Goal: Task Accomplishment & Management: Manage account settings

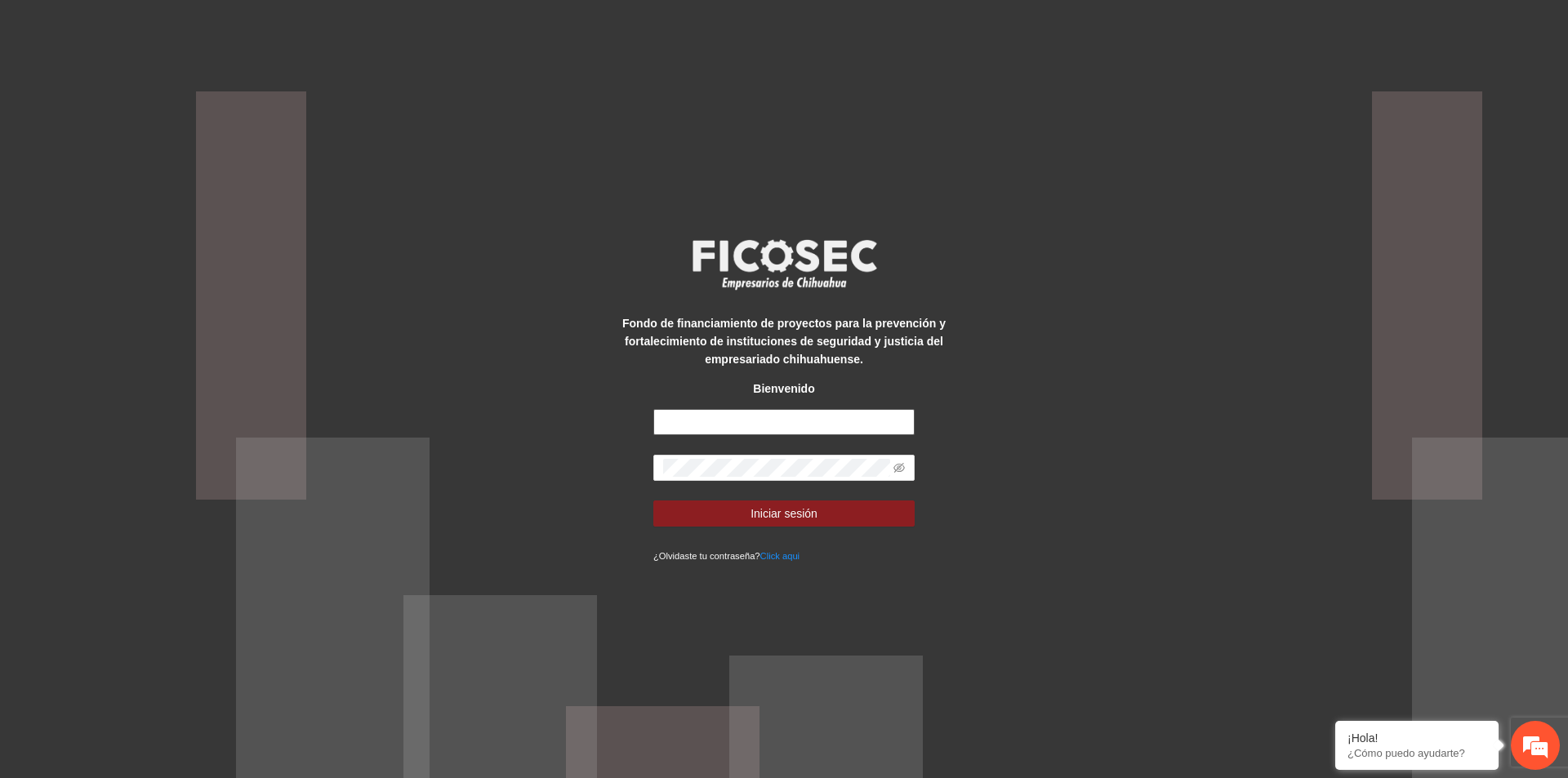
click at [841, 418] on input "text" at bounding box center [784, 421] width 261 height 26
type input "**********"
click at [832, 458] on span at bounding box center [784, 467] width 261 height 26
click at [1234, 205] on div "**********" at bounding box center [784, 389] width 1568 height 778
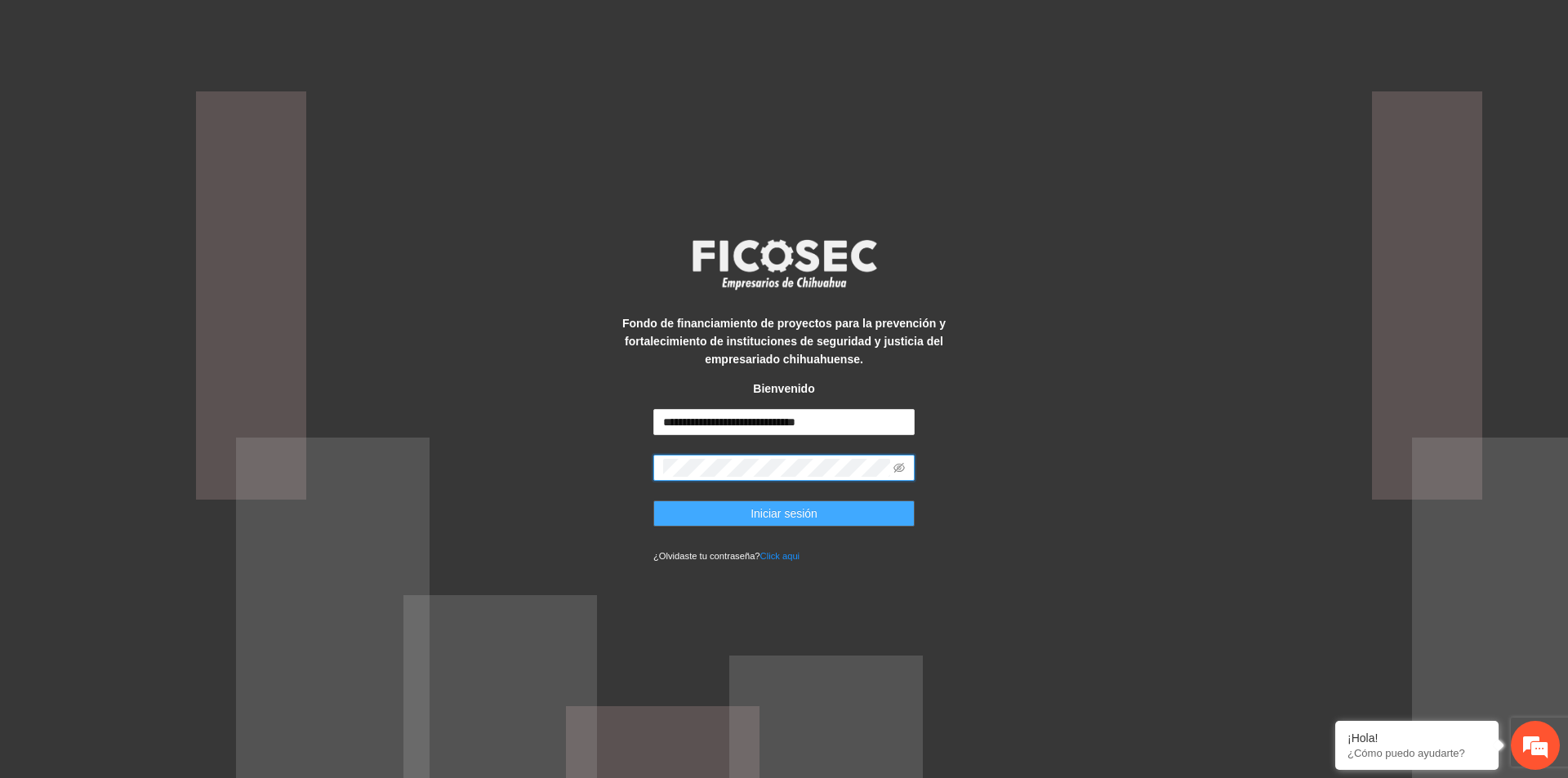
click at [817, 524] on button "Iniciar sesión" at bounding box center [784, 513] width 261 height 26
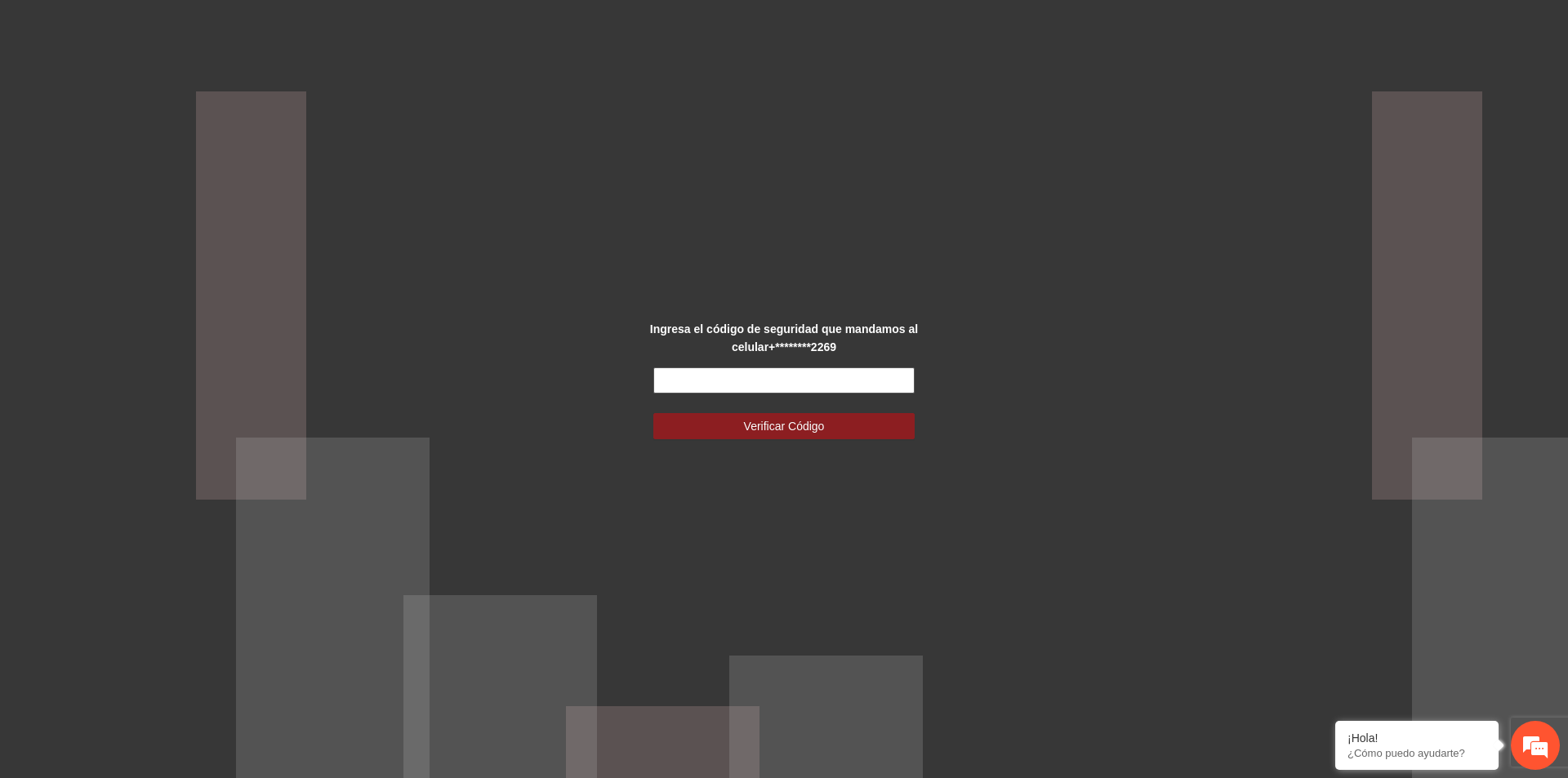
click at [774, 373] on input "text" at bounding box center [784, 380] width 261 height 26
click at [859, 379] on input "text" at bounding box center [784, 380] width 261 height 26
click at [880, 384] on input "text" at bounding box center [784, 380] width 261 height 26
type input "*"
type input "******"
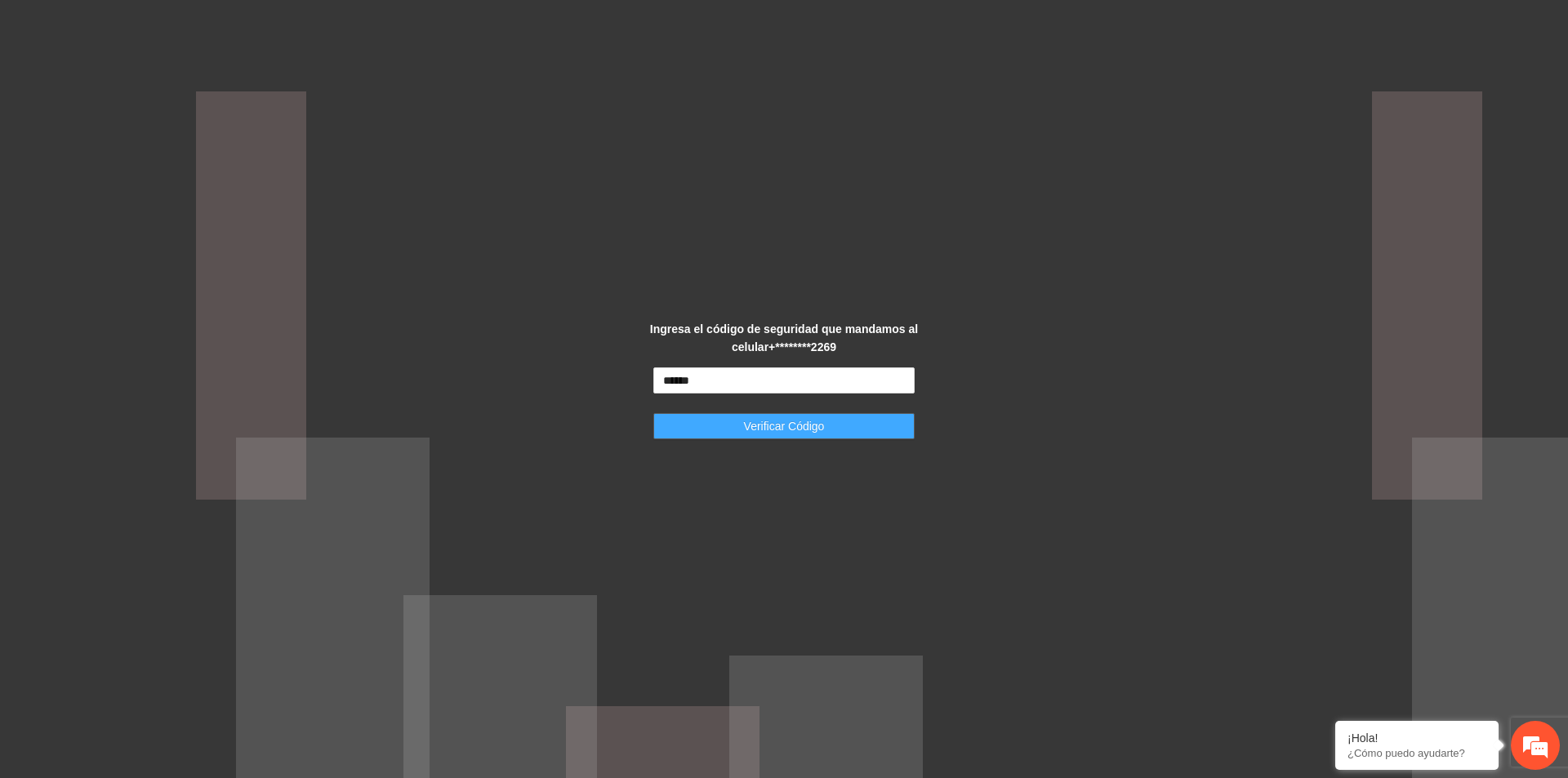
click at [848, 434] on button "Verificar Código" at bounding box center [784, 425] width 261 height 26
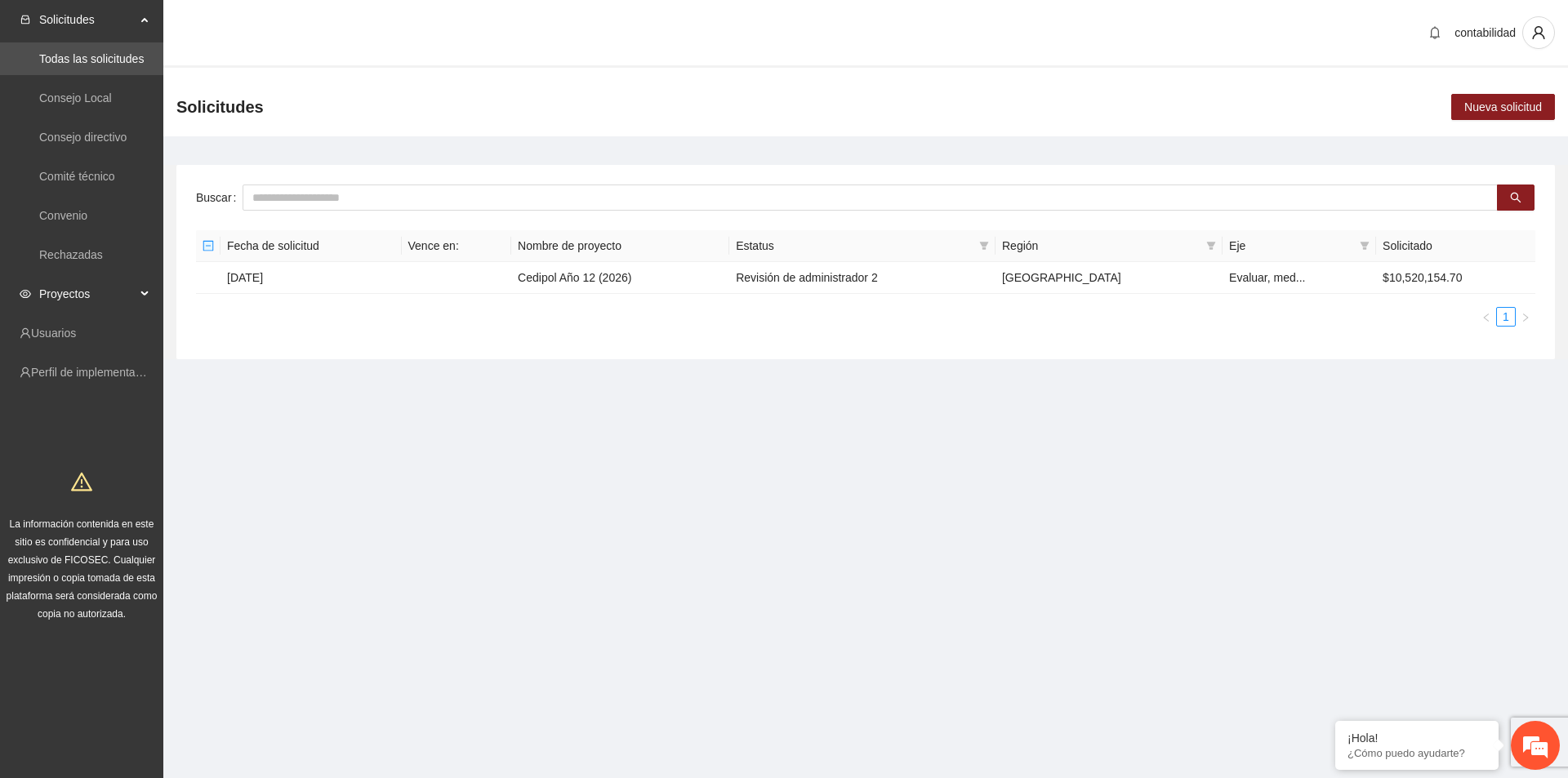
click at [106, 290] on span "Proyectos" at bounding box center [88, 294] width 97 height 33
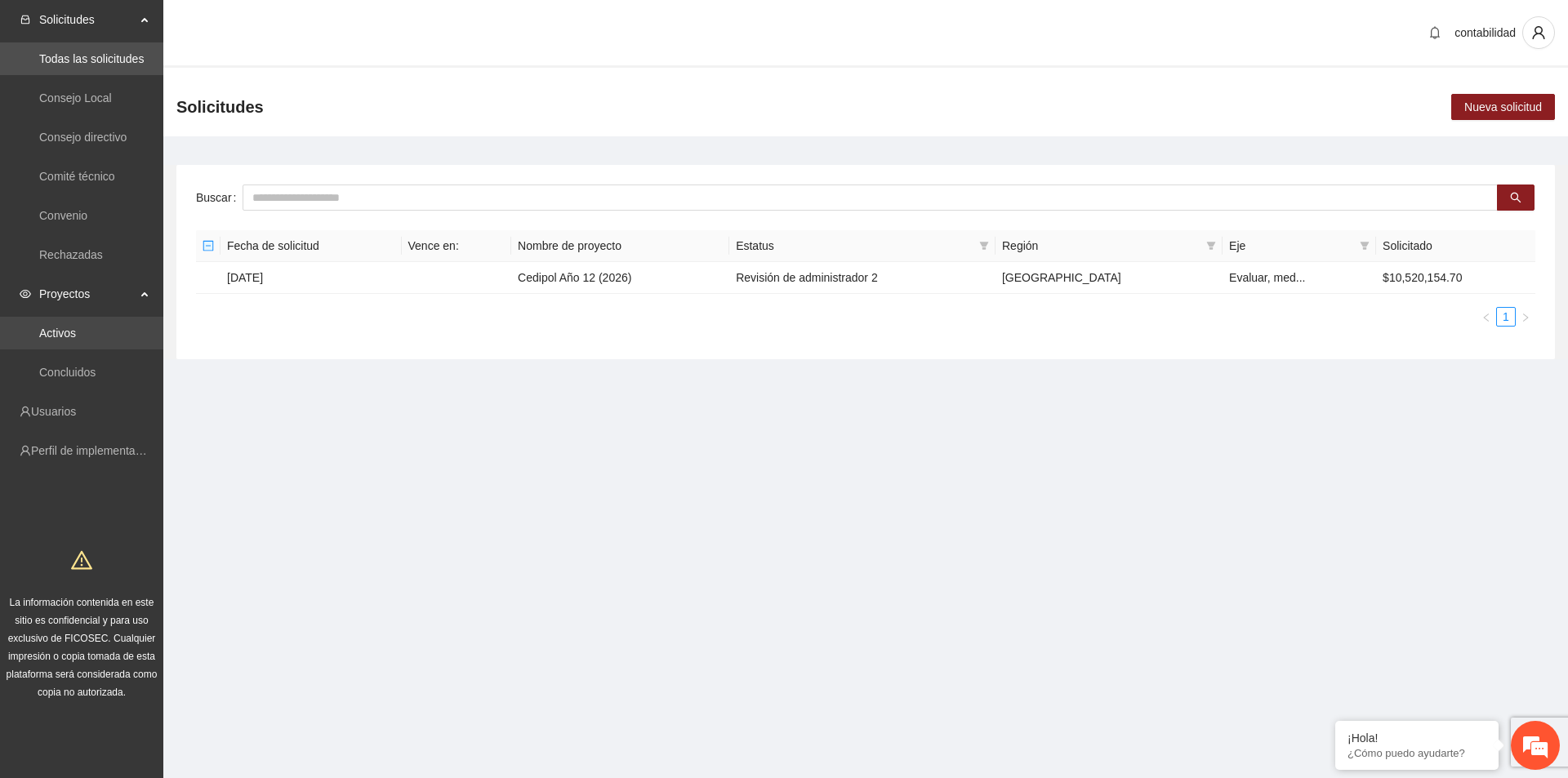
click at [76, 334] on link "Activos" at bounding box center [58, 333] width 37 height 14
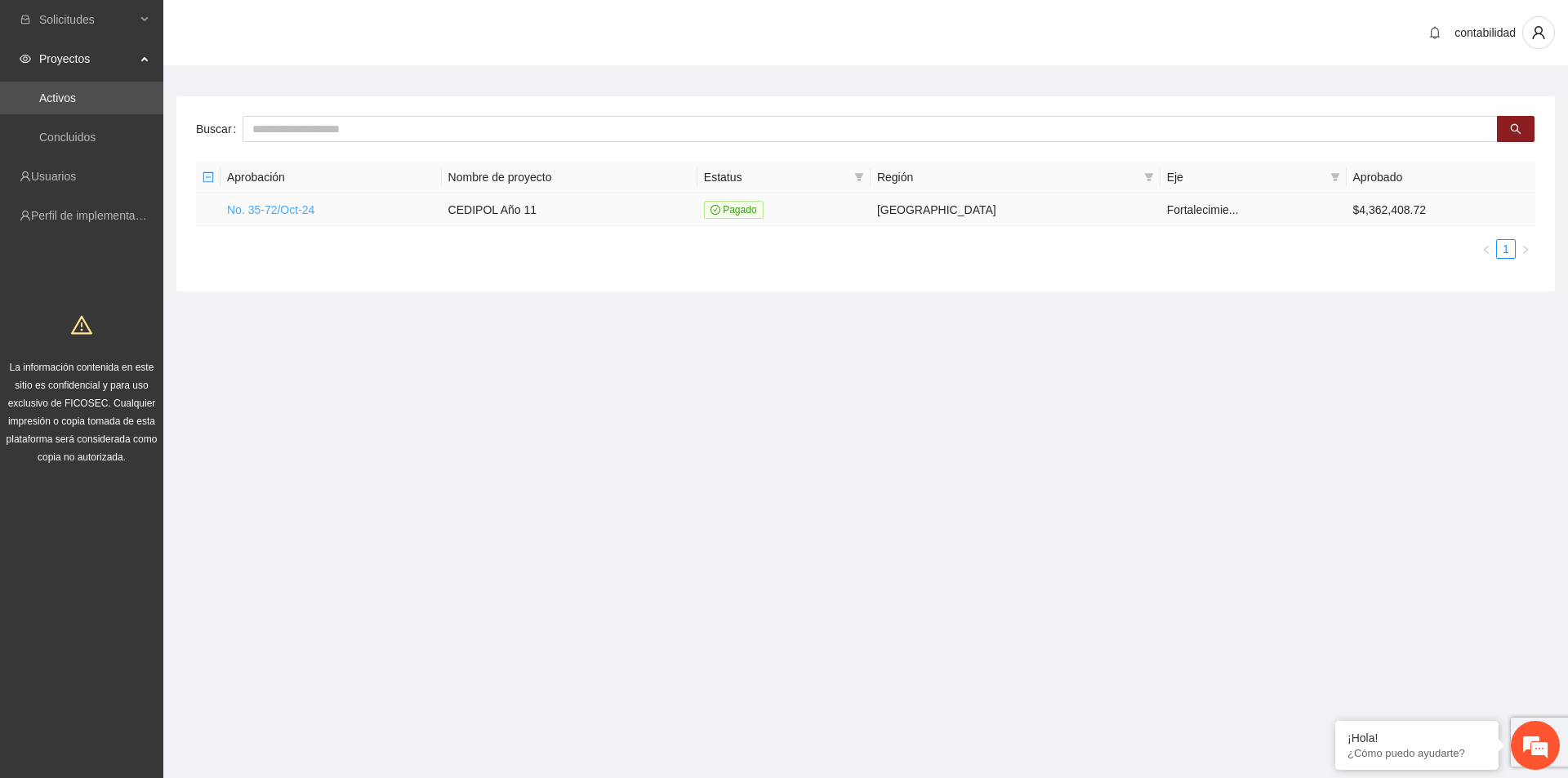
click at [272, 208] on link "No. 35-72/Oct-24" at bounding box center [271, 210] width 87 height 14
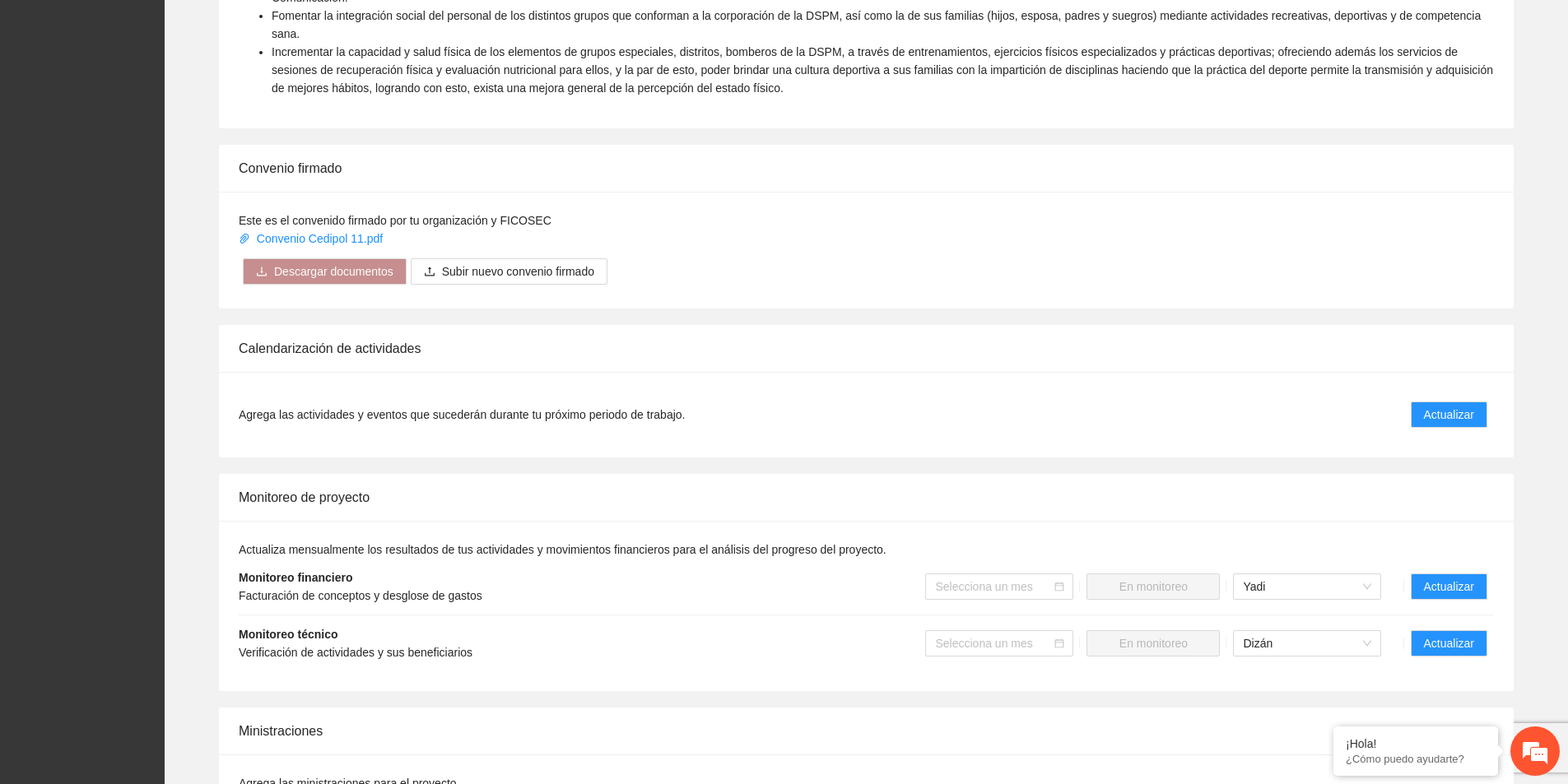
scroll to position [988, 0]
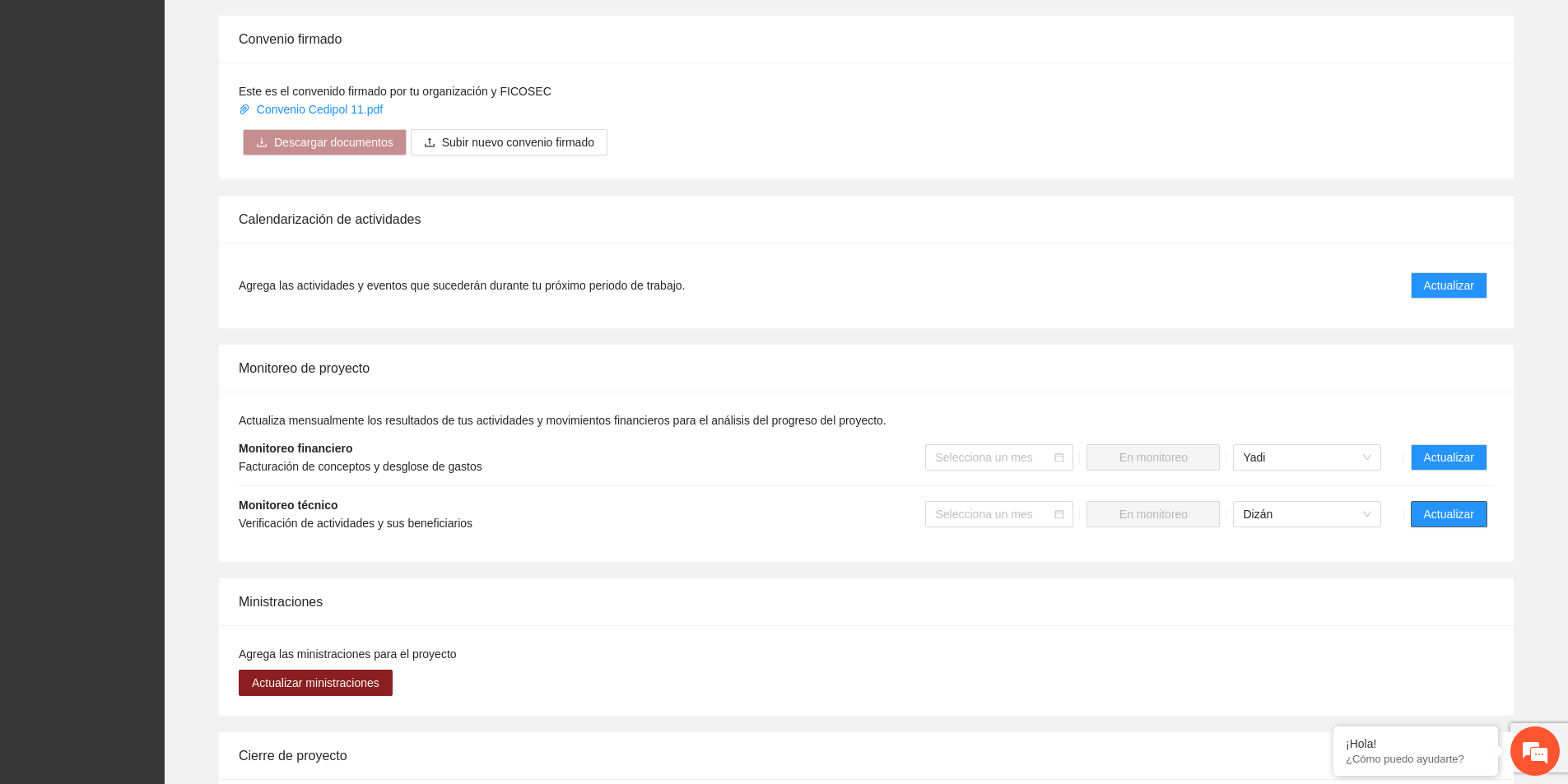
click at [1450, 505] on span "Actualizar" at bounding box center [1449, 514] width 51 height 19
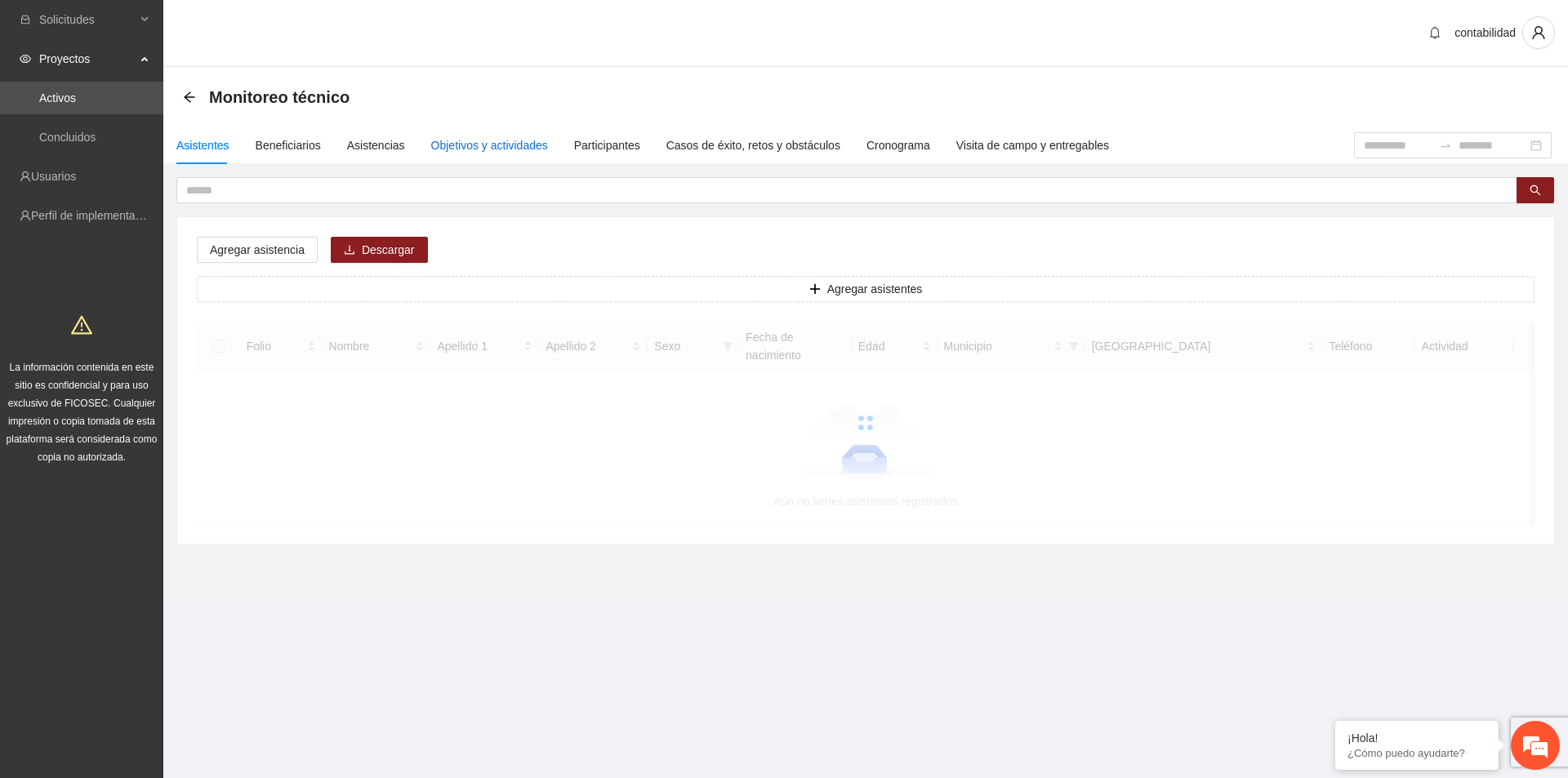
click at [518, 152] on div "Objetivos y actividades" at bounding box center [489, 145] width 117 height 18
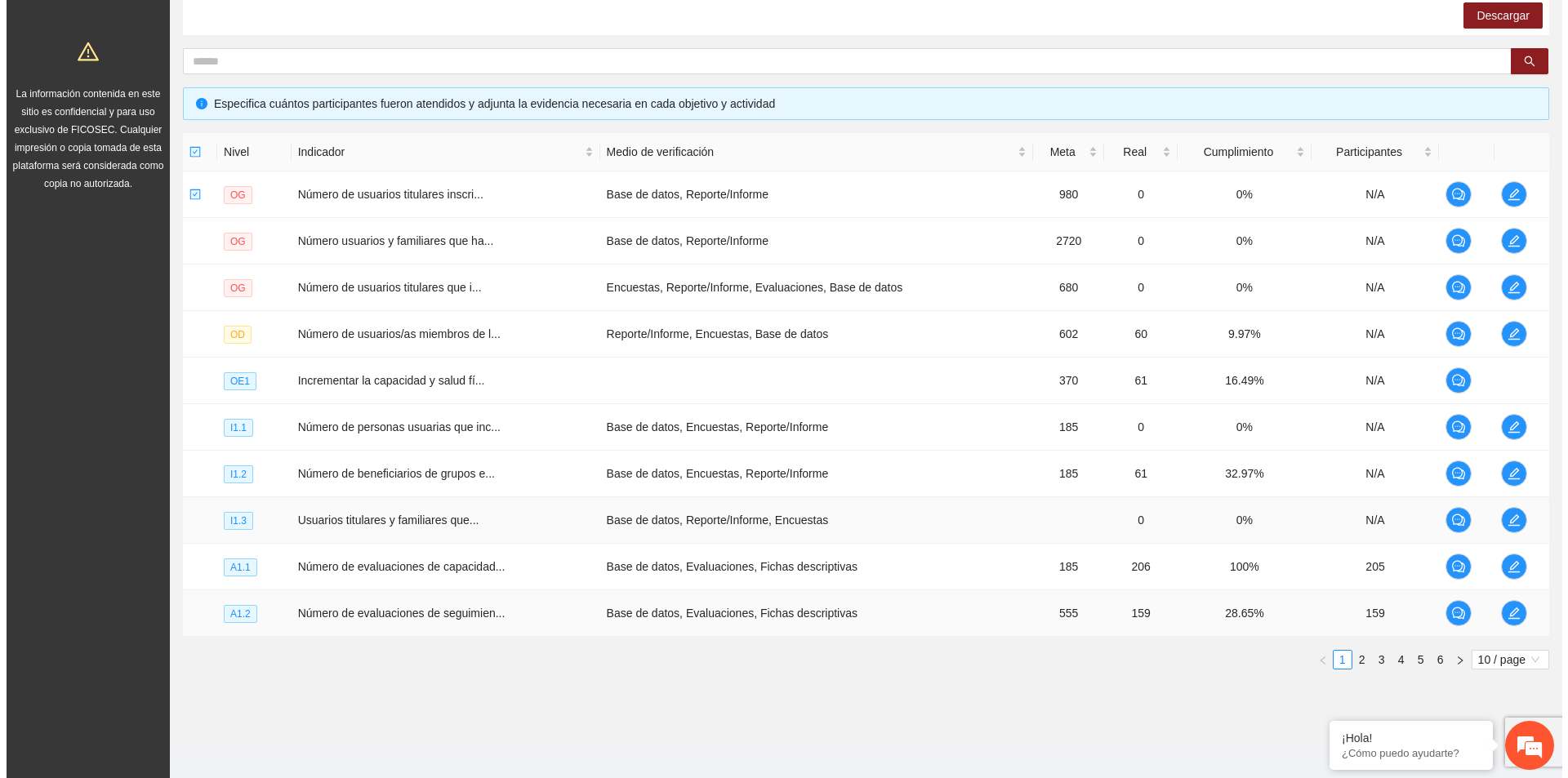
scroll to position [289, 0]
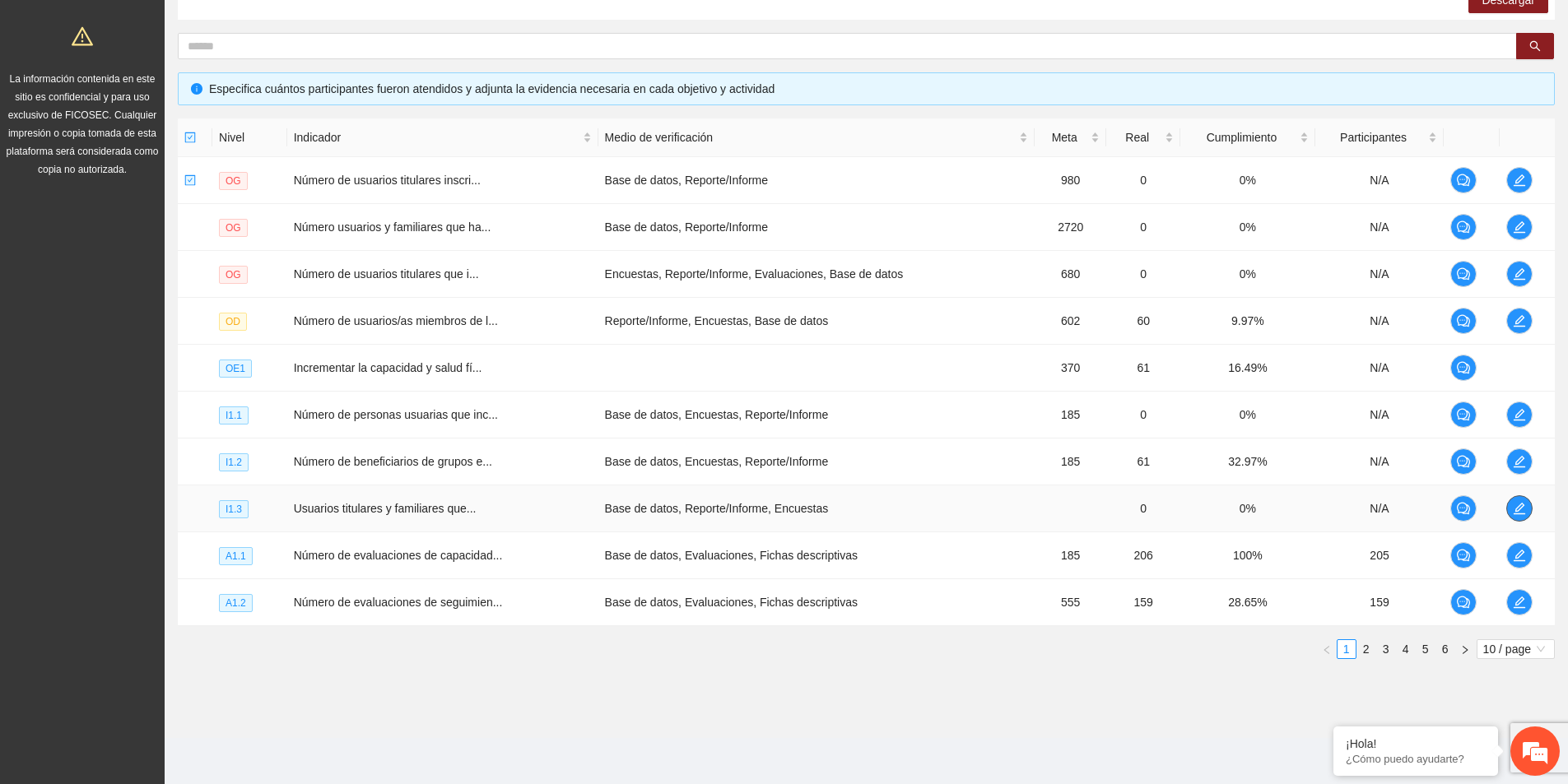
click at [1514, 509] on icon "edit" at bounding box center [1519, 508] width 14 height 14
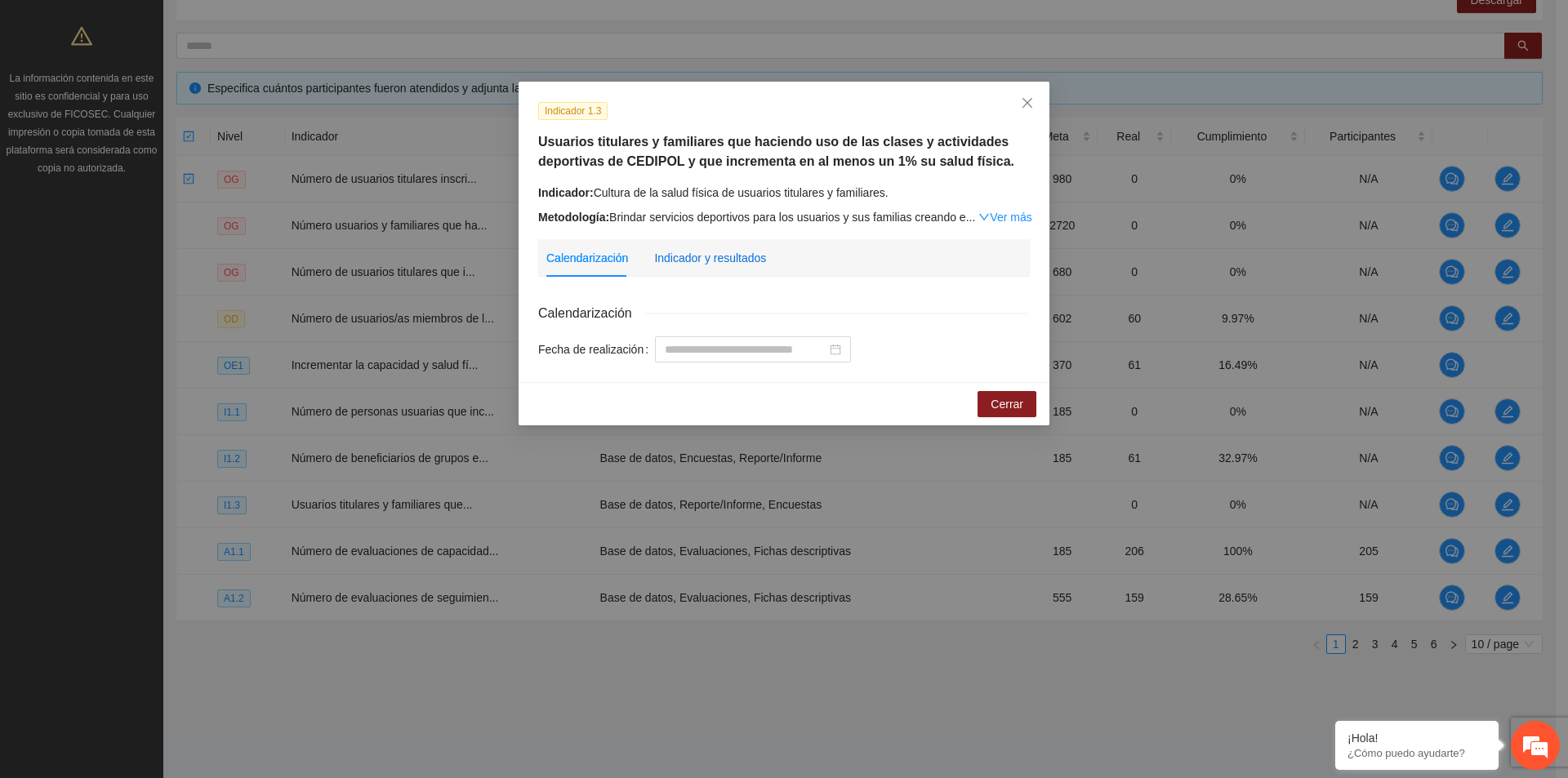
click at [705, 254] on div "Indicador y resultados" at bounding box center [711, 258] width 112 height 18
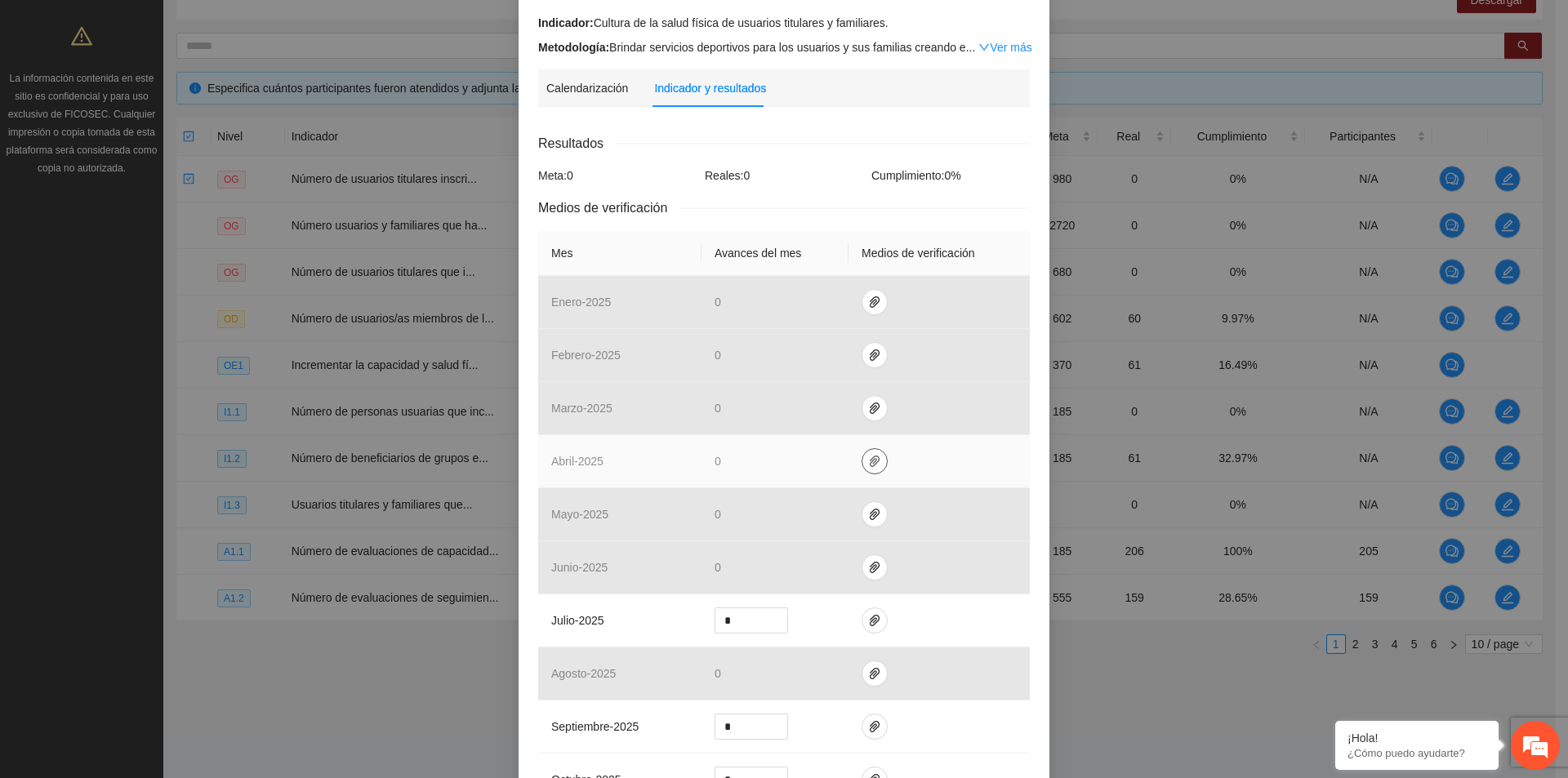
scroll to position [327, 0]
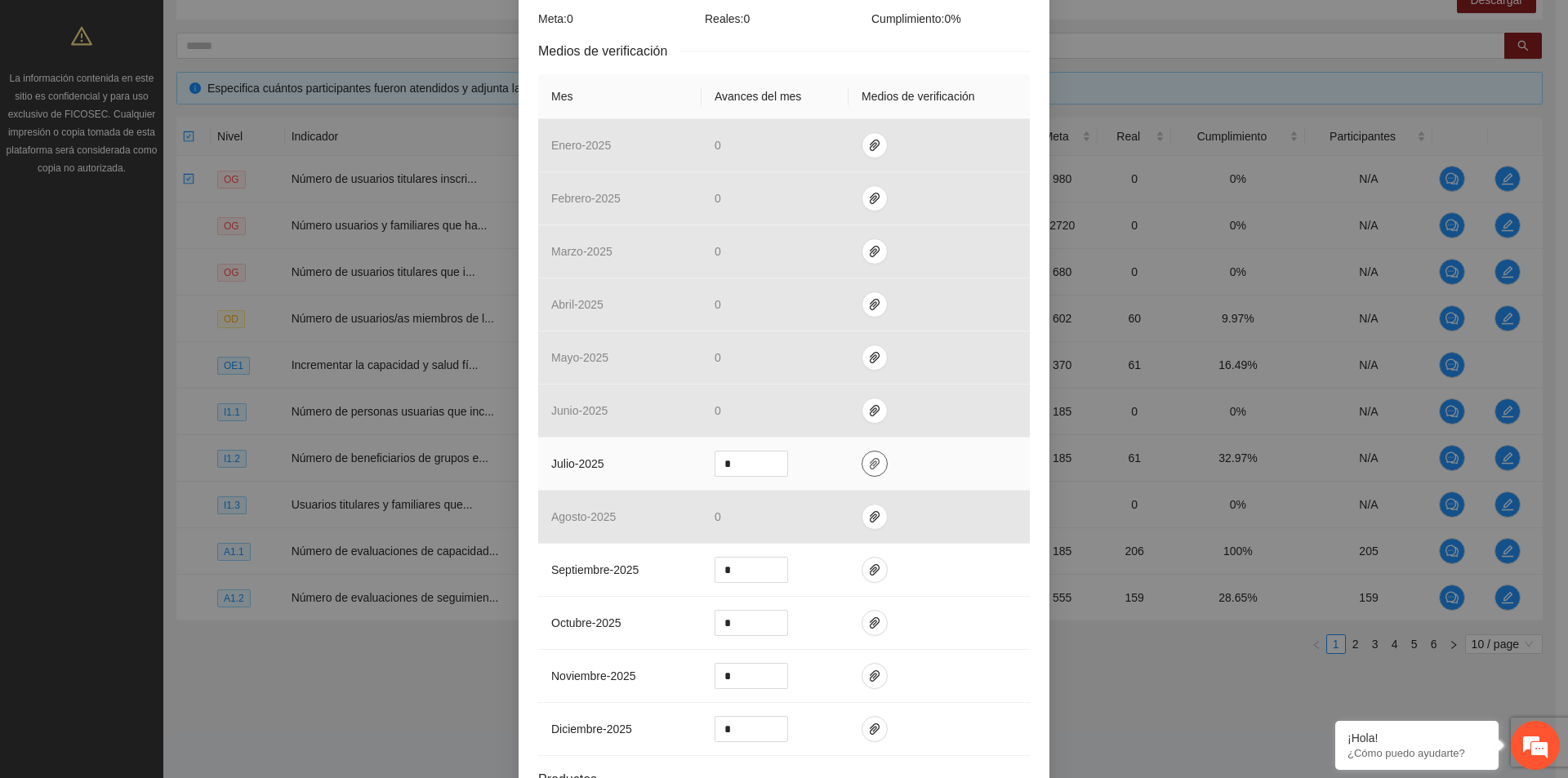
click at [868, 463] on icon "paper-clip" at bounding box center [875, 464] width 14 height 14
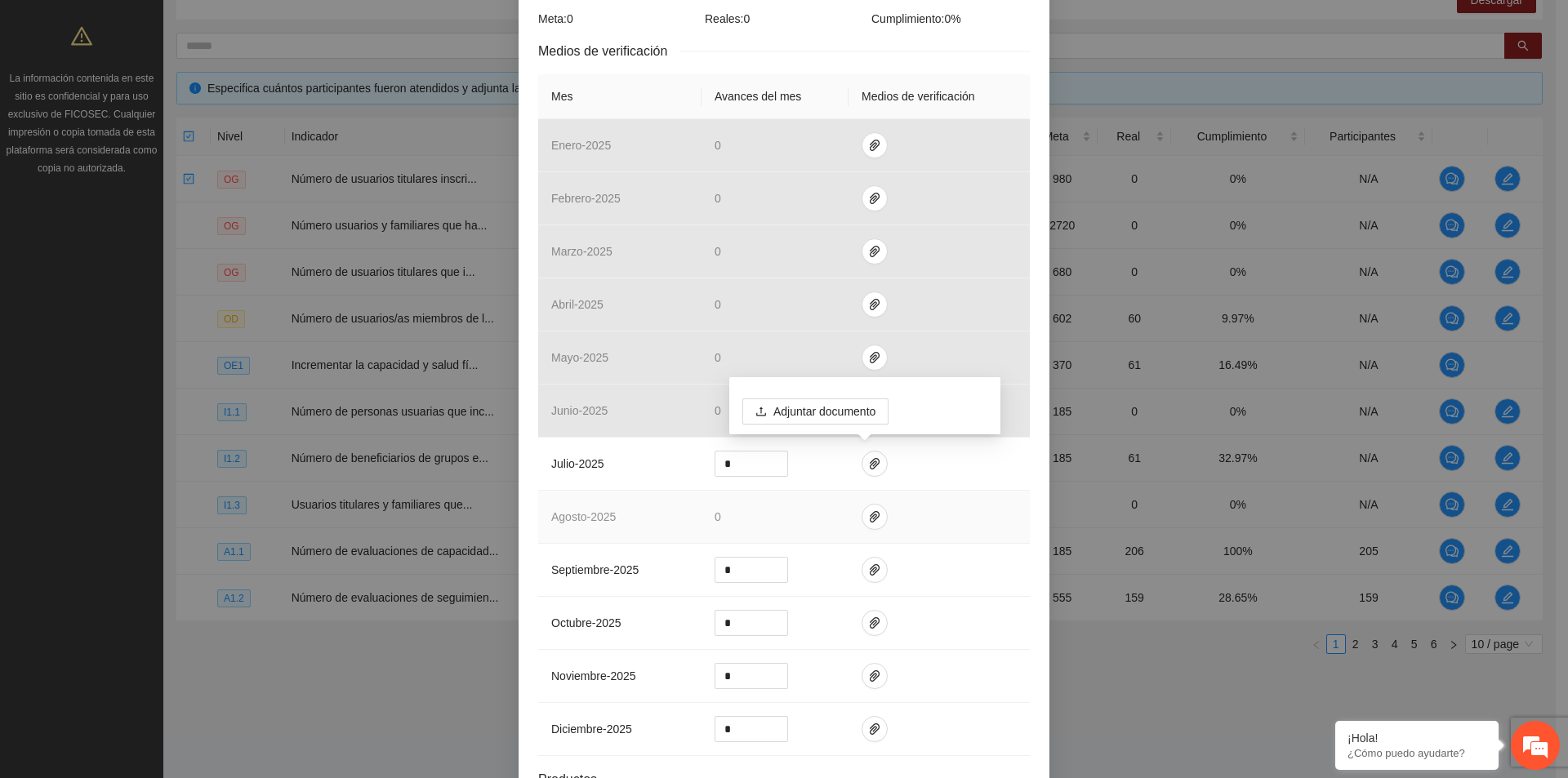
click at [947, 499] on td at bounding box center [940, 517] width 182 height 53
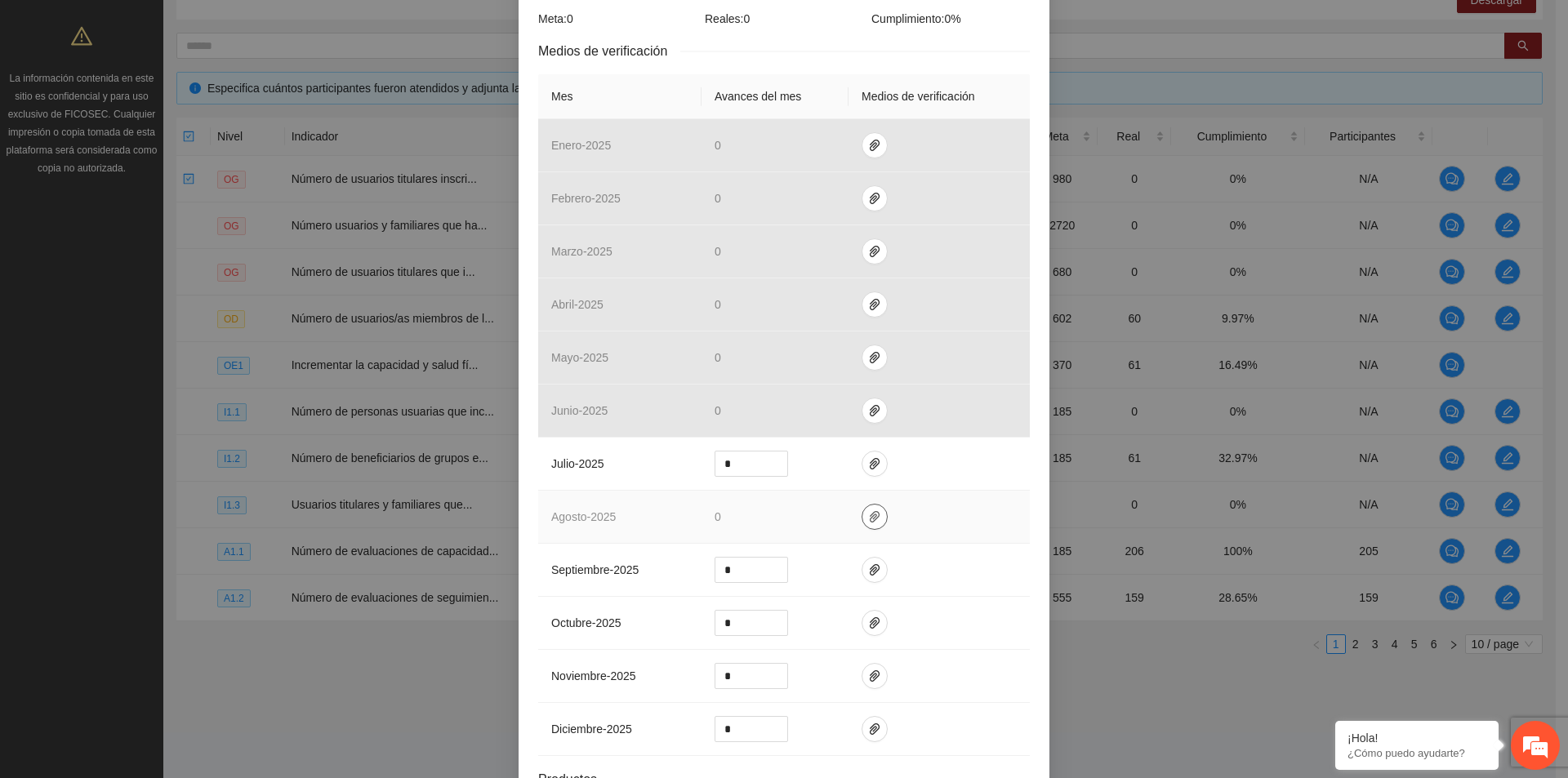
click at [870, 527] on button "button" at bounding box center [874, 516] width 26 height 26
click at [925, 515] on td at bounding box center [940, 517] width 182 height 53
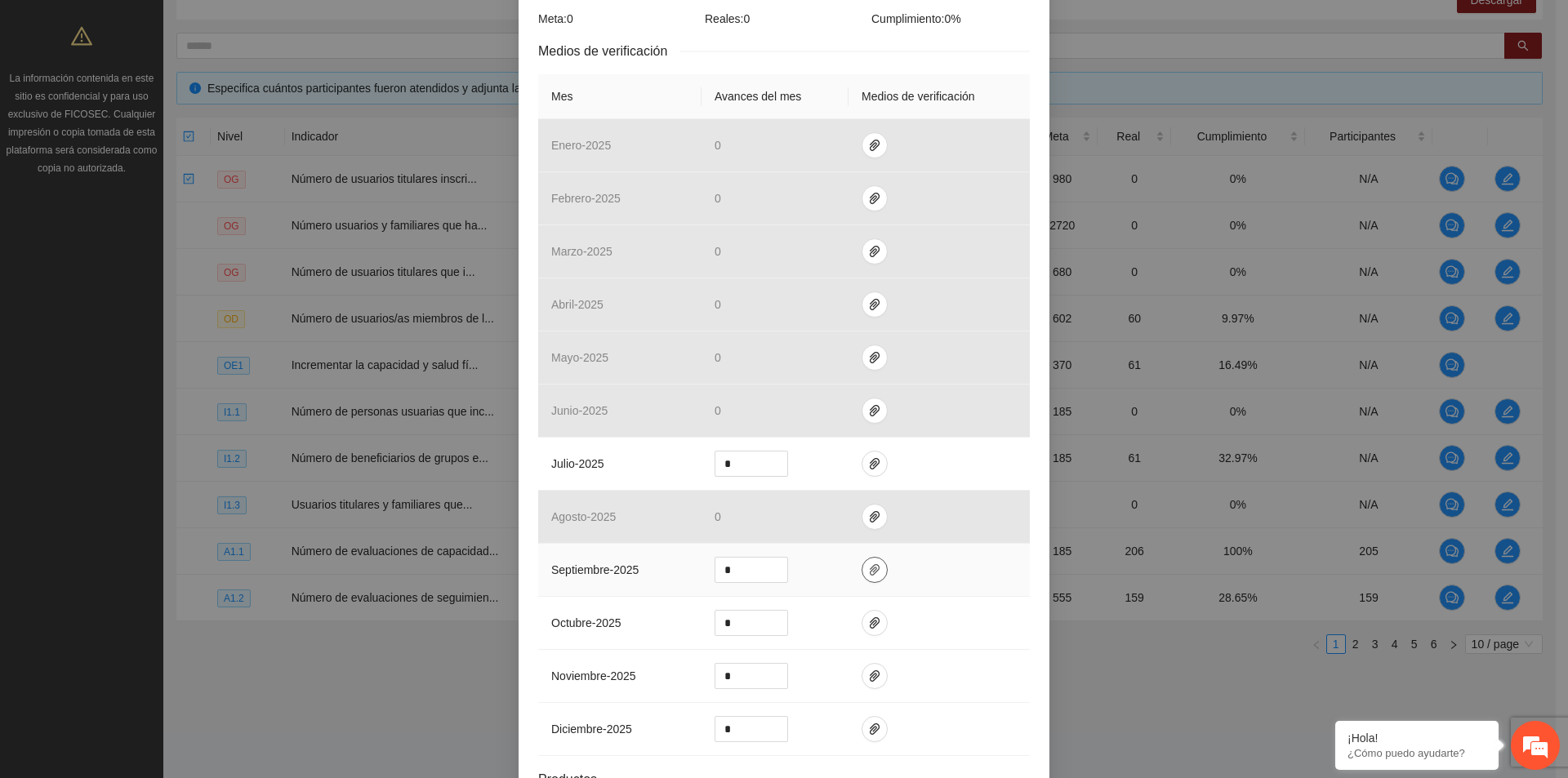
click at [870, 572] on icon "paper-clip" at bounding box center [875, 570] width 14 height 14
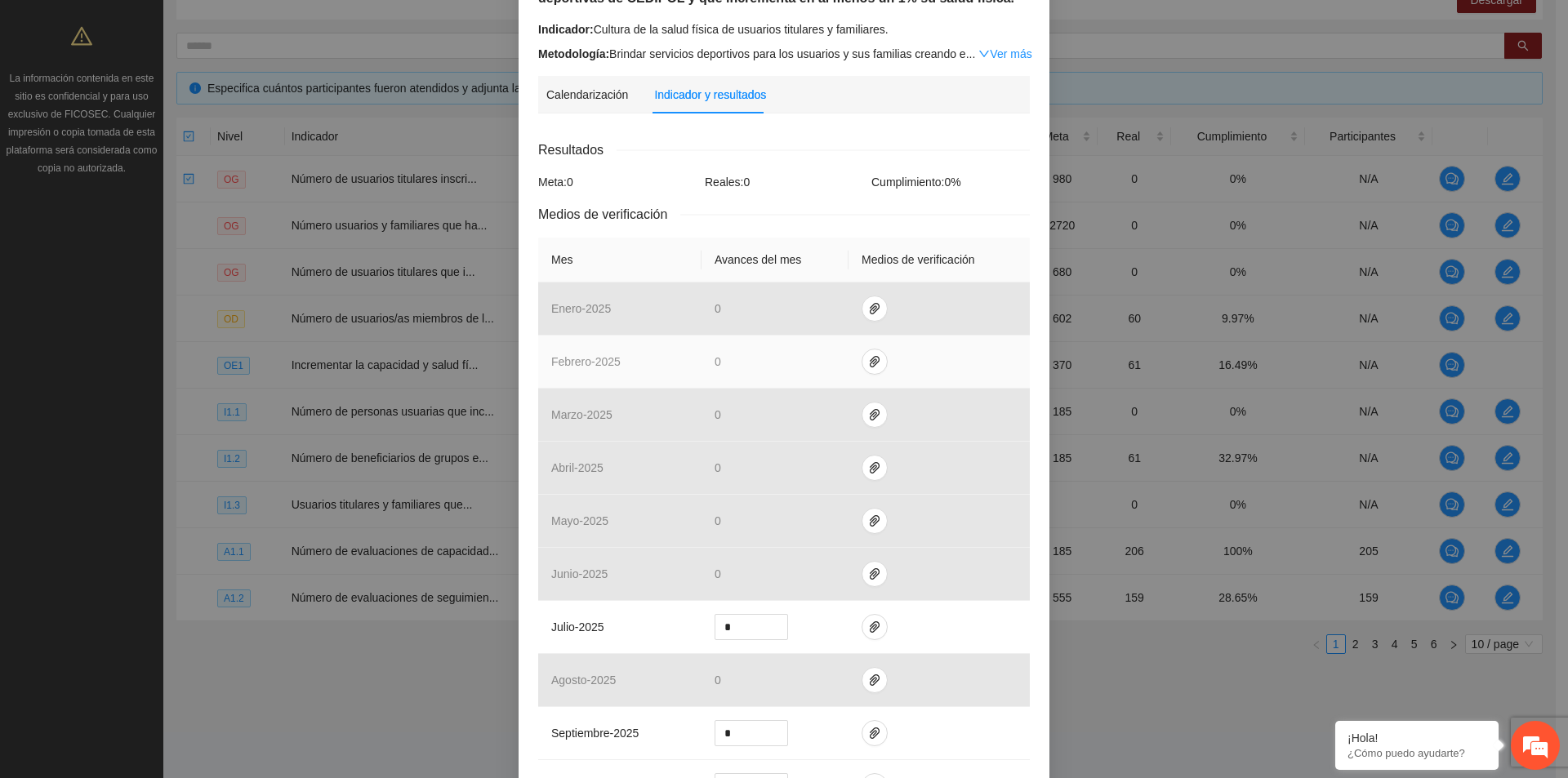
click at [958, 367] on td at bounding box center [940, 361] width 182 height 53
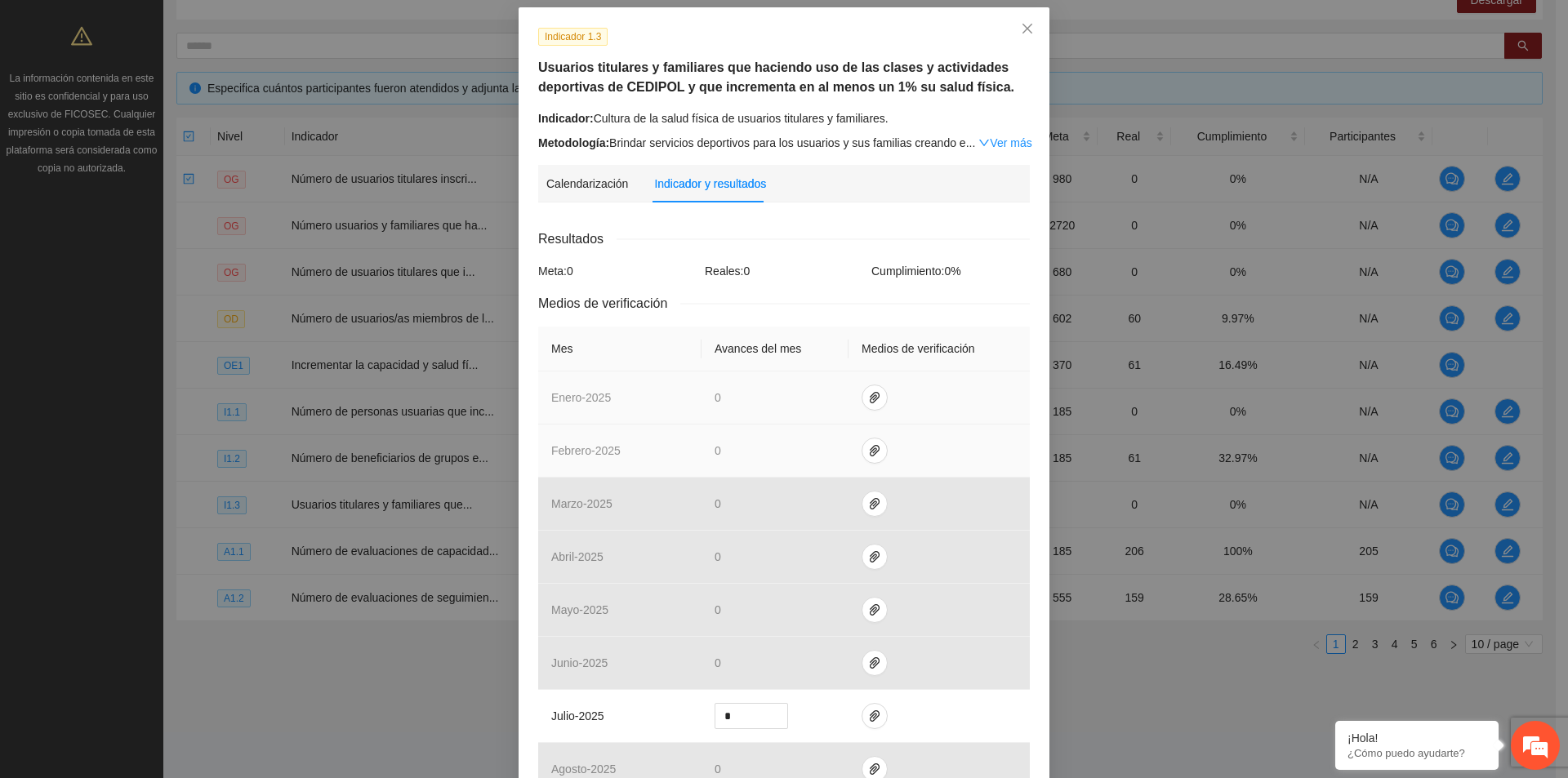
scroll to position [0, 0]
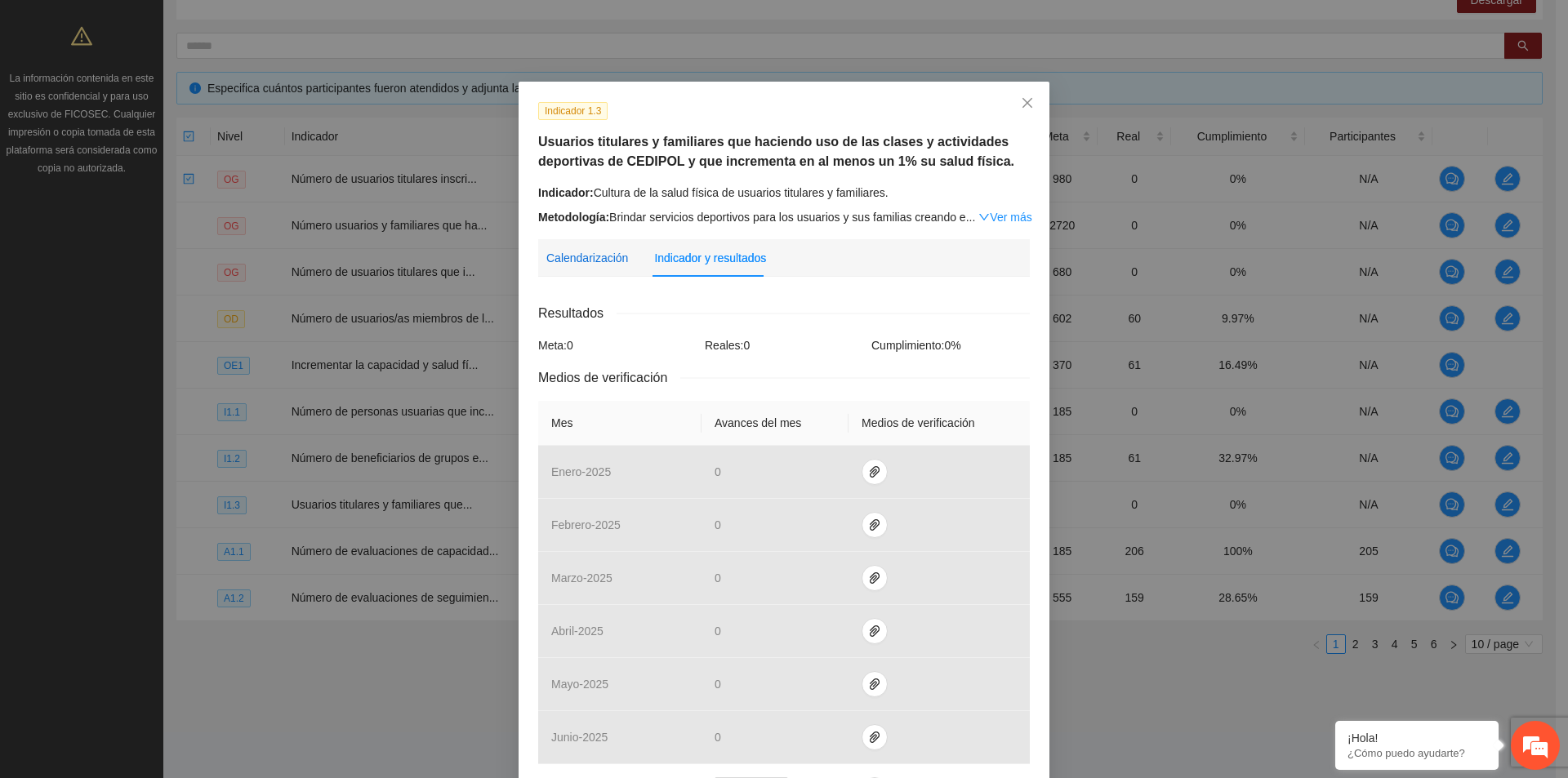
click at [600, 249] on div "Calendarización" at bounding box center [587, 258] width 81 height 18
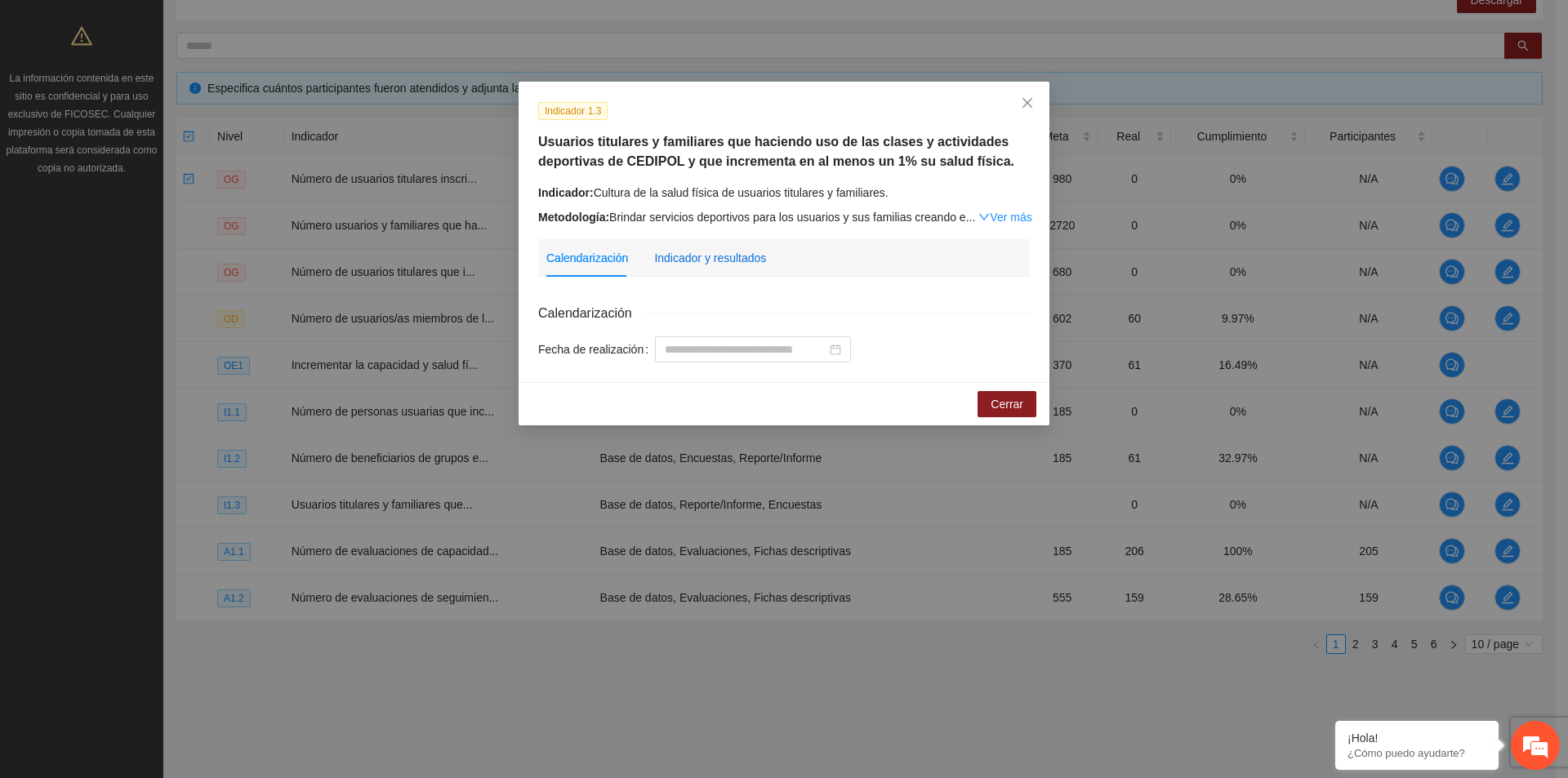
click at [734, 263] on div "Indicador y resultados" at bounding box center [711, 258] width 112 height 18
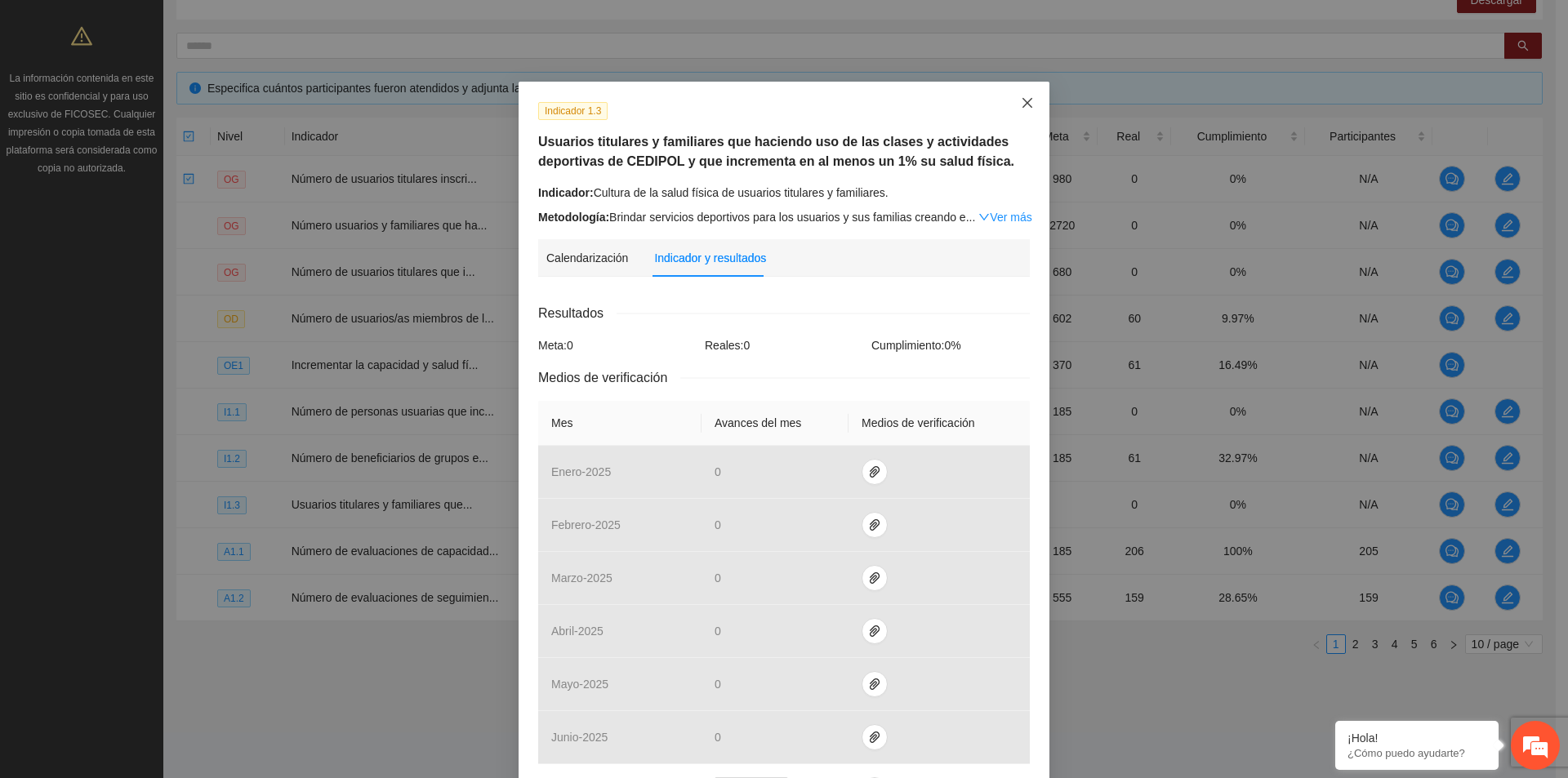
click at [1025, 102] on icon "close" at bounding box center [1028, 103] width 14 height 14
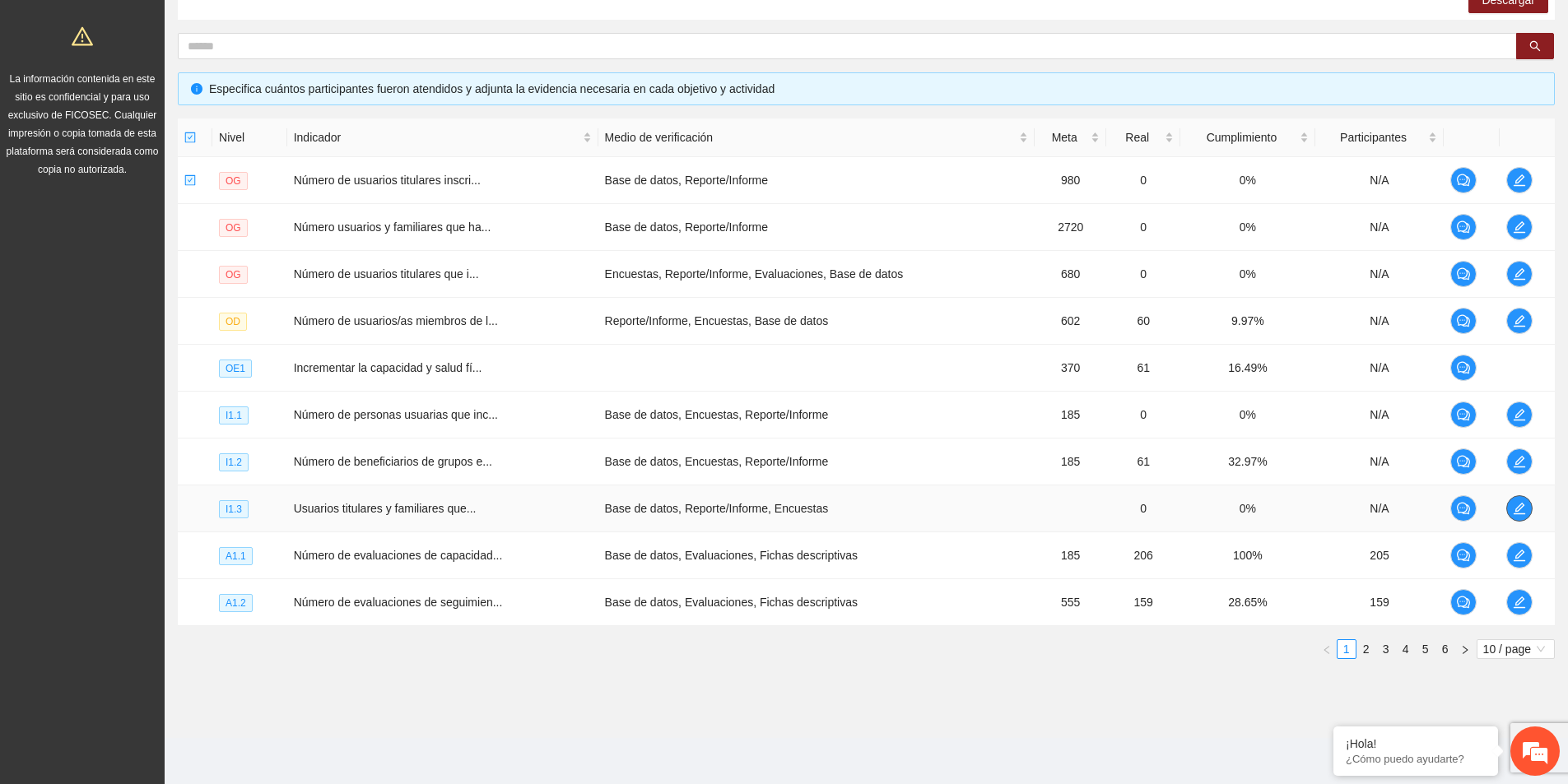
click at [1513, 509] on icon "edit" at bounding box center [1519, 508] width 14 height 14
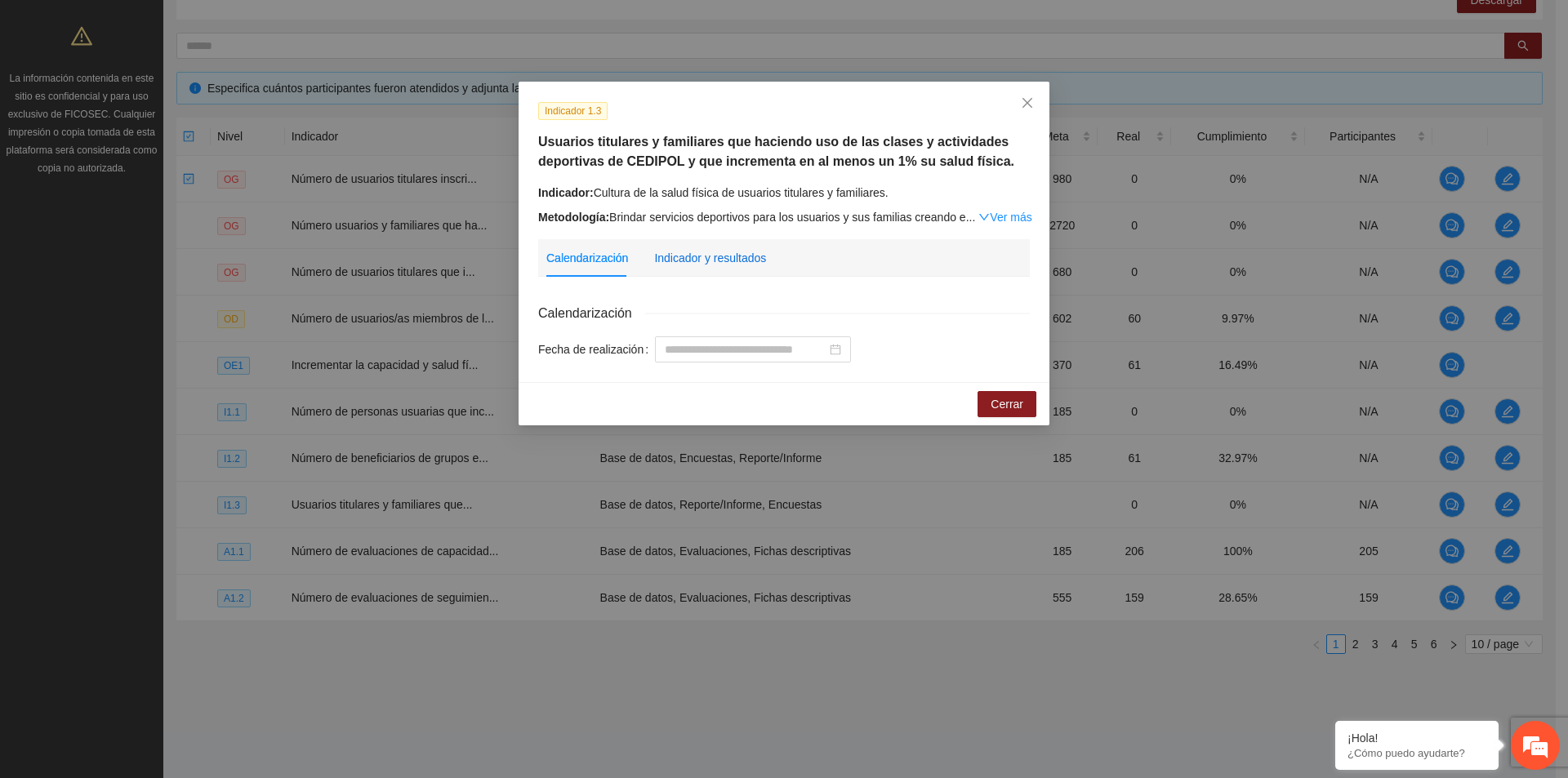
click at [740, 256] on div "Indicador y resultados" at bounding box center [711, 258] width 112 height 18
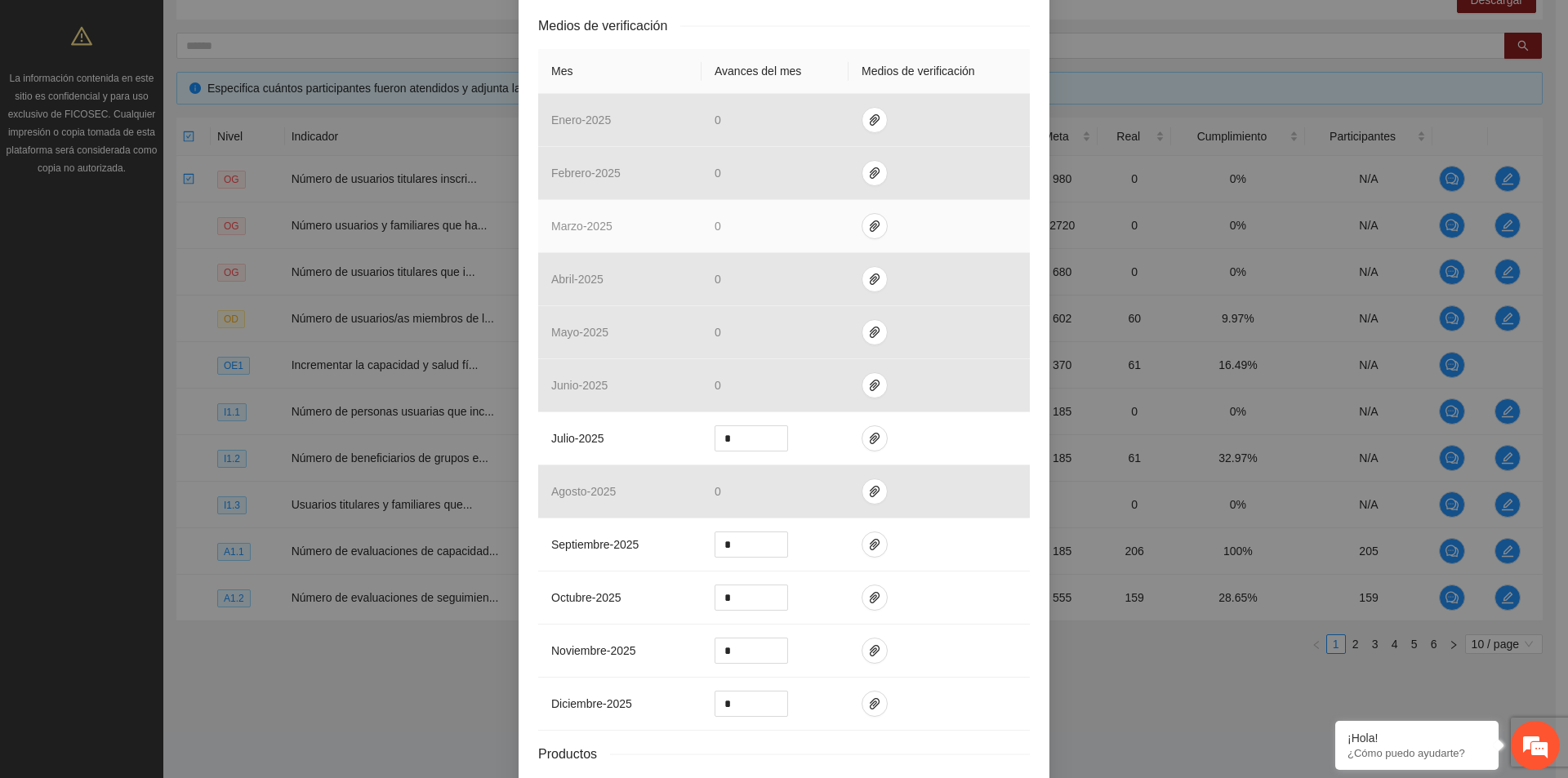
scroll to position [462, 0]
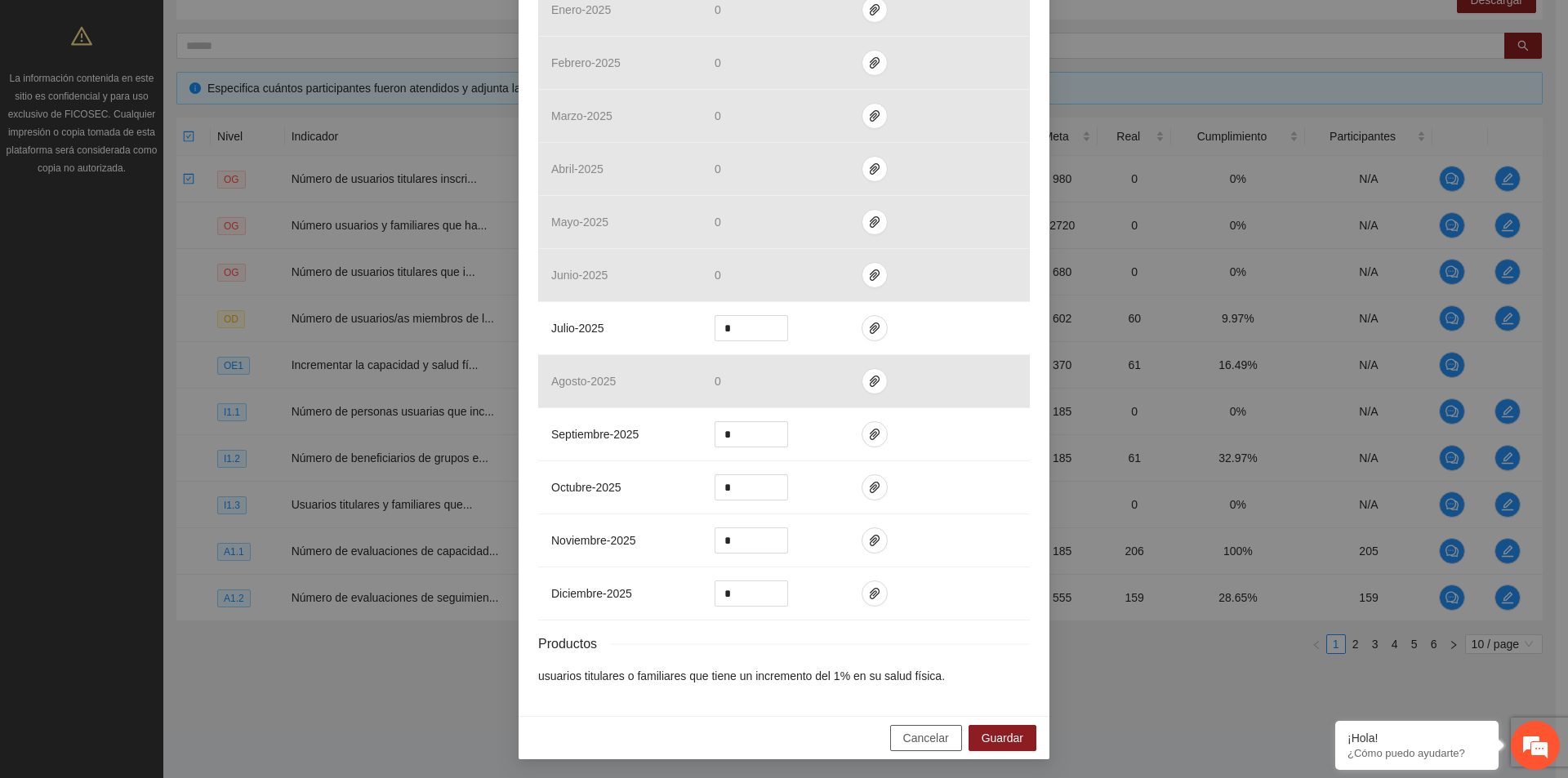
click at [894, 729] on button "Cancelar" at bounding box center [926, 737] width 72 height 26
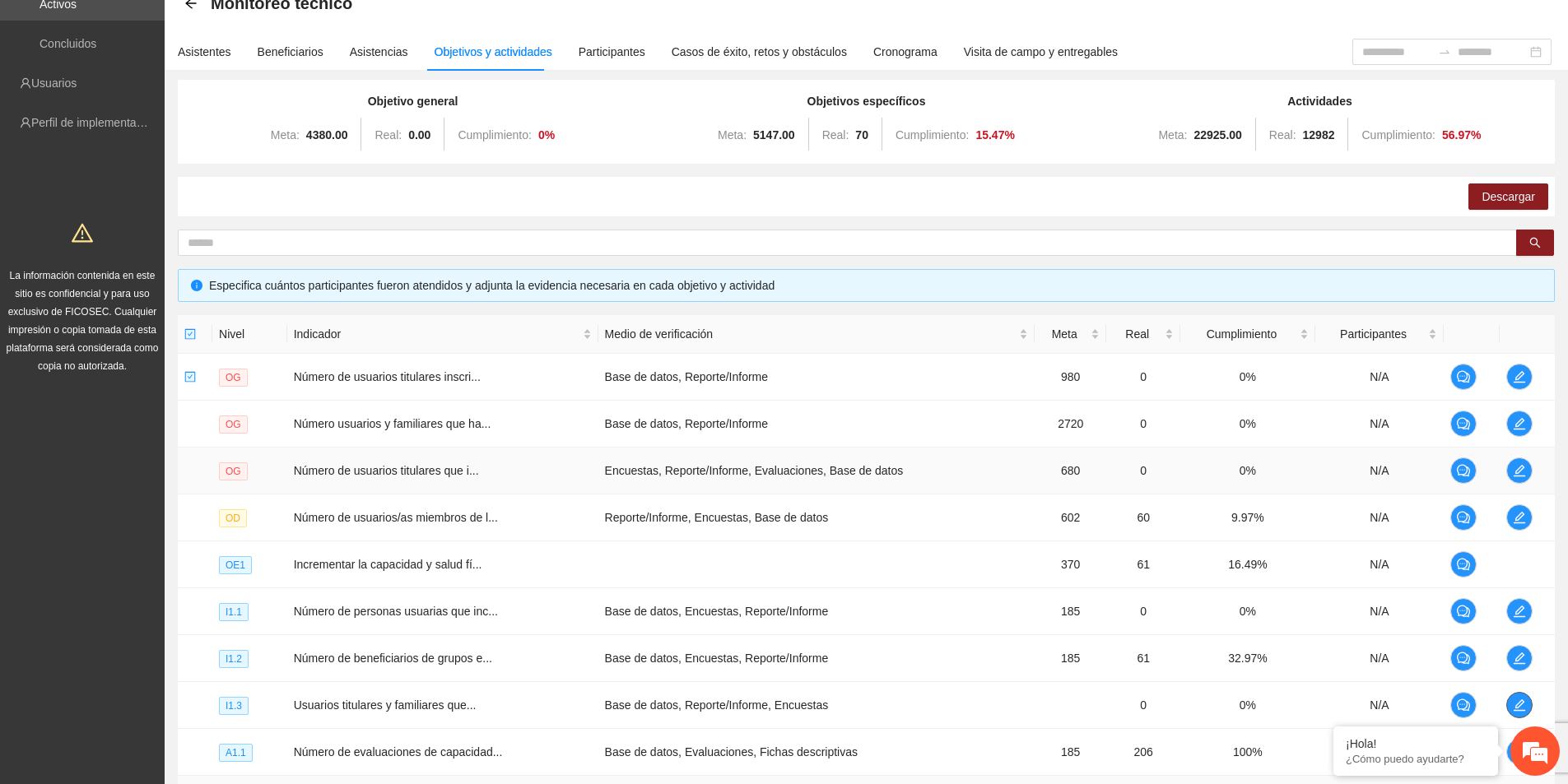
scroll to position [0, 0]
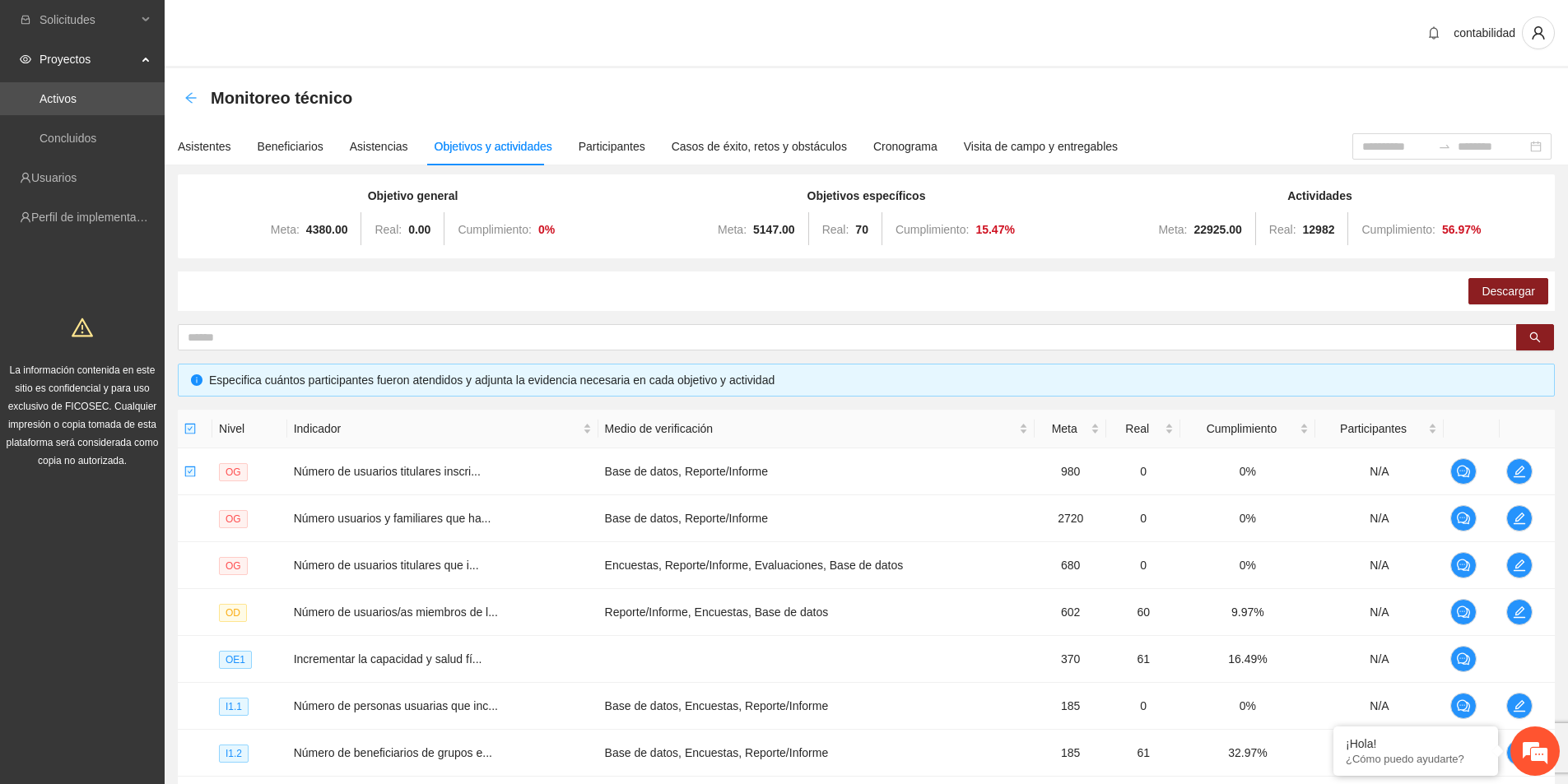
click at [193, 97] on icon "arrow-left" at bounding box center [191, 98] width 14 height 14
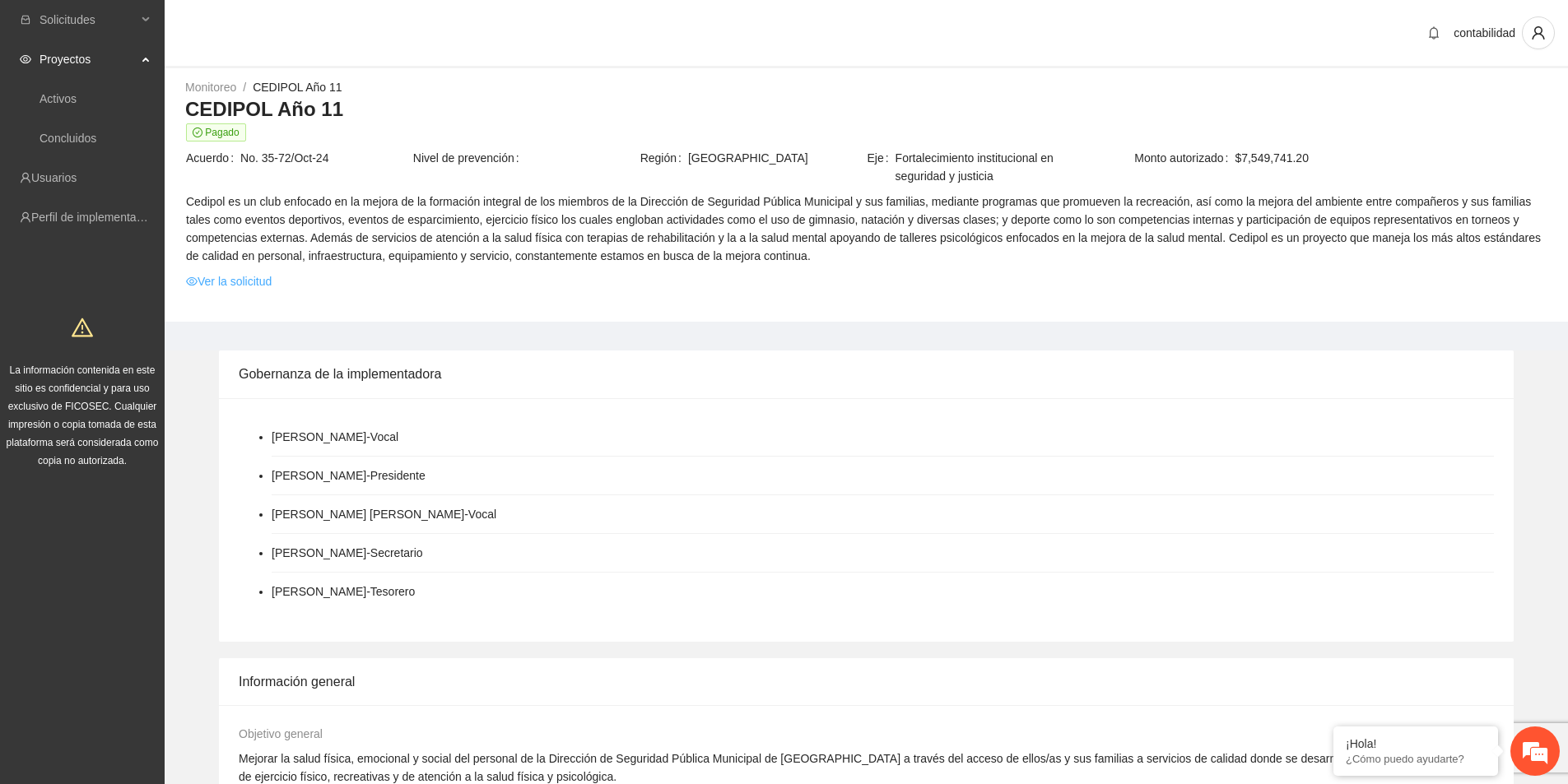
click at [271, 285] on link "Ver la solicitud" at bounding box center [229, 281] width 86 height 19
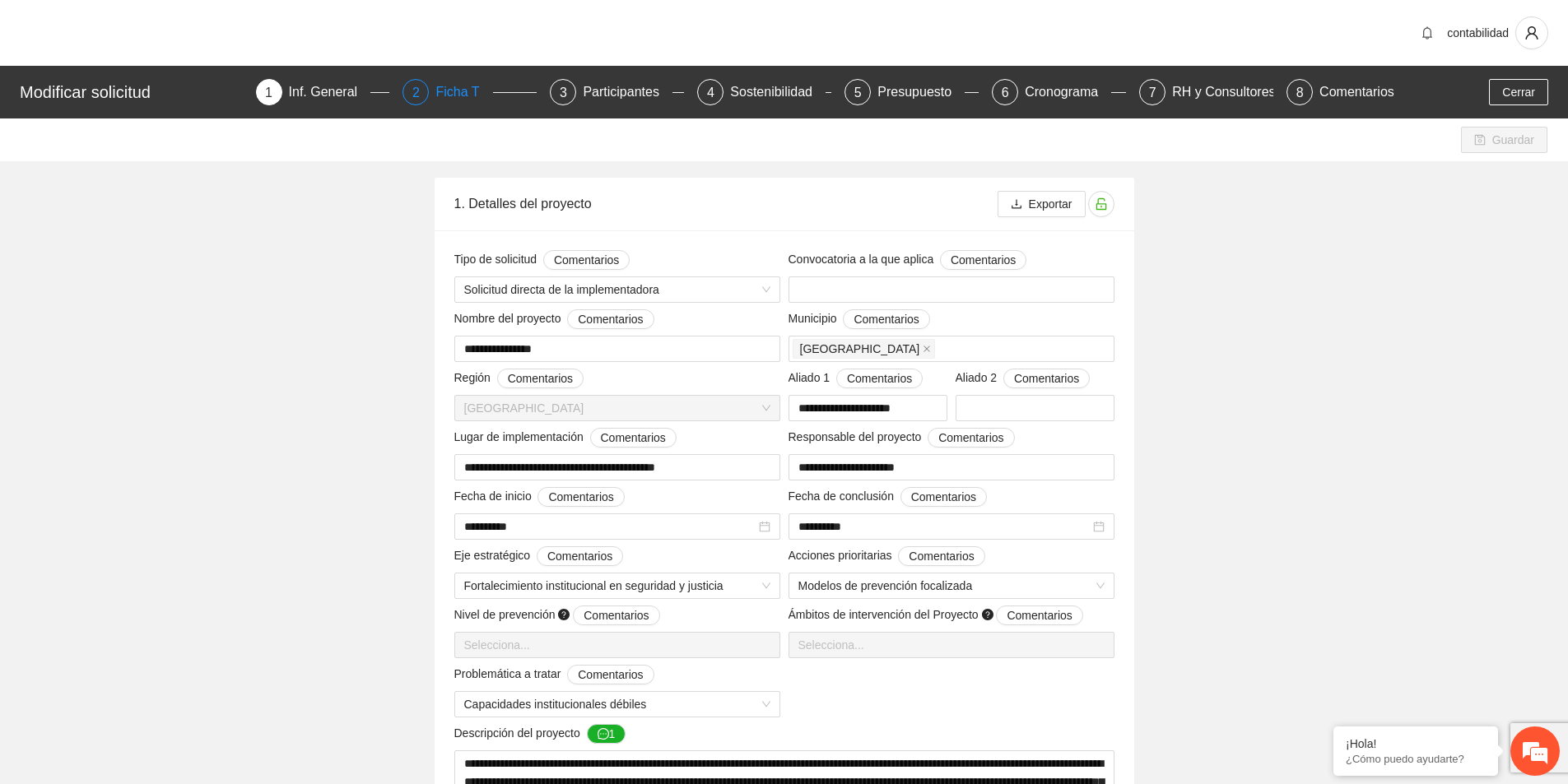
click at [498, 101] on div "2 Ficha T" at bounding box center [470, 92] width 134 height 26
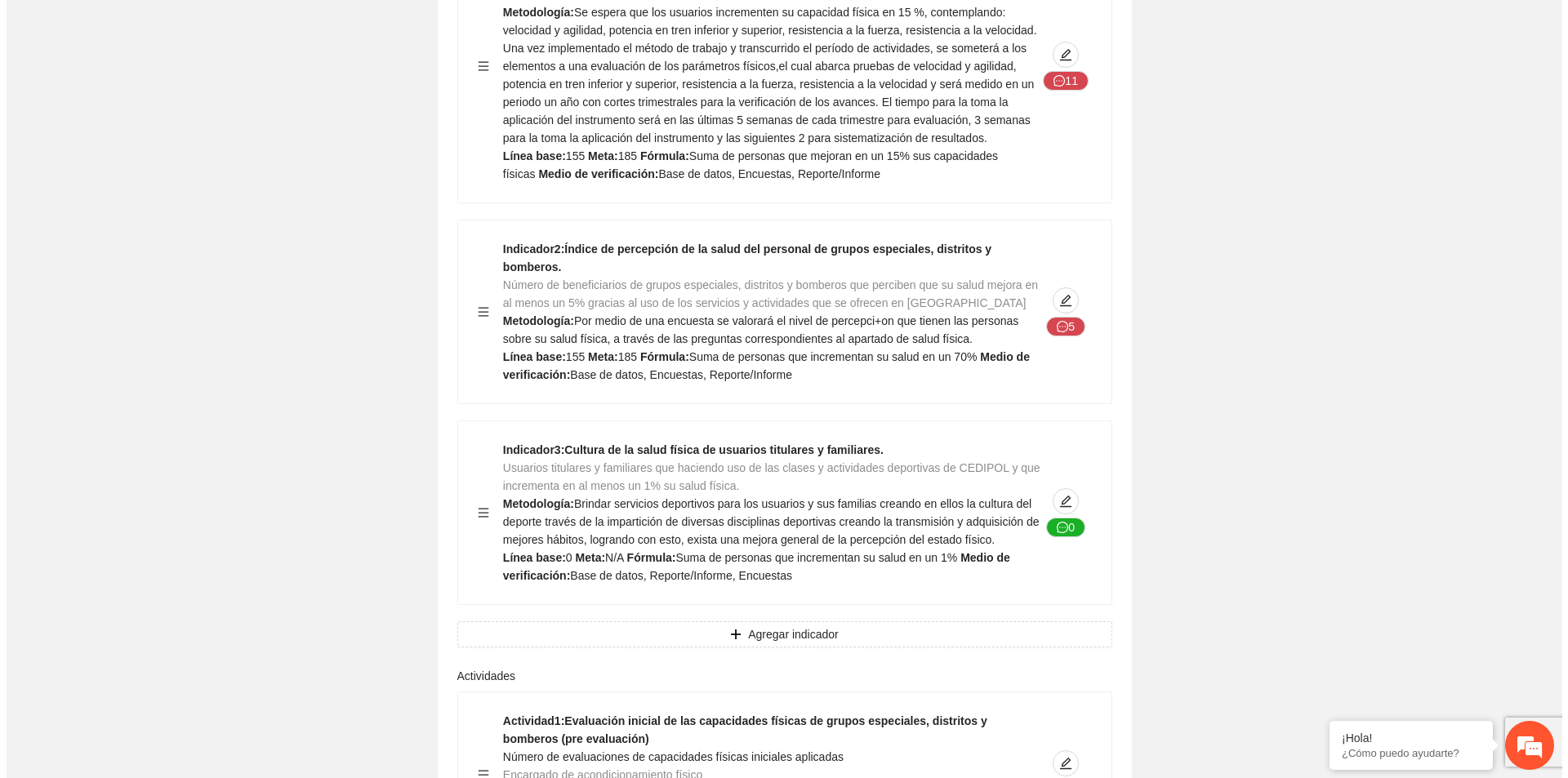
scroll to position [2204, 0]
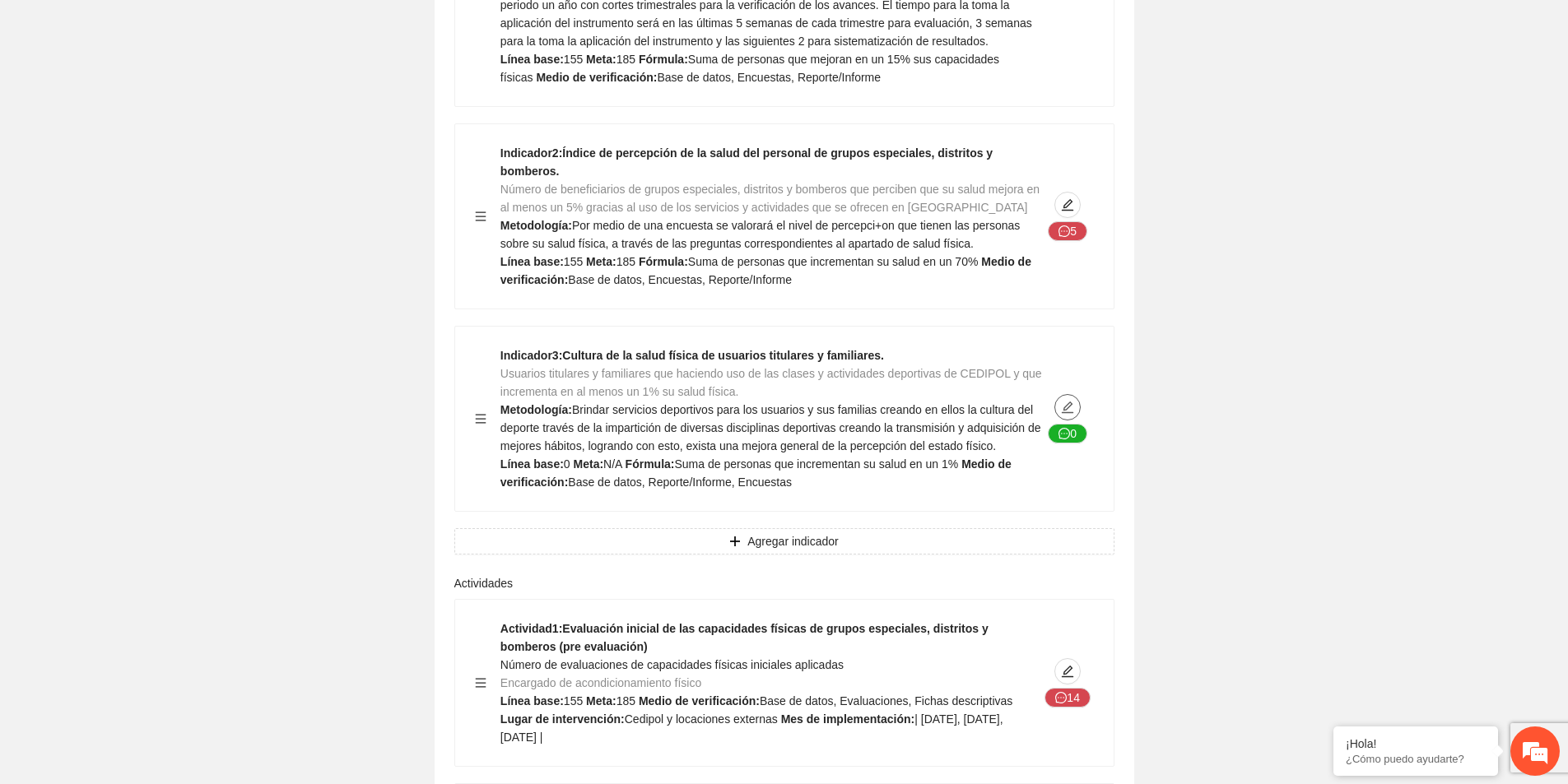
click at [1069, 400] on icon "edit" at bounding box center [1068, 407] width 14 height 14
type textarea "*"
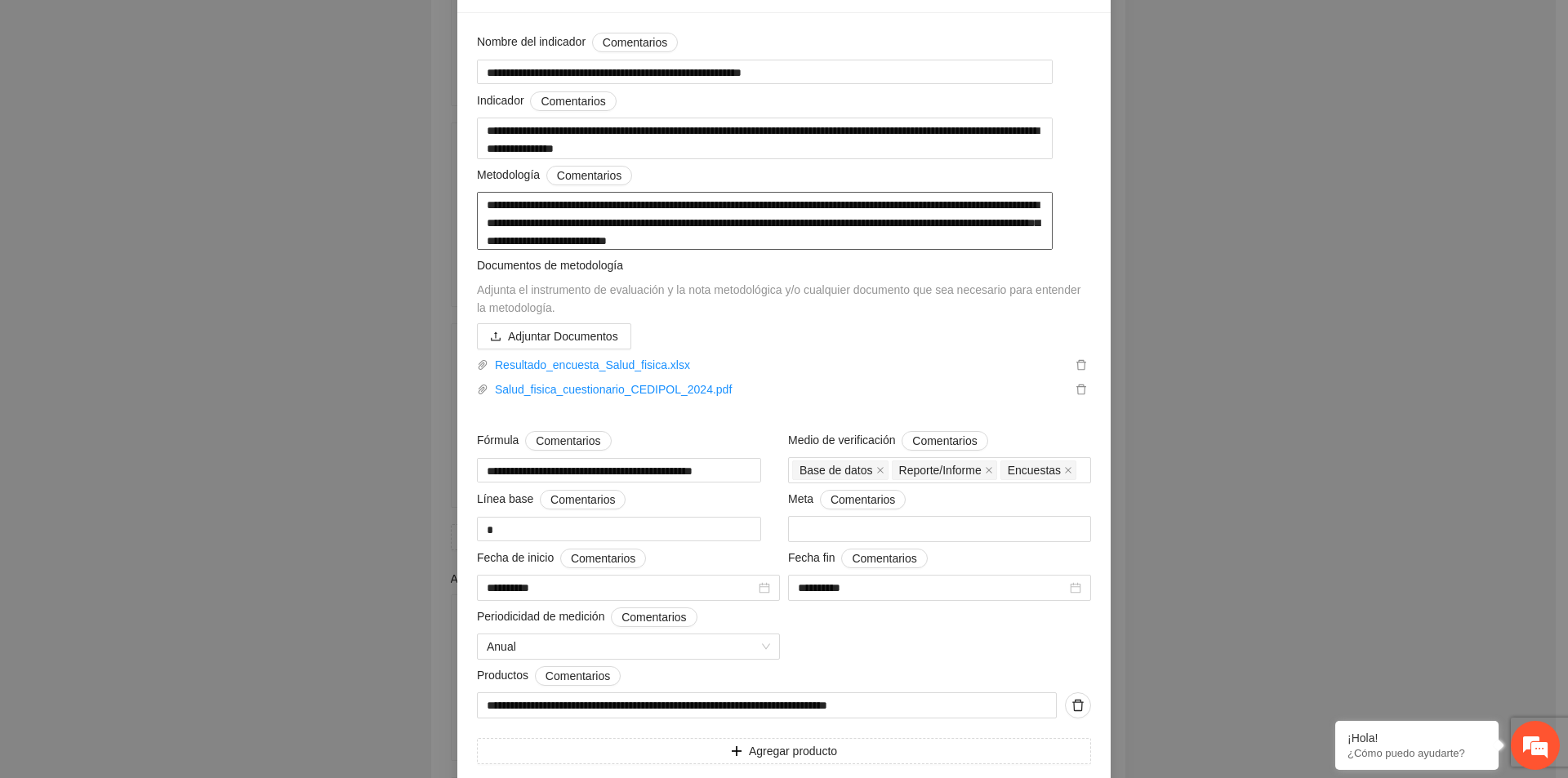
scroll to position [163, 0]
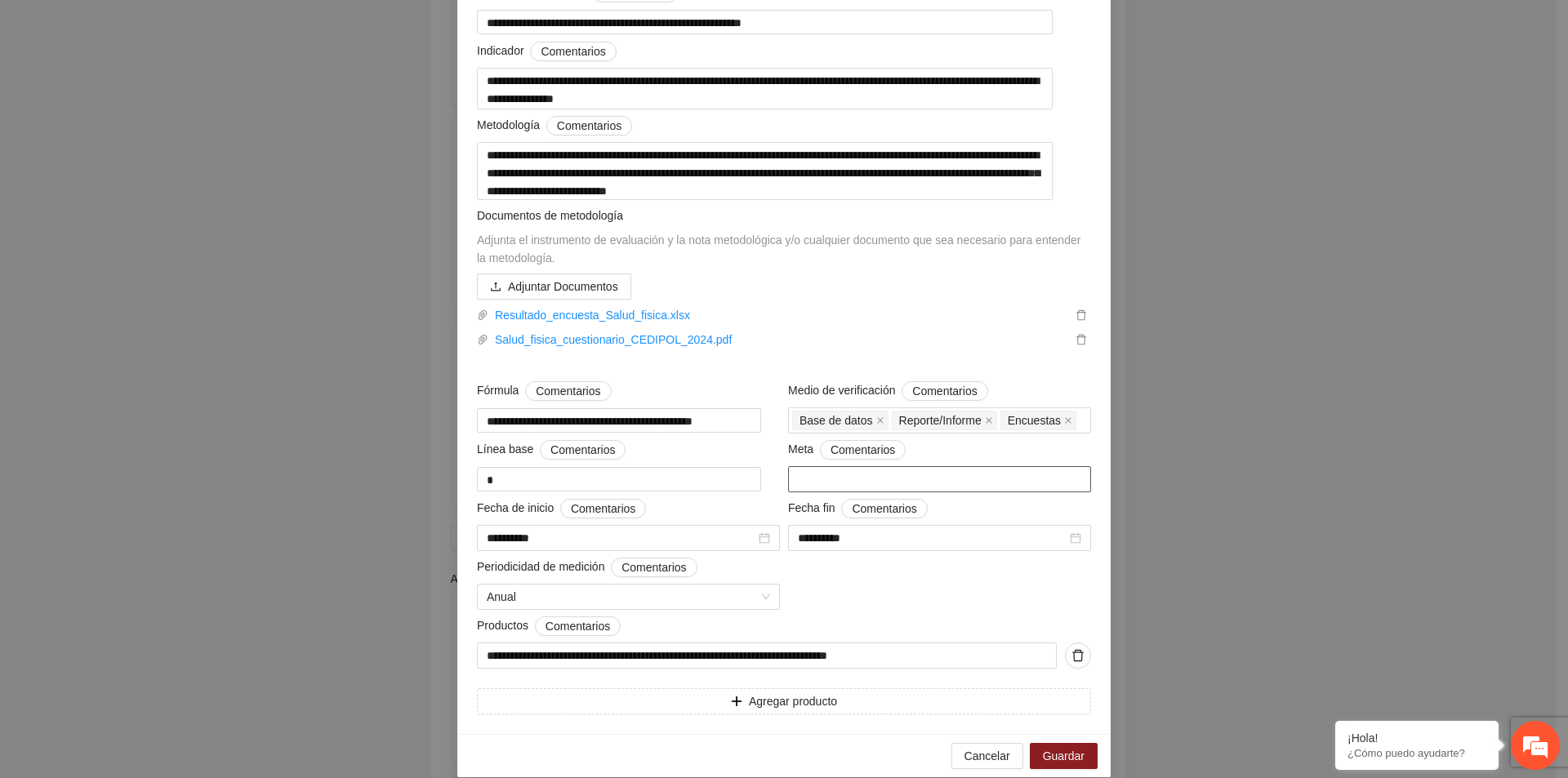
click at [859, 481] on input "number" at bounding box center [939, 478] width 303 height 26
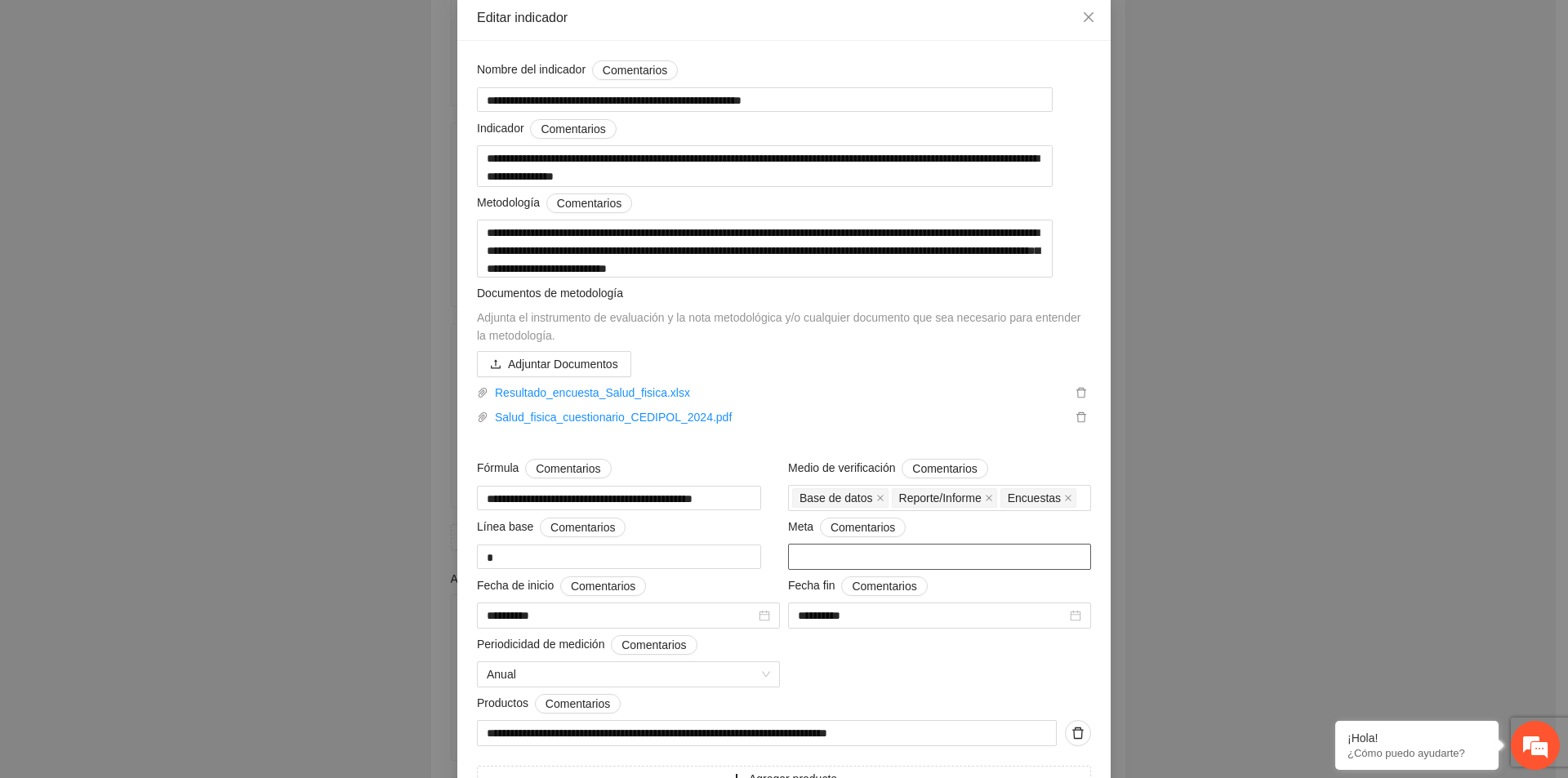
scroll to position [0, 0]
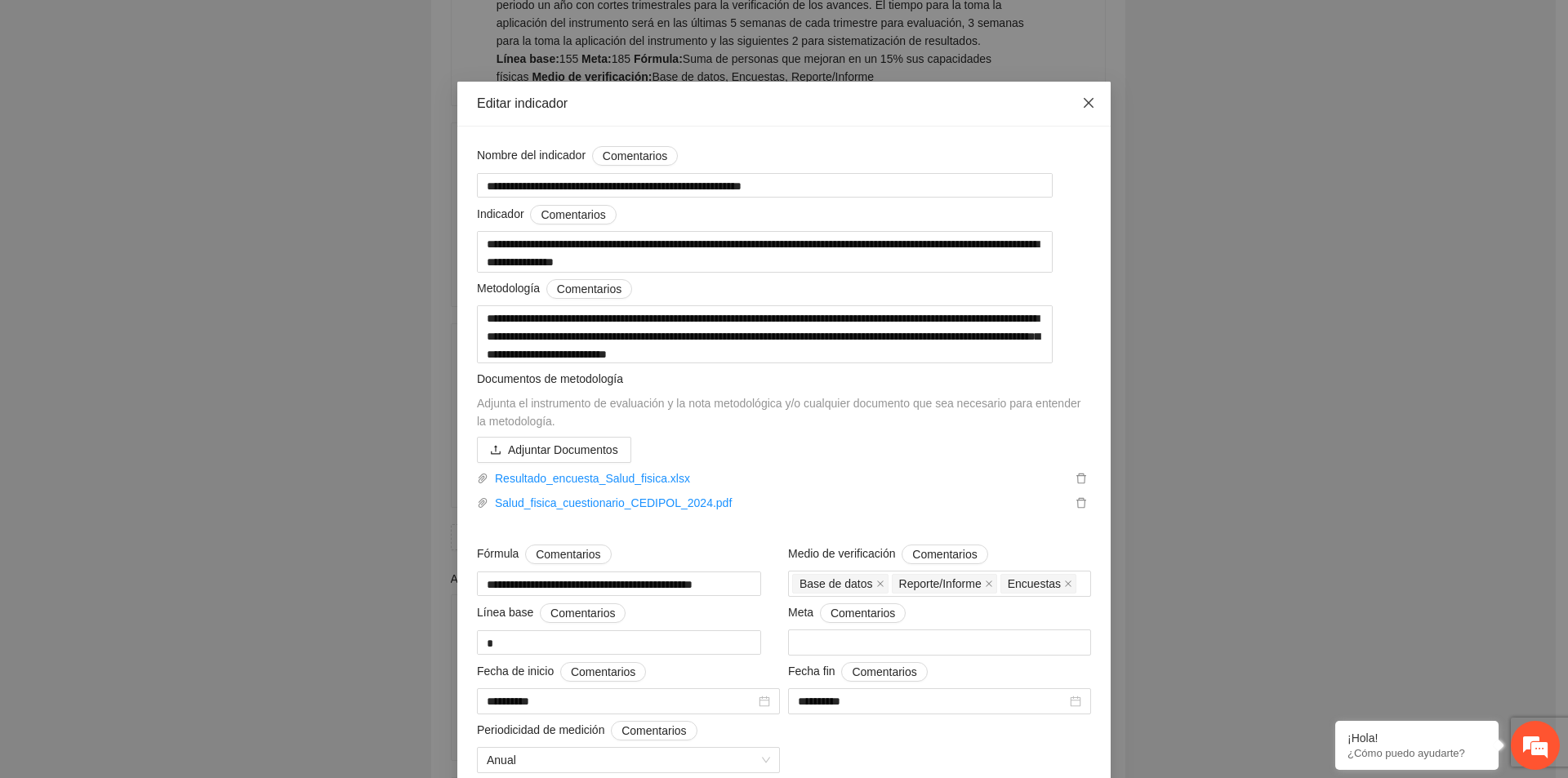
click at [1086, 102] on icon "close" at bounding box center [1089, 103] width 14 height 14
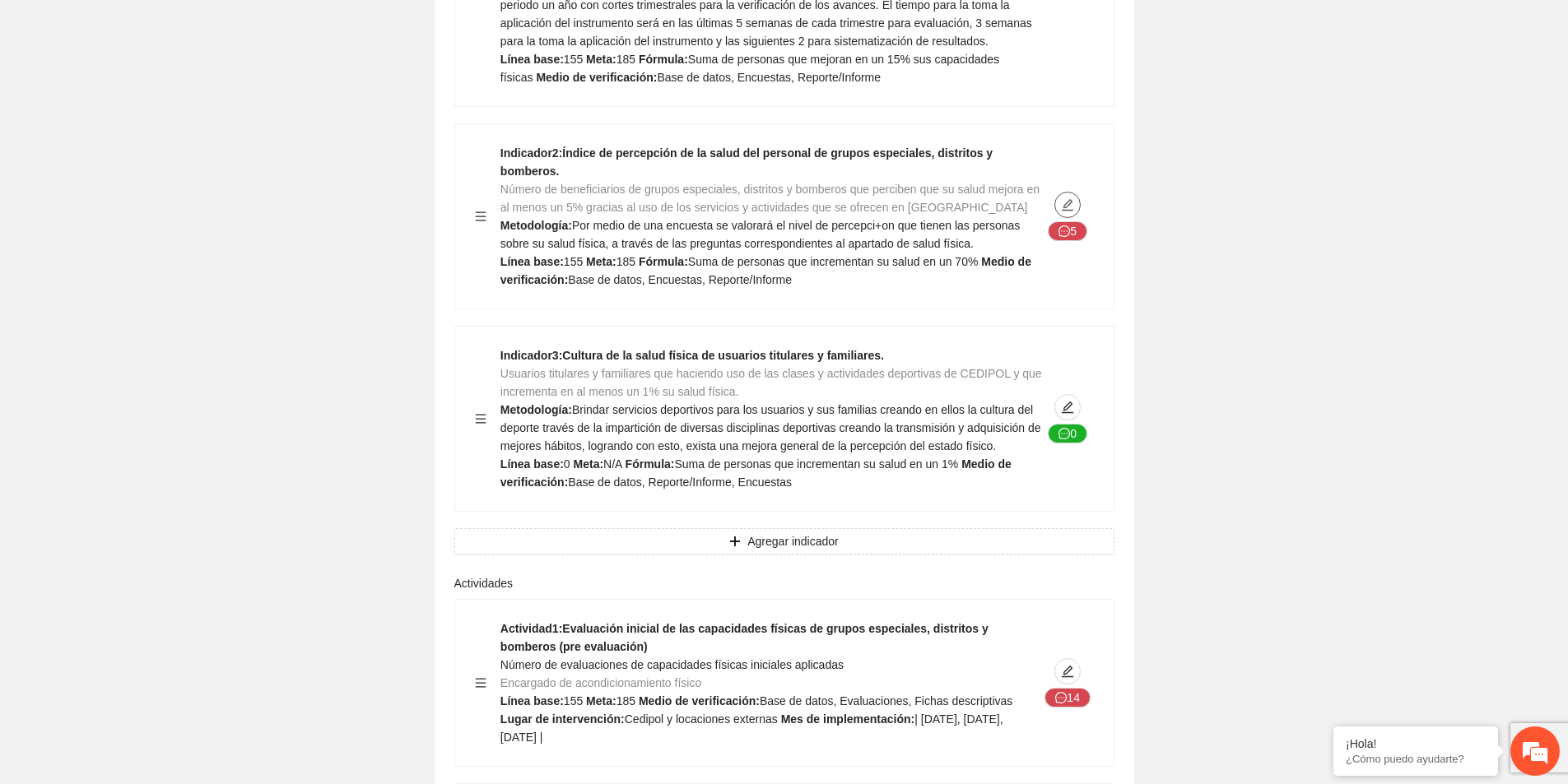
click at [1072, 199] on icon "edit" at bounding box center [1068, 205] width 12 height 12
type textarea "***"
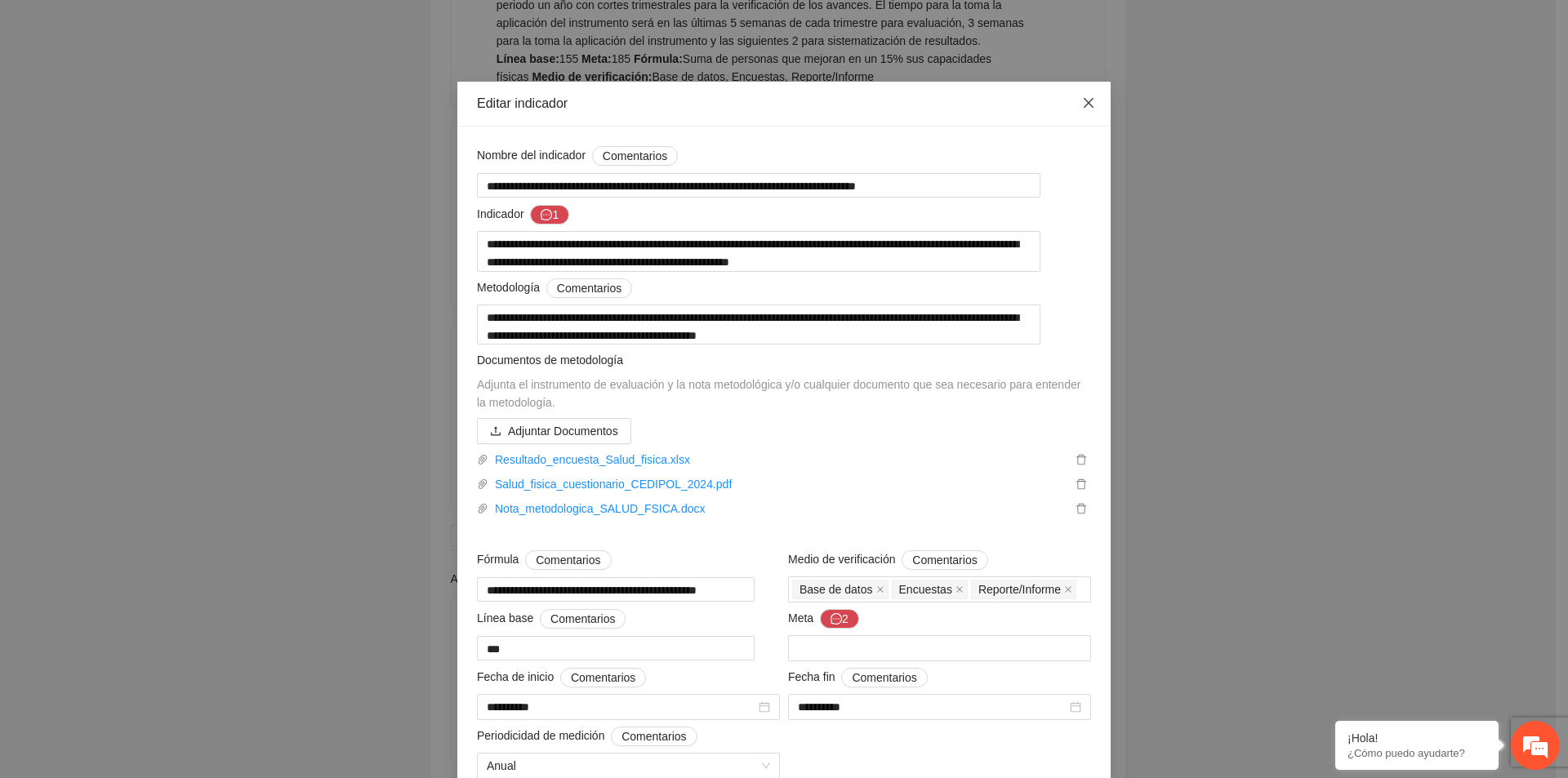
click at [1082, 102] on icon "close" at bounding box center [1089, 103] width 14 height 14
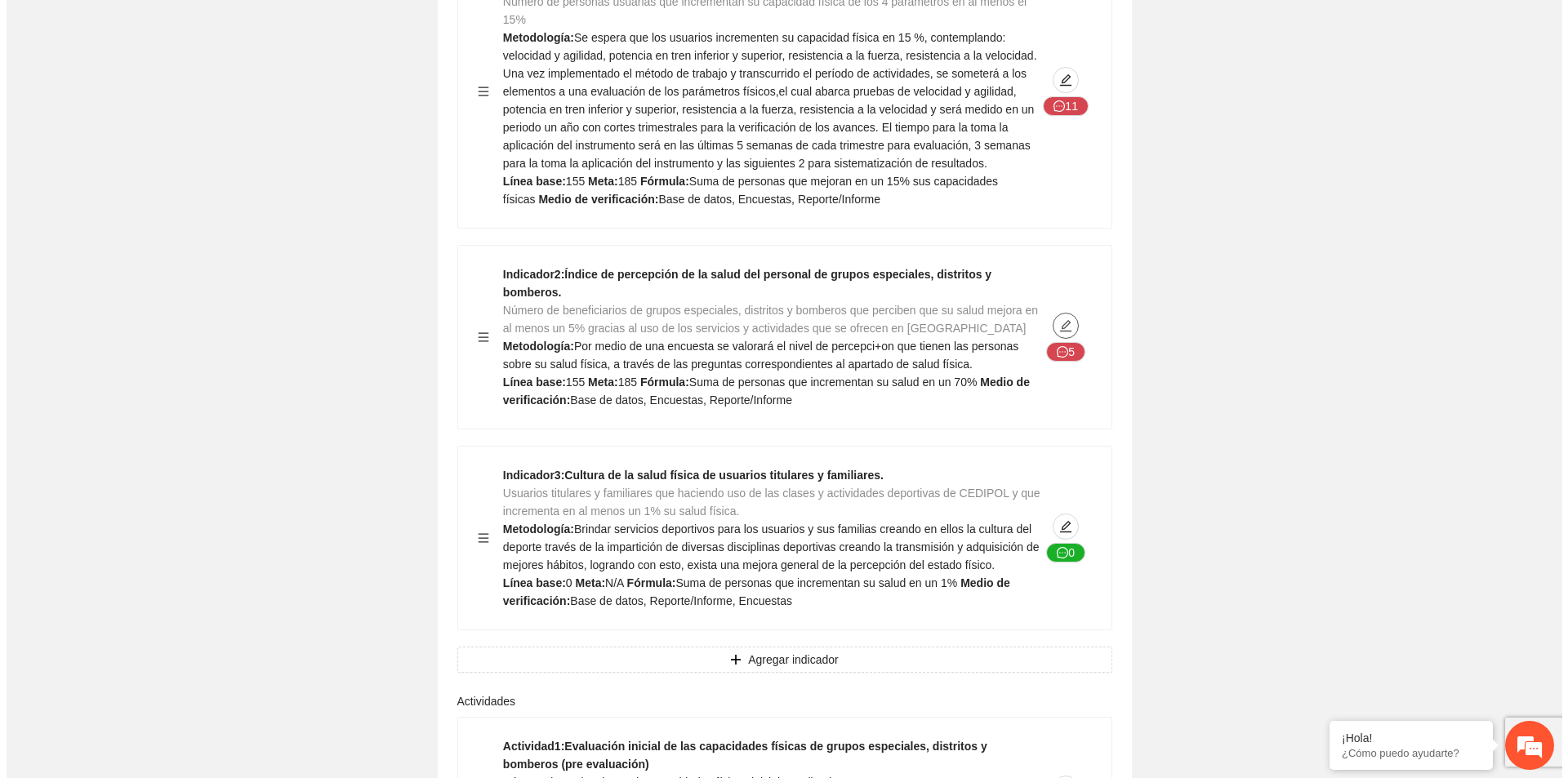
scroll to position [1959, 0]
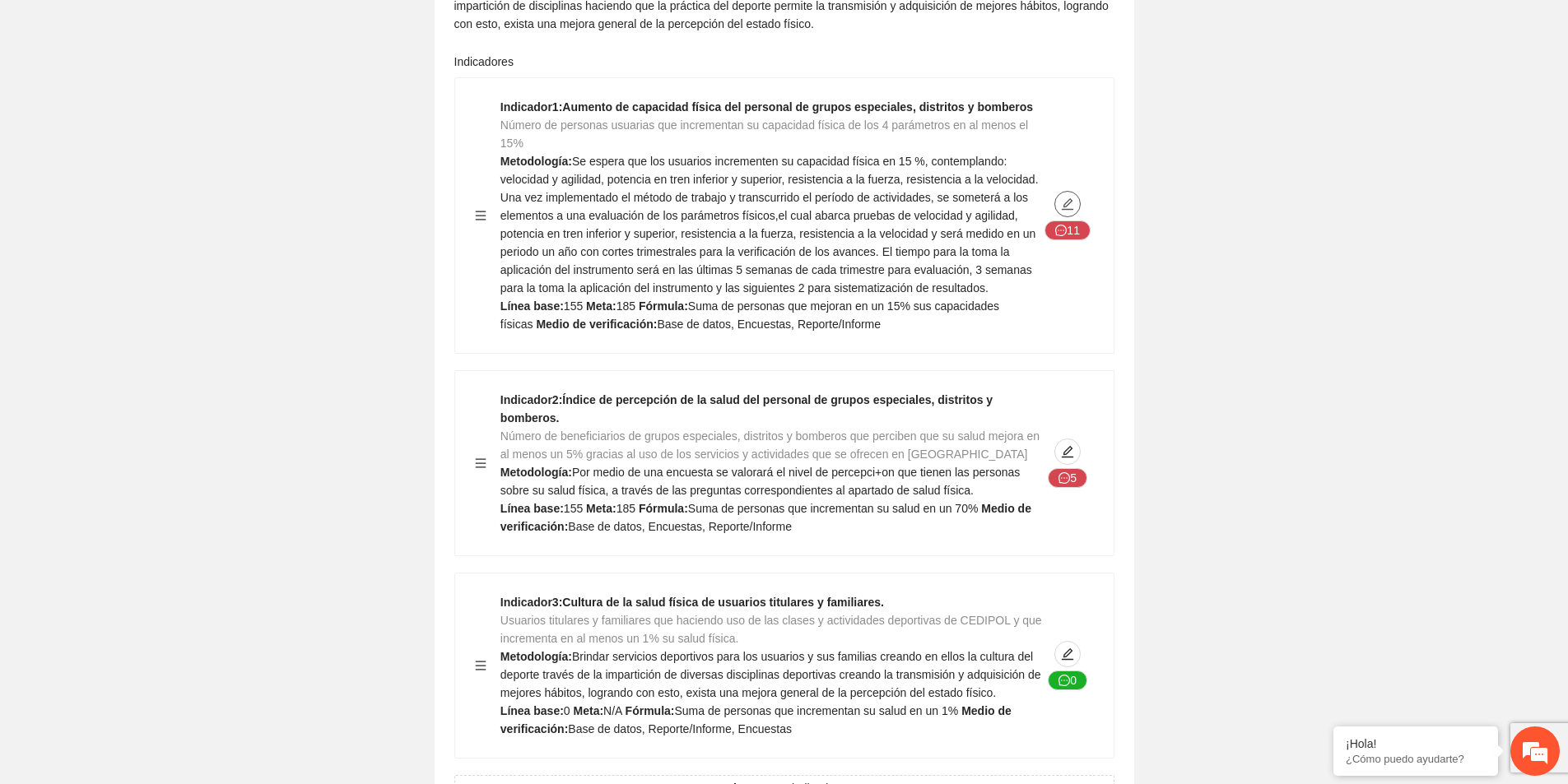
click at [1067, 198] on icon "edit" at bounding box center [1068, 205] width 14 height 14
type textarea "***"
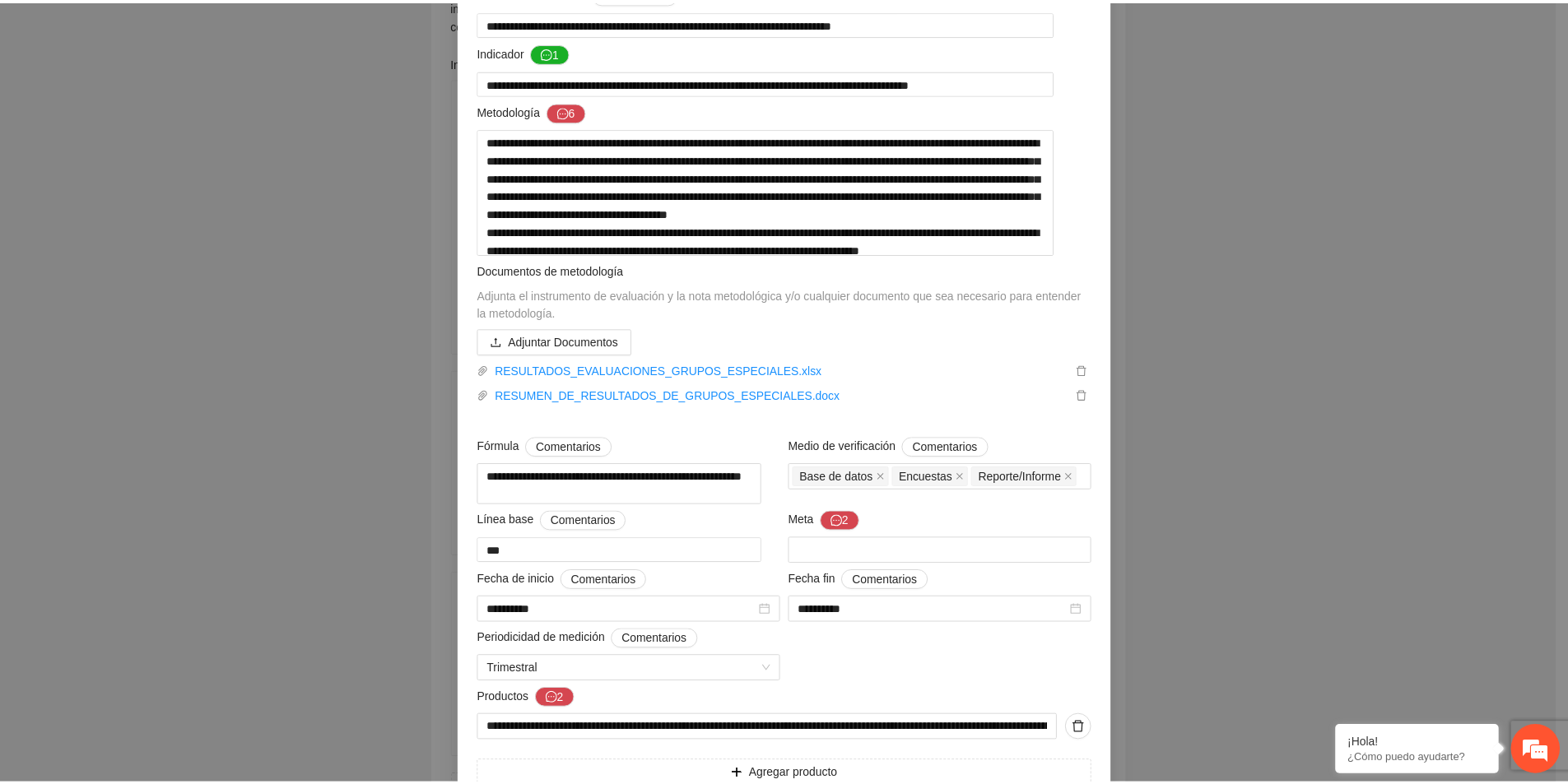
scroll to position [0, 0]
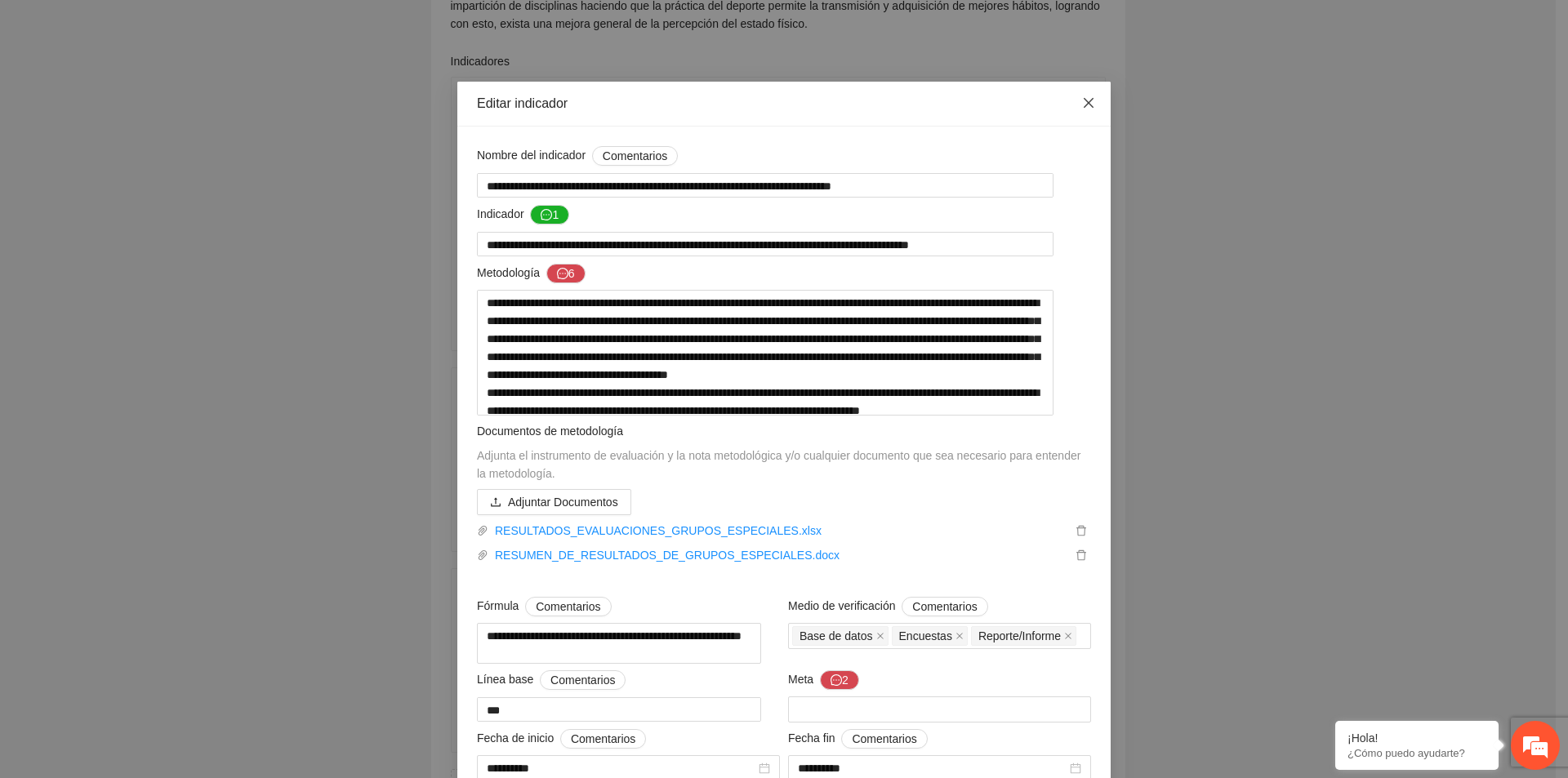
drag, startPoint x: 1079, startPoint y: 103, endPoint x: 896, endPoint y: 98, distance: 183.1
click at [1082, 103] on icon "close" at bounding box center [1089, 103] width 14 height 14
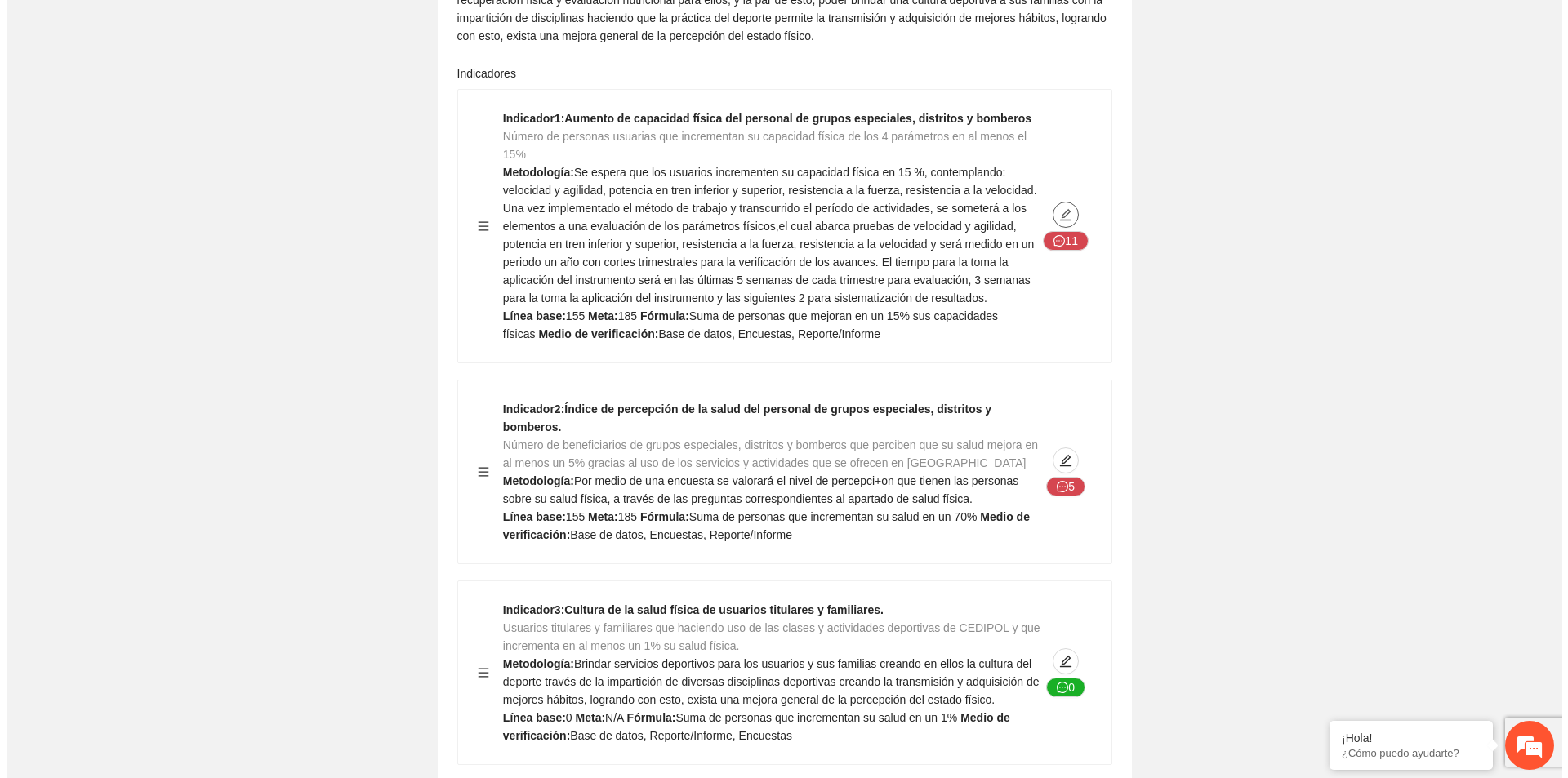
scroll to position [2041, 0]
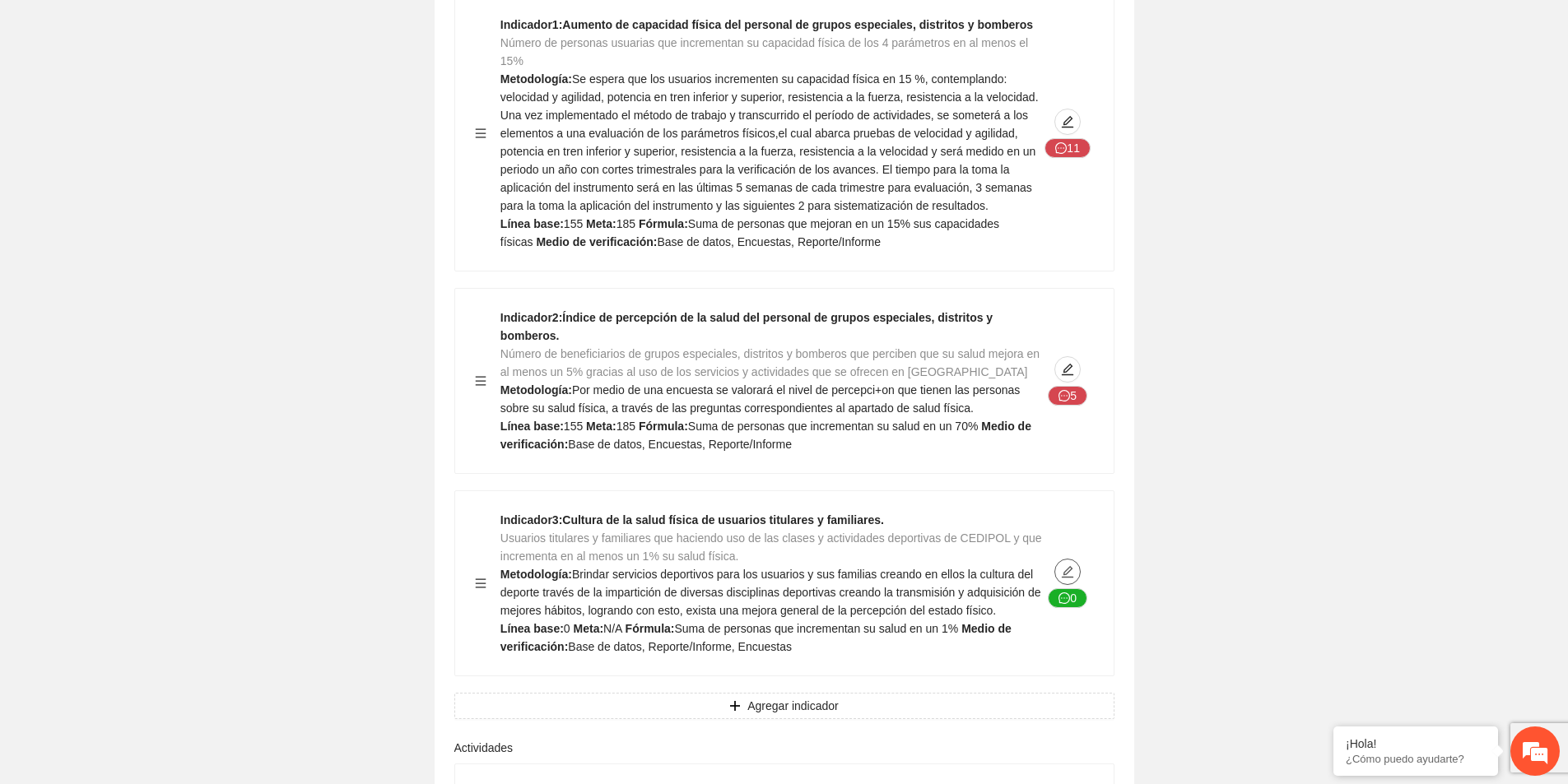
click at [1073, 565] on icon "edit" at bounding box center [1068, 572] width 14 height 14
type textarea "*"
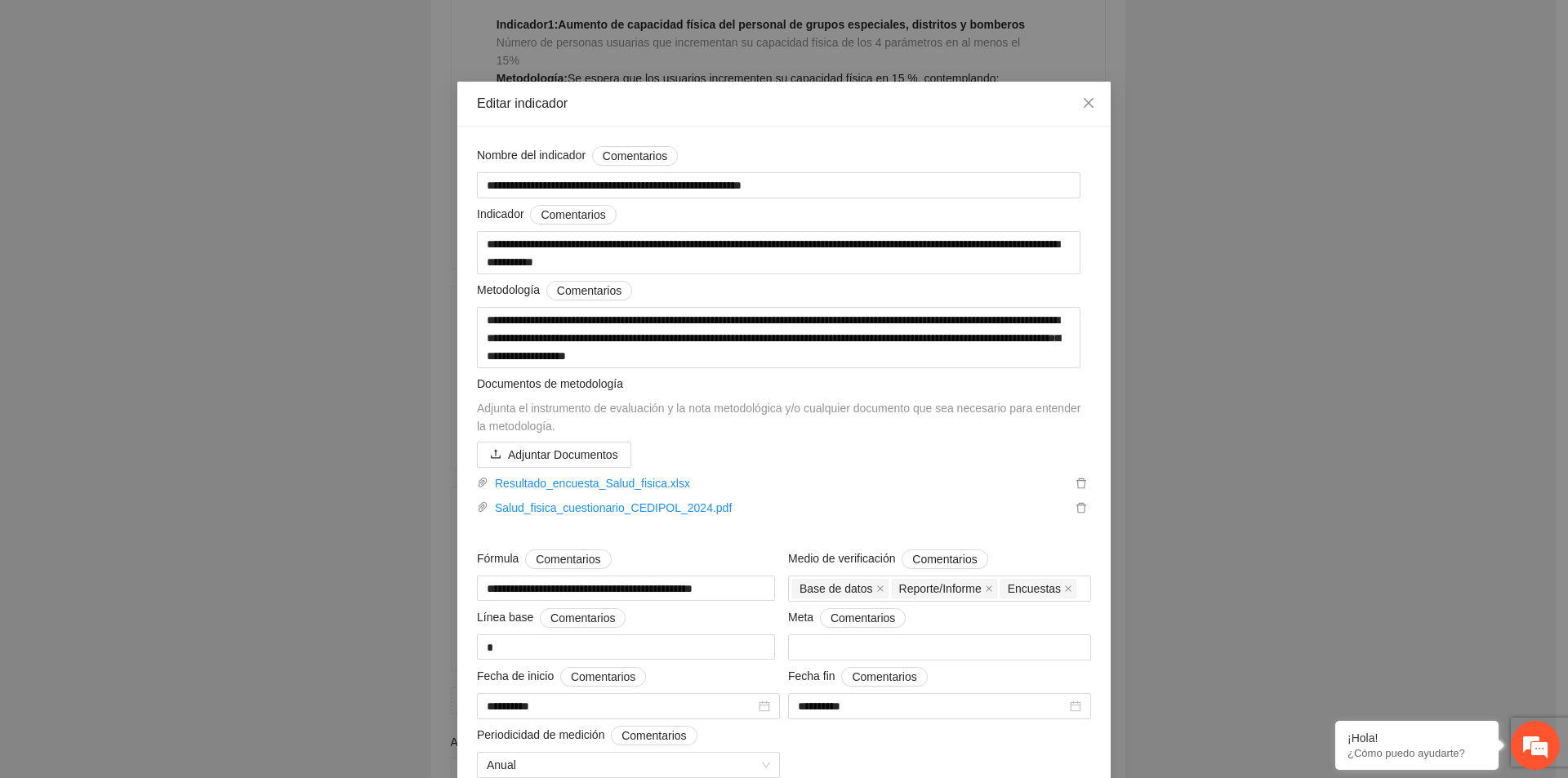
scroll to position [188, 0]
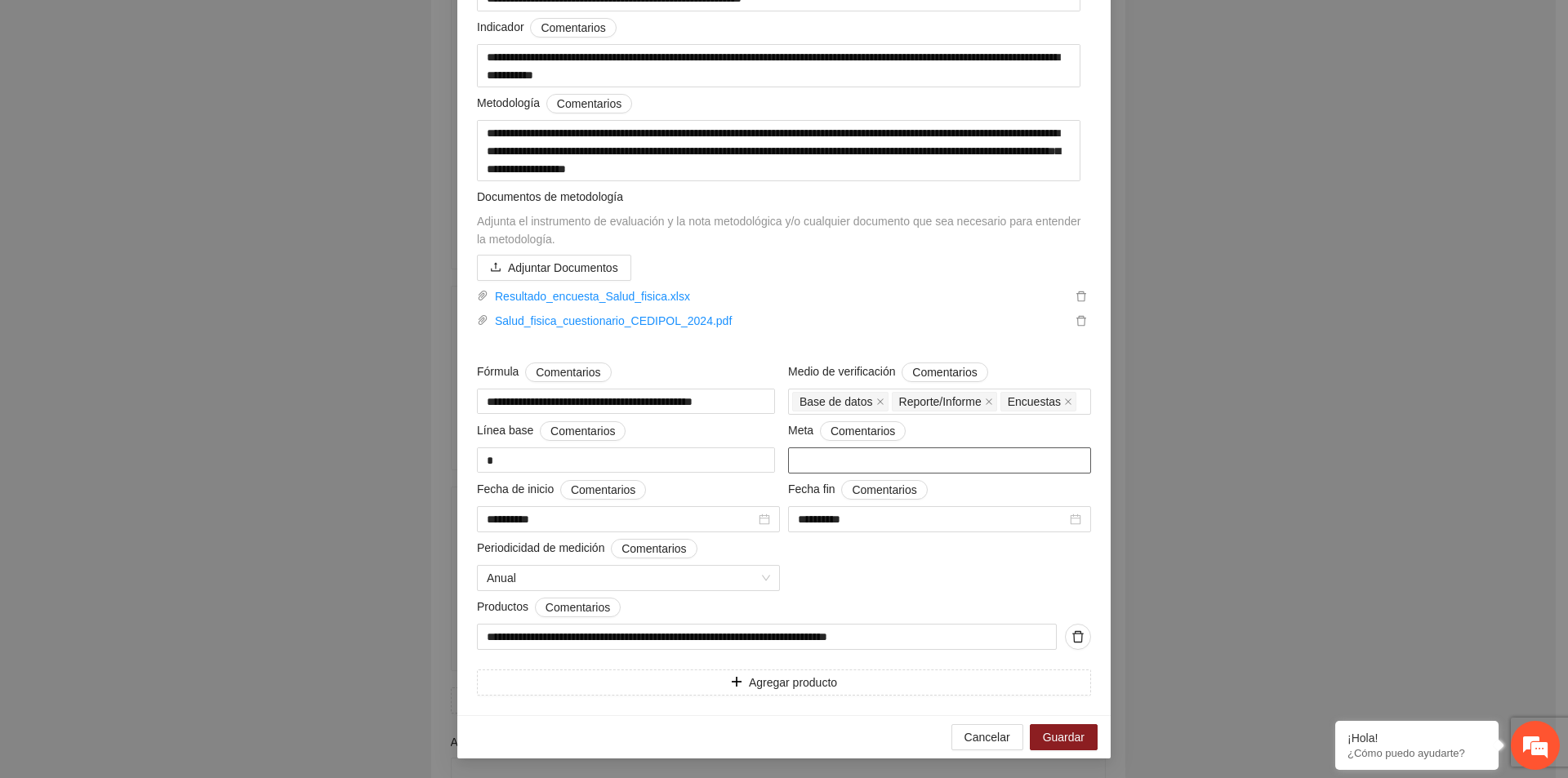
click at [826, 463] on input "number" at bounding box center [939, 460] width 303 height 26
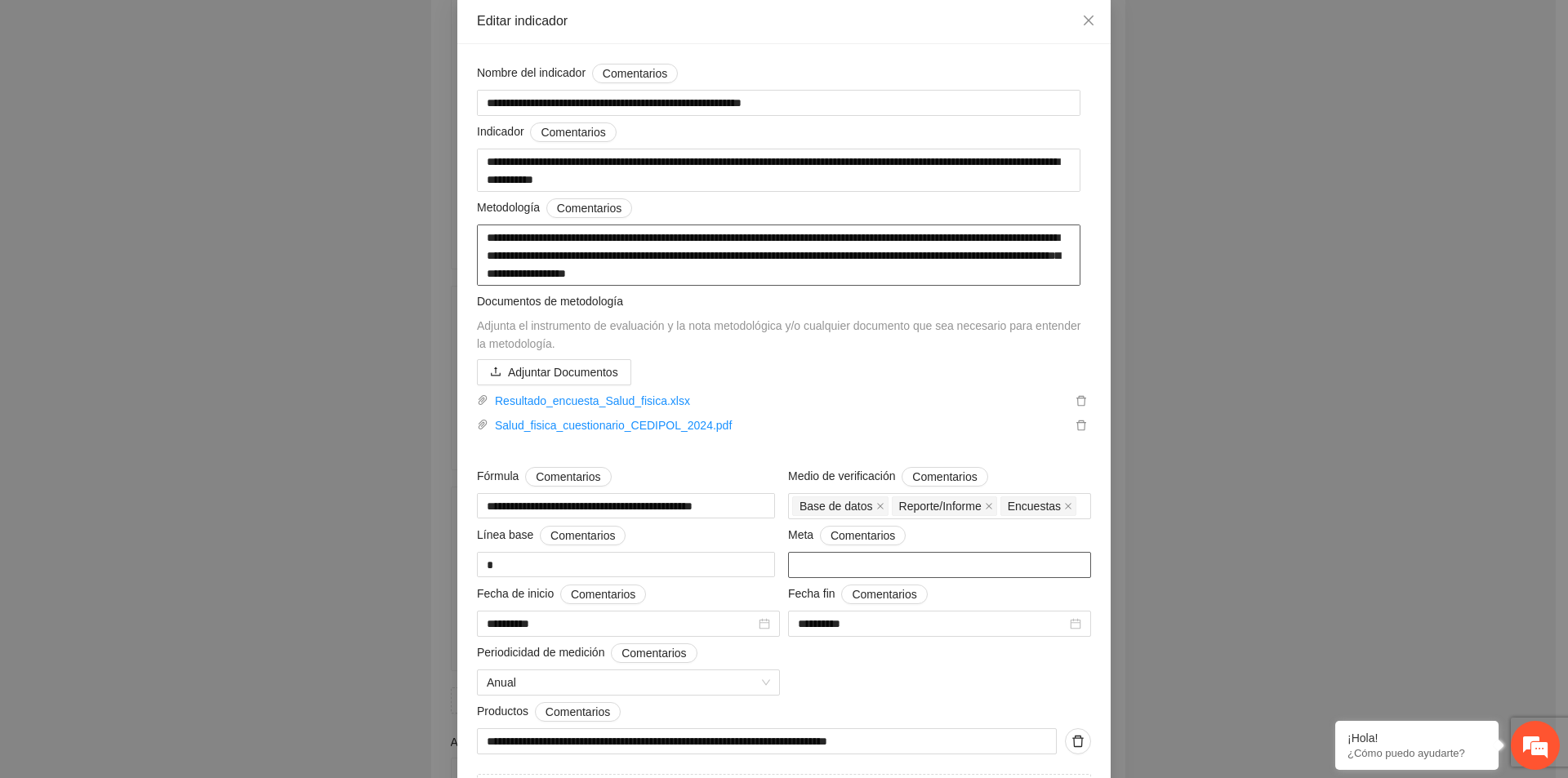
scroll to position [0, 0]
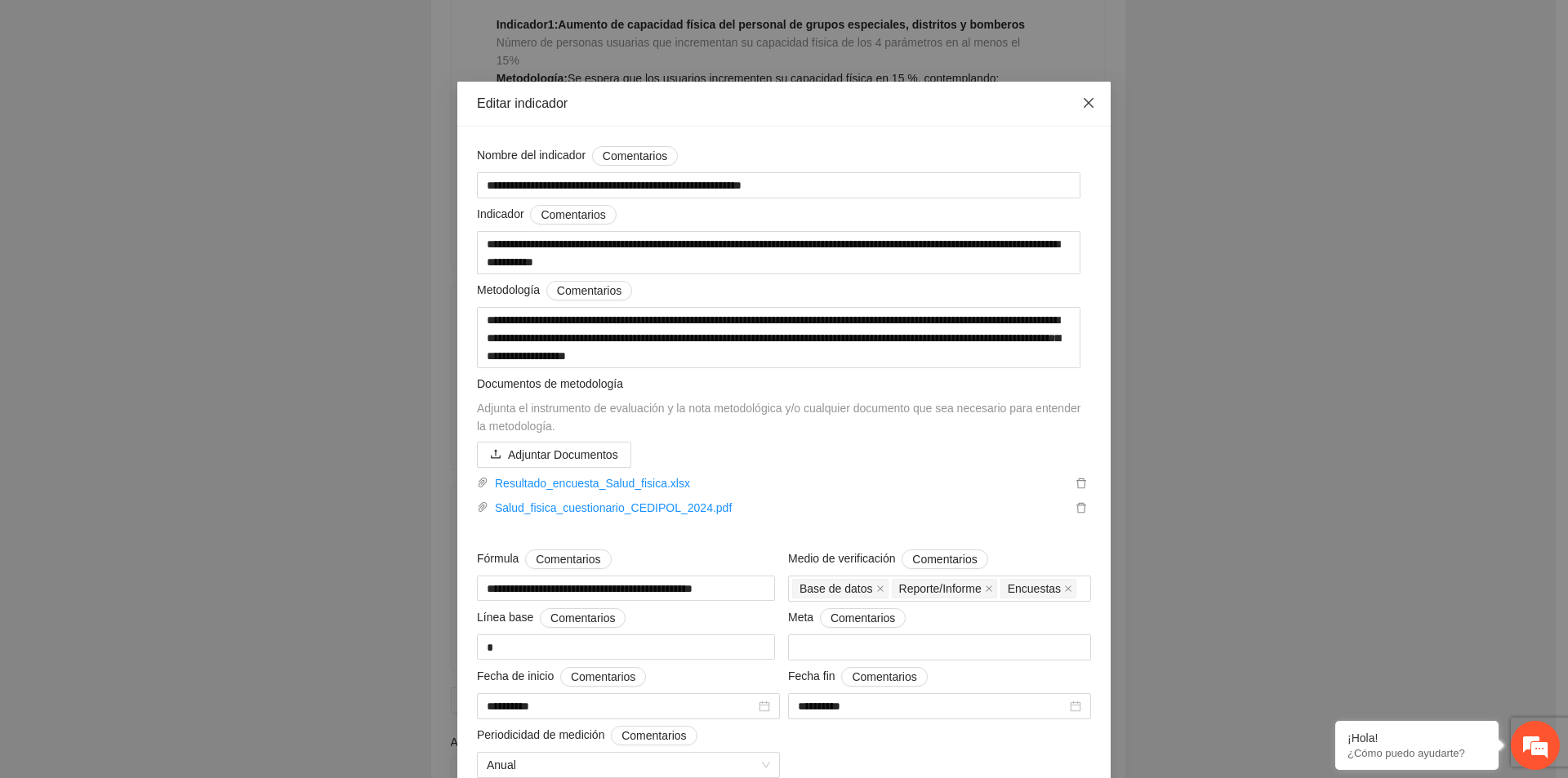
click at [1086, 107] on icon "close" at bounding box center [1089, 102] width 10 height 10
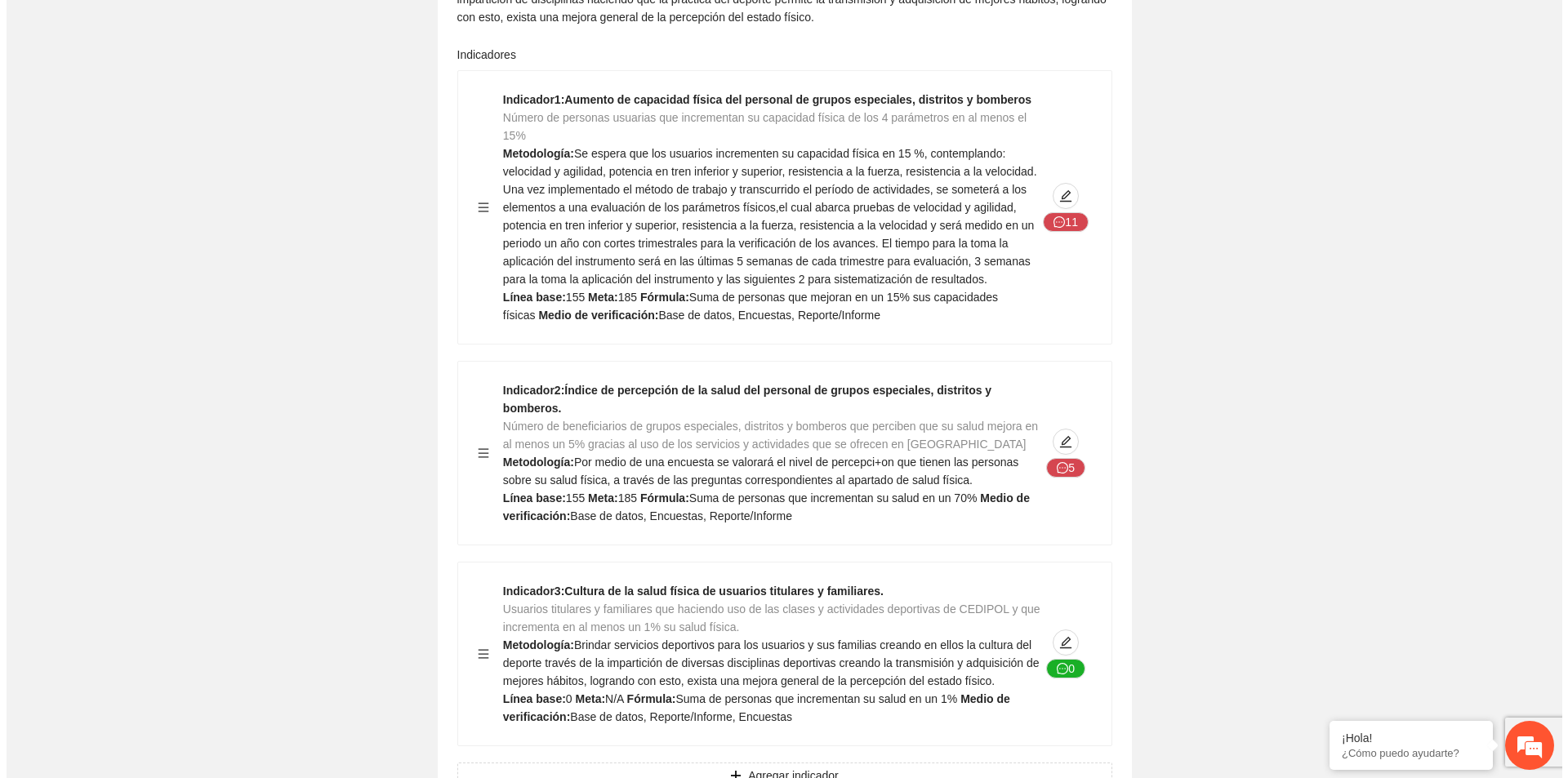
scroll to position [2041, 0]
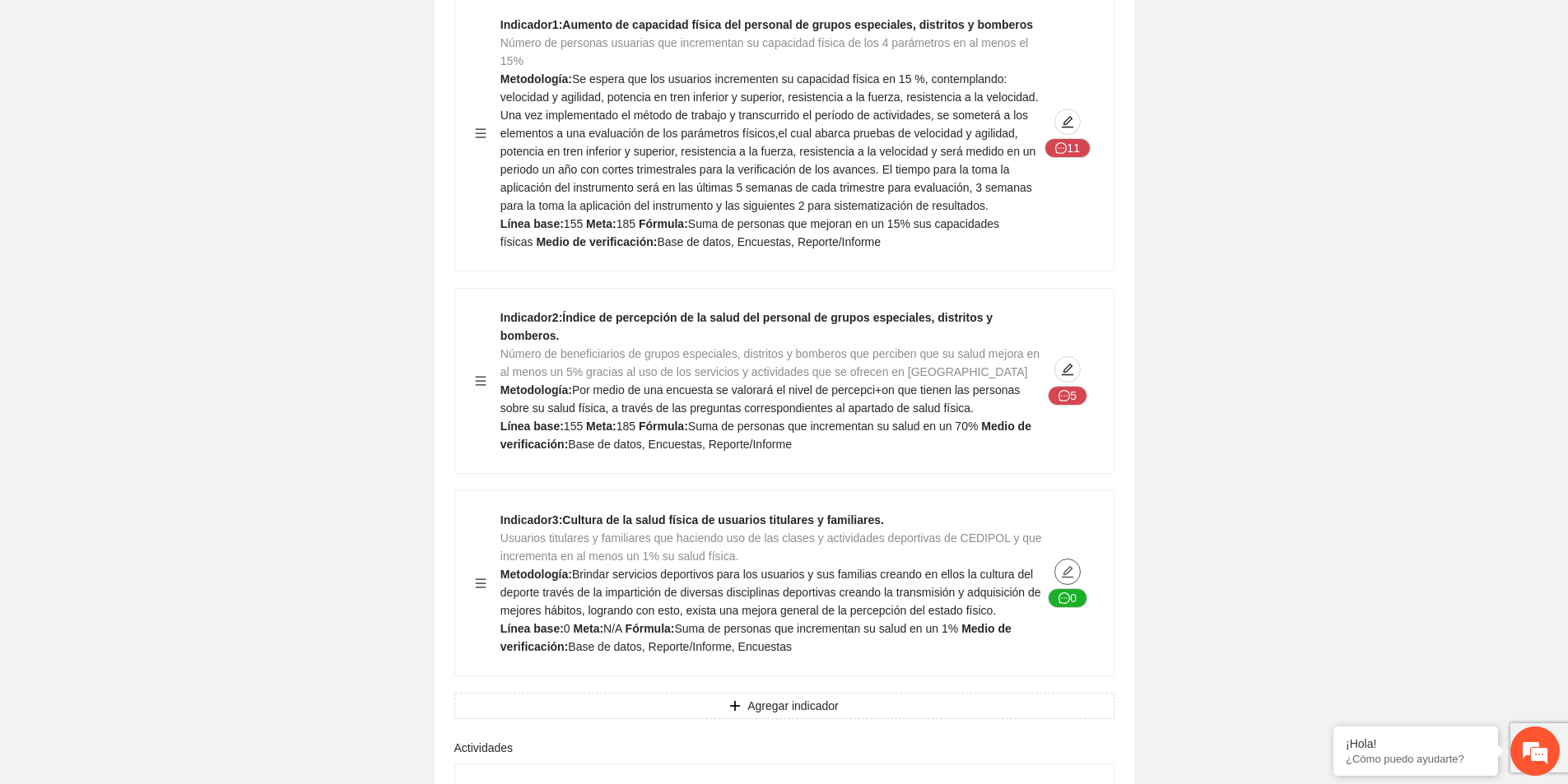
click at [1068, 565] on icon "edit" at bounding box center [1068, 572] width 14 height 14
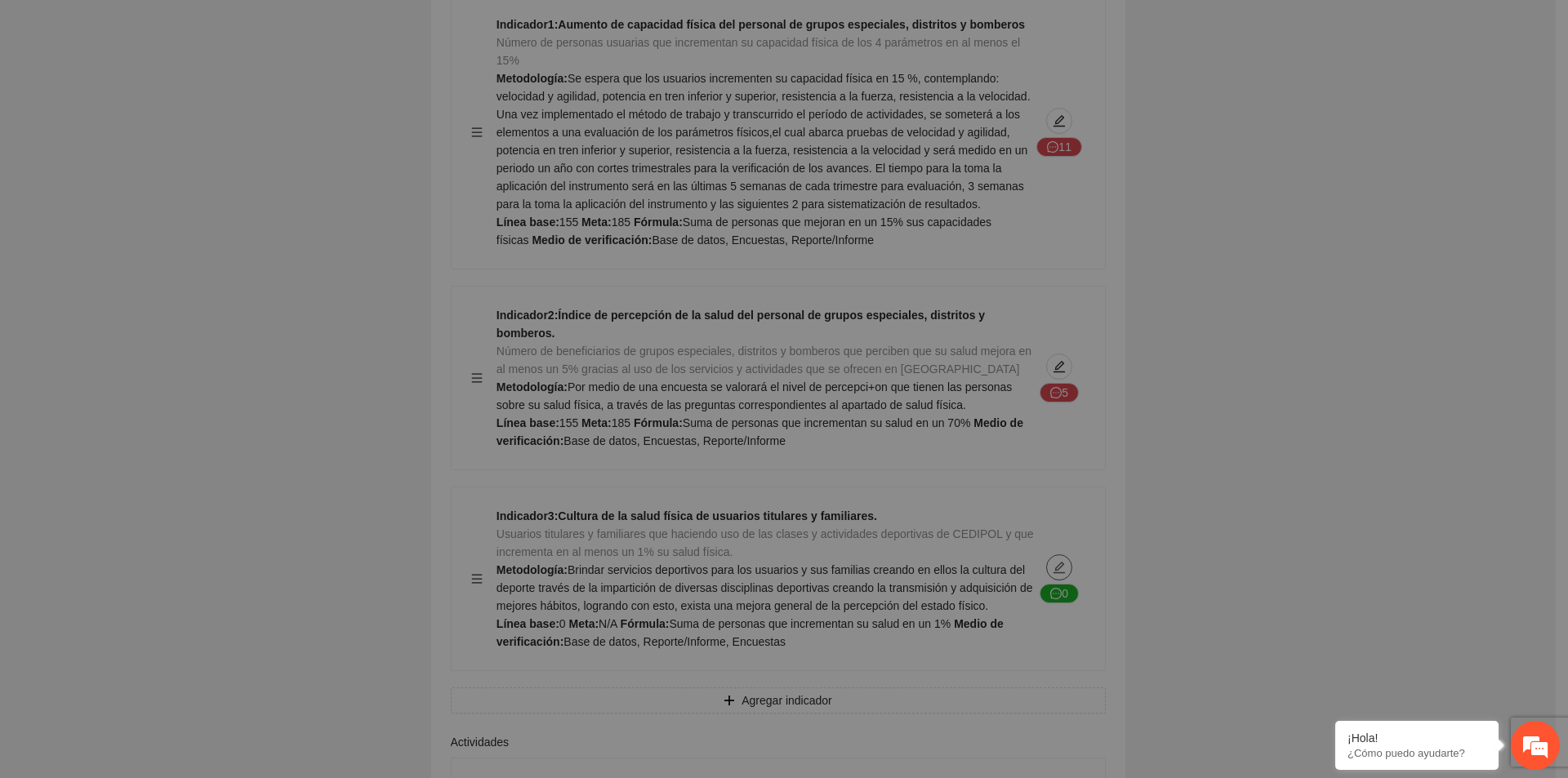
type textarea "*"
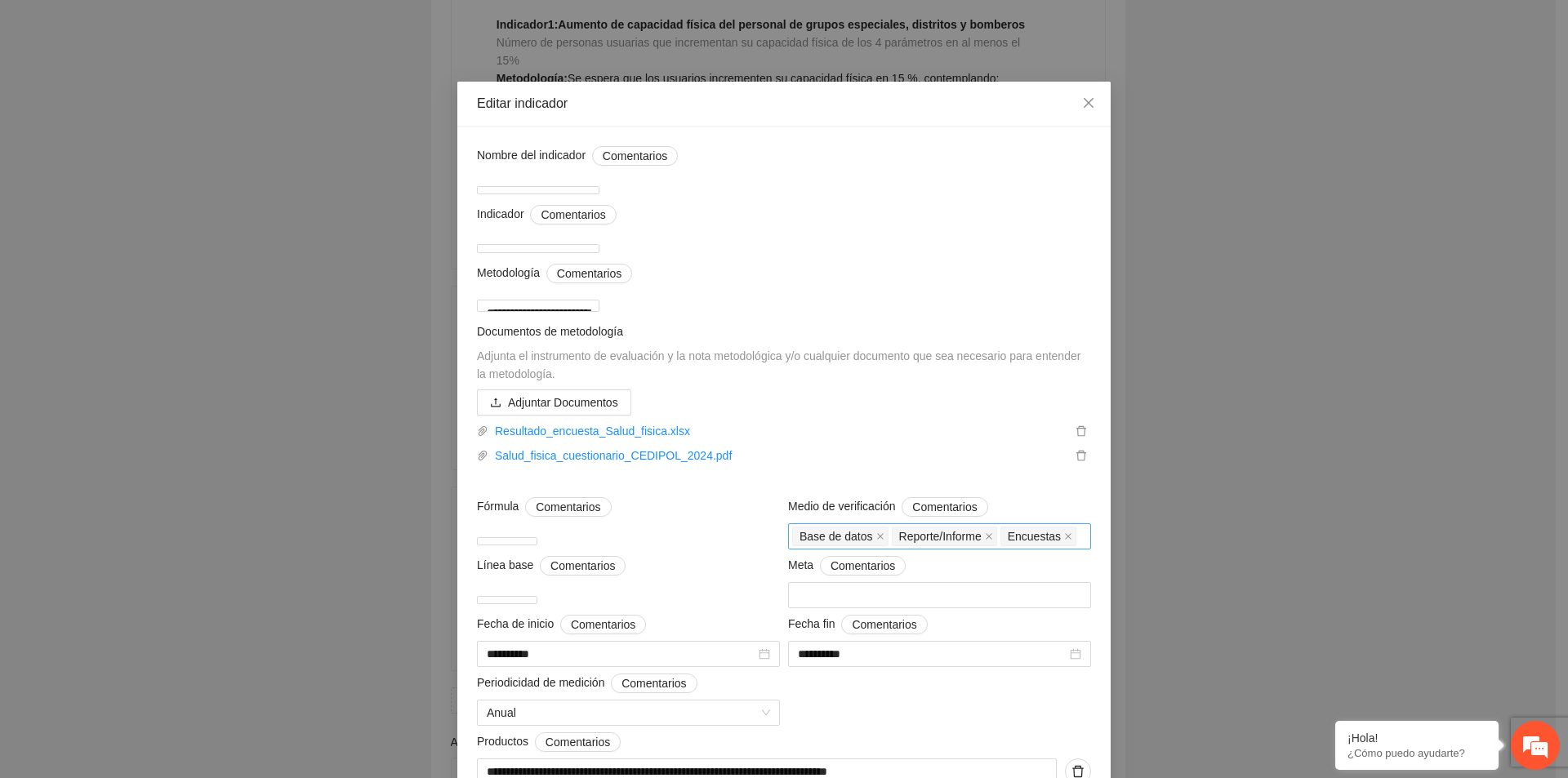
scroll to position [188, 0]
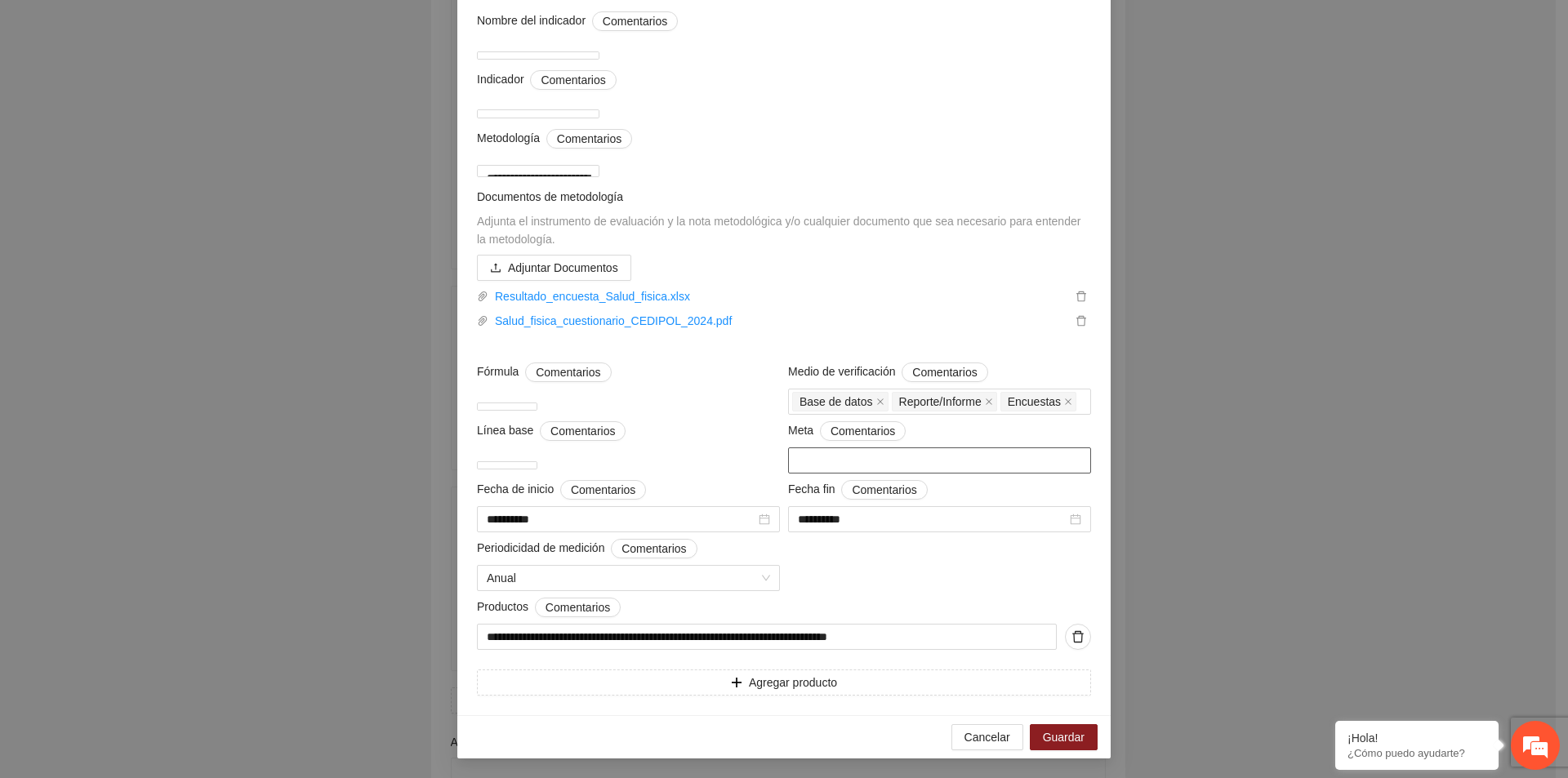
click at [812, 465] on input "number" at bounding box center [939, 460] width 303 height 26
click at [849, 455] on input "number" at bounding box center [939, 460] width 303 height 26
type input "****"
click at [599, 165] on textarea "**********" at bounding box center [537, 171] width 123 height 13
click at [1054, 733] on span "Guardar" at bounding box center [1063, 736] width 42 height 18
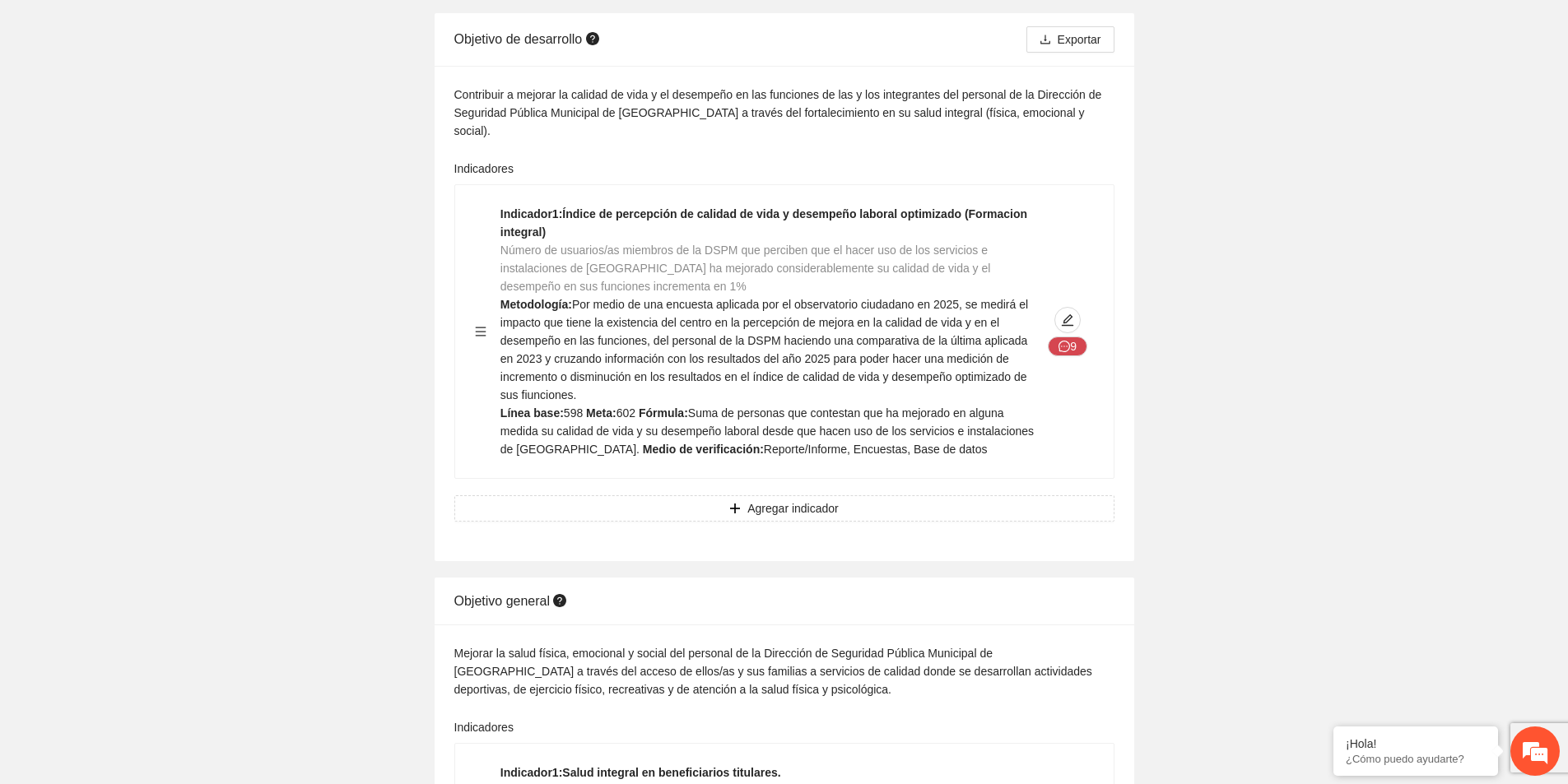
scroll to position [0, 0]
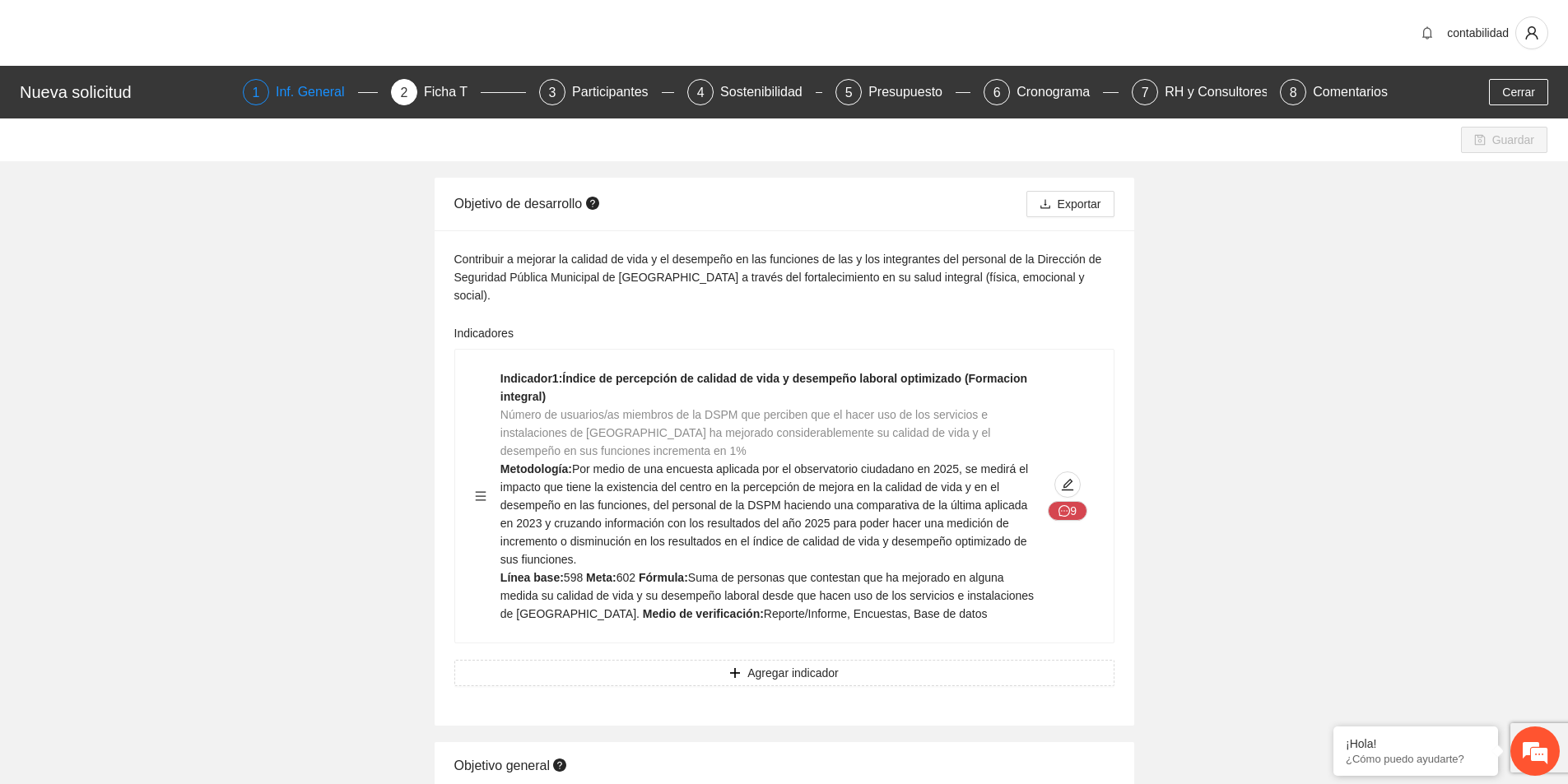
click at [313, 93] on div "Inf. General" at bounding box center [317, 92] width 82 height 26
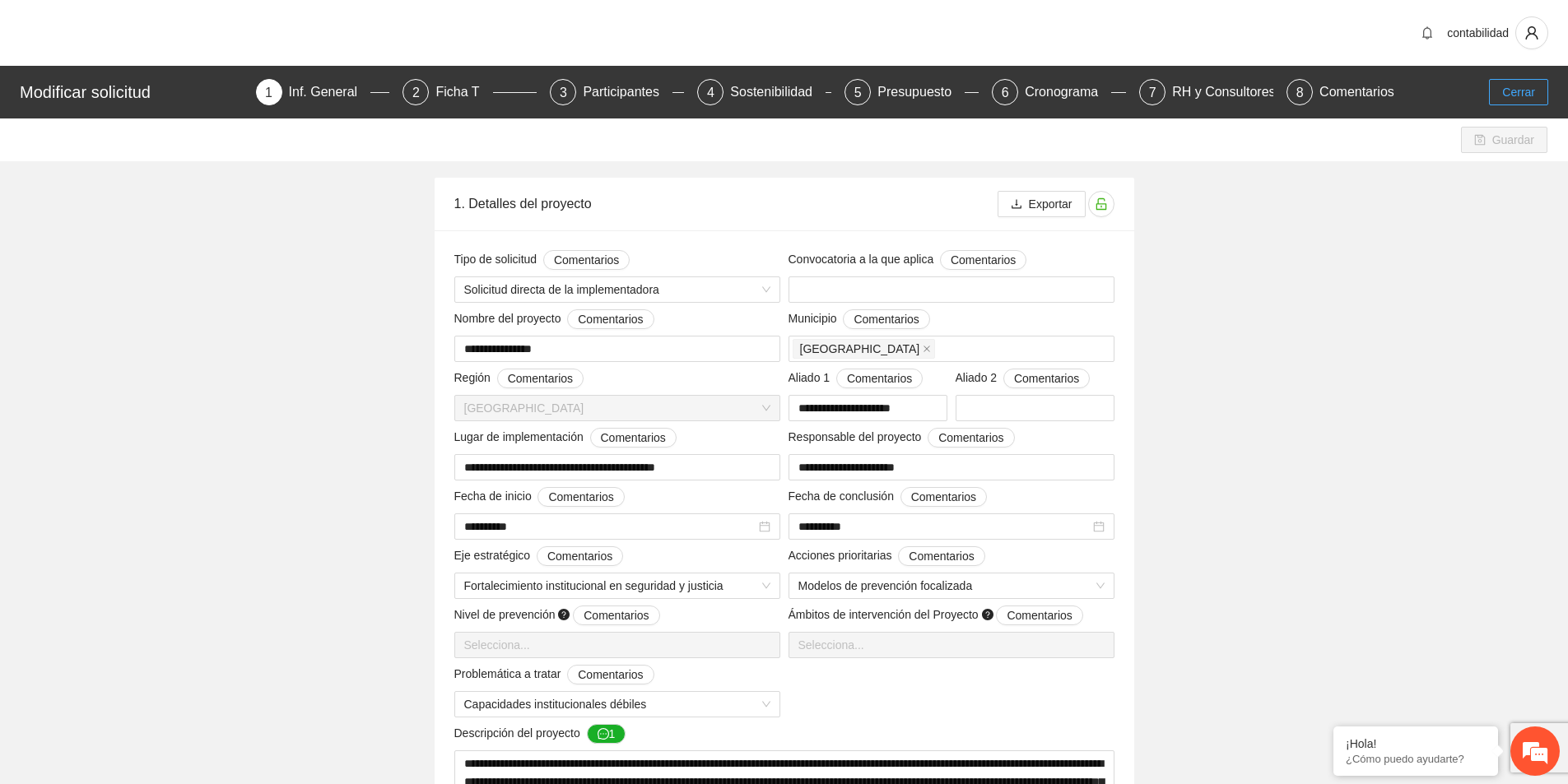
click at [1521, 95] on span "Cerrar" at bounding box center [1518, 92] width 33 height 19
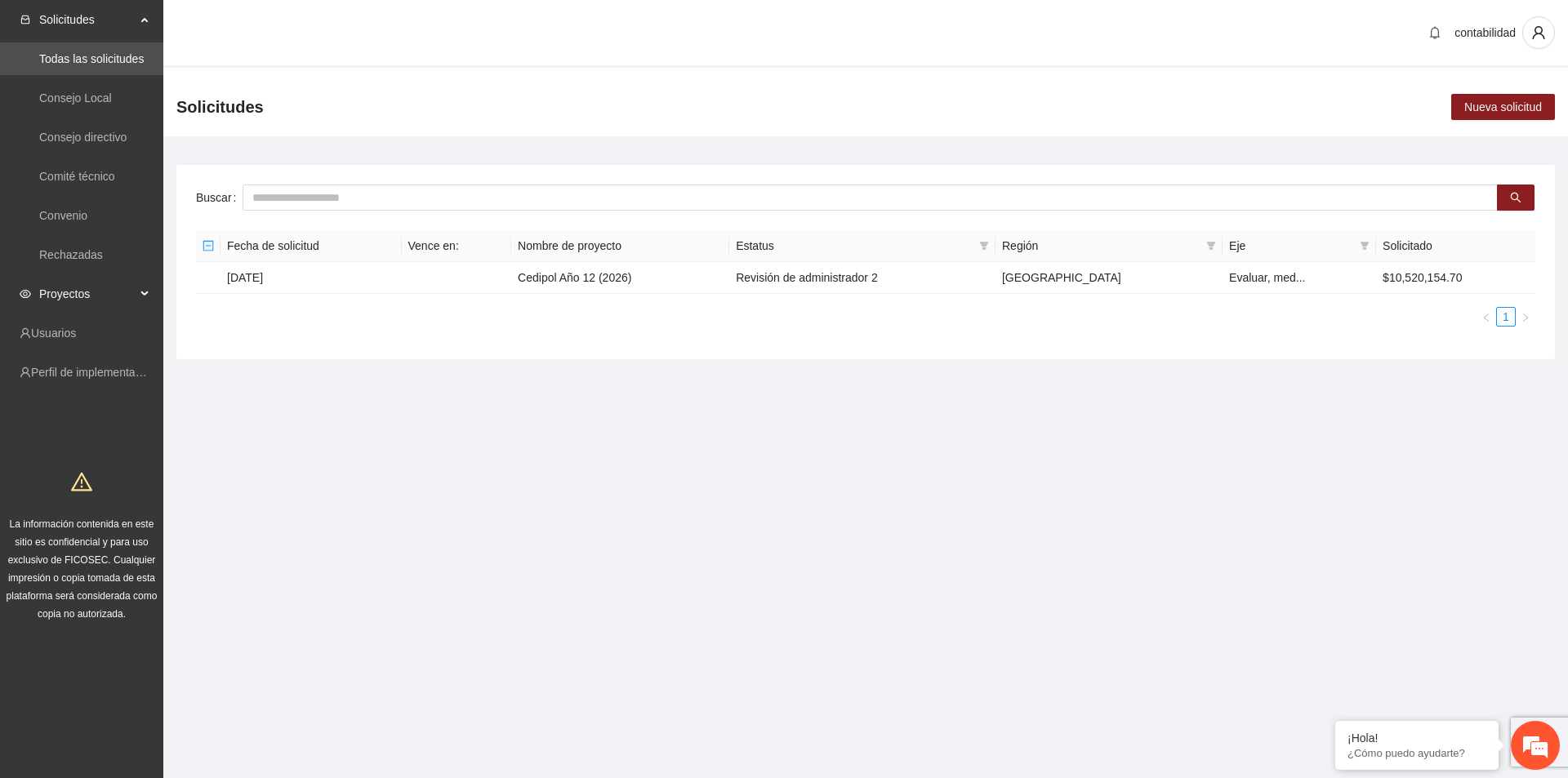
click at [69, 295] on span "Proyectos" at bounding box center [88, 294] width 97 height 33
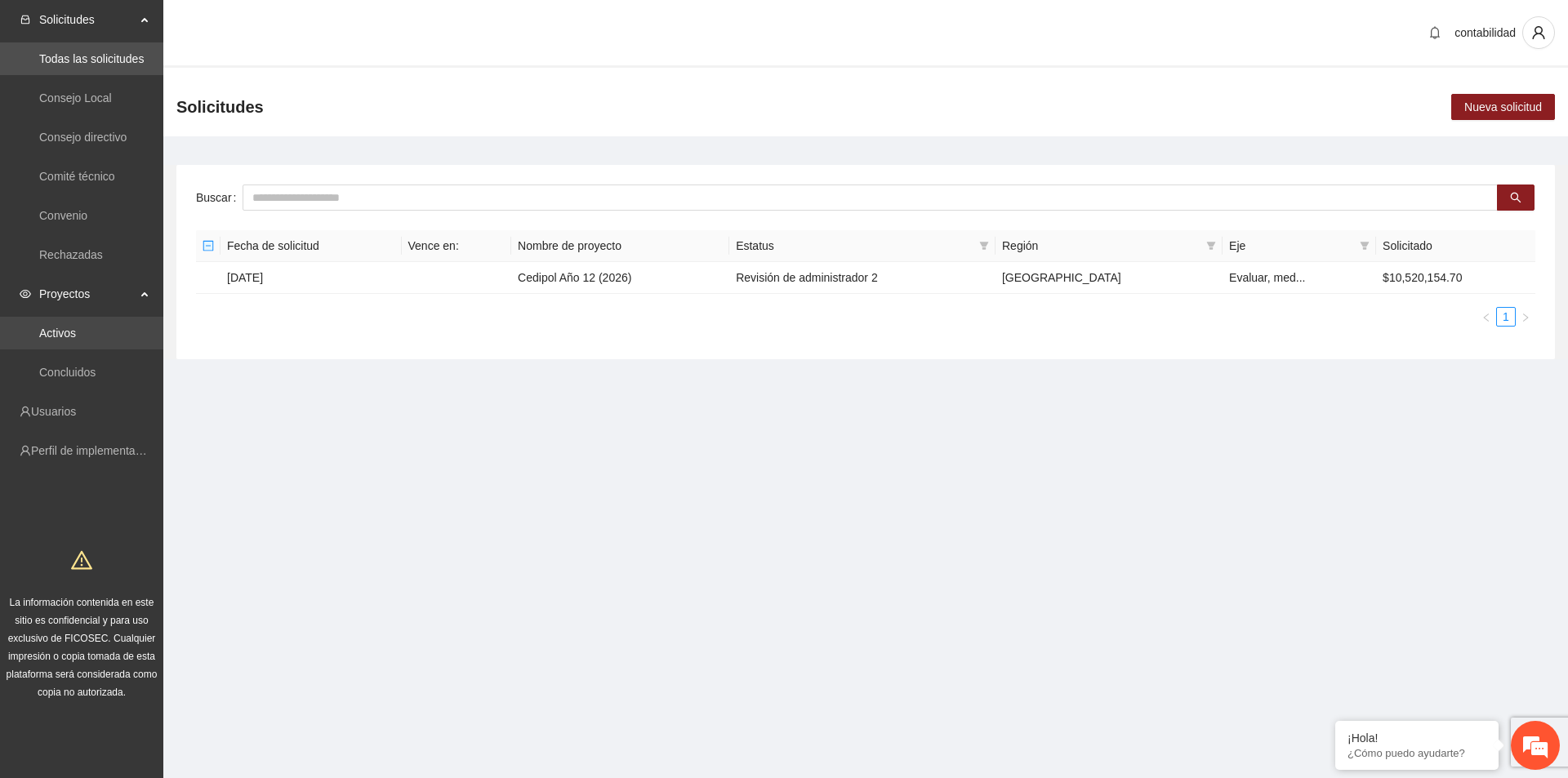
click at [76, 330] on link "Activos" at bounding box center [58, 333] width 37 height 14
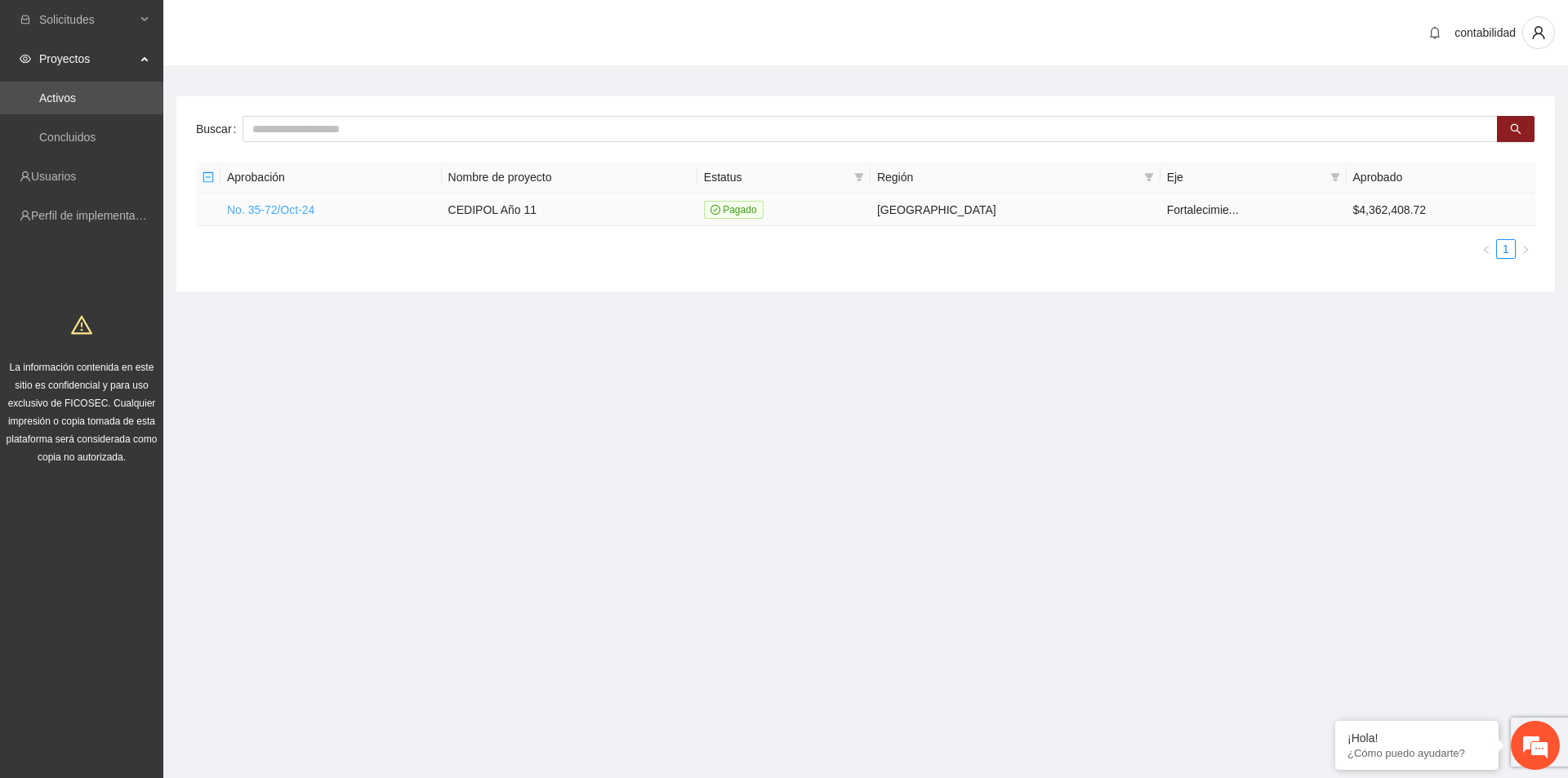
click at [249, 208] on link "No. 35-72/Oct-24" at bounding box center [271, 210] width 87 height 14
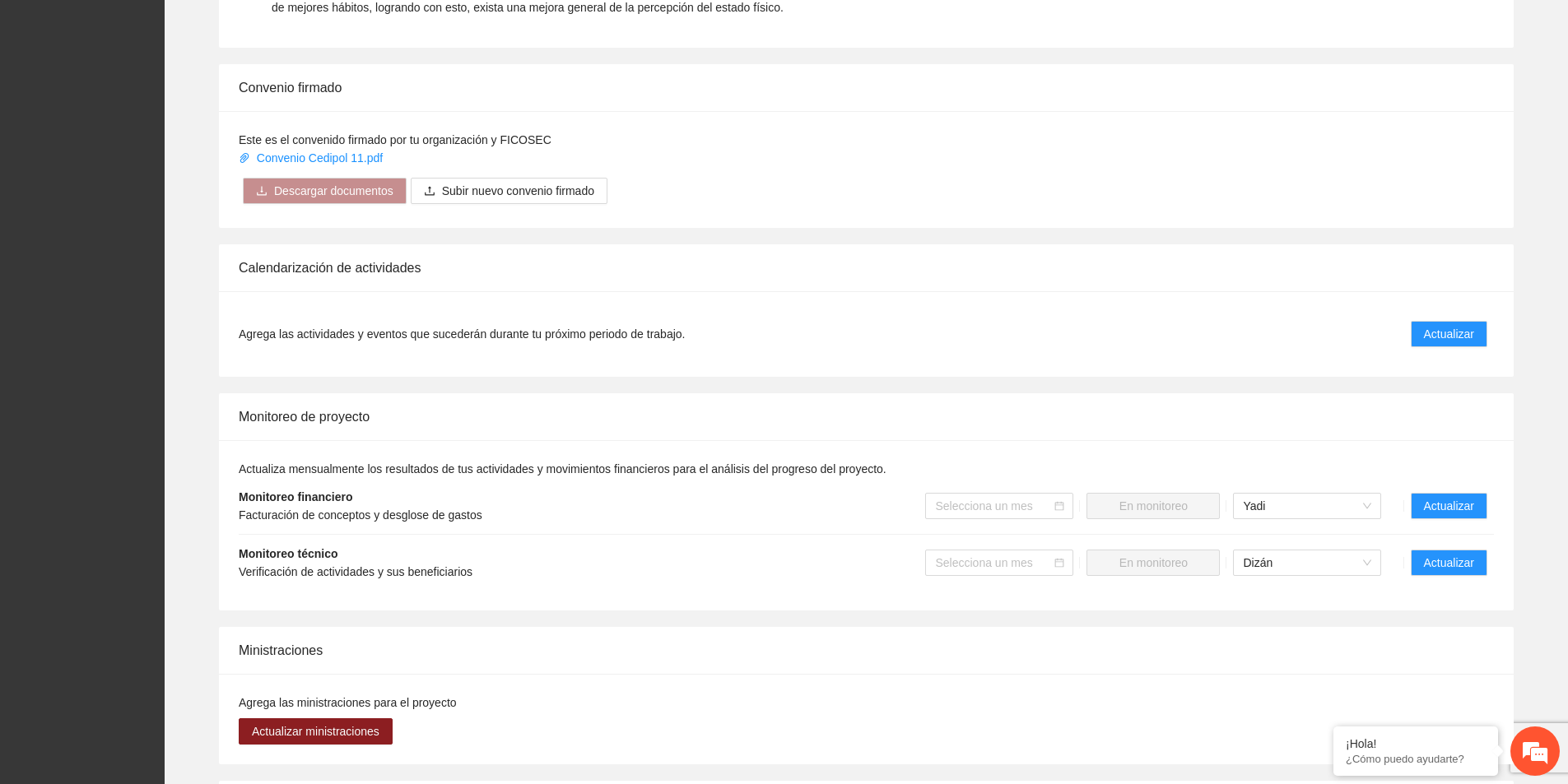
scroll to position [1069, 0]
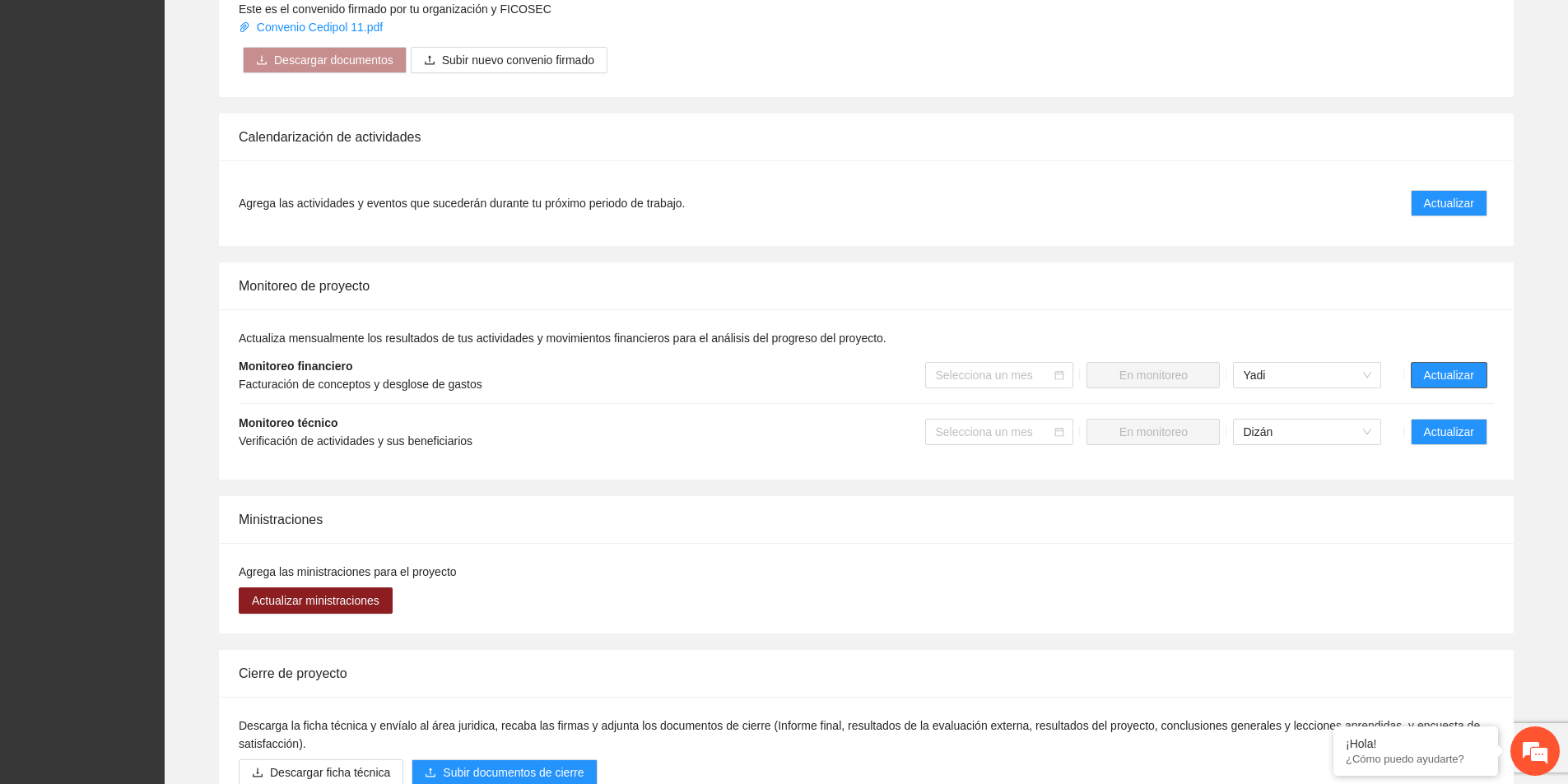
click at [1473, 366] on span "Actualizar" at bounding box center [1449, 375] width 51 height 19
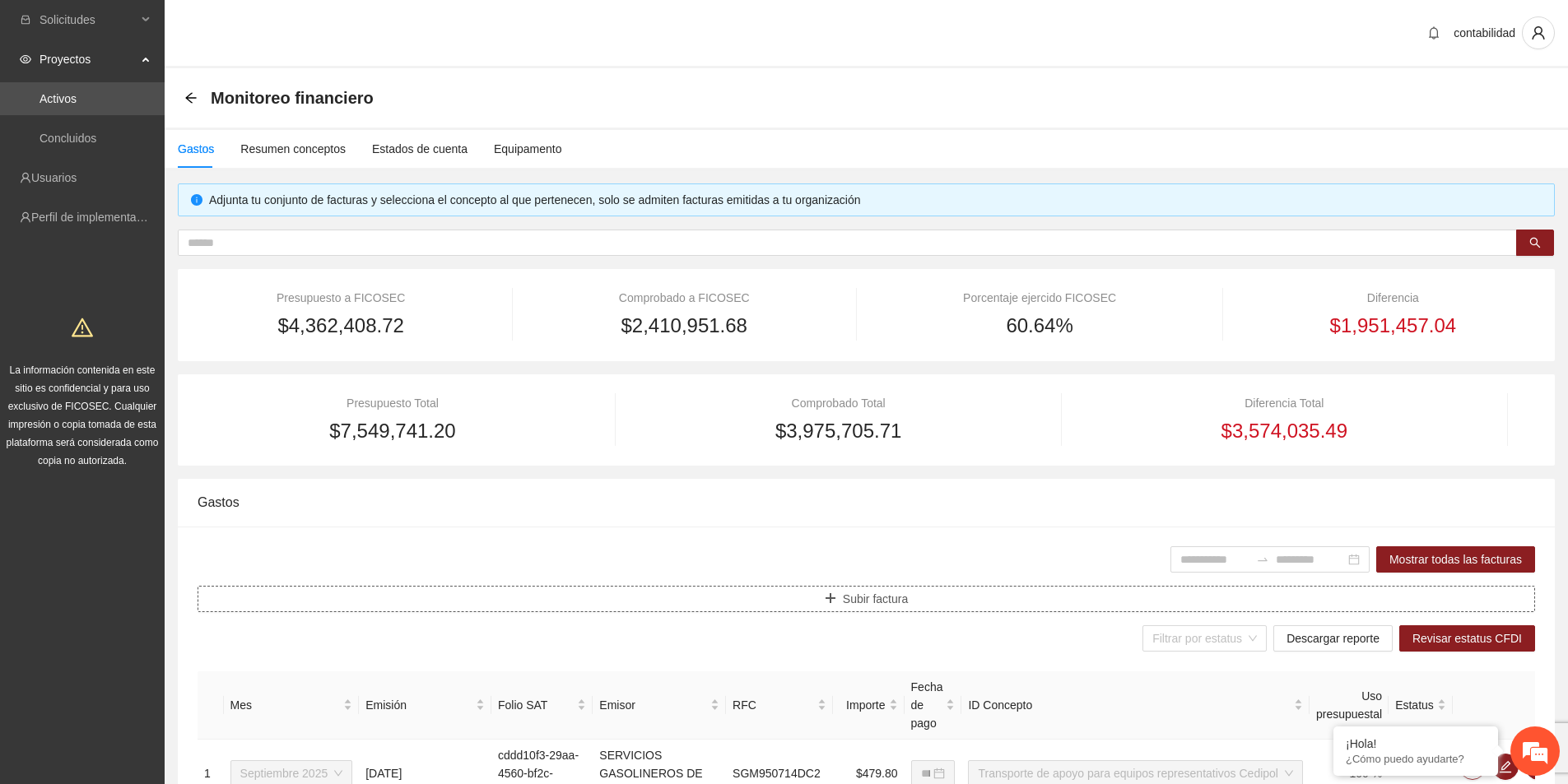
click at [915, 601] on button "Subir factura" at bounding box center [866, 598] width 1337 height 26
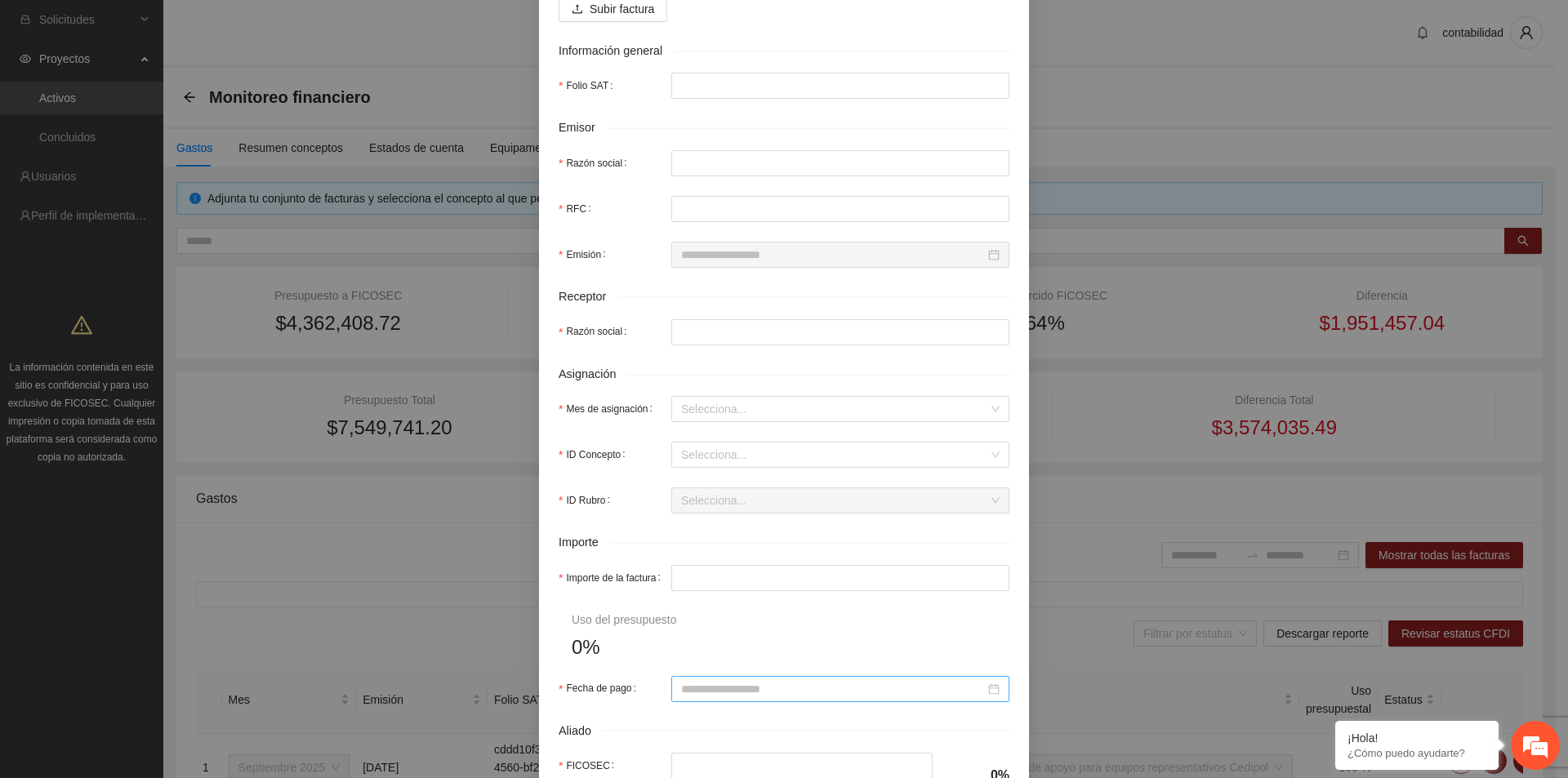
scroll to position [408, 0]
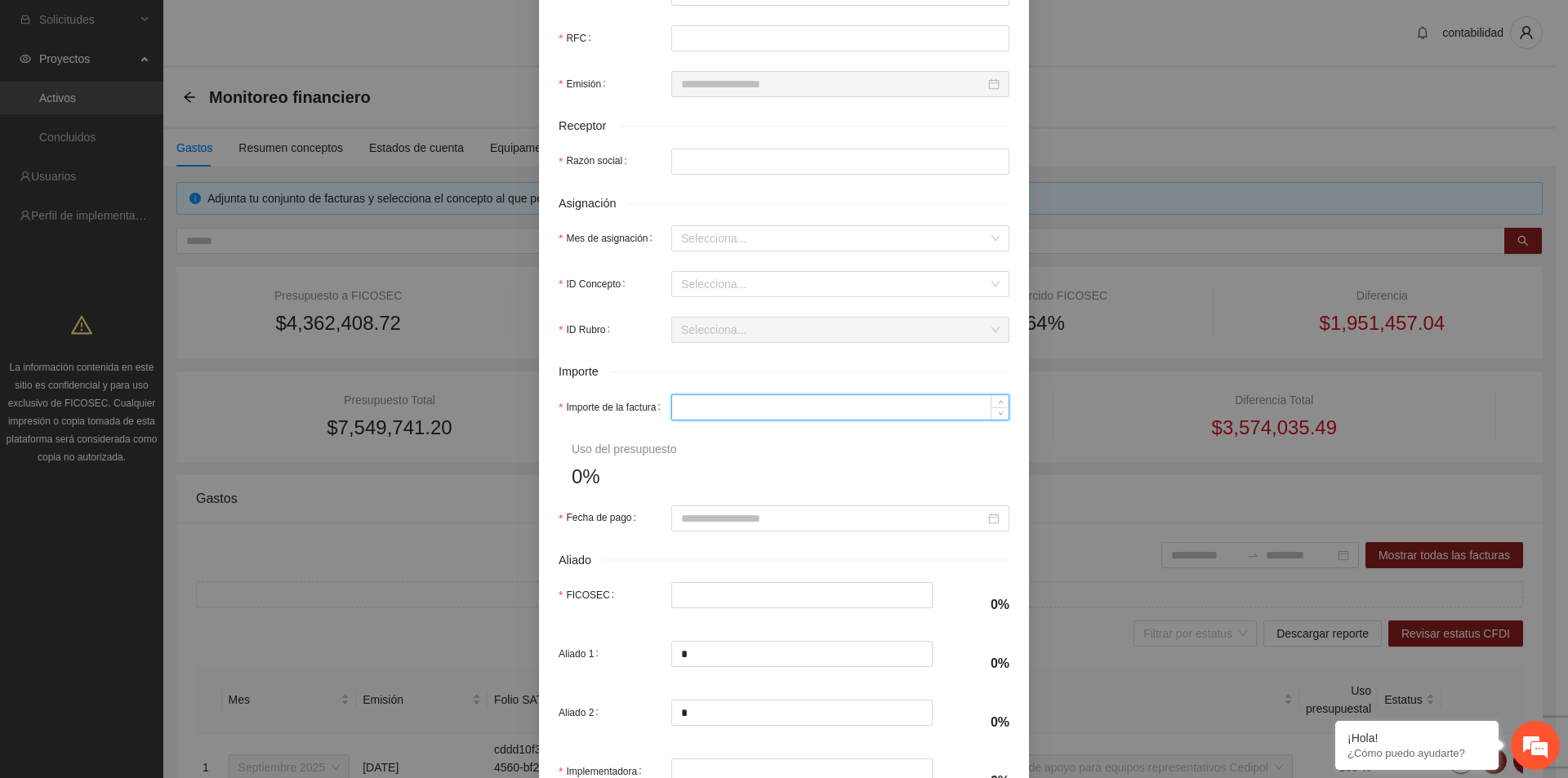
click at [714, 411] on input "Importe de la factura" at bounding box center [840, 407] width 336 height 24
type input "*"
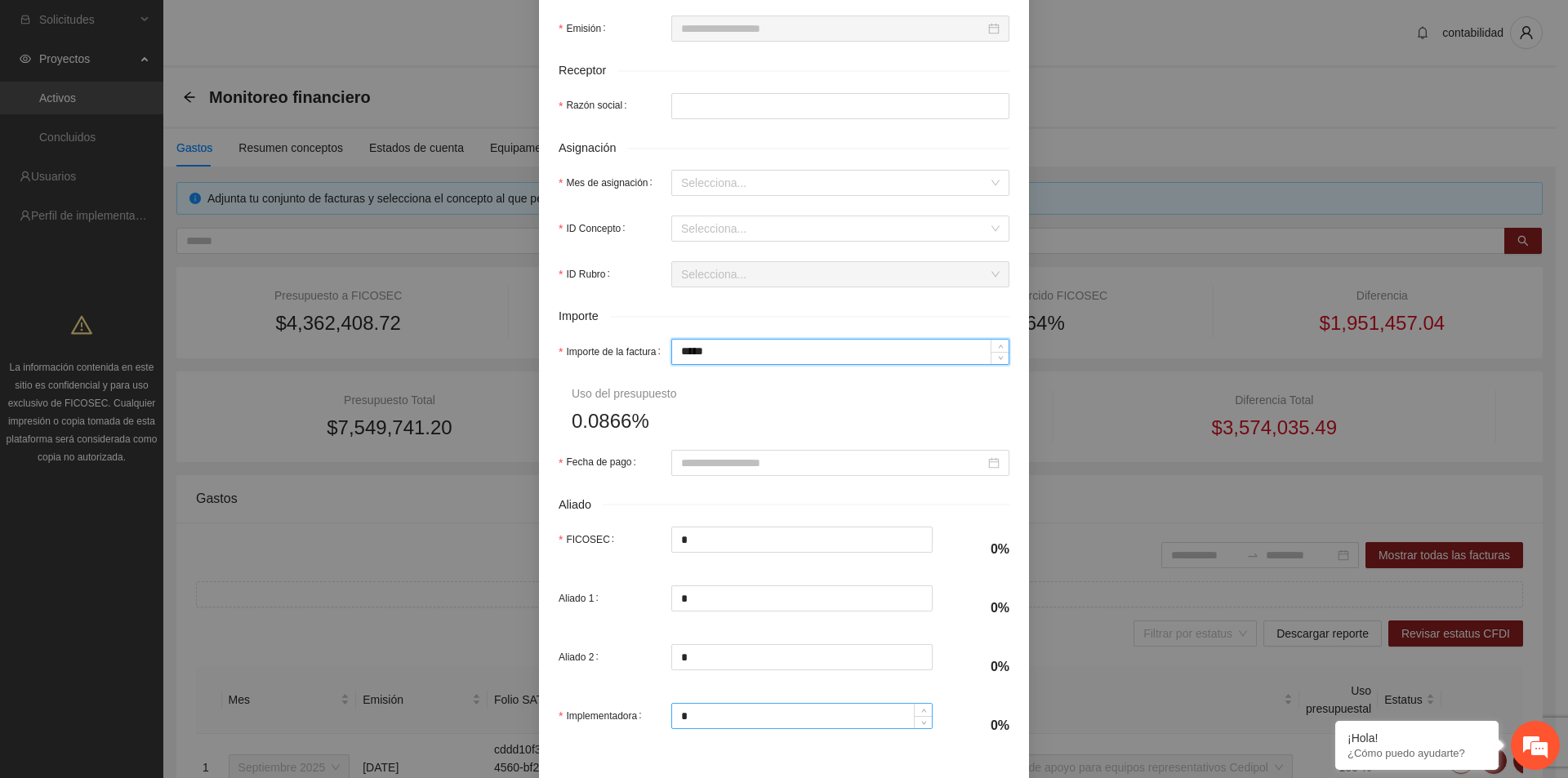
scroll to position [530, 0]
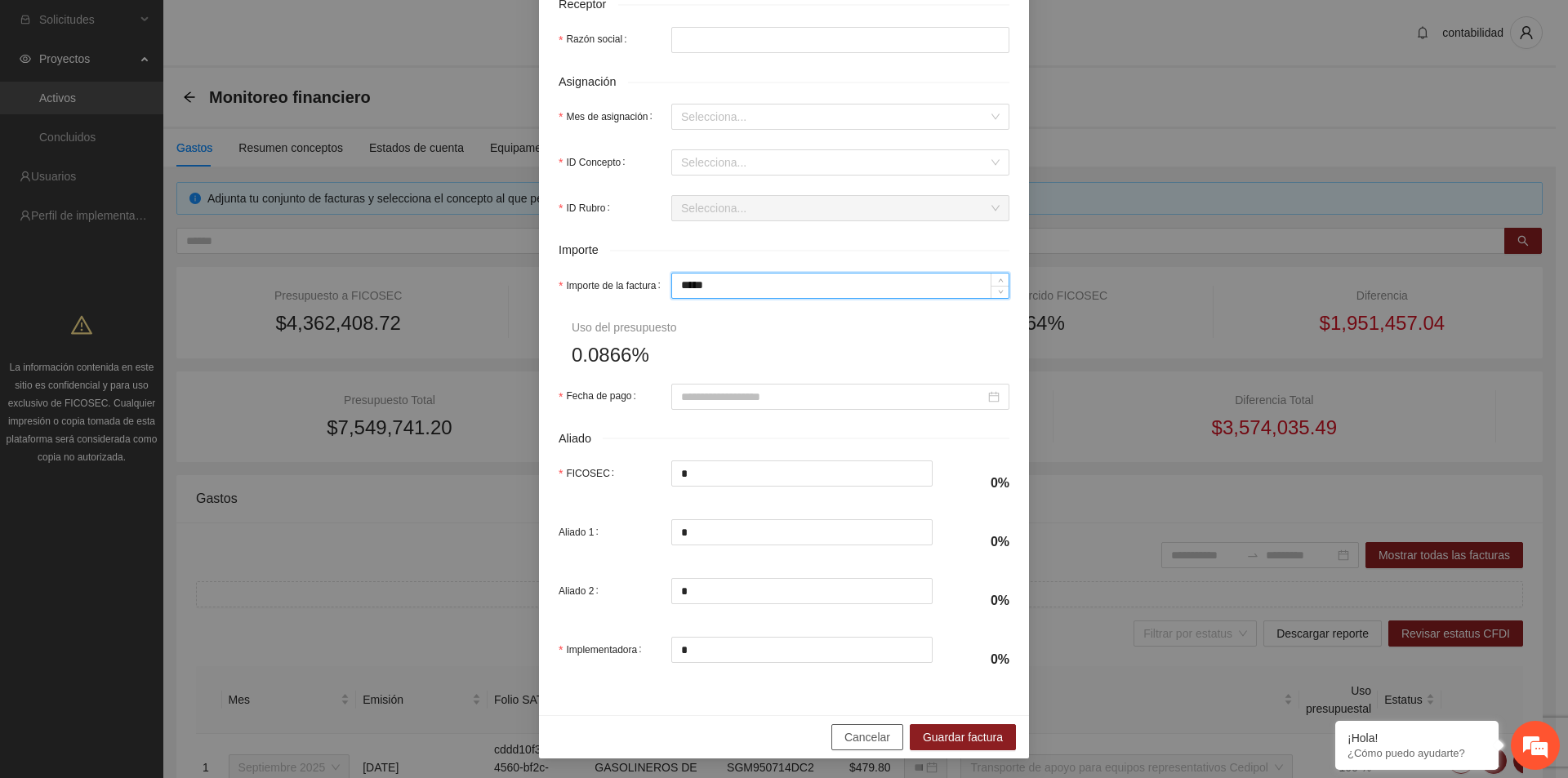
type input "*****"
click at [886, 739] on button "Cancelar" at bounding box center [867, 736] width 72 height 26
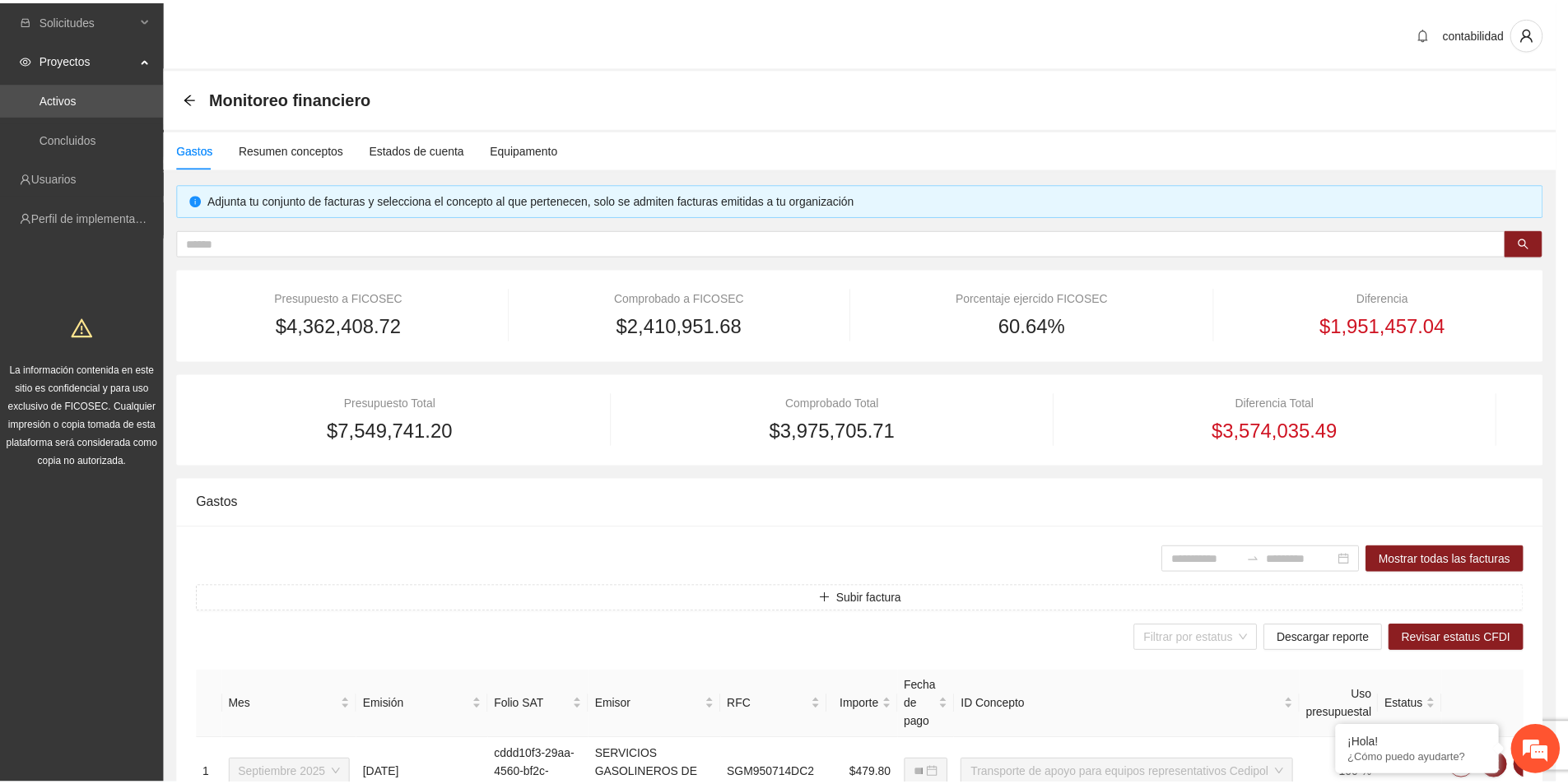
scroll to position [452, 0]
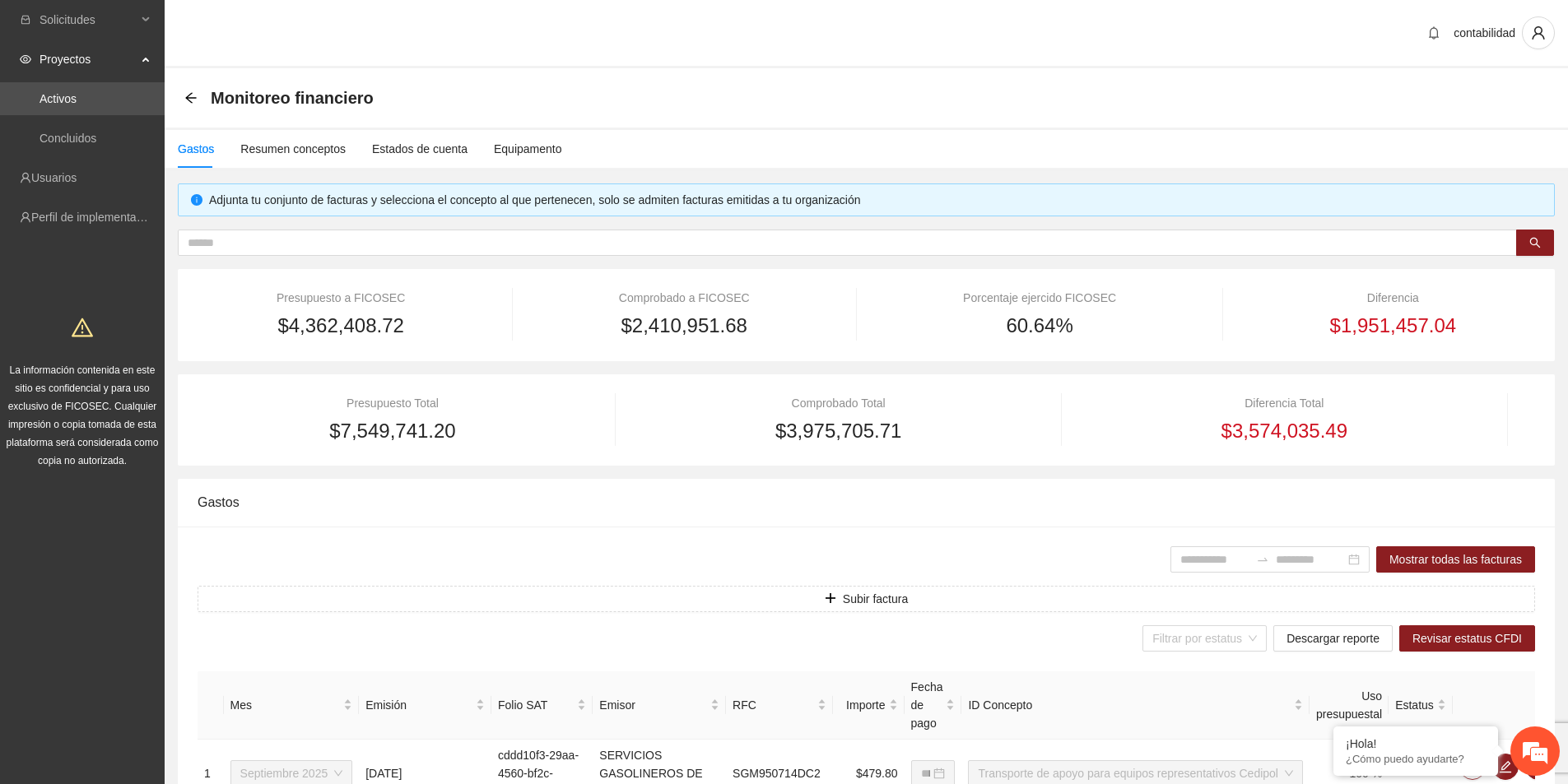
click at [199, 100] on div "Monitoreo financiero" at bounding box center [284, 97] width 199 height 26
click at [192, 103] on icon "arrow-left" at bounding box center [190, 97] width 11 height 11
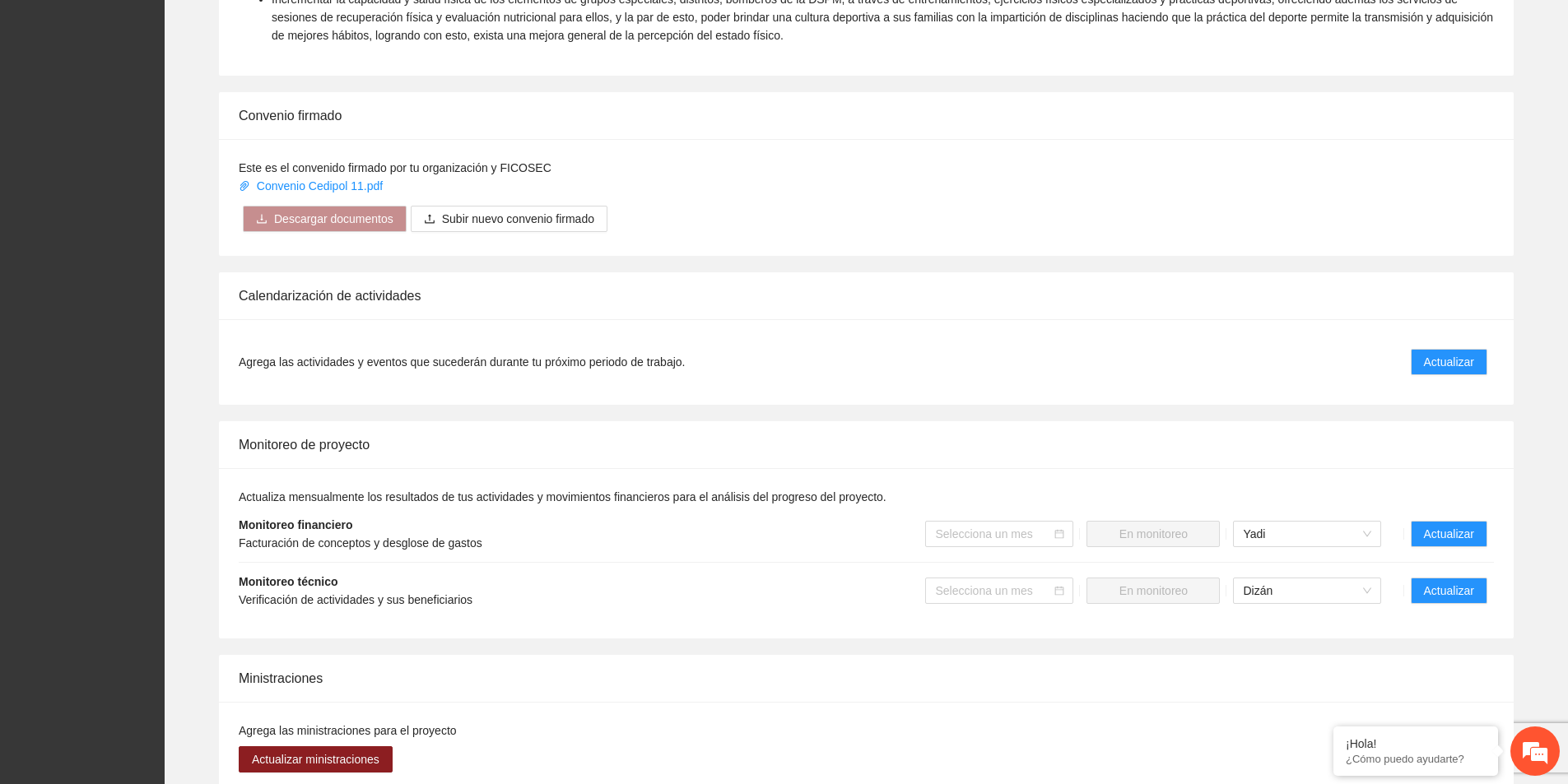
scroll to position [988, 0]
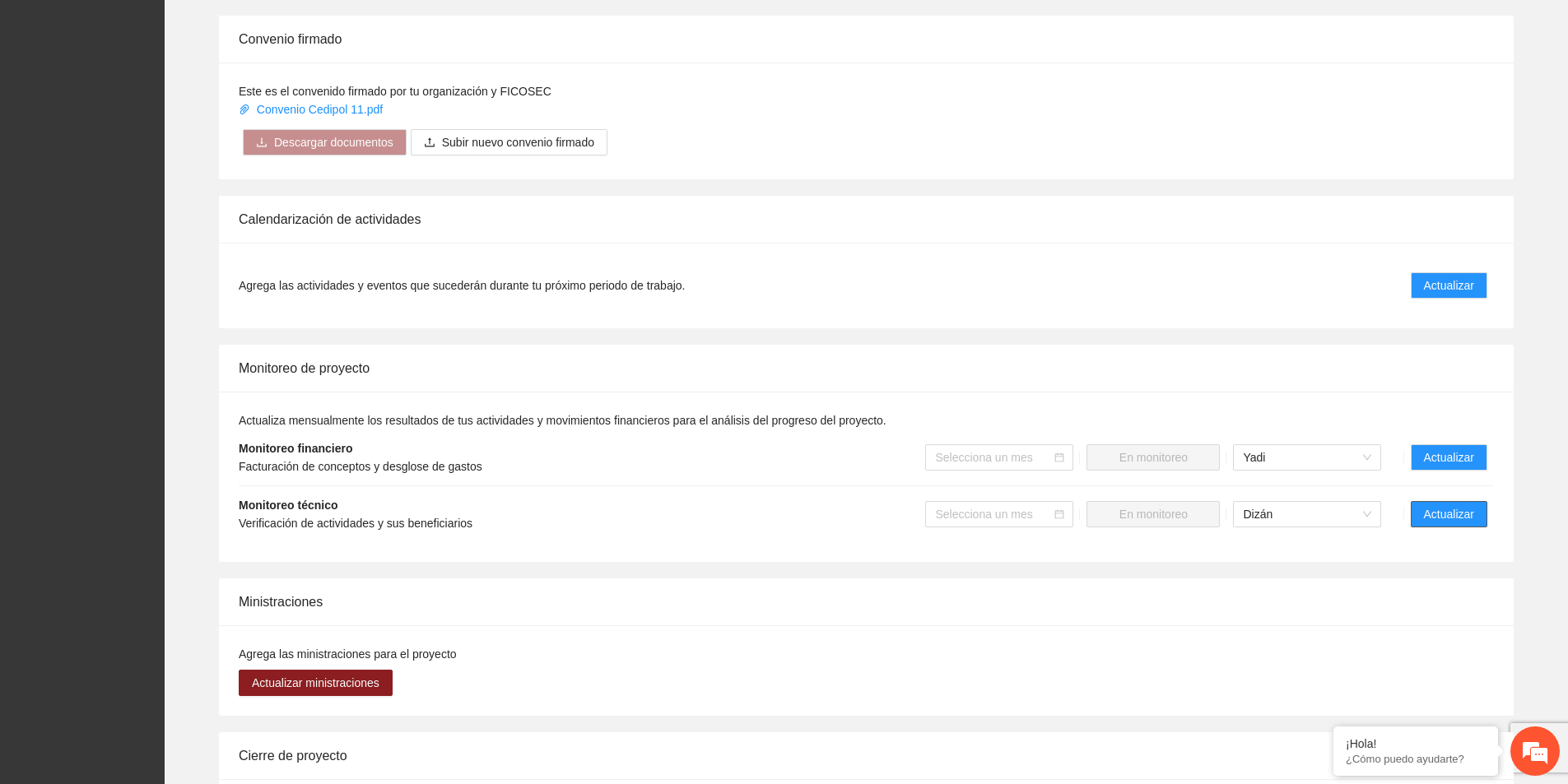
click at [1465, 505] on span "Actualizar" at bounding box center [1449, 514] width 51 height 19
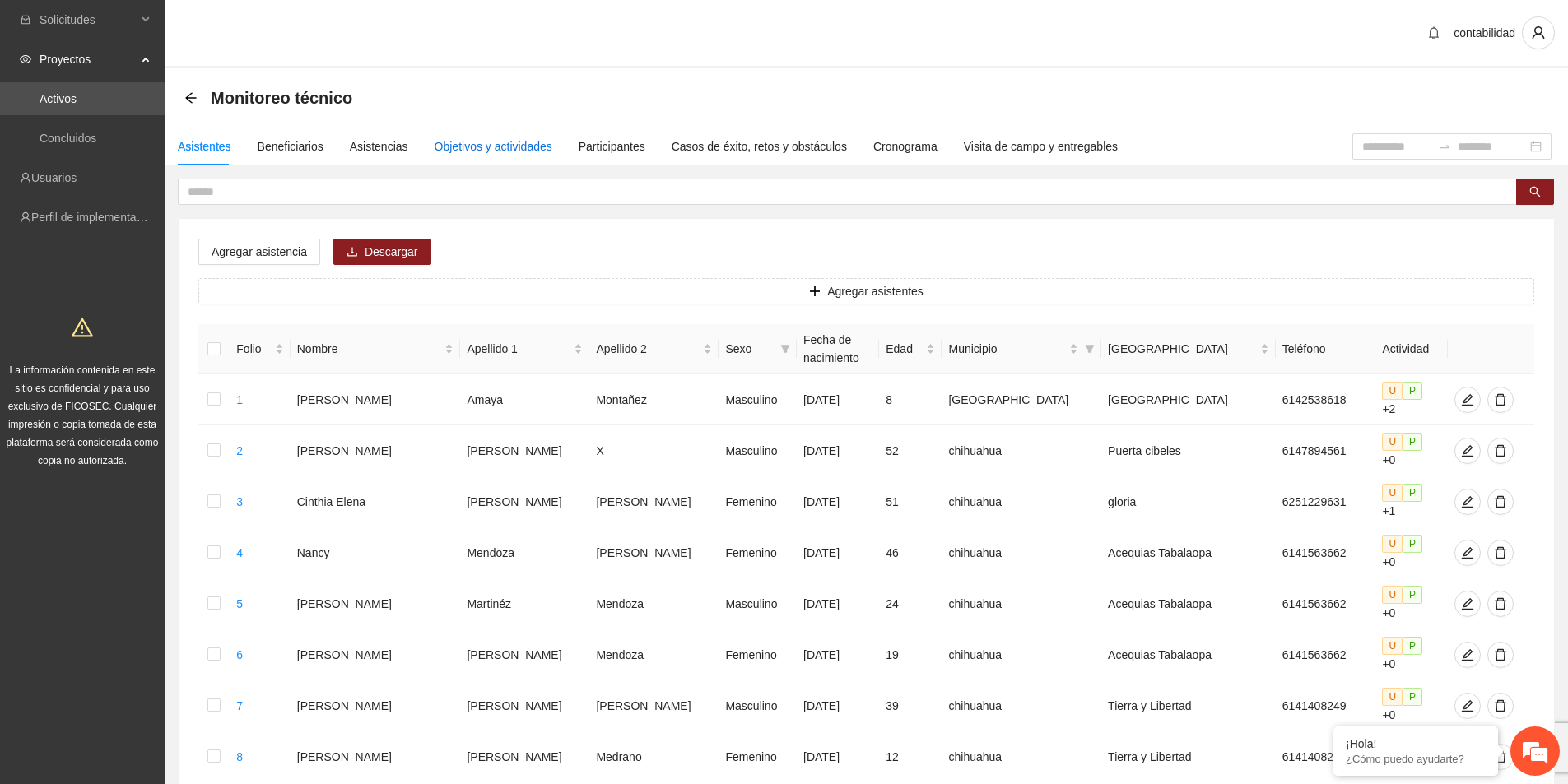
click at [512, 140] on div "Objetivos y actividades" at bounding box center [493, 146] width 118 height 19
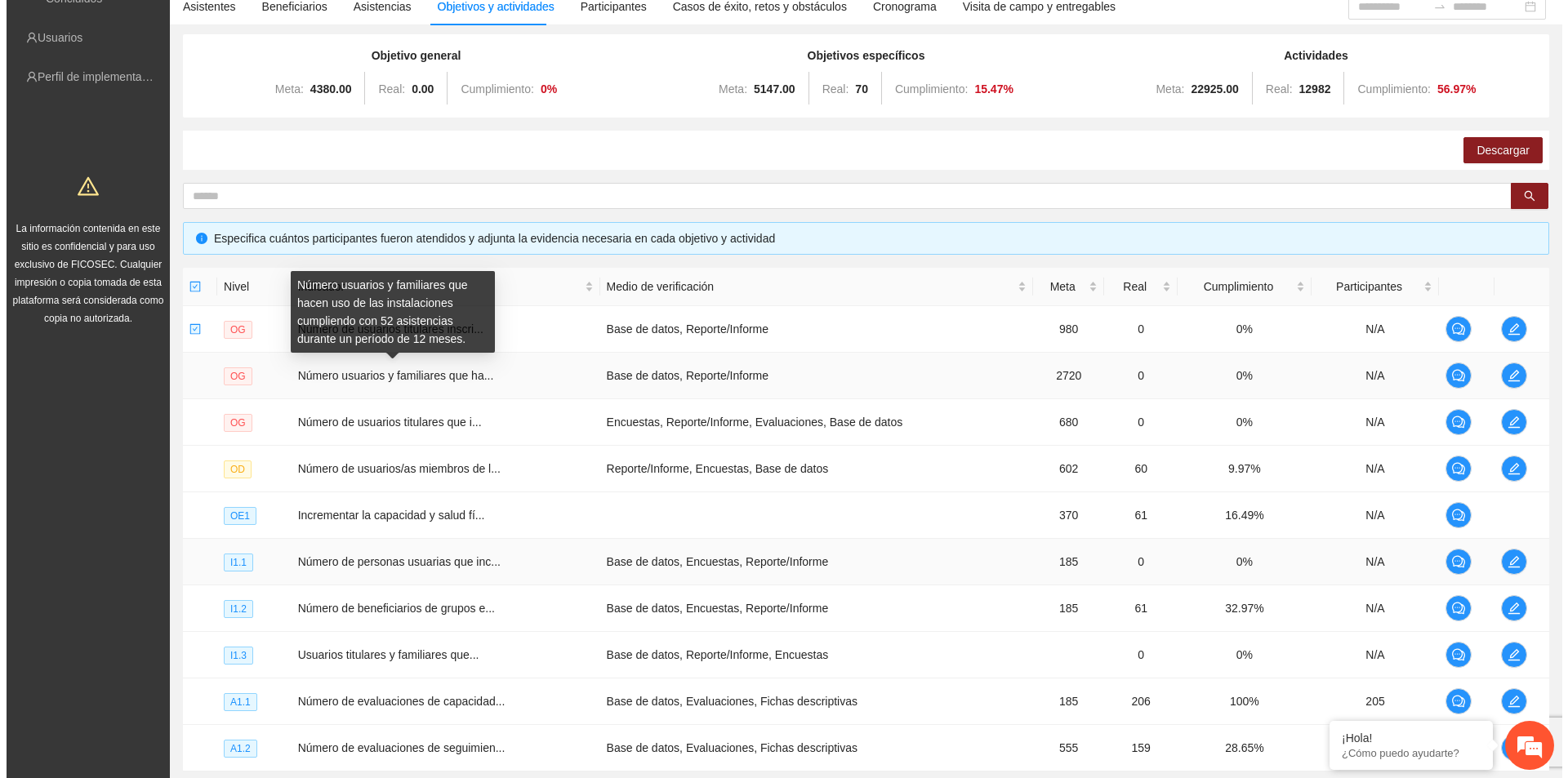
scroll to position [245, 0]
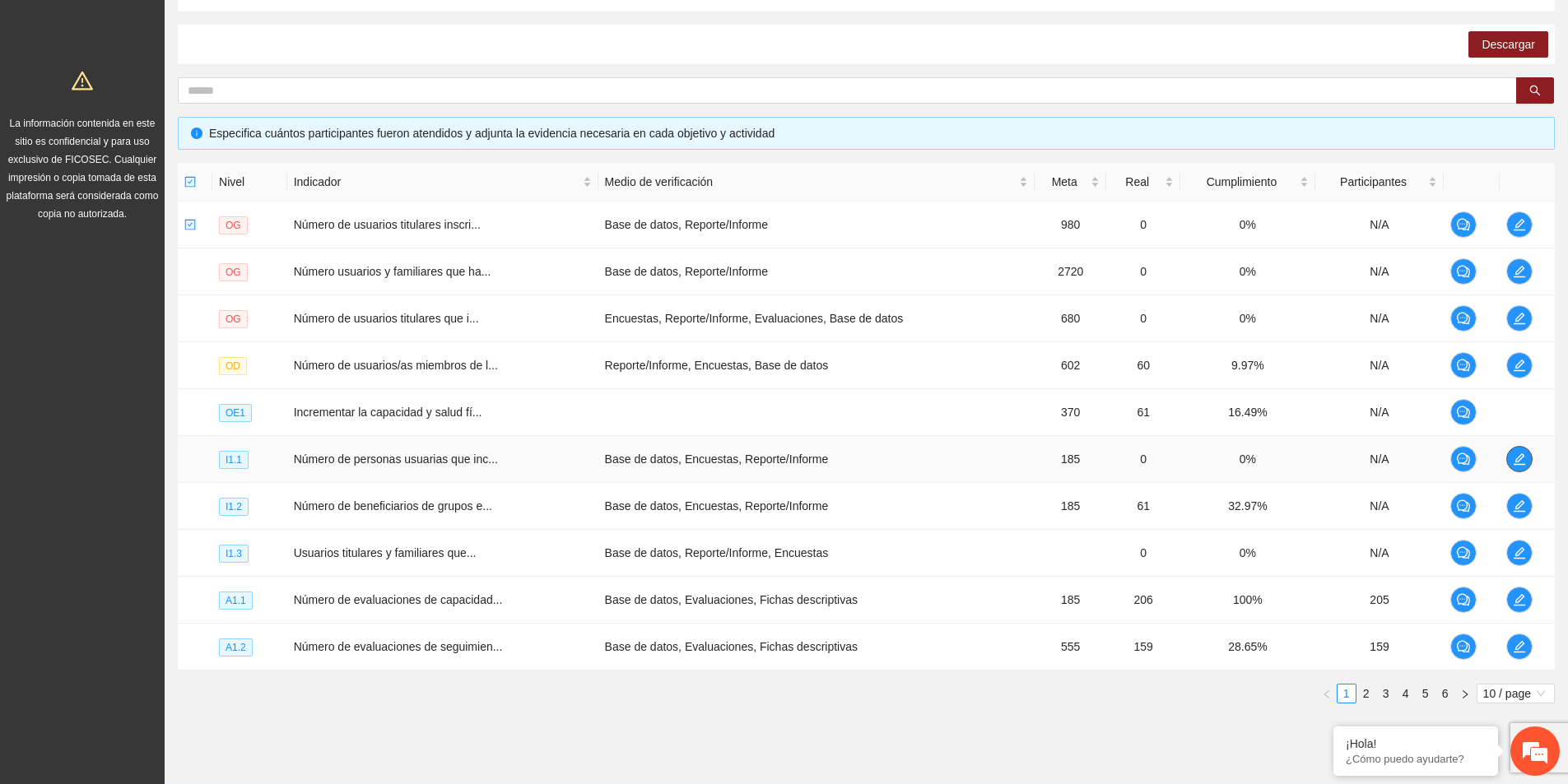
click at [1514, 458] on icon "edit" at bounding box center [1519, 460] width 14 height 14
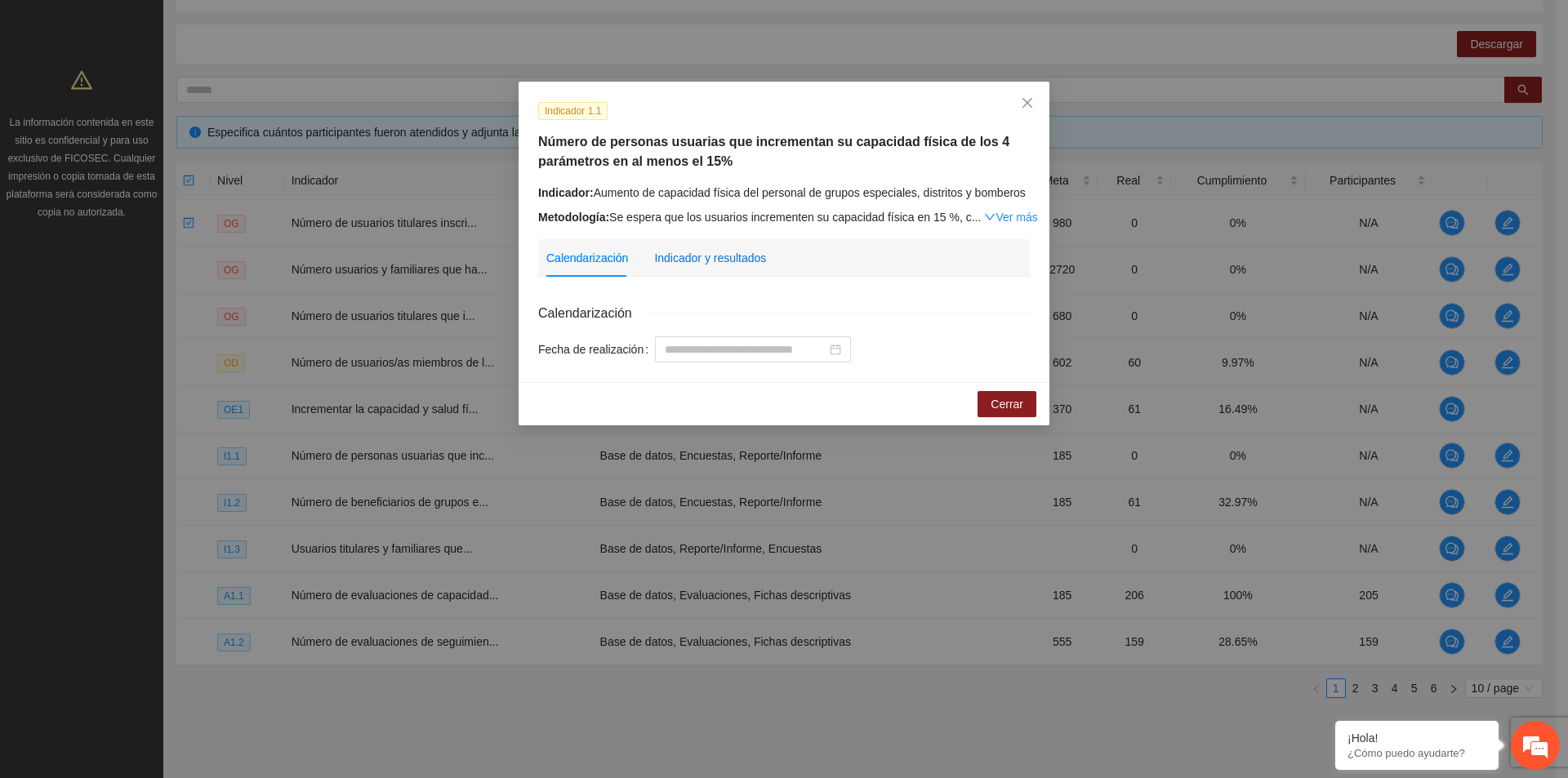
click at [733, 254] on div "Indicador y resultados" at bounding box center [711, 258] width 112 height 18
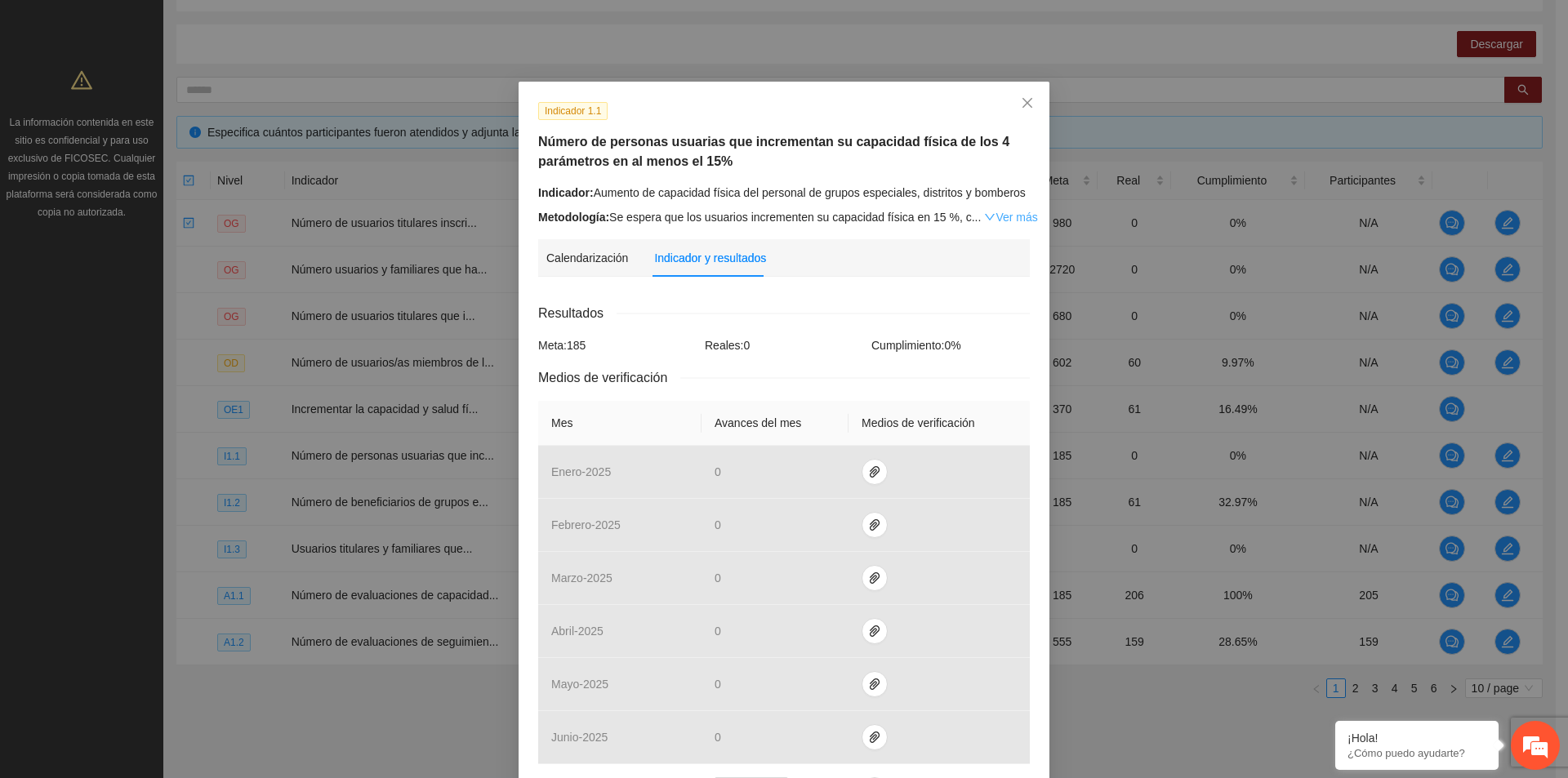
click at [1011, 212] on link "Ver más" at bounding box center [1010, 217] width 53 height 14
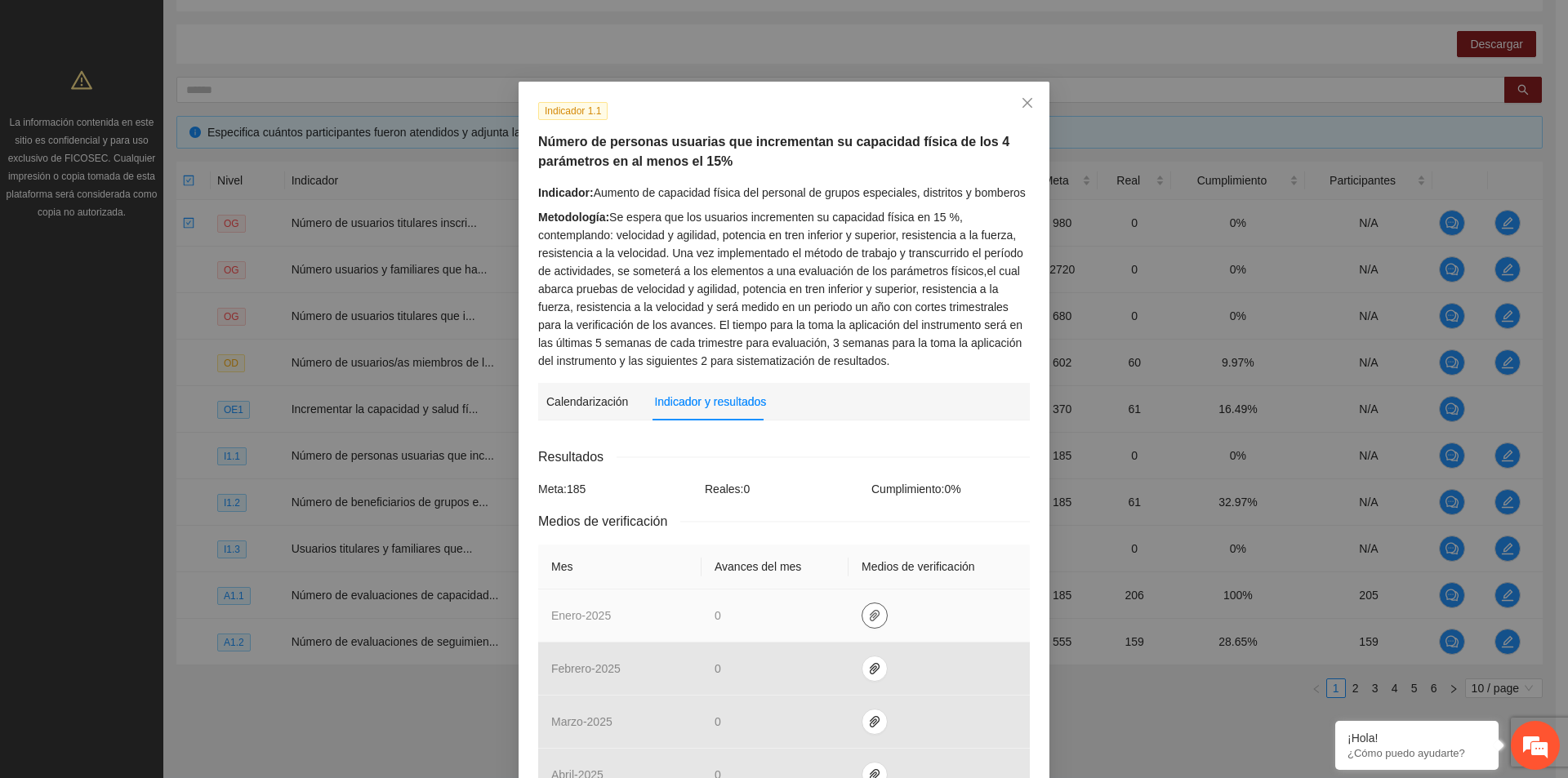
click at [870, 614] on icon "paper-clip" at bounding box center [875, 616] width 10 height 12
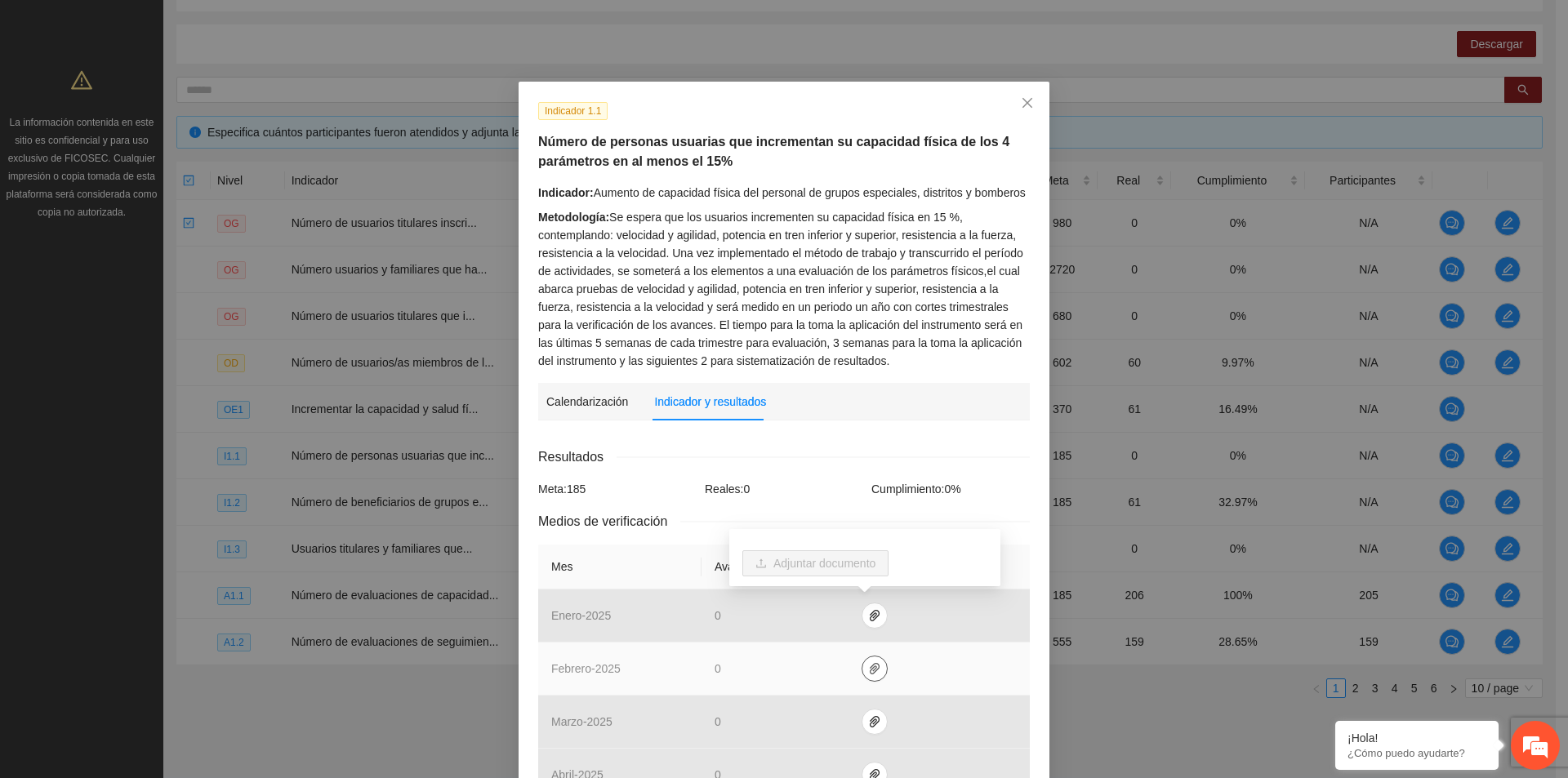
click at [869, 671] on icon "paper-clip" at bounding box center [875, 669] width 14 height 14
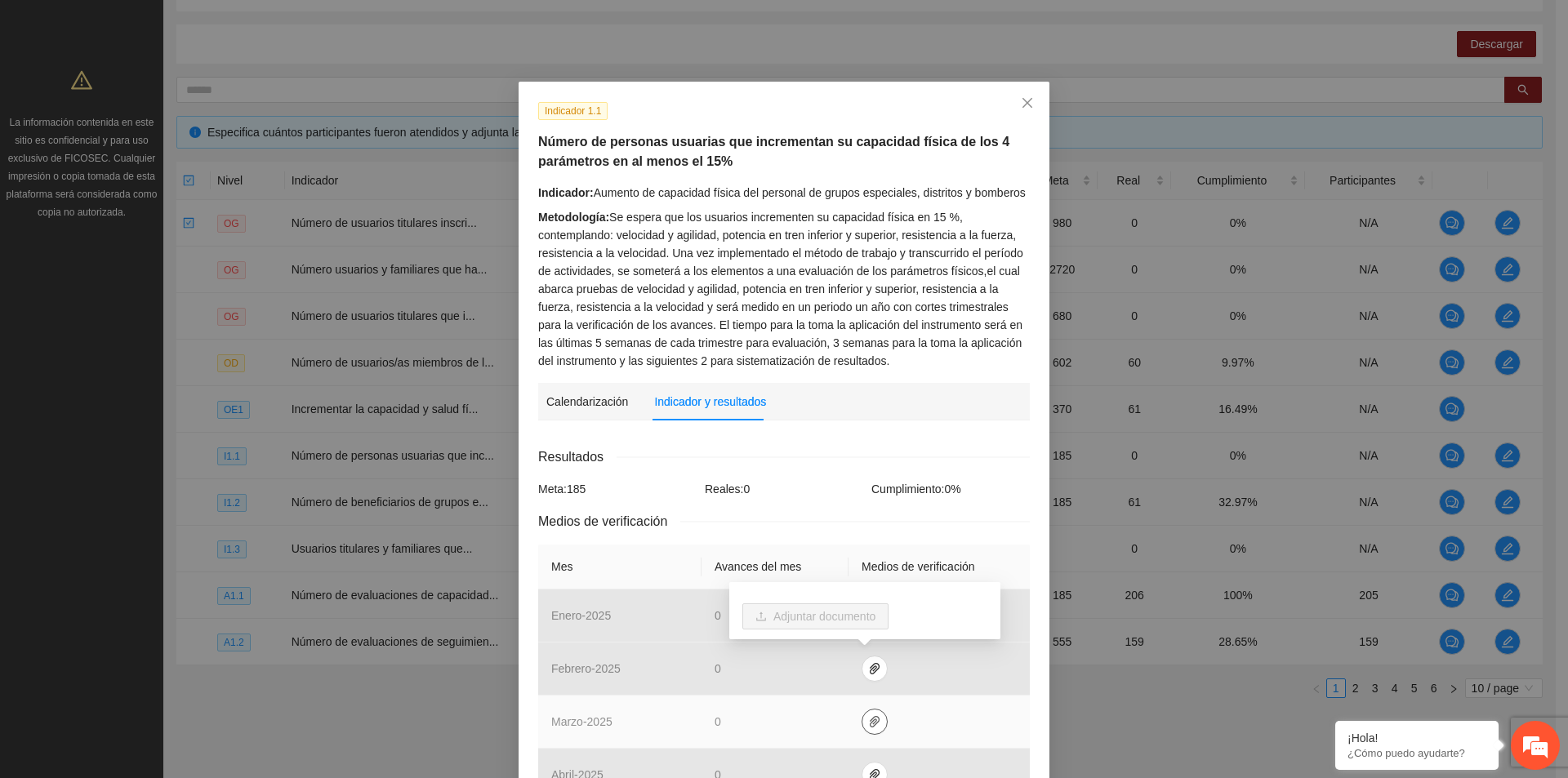
click at [870, 722] on icon "paper-clip" at bounding box center [875, 722] width 14 height 14
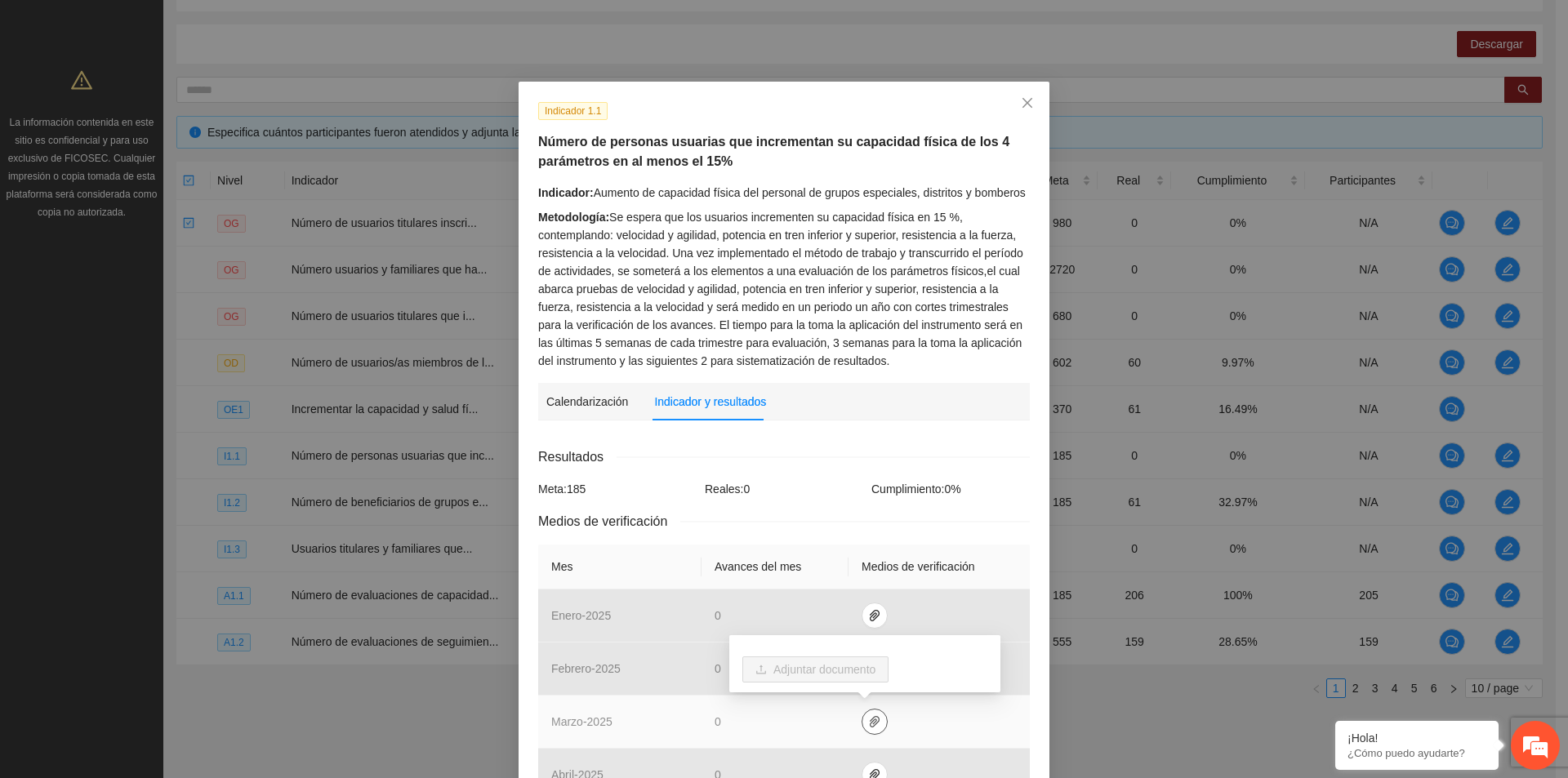
scroll to position [81, 0]
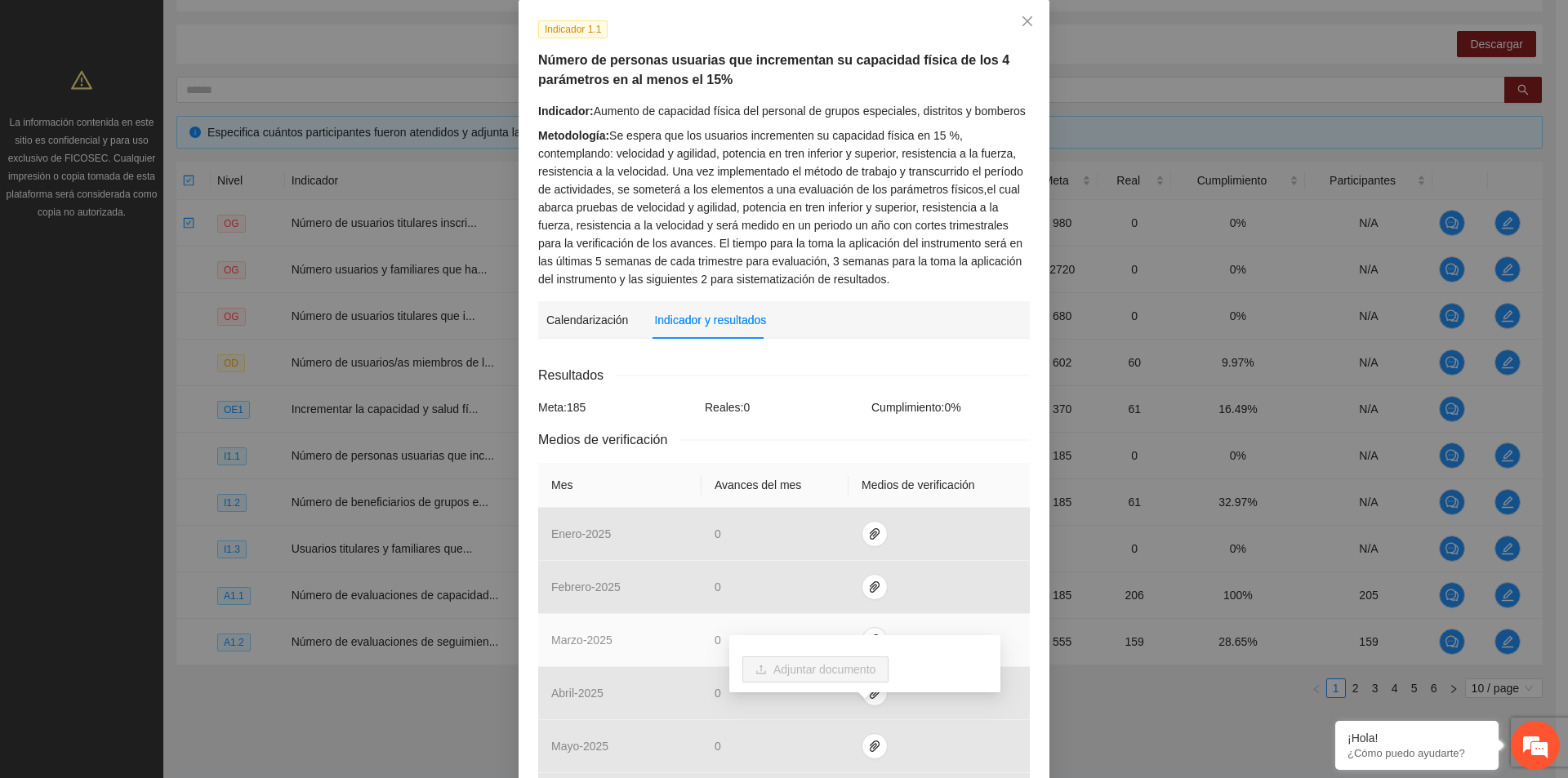
click at [931, 623] on td at bounding box center [940, 640] width 182 height 53
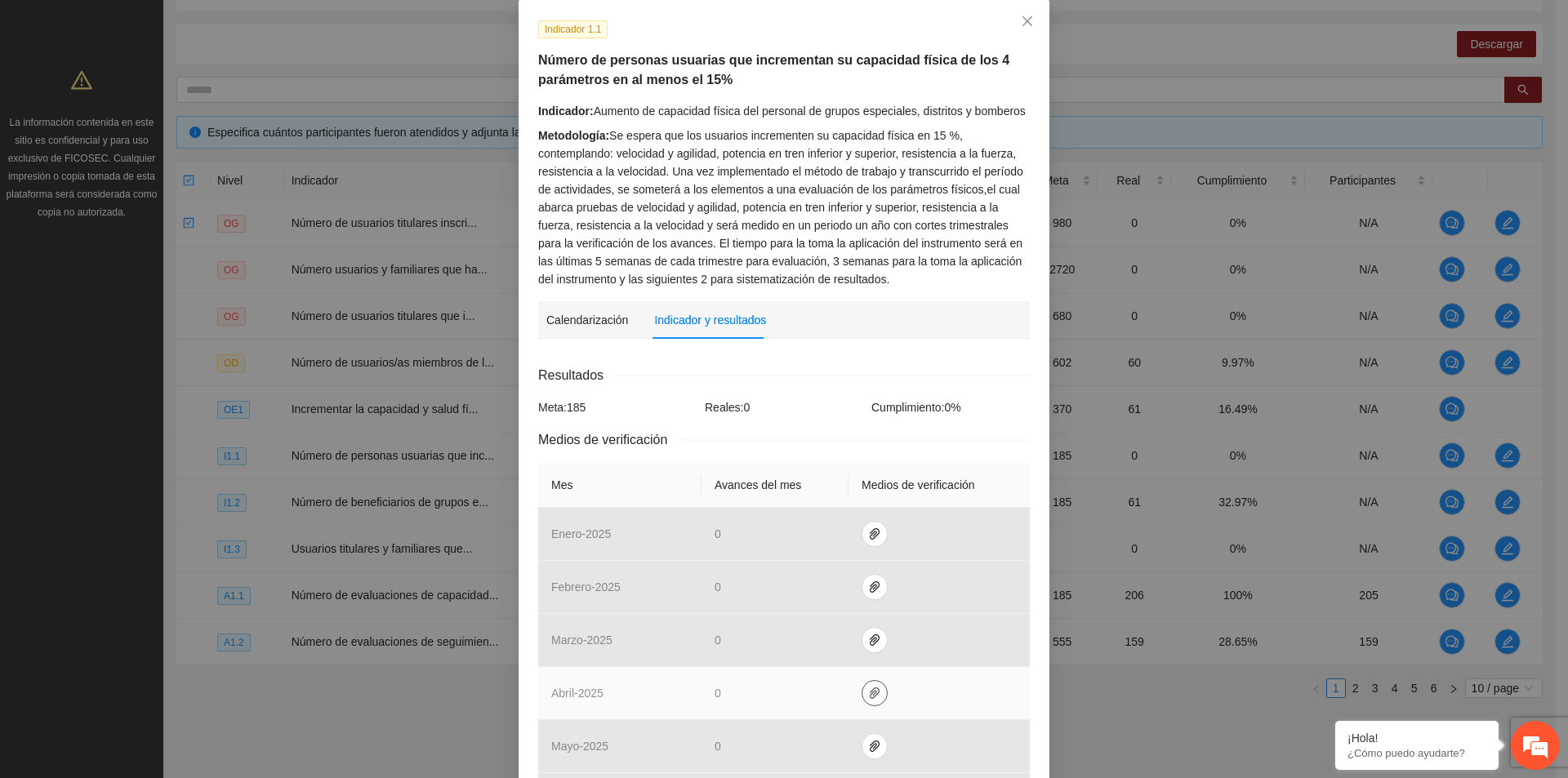
click at [870, 686] on icon "paper-clip" at bounding box center [875, 693] width 14 height 14
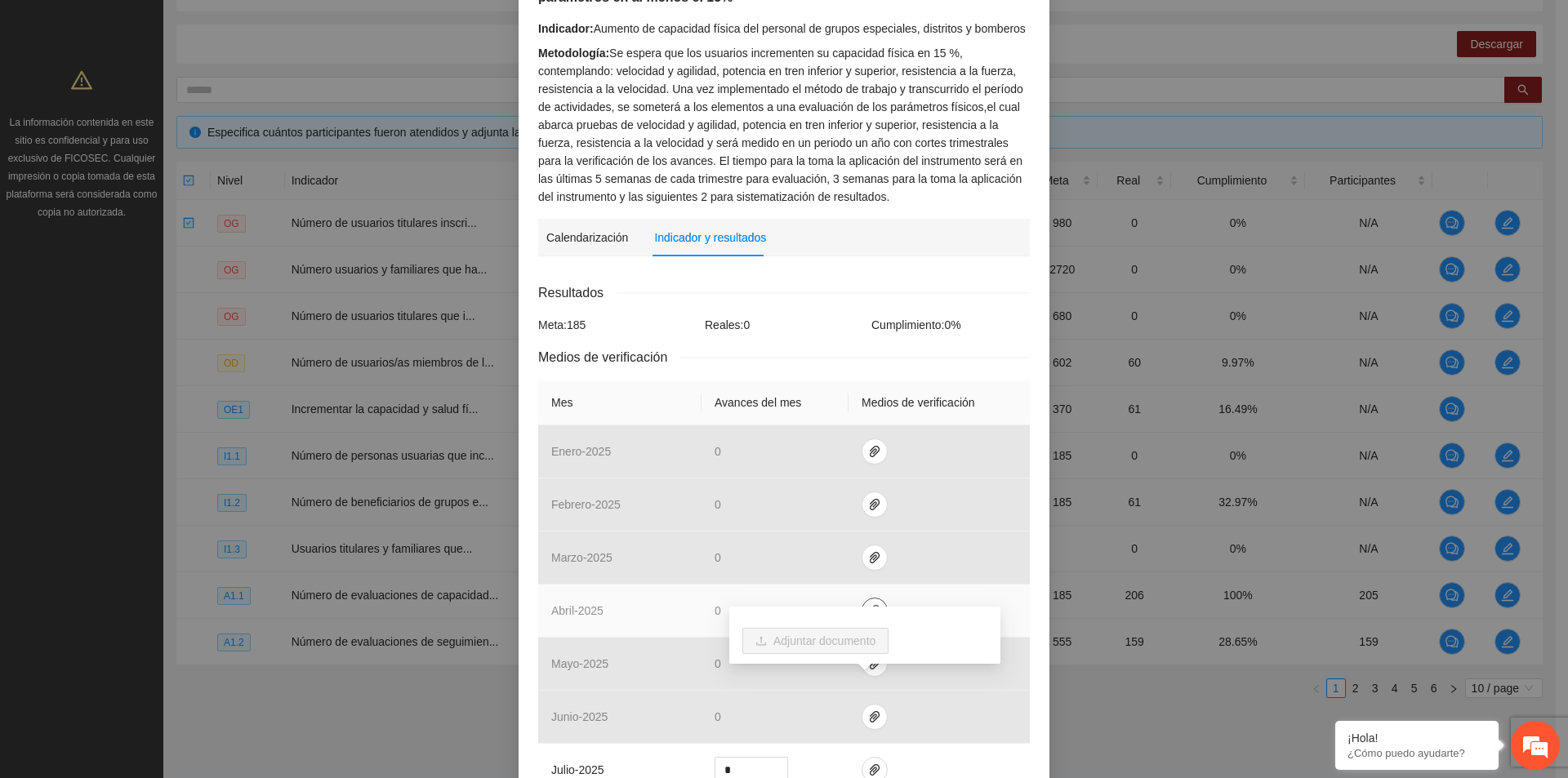
scroll to position [245, 0]
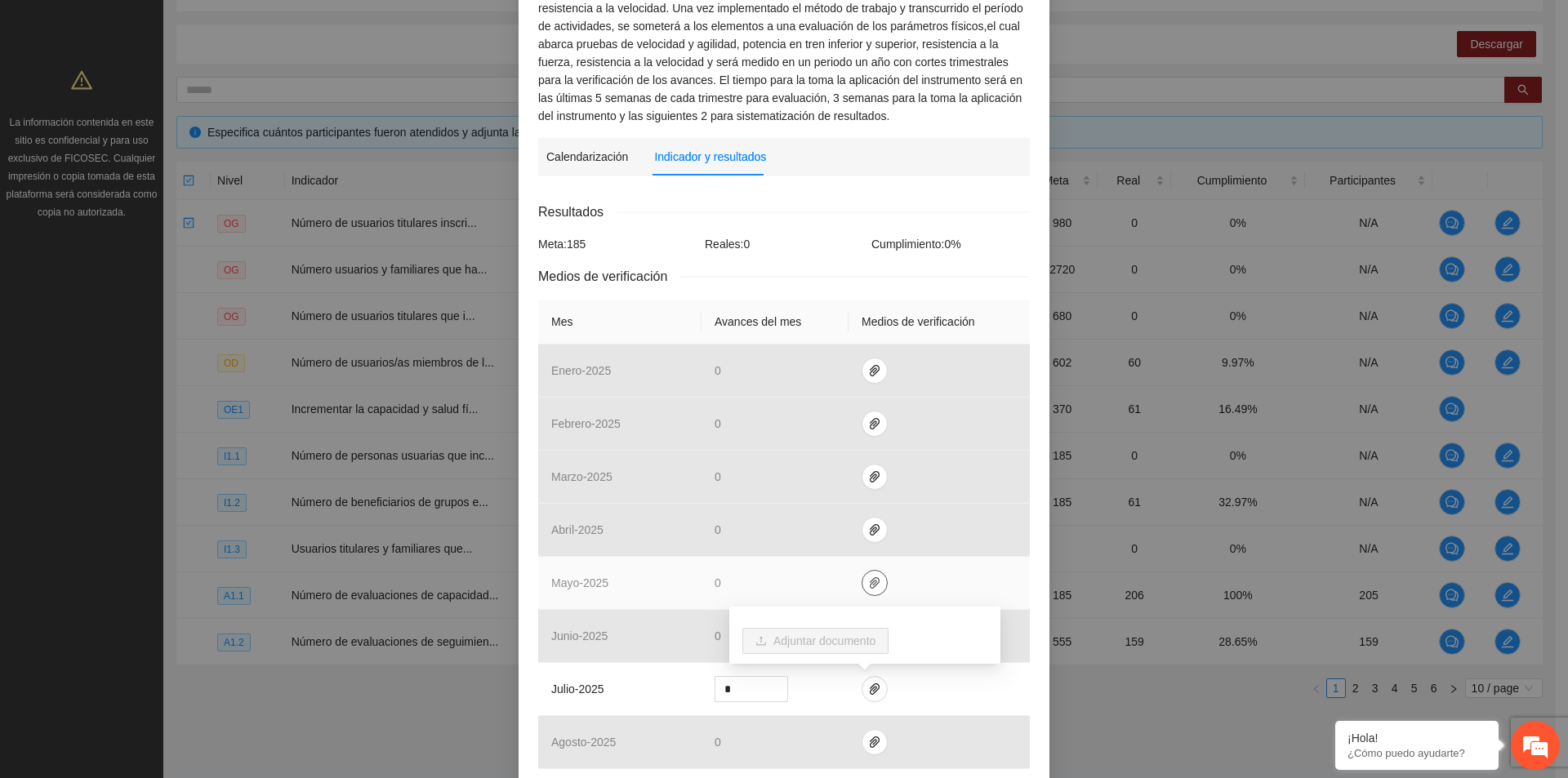
click at [870, 577] on icon "paper-clip" at bounding box center [875, 583] width 10 height 12
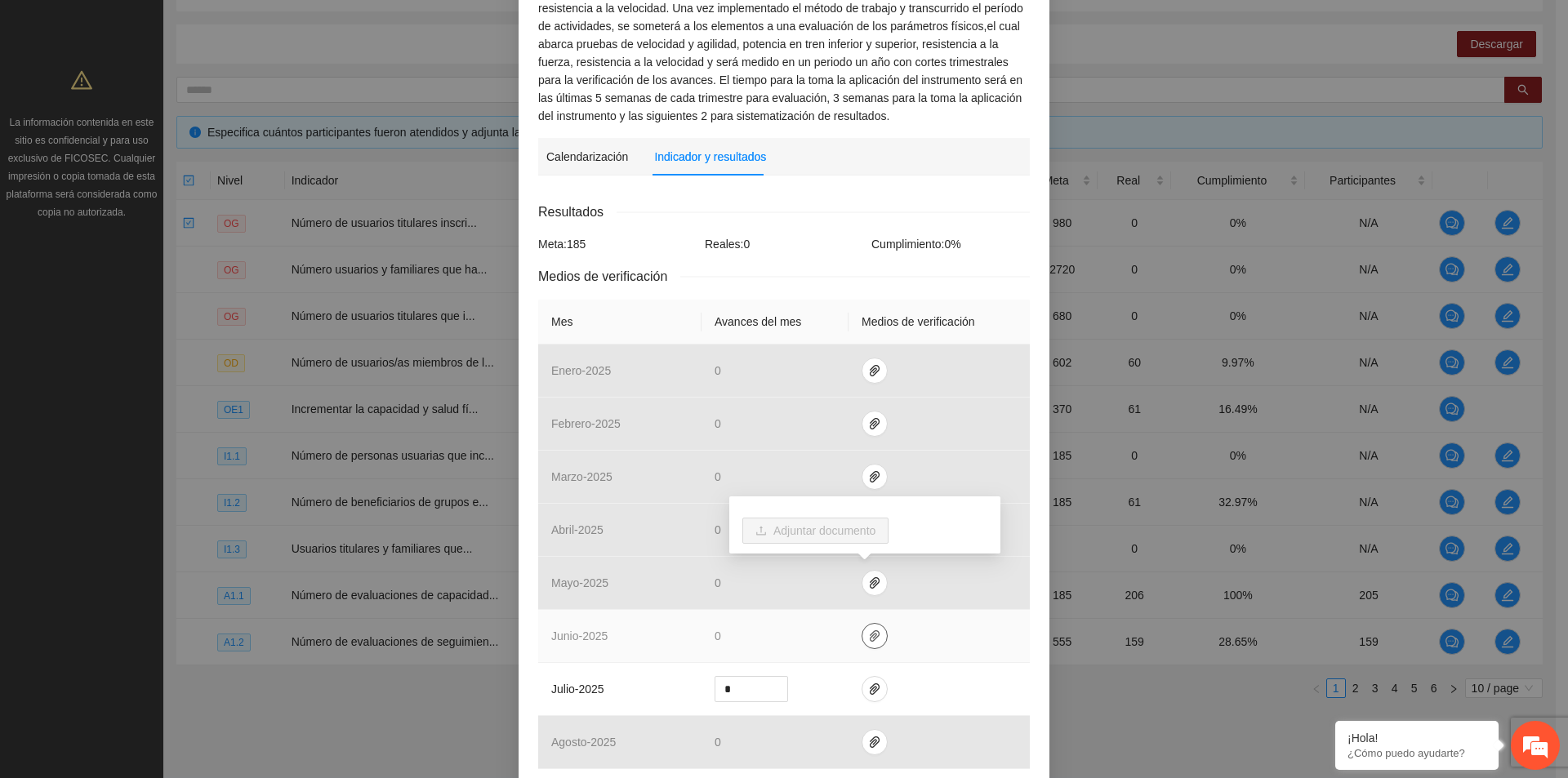
click at [875, 638] on span "paper-clip" at bounding box center [874, 636] width 24 height 14
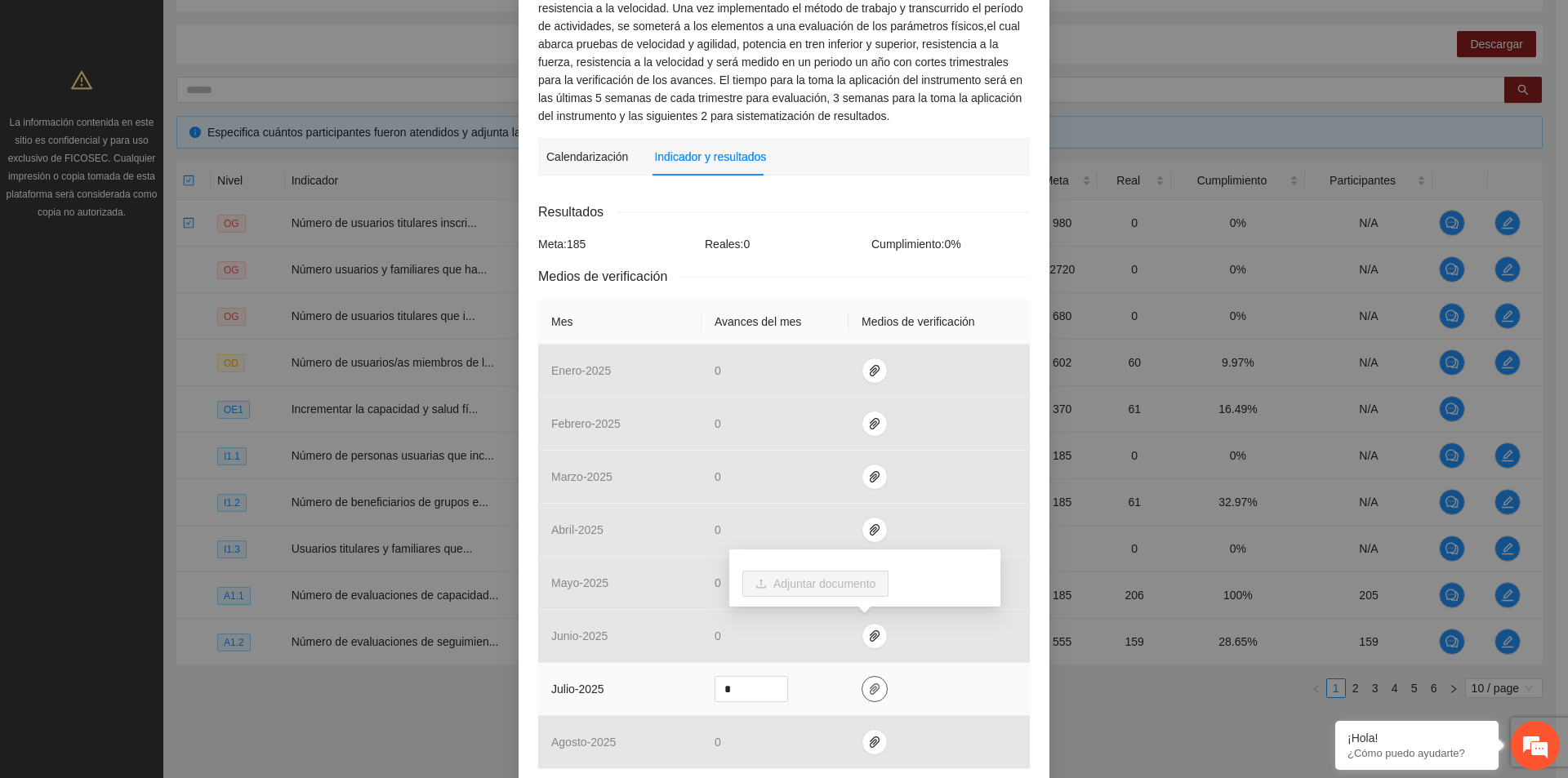
click at [870, 693] on icon "paper-clip" at bounding box center [875, 689] width 10 height 12
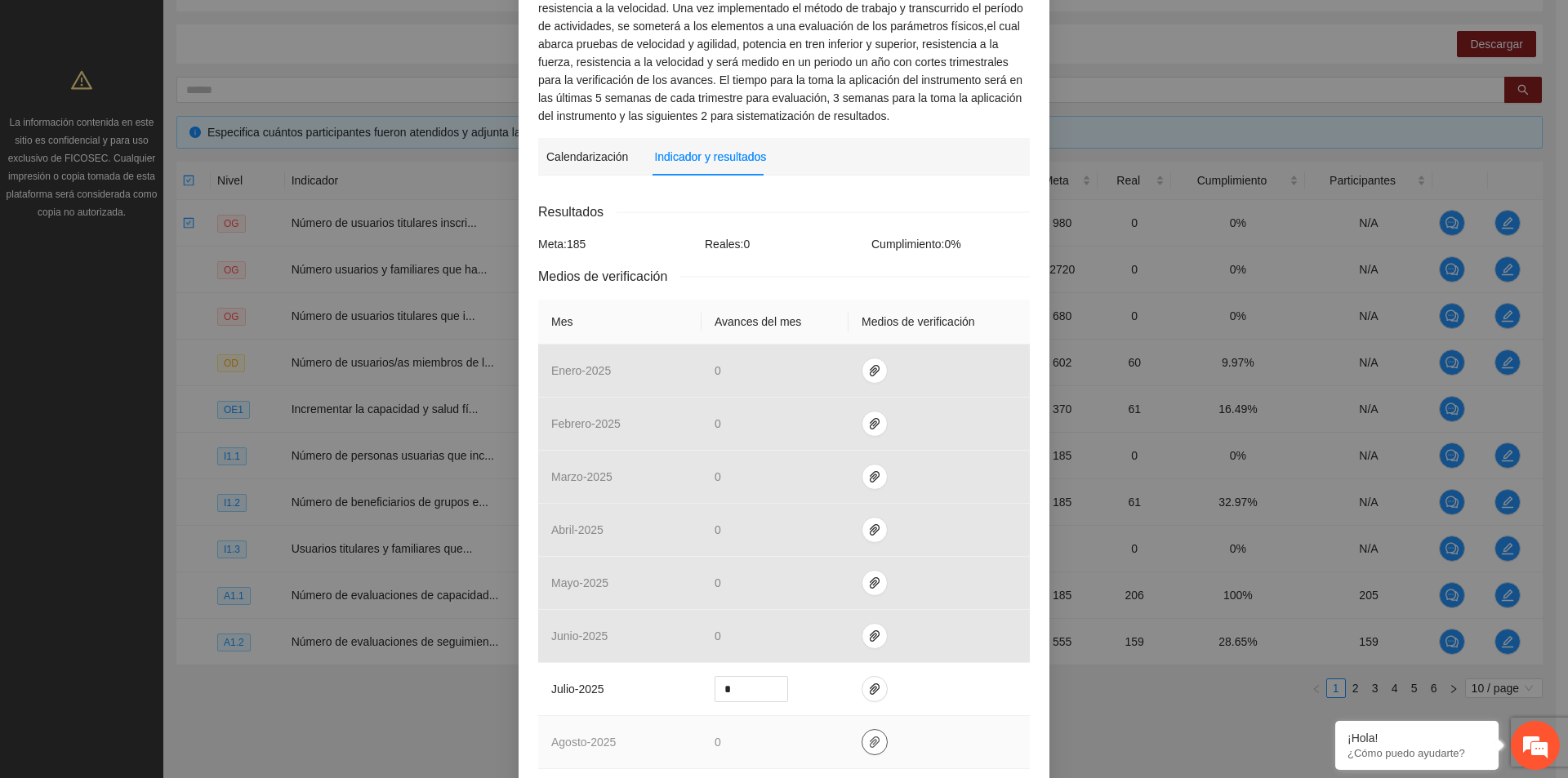
click at [868, 744] on icon "paper-clip" at bounding box center [875, 742] width 14 height 14
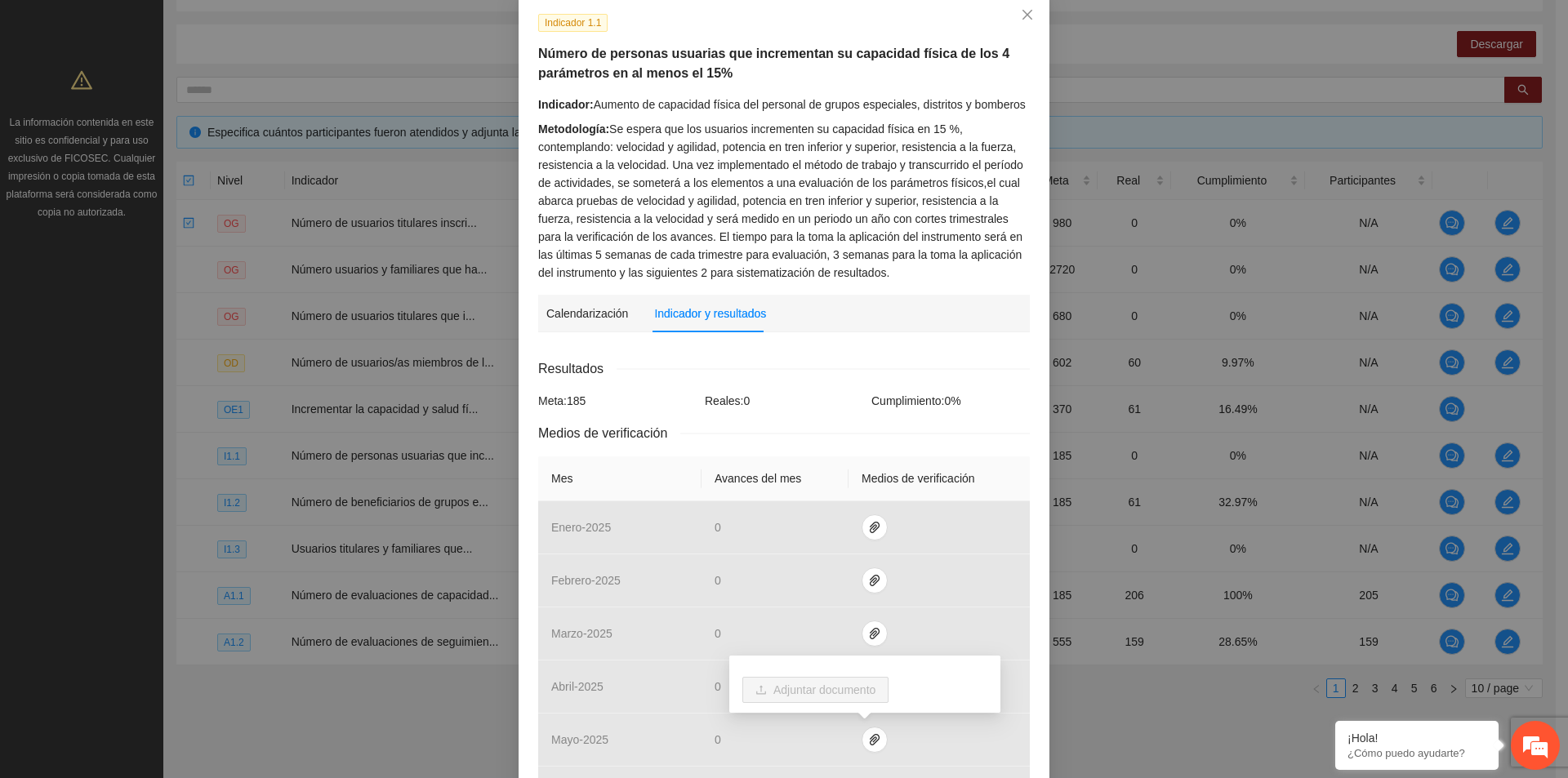
scroll to position [0, 0]
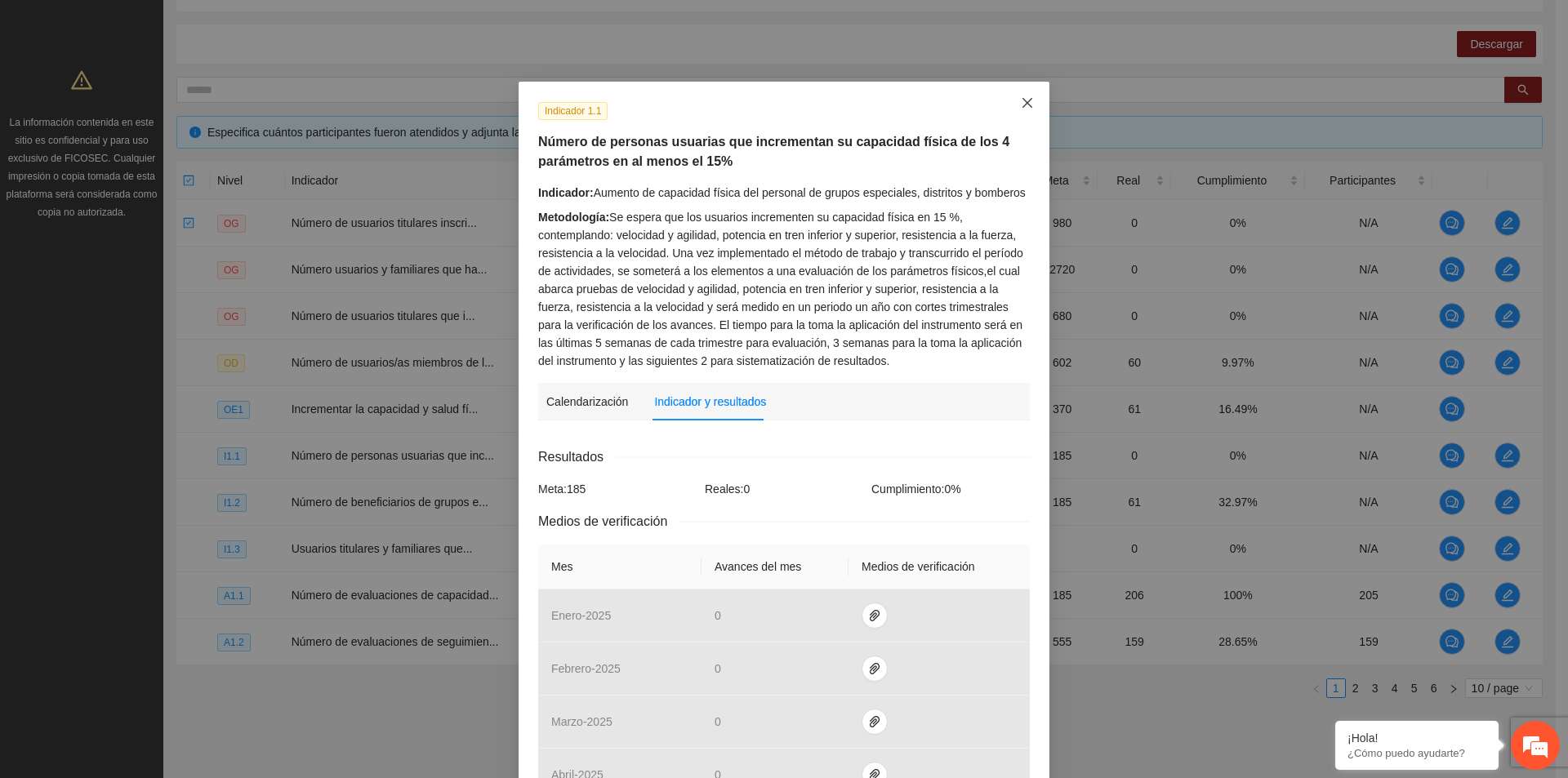
click at [1022, 106] on icon "close" at bounding box center [1027, 102] width 10 height 10
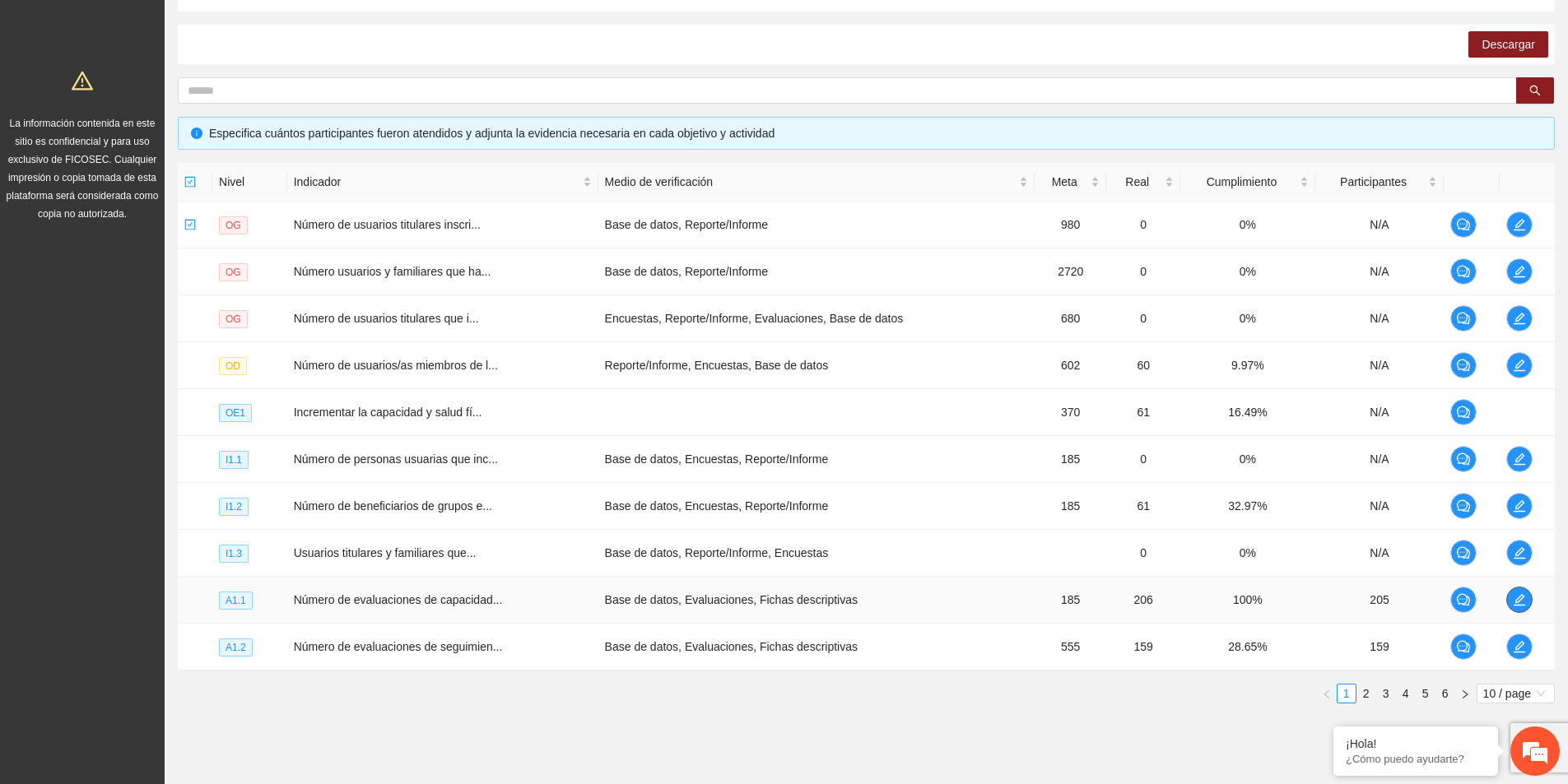
click at [1517, 603] on icon "edit" at bounding box center [1519, 600] width 14 height 14
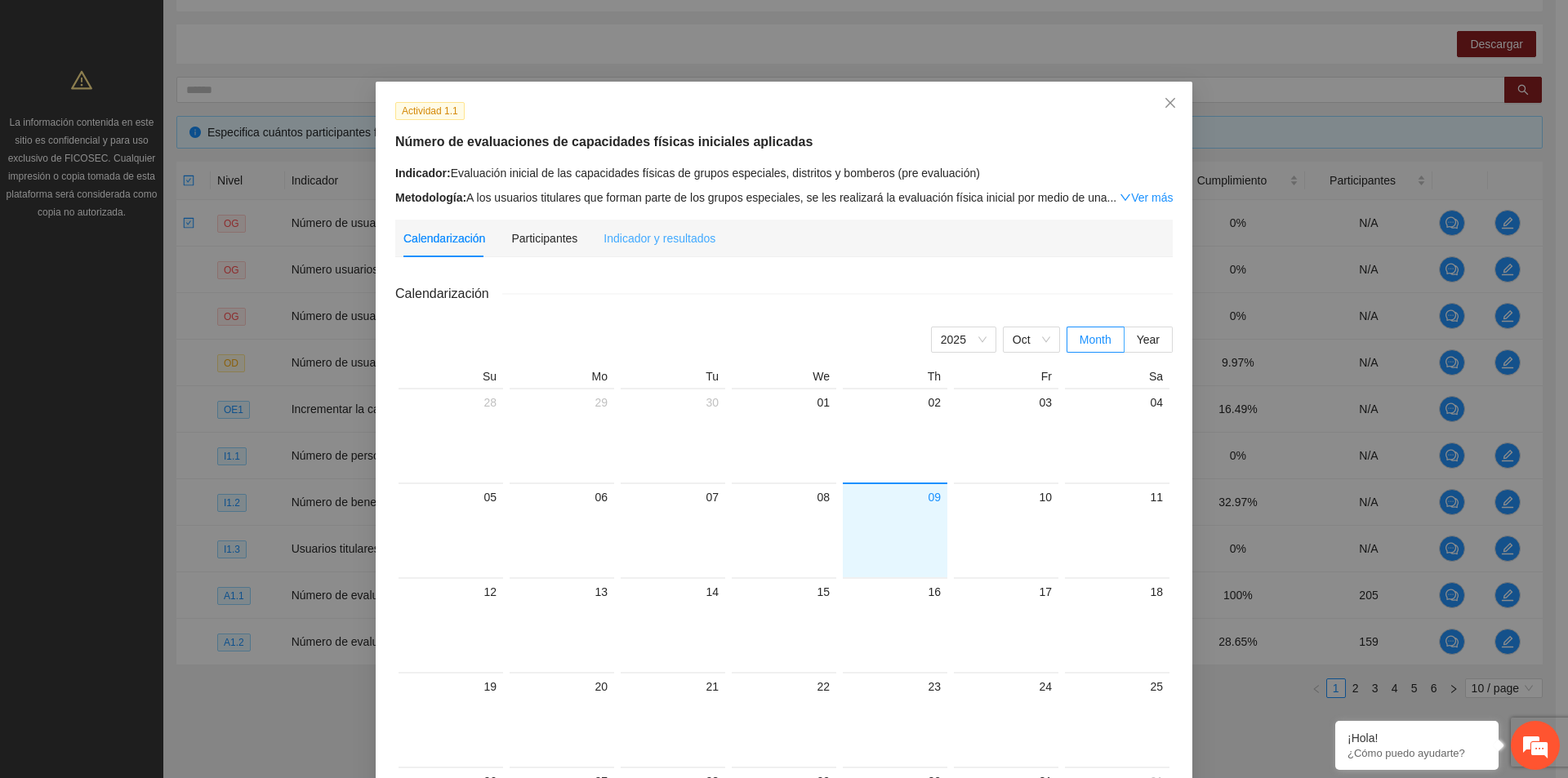
click at [628, 224] on div "Indicador y resultados" at bounding box center [659, 238] width 112 height 38
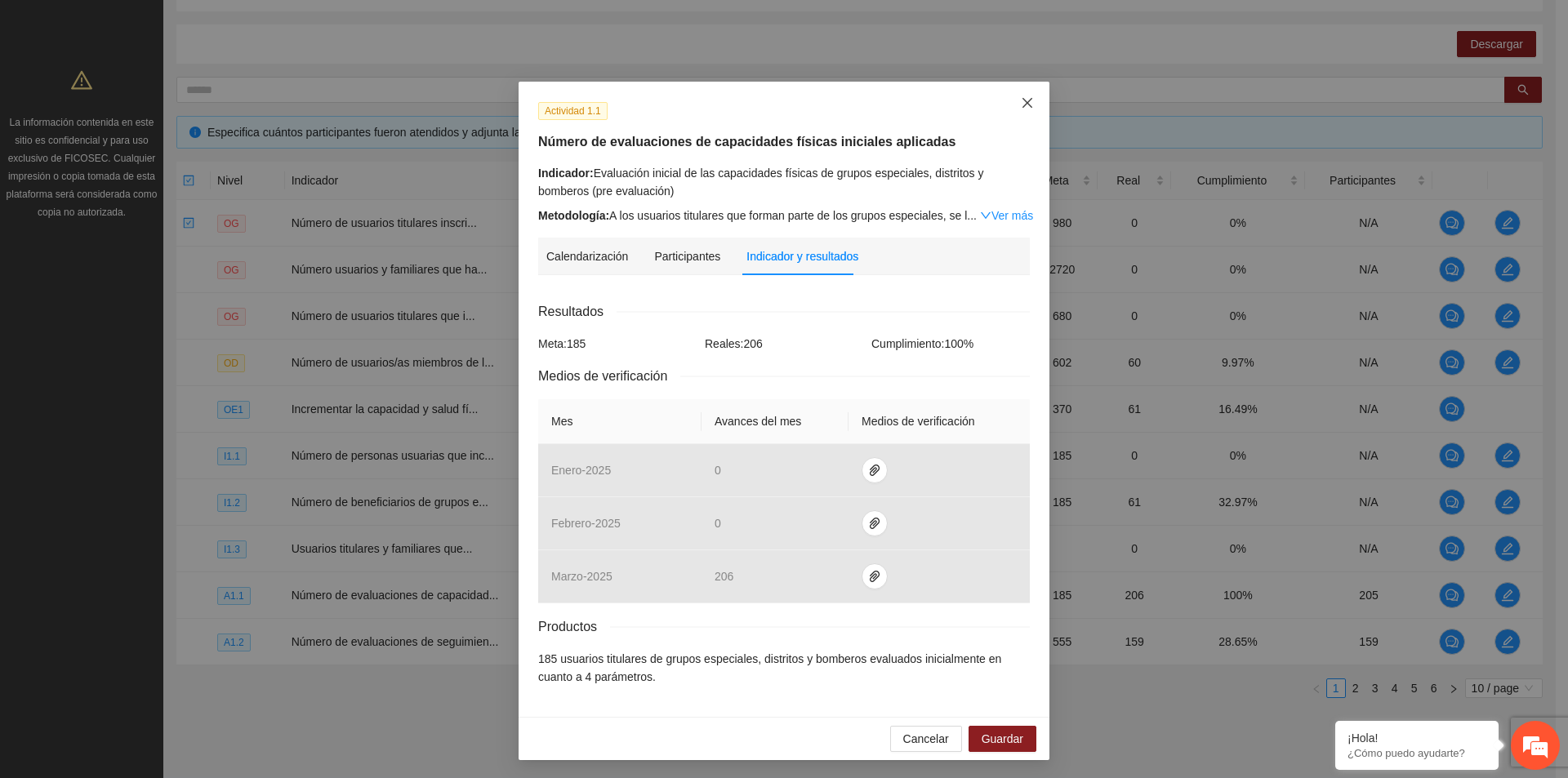
click at [1024, 100] on icon "close" at bounding box center [1028, 103] width 14 height 14
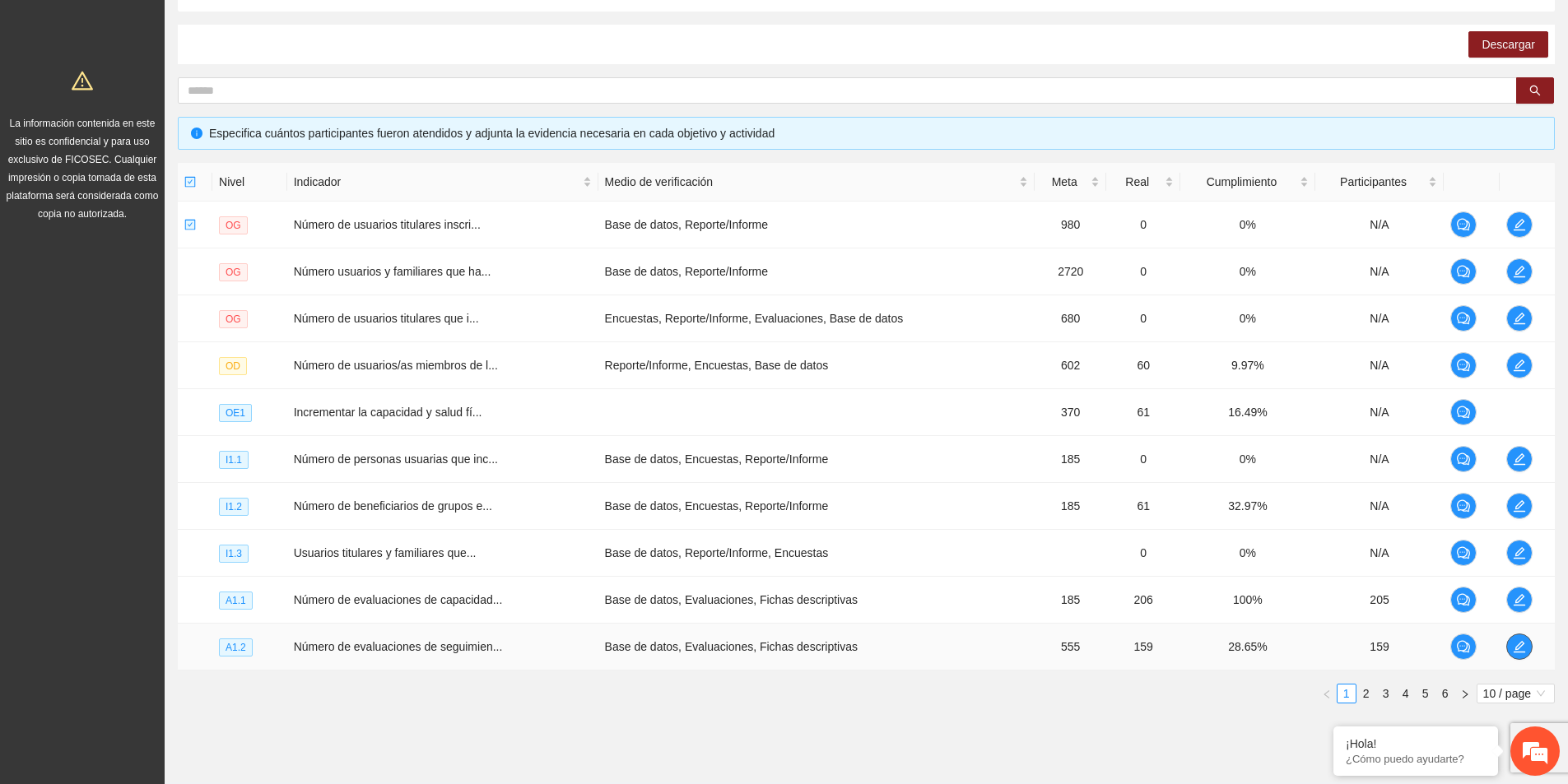
click at [1523, 656] on button "button" at bounding box center [1519, 646] width 26 height 26
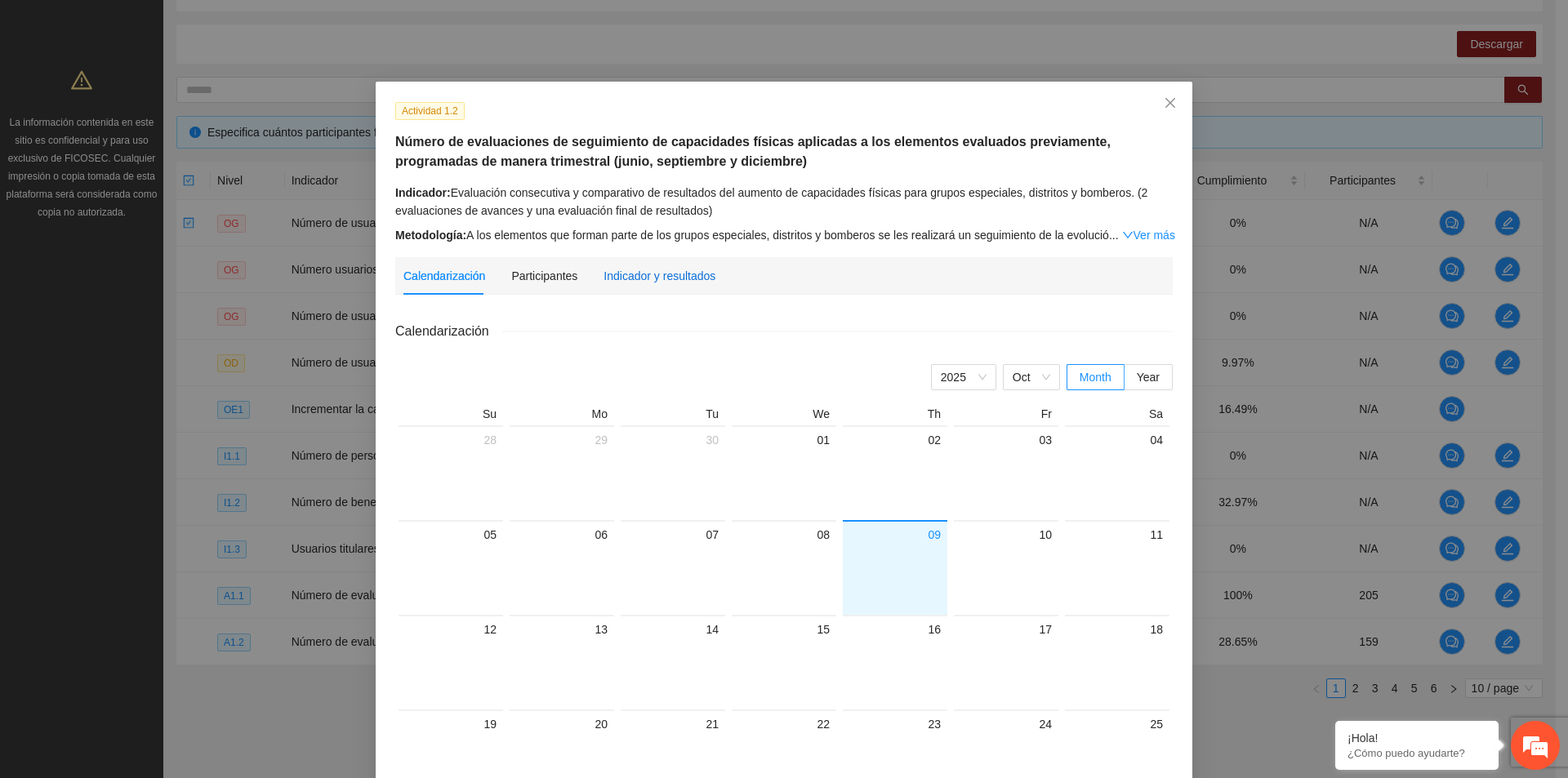
click at [663, 277] on div "Indicador y resultados" at bounding box center [659, 275] width 112 height 18
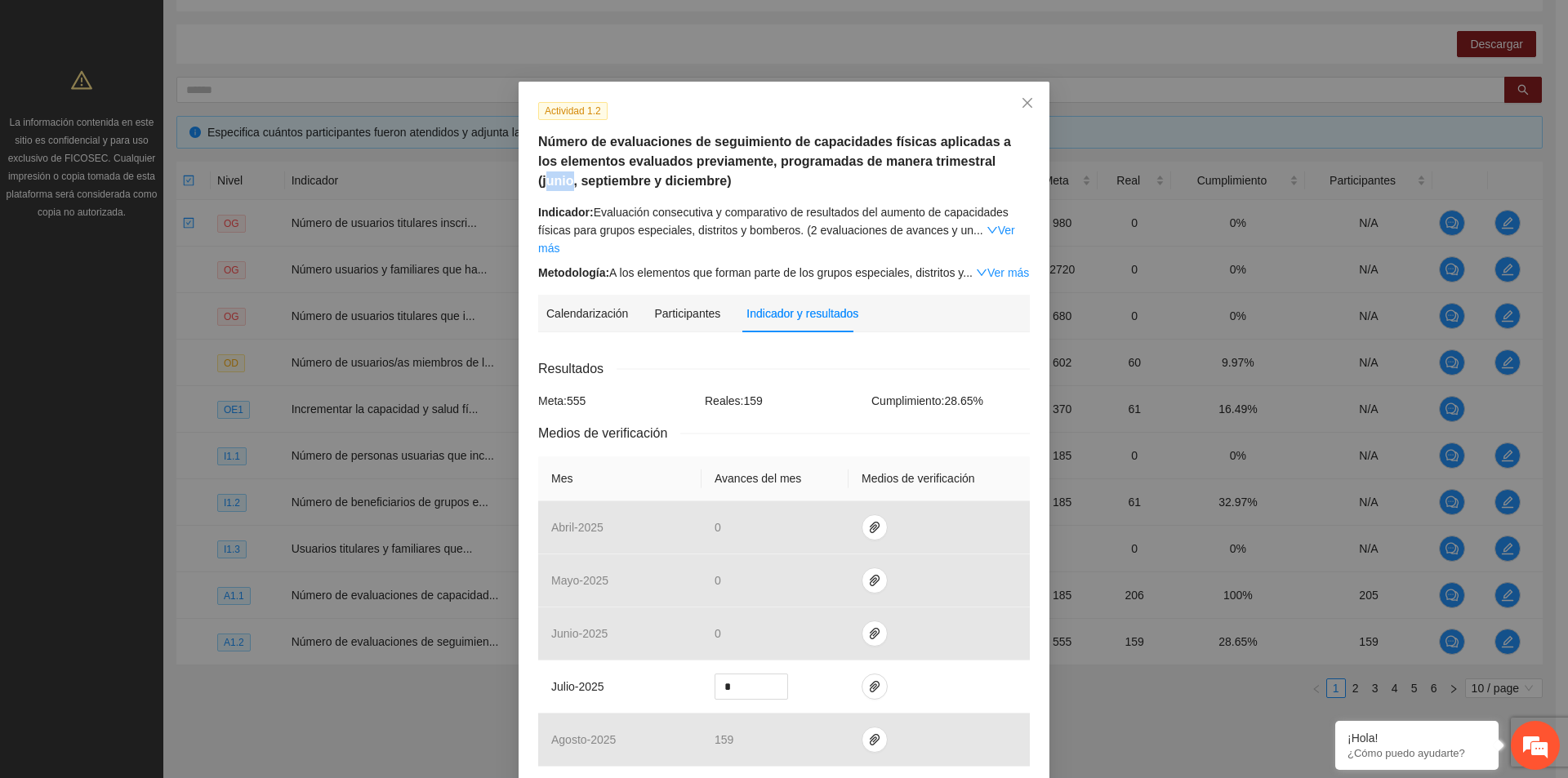
drag, startPoint x: 959, startPoint y: 164, endPoint x: 986, endPoint y: 165, distance: 27.0
click at [986, 165] on h5 "Número de evaluaciones de seguimiento de capacidades físicas aplicadas a los el…" at bounding box center [784, 161] width 491 height 59
click at [607, 187] on h5 "Número de evaluaciones de seguimiento de capacidades físicas aplicadas a los el…" at bounding box center [784, 161] width 491 height 59
click at [656, 187] on h5 "Número de evaluaciones de seguimiento de capacidades físicas aplicadas a los el…" at bounding box center [784, 161] width 491 height 59
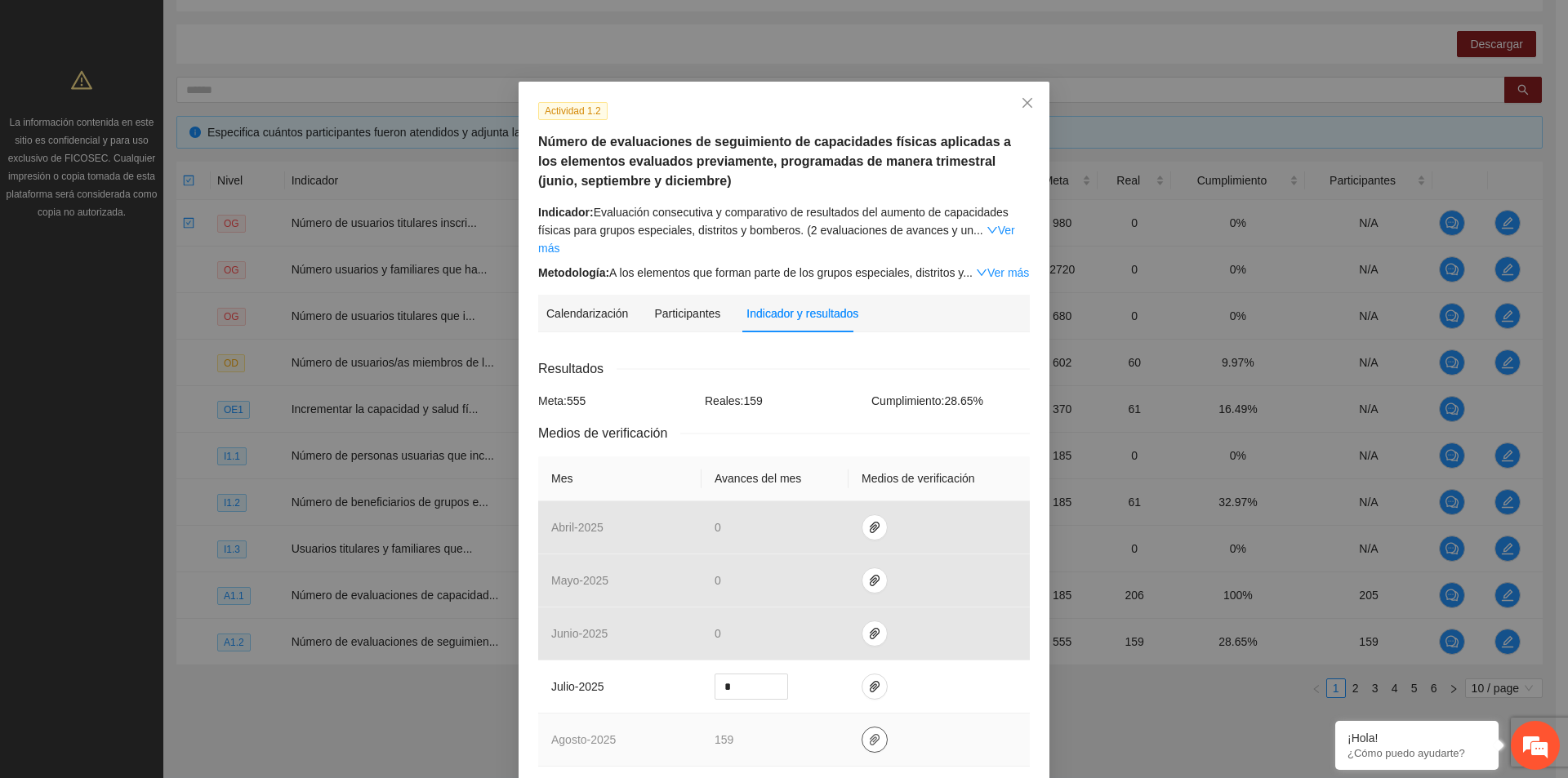
click at [868, 733] on icon "paper-clip" at bounding box center [875, 739] width 14 height 14
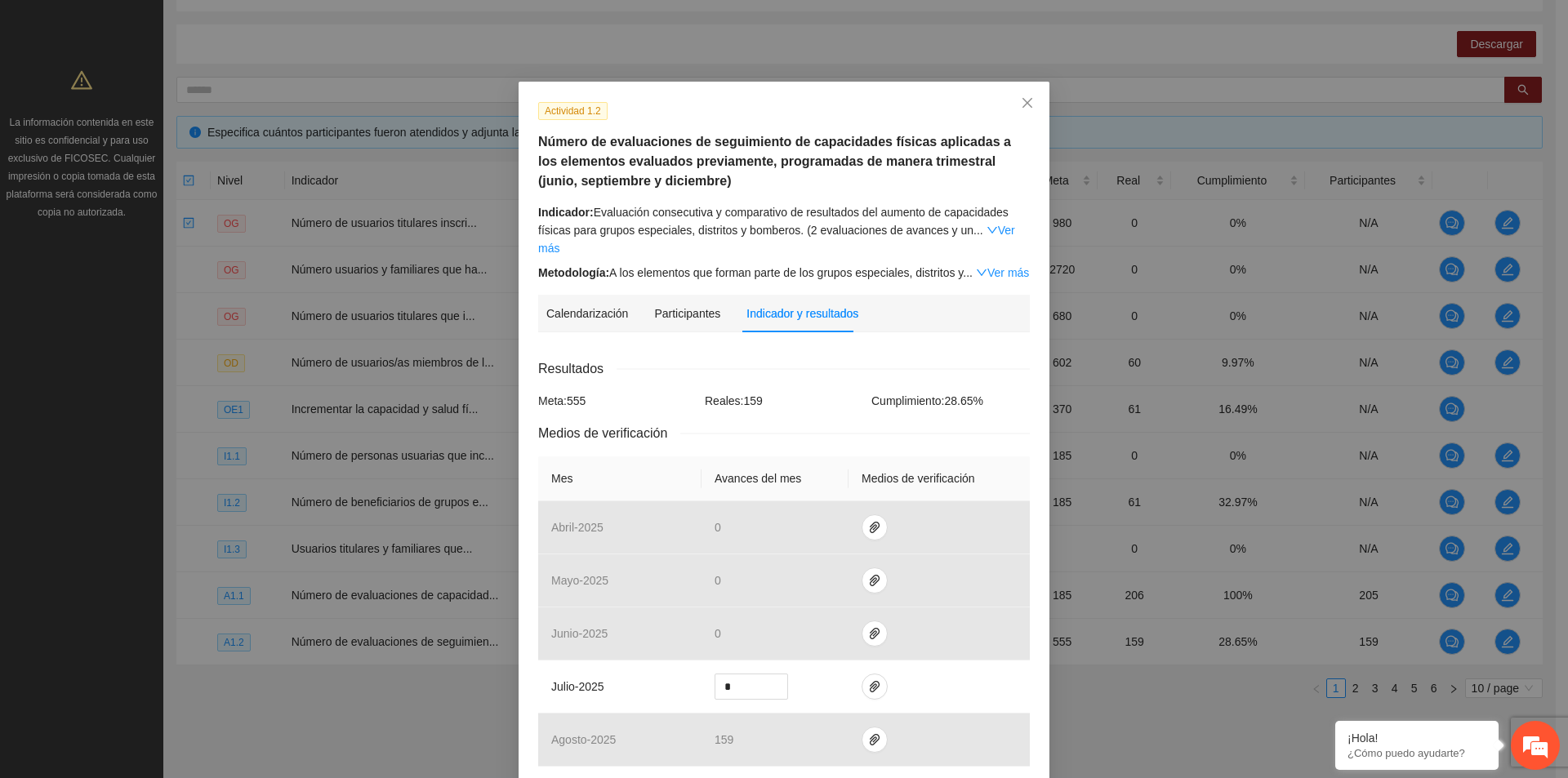
click at [948, 345] on div "Calendarización 2025 Oct Month Year Su Mo Tu We Th Fr Sa 28 29 30 01 02 03 04 0…" at bounding box center [784, 717] width 491 height 745
click at [1025, 104] on icon "close" at bounding box center [1028, 103] width 14 height 14
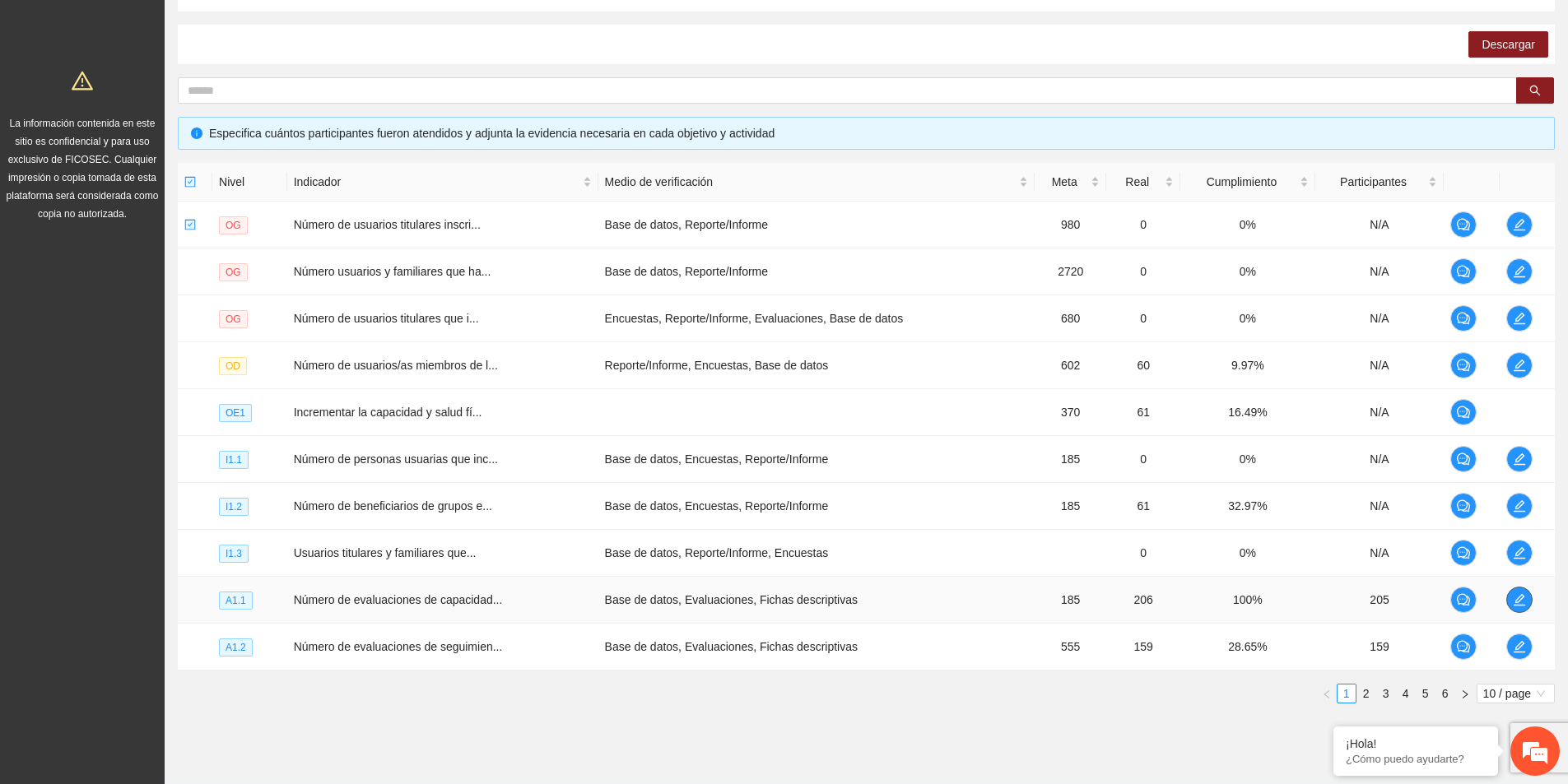
click at [1525, 606] on span "edit" at bounding box center [1518, 600] width 24 height 14
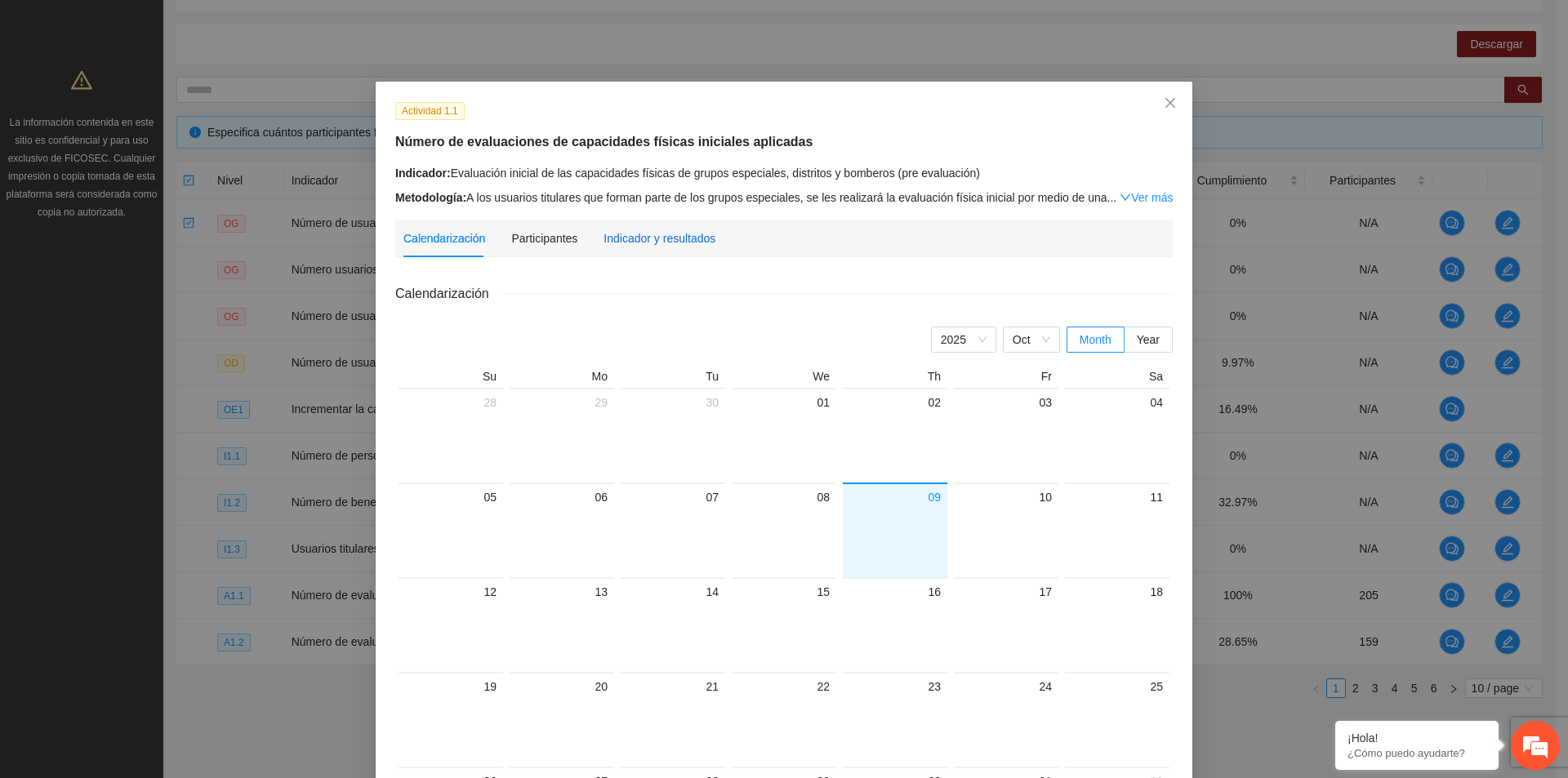
click at [675, 241] on div "Indicador y resultados" at bounding box center [659, 238] width 112 height 18
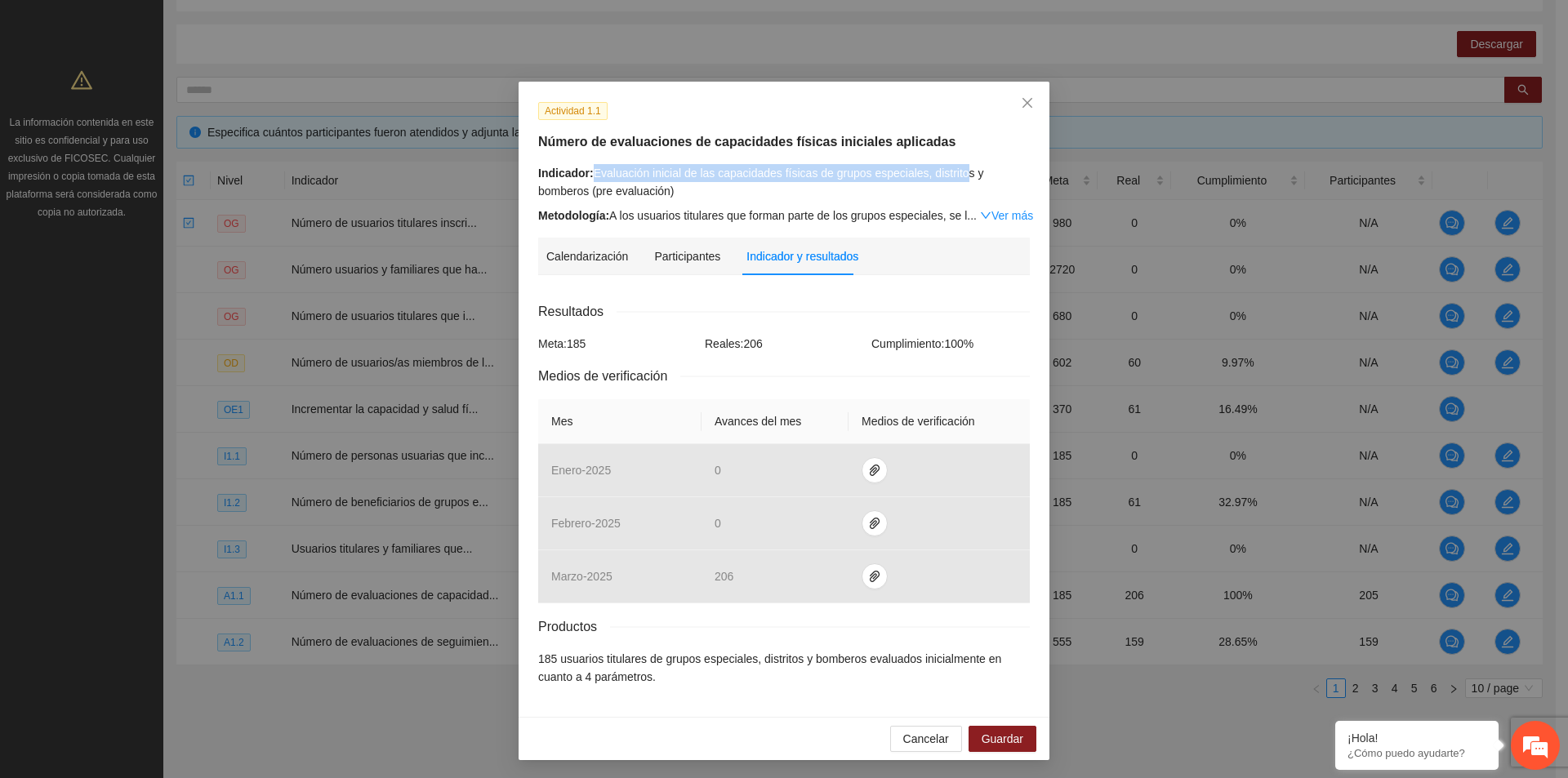
drag, startPoint x: 588, startPoint y: 172, endPoint x: 952, endPoint y: 177, distance: 364.0
click at [952, 177] on div "Indicador: Evaluación inicial de las capacidades físicas de grupos especiales, …" at bounding box center [784, 182] width 491 height 36
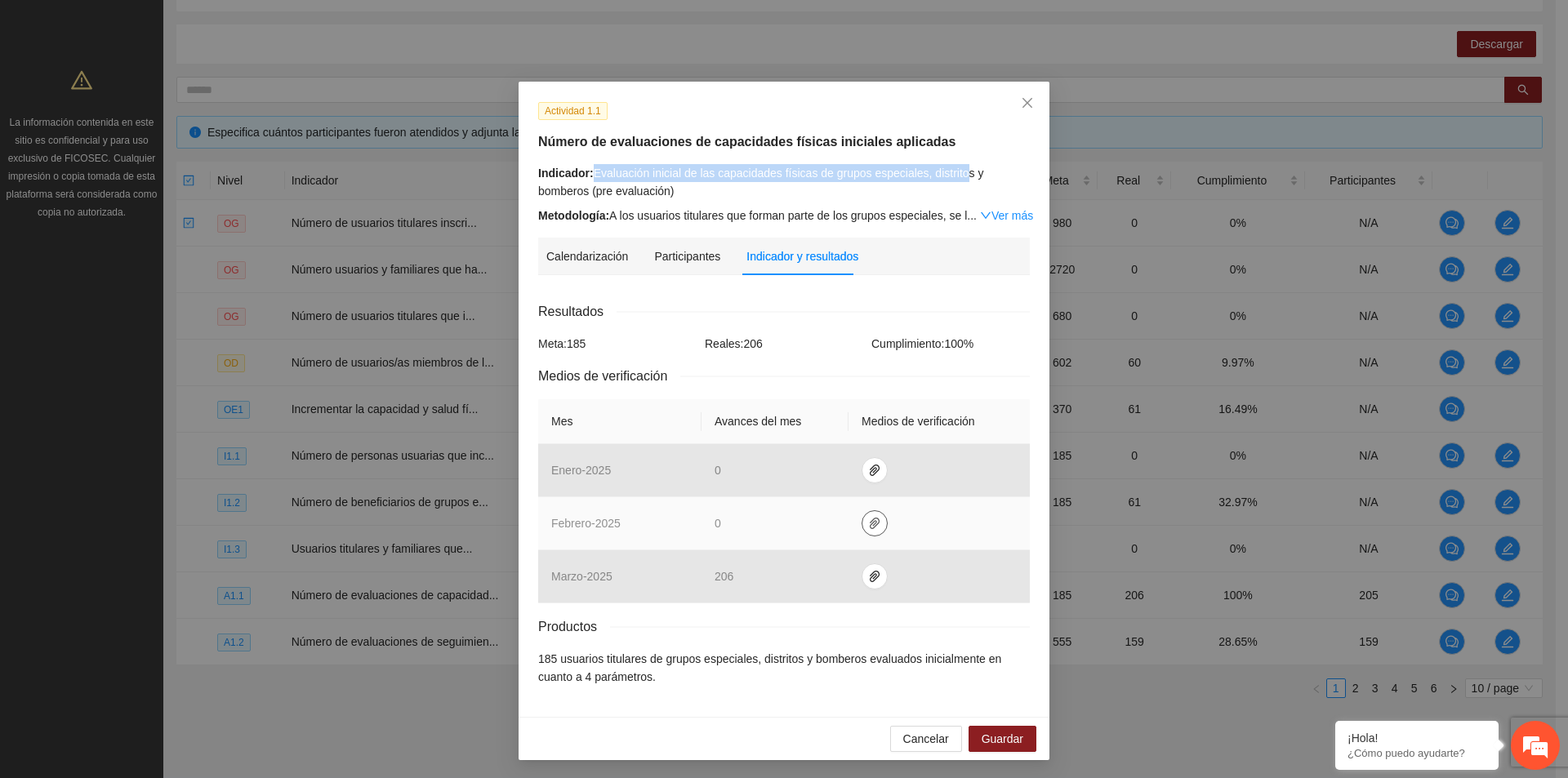
click at [870, 524] on icon "paper-clip" at bounding box center [875, 524] width 14 height 14
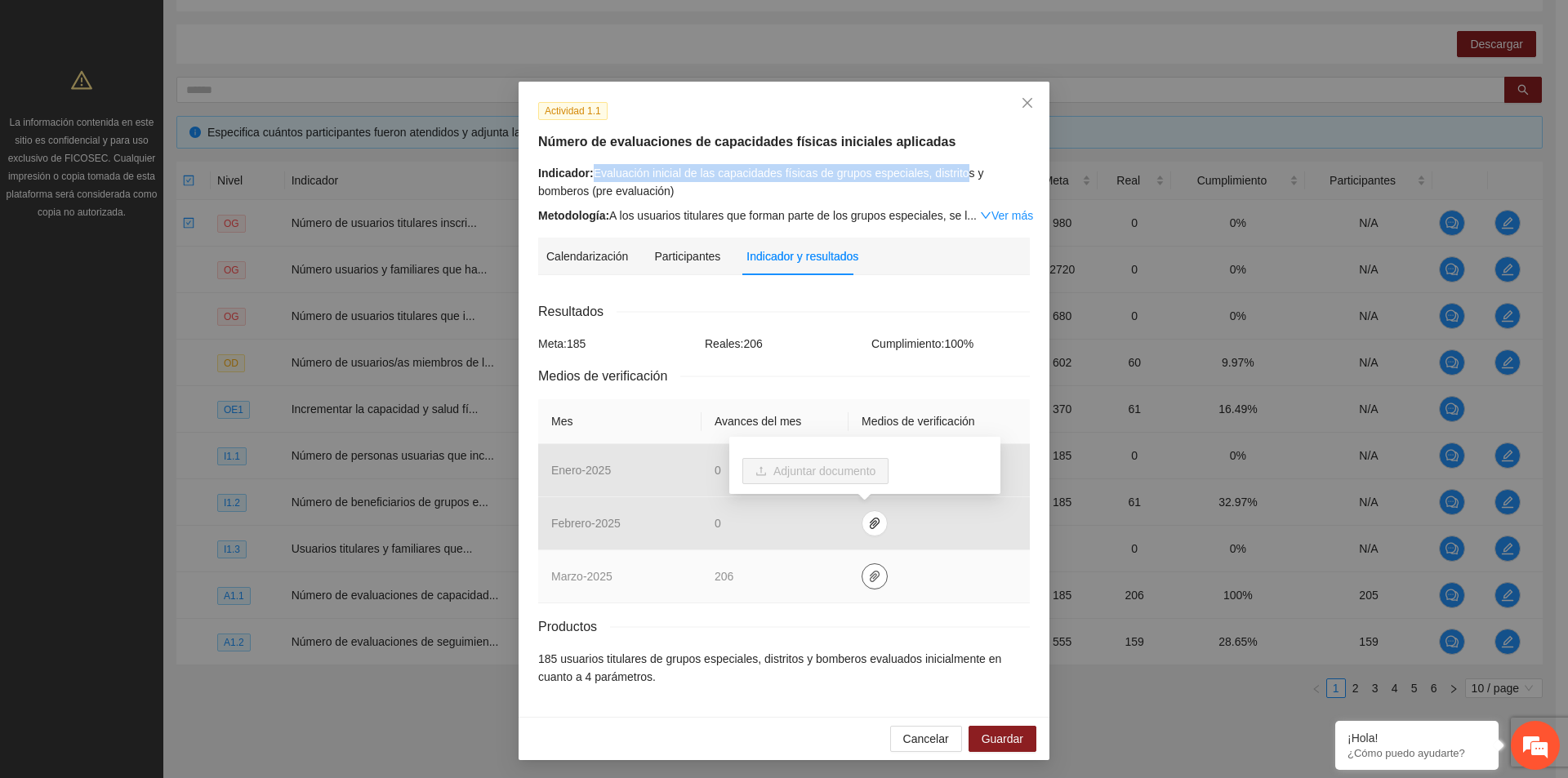
click at [866, 586] on button "button" at bounding box center [874, 576] width 26 height 26
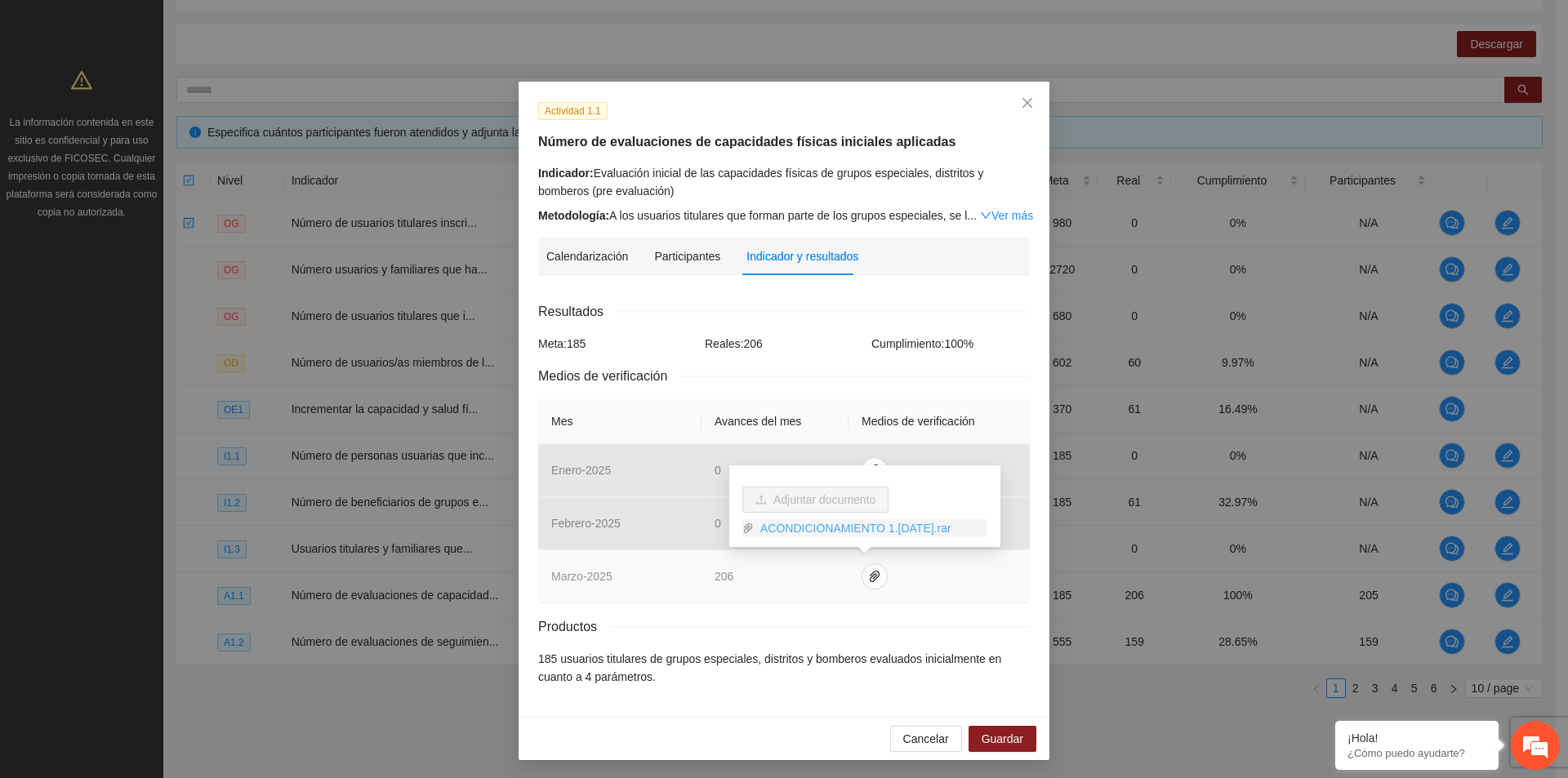
click at [925, 529] on link "ACONDICIONAMIENTO 1.1 MARZO 2025.rar" at bounding box center [871, 528] width 234 height 18
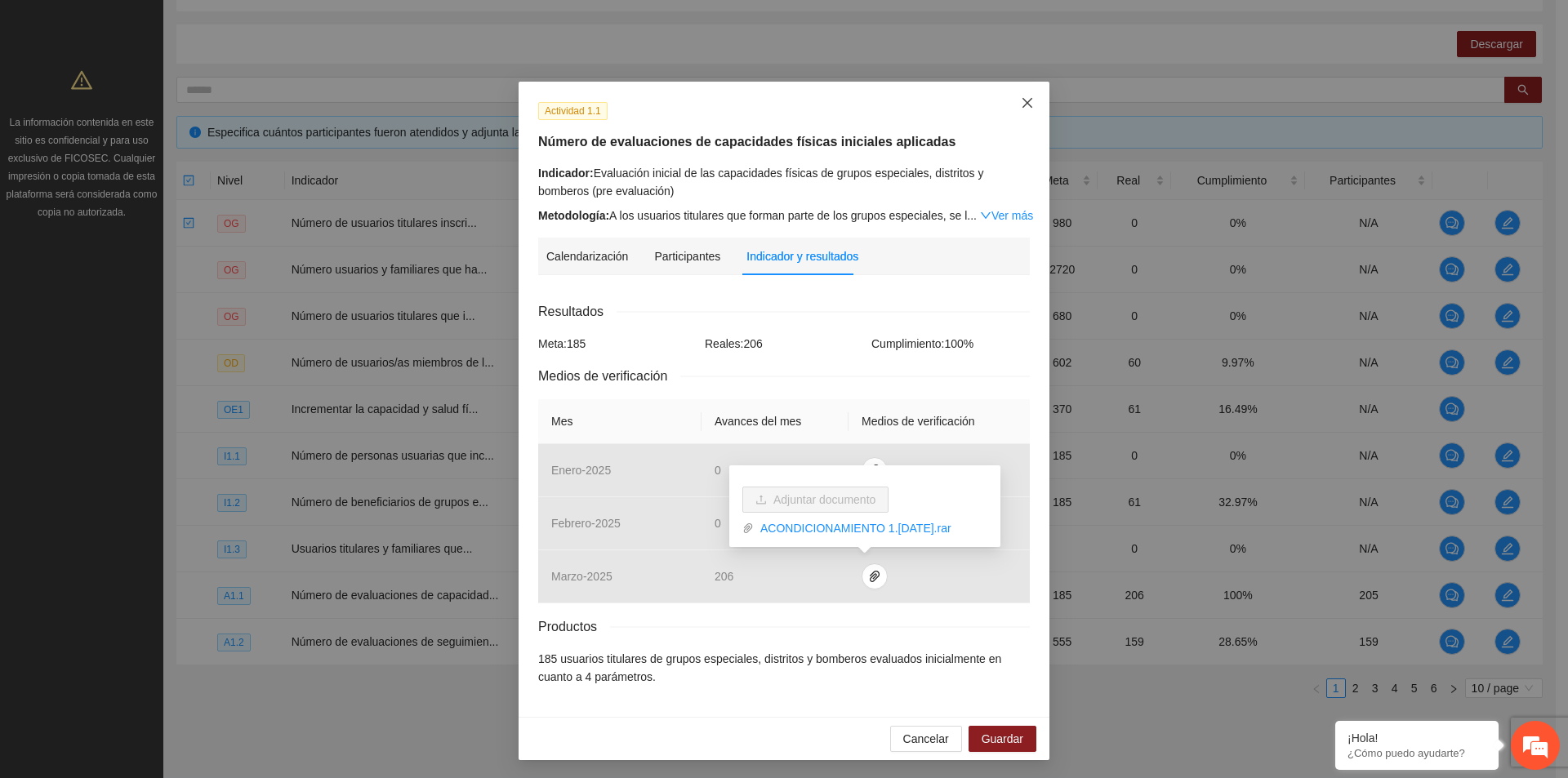
click at [1021, 101] on icon "close" at bounding box center [1028, 103] width 14 height 14
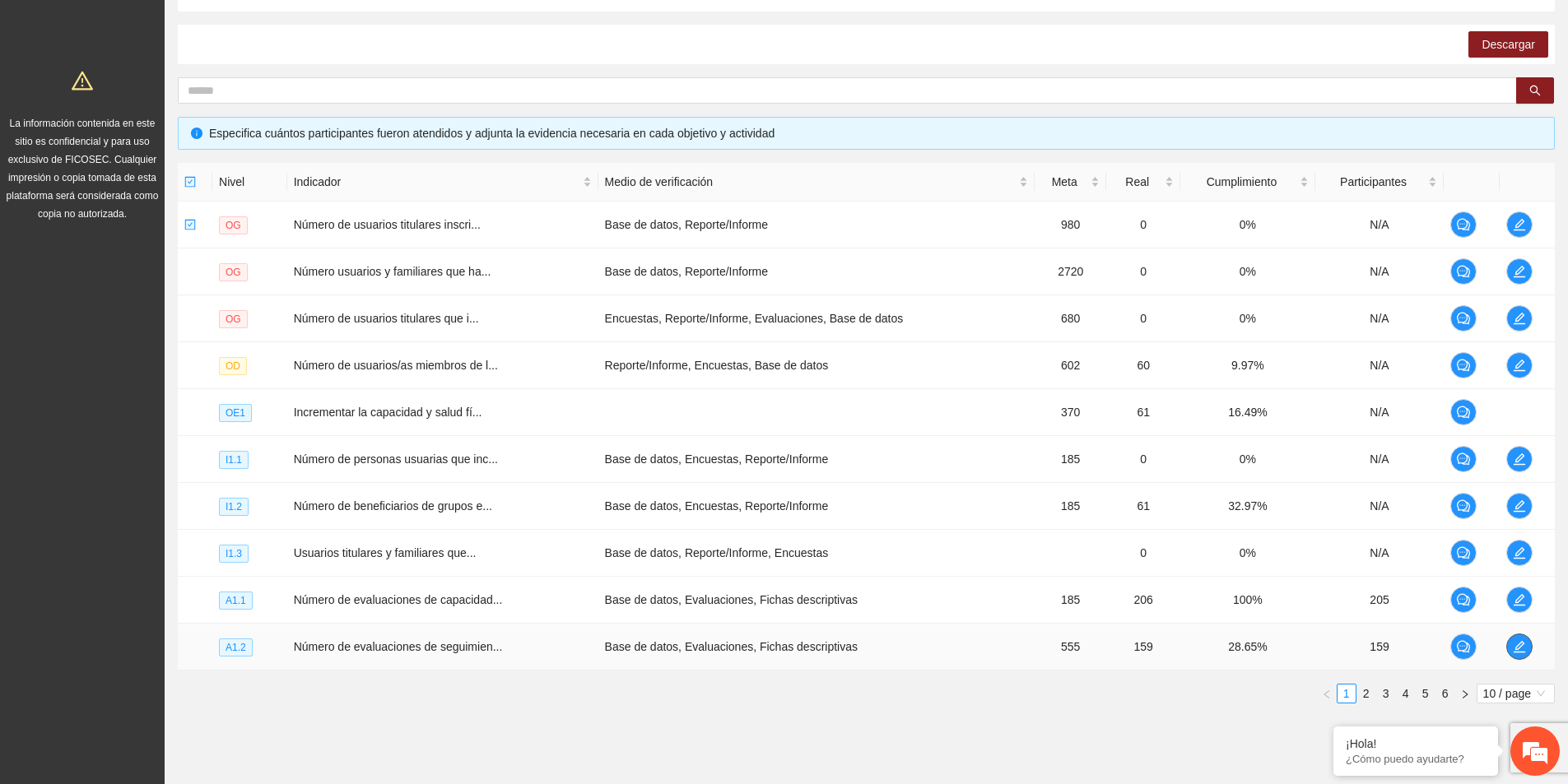
click at [1520, 643] on icon "edit" at bounding box center [1519, 647] width 14 height 14
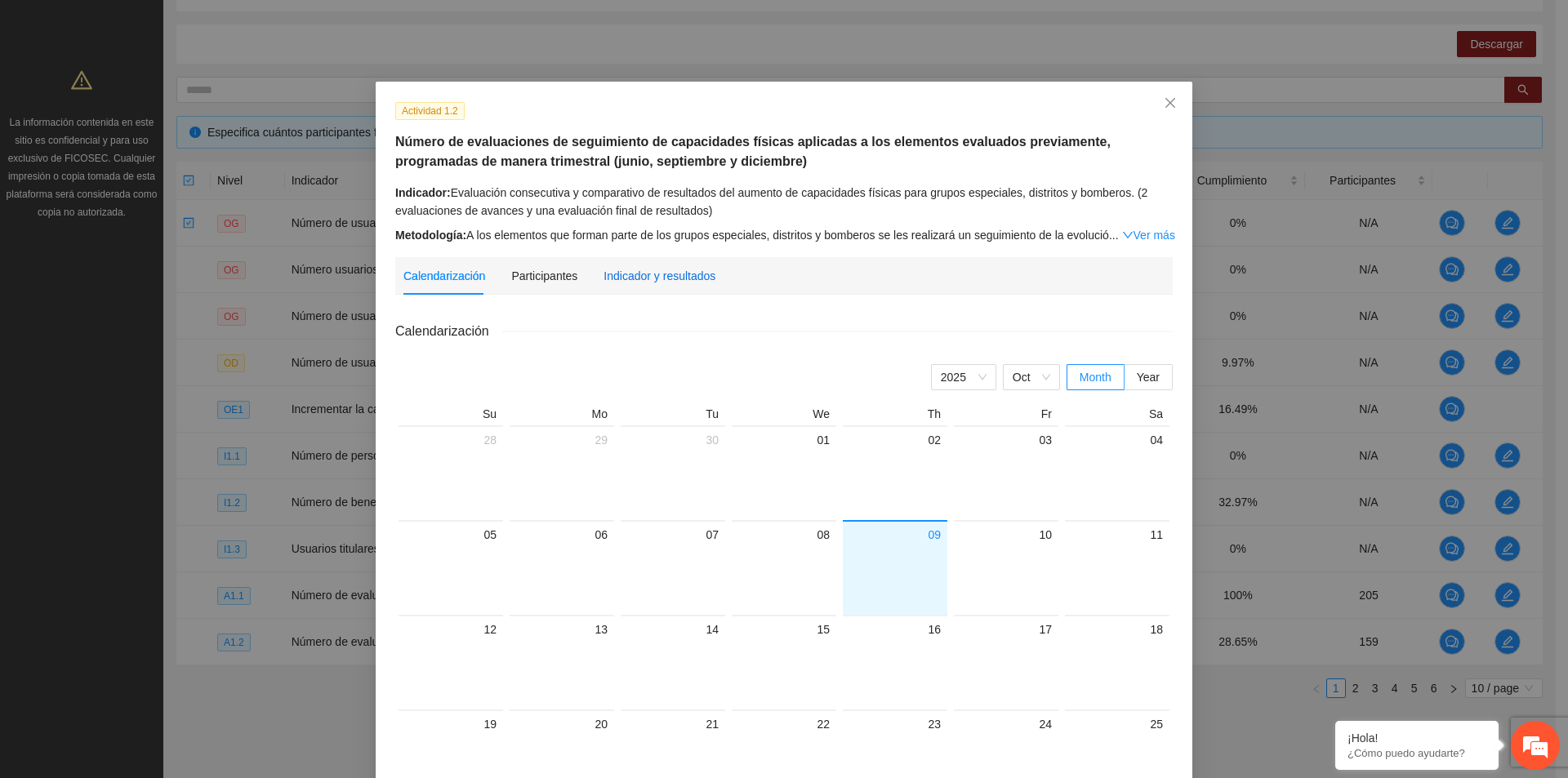
click at [687, 279] on div "Indicador y resultados" at bounding box center [659, 275] width 112 height 18
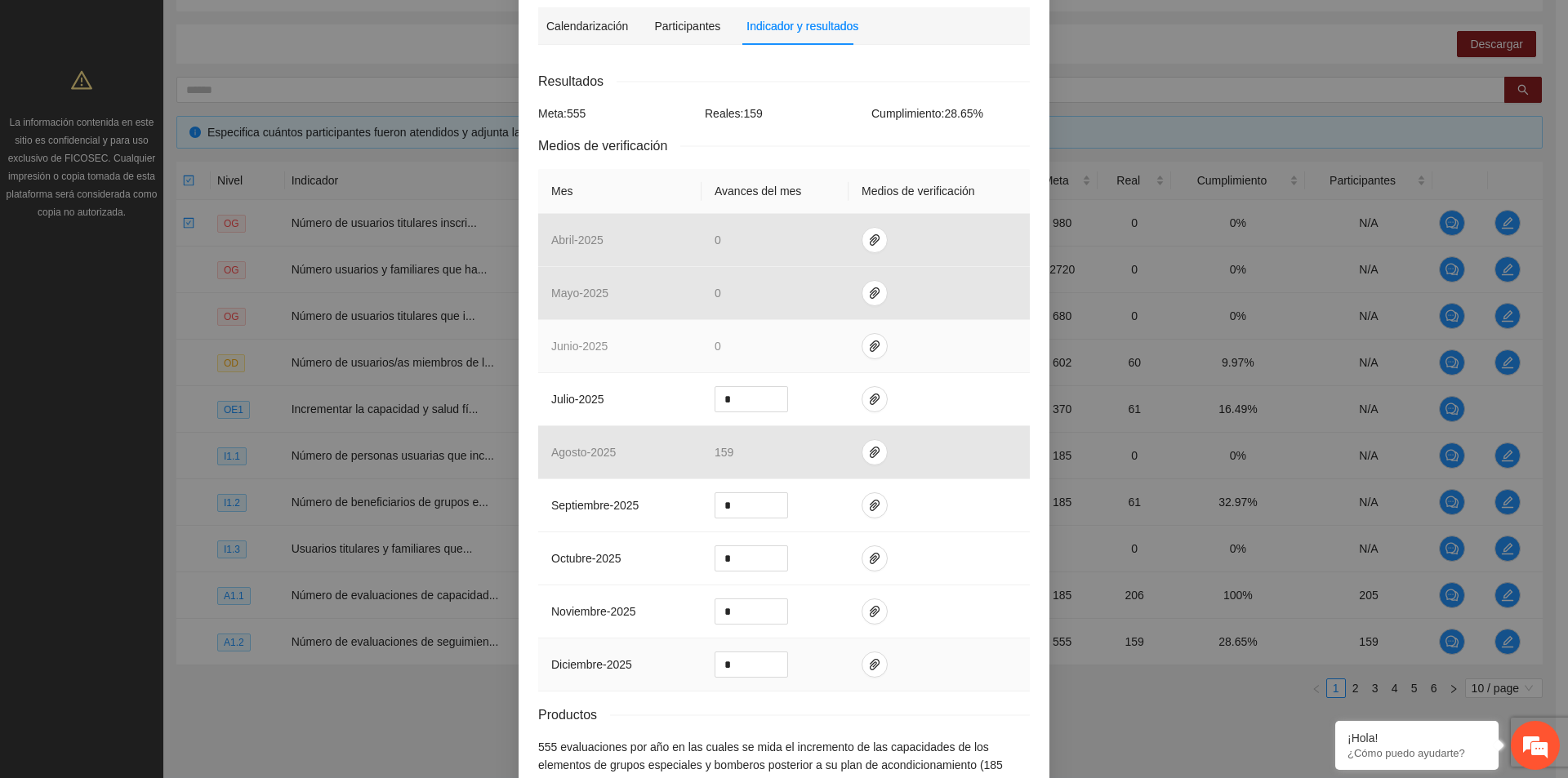
scroll to position [327, 0]
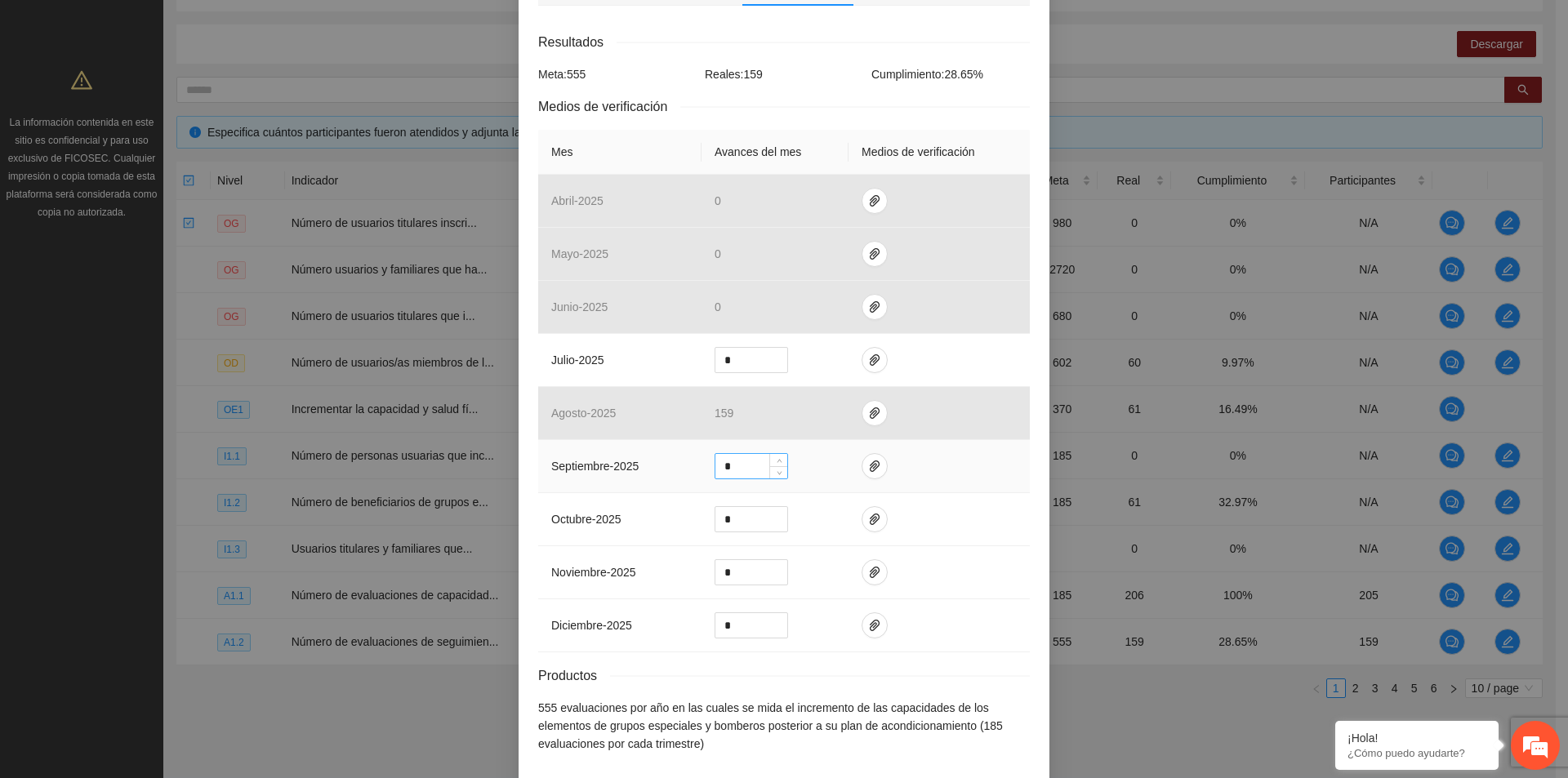
click at [739, 454] on input "*" at bounding box center [751, 466] width 72 height 24
click at [741, 507] on input "*" at bounding box center [751, 519] width 72 height 24
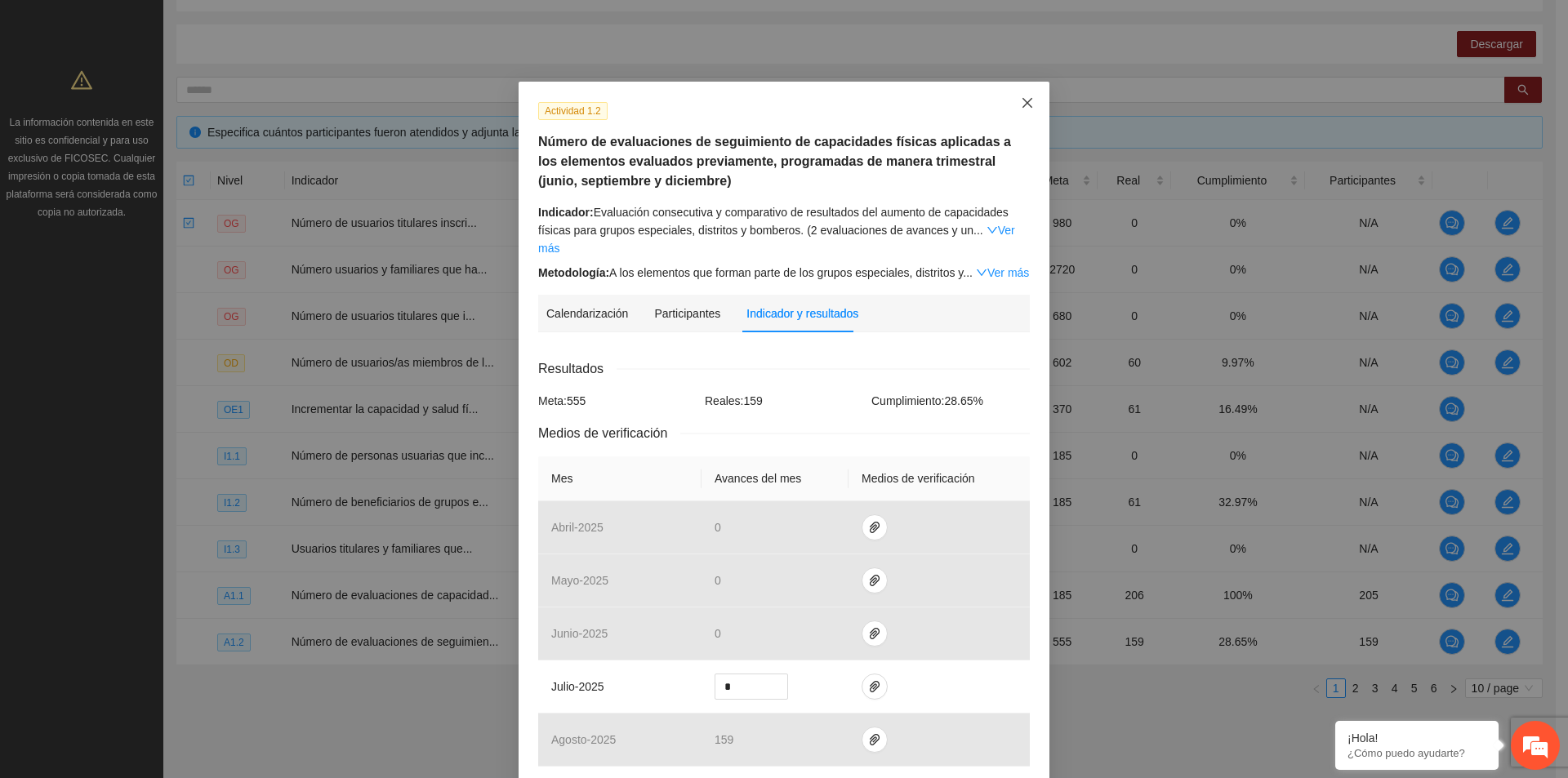
click at [1027, 107] on icon "close" at bounding box center [1028, 103] width 14 height 14
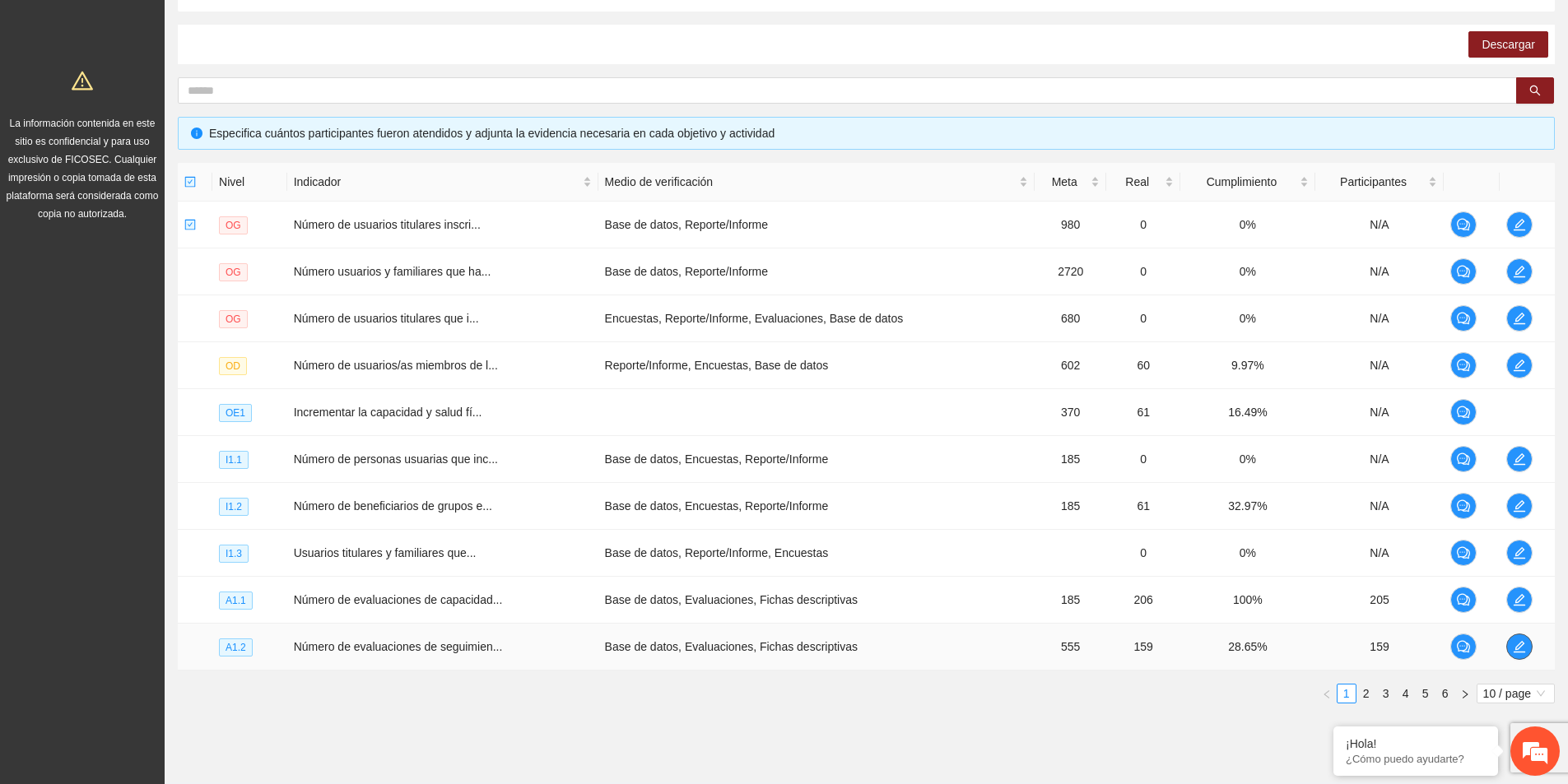
click at [1516, 651] on icon "edit" at bounding box center [1519, 647] width 14 height 14
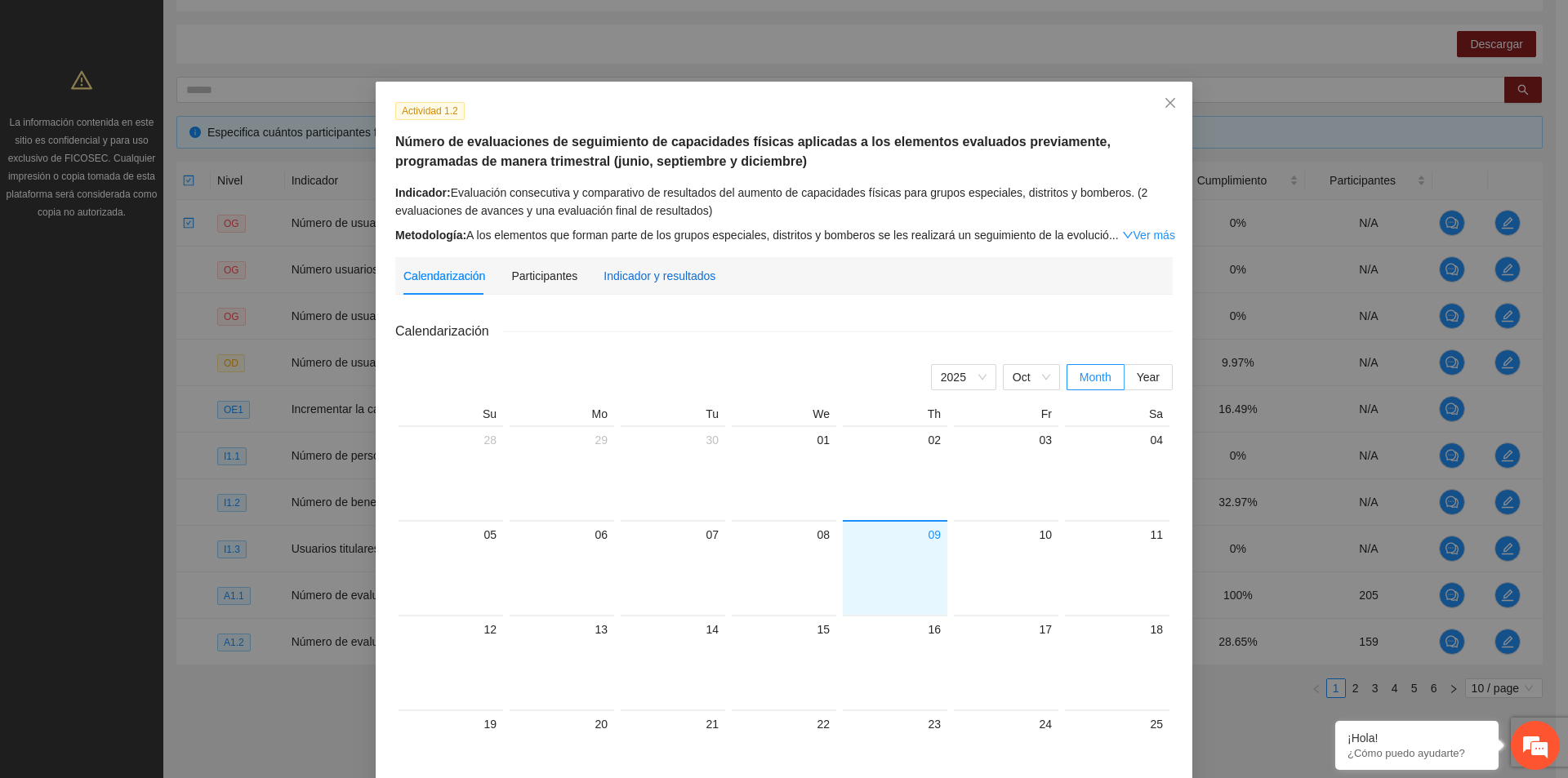
click at [659, 275] on div "Indicador y resultados" at bounding box center [659, 275] width 112 height 18
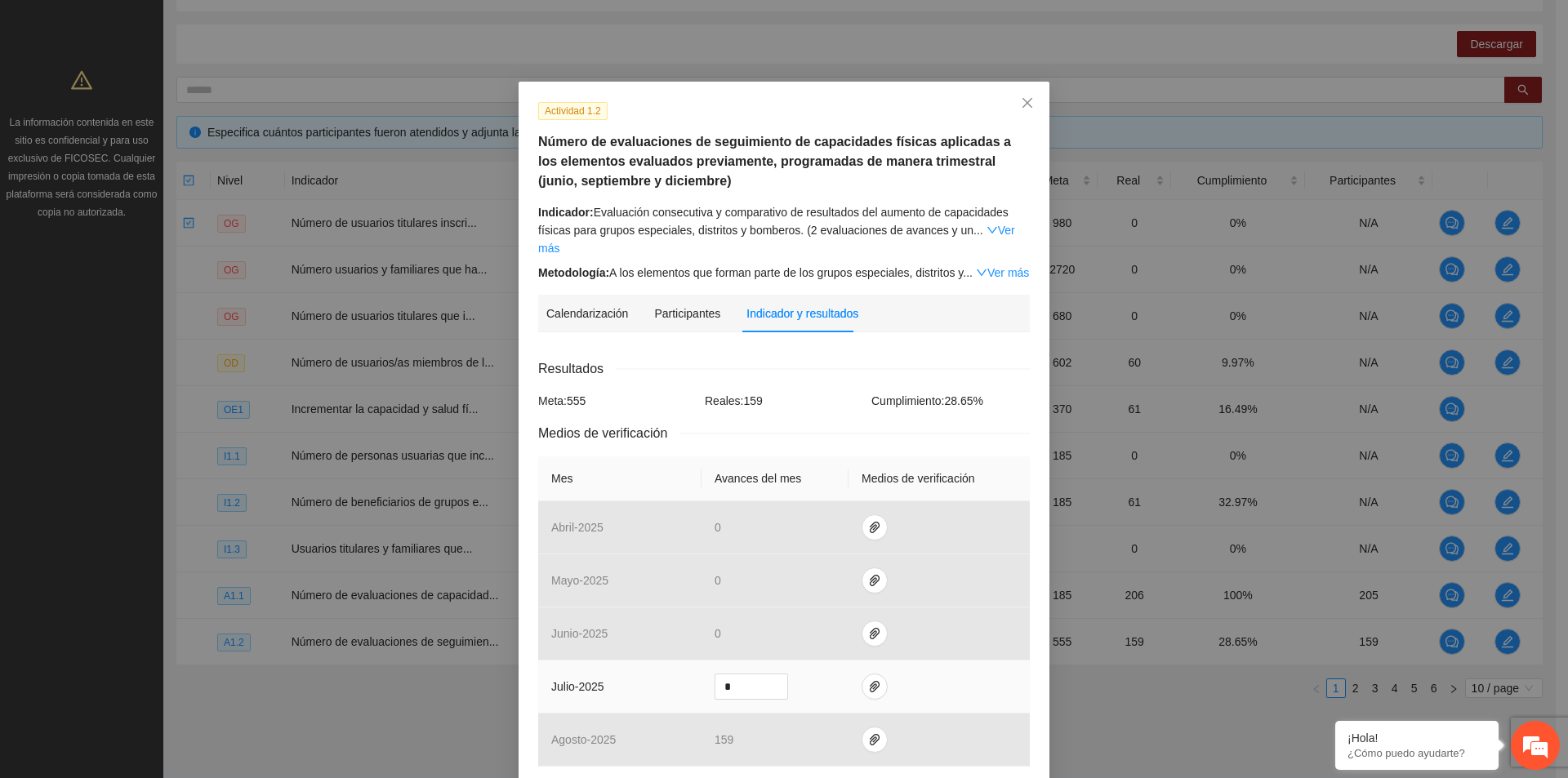
scroll to position [163, 0]
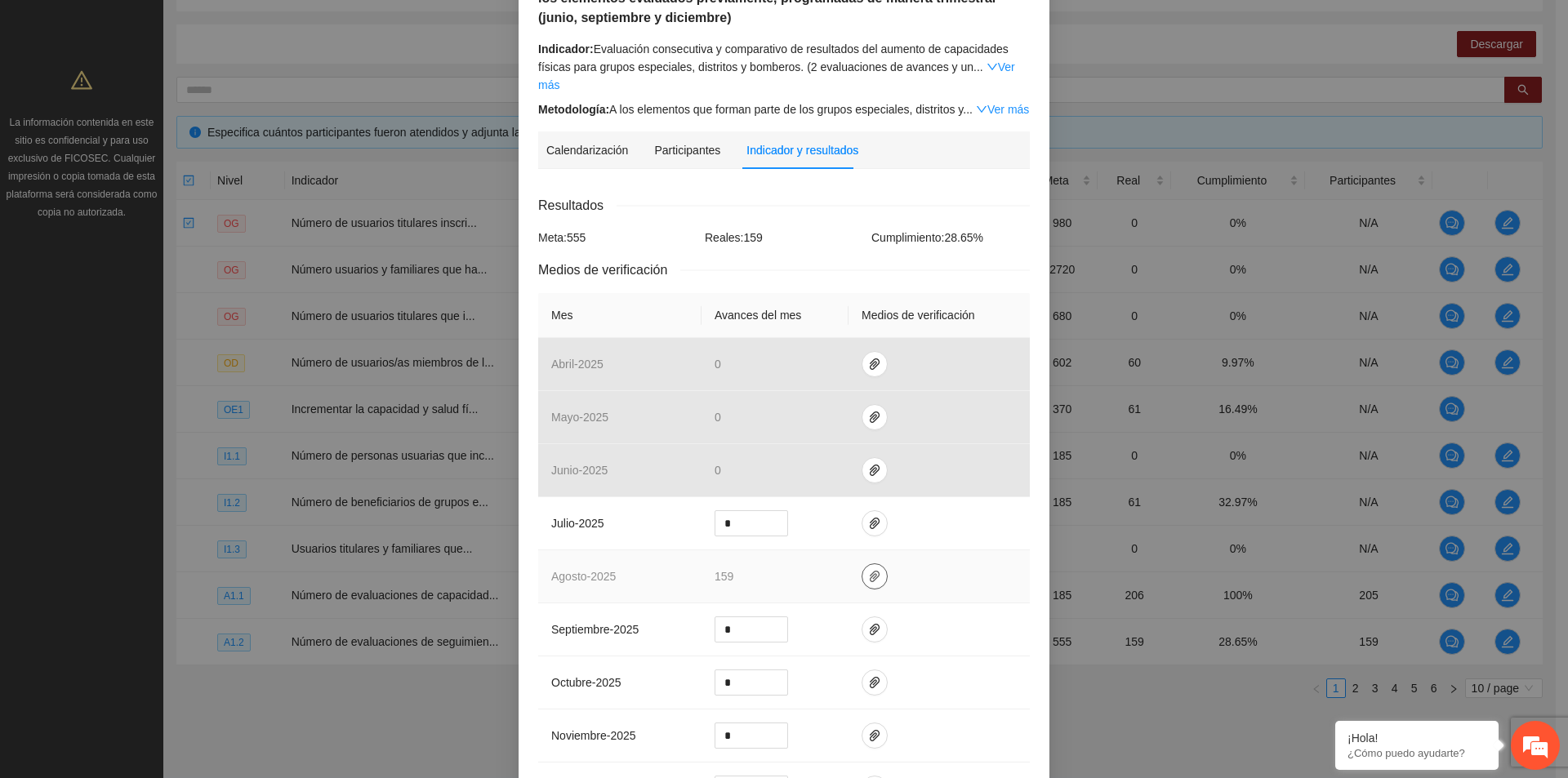
click at [870, 570] on icon "paper-clip" at bounding box center [875, 577] width 14 height 14
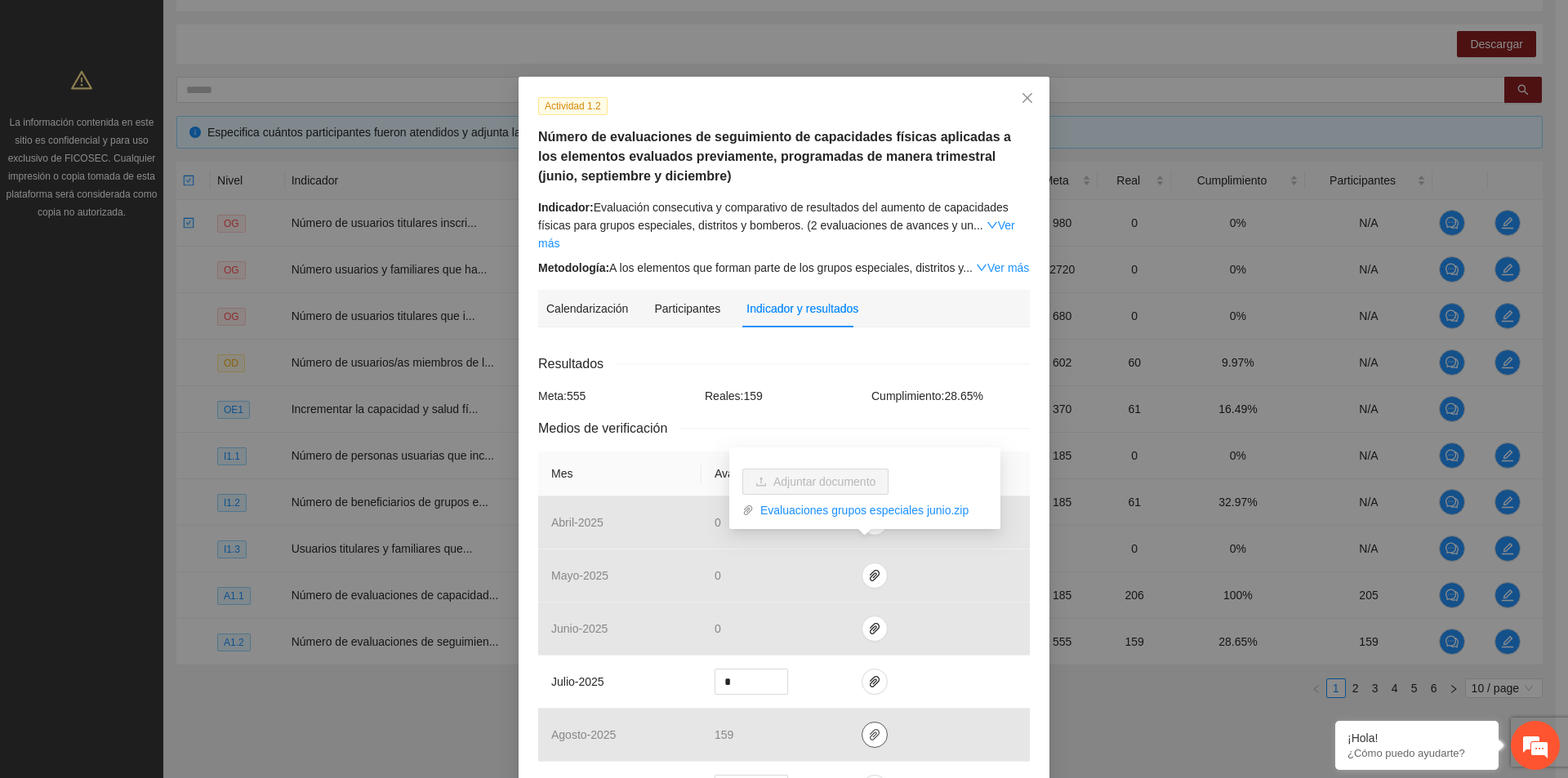
scroll to position [0, 0]
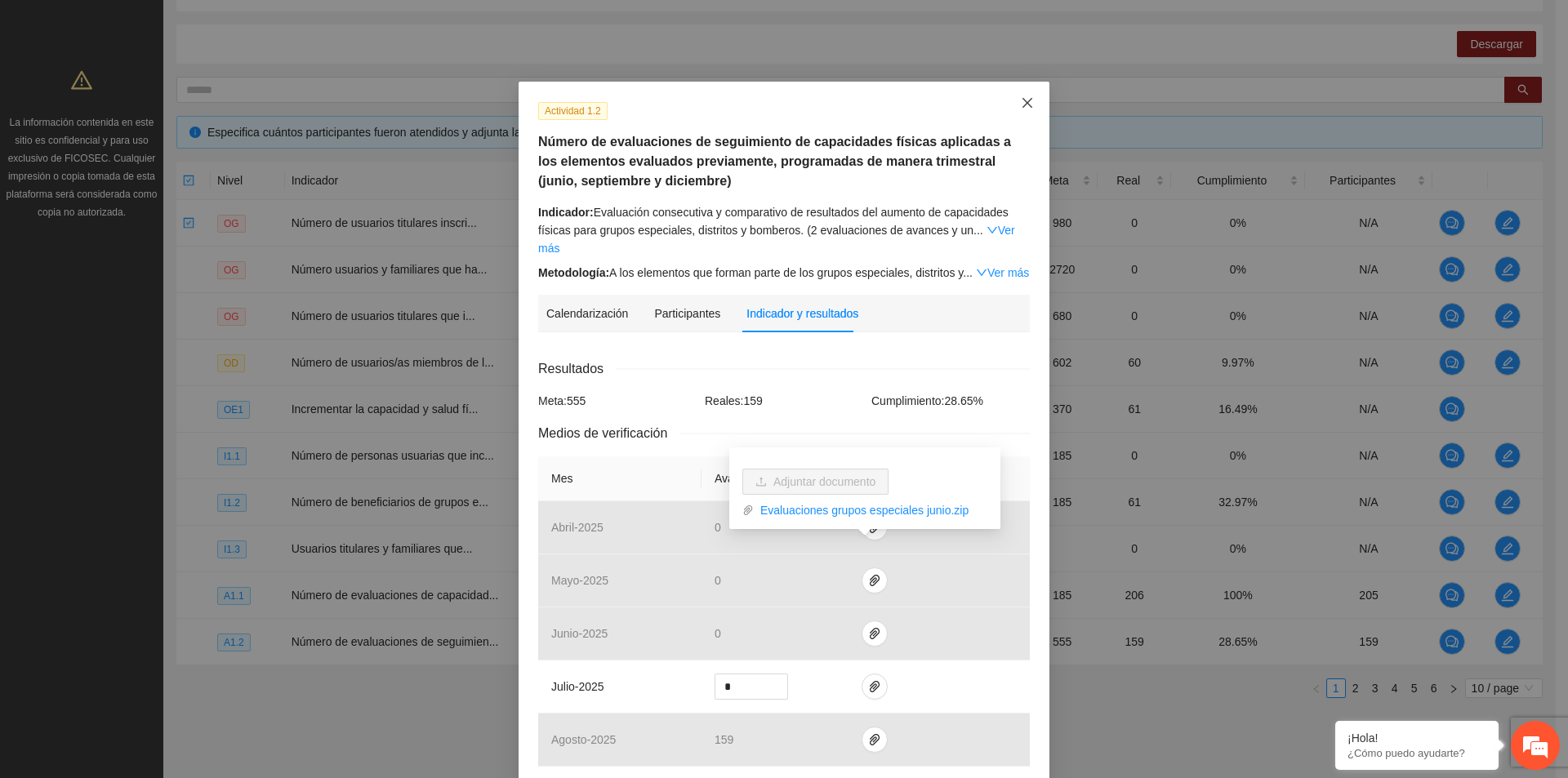
click at [1026, 97] on span "Close" at bounding box center [1028, 103] width 44 height 44
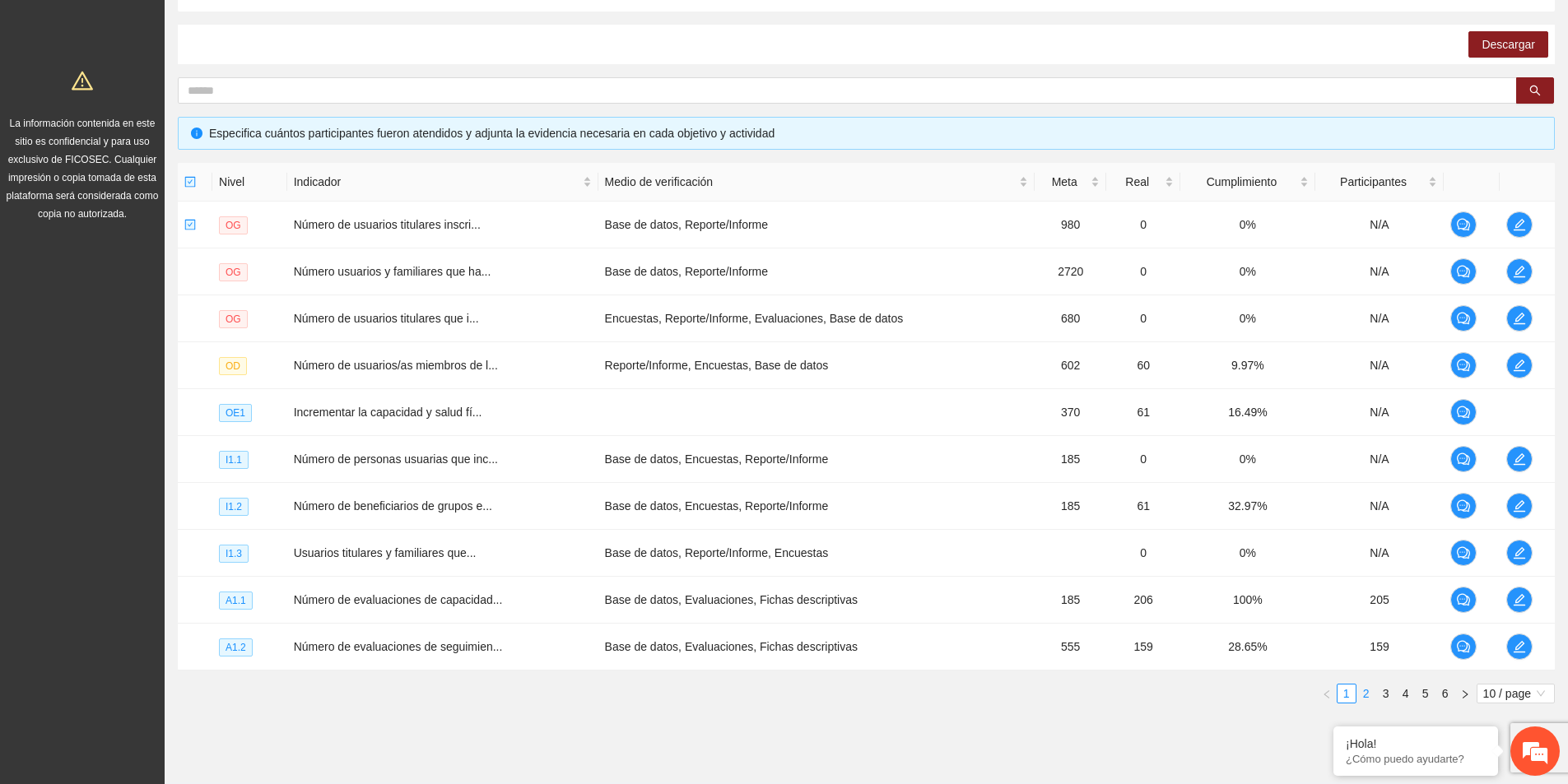
click at [1363, 699] on link "2" at bounding box center [1366, 693] width 19 height 19
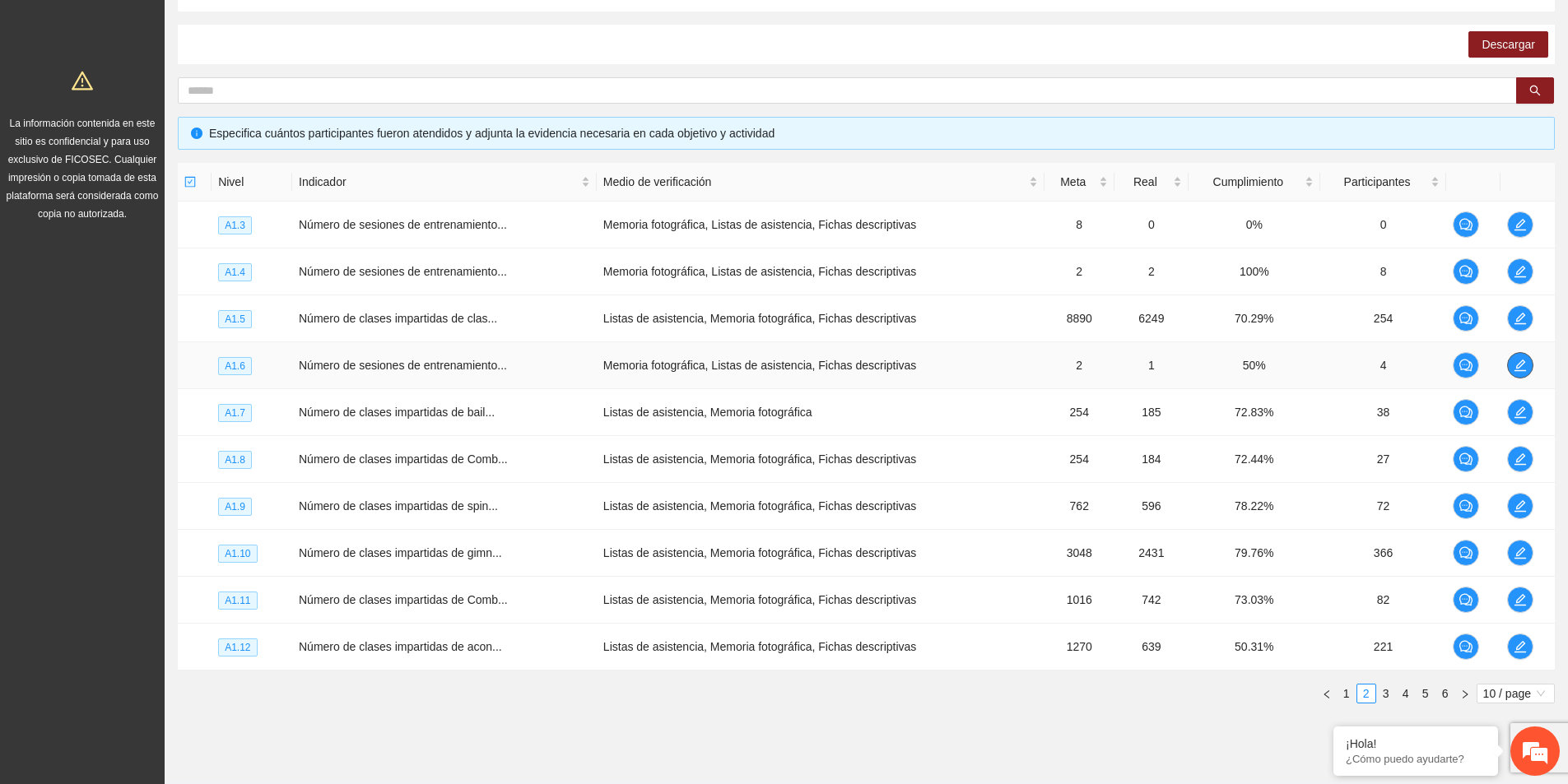
click at [1517, 365] on icon "edit" at bounding box center [1520, 365] width 12 height 12
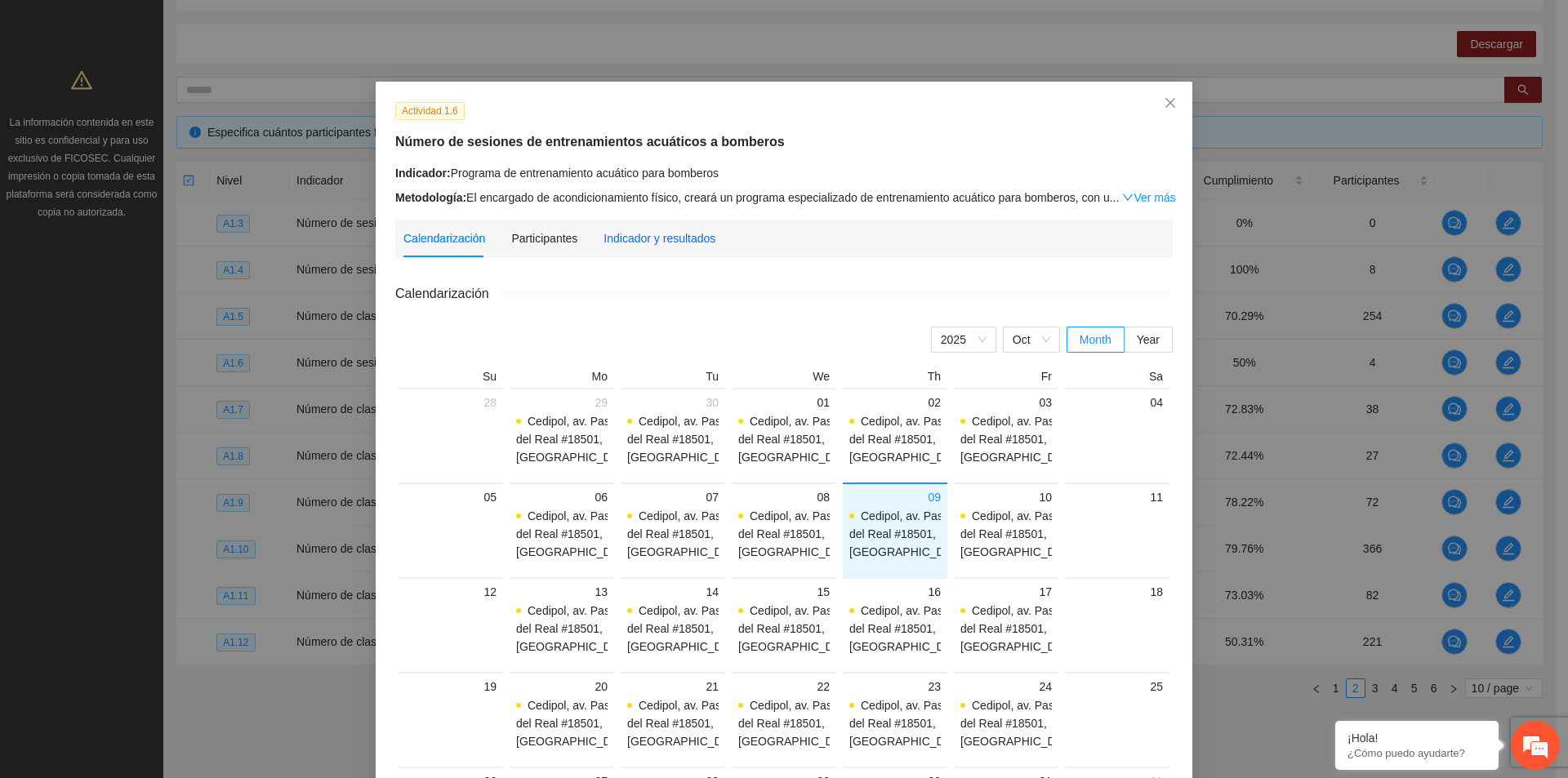
click at [618, 245] on div "Indicador y resultados" at bounding box center [659, 238] width 112 height 18
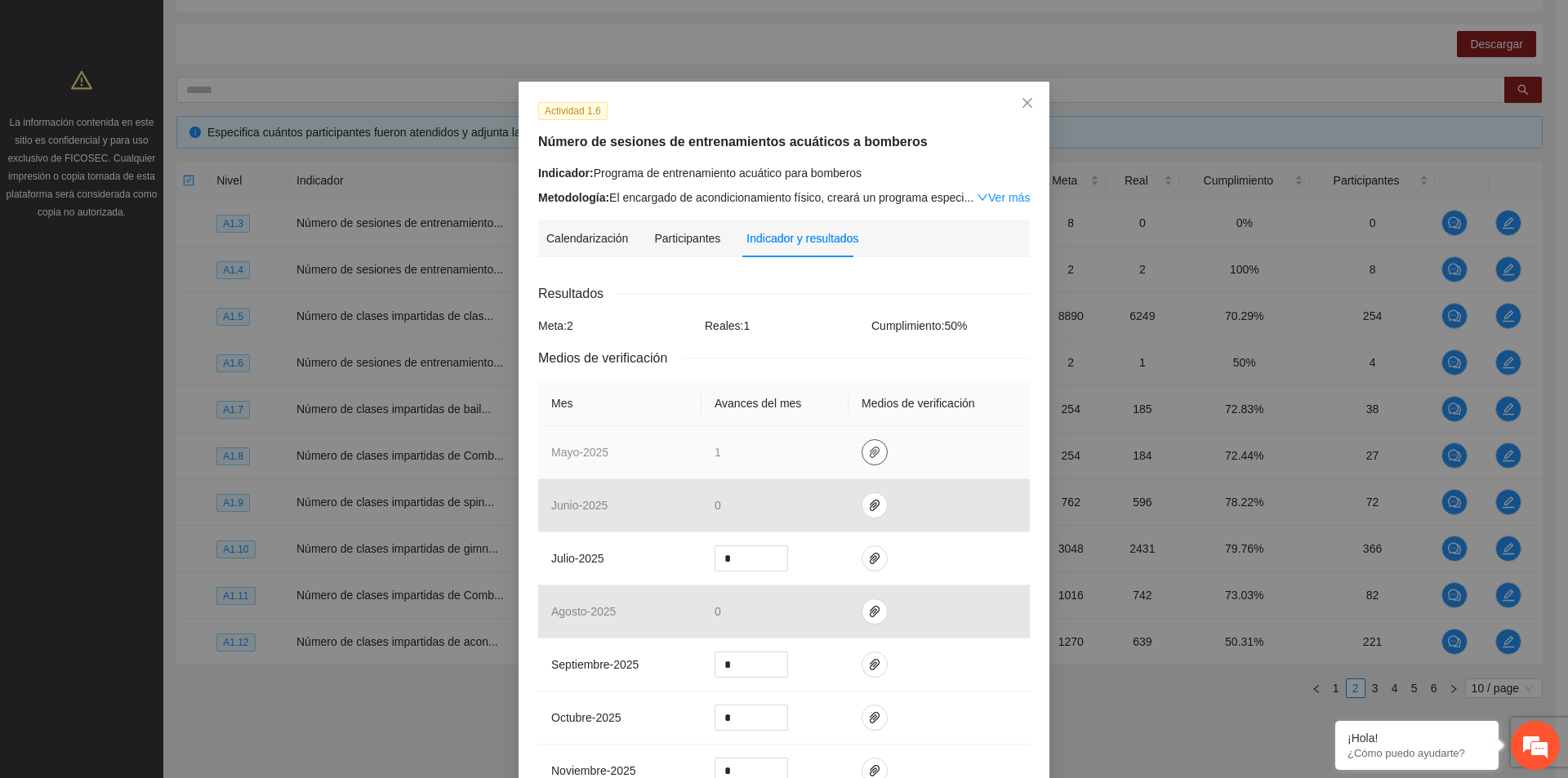
click at [868, 450] on icon "paper-clip" at bounding box center [875, 452] width 14 height 14
click at [912, 408] on link "PROGRAMA_DE_ACONDICIONAMIENTO_ACUATICO_PARA_BOMBEROS.rar" at bounding box center [871, 404] width 234 height 18
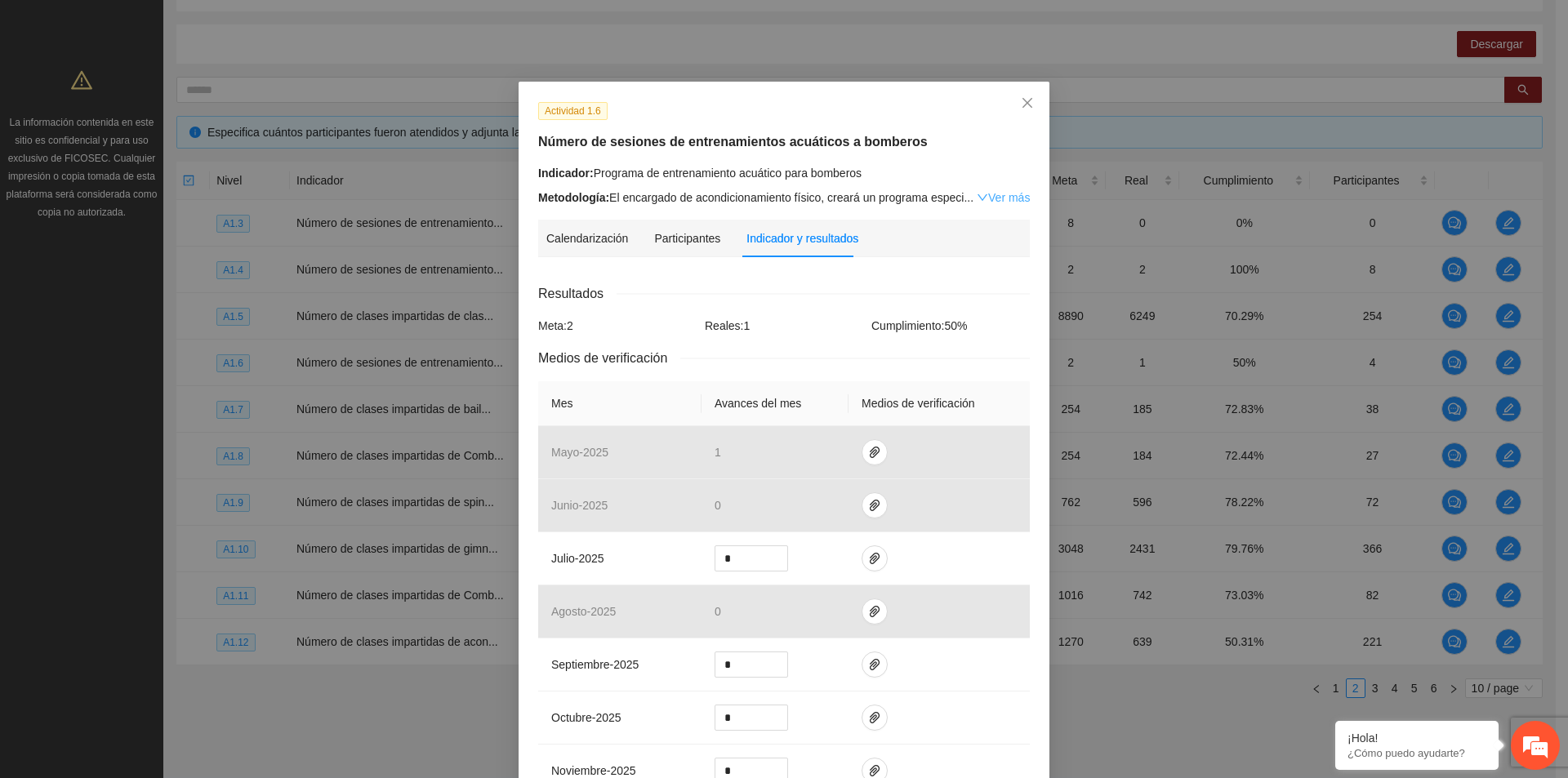
click at [1011, 197] on link "Ver más" at bounding box center [1002, 198] width 53 height 14
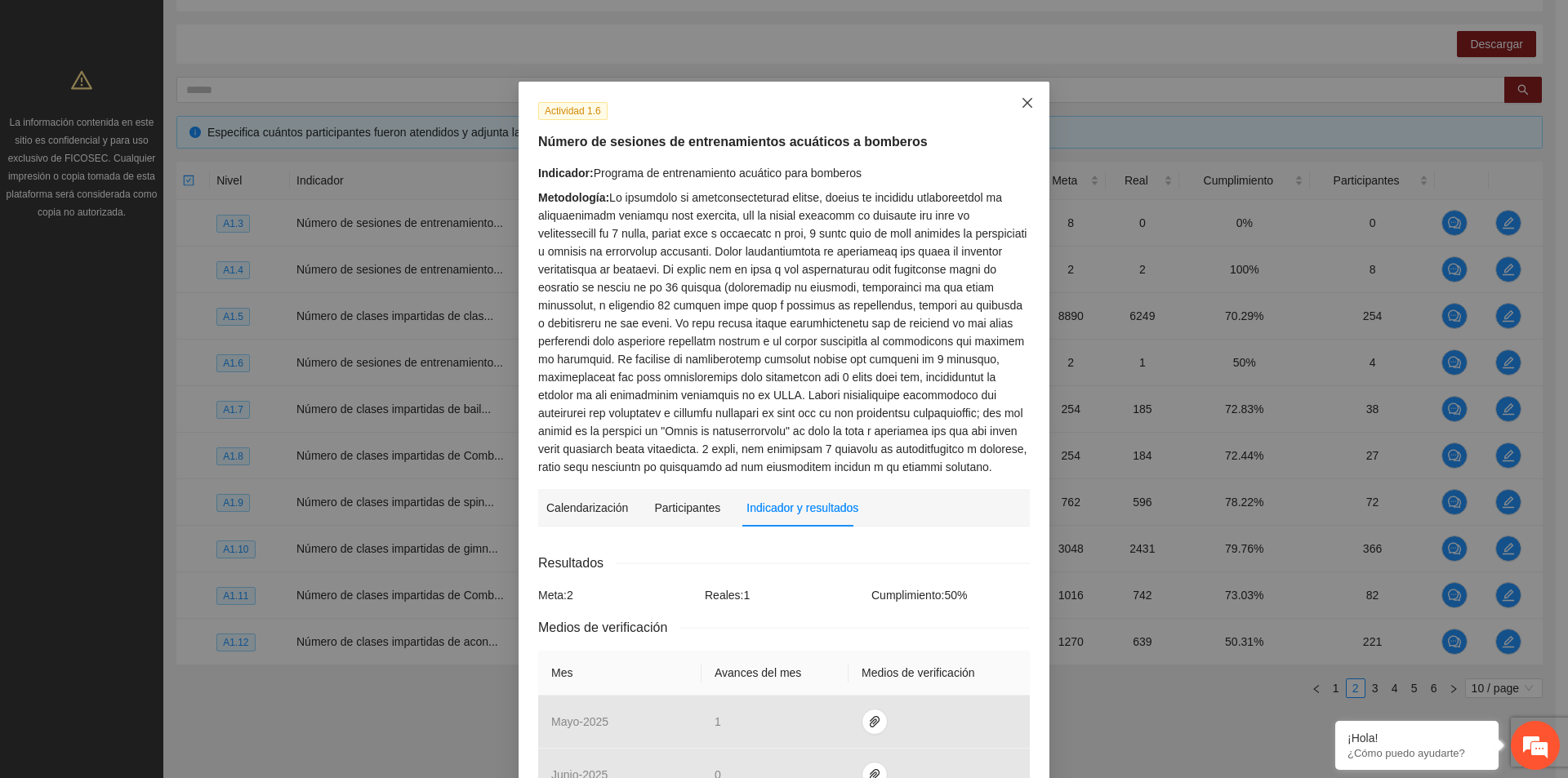
click at [1022, 101] on icon "close" at bounding box center [1028, 103] width 14 height 14
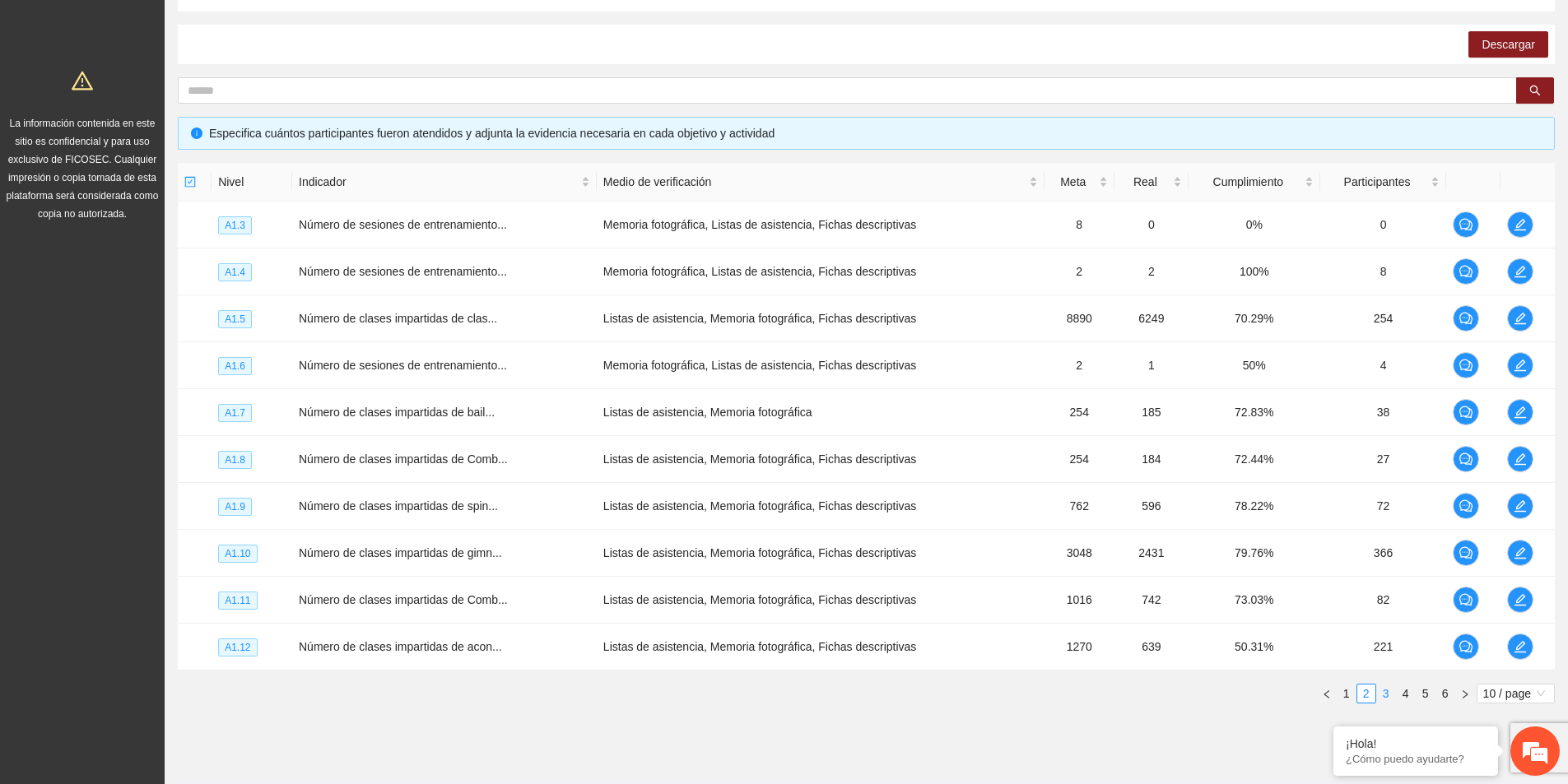
click at [1382, 690] on link "3" at bounding box center [1386, 693] width 19 height 19
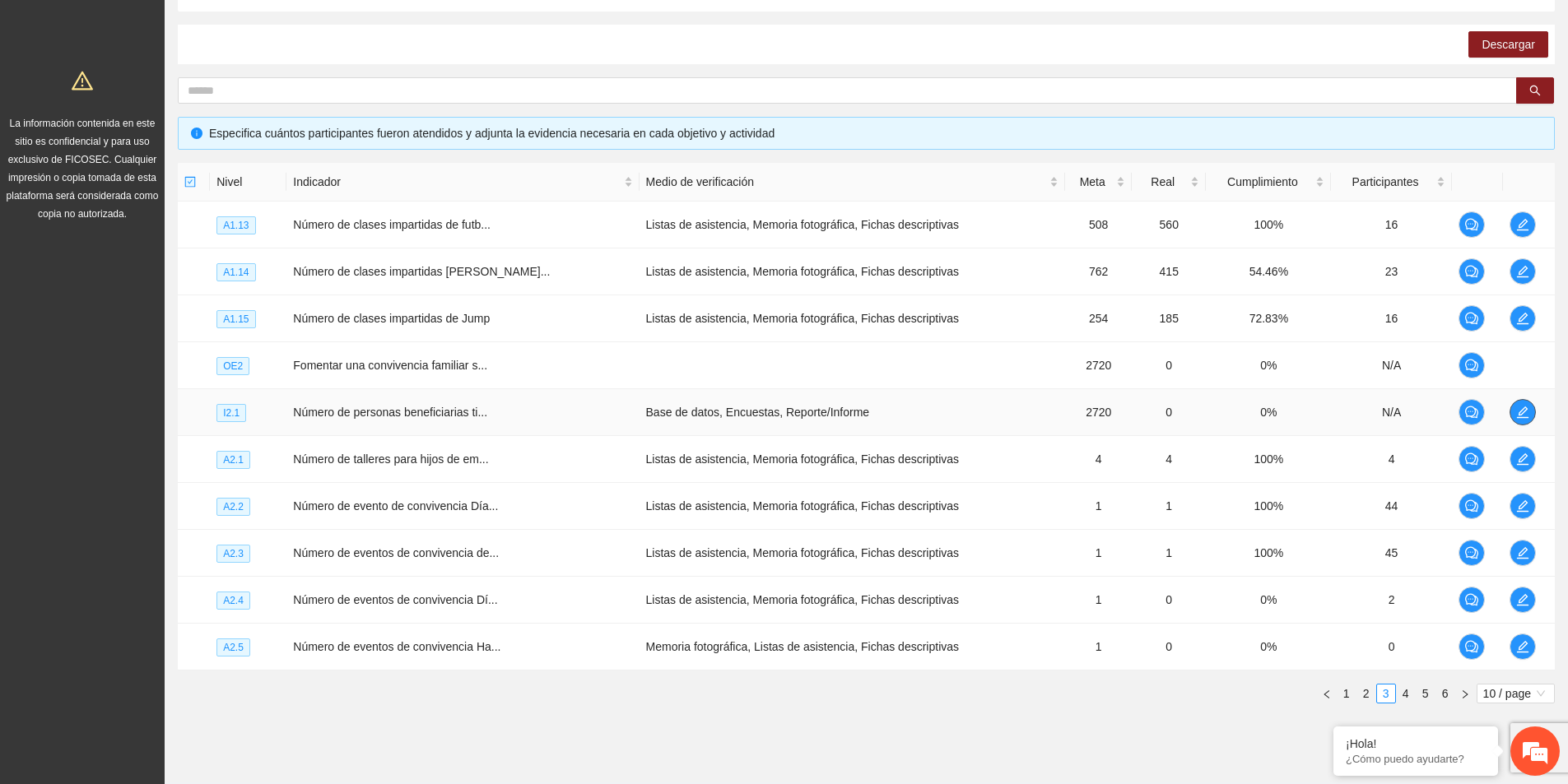
click at [1528, 410] on span "edit" at bounding box center [1522, 412] width 24 height 14
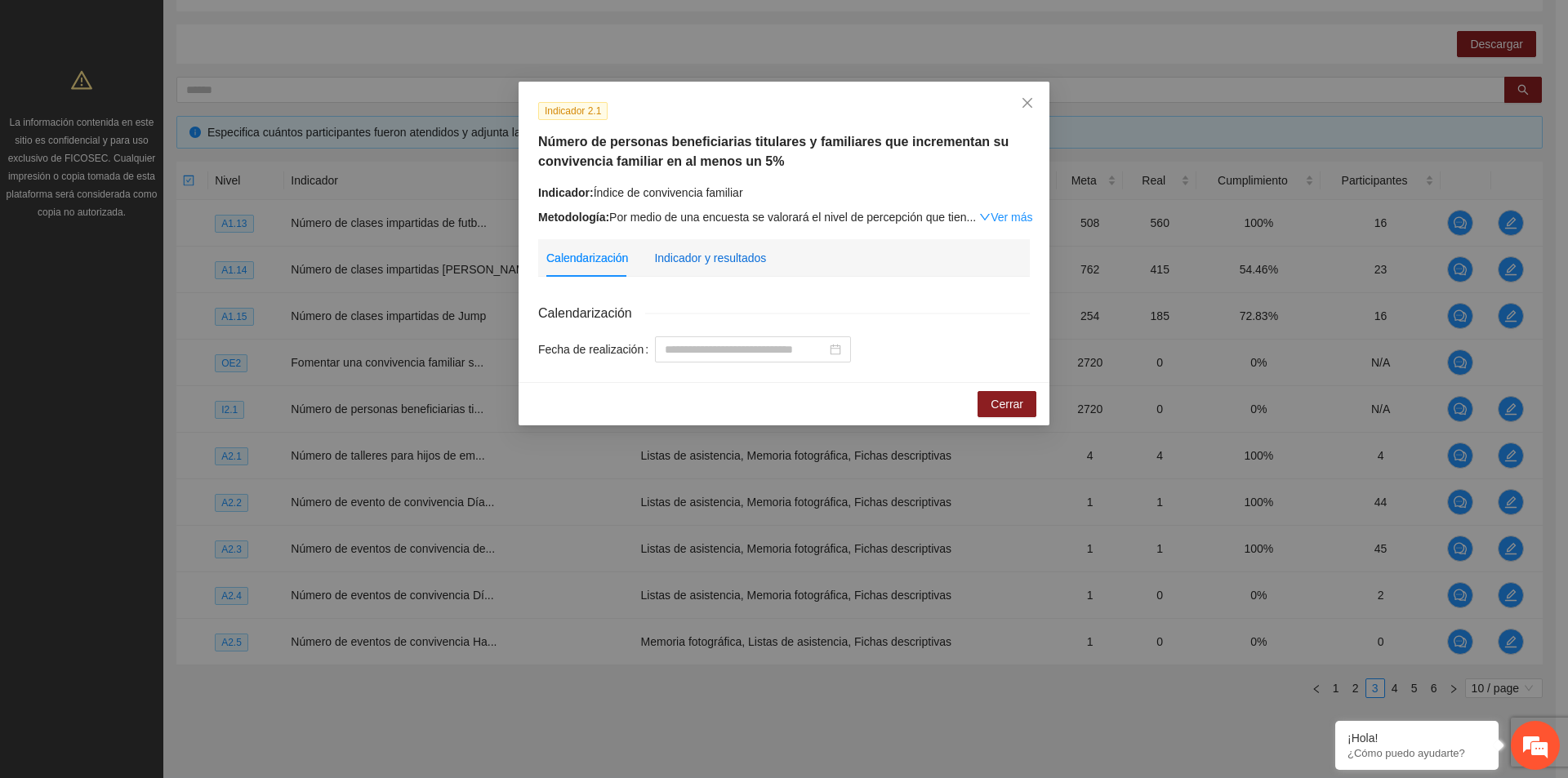
click at [741, 256] on div "Indicador y resultados" at bounding box center [711, 258] width 112 height 18
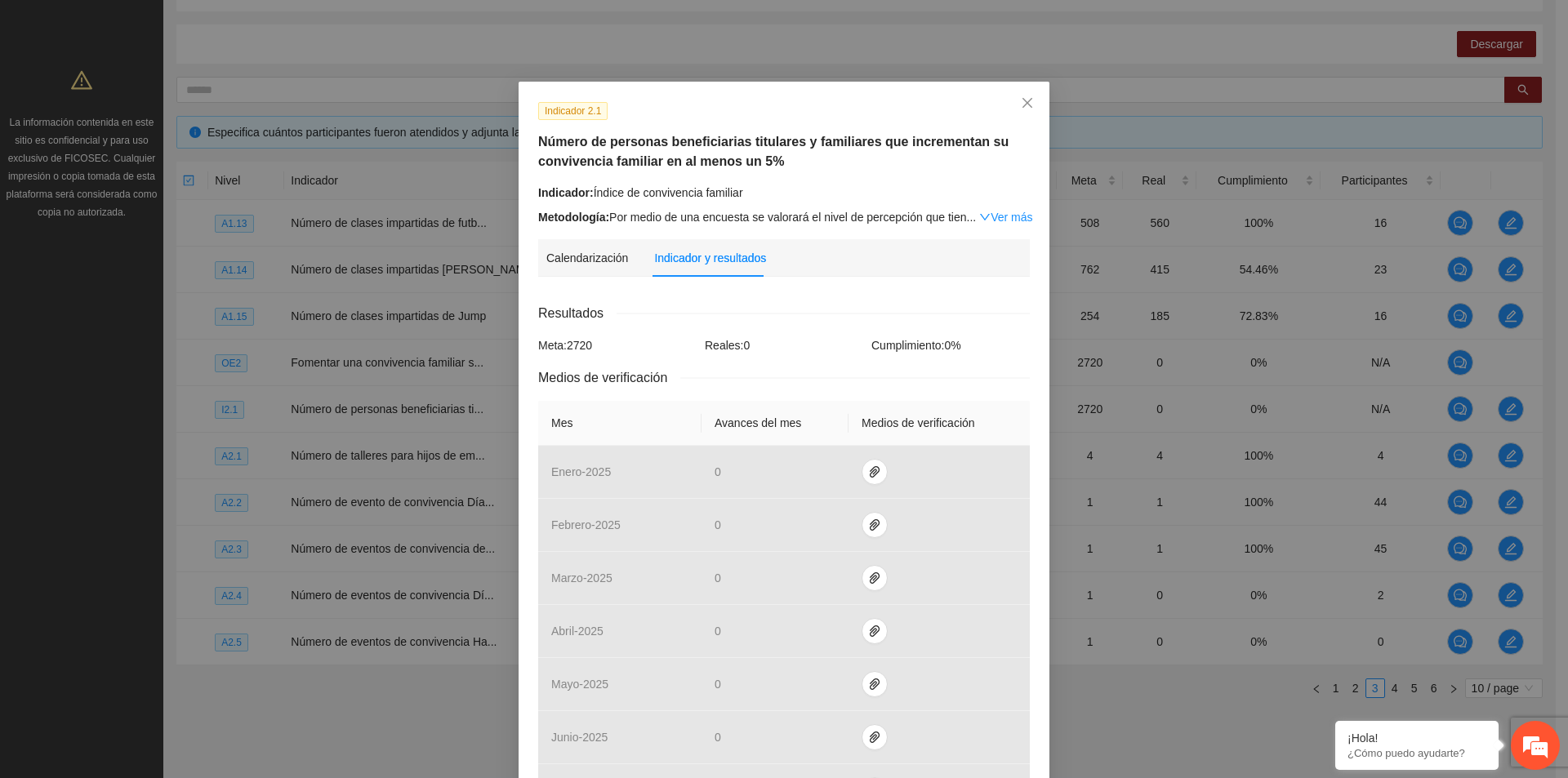
click at [996, 220] on link "Ver más" at bounding box center [1005, 217] width 53 height 14
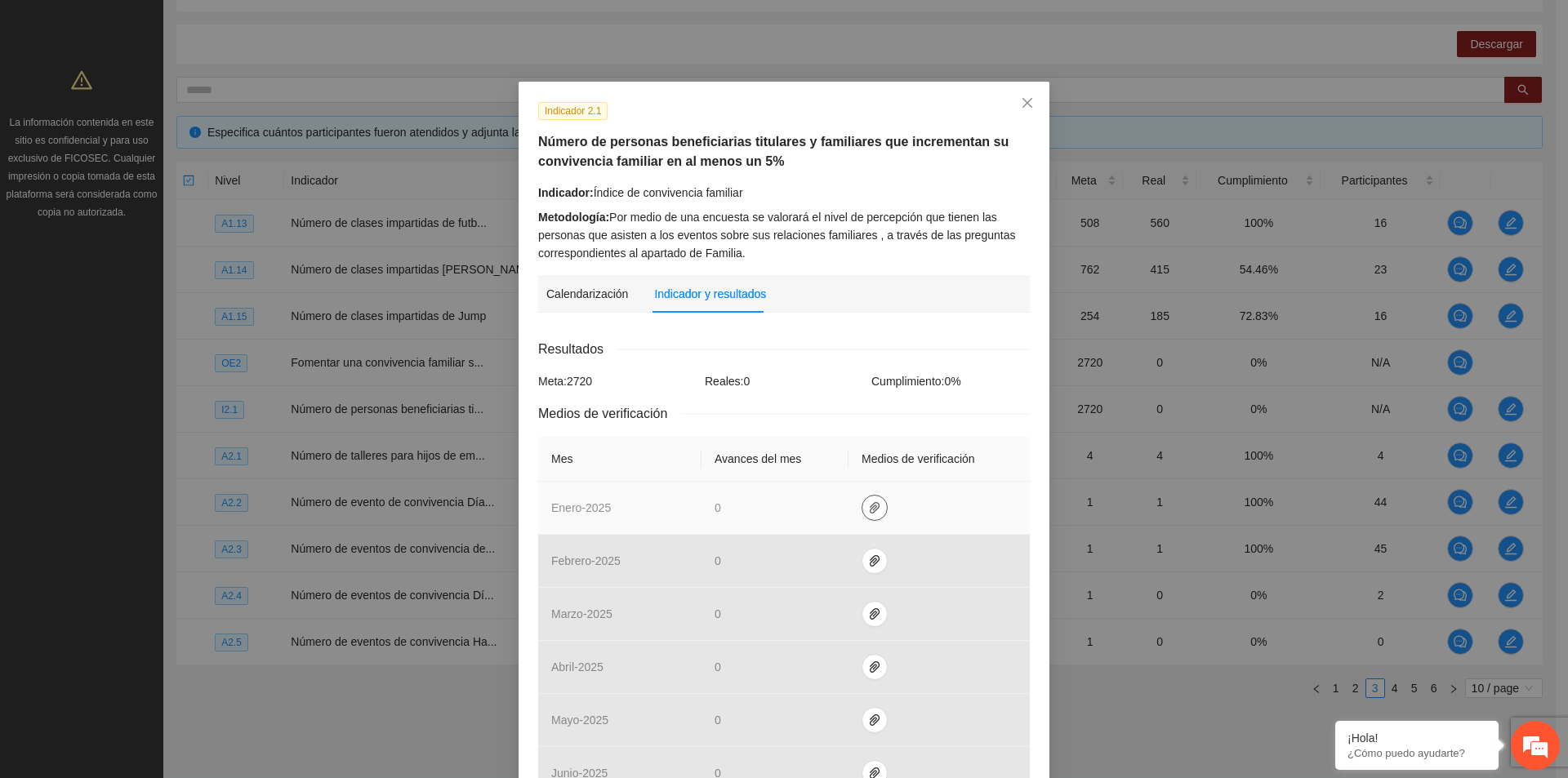
click at [870, 509] on icon "paper-clip" at bounding box center [875, 508] width 14 height 14
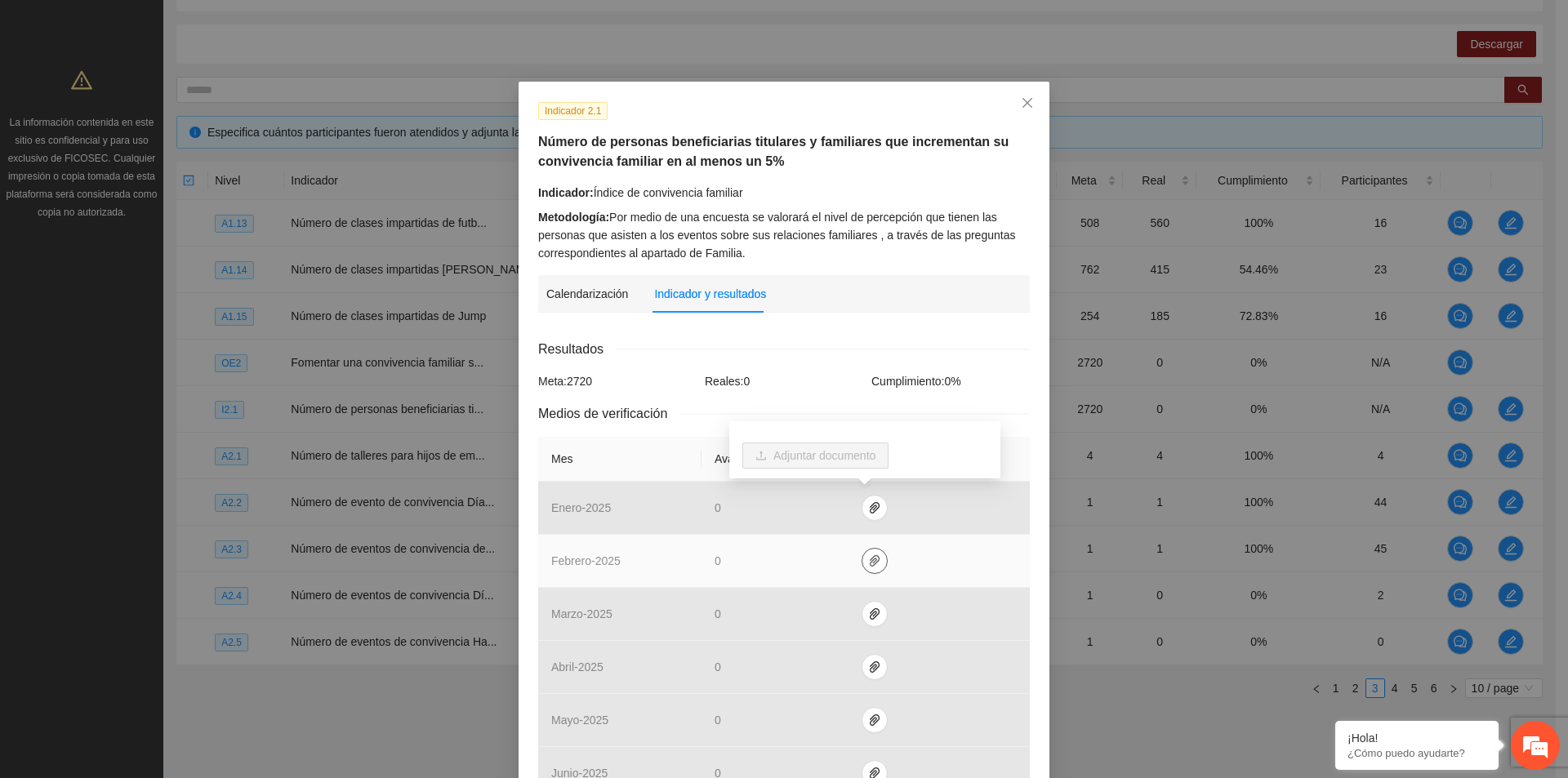
click at [868, 564] on icon "paper-clip" at bounding box center [875, 561] width 14 height 14
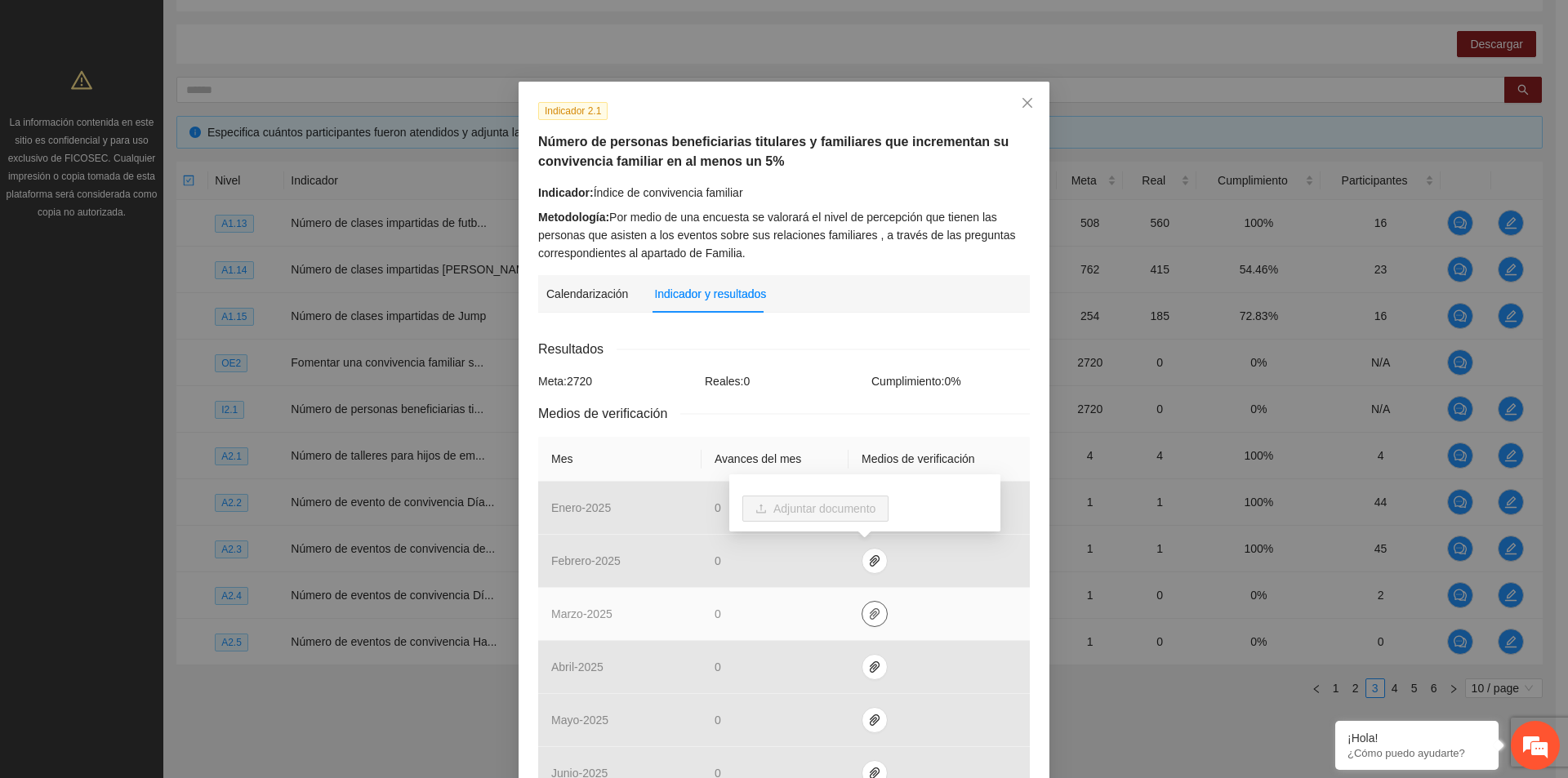
click at [871, 610] on icon "paper-clip" at bounding box center [875, 614] width 14 height 14
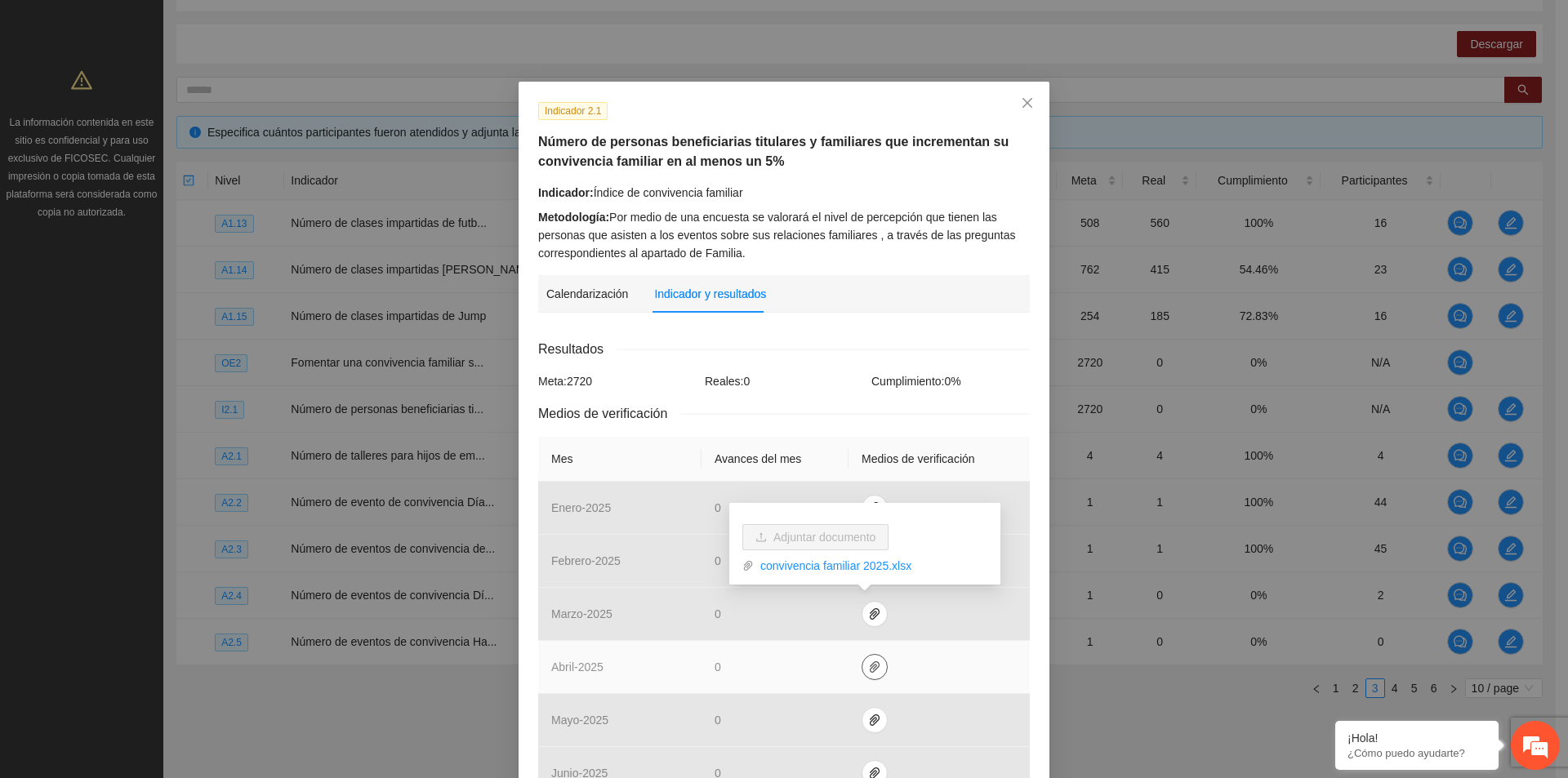
click at [868, 670] on icon "paper-clip" at bounding box center [875, 667] width 14 height 14
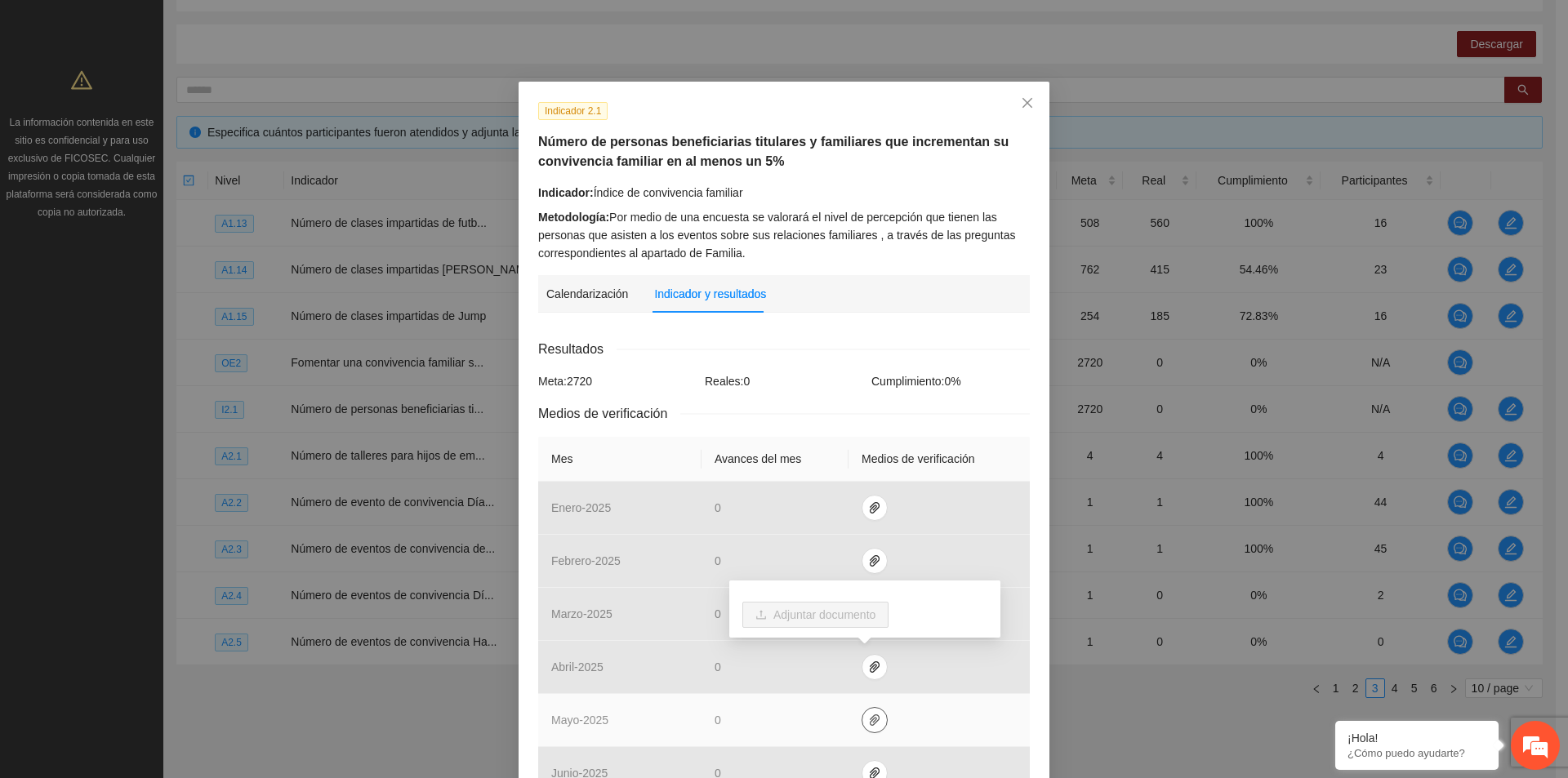
click at [868, 725] on icon "paper-clip" at bounding box center [875, 720] width 14 height 14
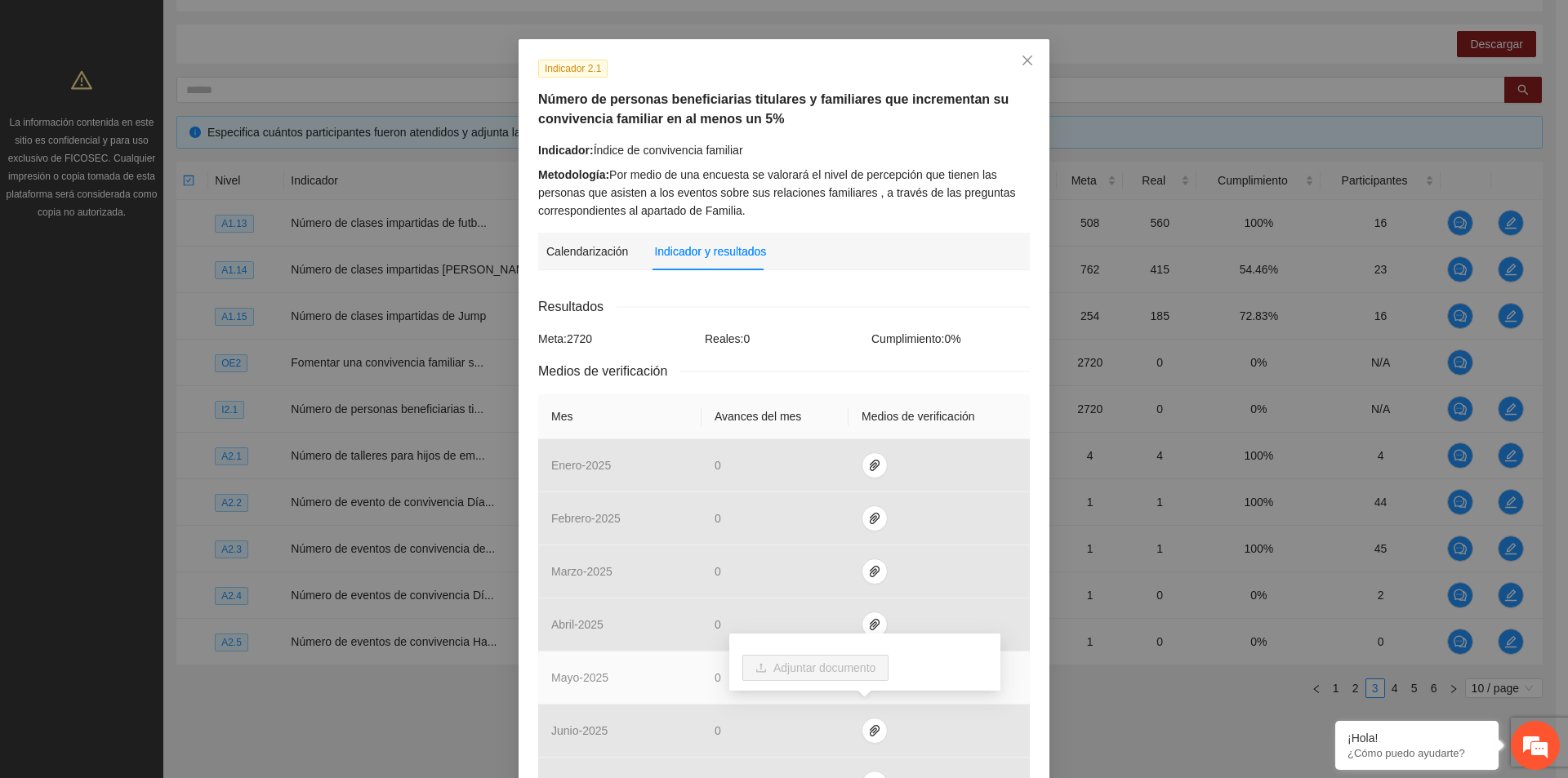
scroll to position [81, 0]
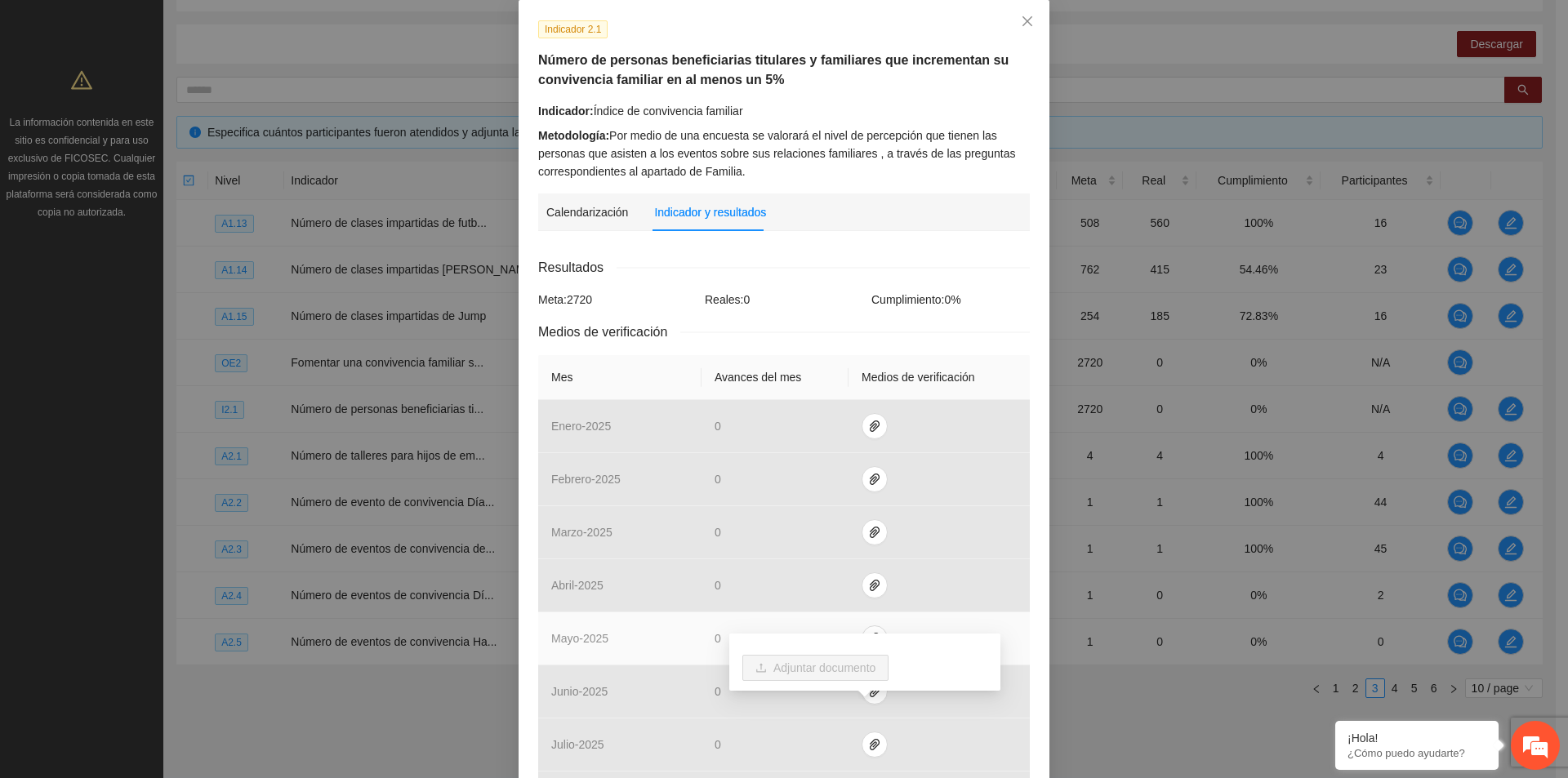
click at [915, 703] on div "Adjuntar documento" at bounding box center [864, 668] width 271 height 70
click at [872, 703] on div "Adjuntar documento" at bounding box center [864, 668] width 271 height 70
click at [869, 700] on div "Adjuntar documento" at bounding box center [864, 668] width 271 height 70
click at [867, 697] on div "Adjuntar documento" at bounding box center [864, 668] width 271 height 70
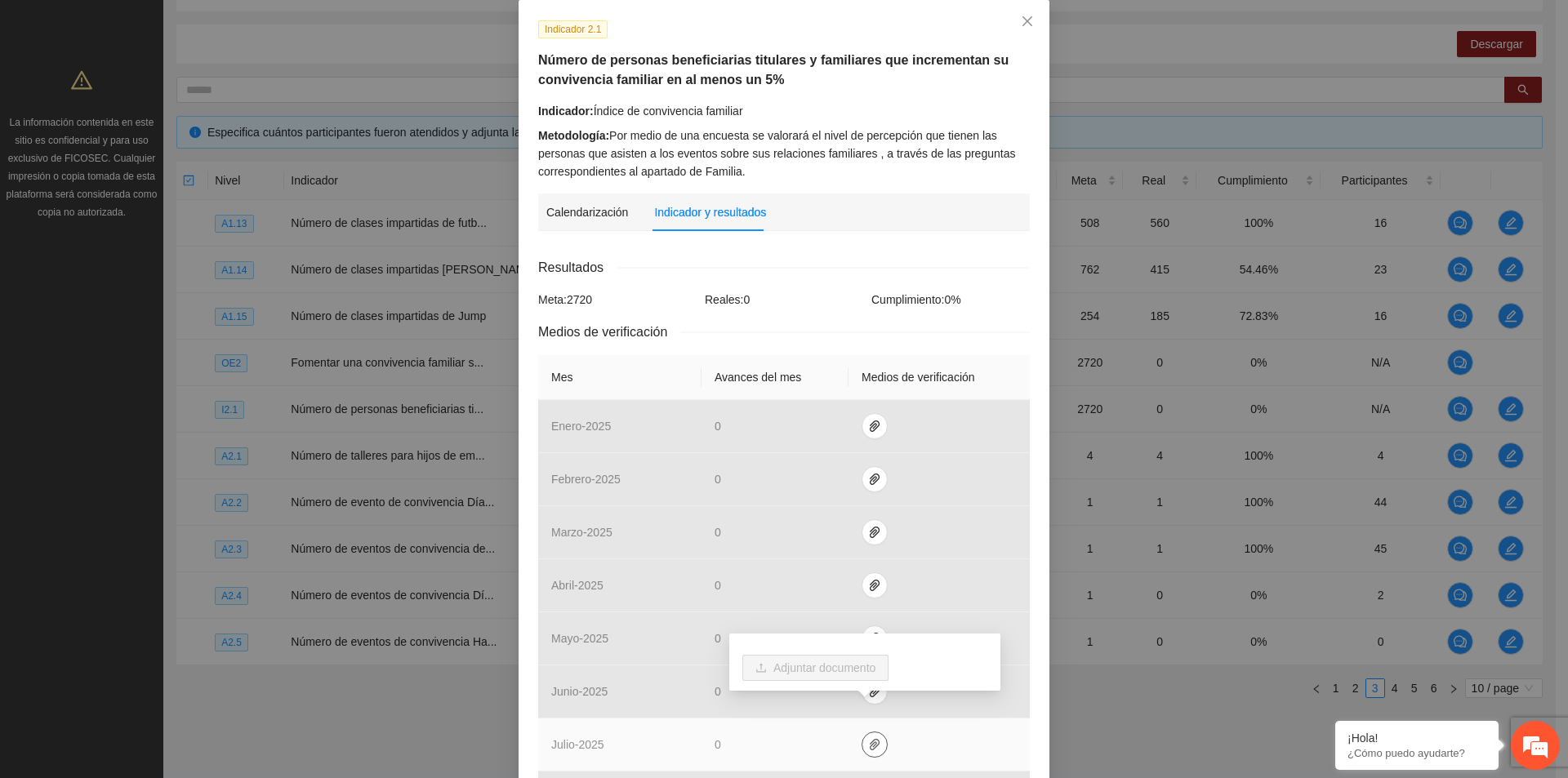
click at [868, 741] on icon "paper-clip" at bounding box center [875, 745] width 14 height 14
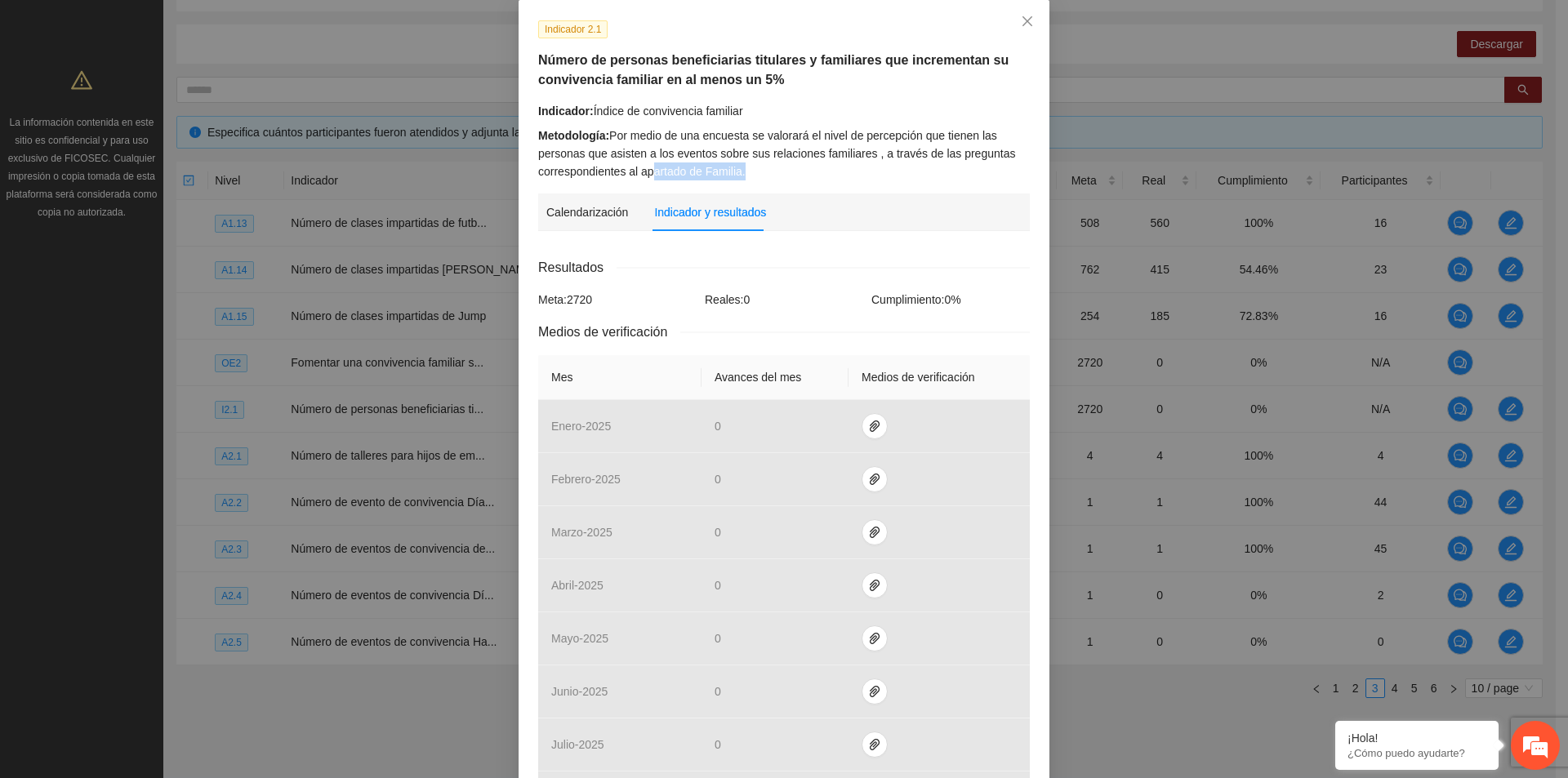
drag, startPoint x: 649, startPoint y: 172, endPoint x: 764, endPoint y: 170, distance: 115.0
click at [764, 170] on div "Metodología: Por medio de una encuesta se valorará el nivel de percepción que t…" at bounding box center [784, 154] width 491 height 54
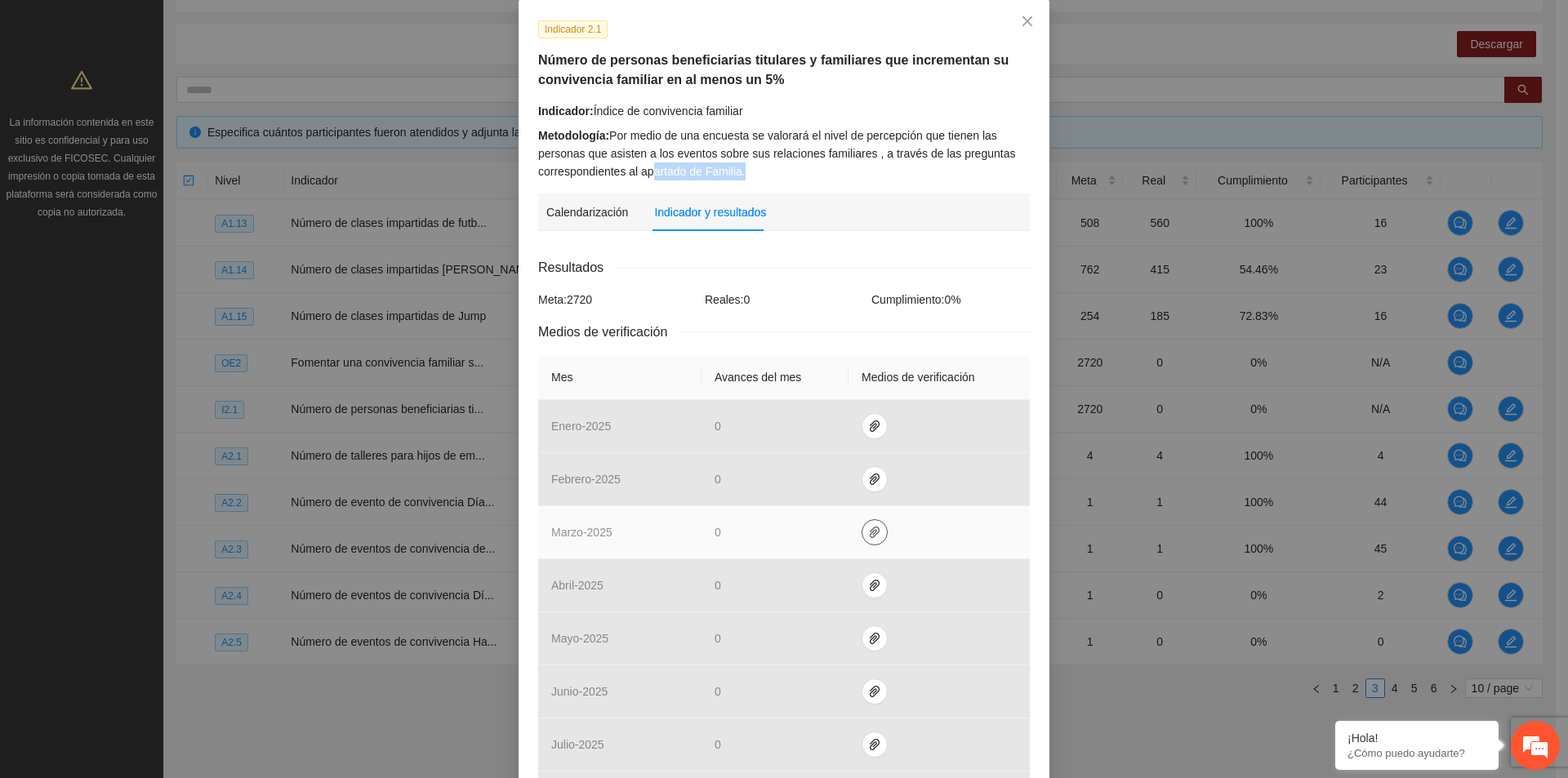
click at [871, 530] on icon "paper-clip" at bounding box center [875, 533] width 14 height 14
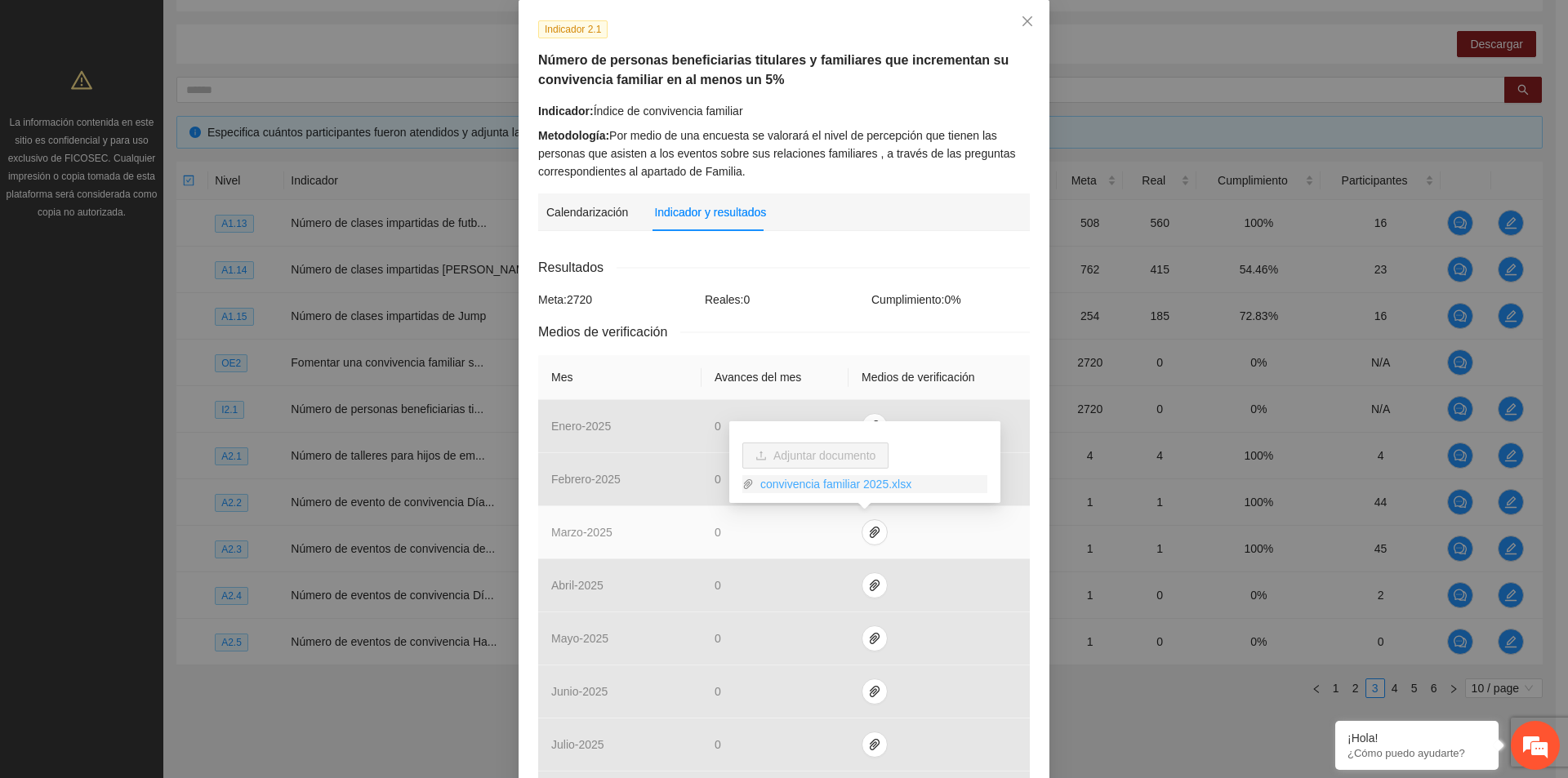
click at [883, 477] on link "convivencia familiar 2025.xlsx" at bounding box center [871, 484] width 234 height 18
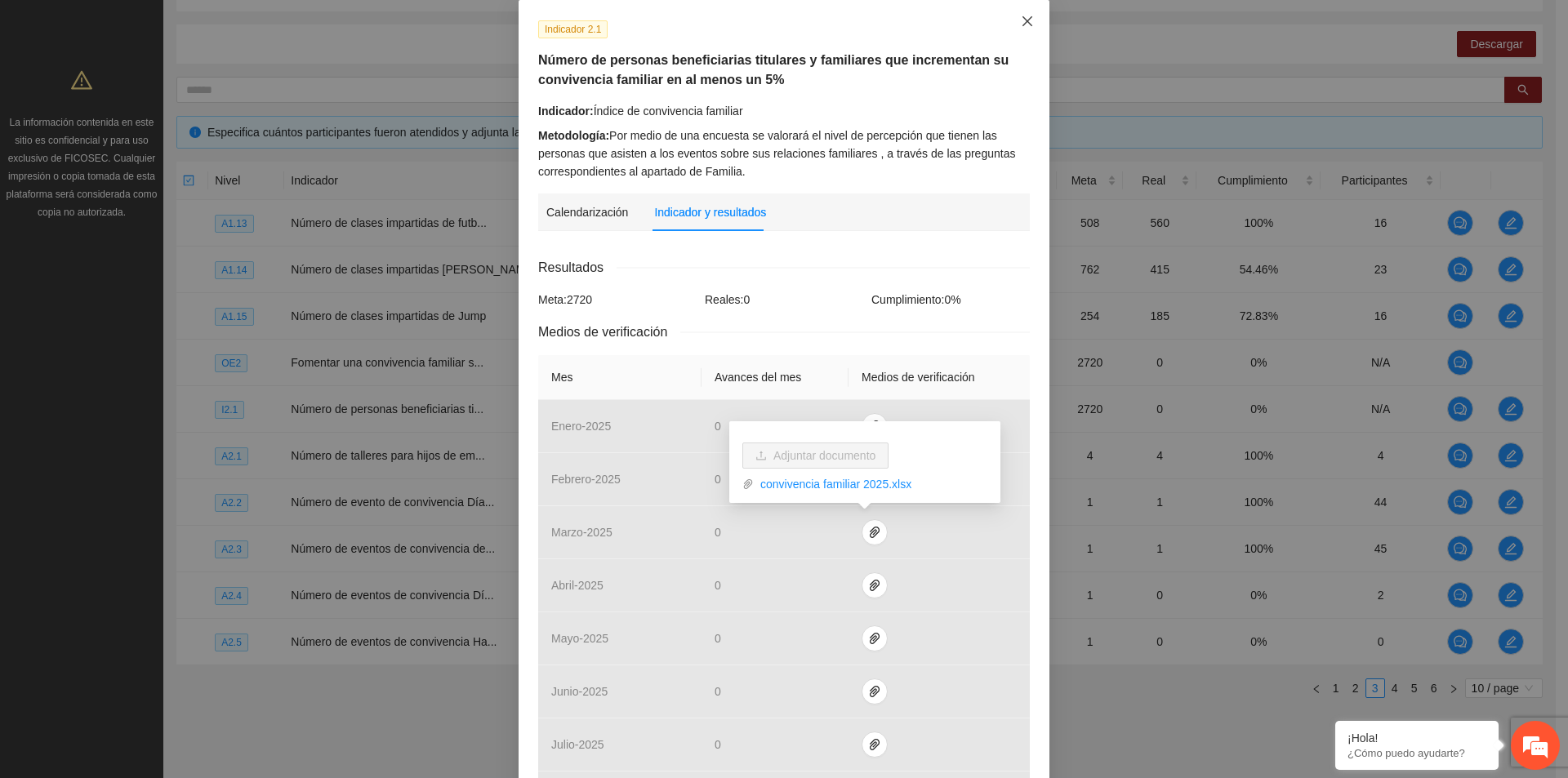
click at [1022, 22] on icon "close" at bounding box center [1027, 21] width 10 height 10
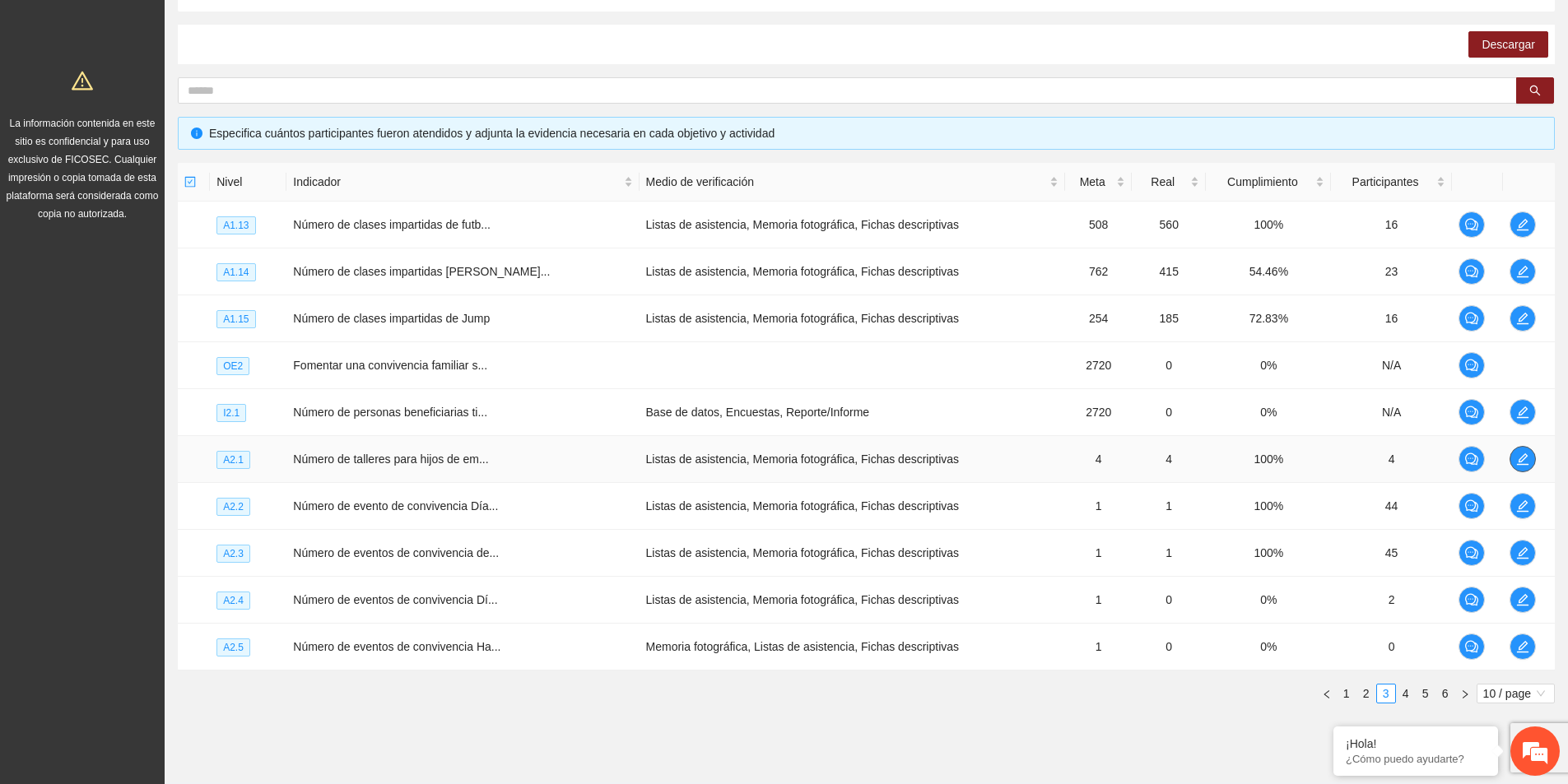
click at [1523, 462] on icon "edit" at bounding box center [1523, 460] width 14 height 14
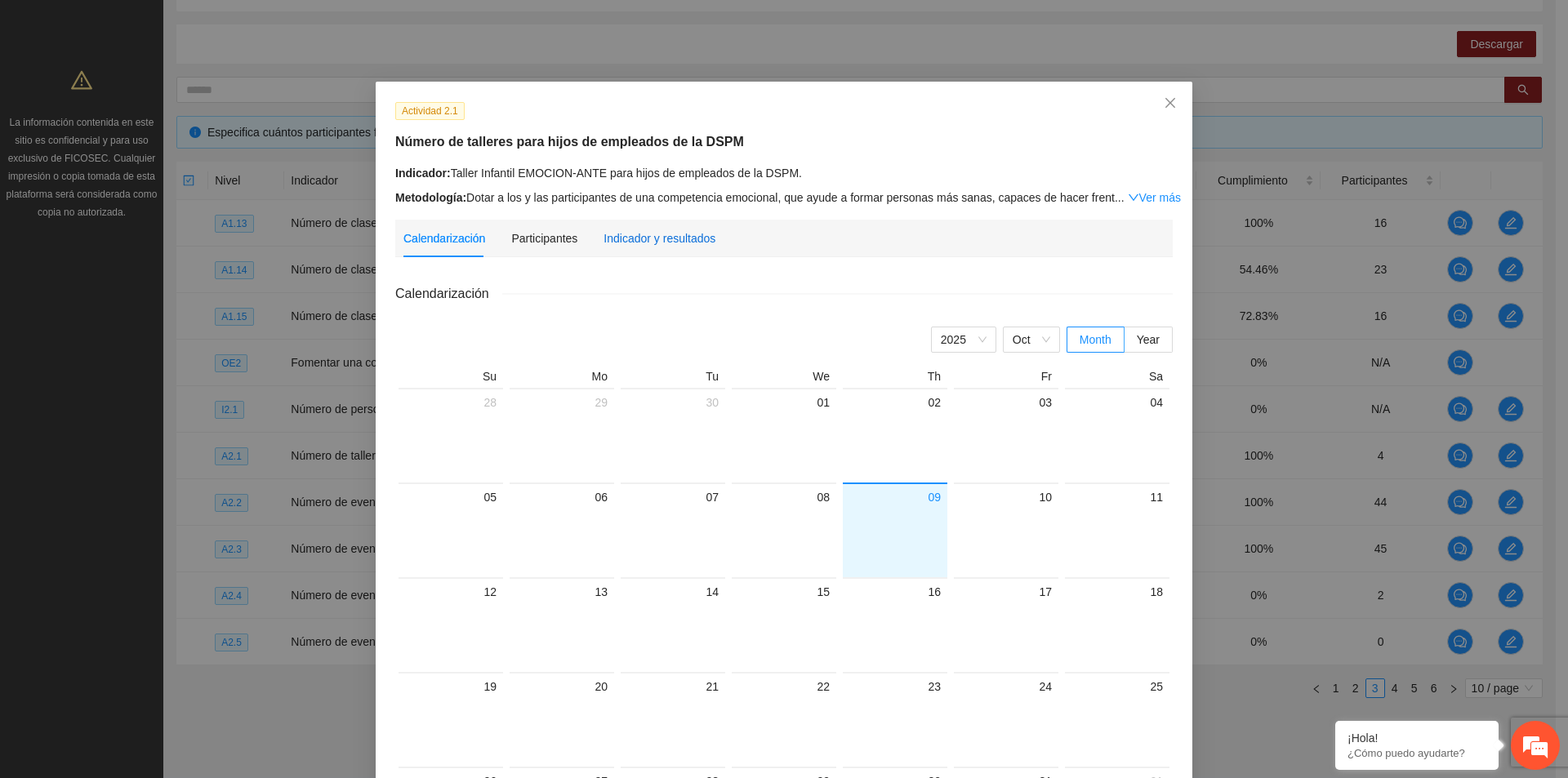
click at [645, 238] on div "Indicador y resultados" at bounding box center [659, 238] width 112 height 18
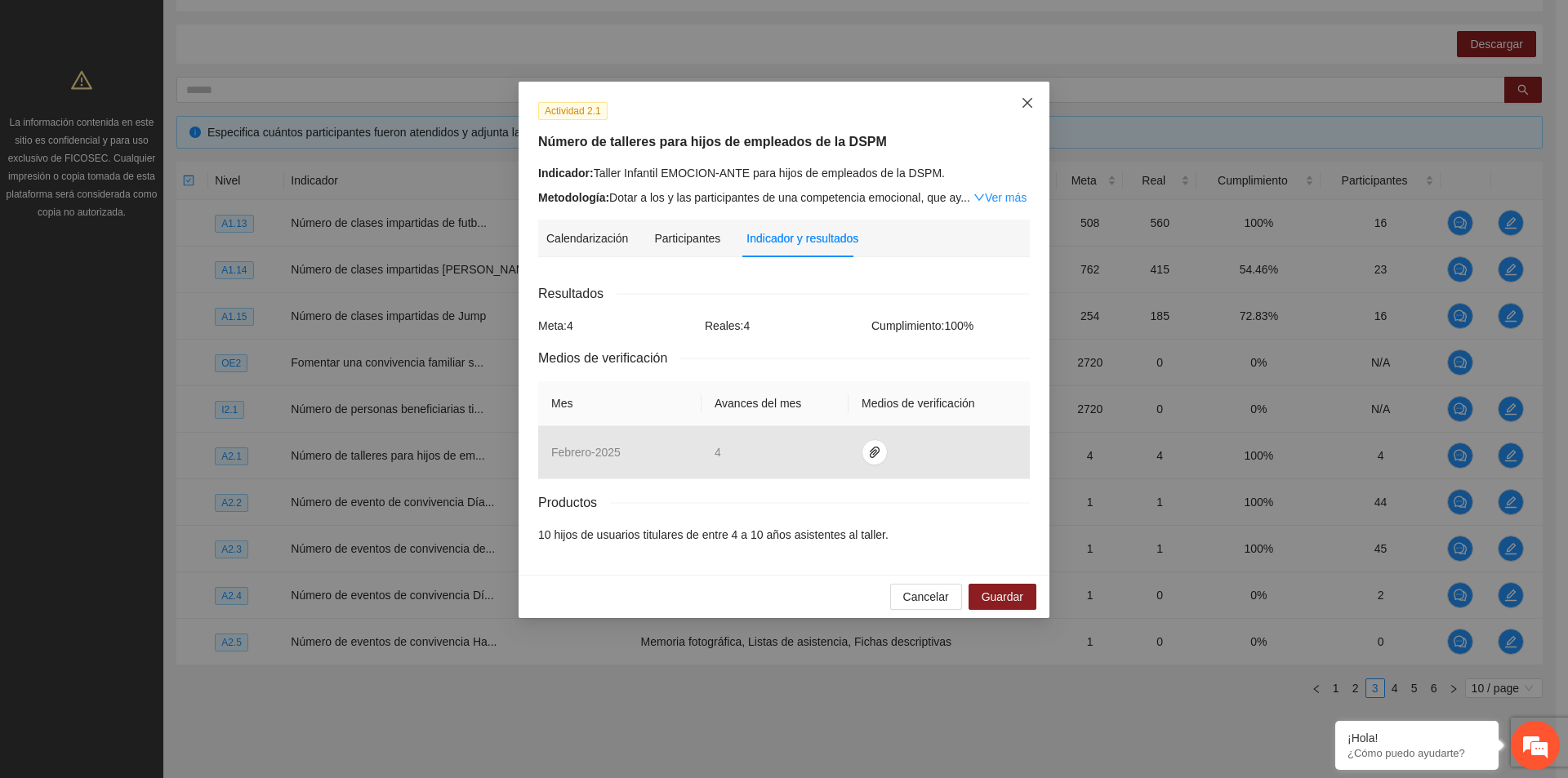
click at [1026, 109] on icon "close" at bounding box center [1028, 103] width 14 height 14
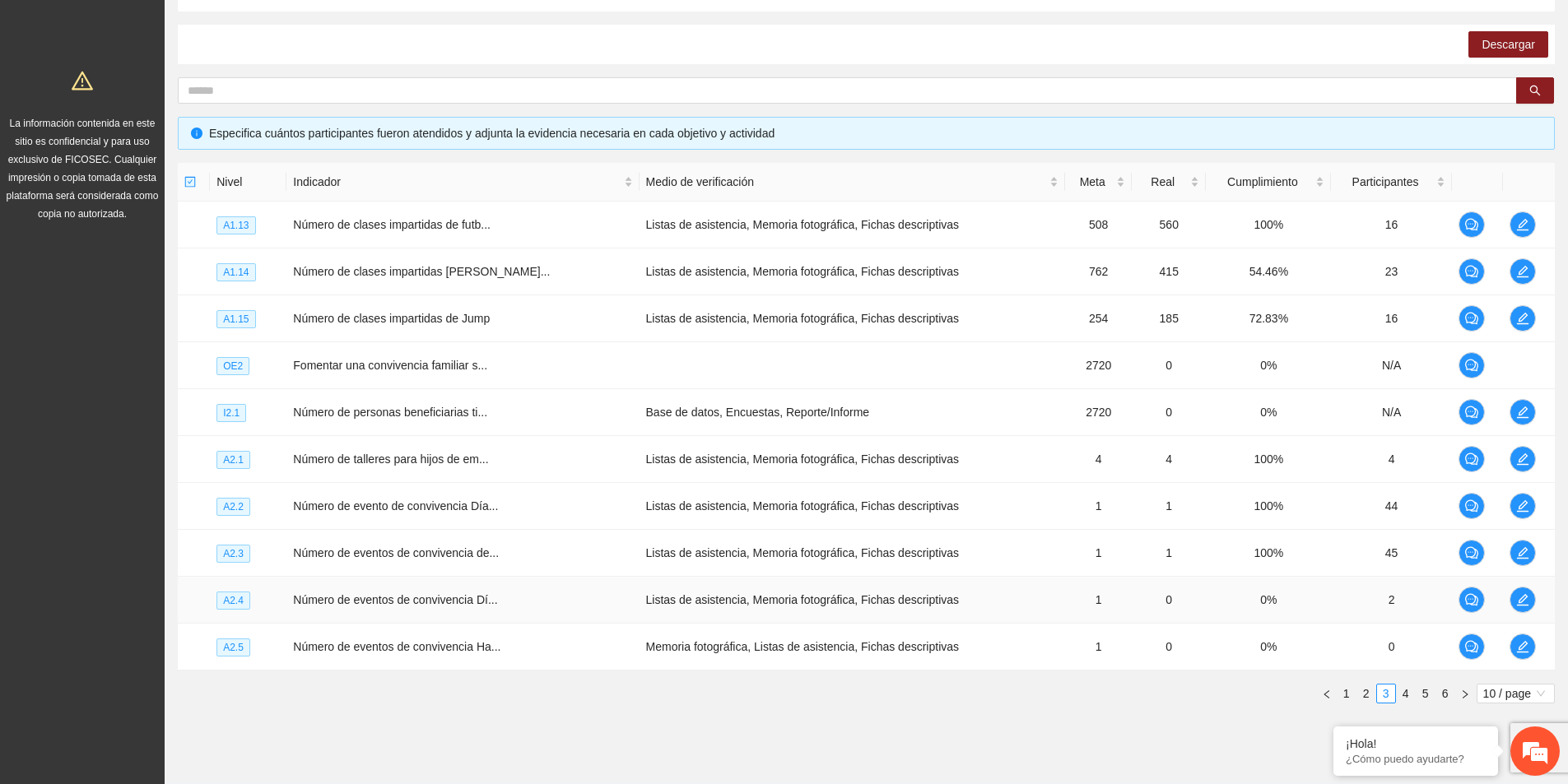
click at [448, 607] on td "Número de eventos de convivencia Dí..." at bounding box center [462, 600] width 352 height 47
click at [1517, 648] on icon "edit" at bounding box center [1523, 647] width 12 height 12
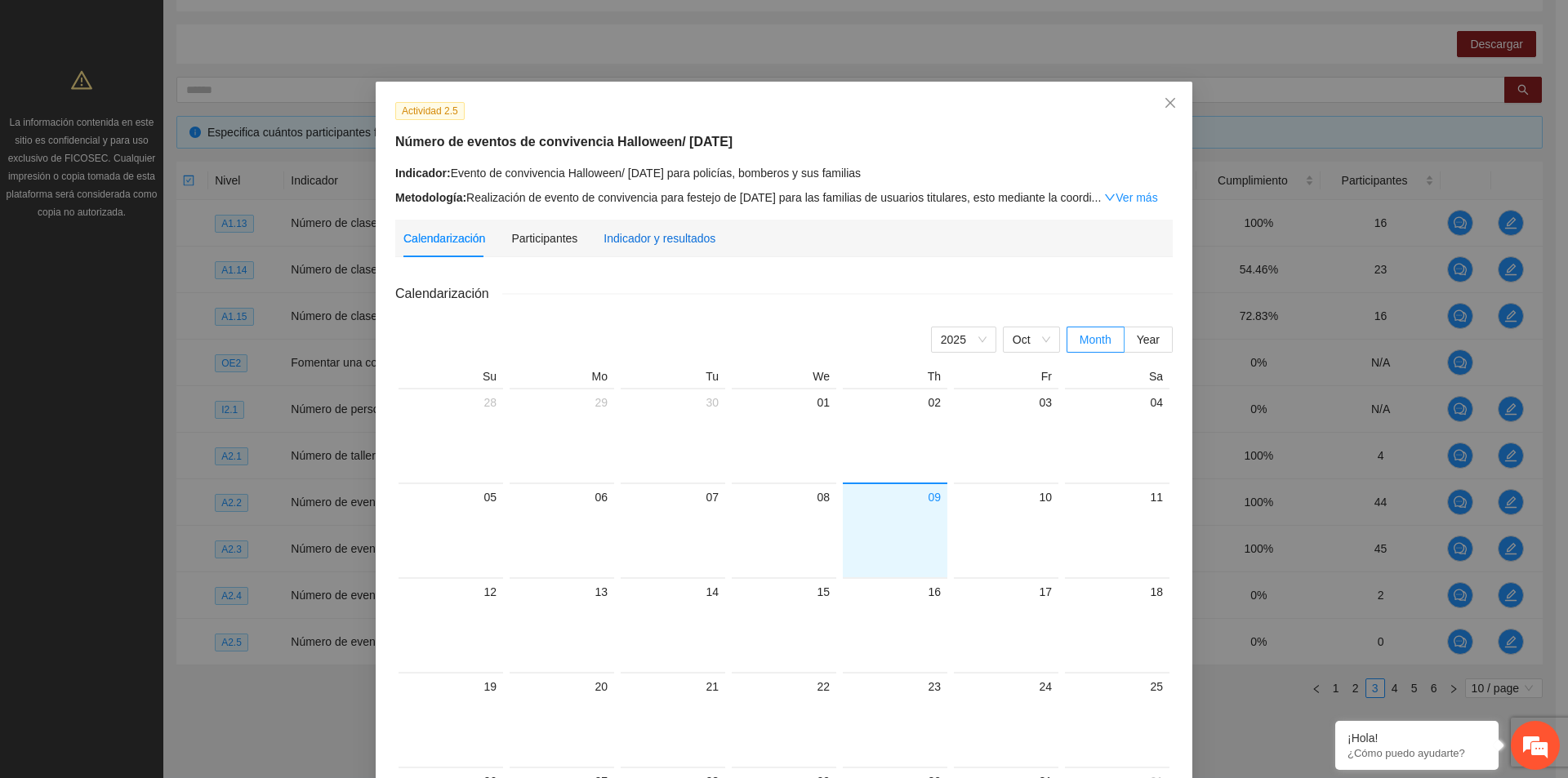
click at [669, 242] on div "Indicador y resultados" at bounding box center [659, 238] width 112 height 18
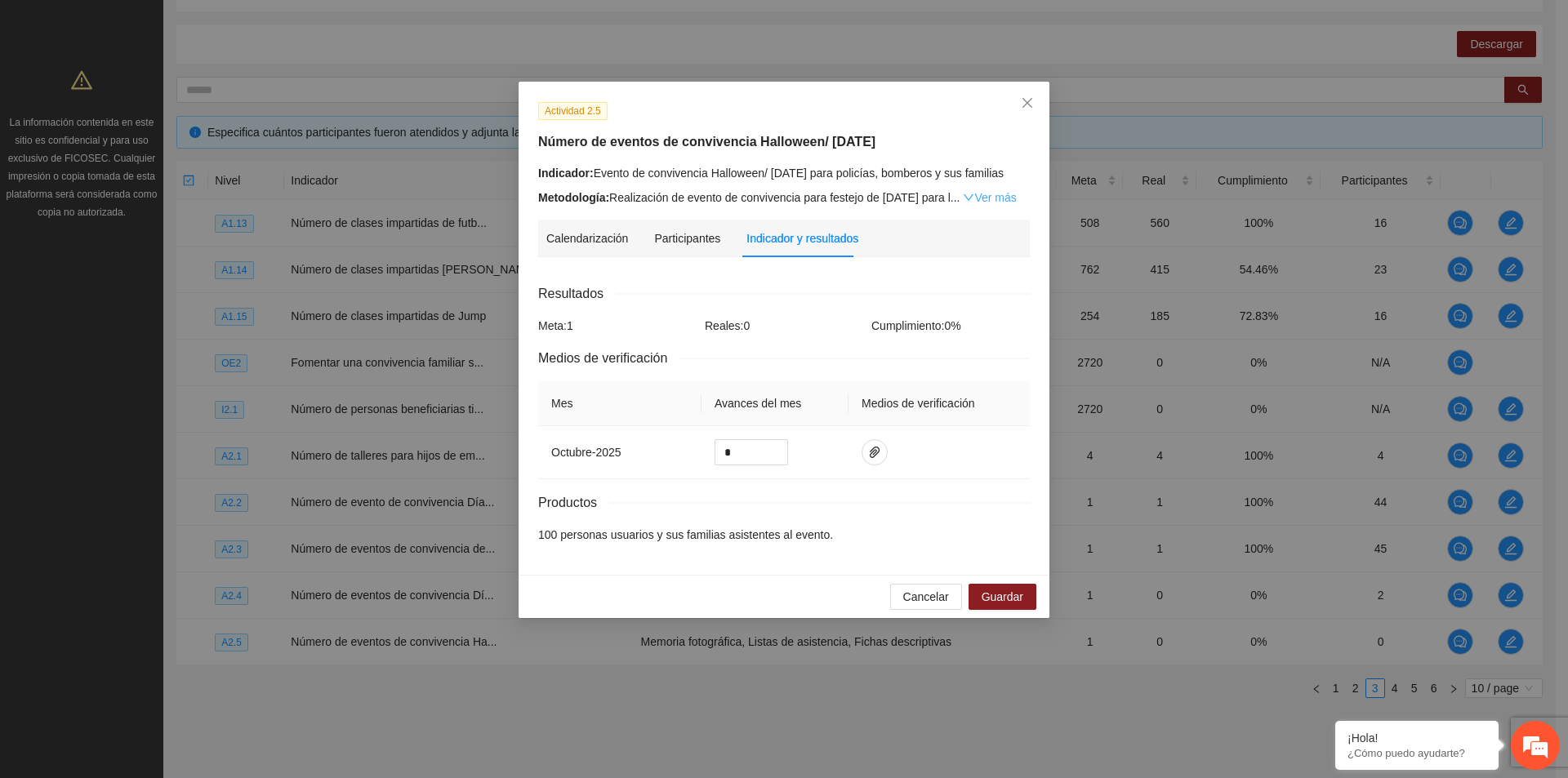
click at [1001, 204] on link "Ver más" at bounding box center [989, 198] width 53 height 14
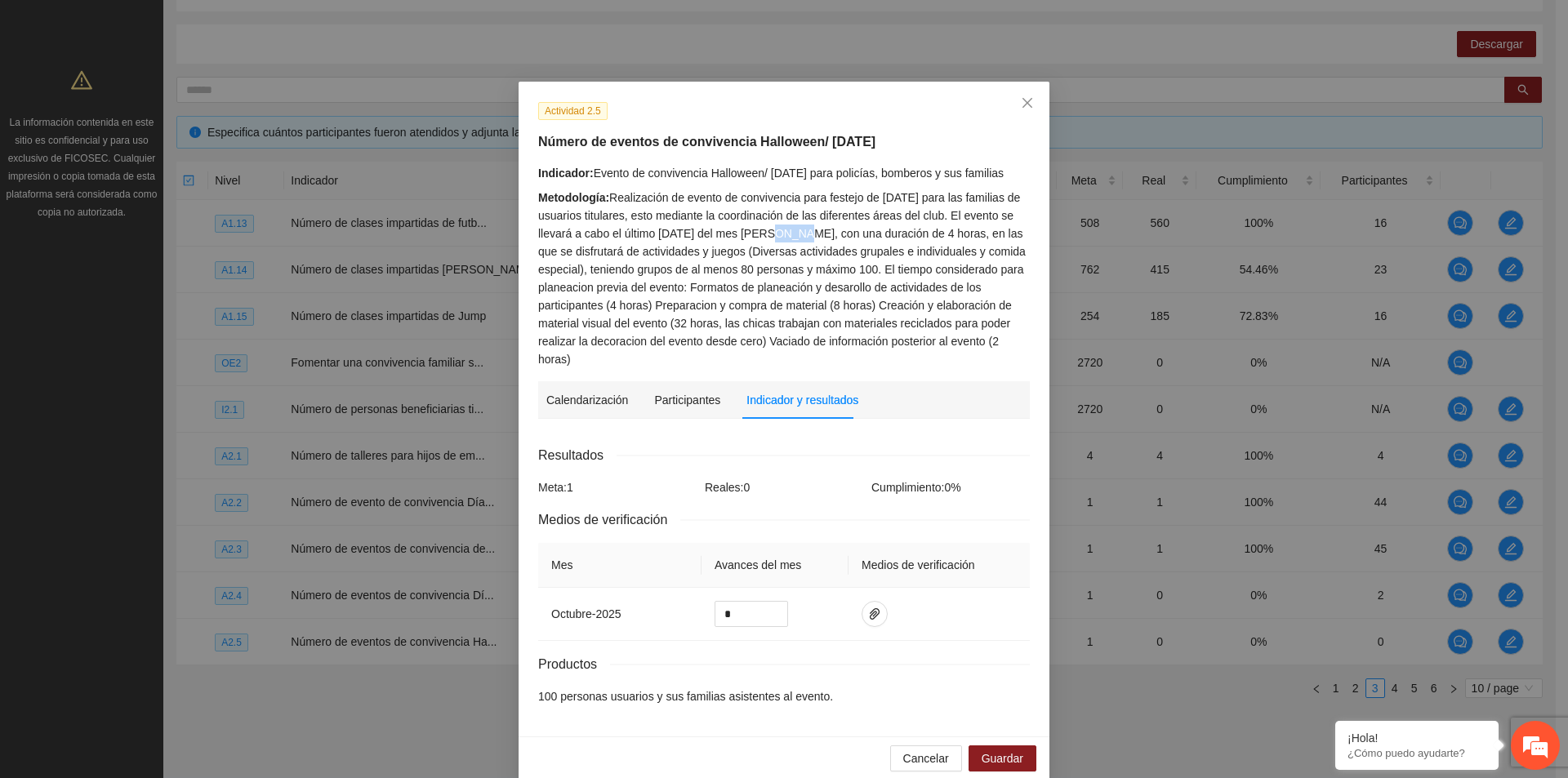
drag, startPoint x: 740, startPoint y: 253, endPoint x: 771, endPoint y: 254, distance: 31.0
click at [771, 254] on div "Metodología: Realización de evento de convivencia para festejo de Halloween par…" at bounding box center [784, 278] width 491 height 180
click at [784, 248] on div "Metodología: Realización de evento de convivencia para festejo de Halloween par…" at bounding box center [784, 278] width 491 height 180
click at [1022, 103] on icon "close" at bounding box center [1027, 102] width 10 height 10
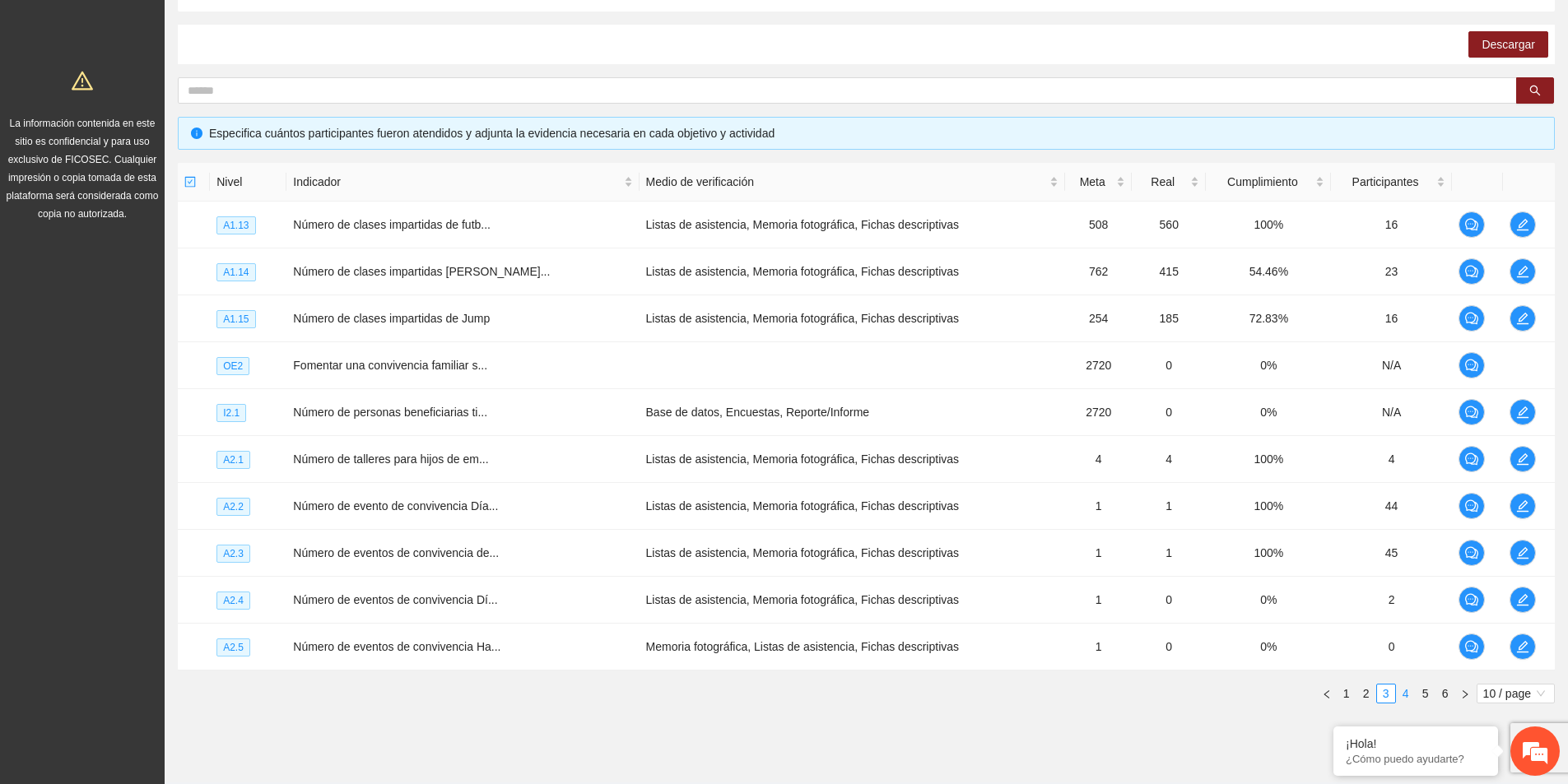
click at [1406, 692] on link "4" at bounding box center [1405, 693] width 19 height 19
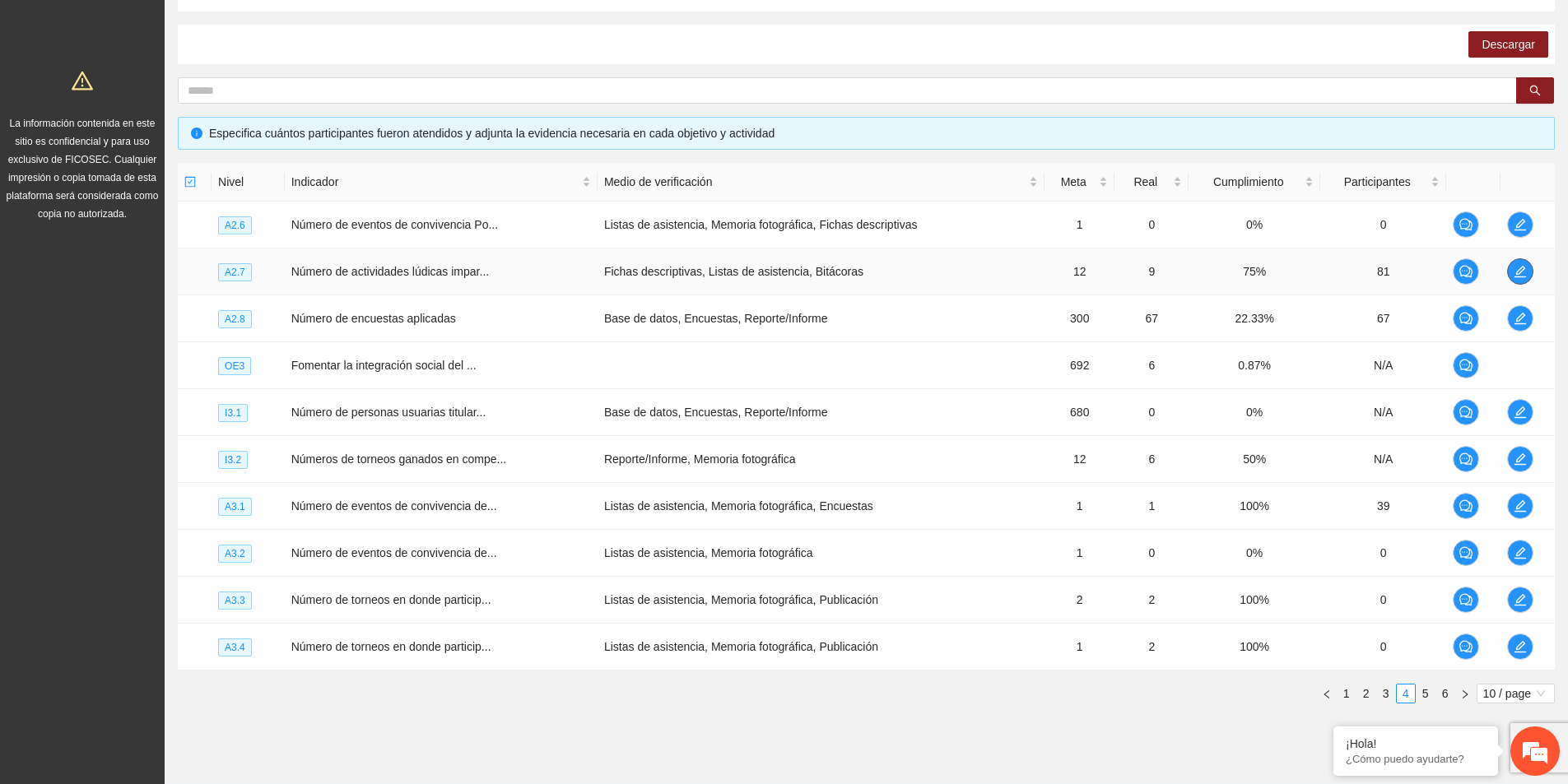
click at [1523, 272] on icon "edit" at bounding box center [1520, 272] width 14 height 14
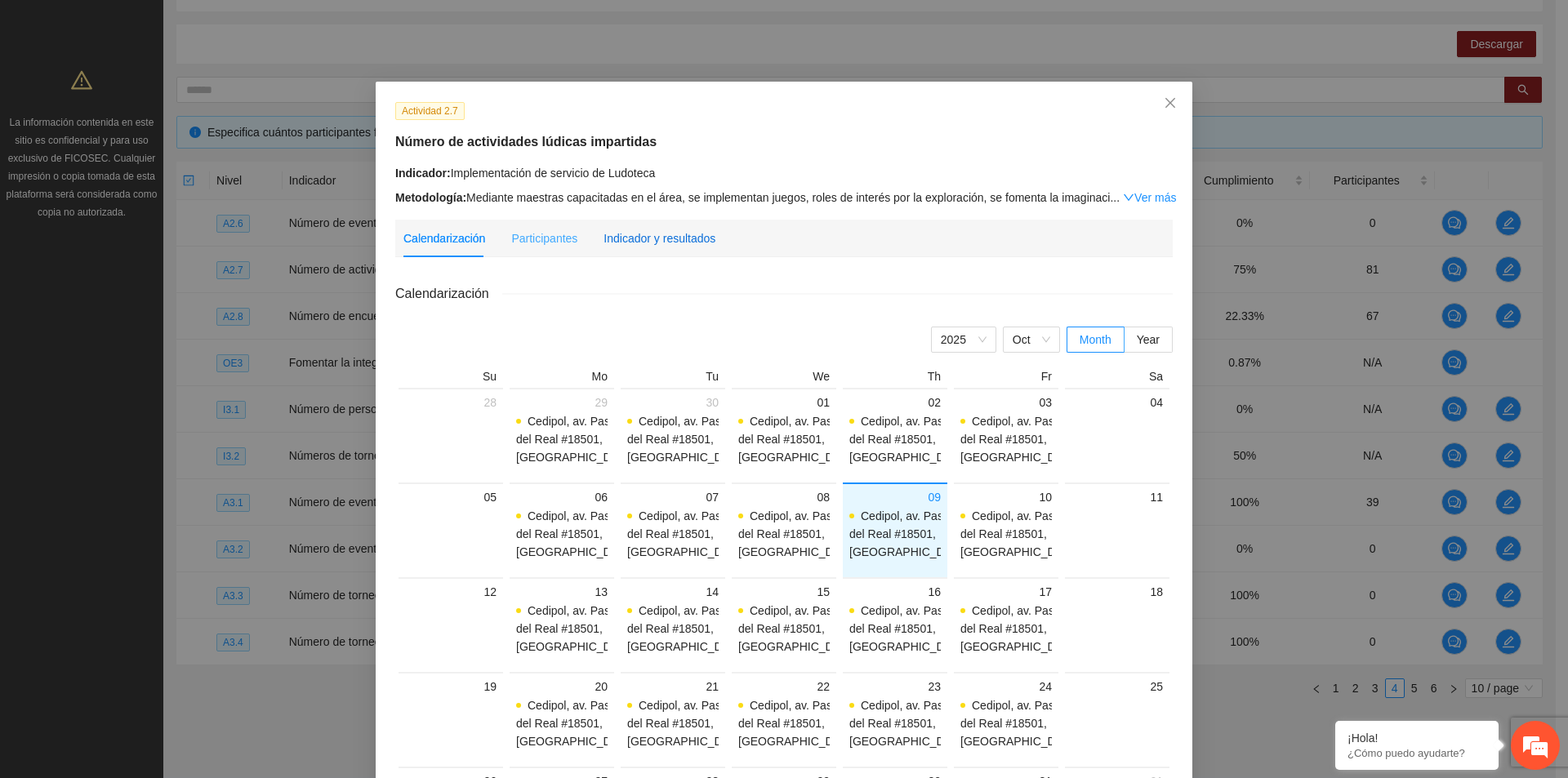
drag, startPoint x: 682, startPoint y: 228, endPoint x: 691, endPoint y: 224, distance: 9.8
click at [681, 229] on div "Indicador y resultados" at bounding box center [659, 238] width 112 height 18
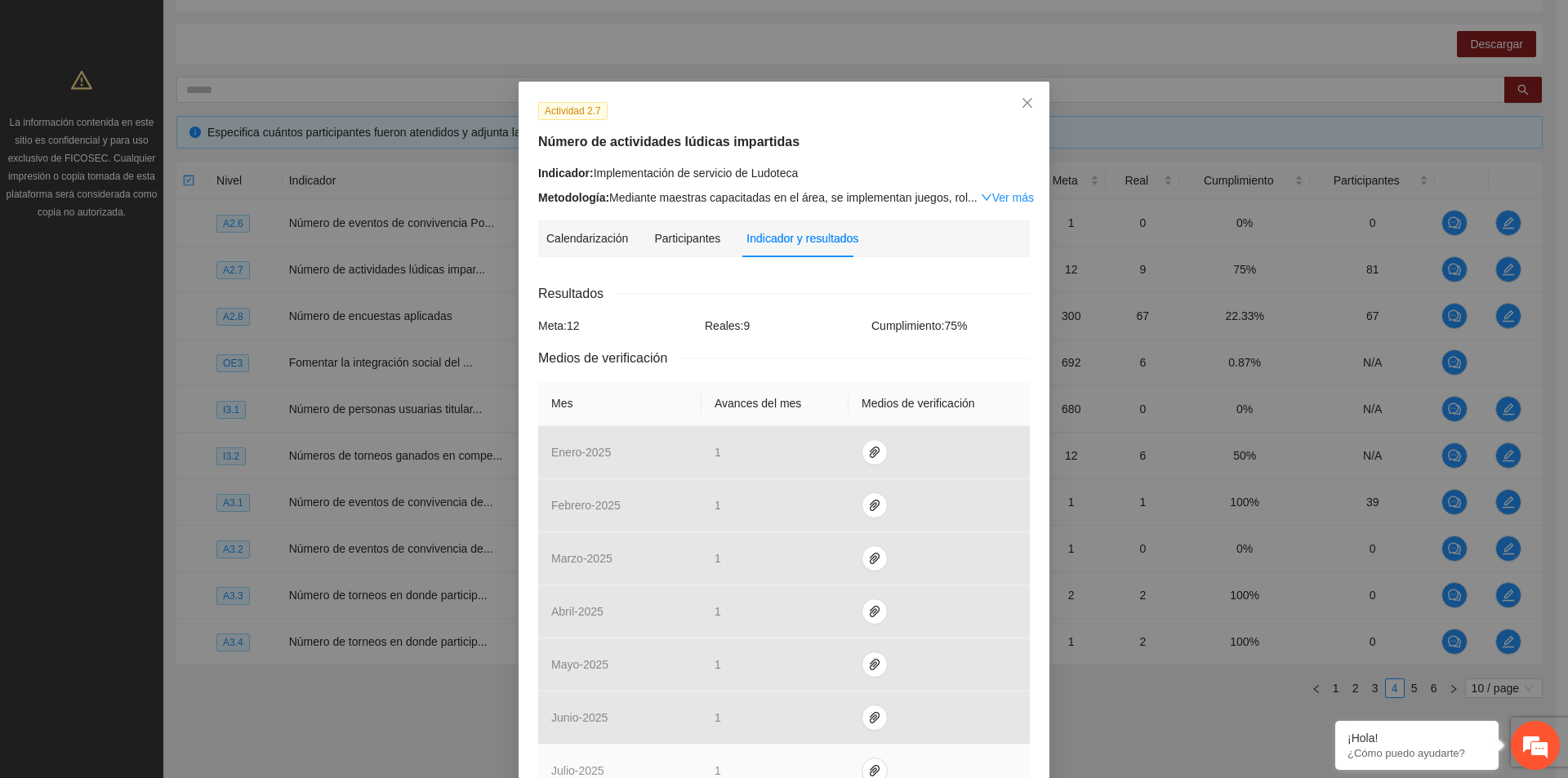
scroll to position [163, 0]
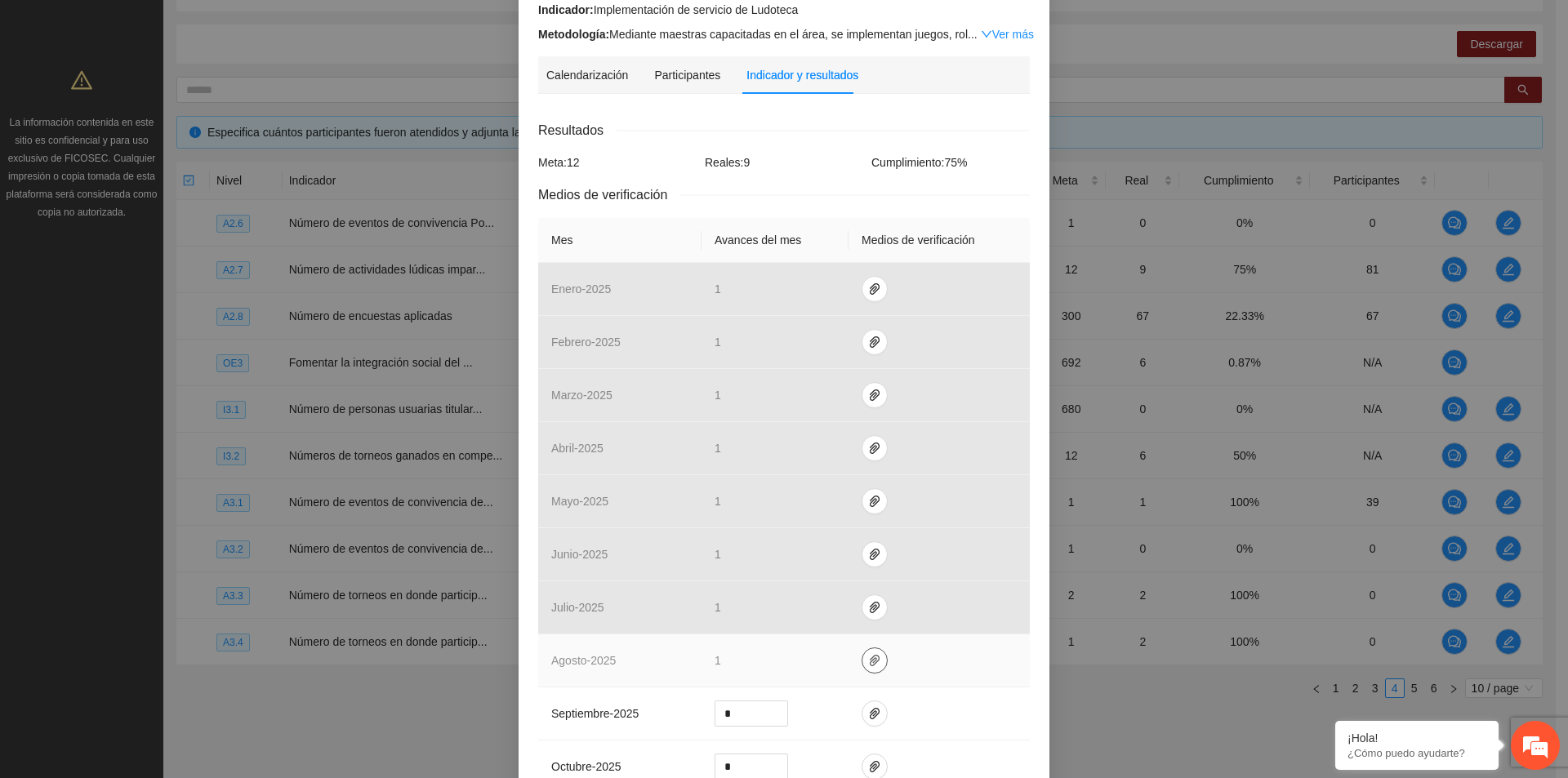
click at [868, 660] on icon "paper-clip" at bounding box center [875, 661] width 14 height 14
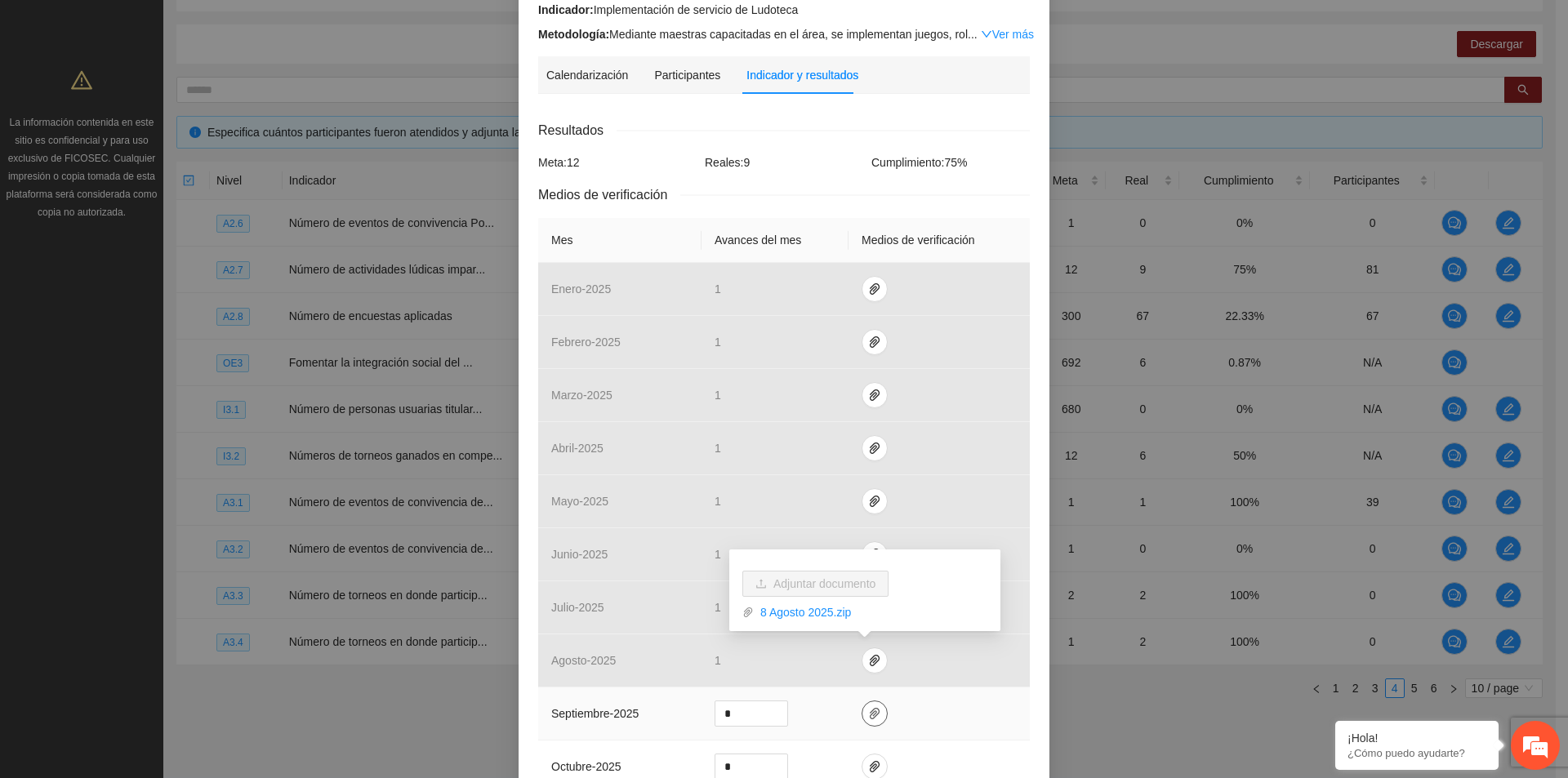
click at [868, 711] on icon "paper-clip" at bounding box center [875, 713] width 14 height 14
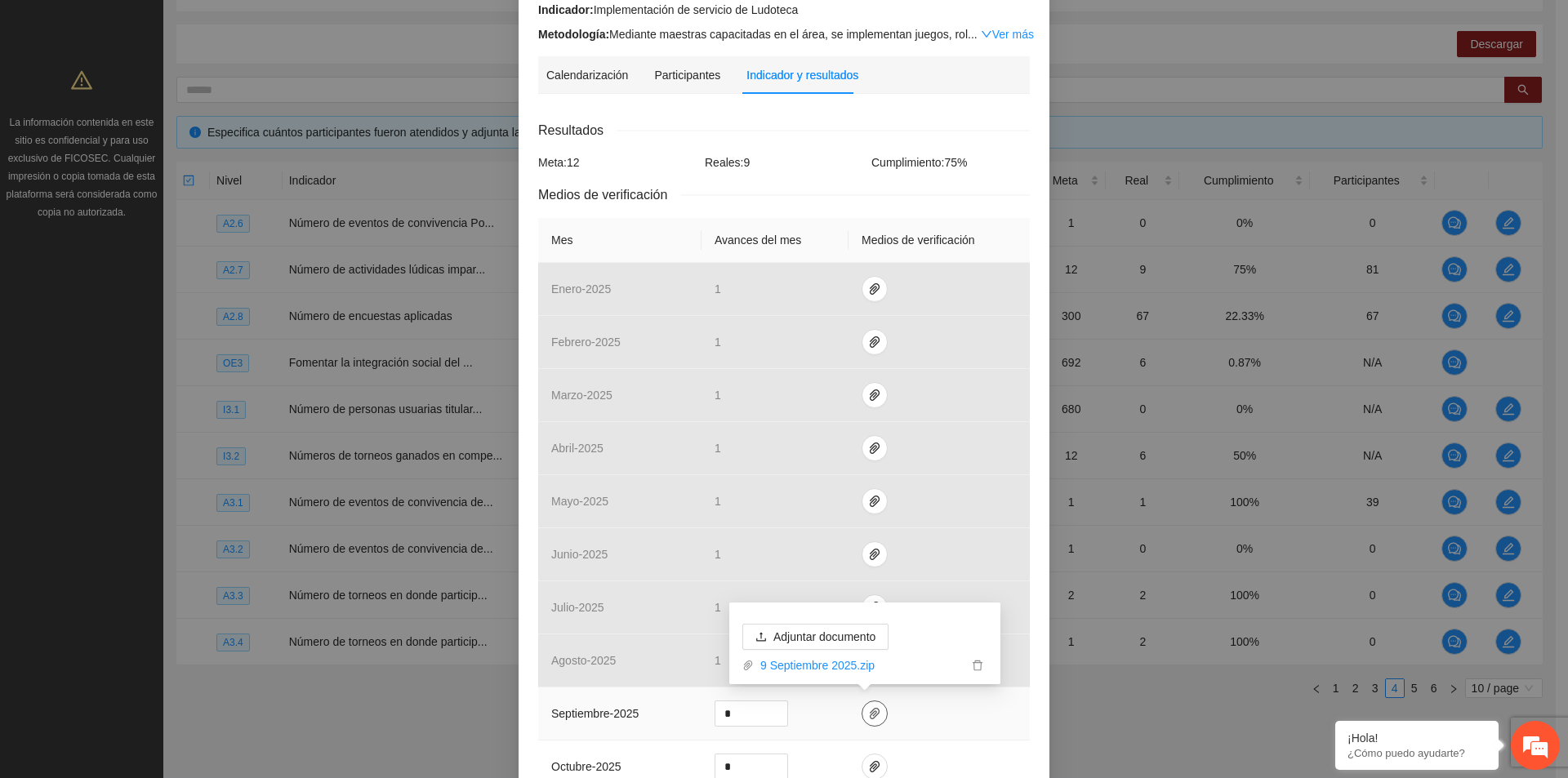
scroll to position [245, 0]
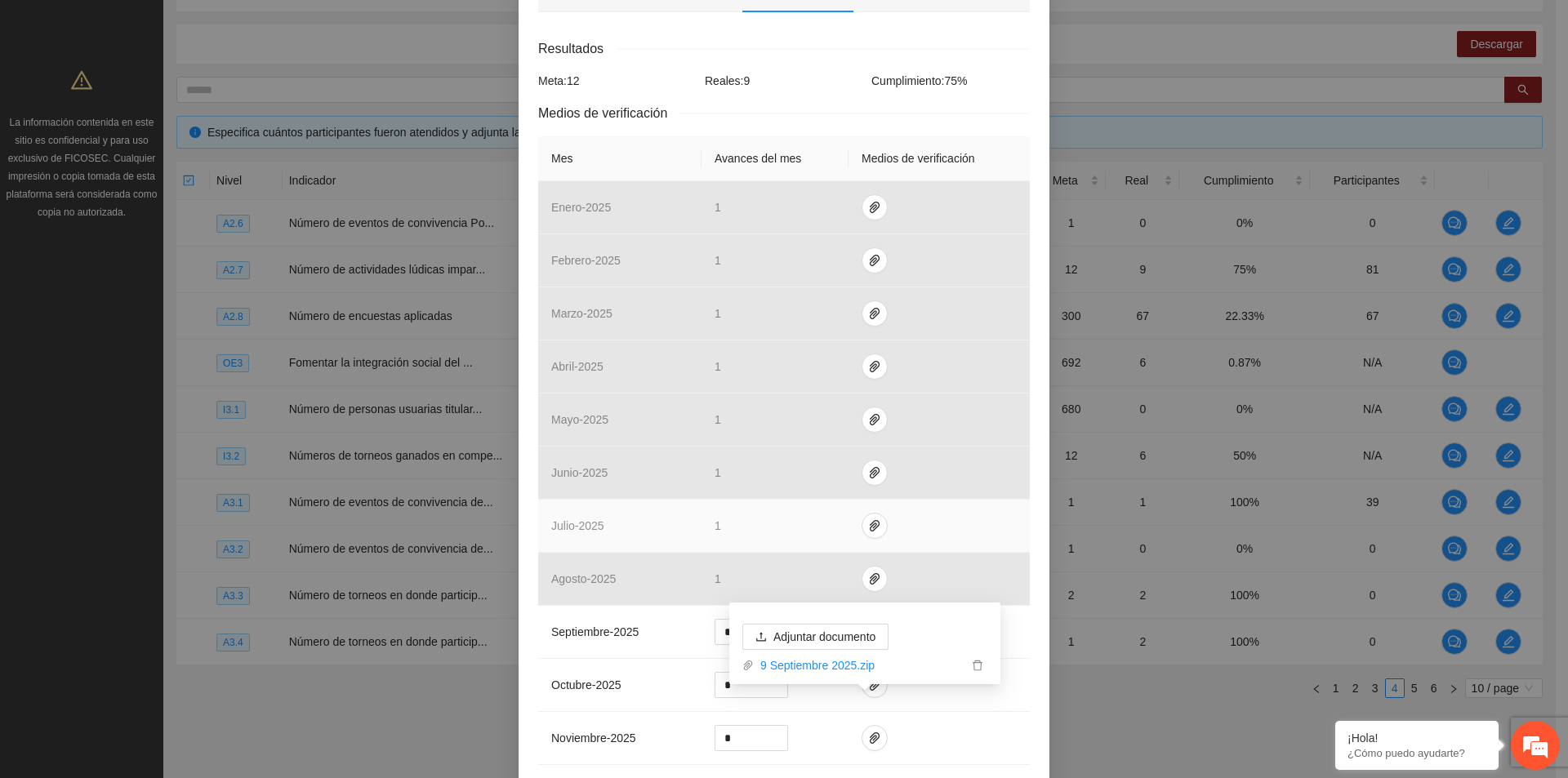
click at [996, 509] on td at bounding box center [940, 526] width 182 height 53
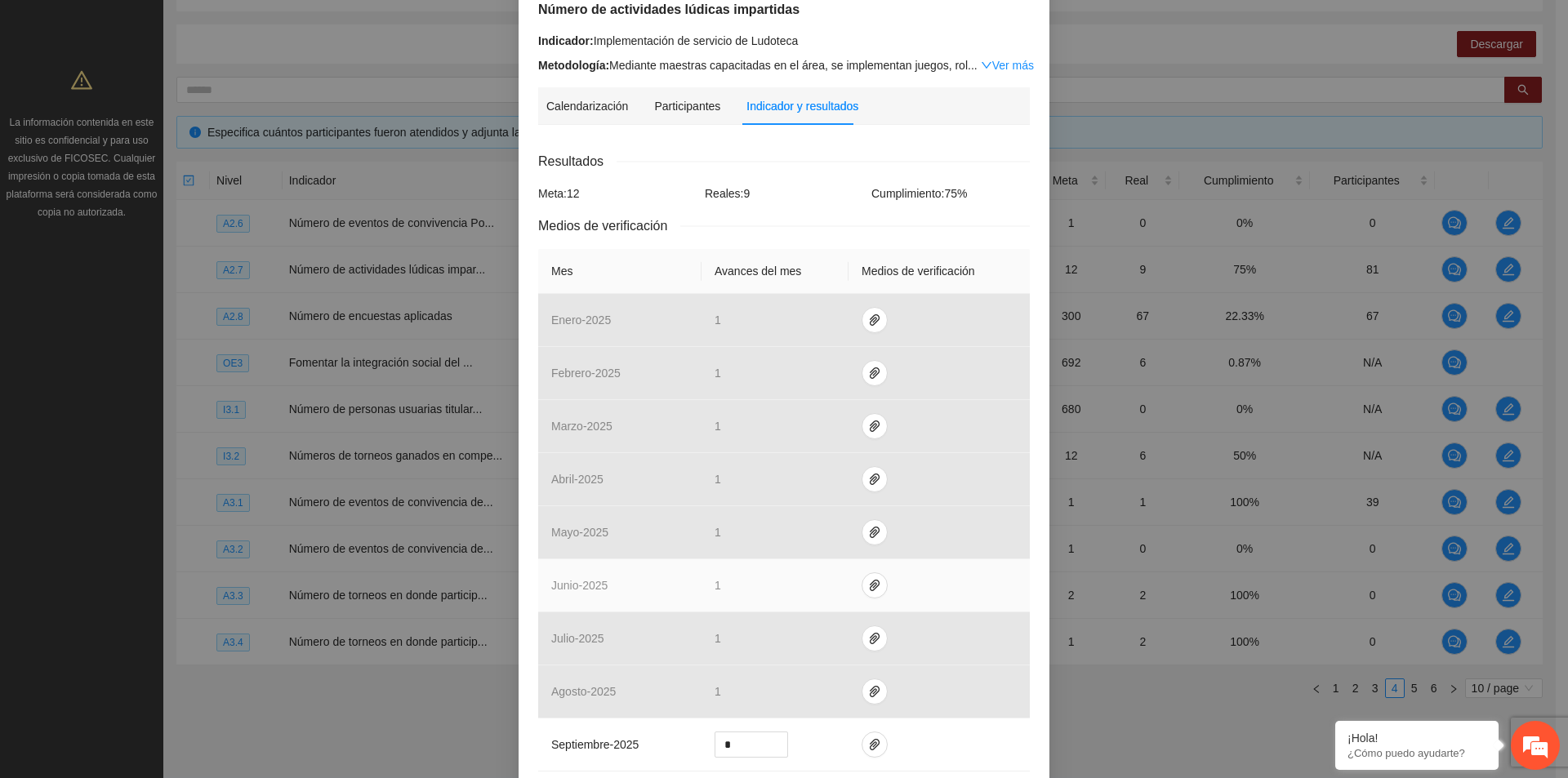
scroll to position [0, 0]
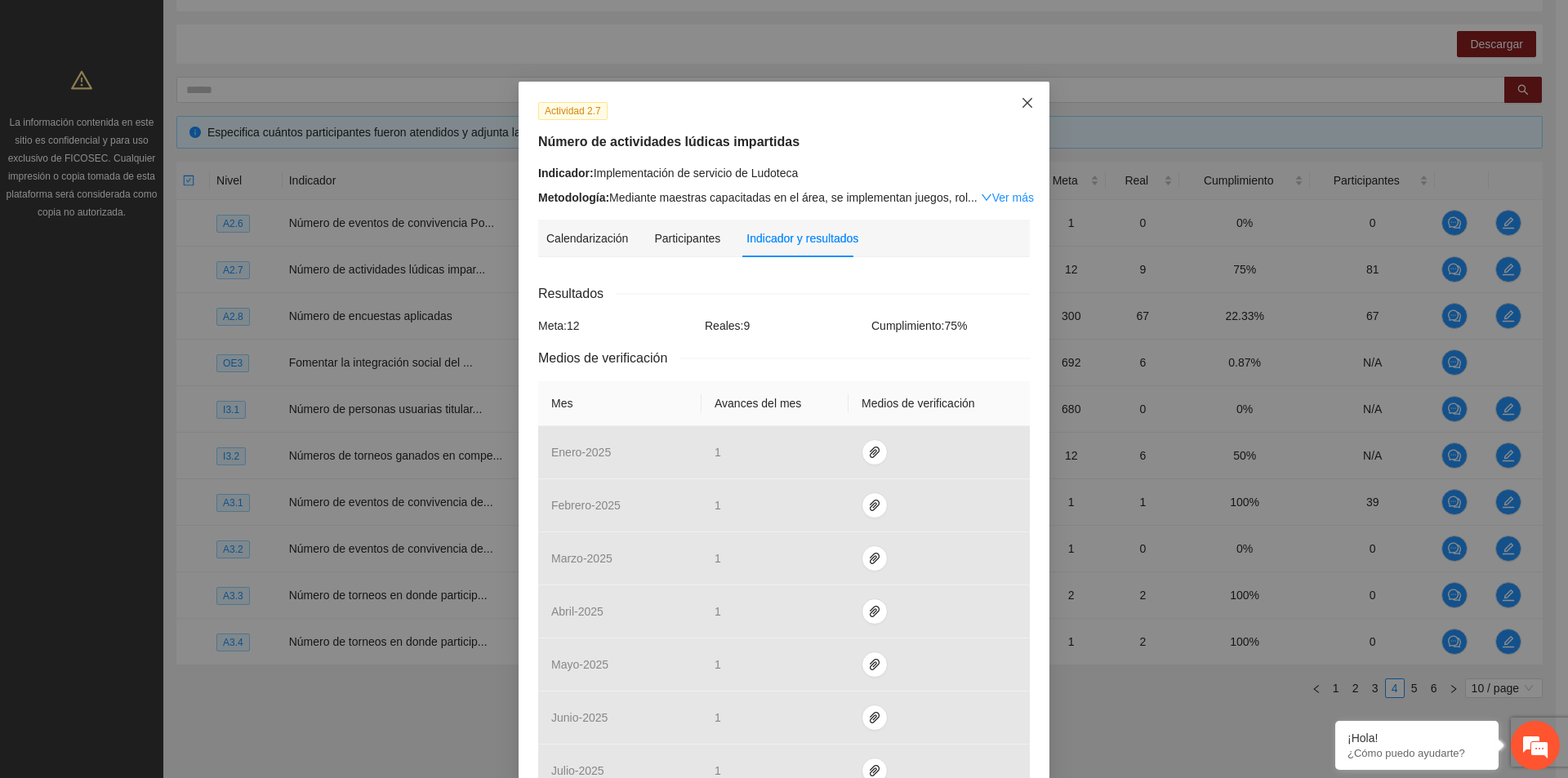
click at [1021, 101] on icon "close" at bounding box center [1028, 103] width 14 height 14
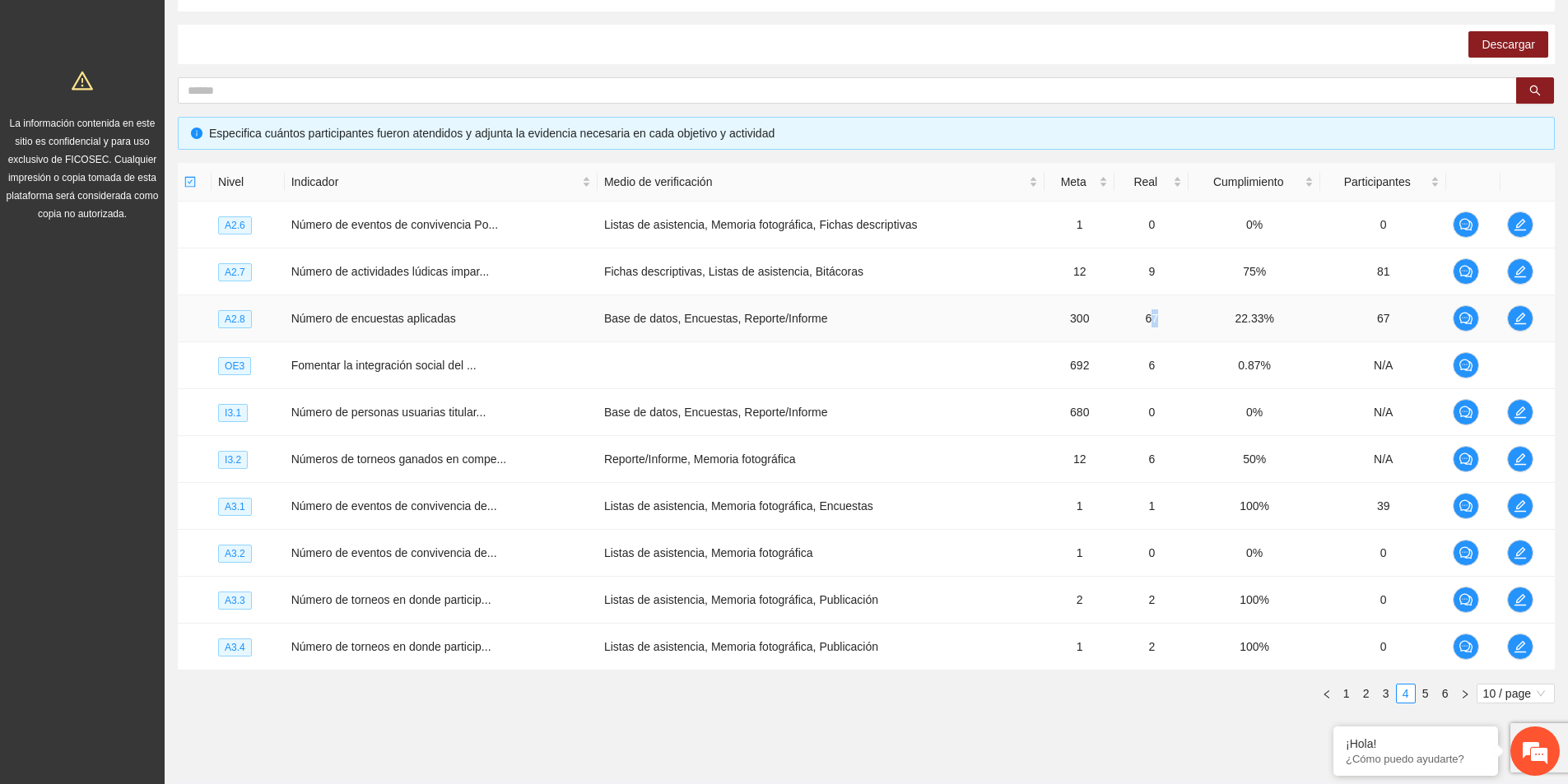
drag, startPoint x: 1145, startPoint y: 316, endPoint x: 1154, endPoint y: 315, distance: 9.1
click at [1154, 315] on td "67" at bounding box center [1152, 318] width 74 height 47
click at [1516, 321] on icon "edit" at bounding box center [1520, 318] width 14 height 14
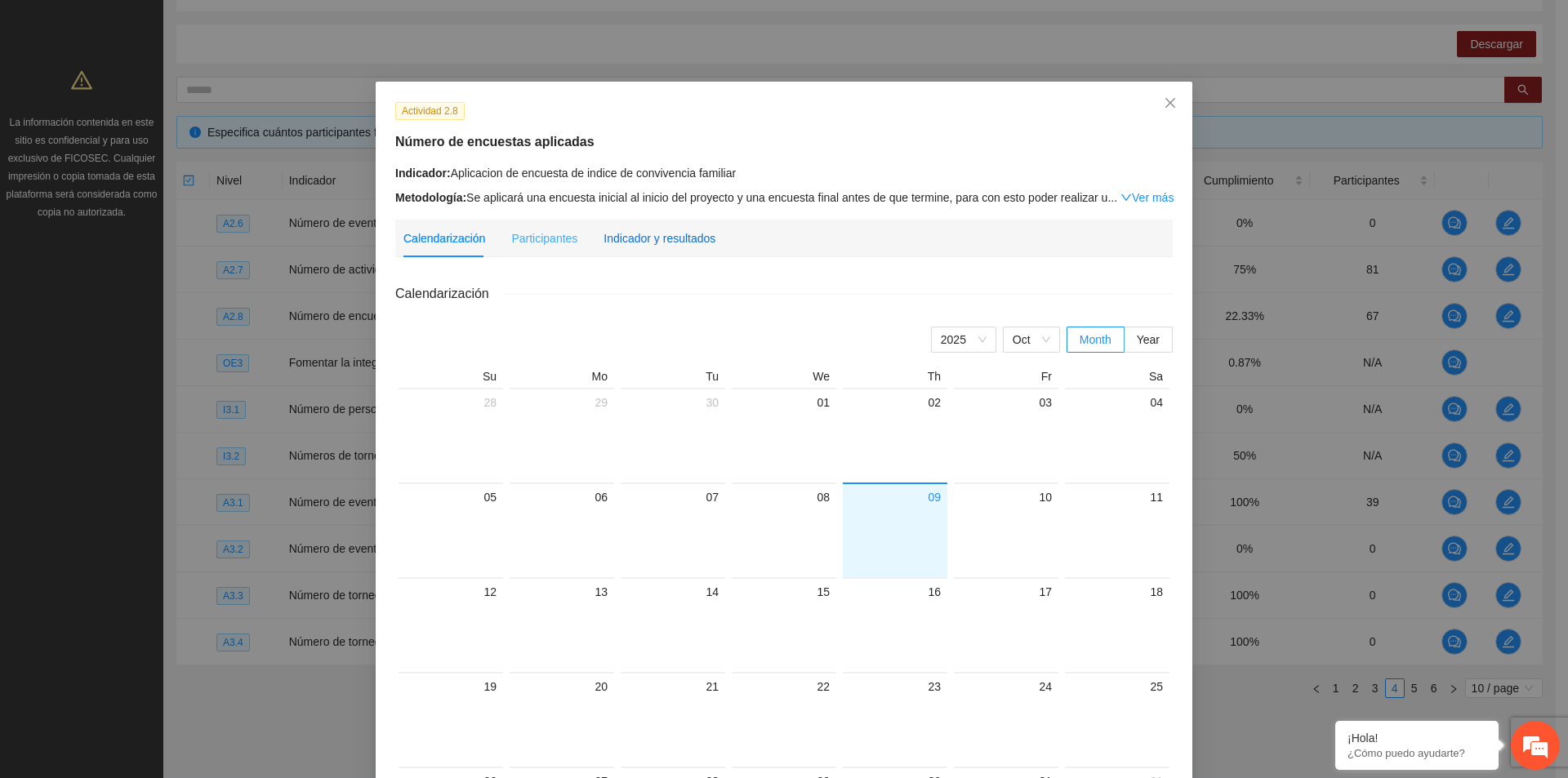
click at [699, 239] on div "Indicador y resultados" at bounding box center [659, 238] width 112 height 18
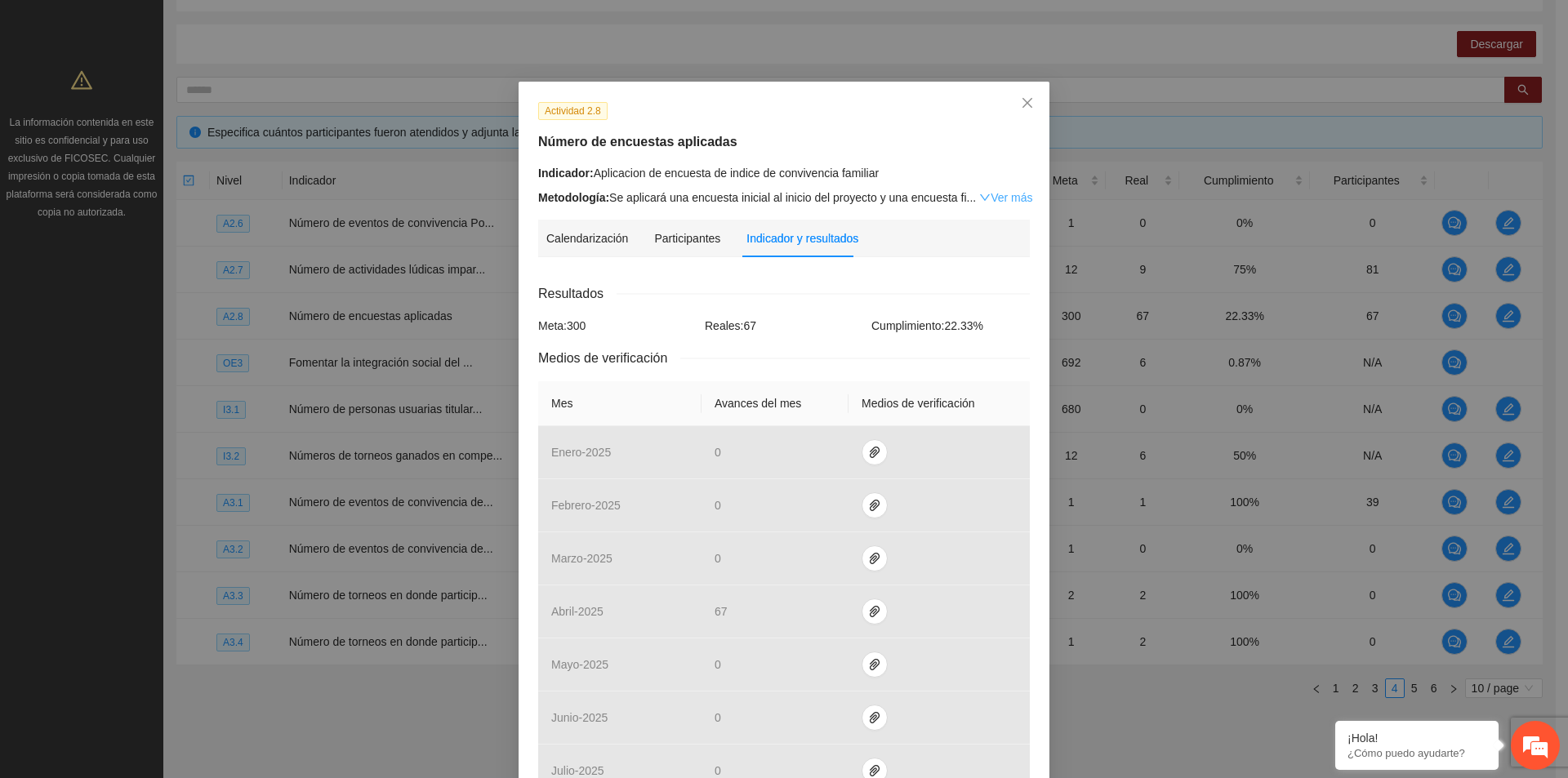
click at [1005, 197] on link "Ver más" at bounding box center [1005, 198] width 53 height 14
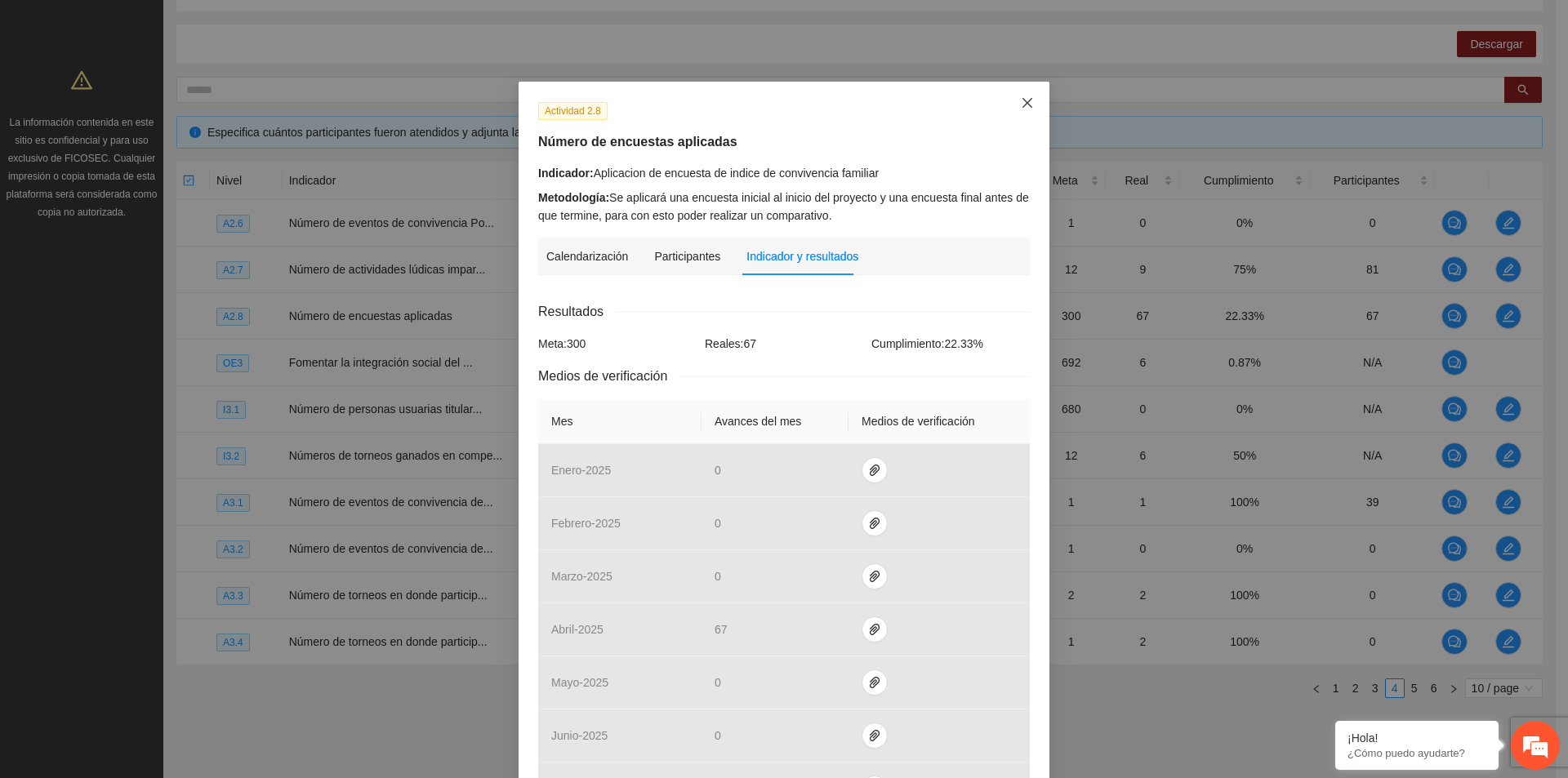
click at [1024, 103] on icon "close" at bounding box center [1028, 103] width 14 height 14
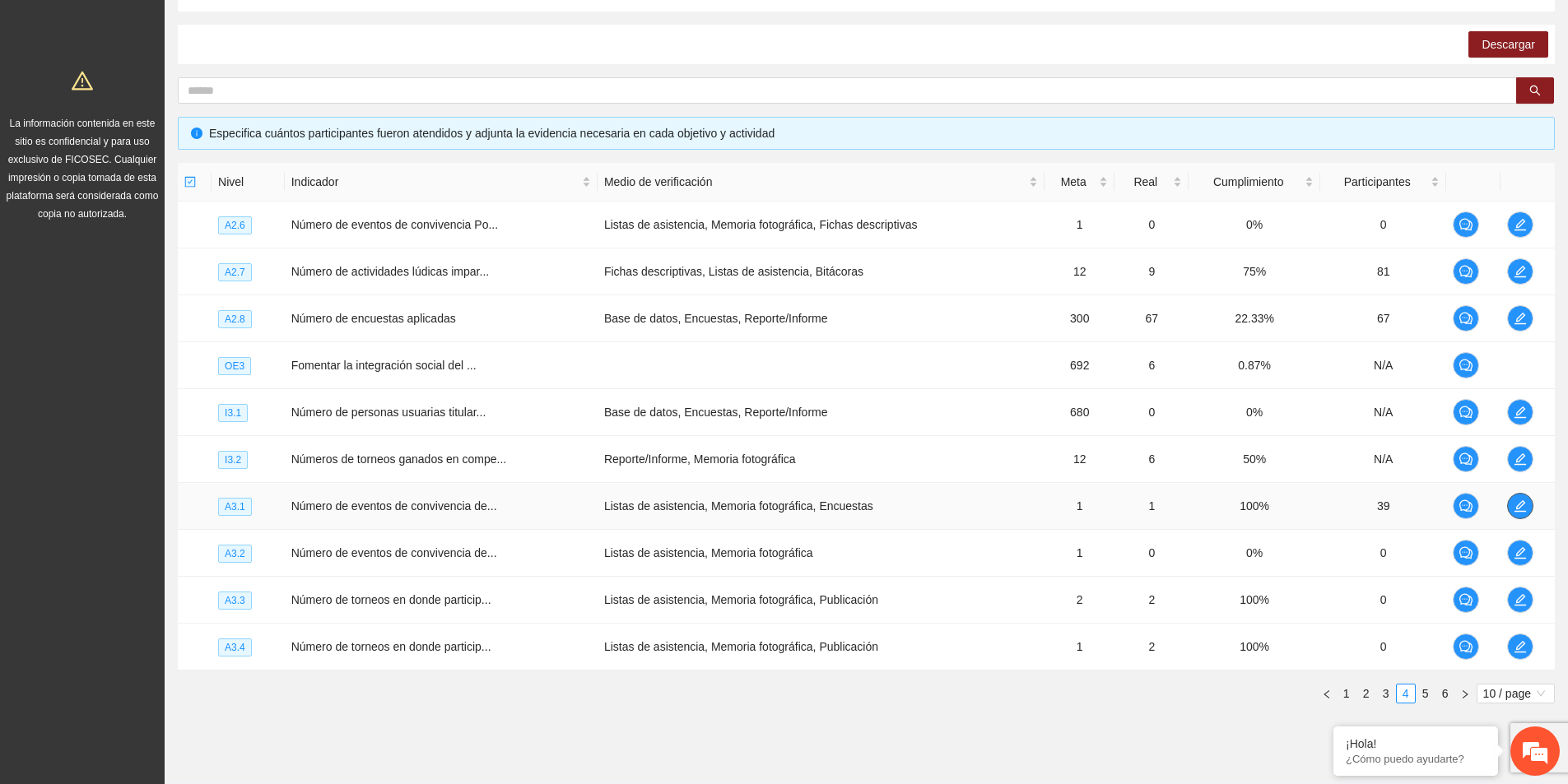
click at [1512, 504] on span "edit" at bounding box center [1519, 506] width 24 height 14
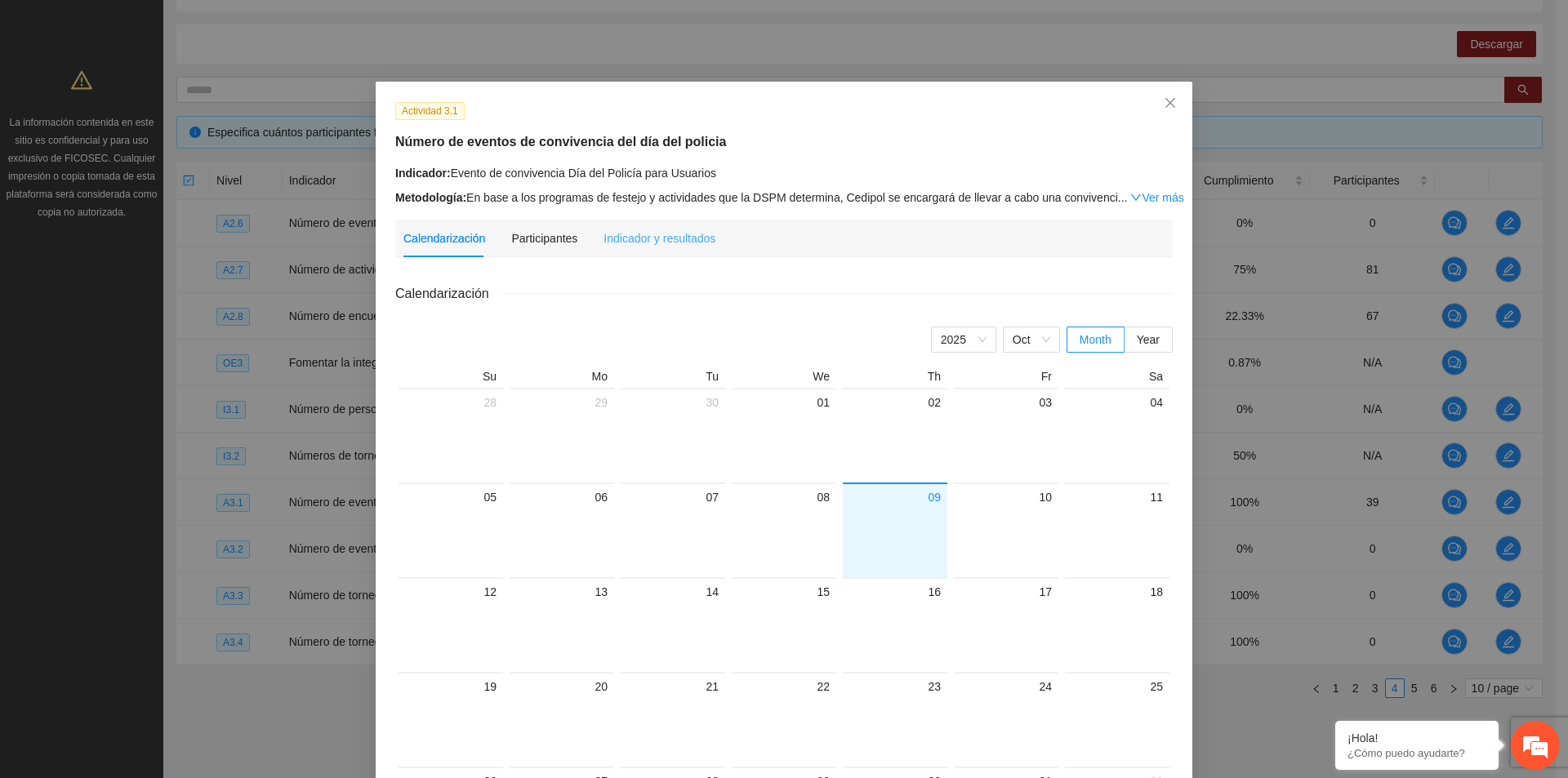
click at [682, 249] on div "Indicador y resultados" at bounding box center [659, 238] width 112 height 38
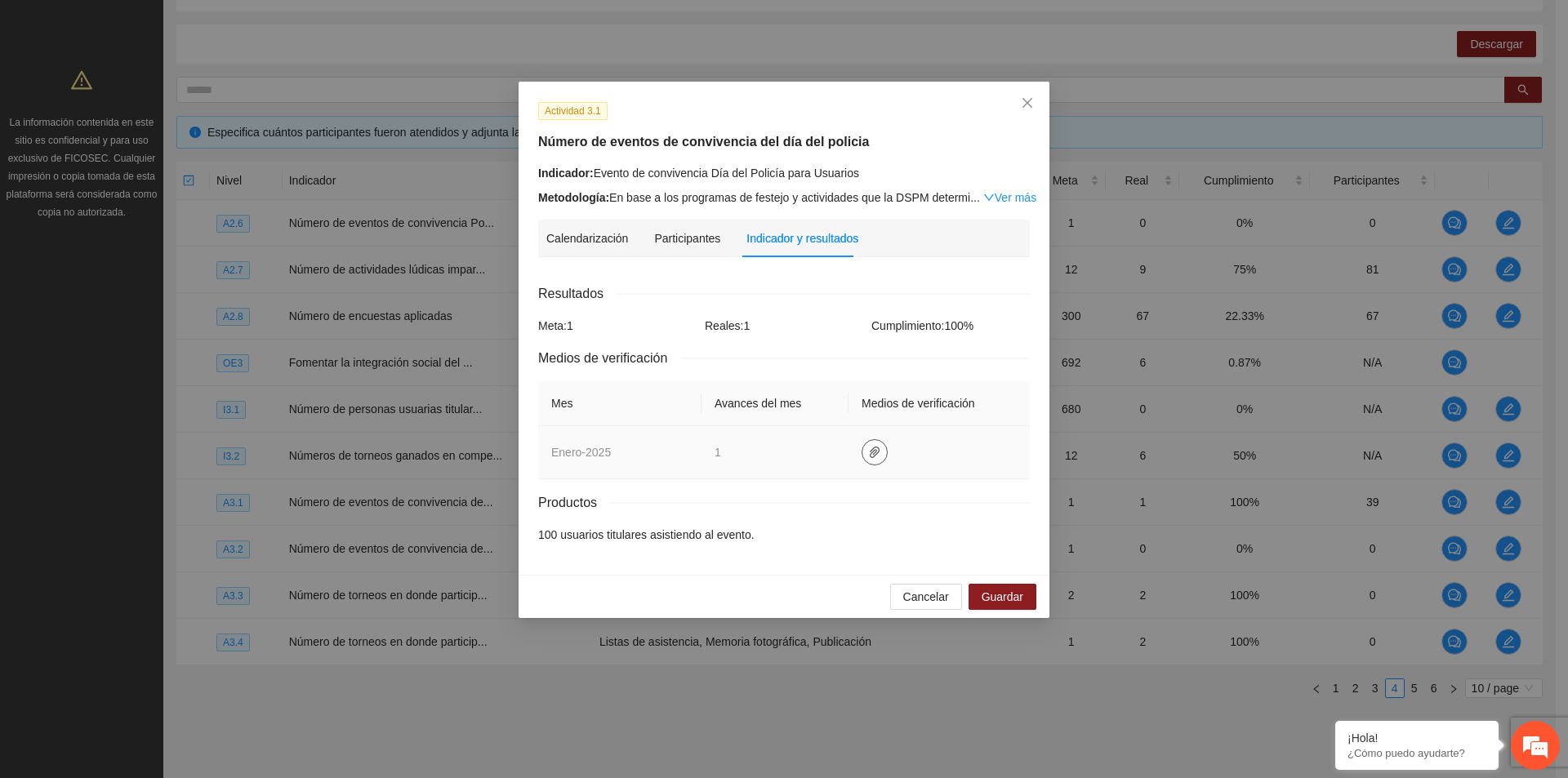
click at [865, 441] on button "button" at bounding box center [874, 451] width 26 height 26
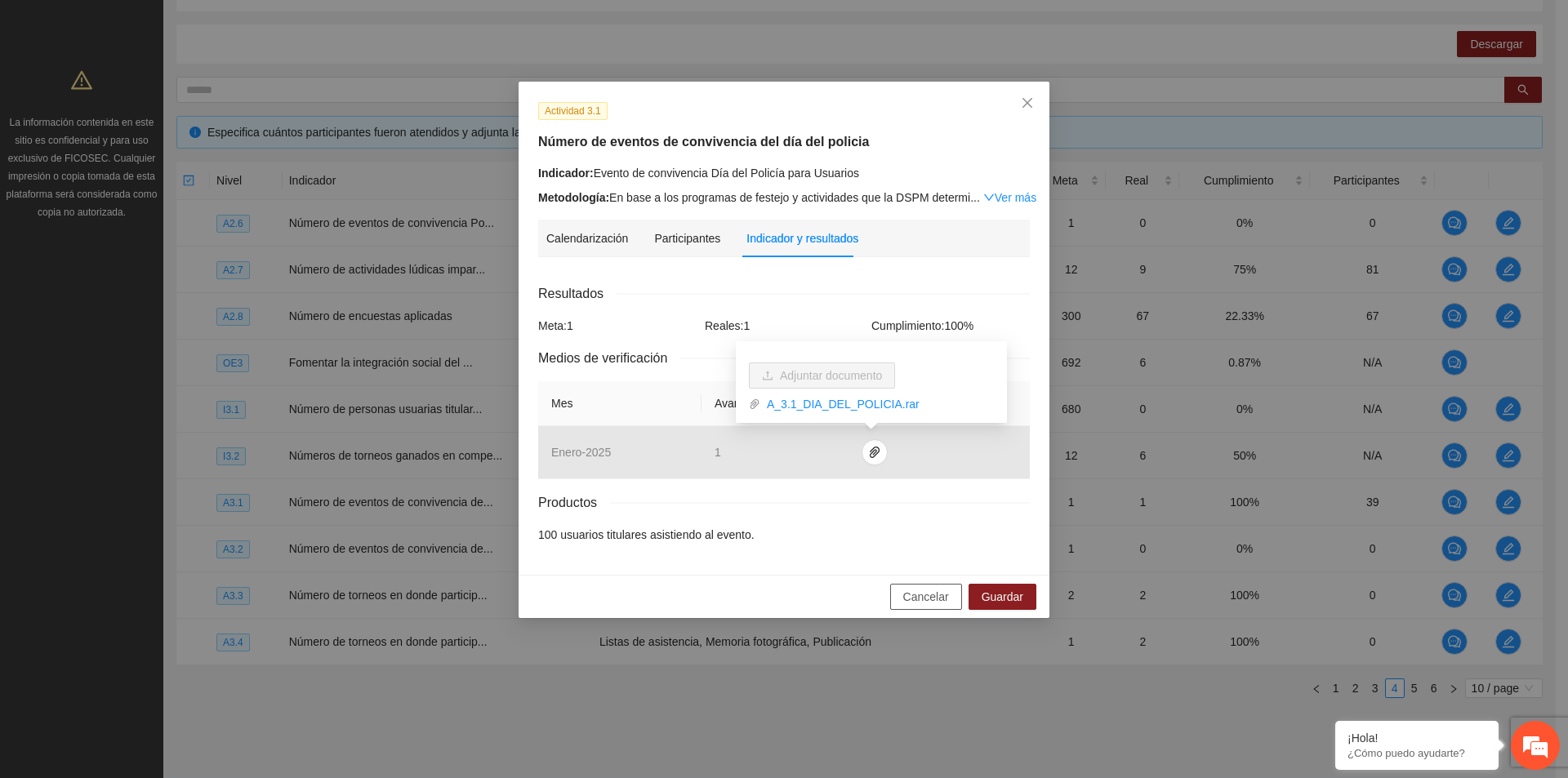
click at [917, 598] on span "Cancelar" at bounding box center [925, 596] width 45 height 18
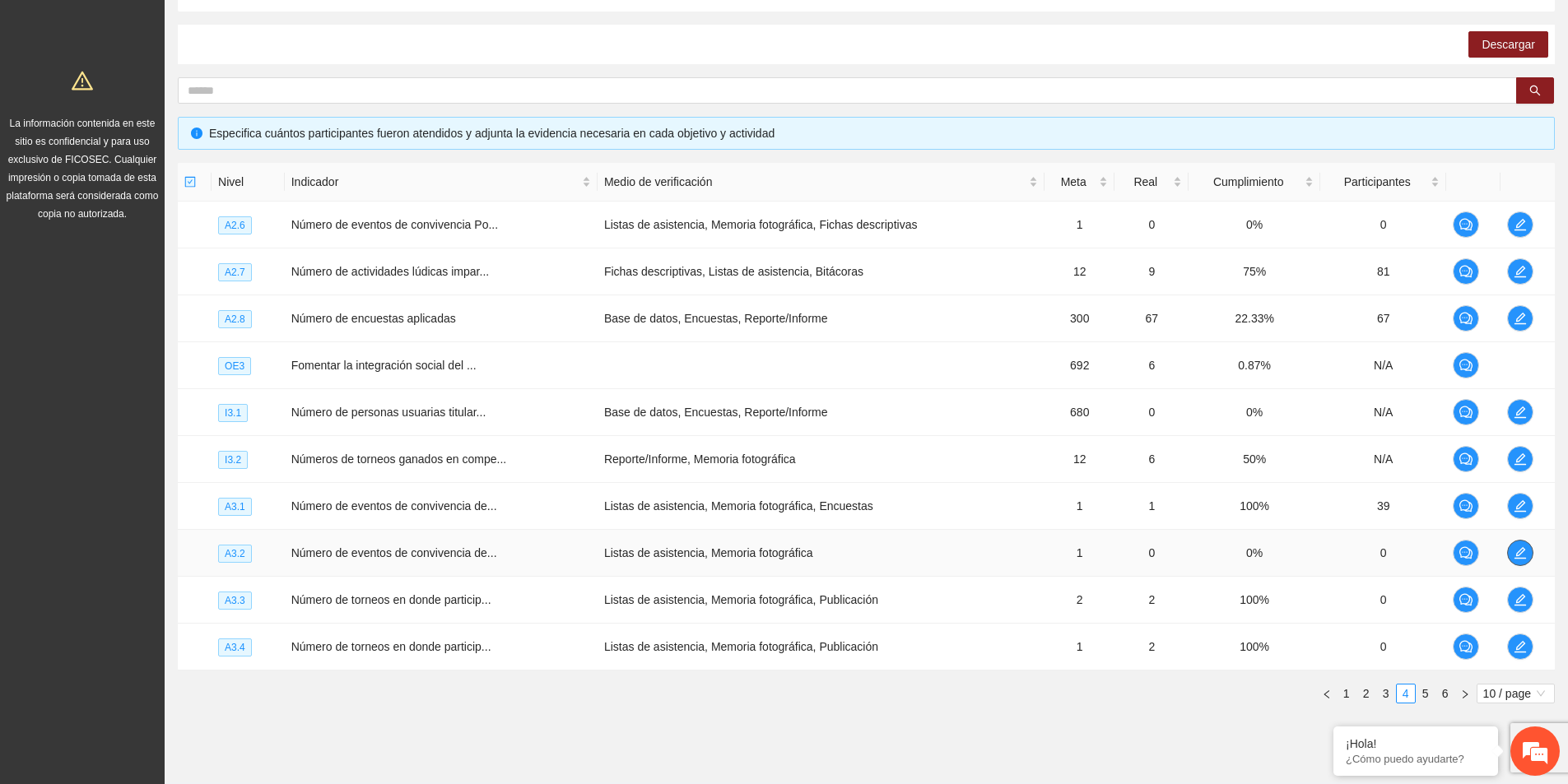
click at [1512, 553] on span "edit" at bounding box center [1519, 553] width 24 height 14
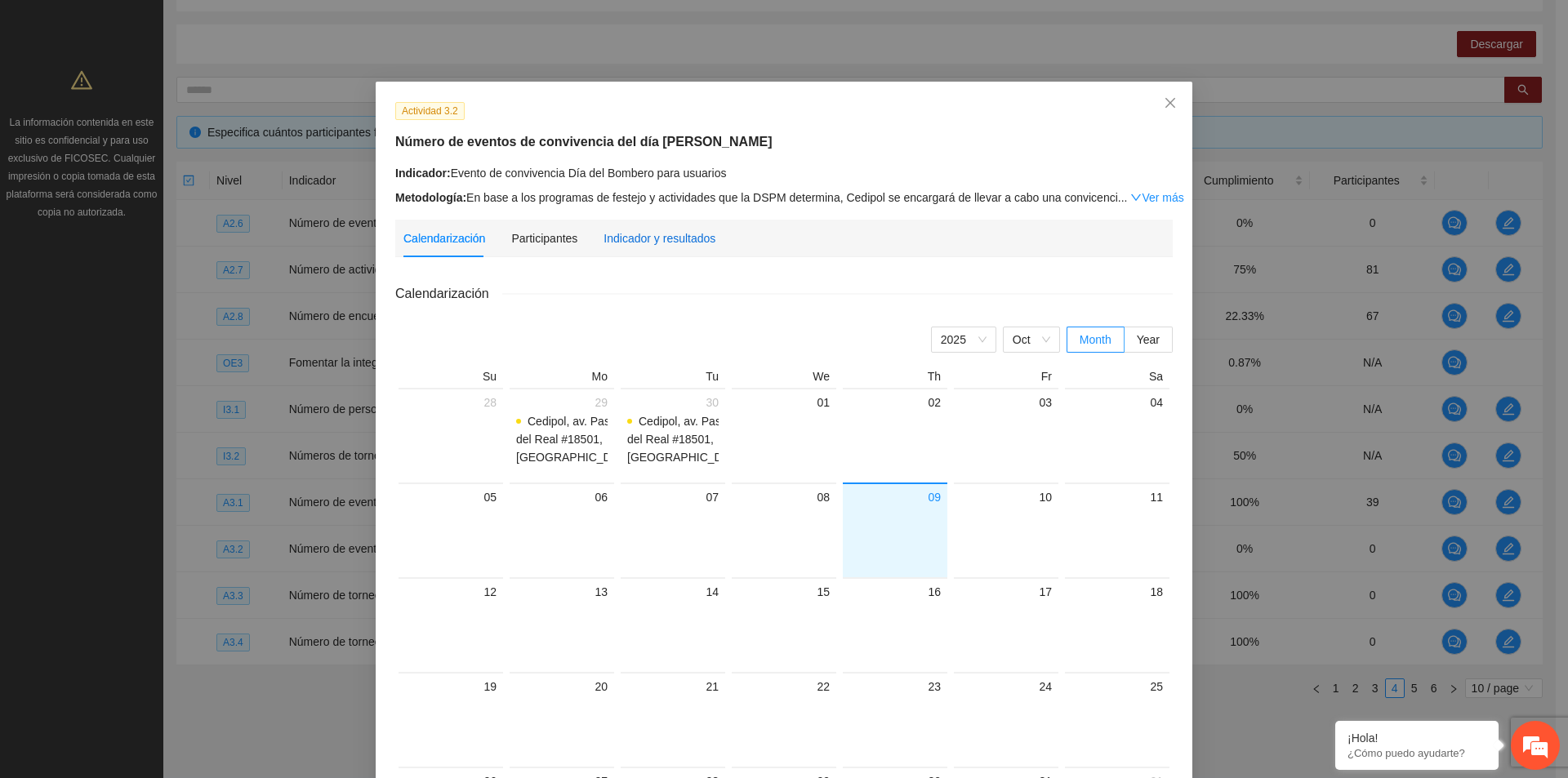
click at [650, 236] on div "Indicador y resultados" at bounding box center [659, 238] width 112 height 18
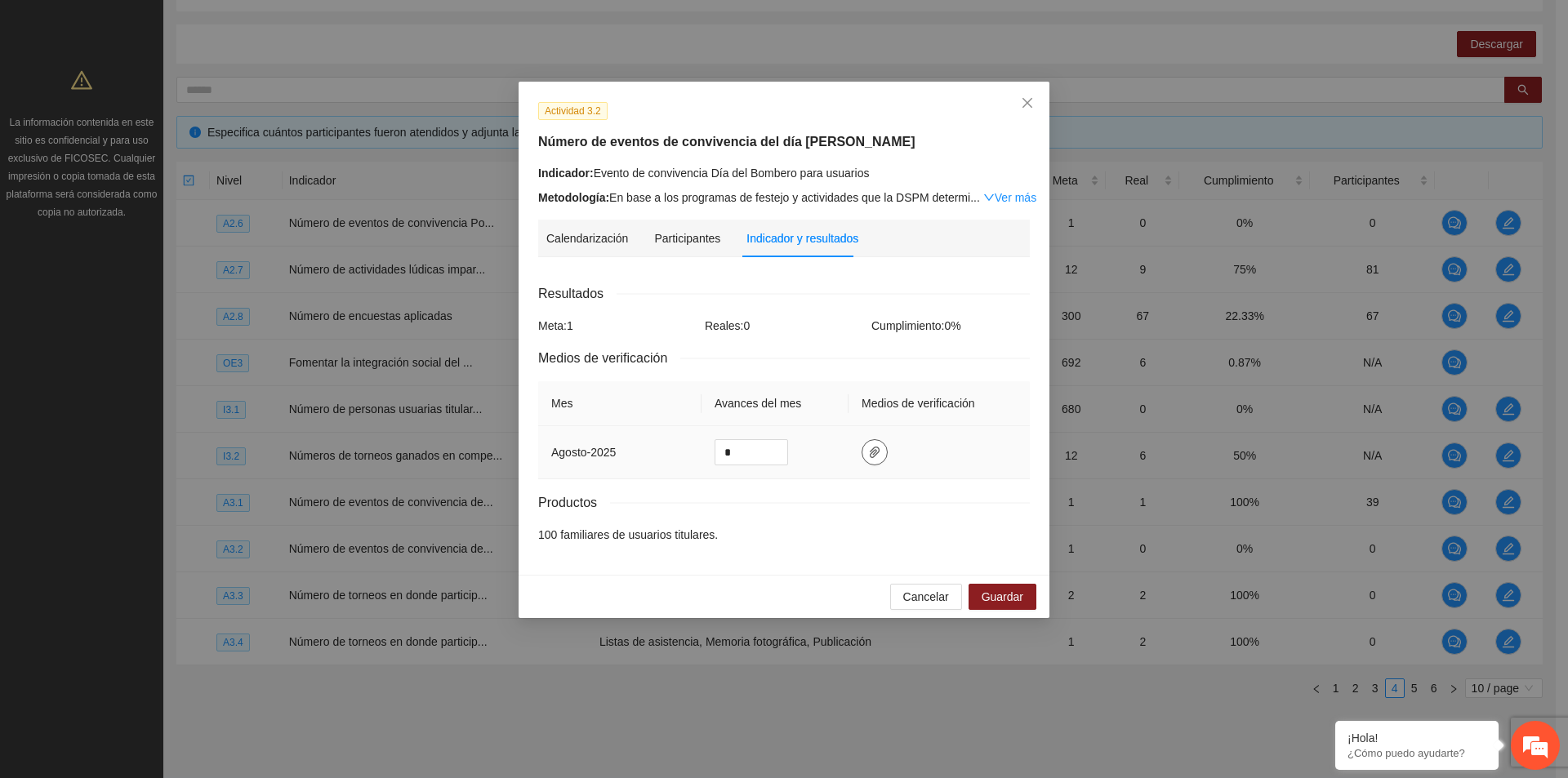
click at [875, 454] on icon "paper-clip" at bounding box center [875, 452] width 14 height 14
click at [866, 406] on span "Adjuntar documento" at bounding box center [831, 400] width 102 height 18
click at [1029, 93] on span "Close" at bounding box center [1028, 103] width 44 height 44
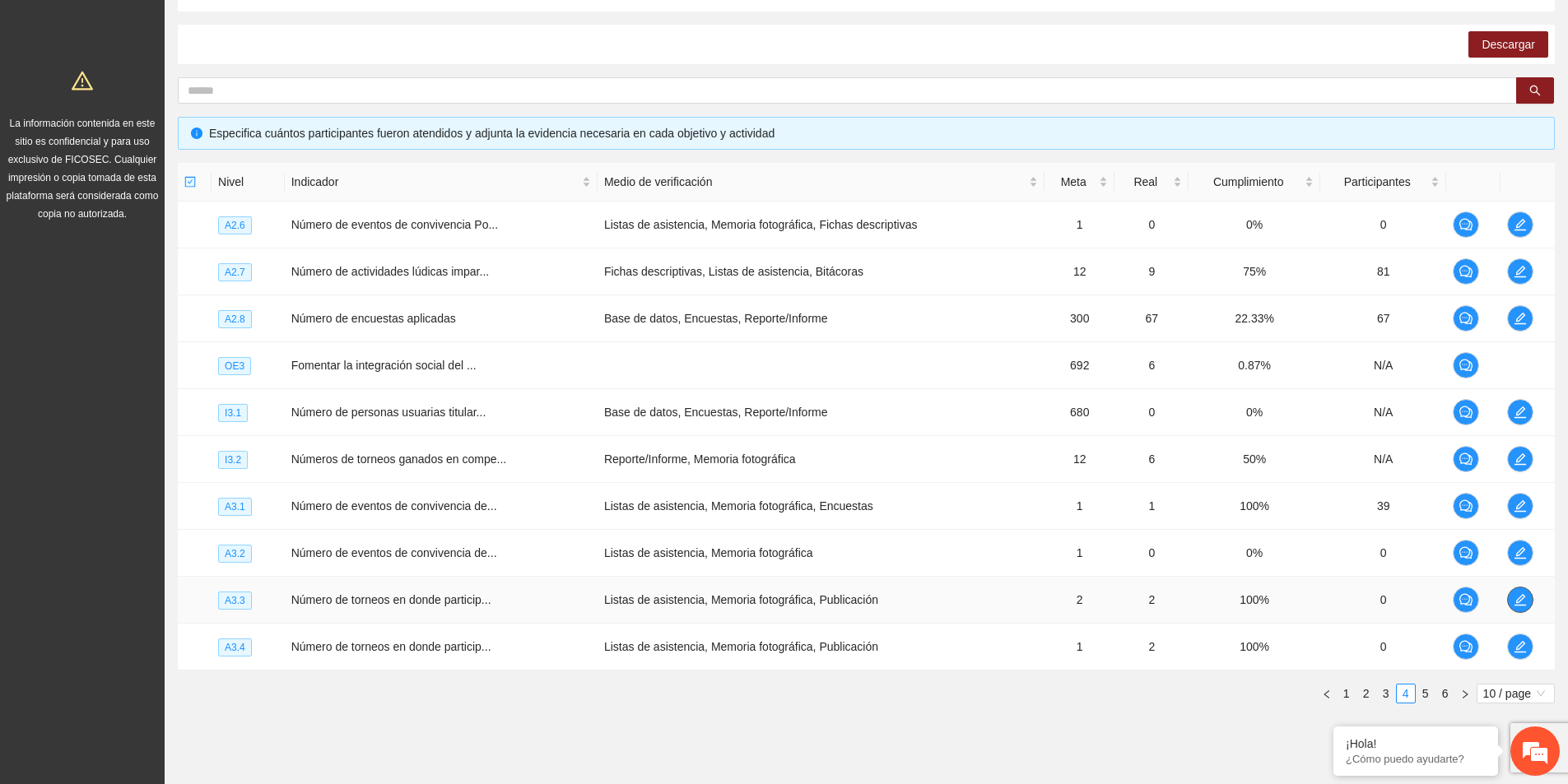
click at [1525, 606] on button "button" at bounding box center [1519, 599] width 26 height 26
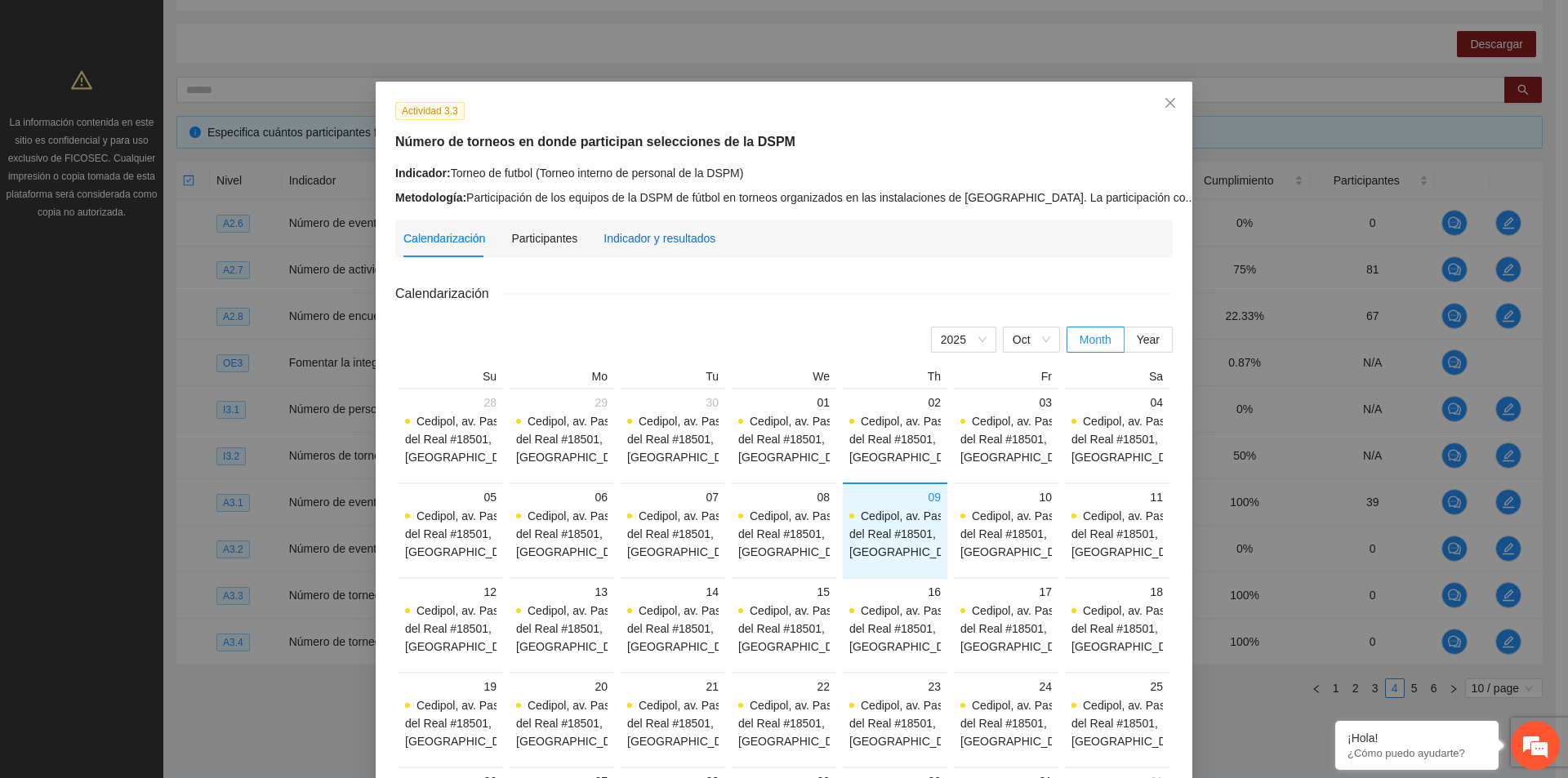
click at [652, 245] on div "Indicador y resultados" at bounding box center [659, 238] width 112 height 18
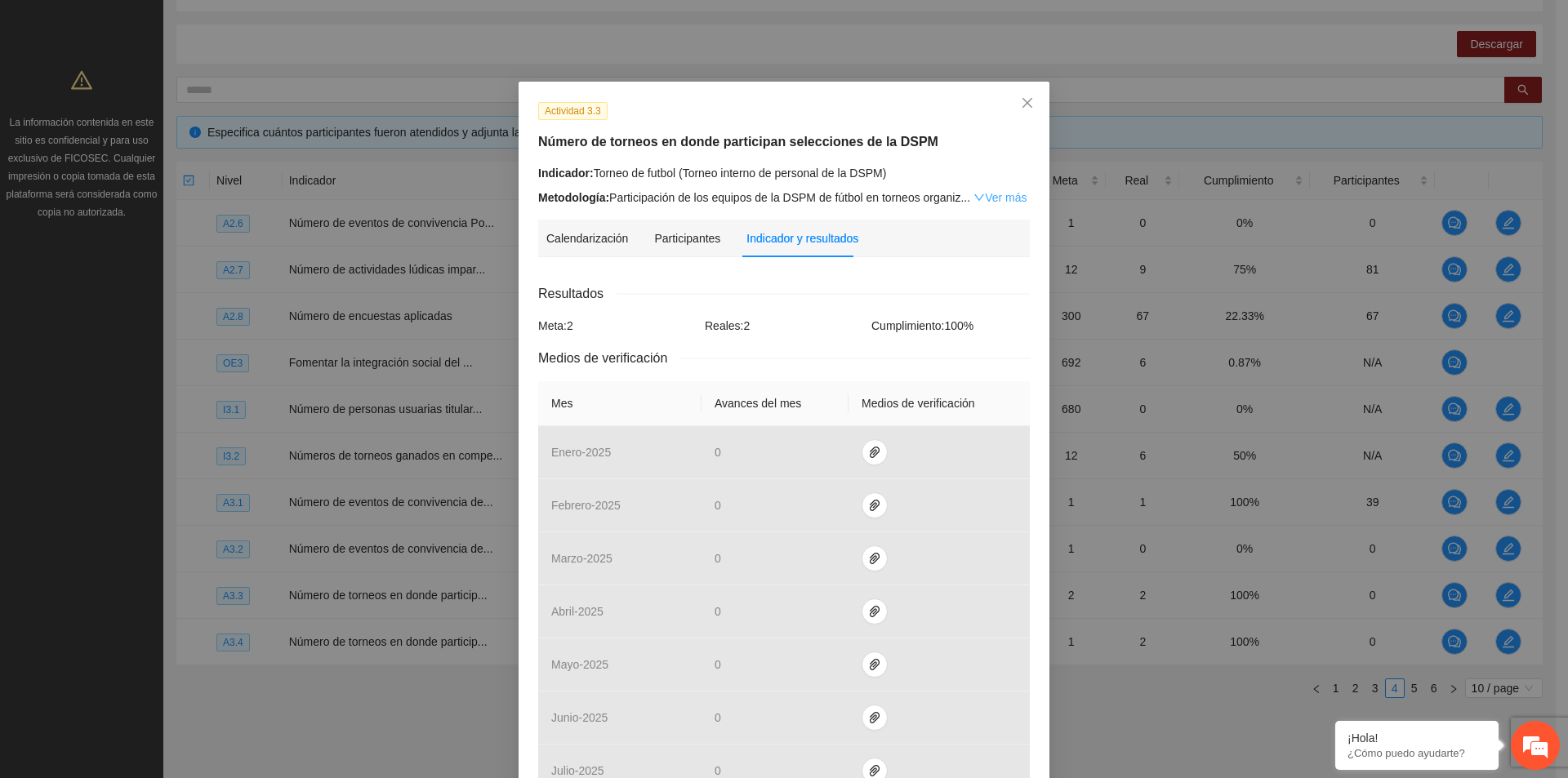
click at [1011, 198] on link "Ver más" at bounding box center [1000, 198] width 53 height 14
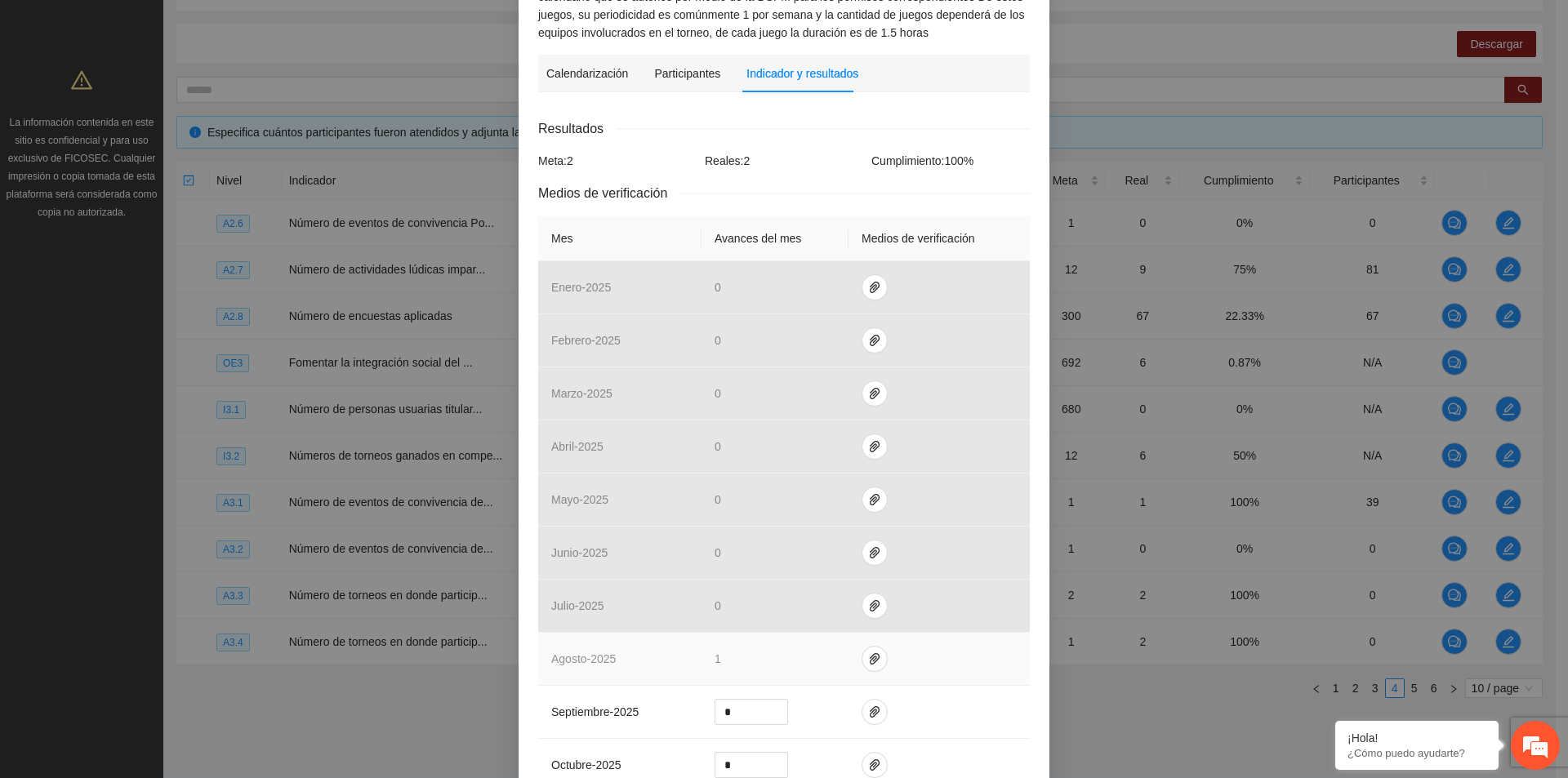
scroll to position [327, 0]
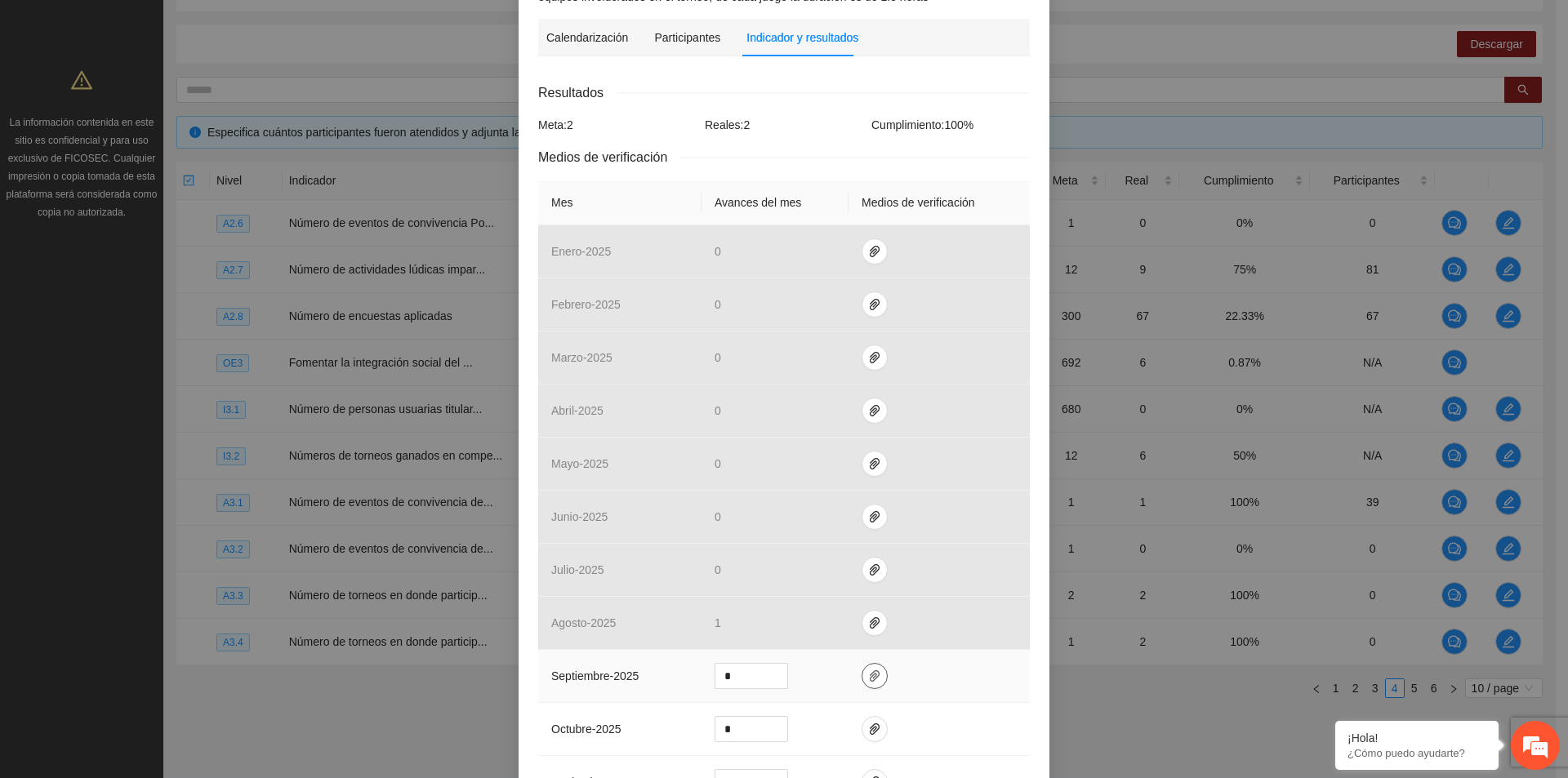
click at [863, 682] on button "button" at bounding box center [874, 676] width 26 height 26
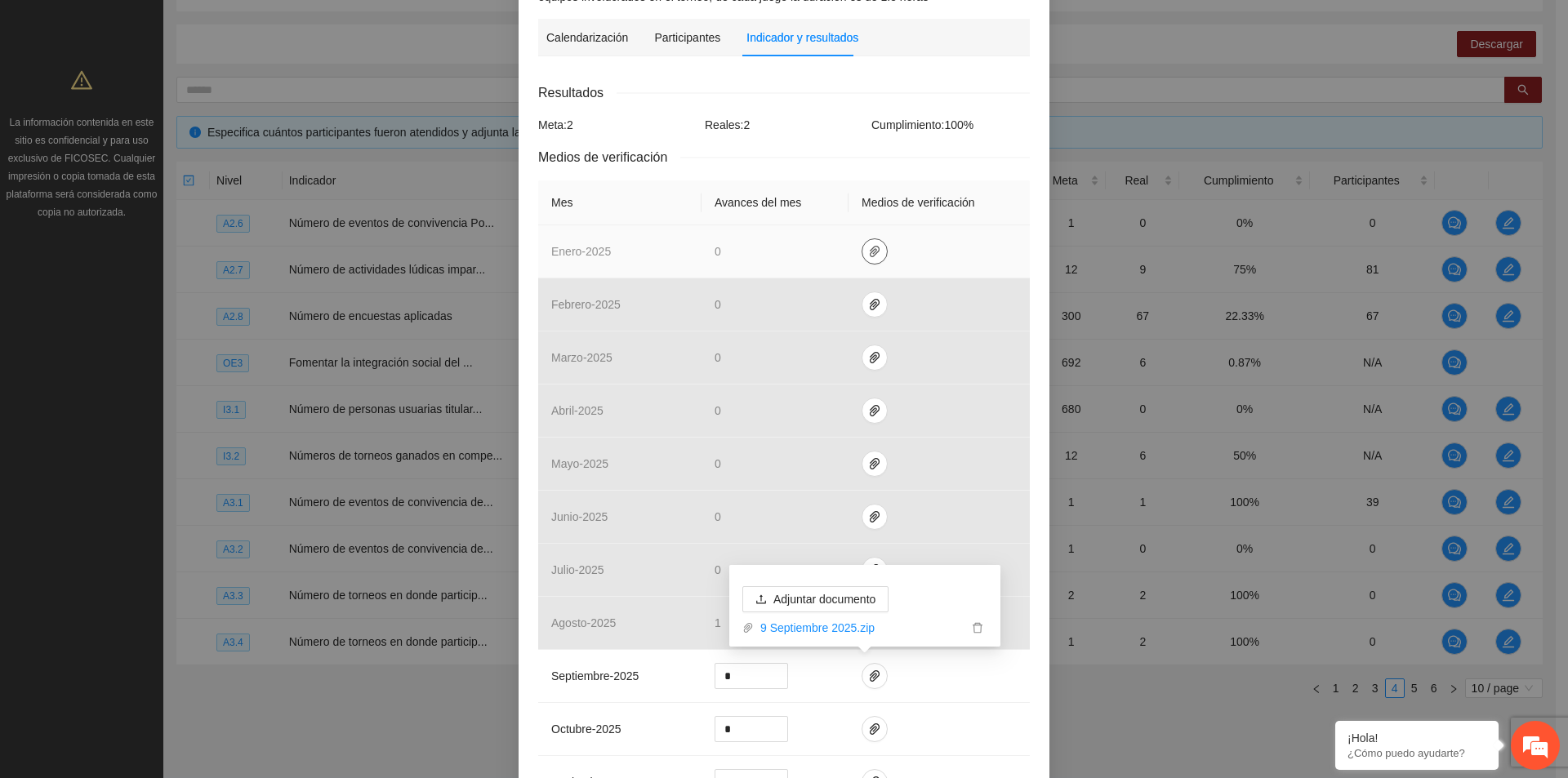
click at [868, 256] on icon "paper-clip" at bounding box center [875, 251] width 14 height 14
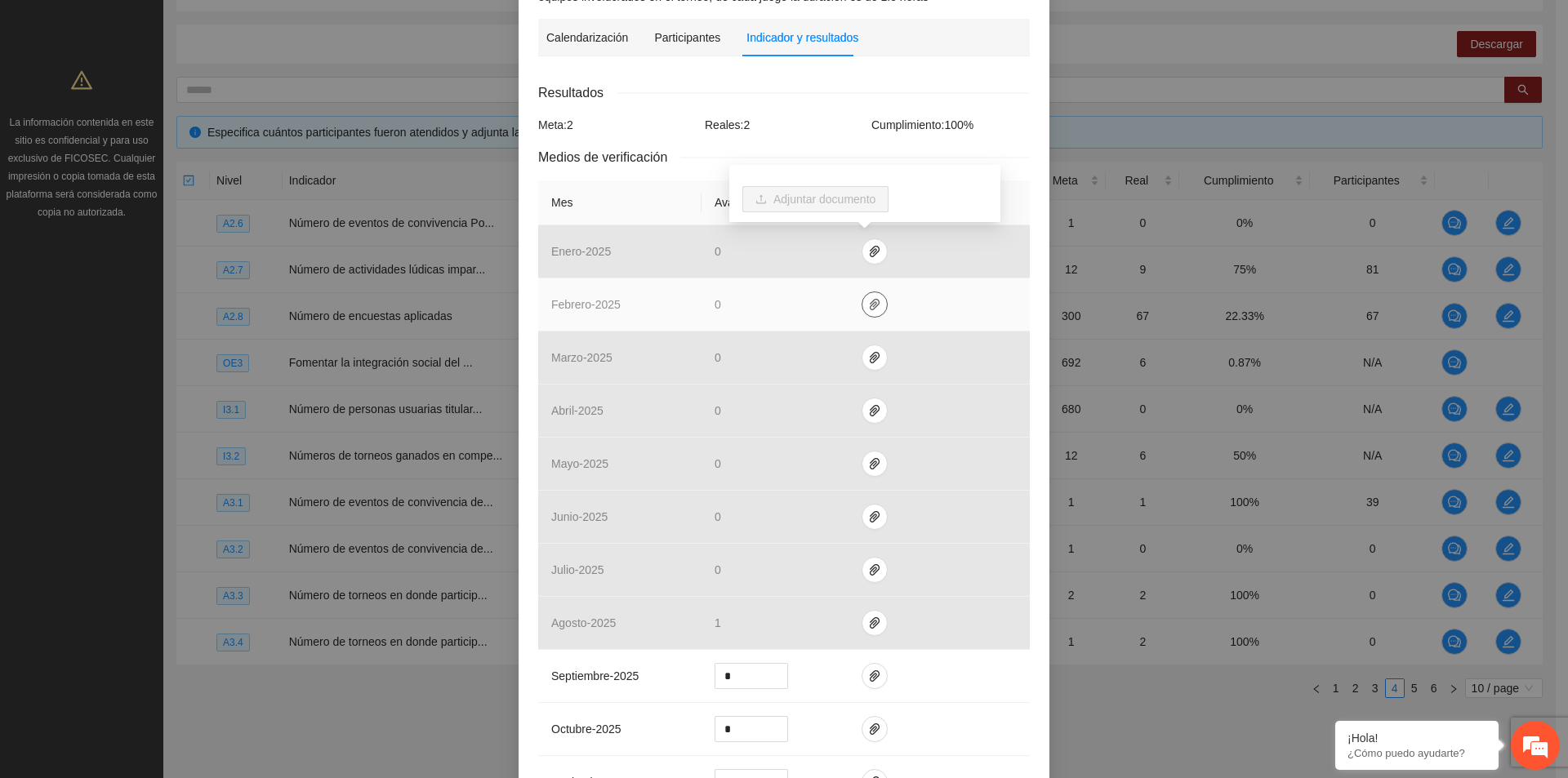
click at [870, 299] on icon "paper-clip" at bounding box center [875, 304] width 14 height 14
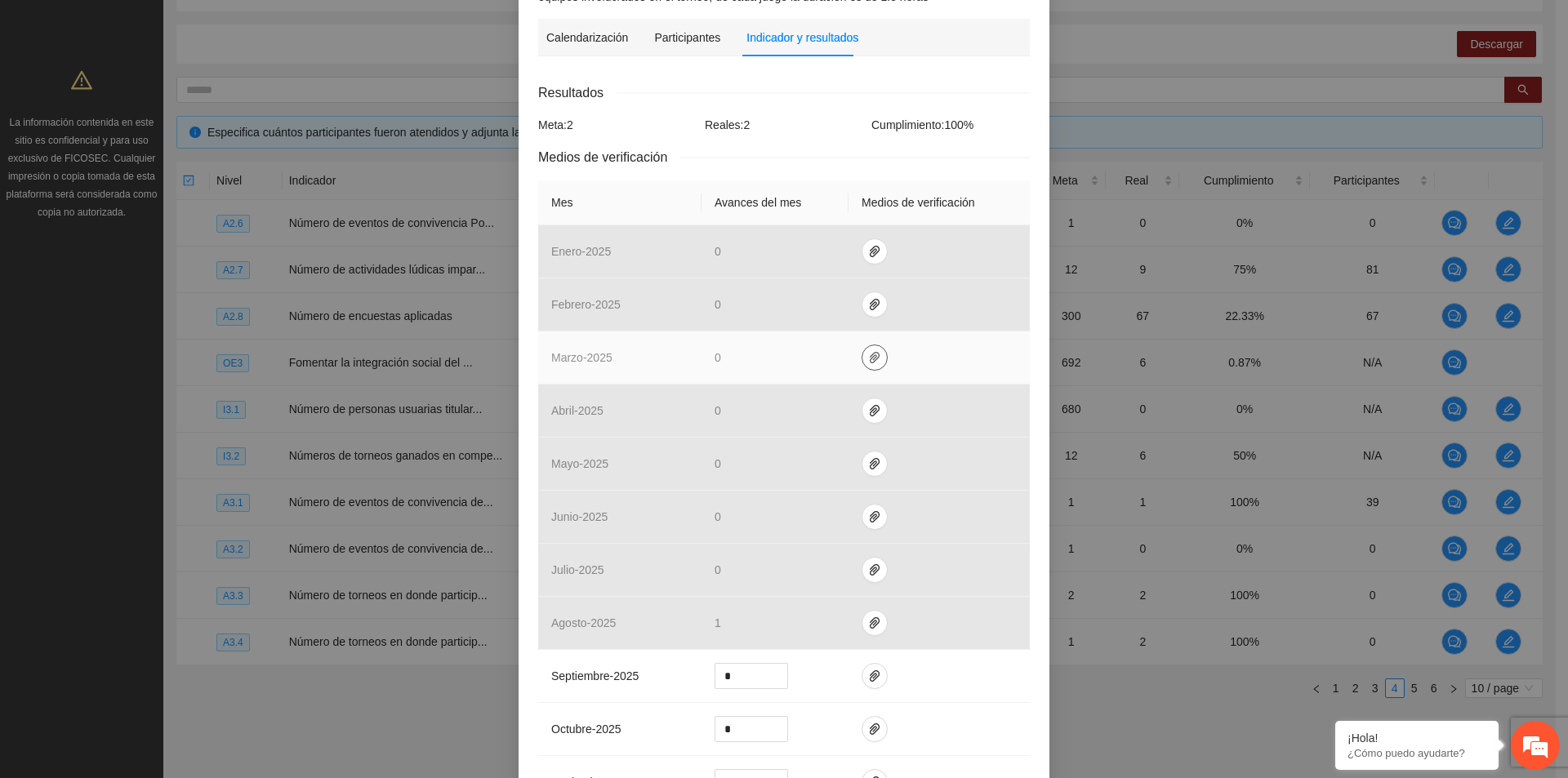
click at [869, 363] on icon "paper-clip" at bounding box center [875, 358] width 14 height 14
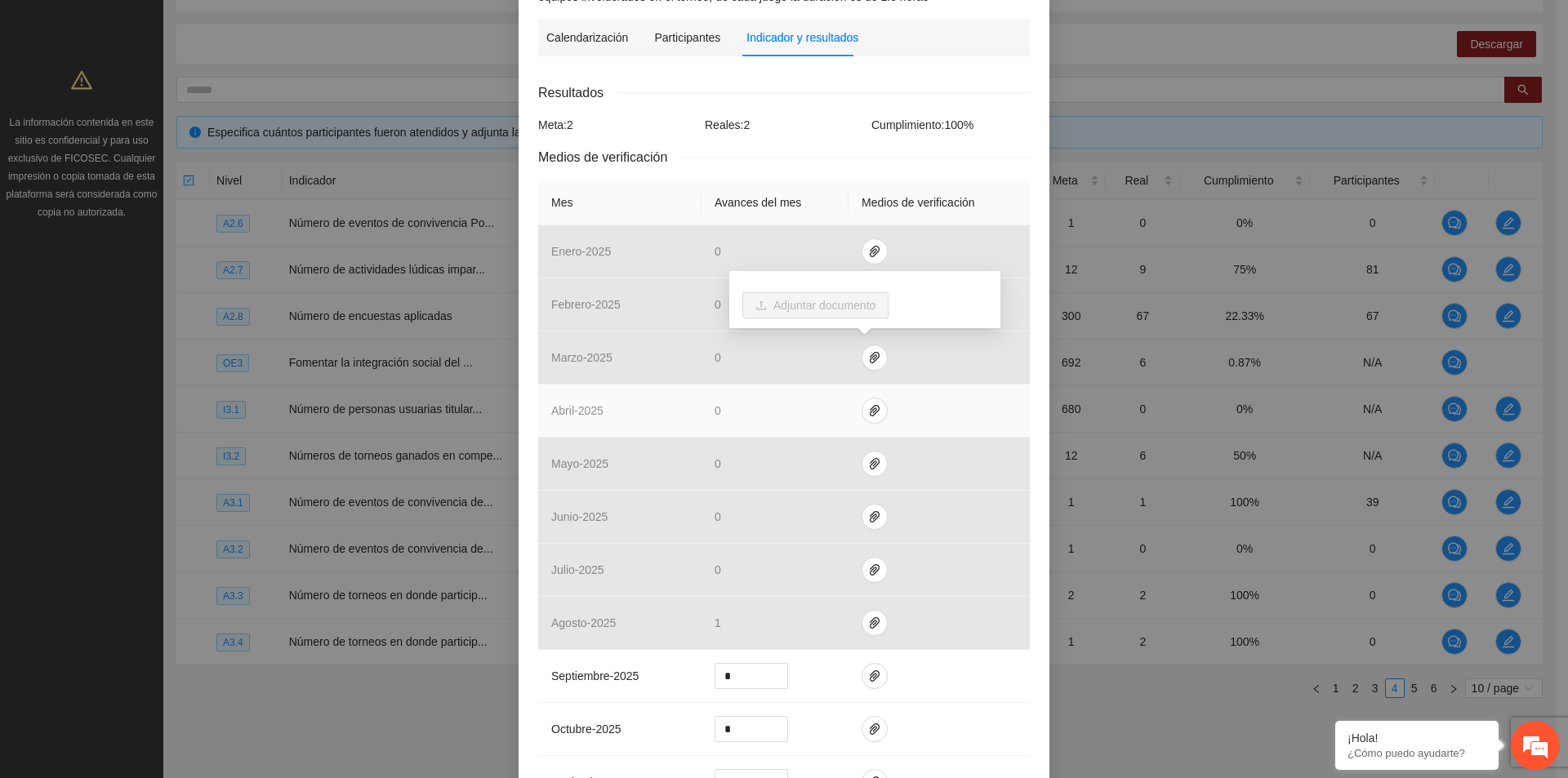
click at [876, 420] on td at bounding box center [940, 411] width 182 height 53
click at [870, 414] on icon "paper-clip" at bounding box center [875, 411] width 14 height 14
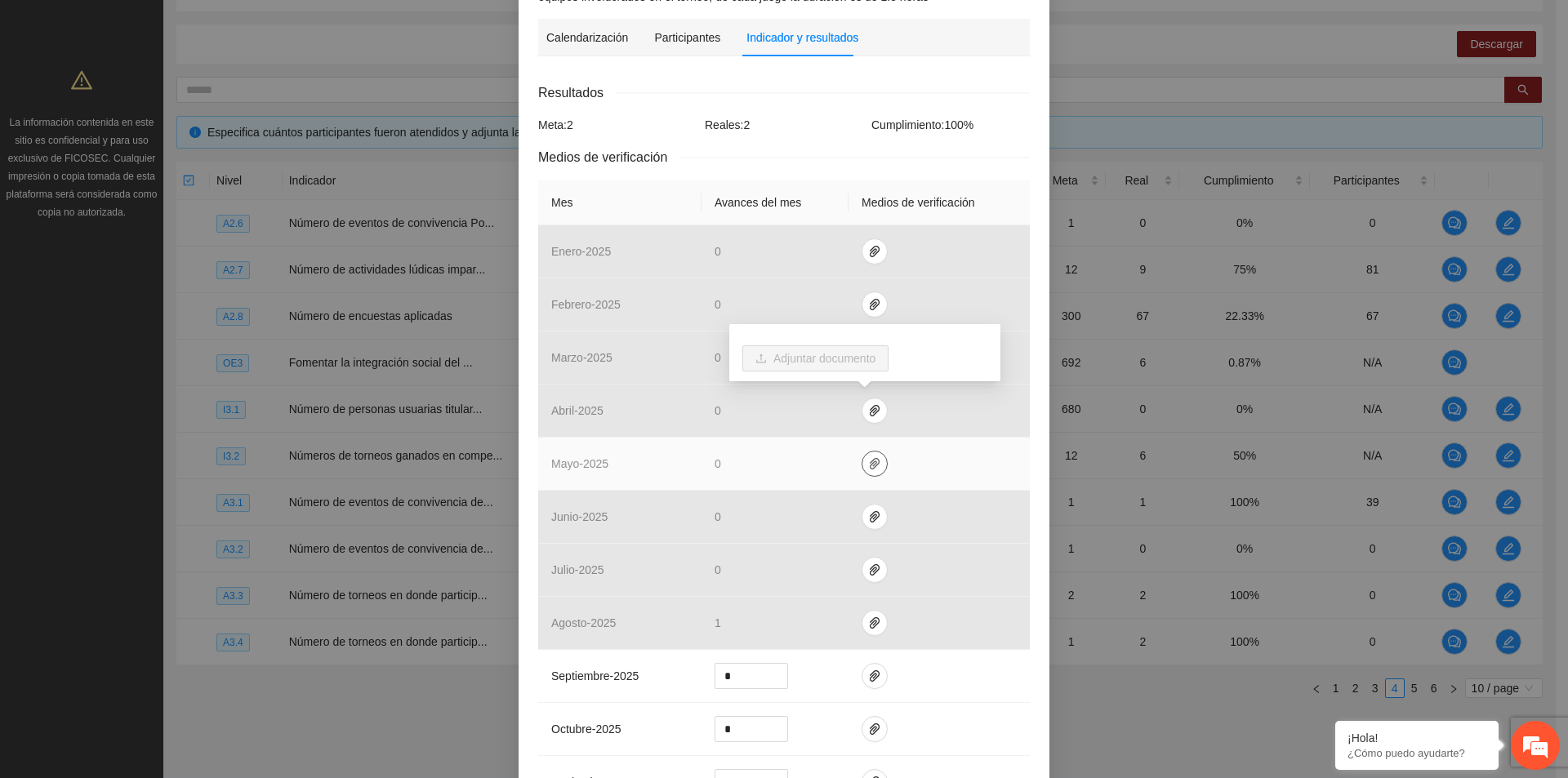
click at [870, 463] on icon "paper-clip" at bounding box center [875, 464] width 10 height 12
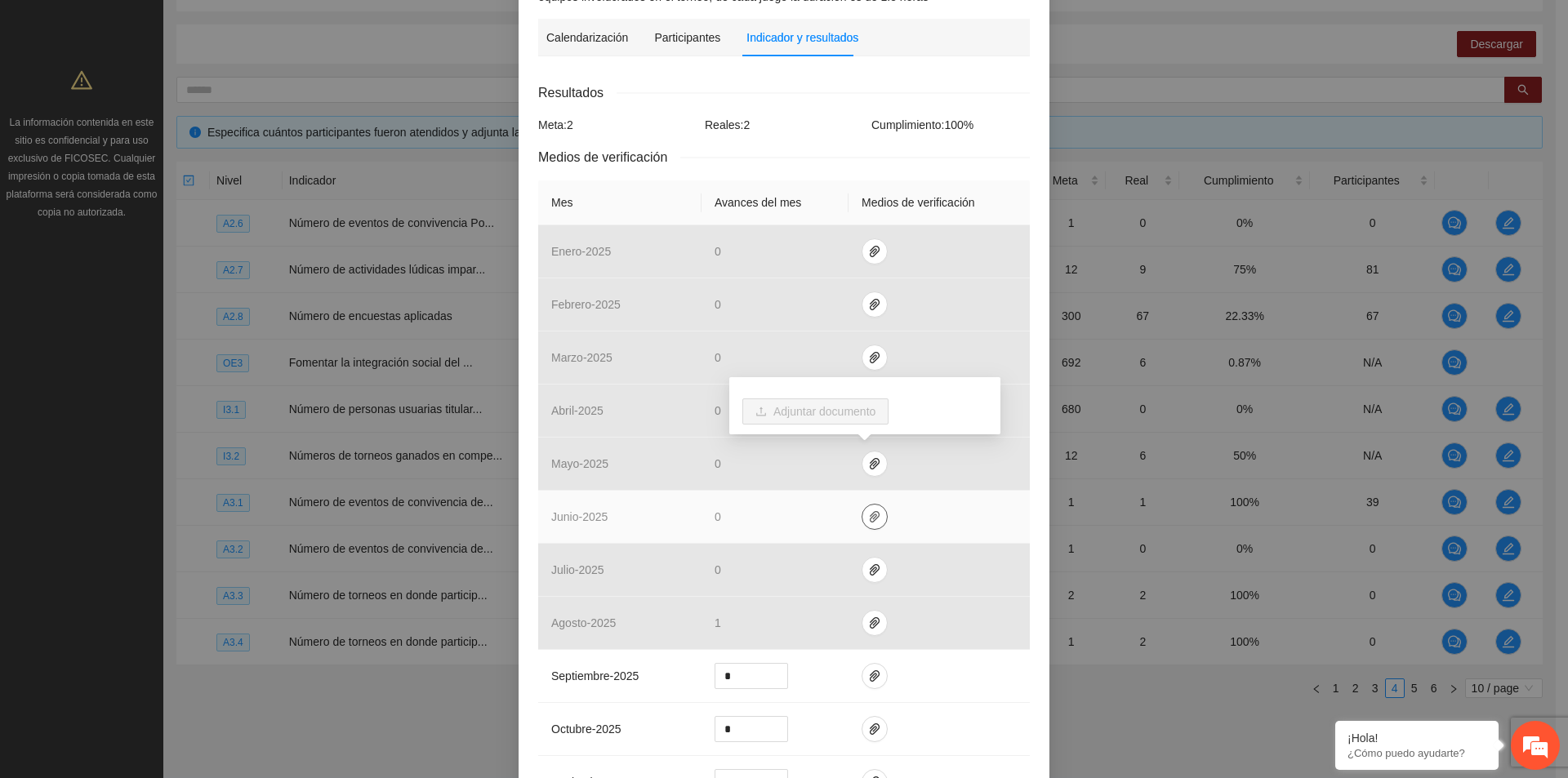
click at [871, 517] on icon "paper-clip" at bounding box center [875, 517] width 14 height 14
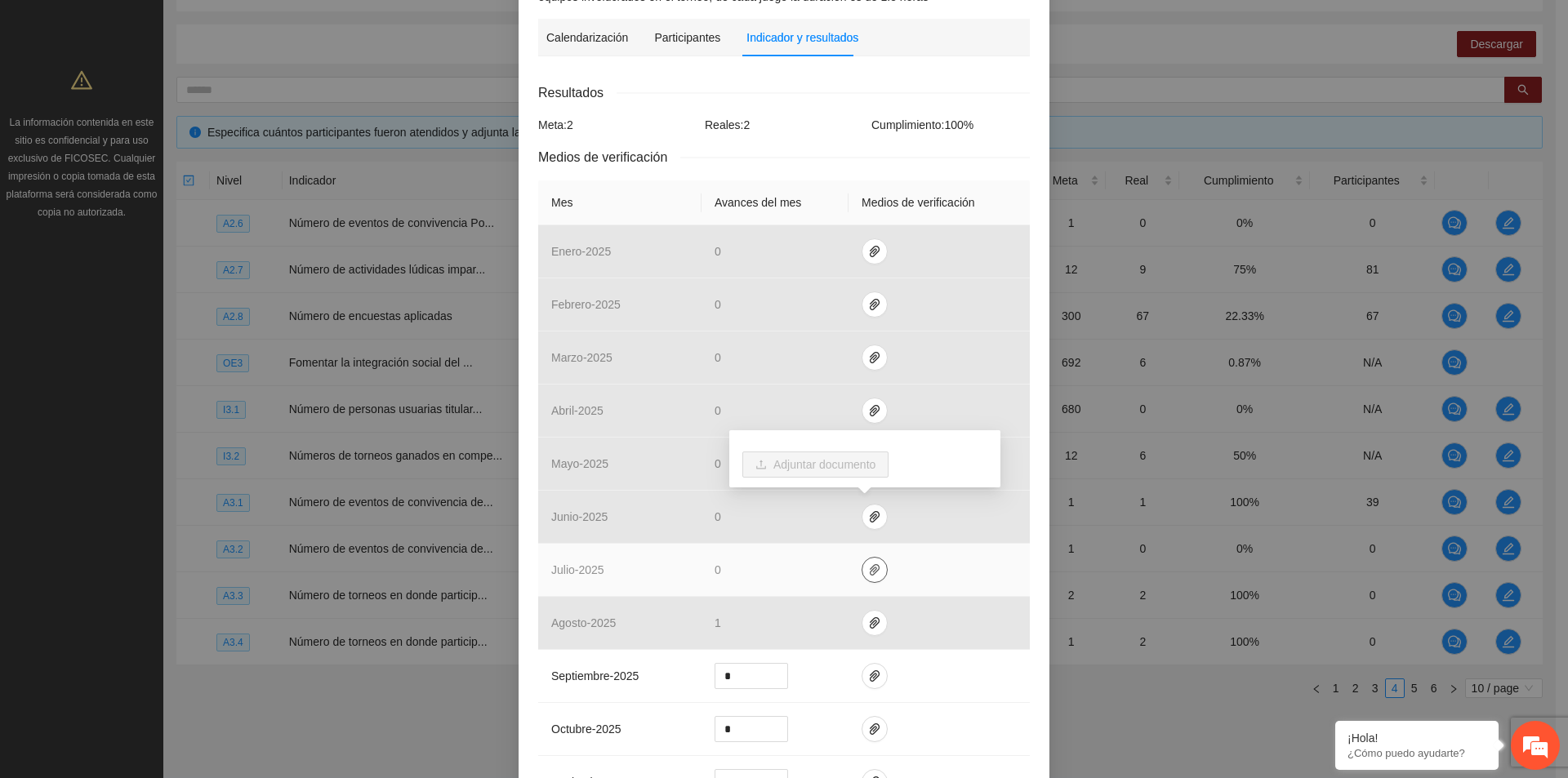
click at [868, 570] on icon "paper-clip" at bounding box center [875, 570] width 14 height 14
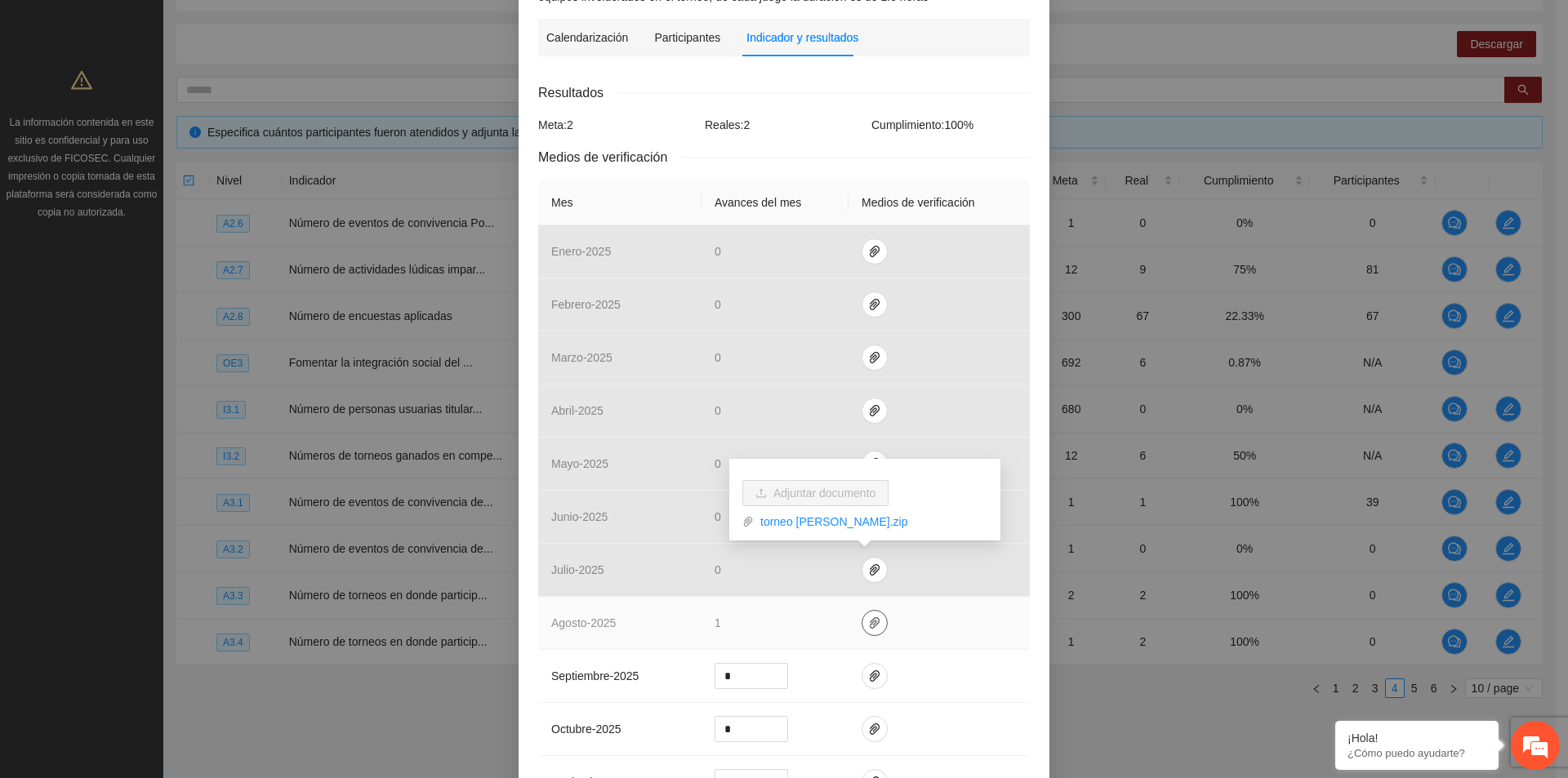
click at [868, 617] on icon "paper-clip" at bounding box center [875, 623] width 14 height 14
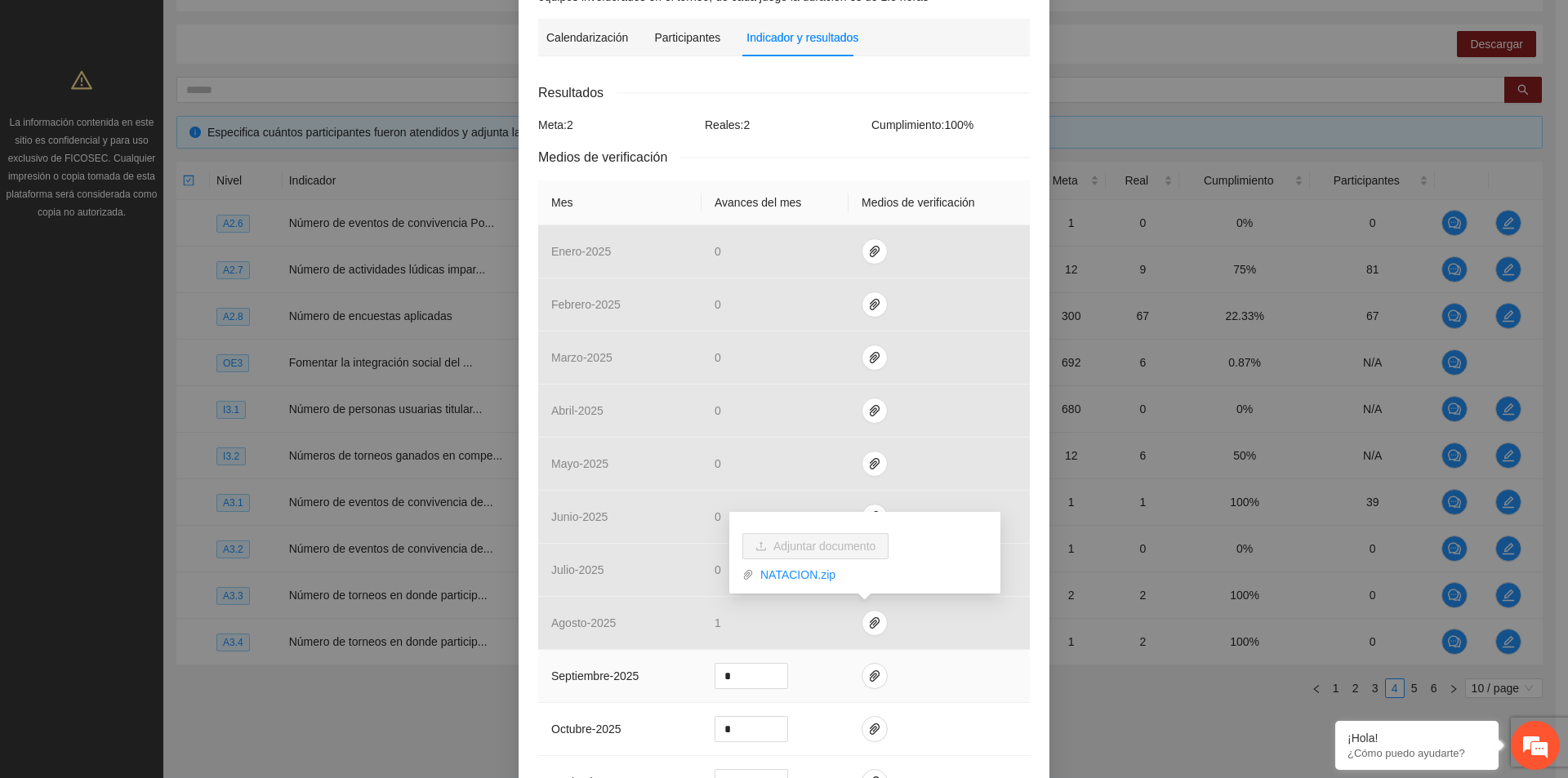
click at [960, 659] on td at bounding box center [940, 676] width 182 height 53
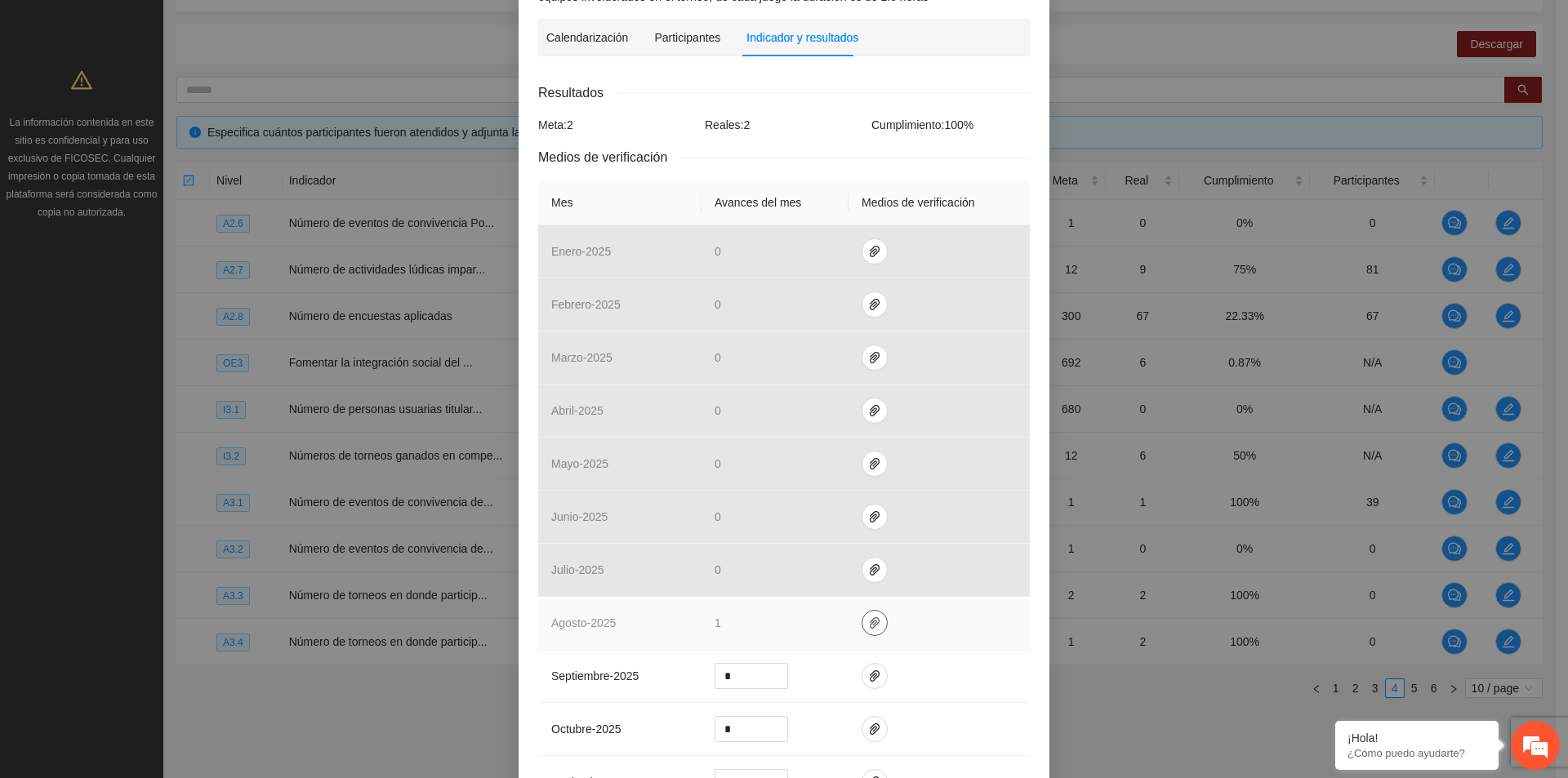
click at [870, 622] on icon "paper-clip" at bounding box center [875, 623] width 10 height 12
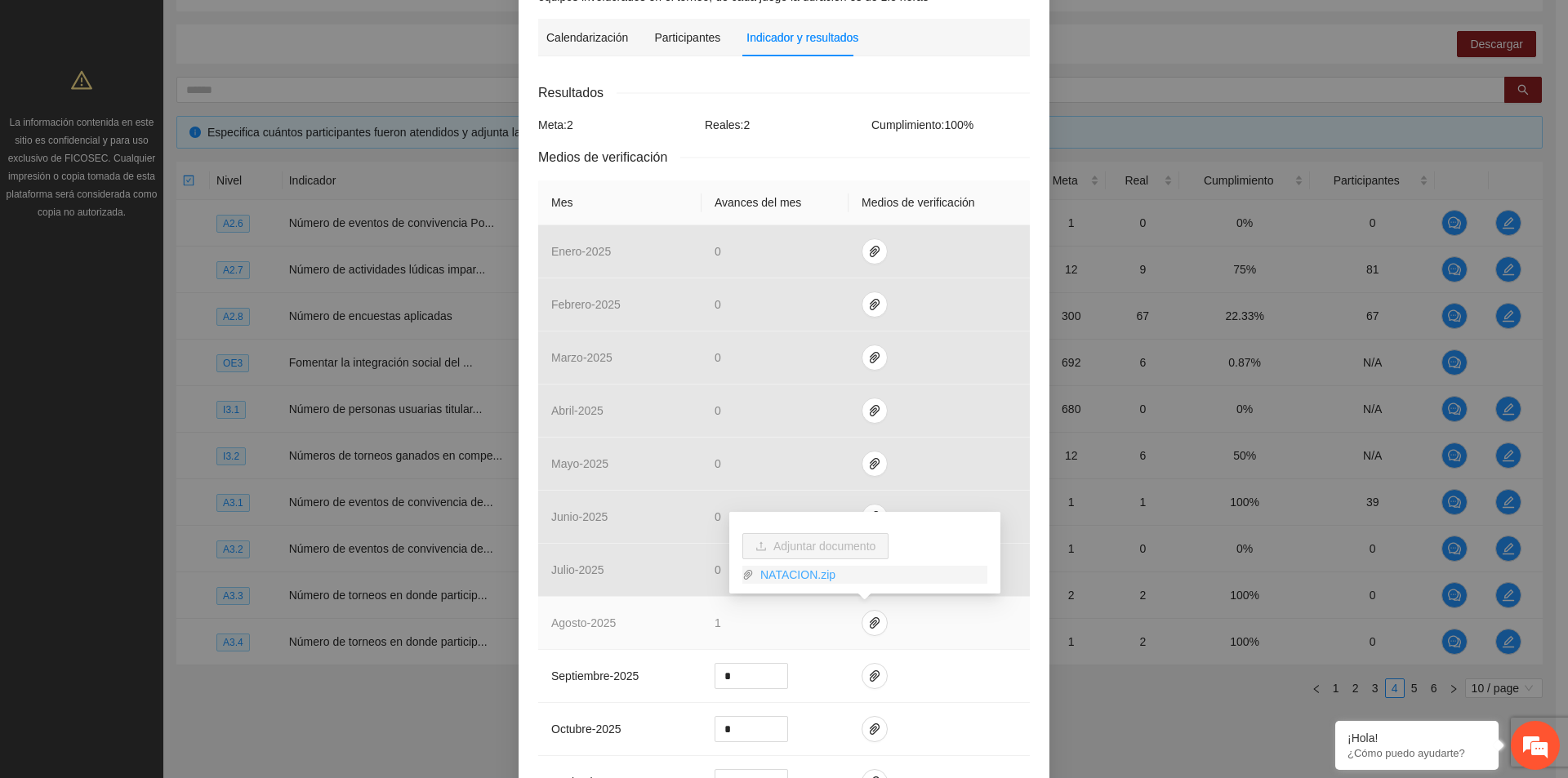
click at [788, 575] on link "NATACION.zip" at bounding box center [871, 574] width 234 height 18
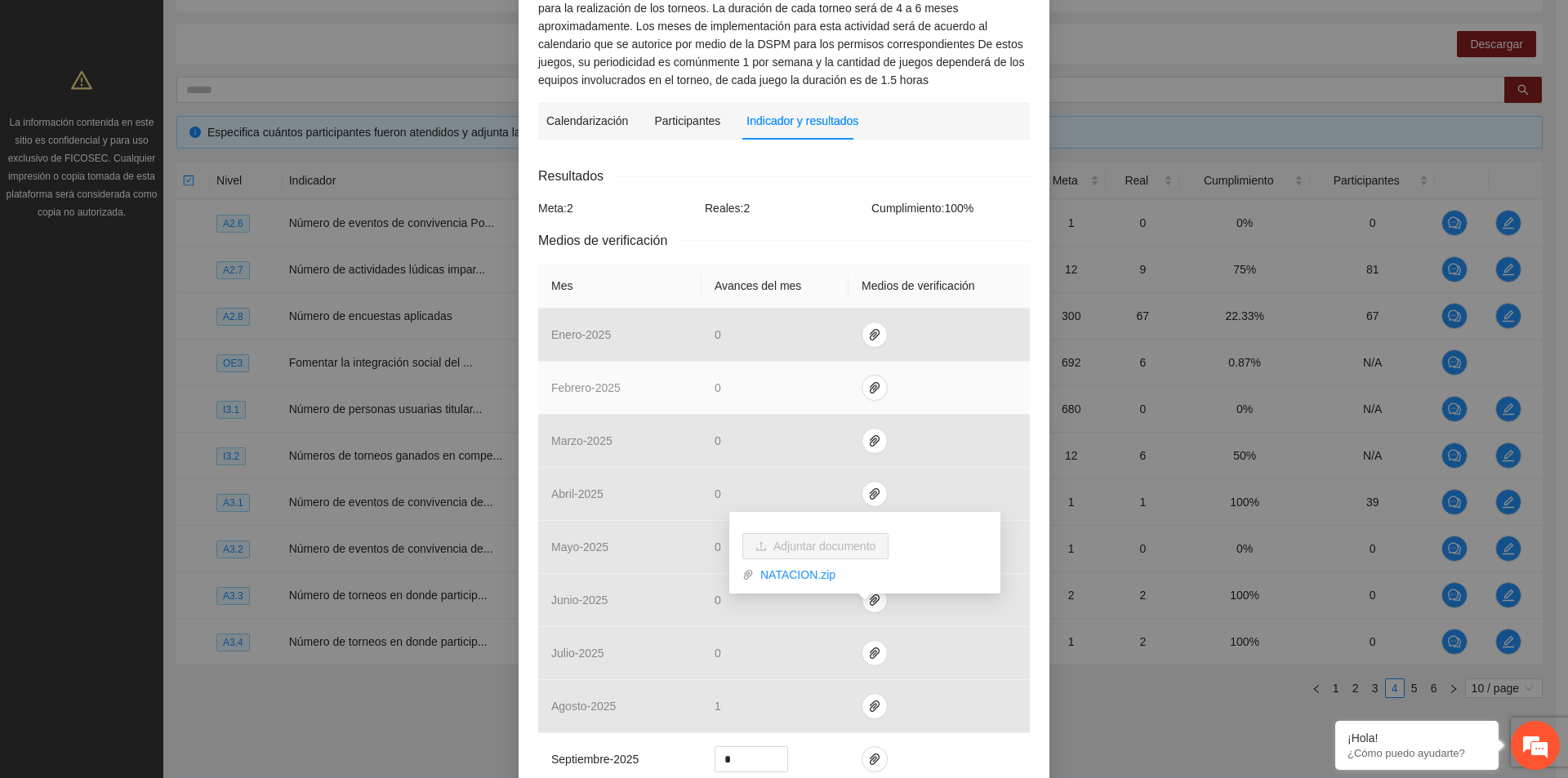
scroll to position [163, 0]
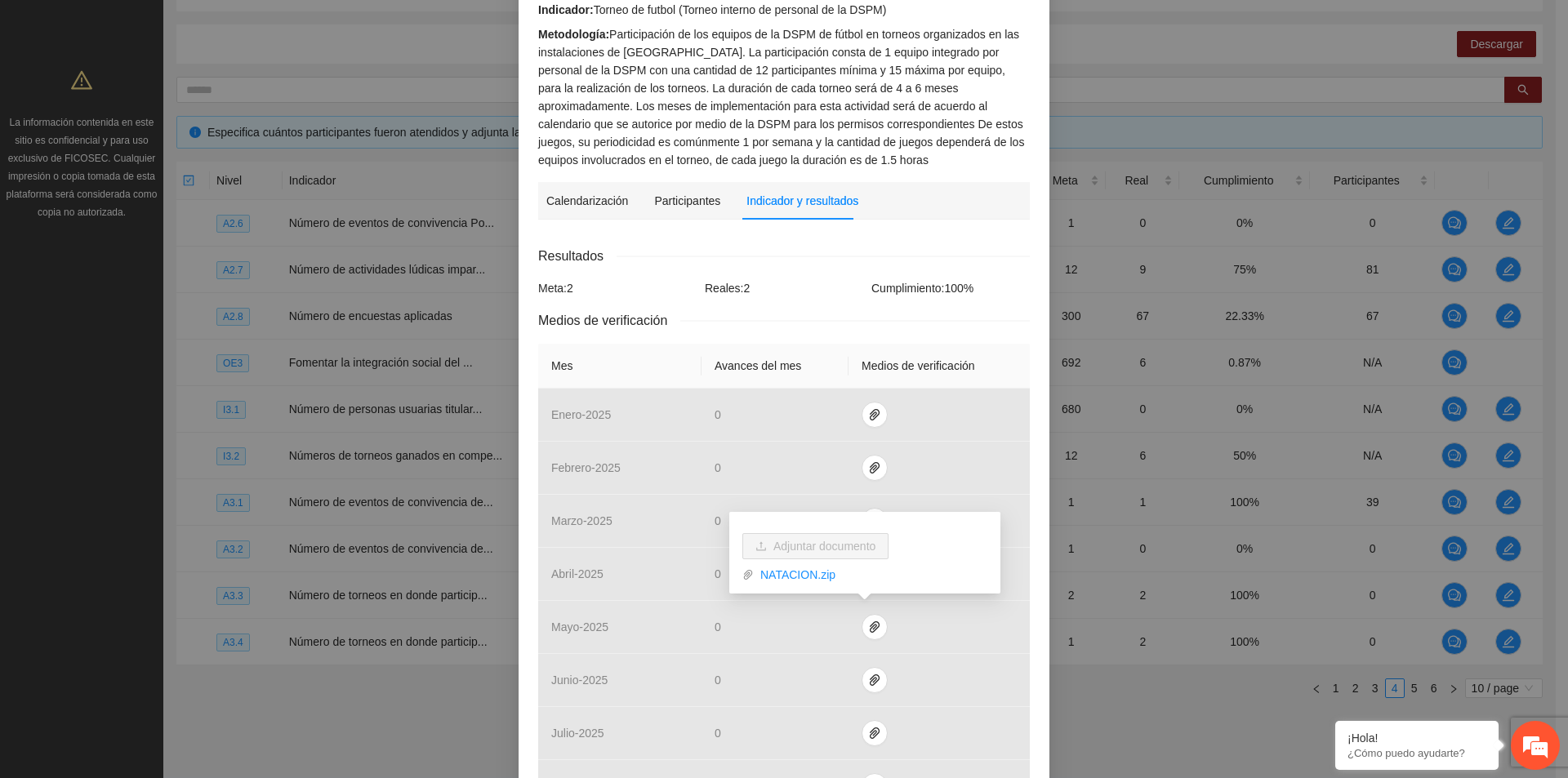
click at [996, 259] on div "Resultados" at bounding box center [784, 255] width 491 height 20
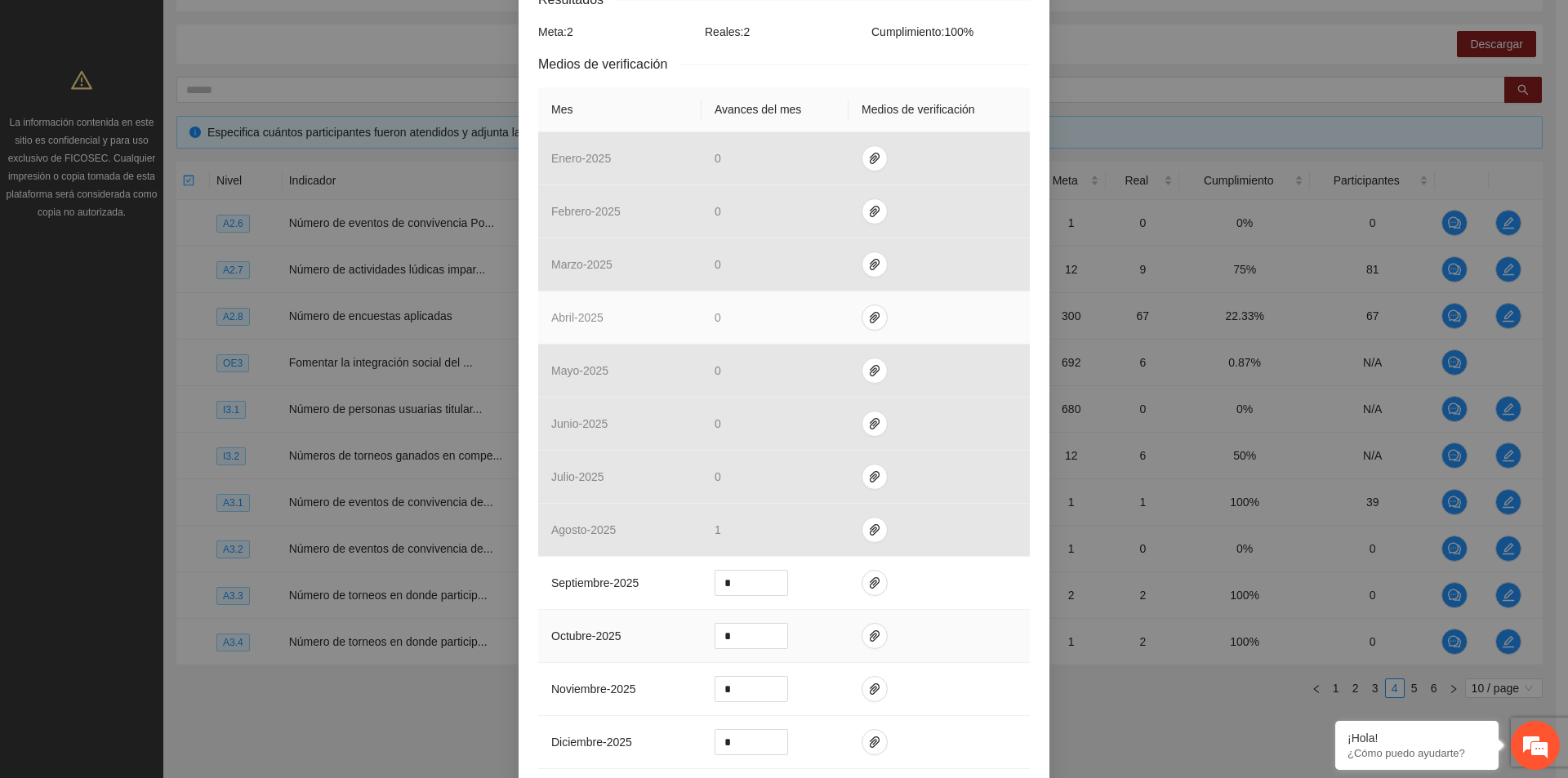
scroll to position [586, 0]
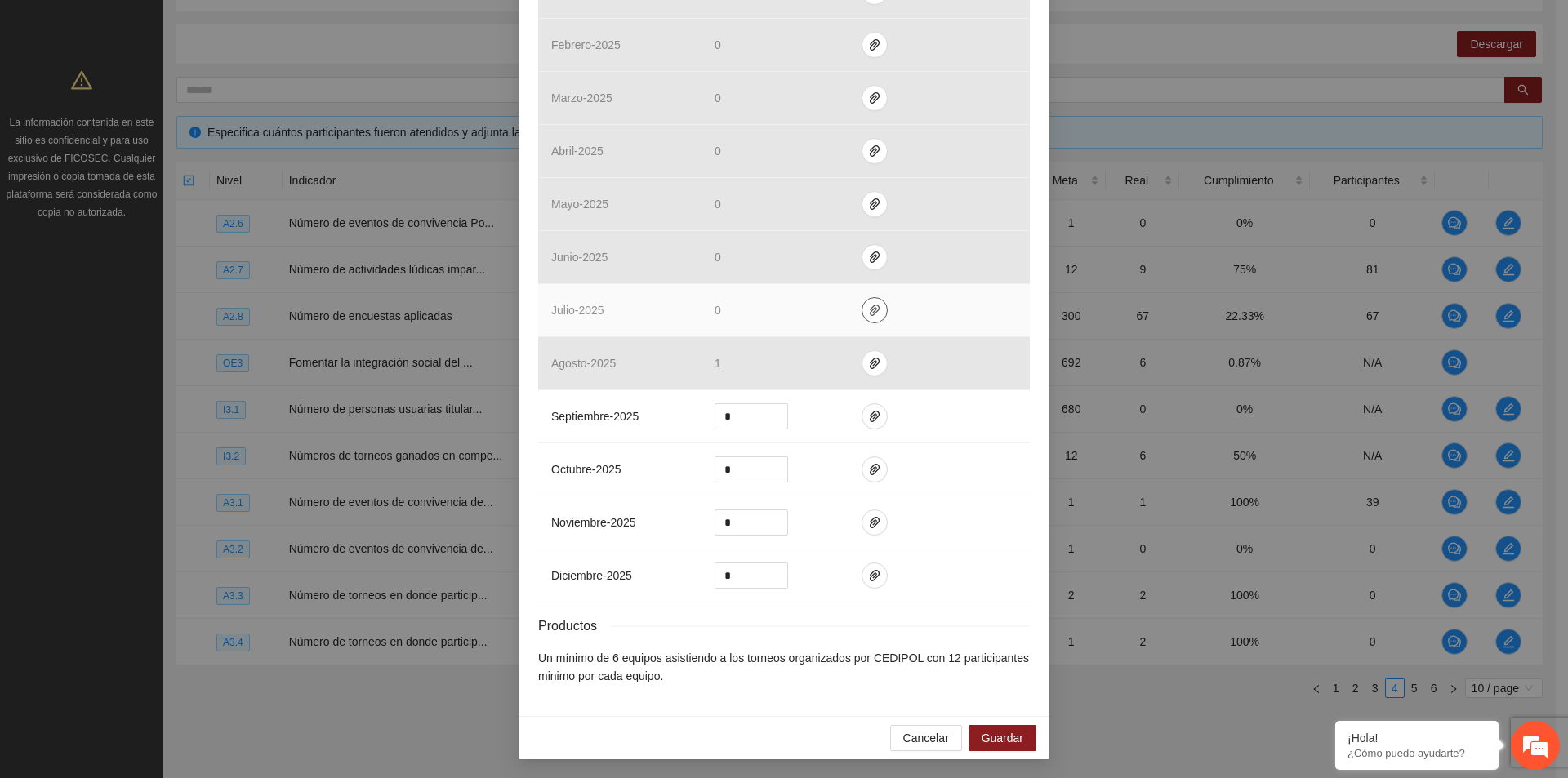
click at [869, 311] on icon "paper-clip" at bounding box center [875, 310] width 14 height 14
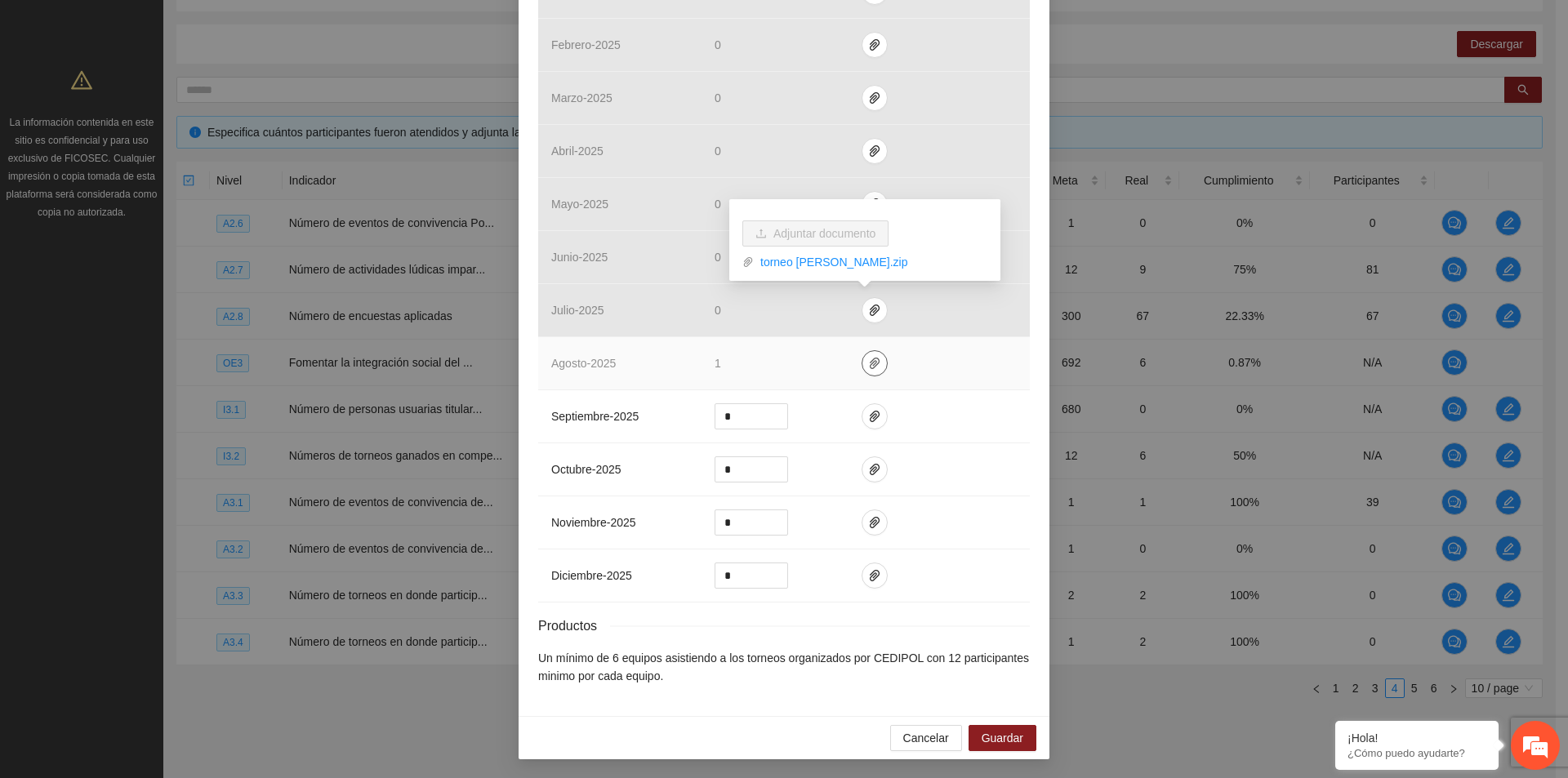
click at [868, 360] on icon "paper-clip" at bounding box center [875, 363] width 14 height 14
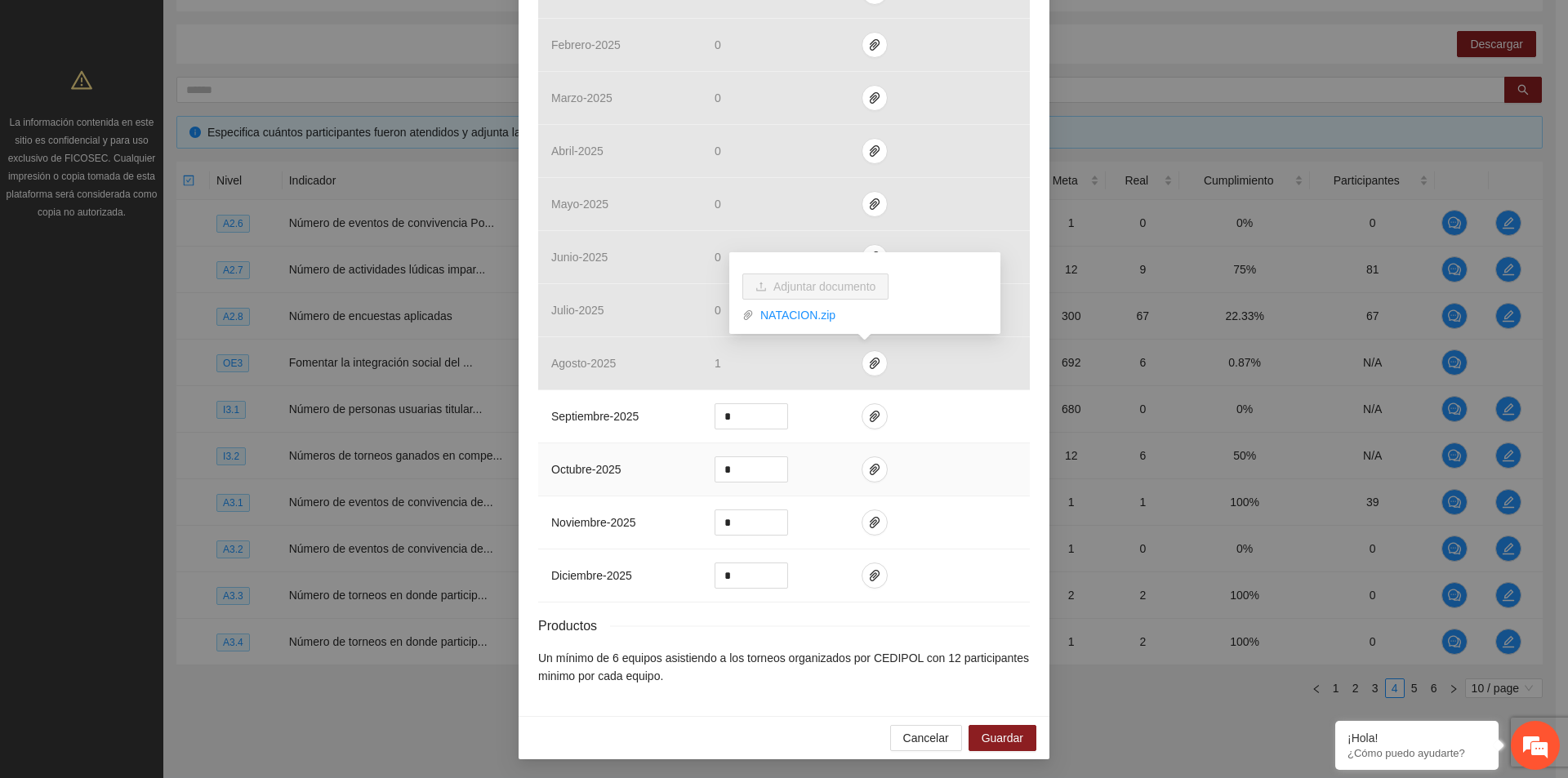
click at [991, 446] on td at bounding box center [940, 470] width 182 height 53
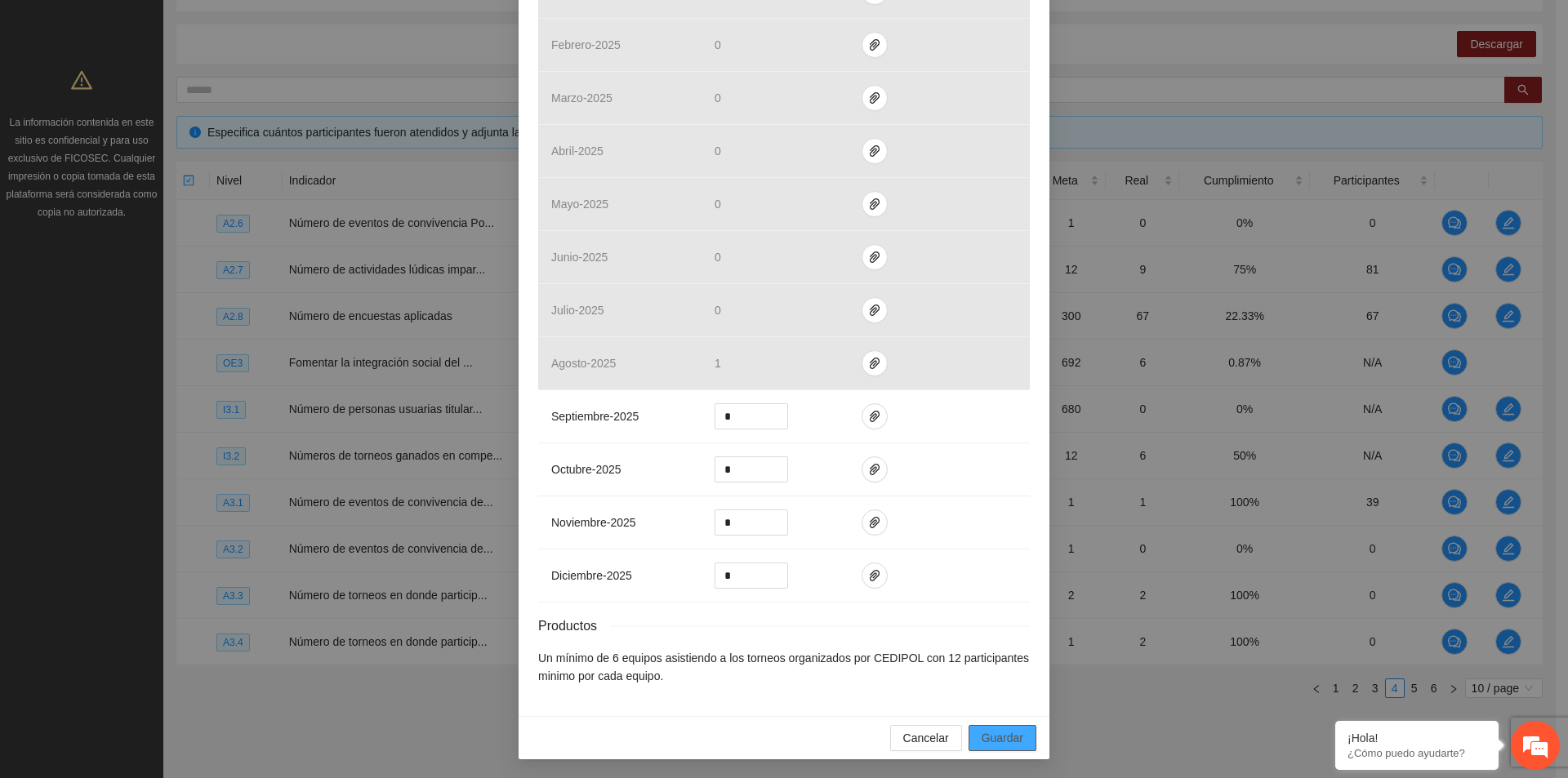
click at [998, 739] on span "Guardar" at bounding box center [1002, 737] width 42 height 18
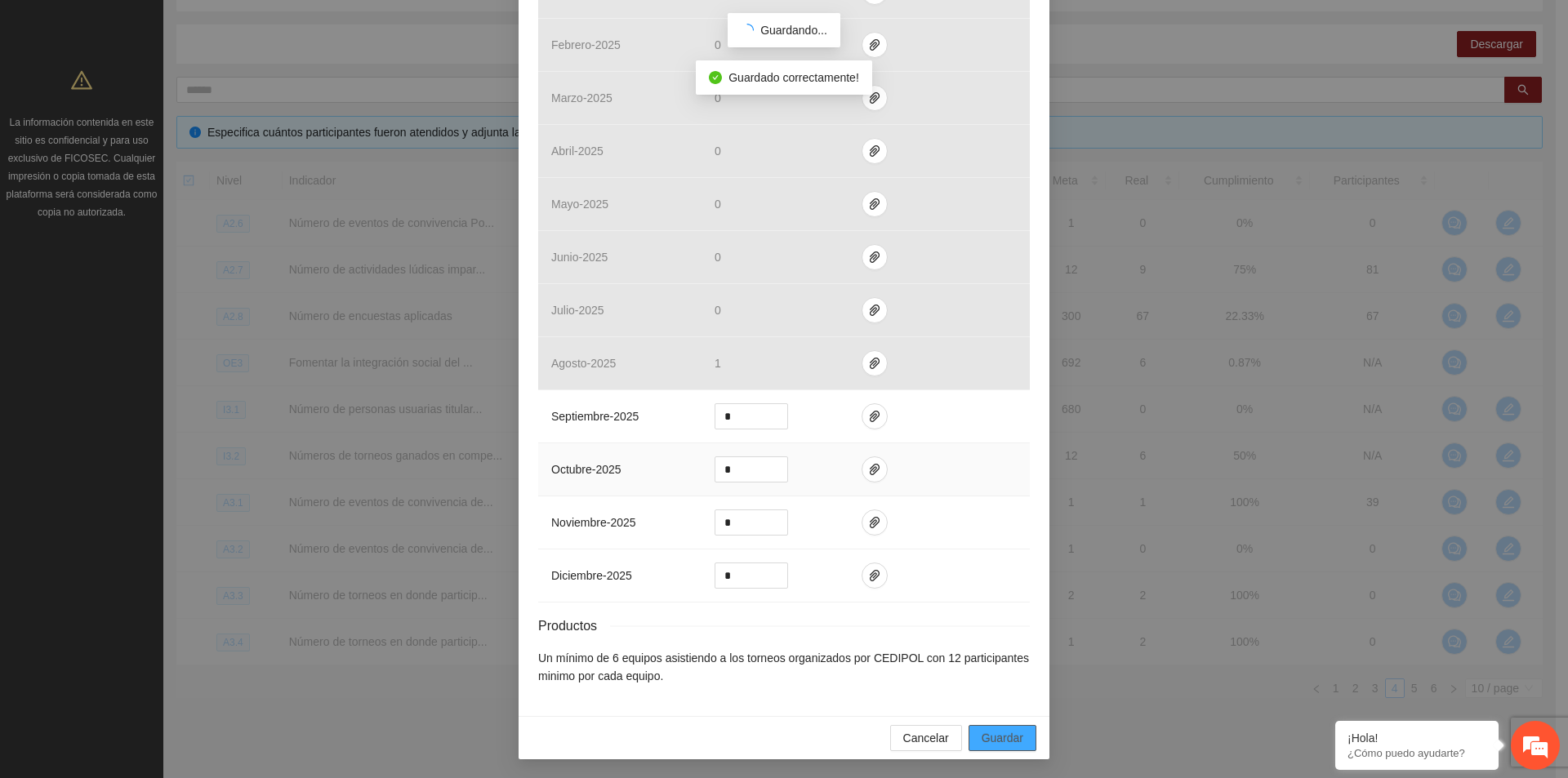
scroll to position [504, 0]
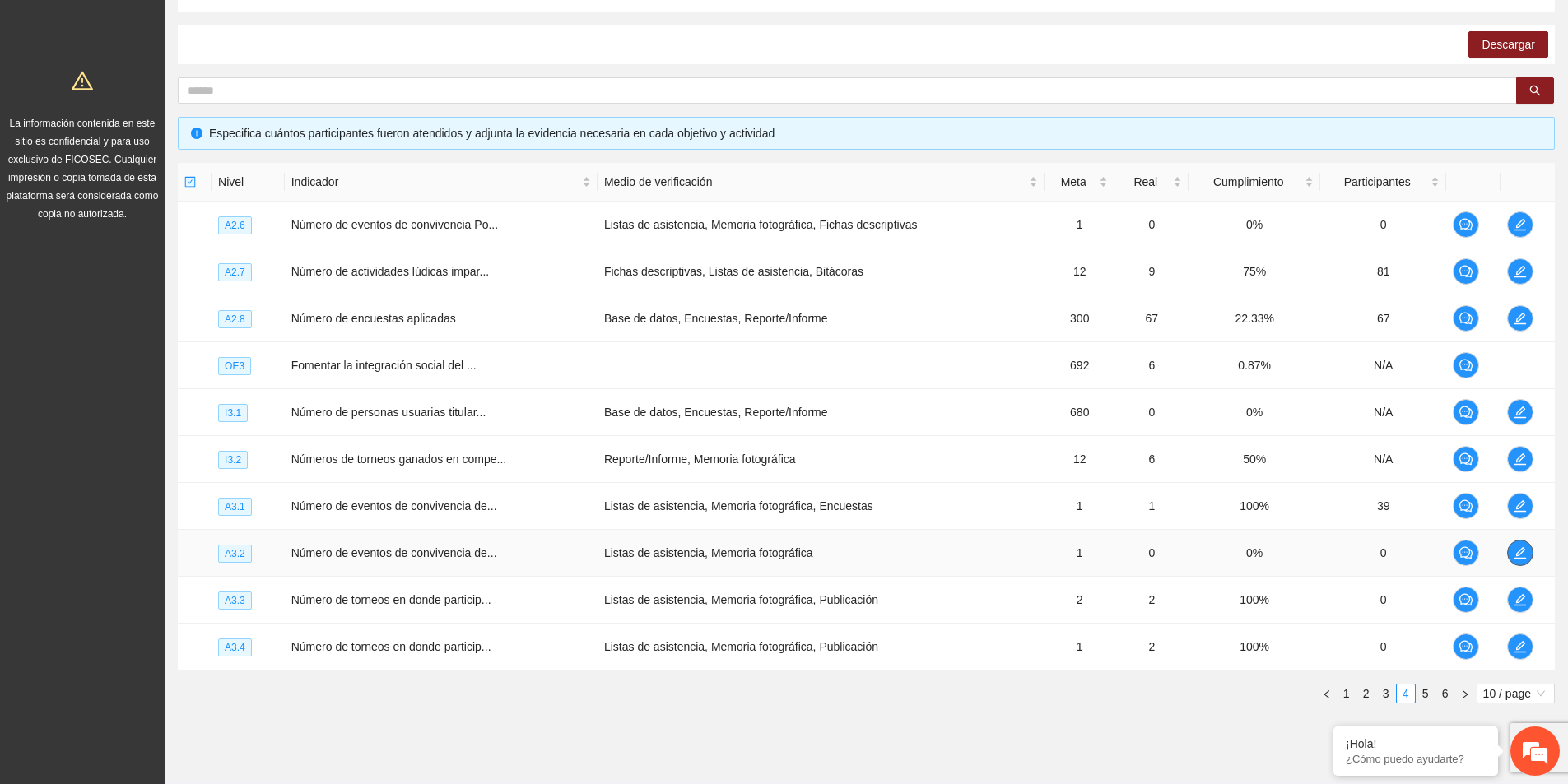
click at [1528, 563] on button "button" at bounding box center [1519, 552] width 26 height 26
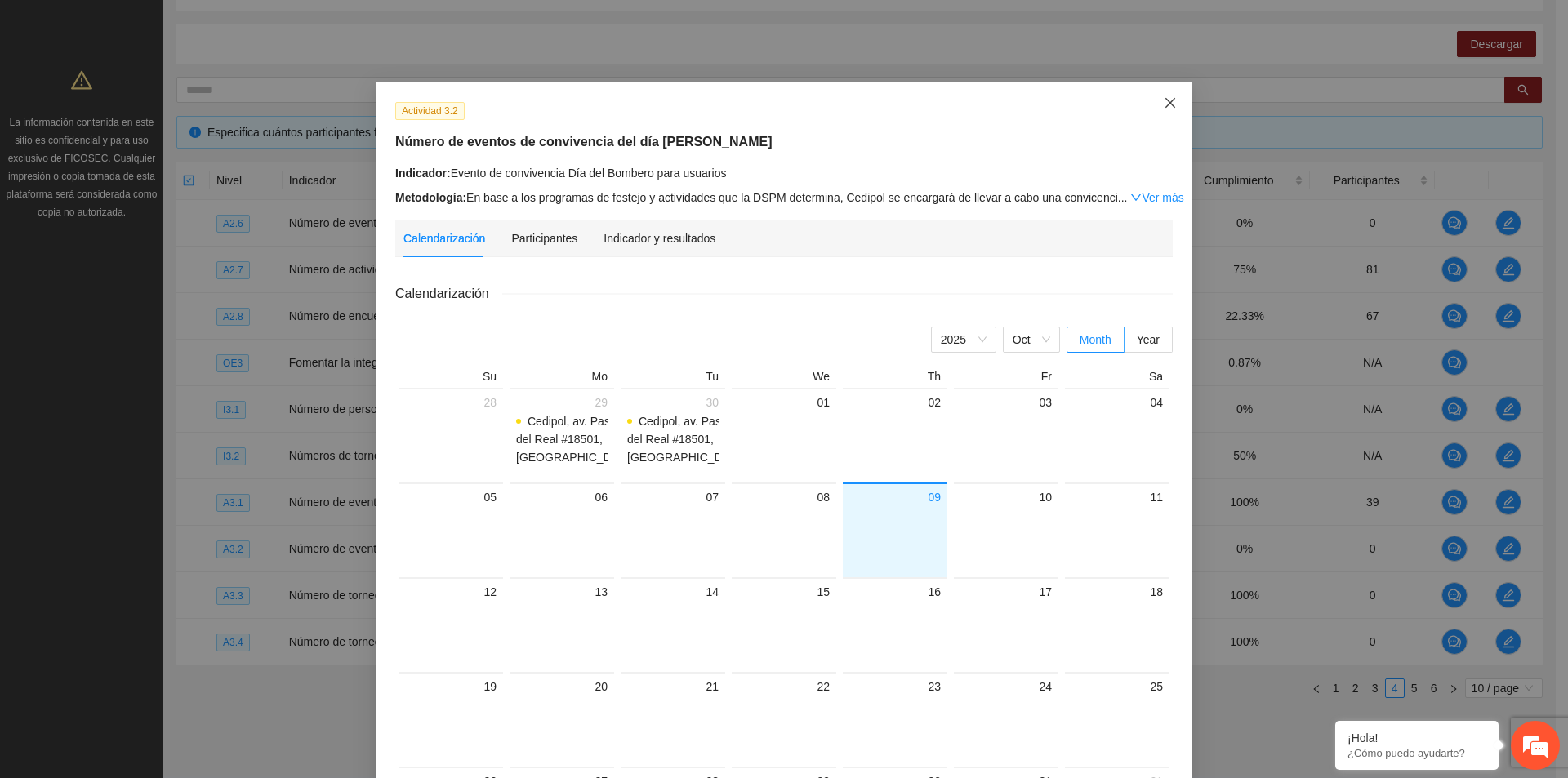
click at [1155, 110] on span "Close" at bounding box center [1171, 103] width 44 height 44
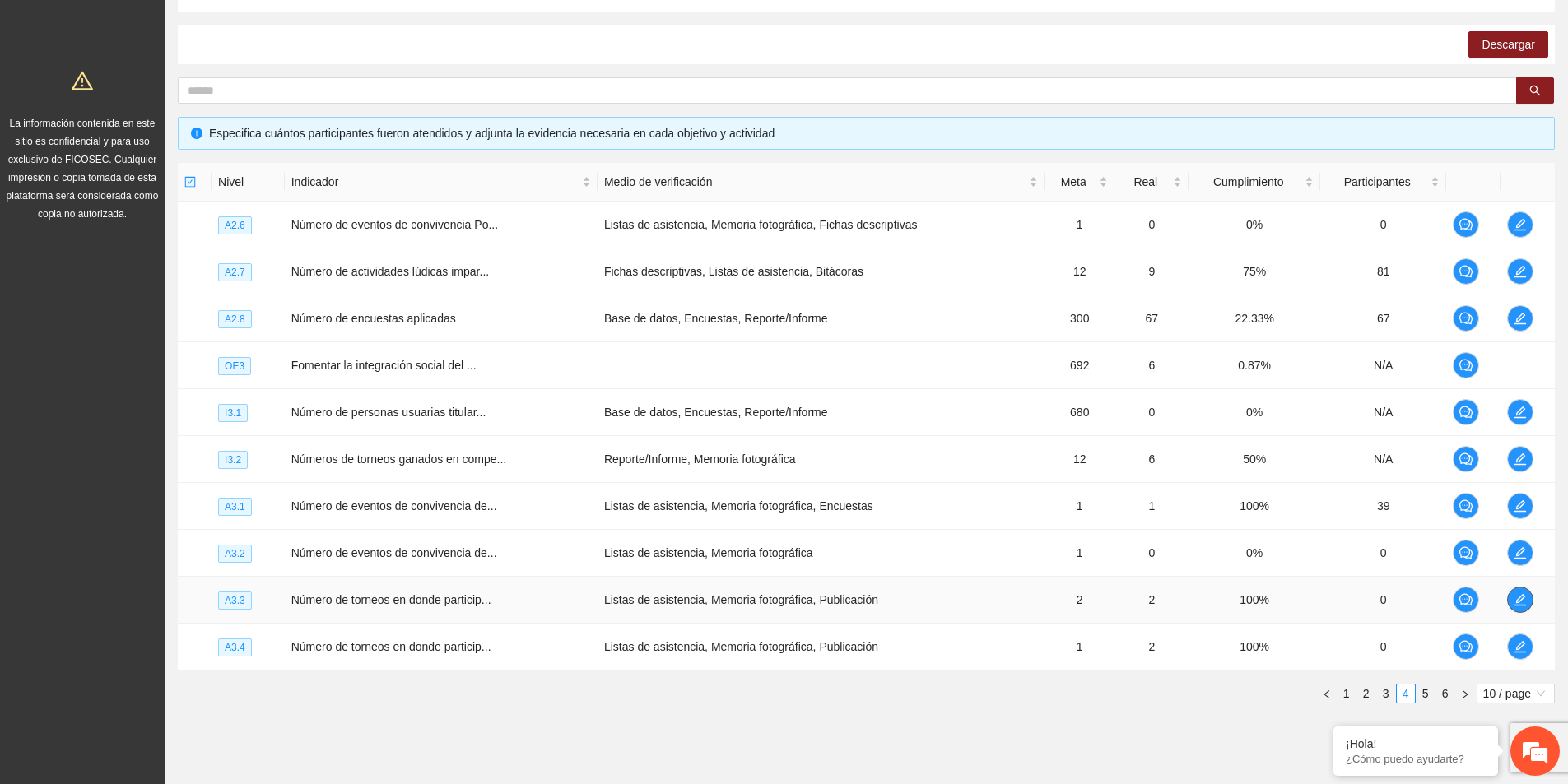
click at [1520, 608] on button "button" at bounding box center [1519, 599] width 26 height 26
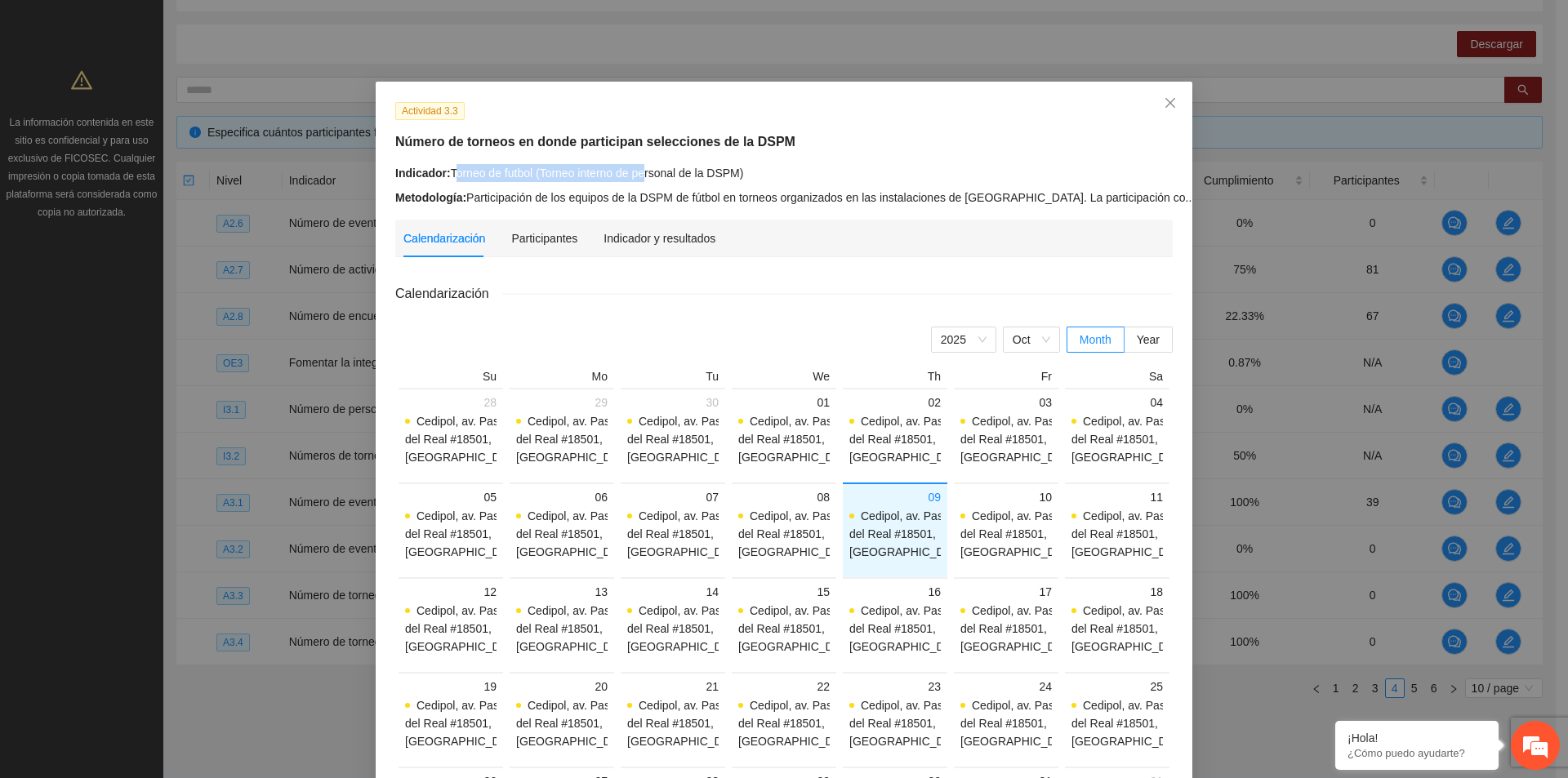
drag, startPoint x: 449, startPoint y: 174, endPoint x: 640, endPoint y: 174, distance: 191.0
click at [640, 174] on div "Indicador: Torneo de futbol (Torneo interno de personal de la DSPM)" at bounding box center [784, 173] width 777 height 18
drag, startPoint x: 392, startPoint y: 141, endPoint x: 629, endPoint y: 144, distance: 237.0
click at [629, 144] on h5 "Número de torneos en donde participan selecciones de la DSPM" at bounding box center [784, 142] width 777 height 19
drag, startPoint x: 954, startPoint y: 153, endPoint x: 1165, endPoint y: 152, distance: 211.0
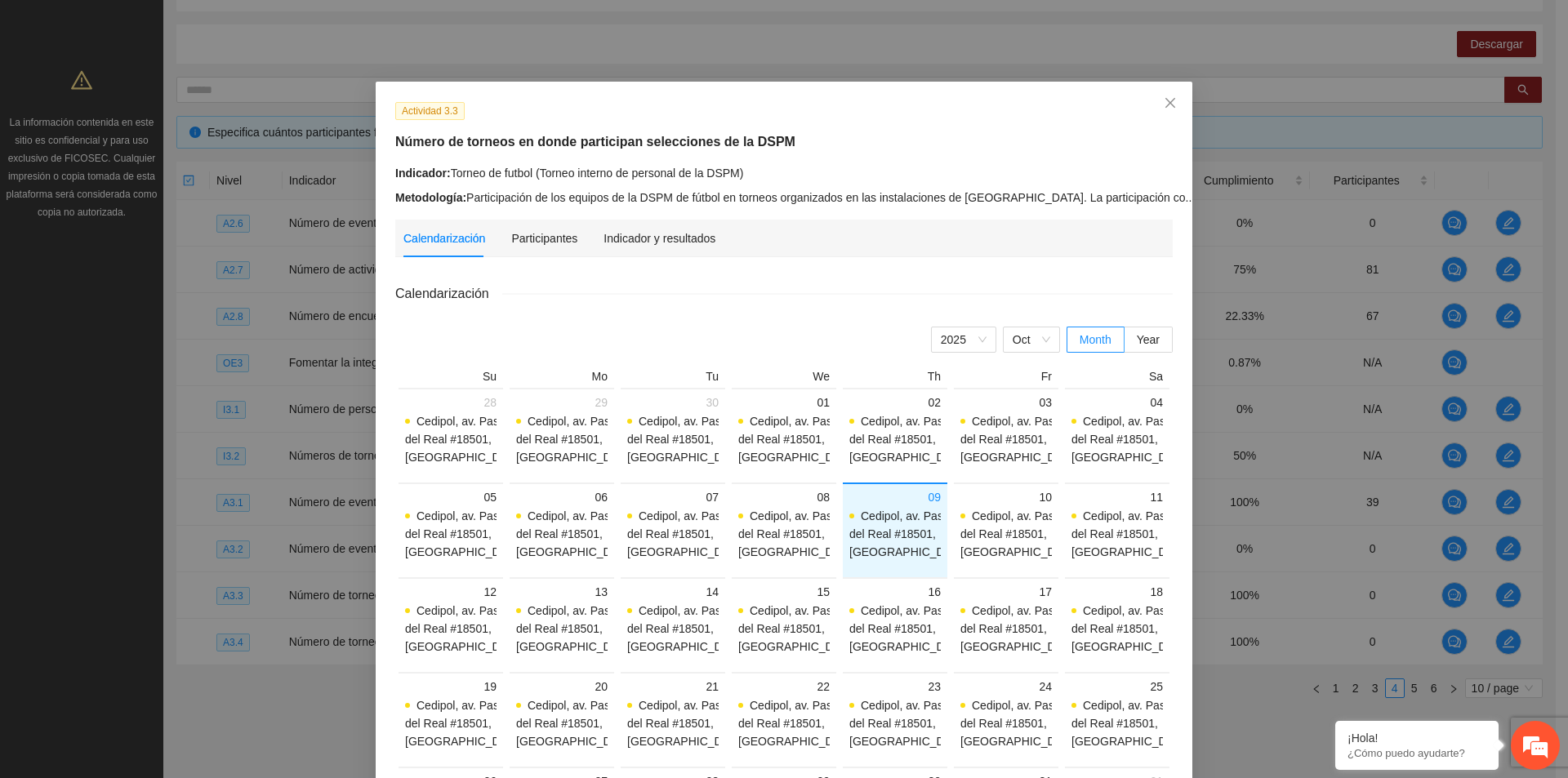
click at [965, 155] on div "Actividad 3.3 Número de torneos en donde participan selecciones de la DSPM Indi…" at bounding box center [784, 154] width 790 height 105
click at [1164, 105] on icon "close" at bounding box center [1171, 103] width 14 height 14
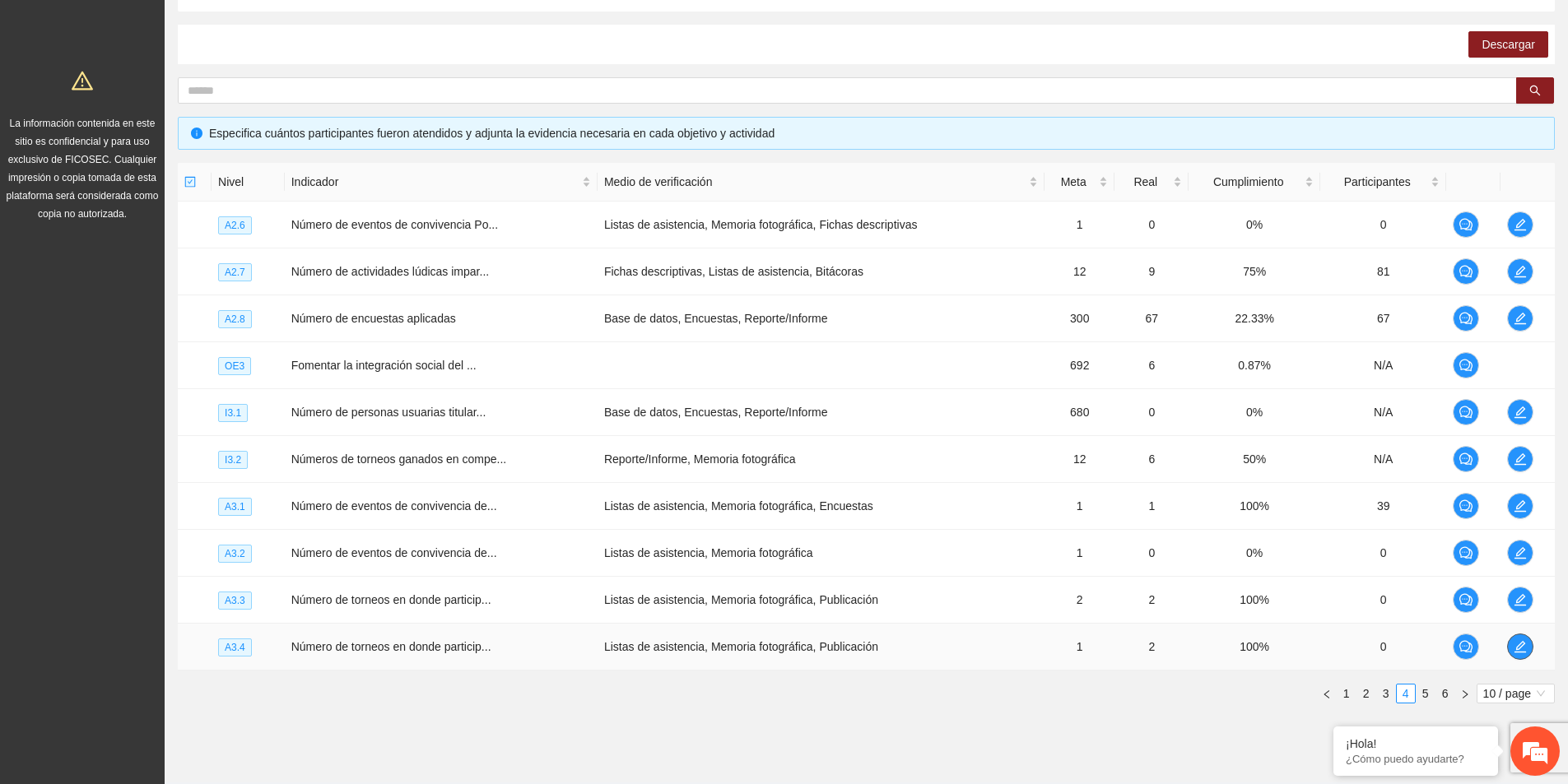
click at [1530, 640] on button "button" at bounding box center [1519, 646] width 26 height 26
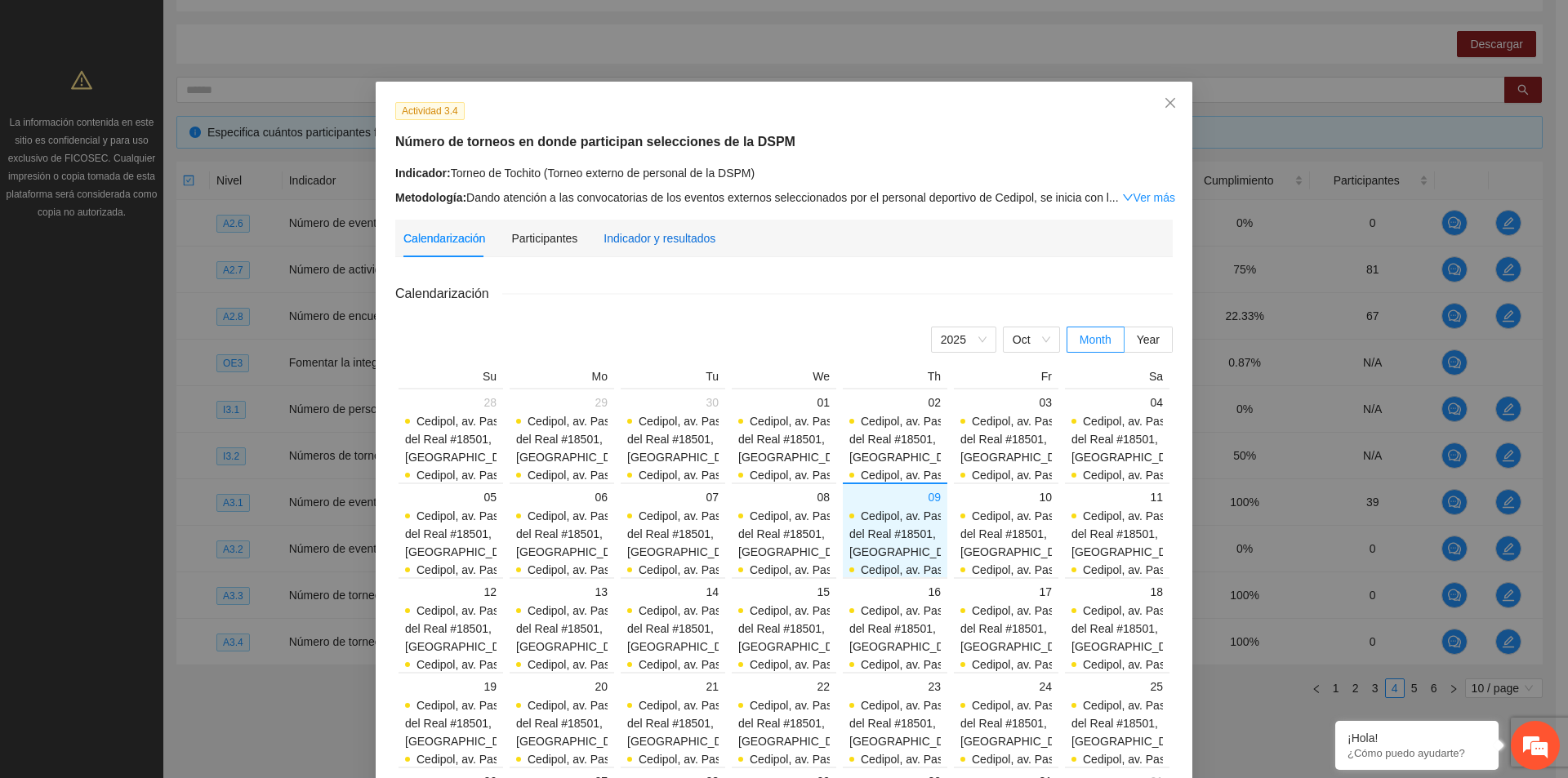
click at [675, 241] on div "Indicador y resultados" at bounding box center [659, 238] width 112 height 18
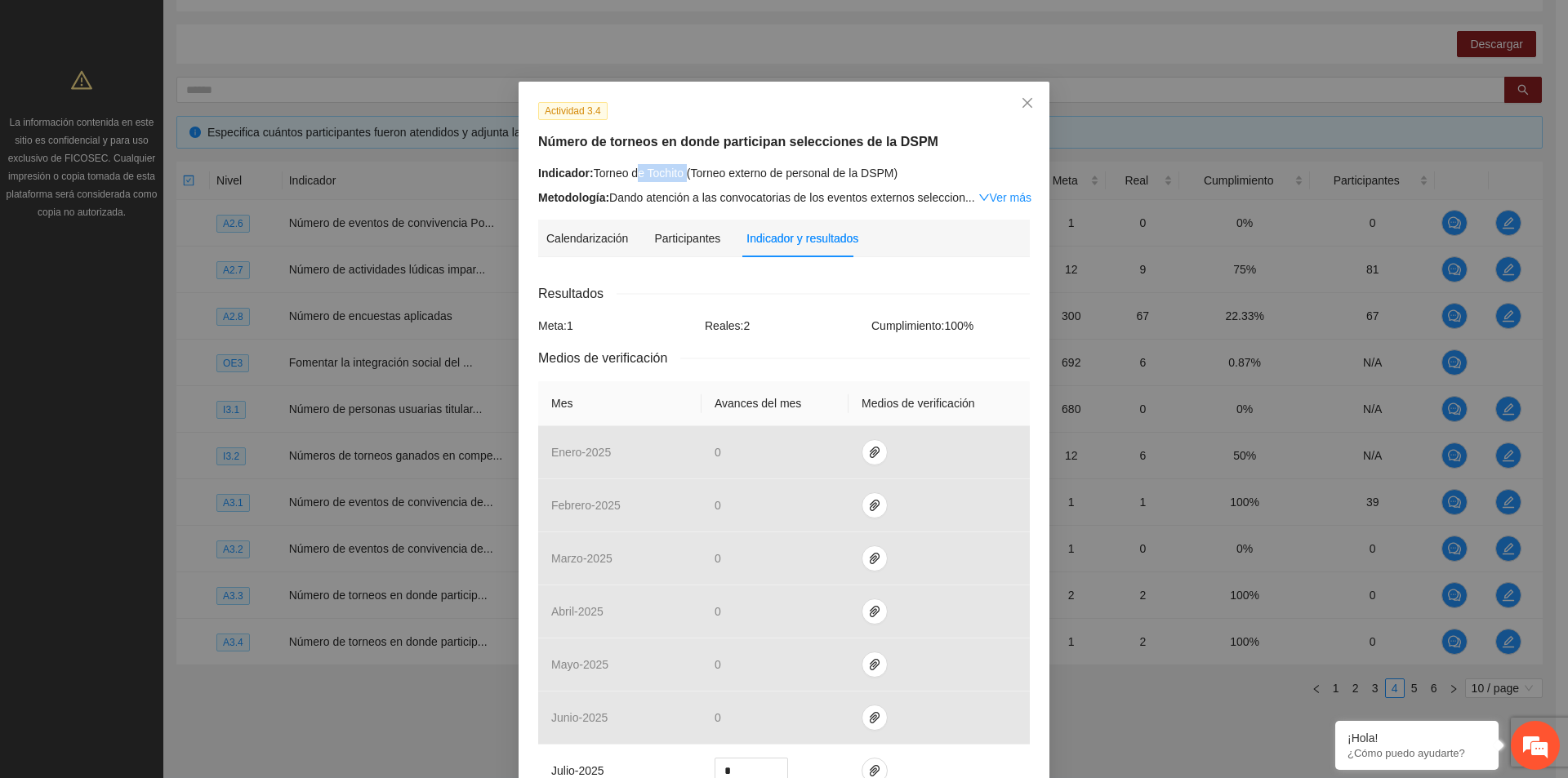
drag, startPoint x: 624, startPoint y: 176, endPoint x: 702, endPoint y: 176, distance: 78.0
click at [702, 176] on div "Indicador: Torneo de Tochito (Torneo externo de personal de la DSPM)" at bounding box center [784, 173] width 491 height 18
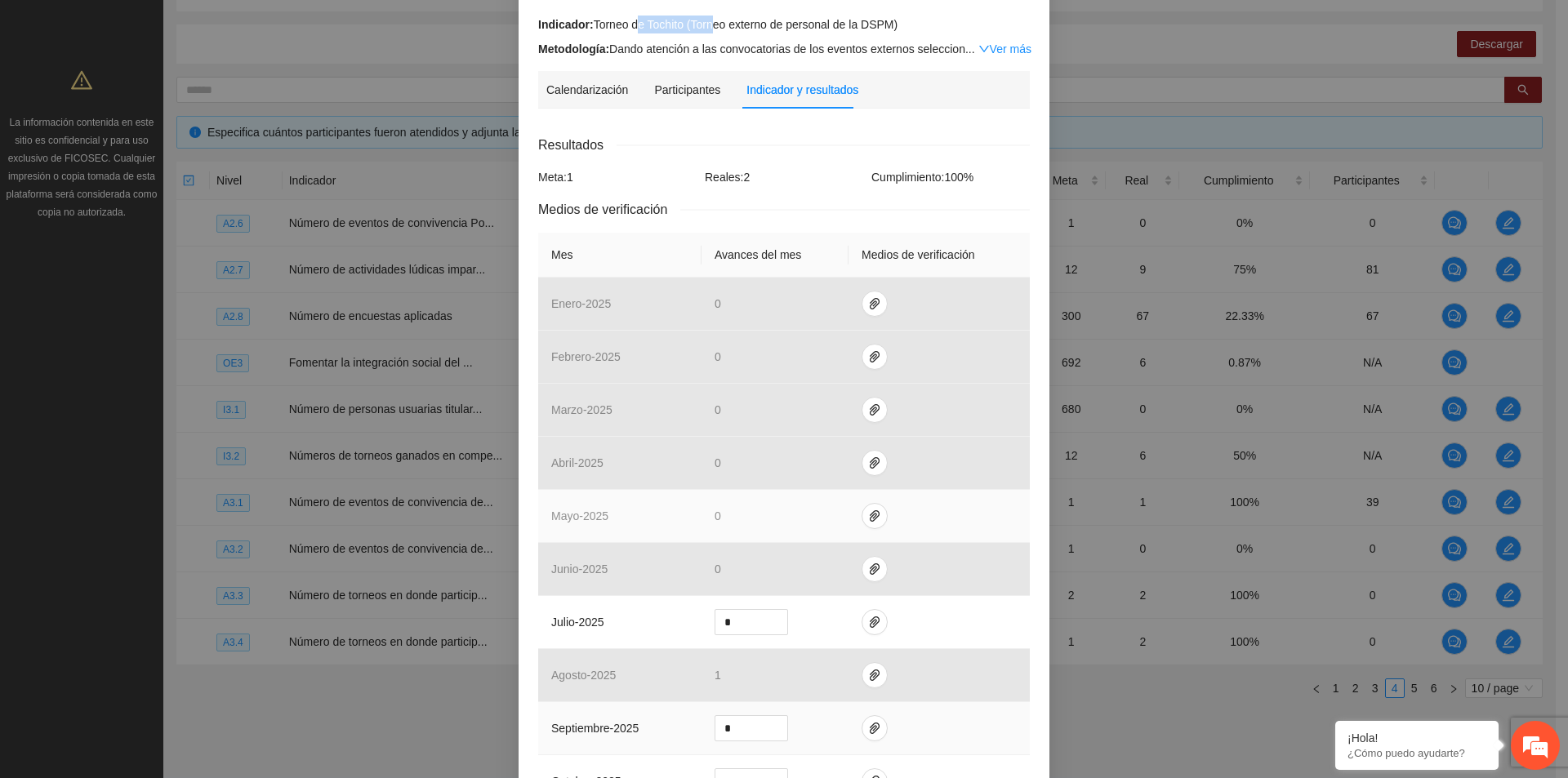
scroll to position [408, 0]
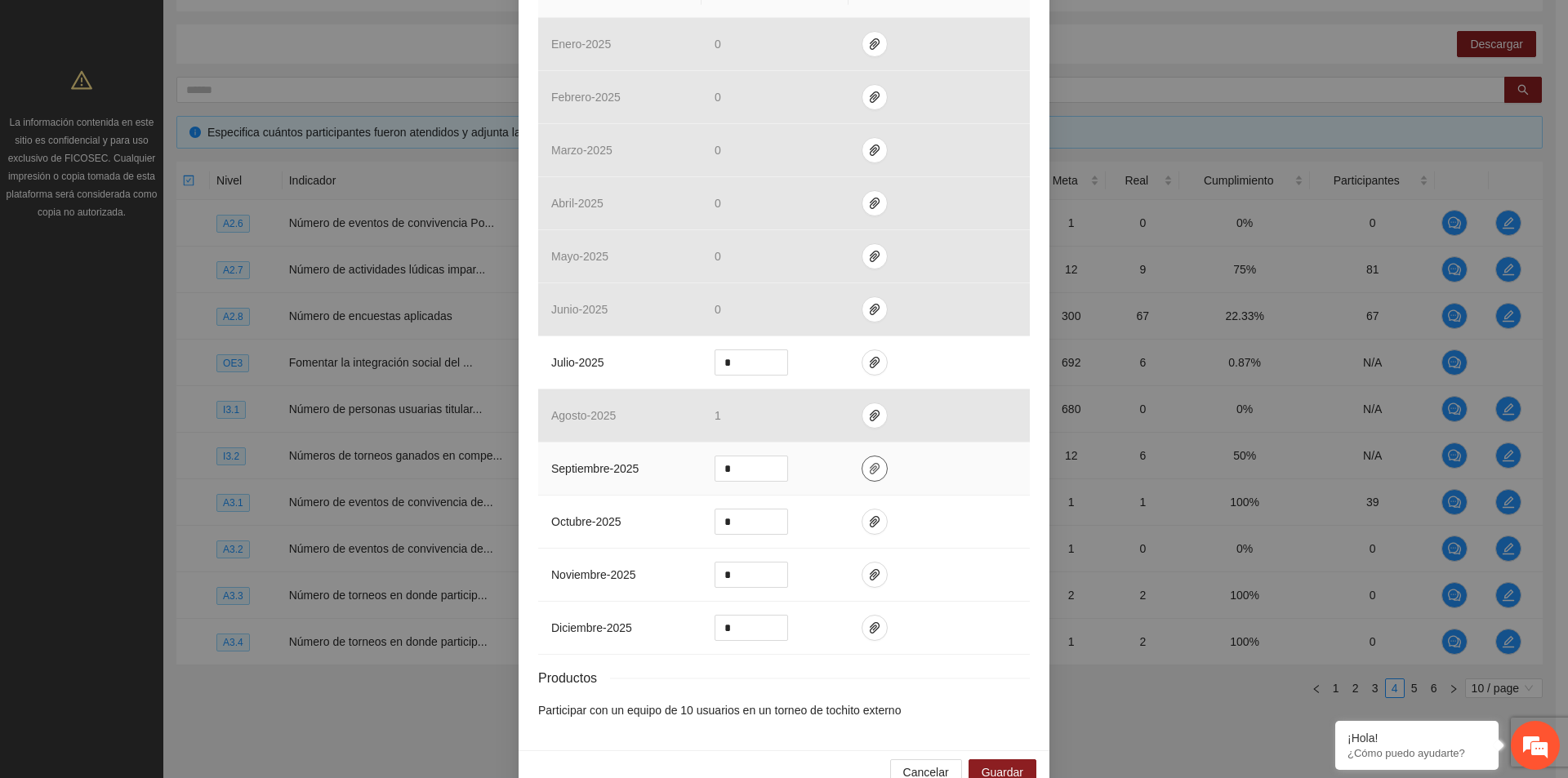
click at [871, 469] on icon "paper-clip" at bounding box center [875, 469] width 14 height 14
click at [937, 480] on td at bounding box center [940, 469] width 182 height 53
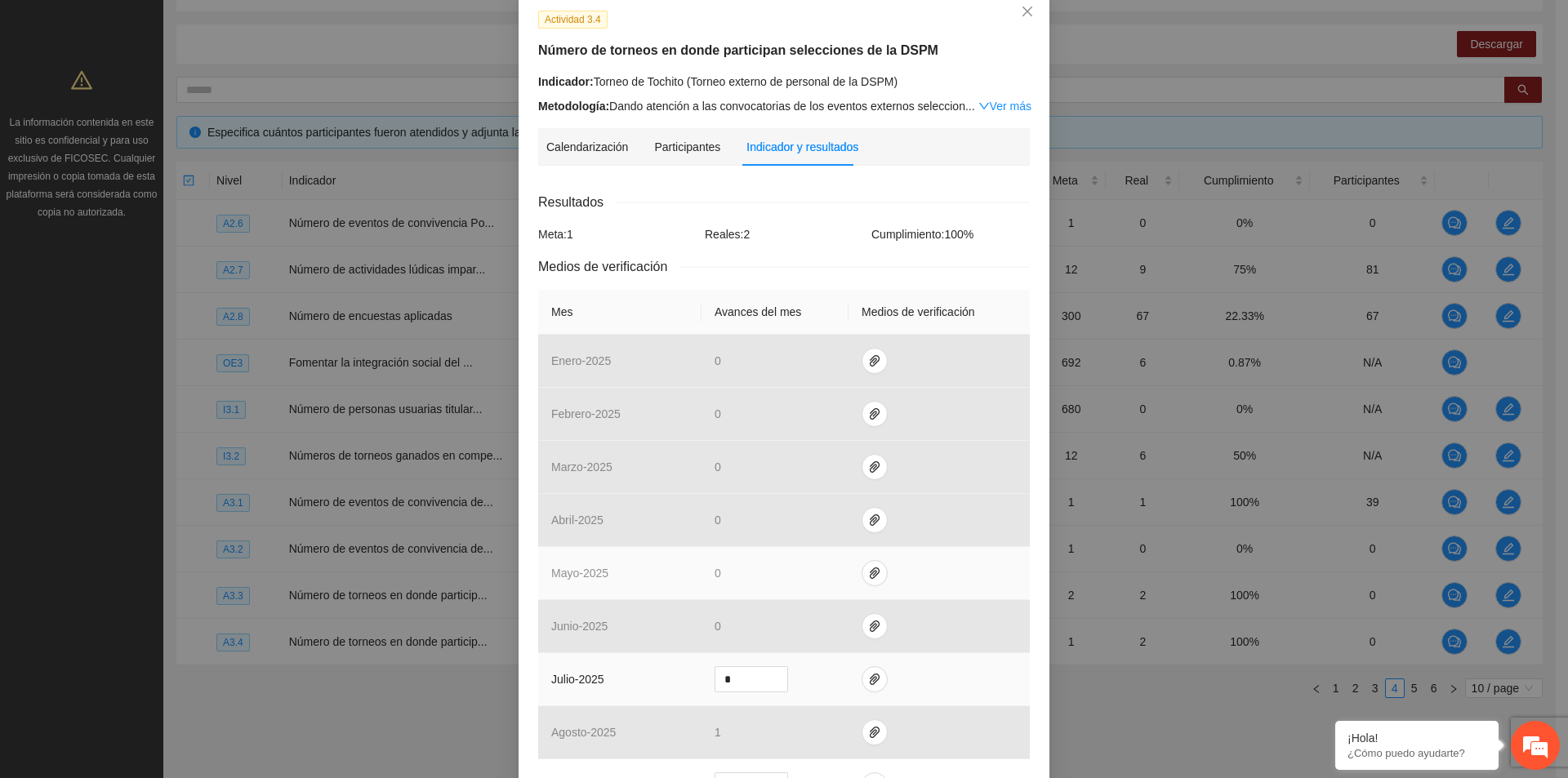
scroll to position [163, 0]
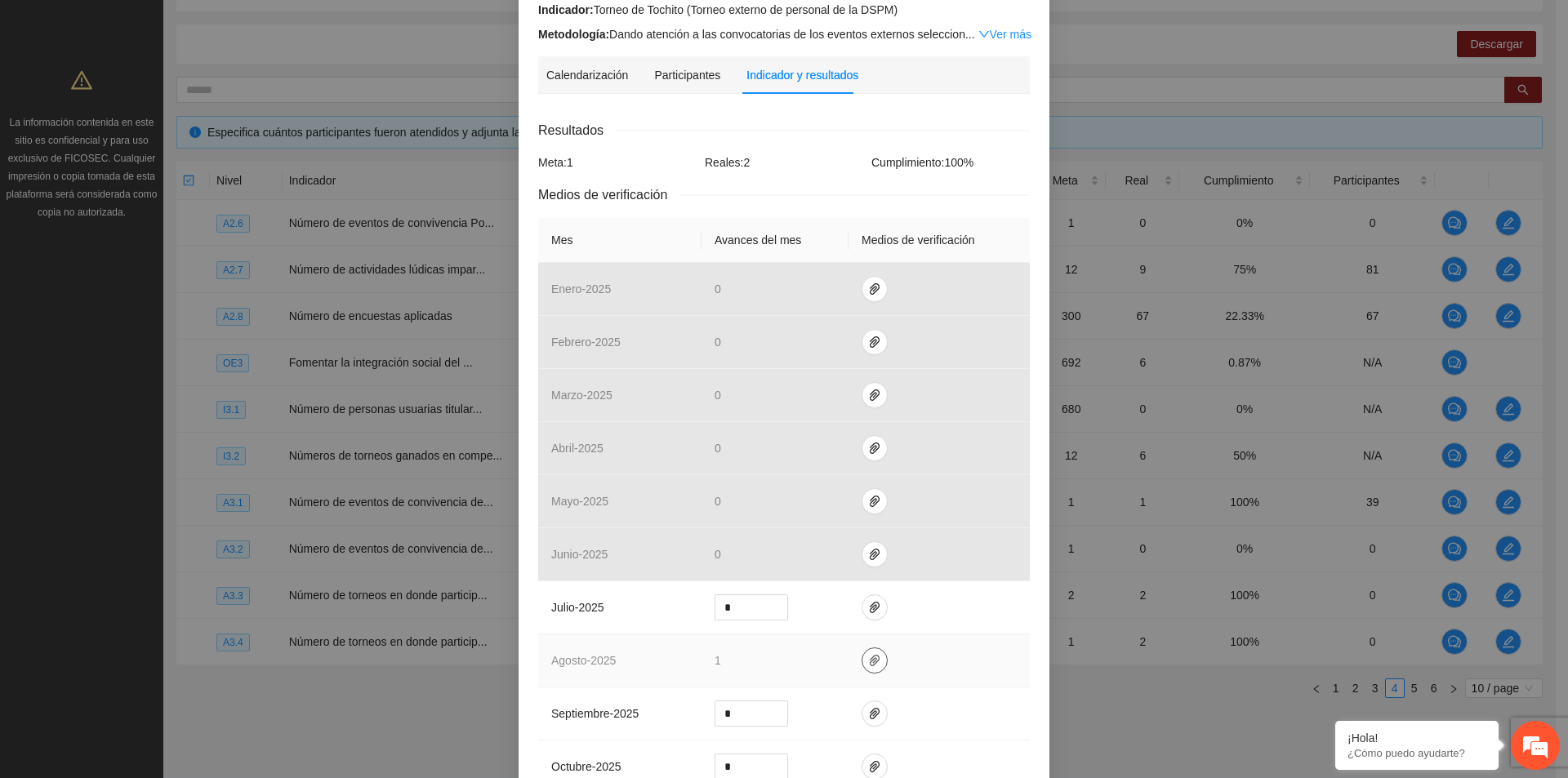
click at [871, 664] on icon "paper-clip" at bounding box center [875, 661] width 14 height 14
click at [799, 612] on link "8 Agosto 2025.zip" at bounding box center [871, 612] width 234 height 18
click at [956, 669] on td at bounding box center [940, 660] width 182 height 53
click at [714, 662] on span "1" at bounding box center [717, 661] width 7 height 14
click at [714, 661] on span "1" at bounding box center [717, 661] width 7 height 14
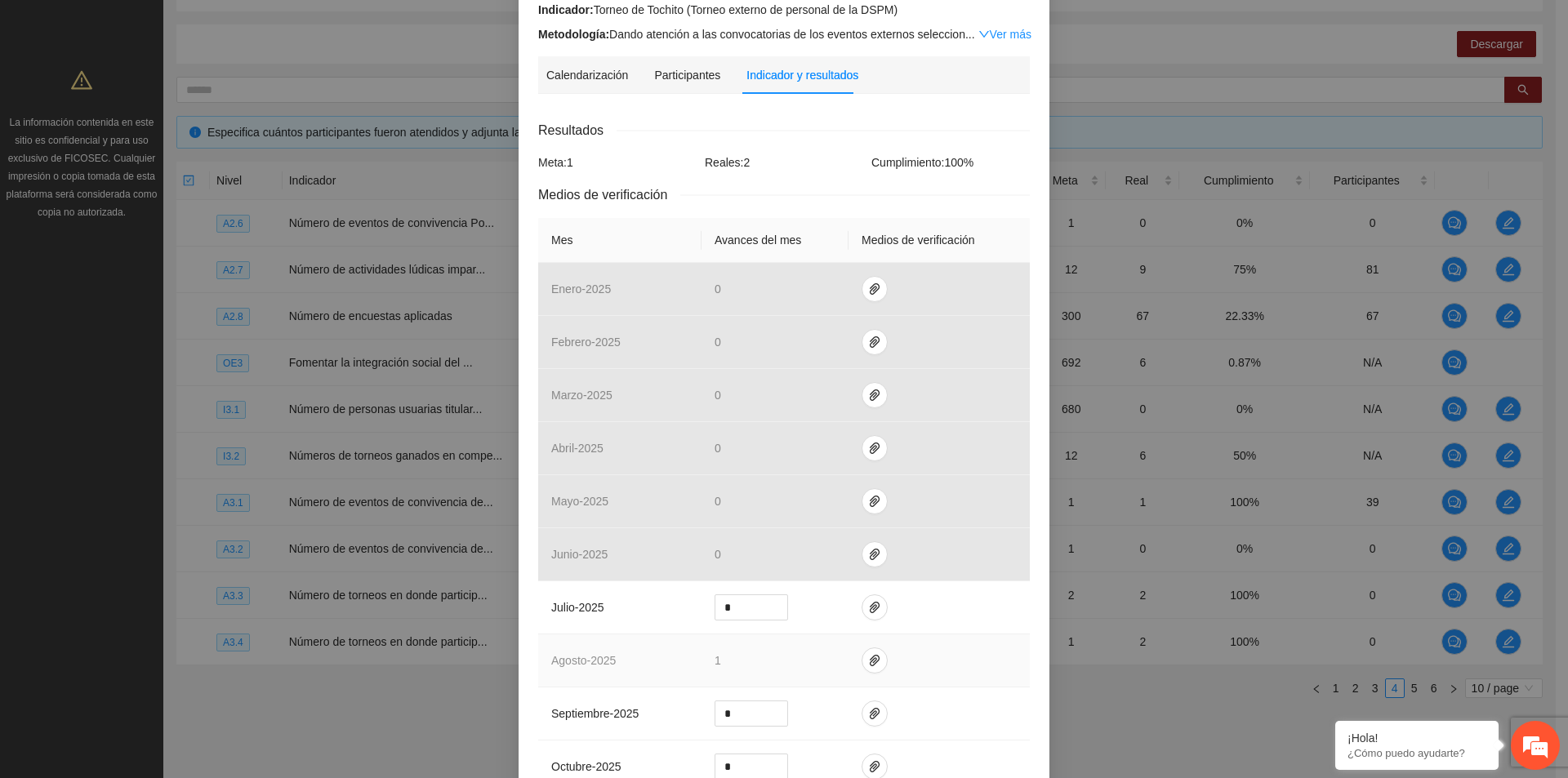
drag, startPoint x: 719, startPoint y: 660, endPoint x: 703, endPoint y: 659, distance: 16.0
click at [703, 659] on td "1" at bounding box center [775, 660] width 147 height 53
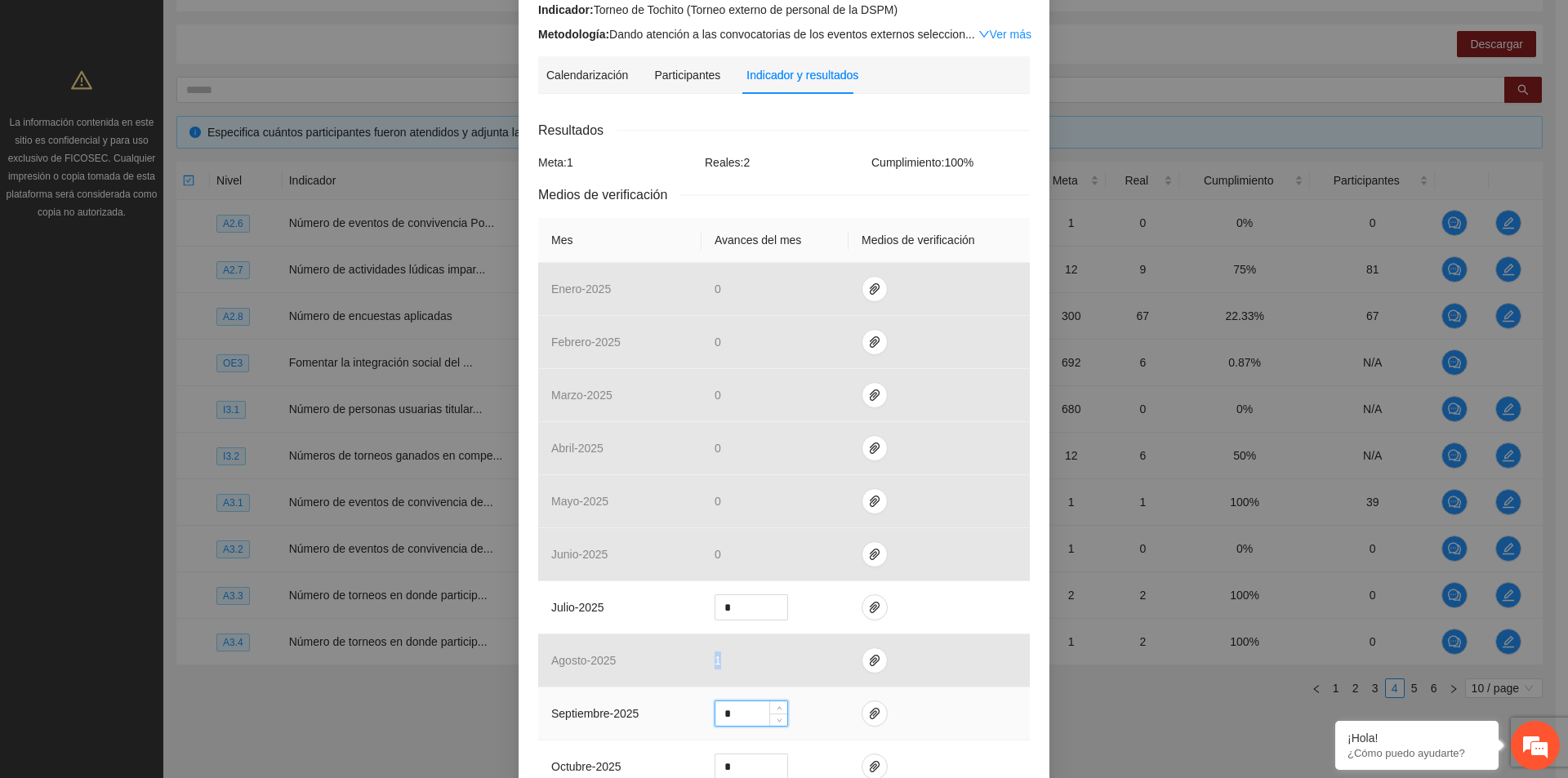
click at [728, 708] on input "*" at bounding box center [751, 713] width 72 height 24
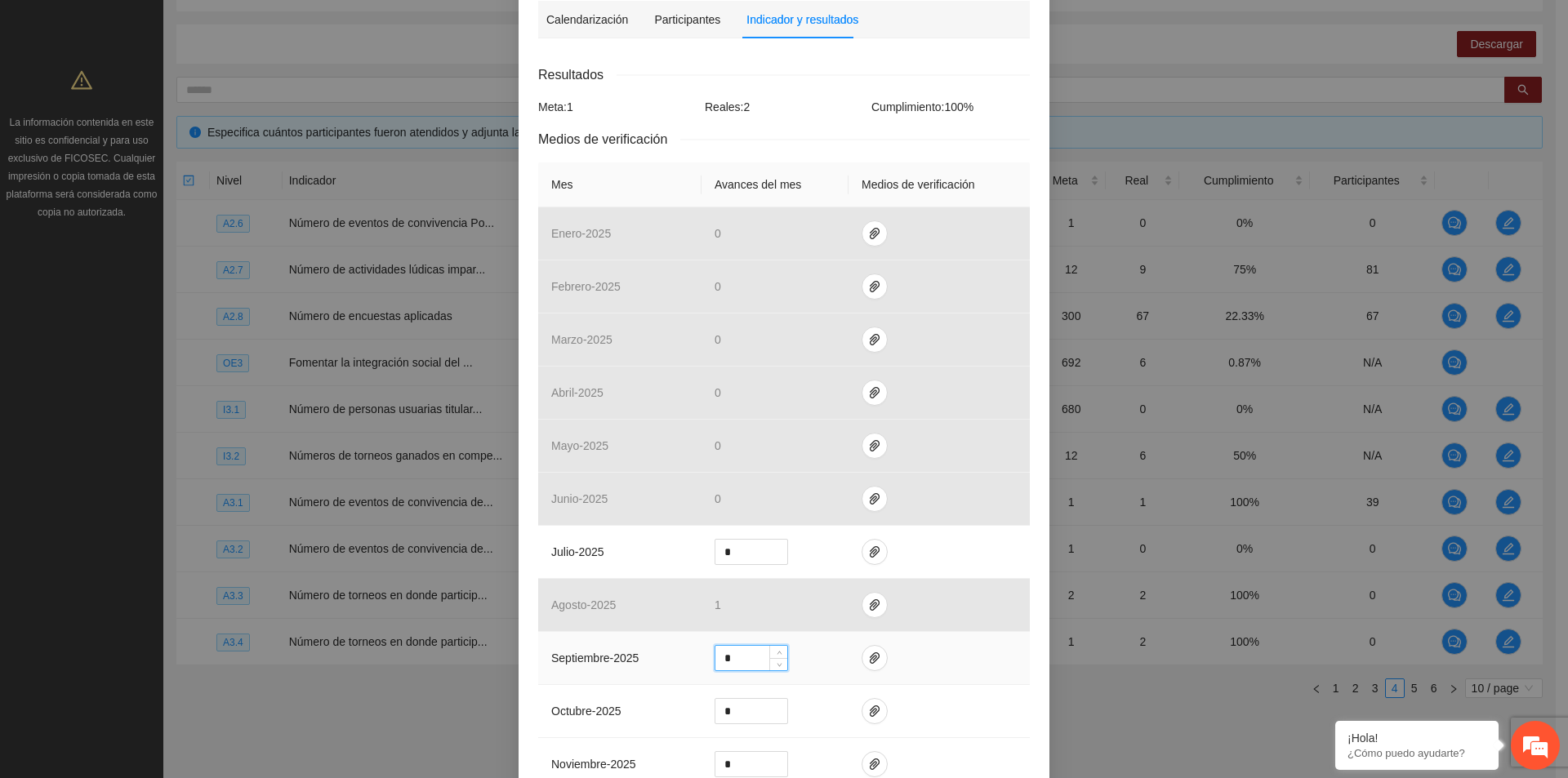
scroll to position [327, 0]
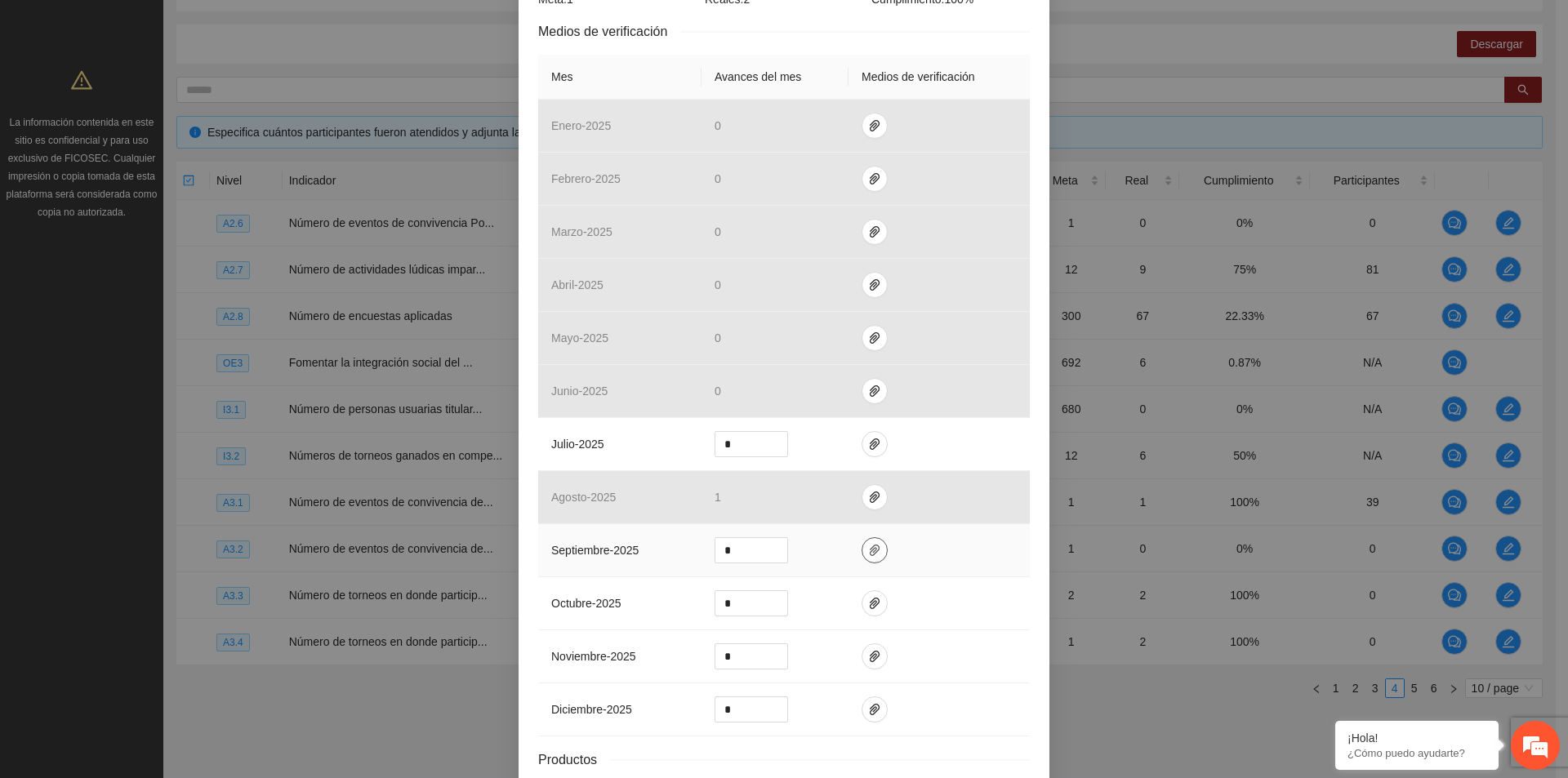
click at [870, 553] on icon "paper-clip" at bounding box center [875, 550] width 10 height 12
drag, startPoint x: 736, startPoint y: 556, endPoint x: 686, endPoint y: 549, distance: 50.5
click at [702, 550] on td "*" at bounding box center [775, 550] width 147 height 53
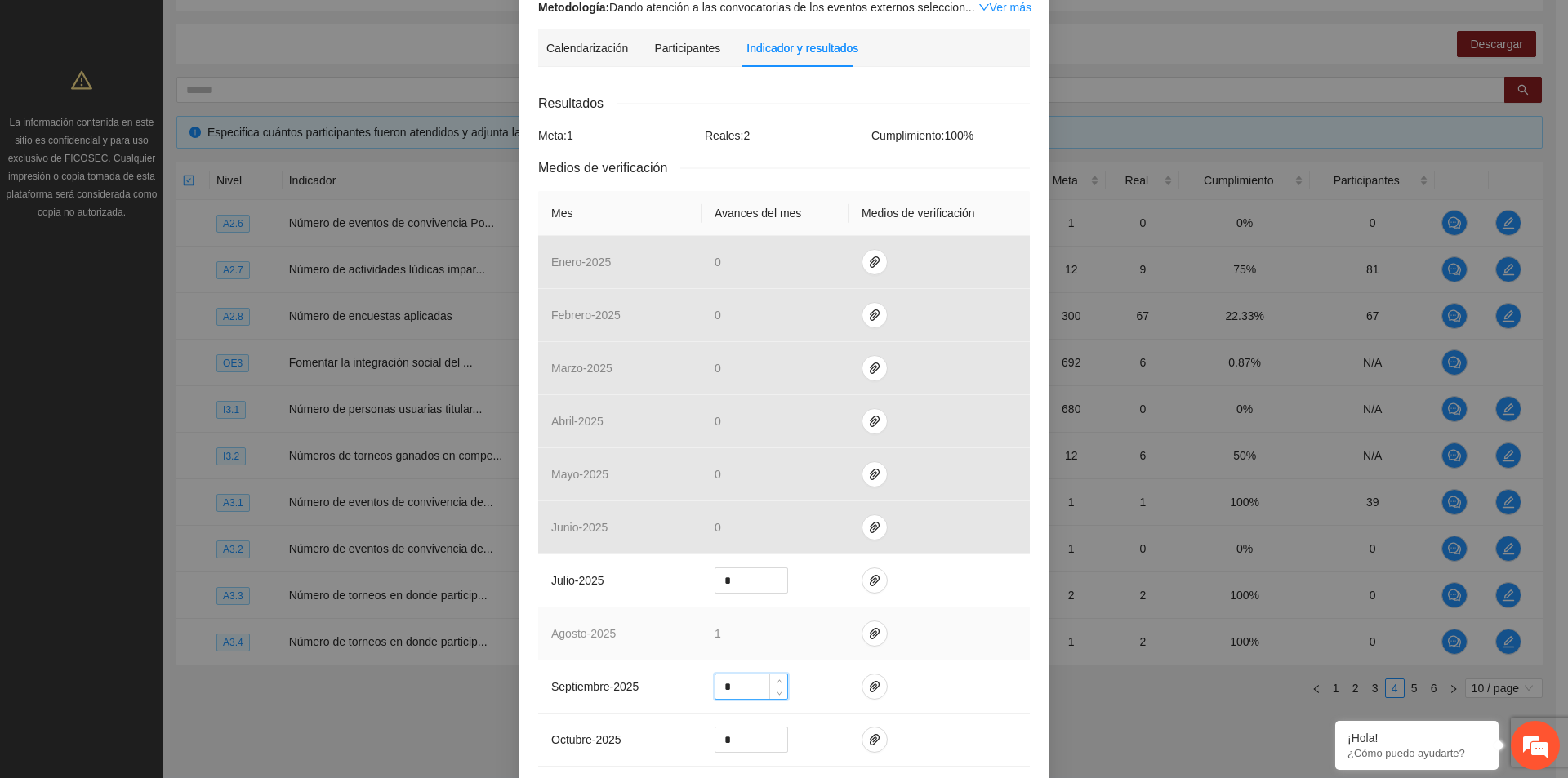
scroll to position [245, 0]
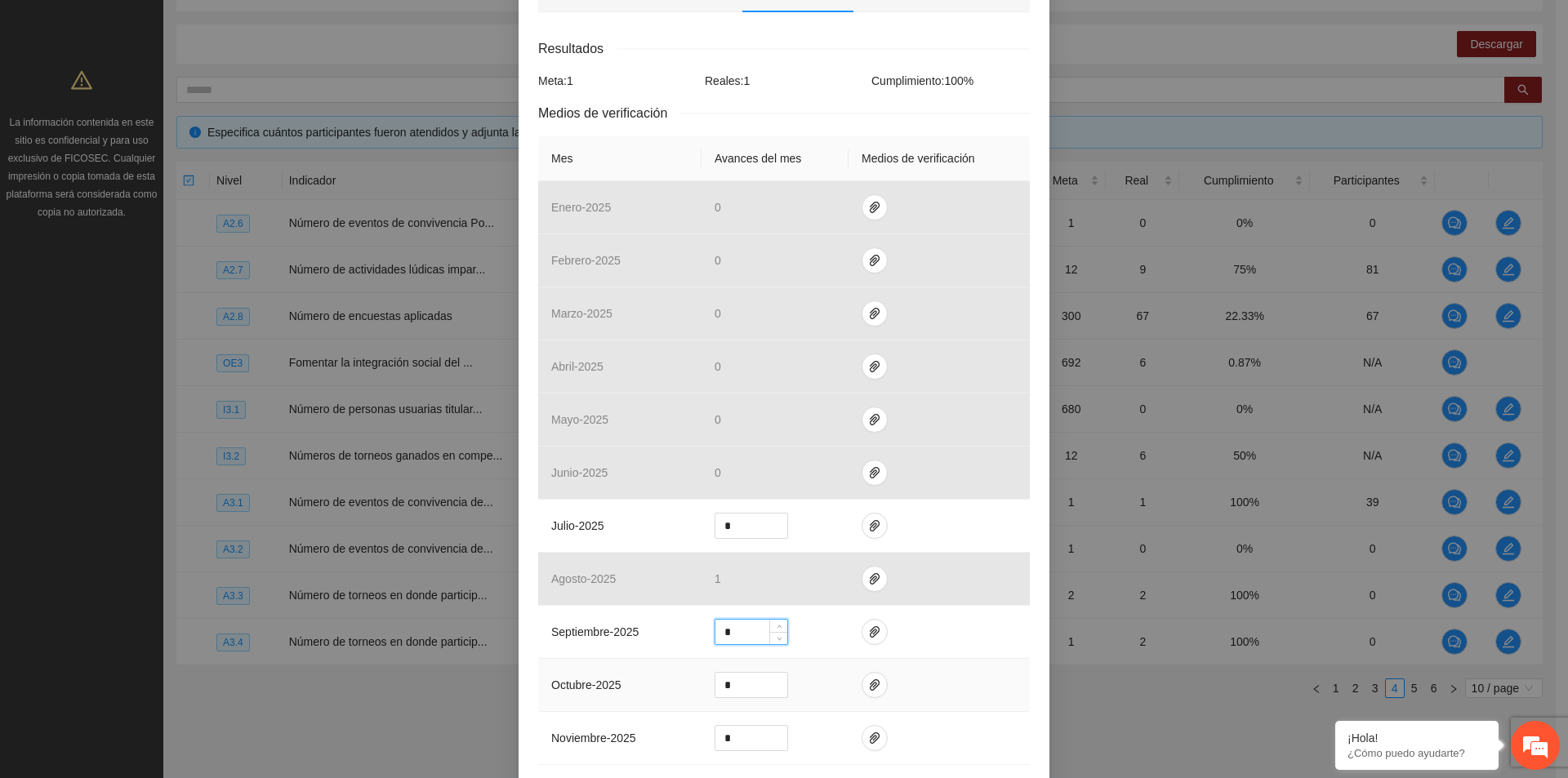
type input "*"
click at [936, 676] on td at bounding box center [940, 685] width 182 height 53
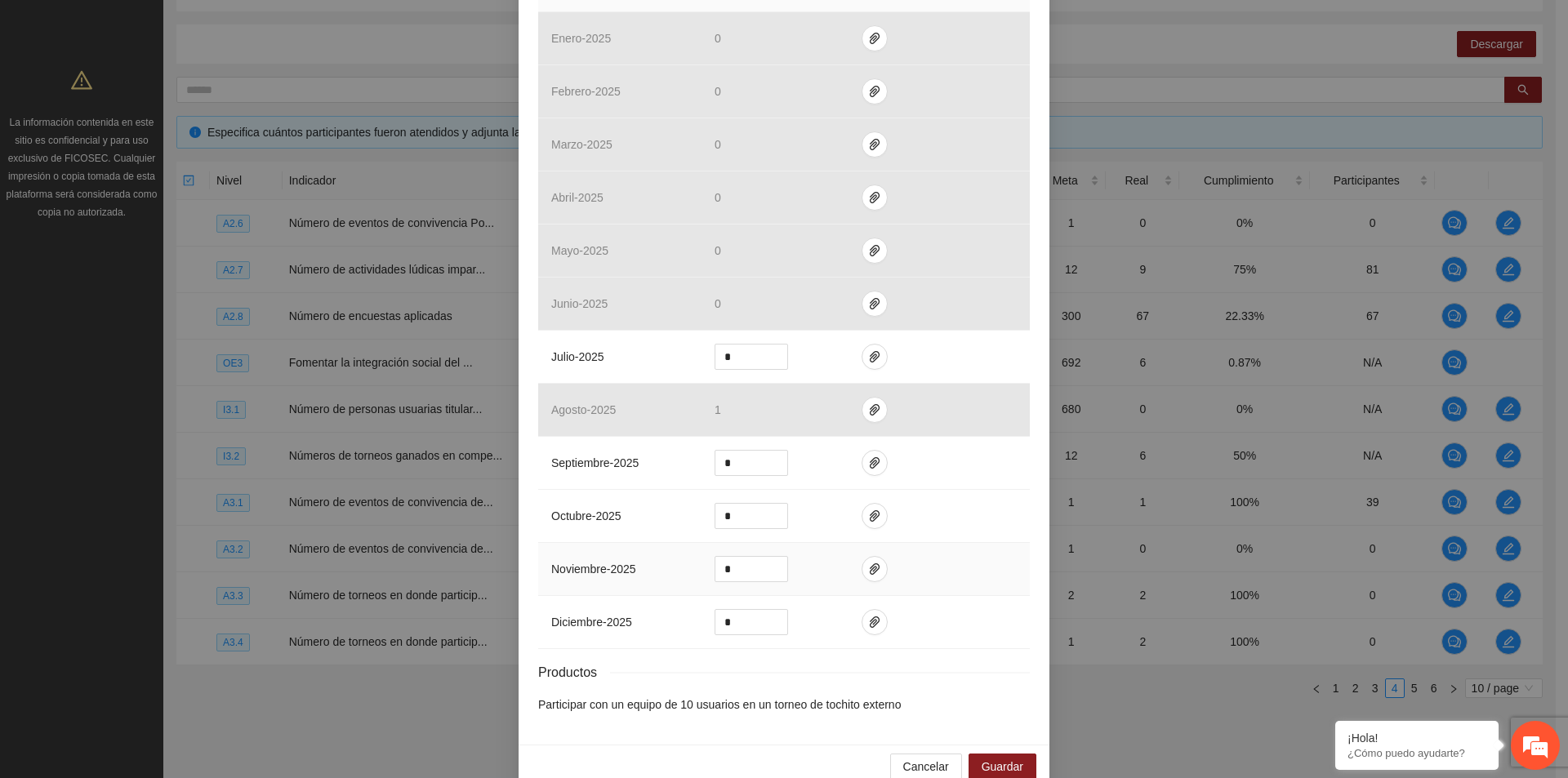
scroll to position [443, 0]
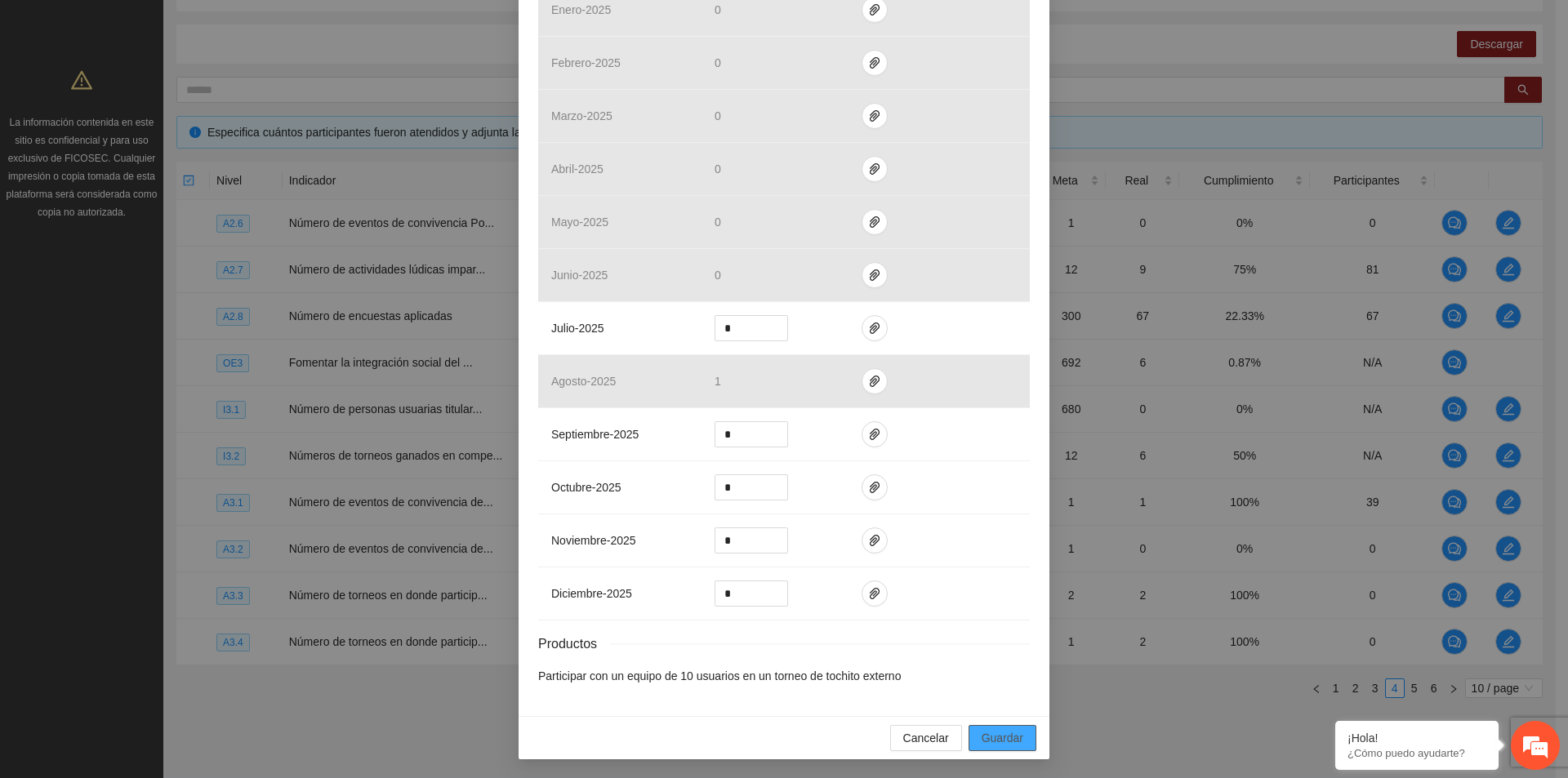
click at [987, 740] on span "Guardar" at bounding box center [1002, 737] width 42 height 18
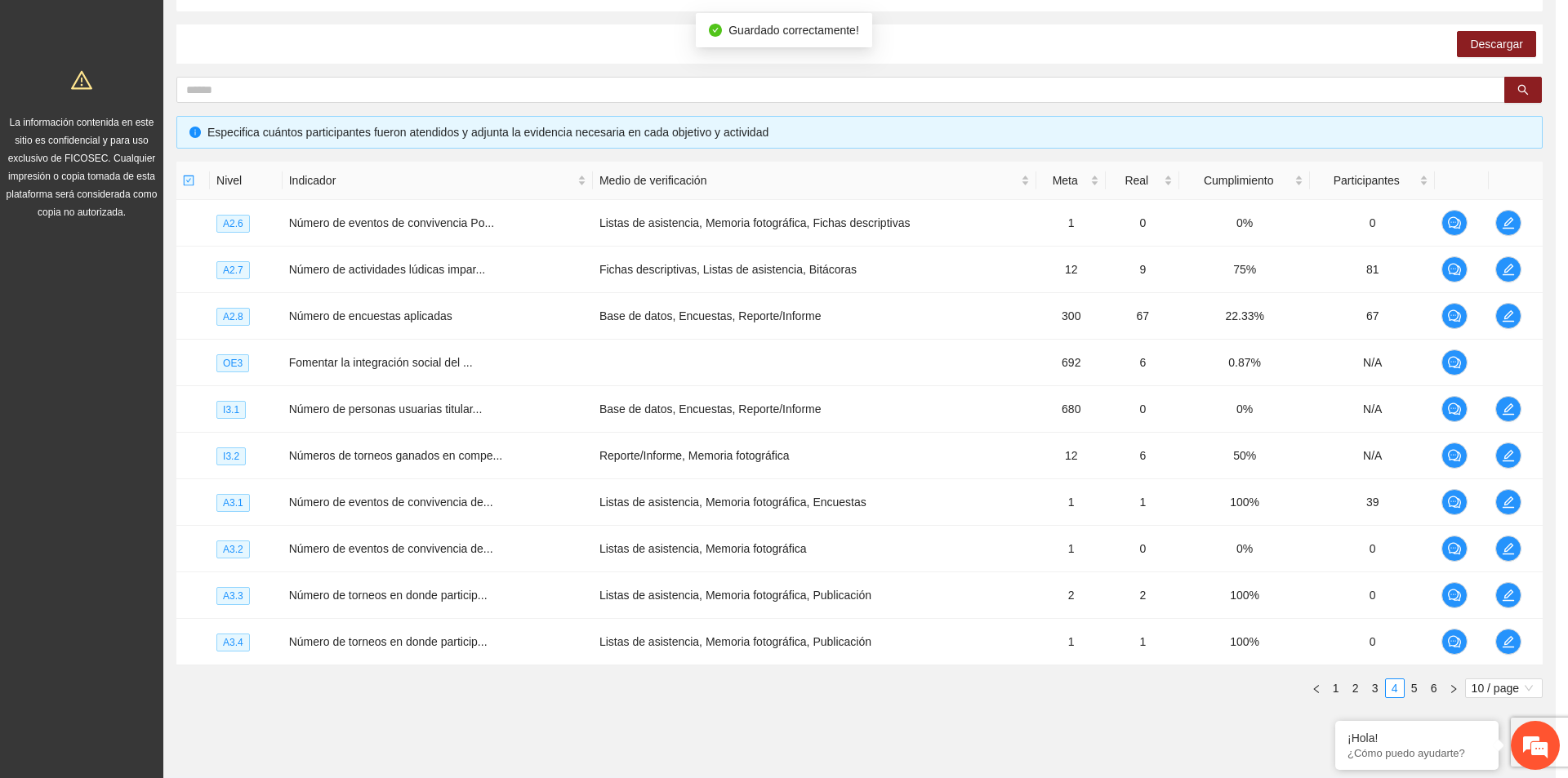
scroll to position [360, 0]
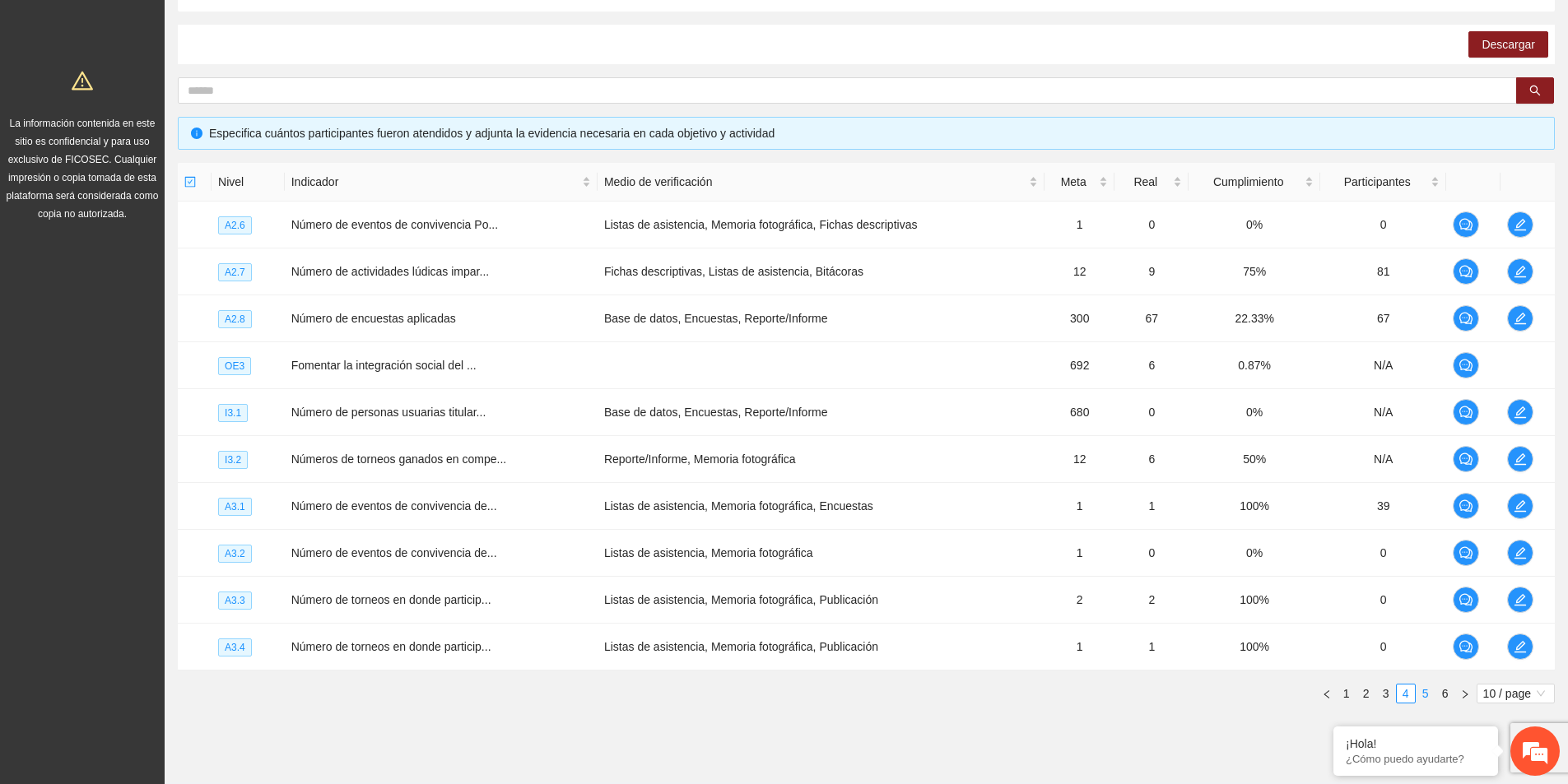
click at [1426, 691] on link "5" at bounding box center [1426, 693] width 19 height 19
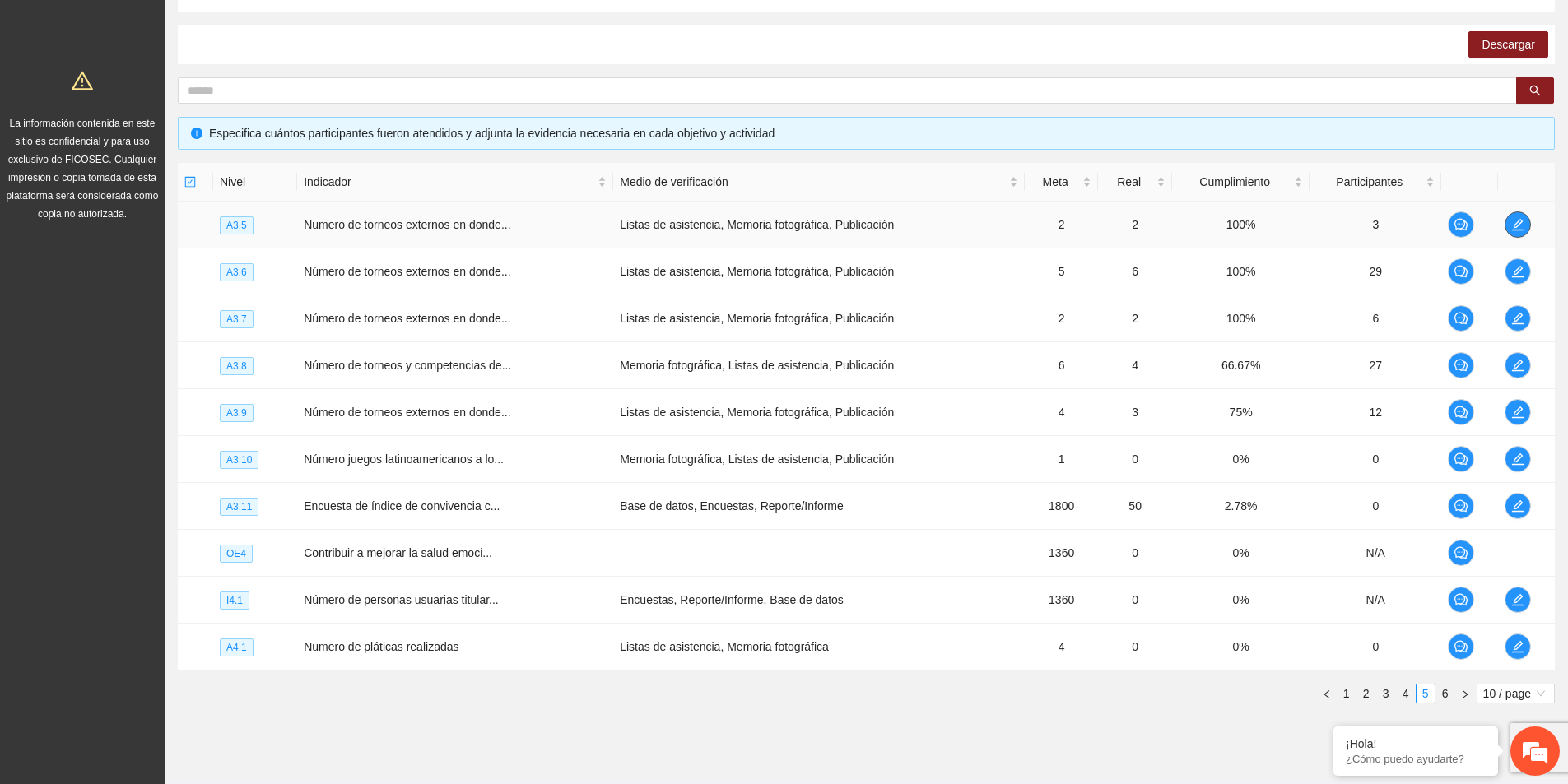
click at [1512, 229] on icon "edit" at bounding box center [1518, 225] width 14 height 14
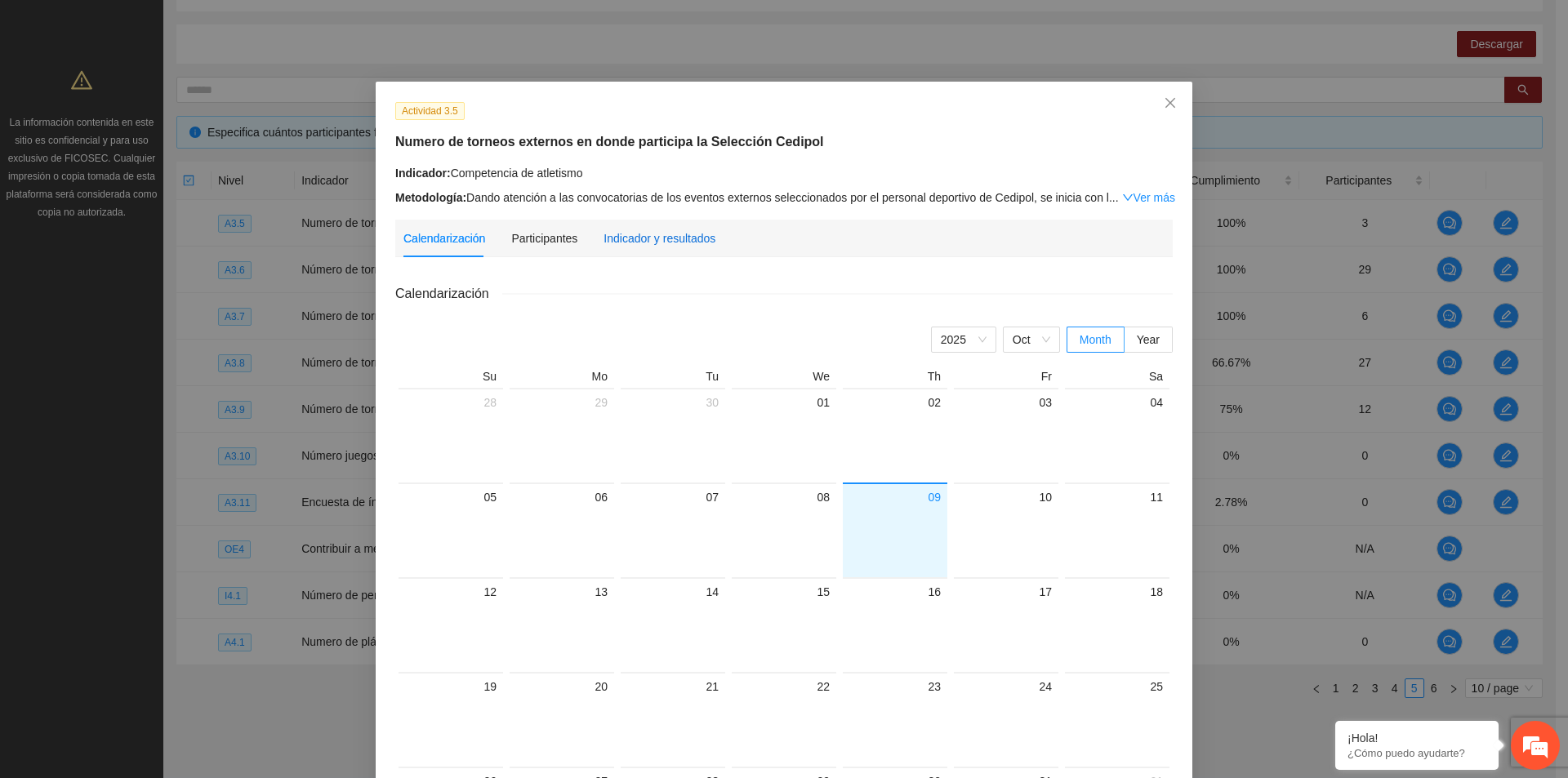
click at [623, 239] on div "Indicador y resultados" at bounding box center [659, 238] width 112 height 18
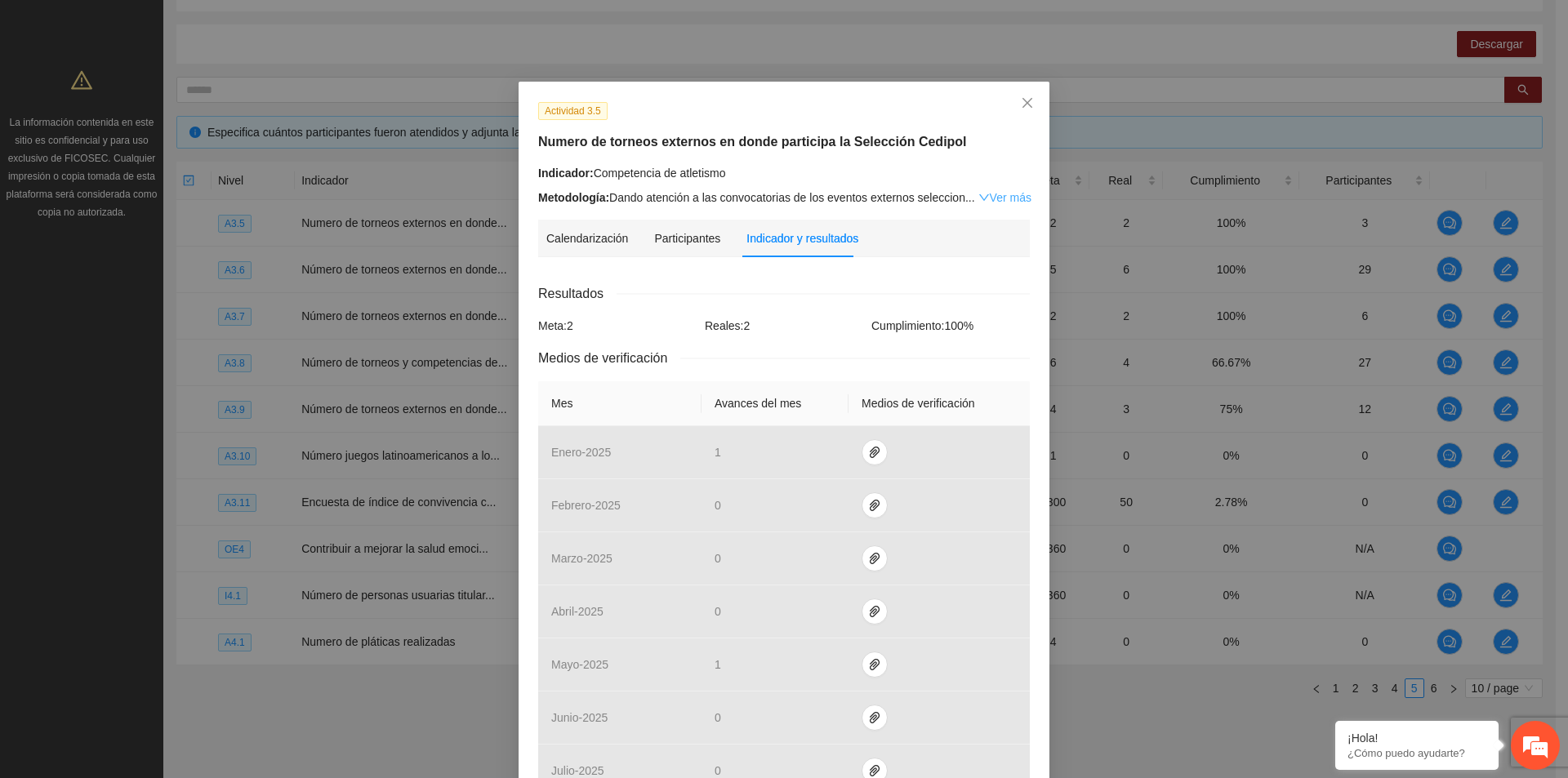
click at [1009, 199] on link "Ver más" at bounding box center [1004, 198] width 53 height 14
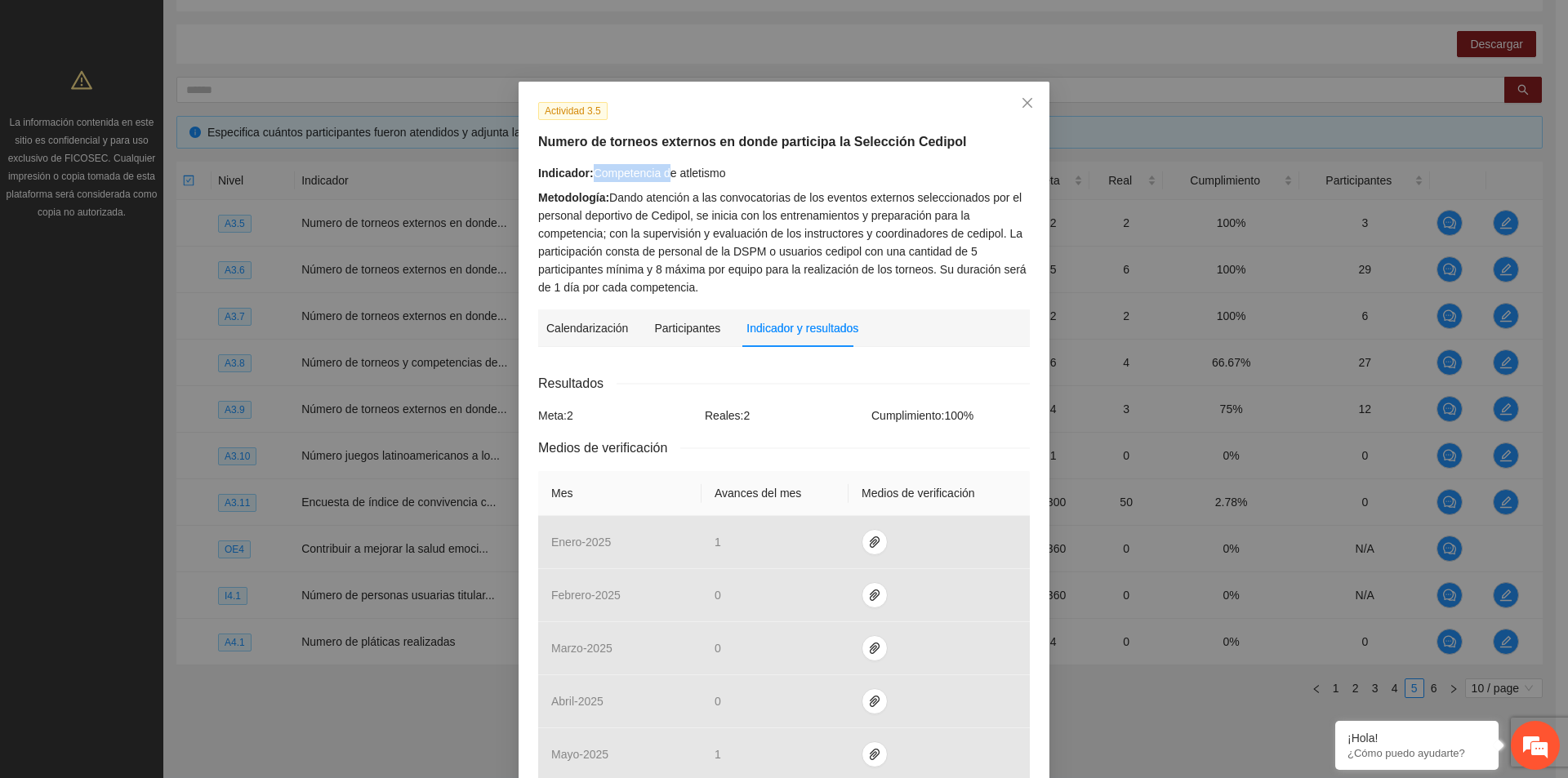
click at [663, 172] on div "Indicador: Competencia de atletismo" at bounding box center [784, 173] width 491 height 18
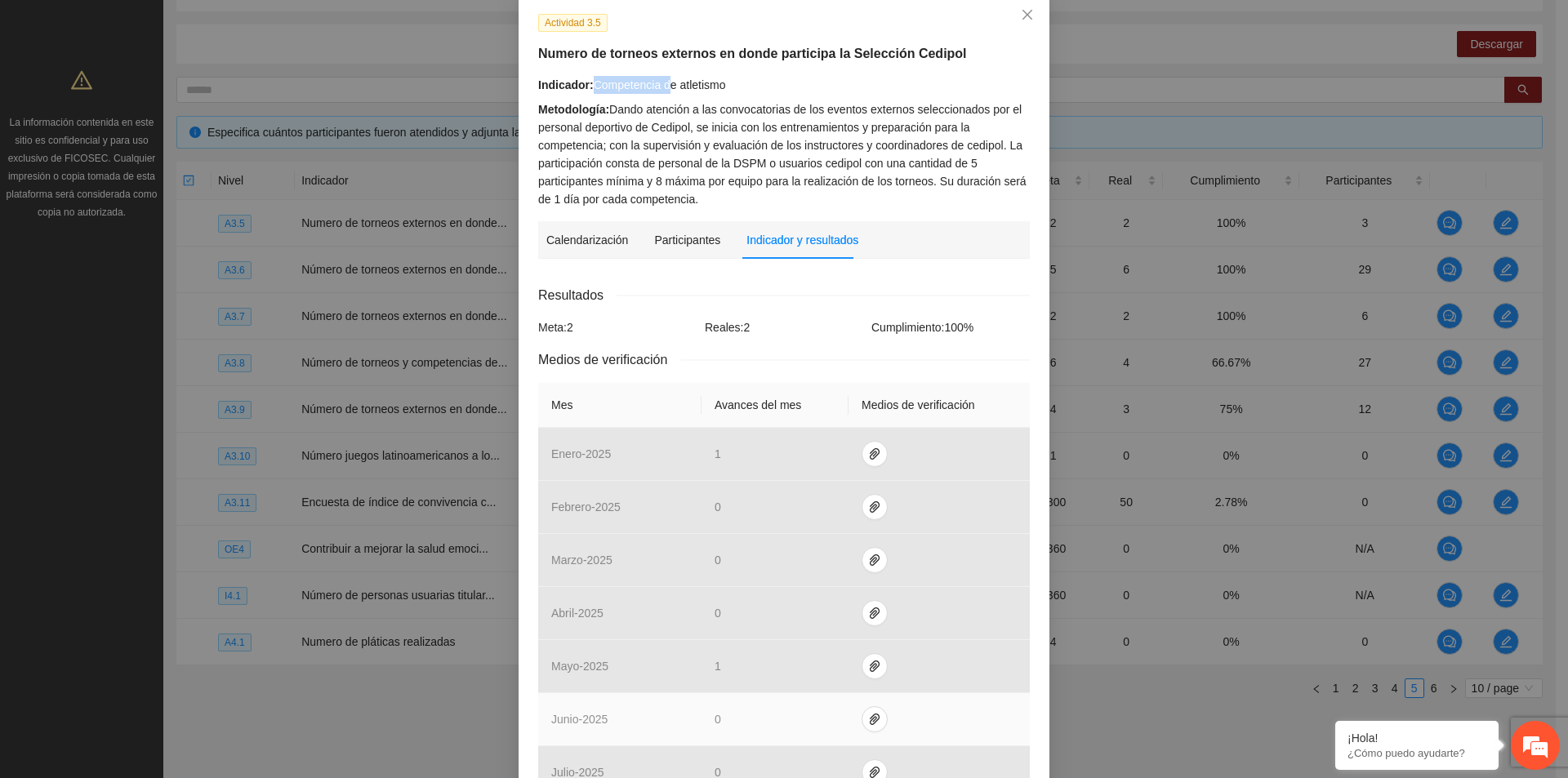
scroll to position [163, 0]
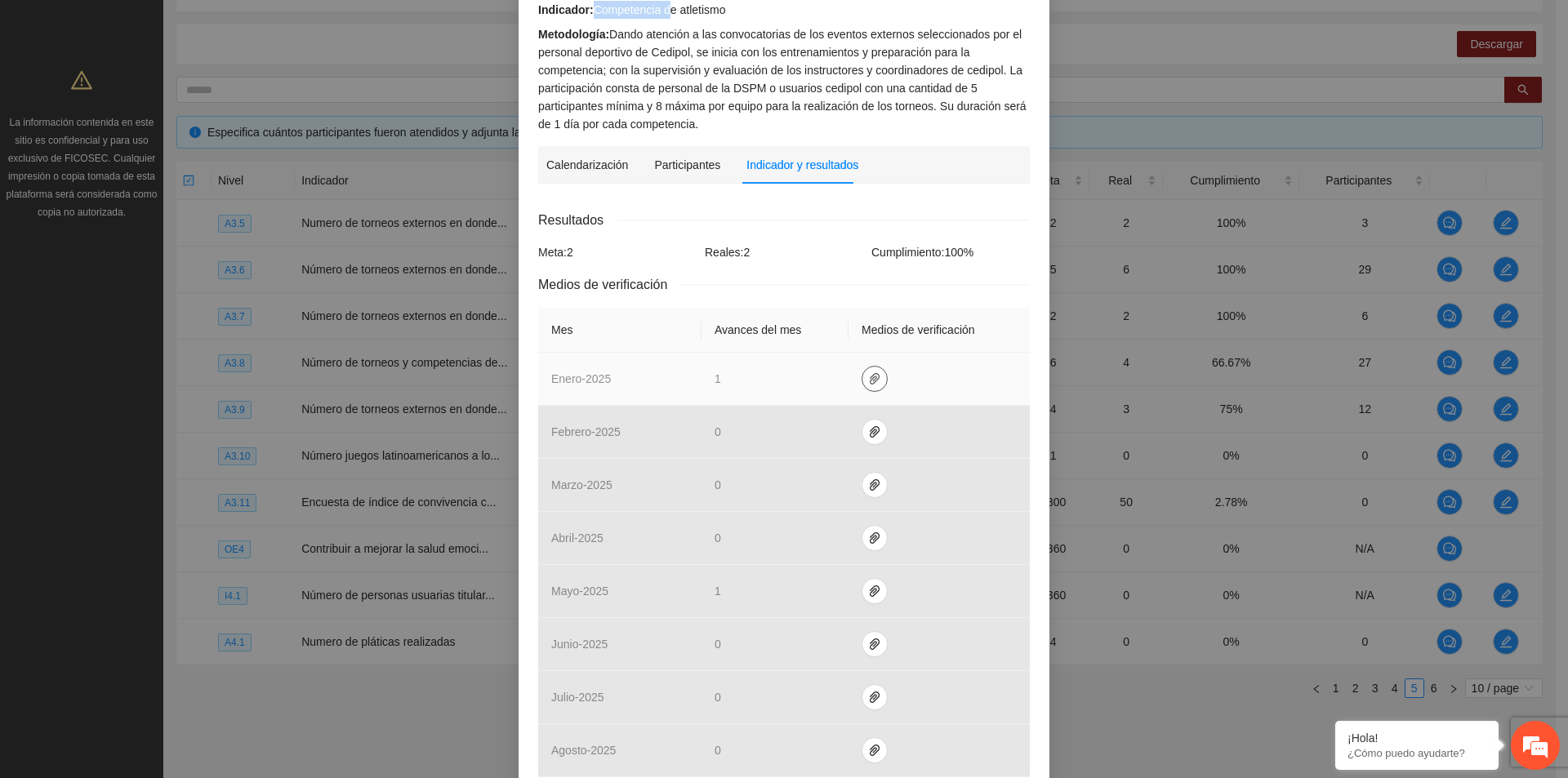
click at [868, 380] on icon "paper-clip" at bounding box center [875, 379] width 14 height 14
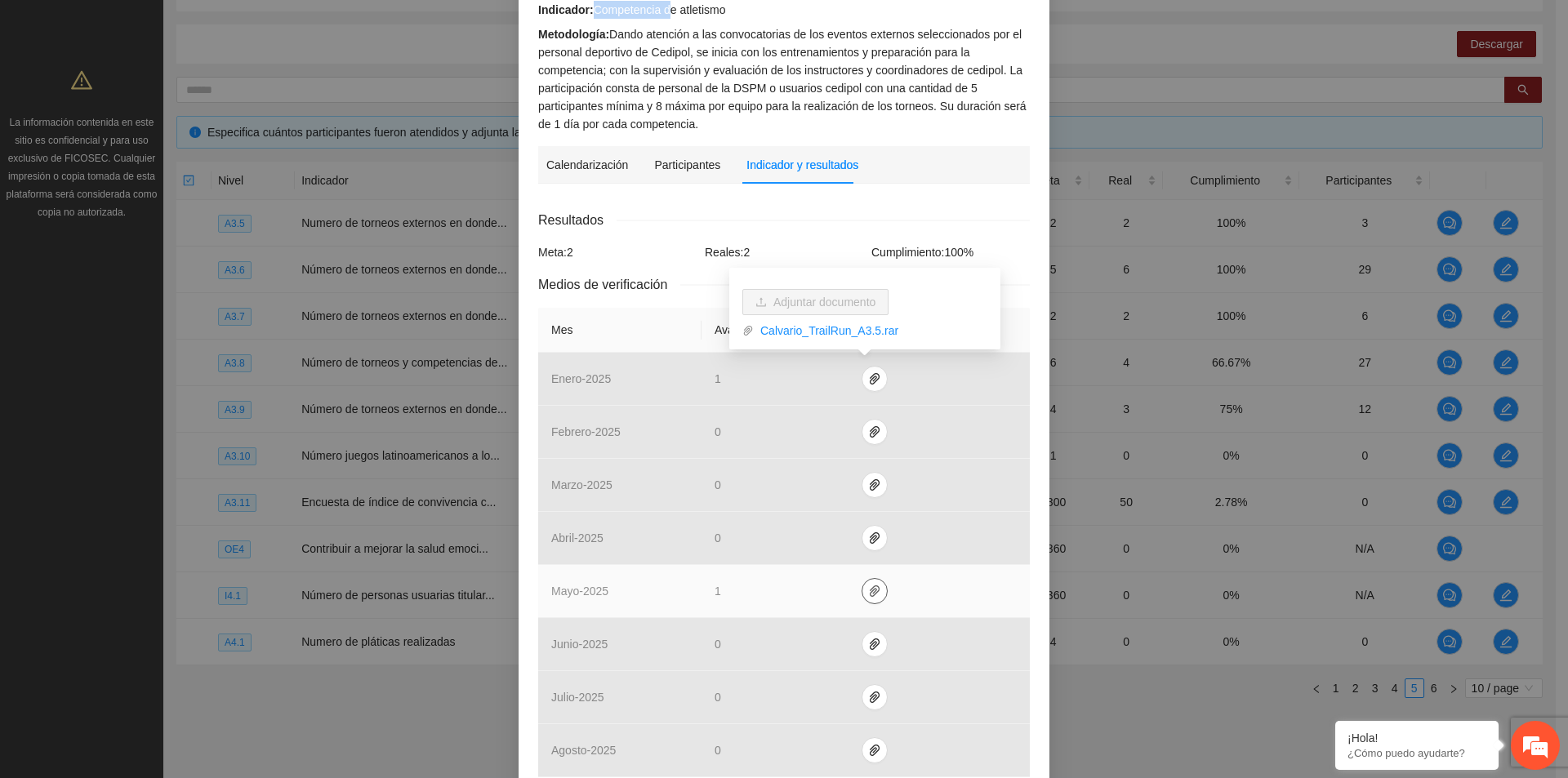
click at [871, 599] on button "button" at bounding box center [874, 591] width 26 height 26
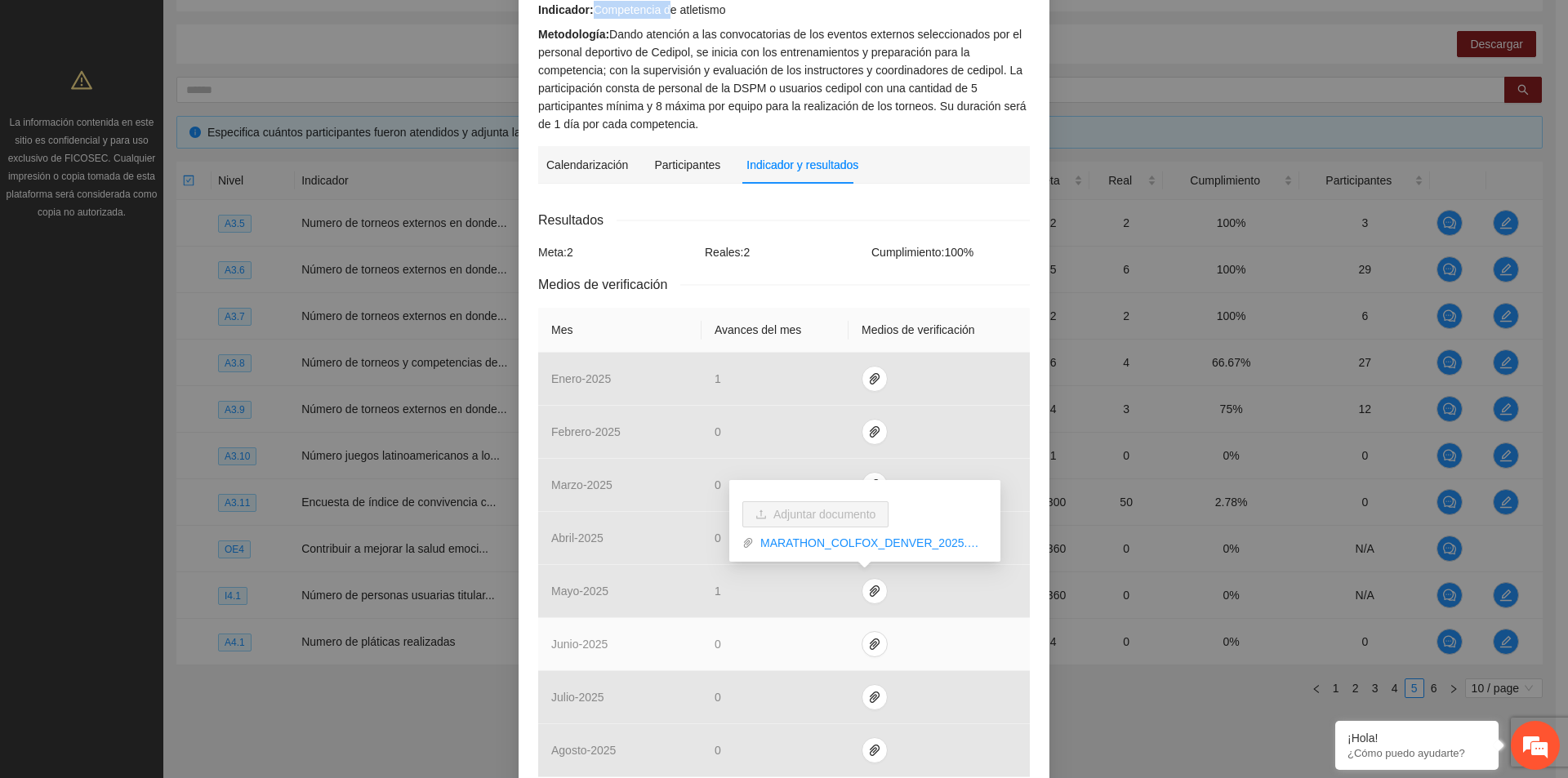
click at [958, 648] on td at bounding box center [940, 644] width 182 height 53
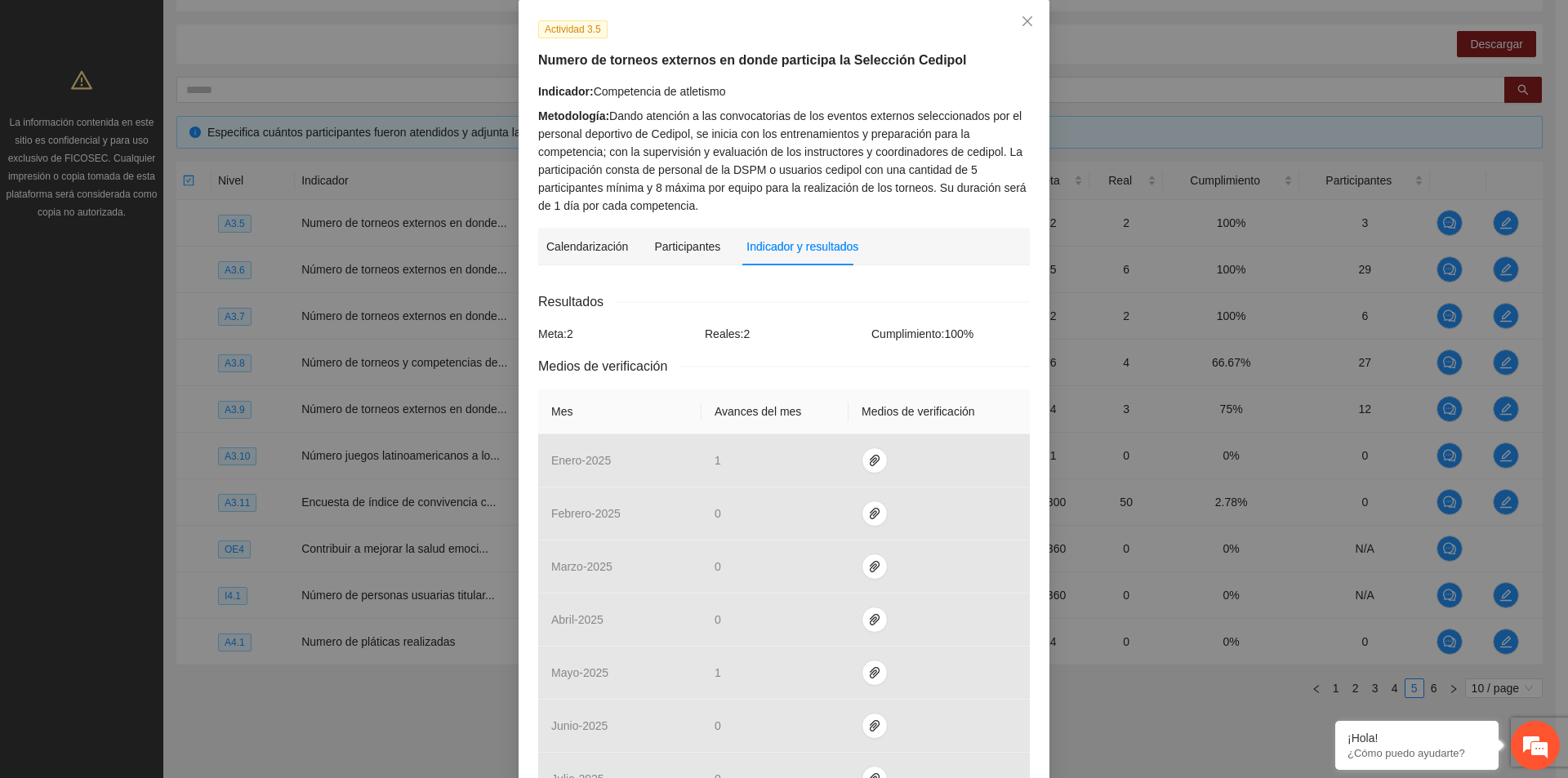
scroll to position [0, 0]
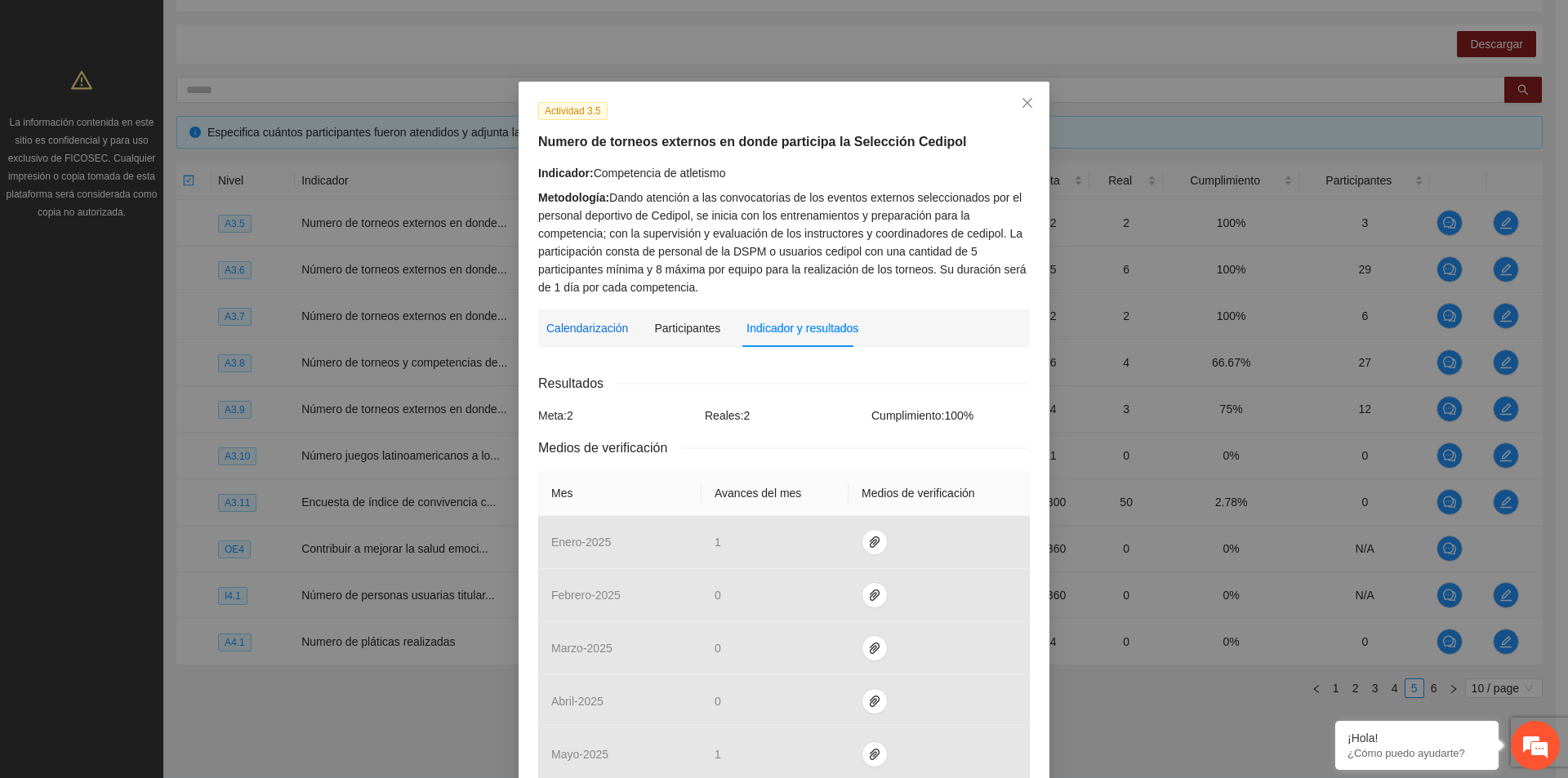
click at [561, 331] on div "Calendarización" at bounding box center [587, 328] width 81 height 18
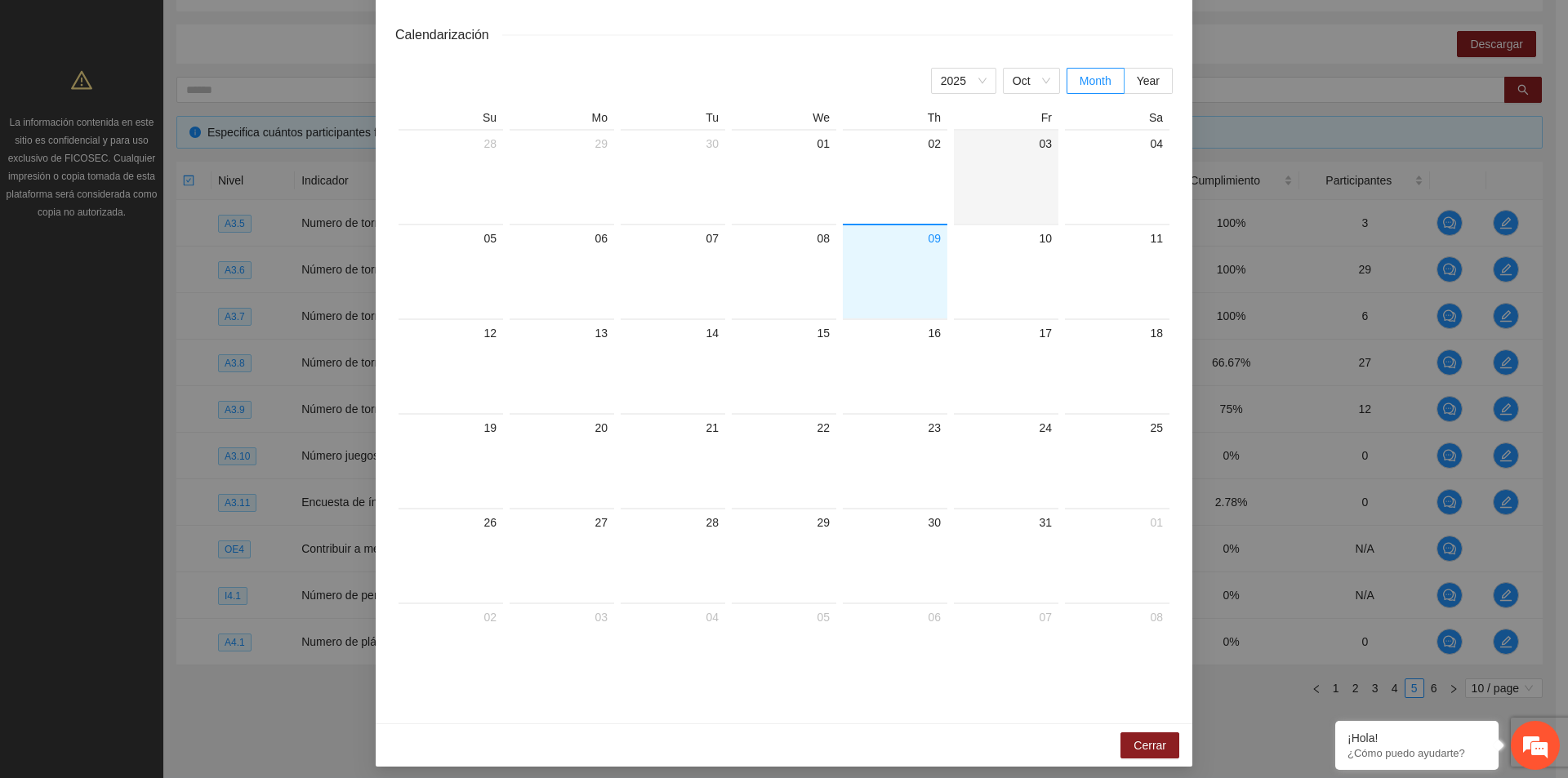
scroll to position [320, 0]
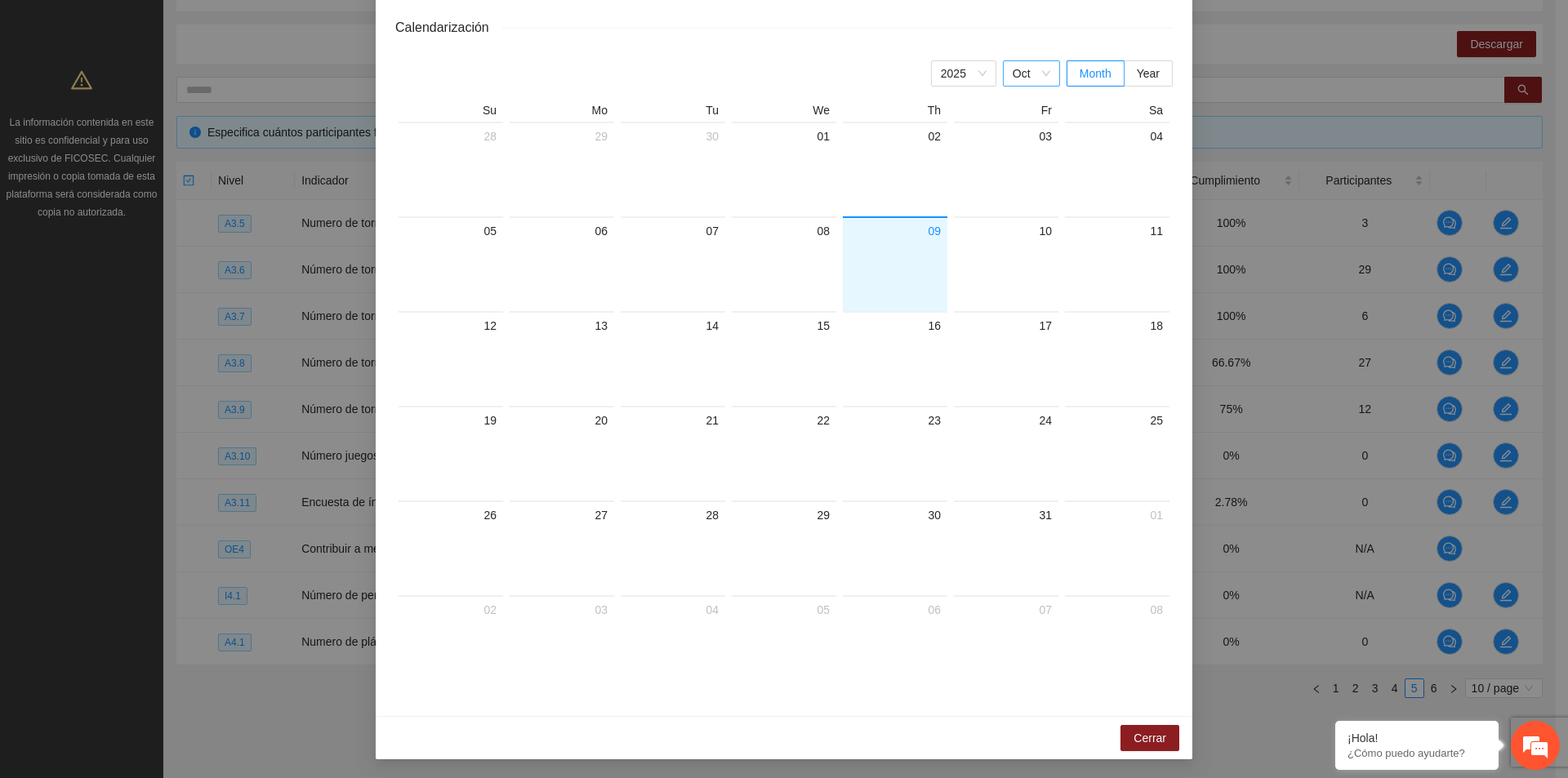
click at [1043, 71] on span "Oct" at bounding box center [1031, 72] width 38 height 24
click at [1026, 266] on div "Nov" at bounding box center [1031, 263] width 38 height 18
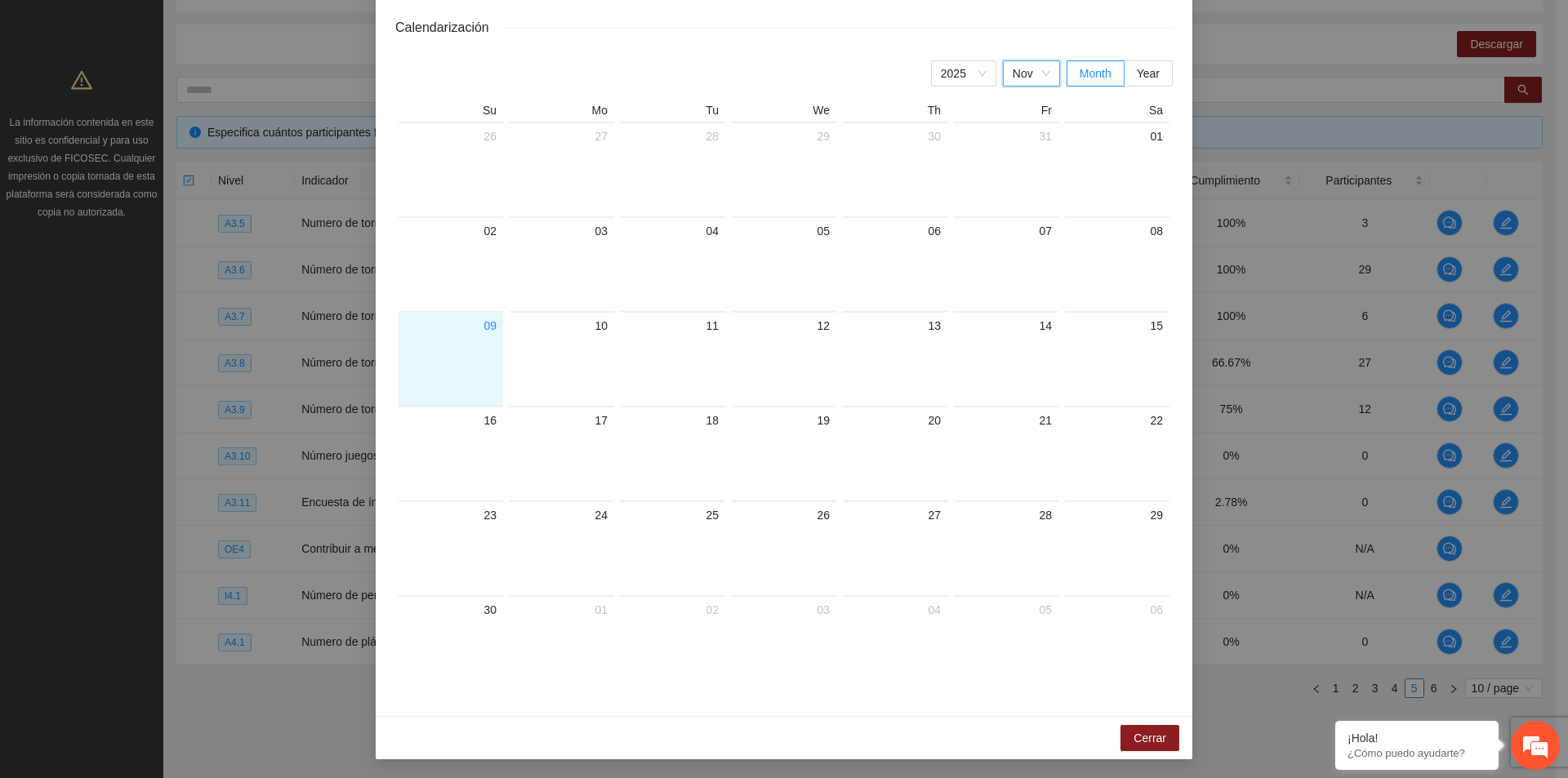
click at [1032, 77] on span "Nov" at bounding box center [1031, 72] width 38 height 24
click at [1016, 297] on div "Dec" at bounding box center [1031, 288] width 57 height 26
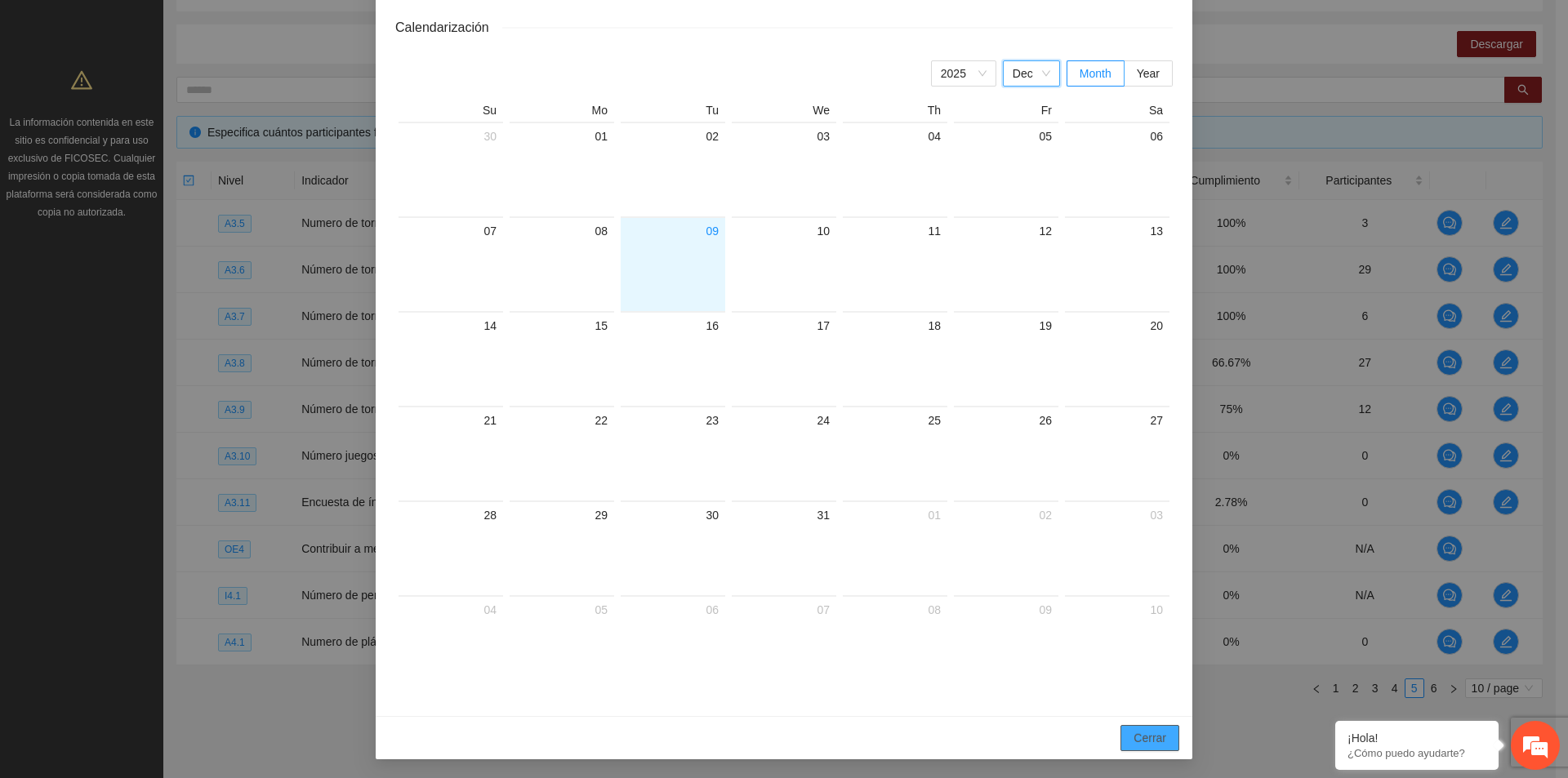
click at [1136, 733] on span "Cerrar" at bounding box center [1149, 737] width 33 height 18
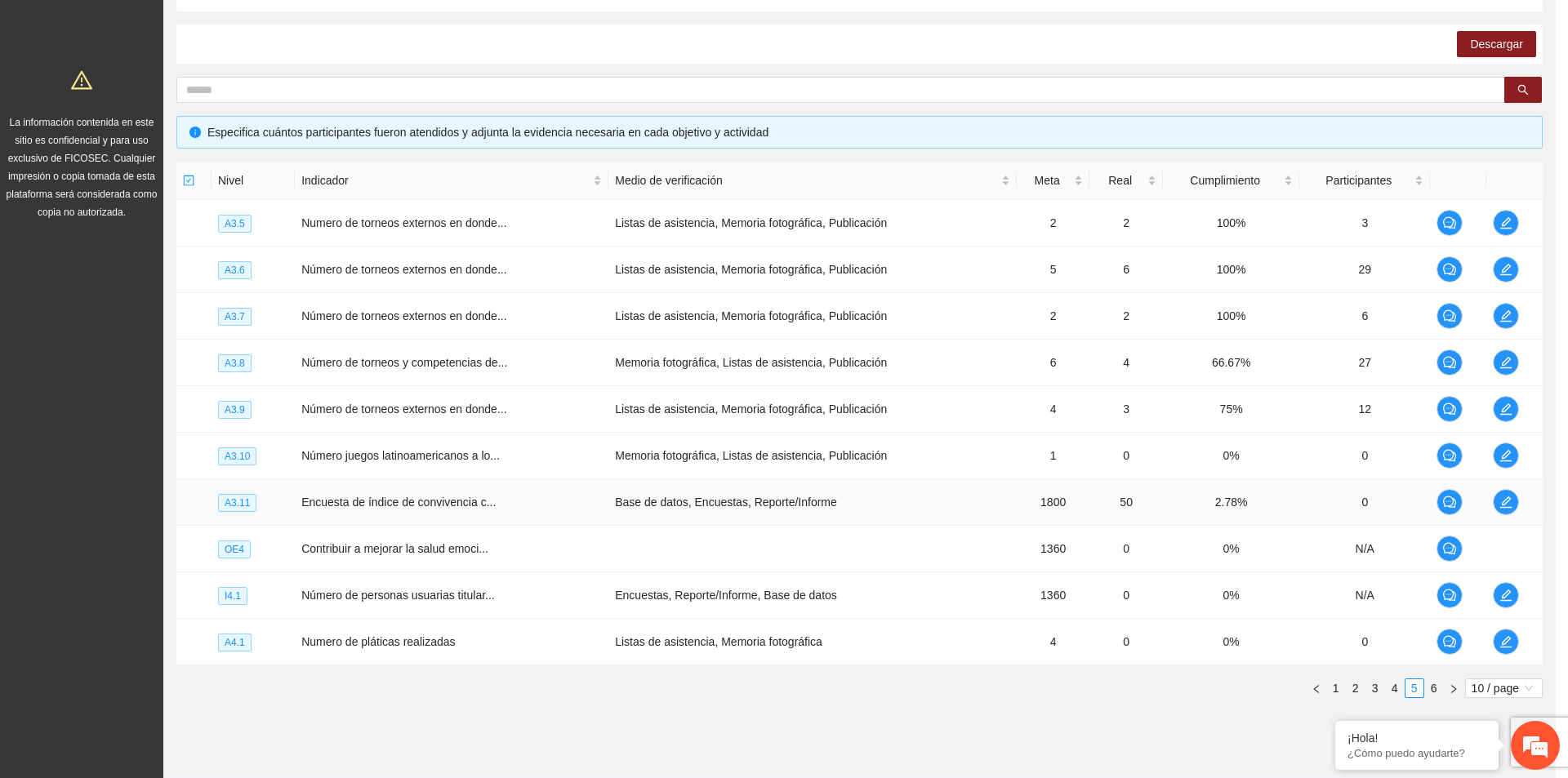
scroll to position [274, 0]
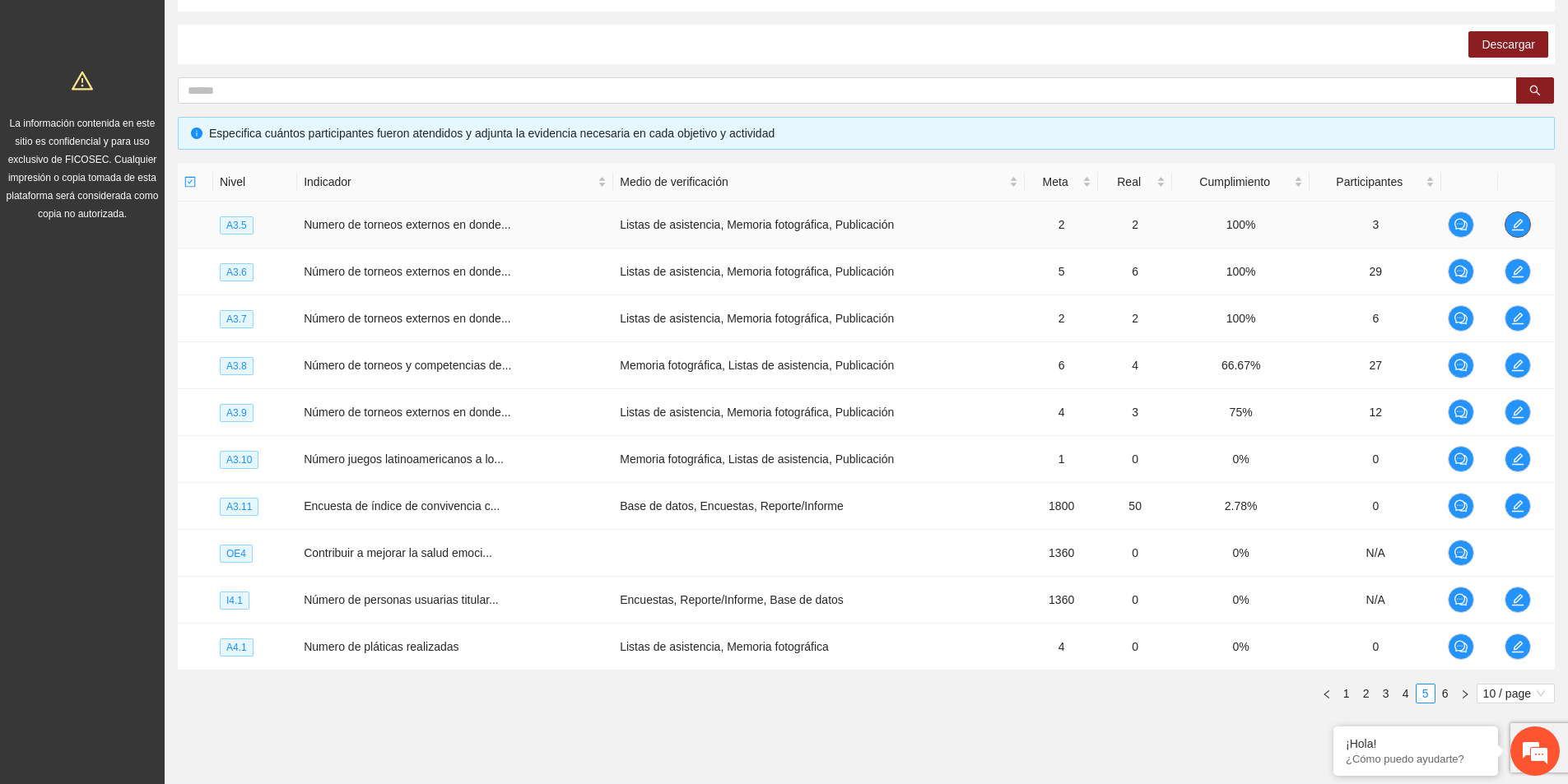
click at [1519, 224] on icon "edit" at bounding box center [1518, 225] width 12 height 12
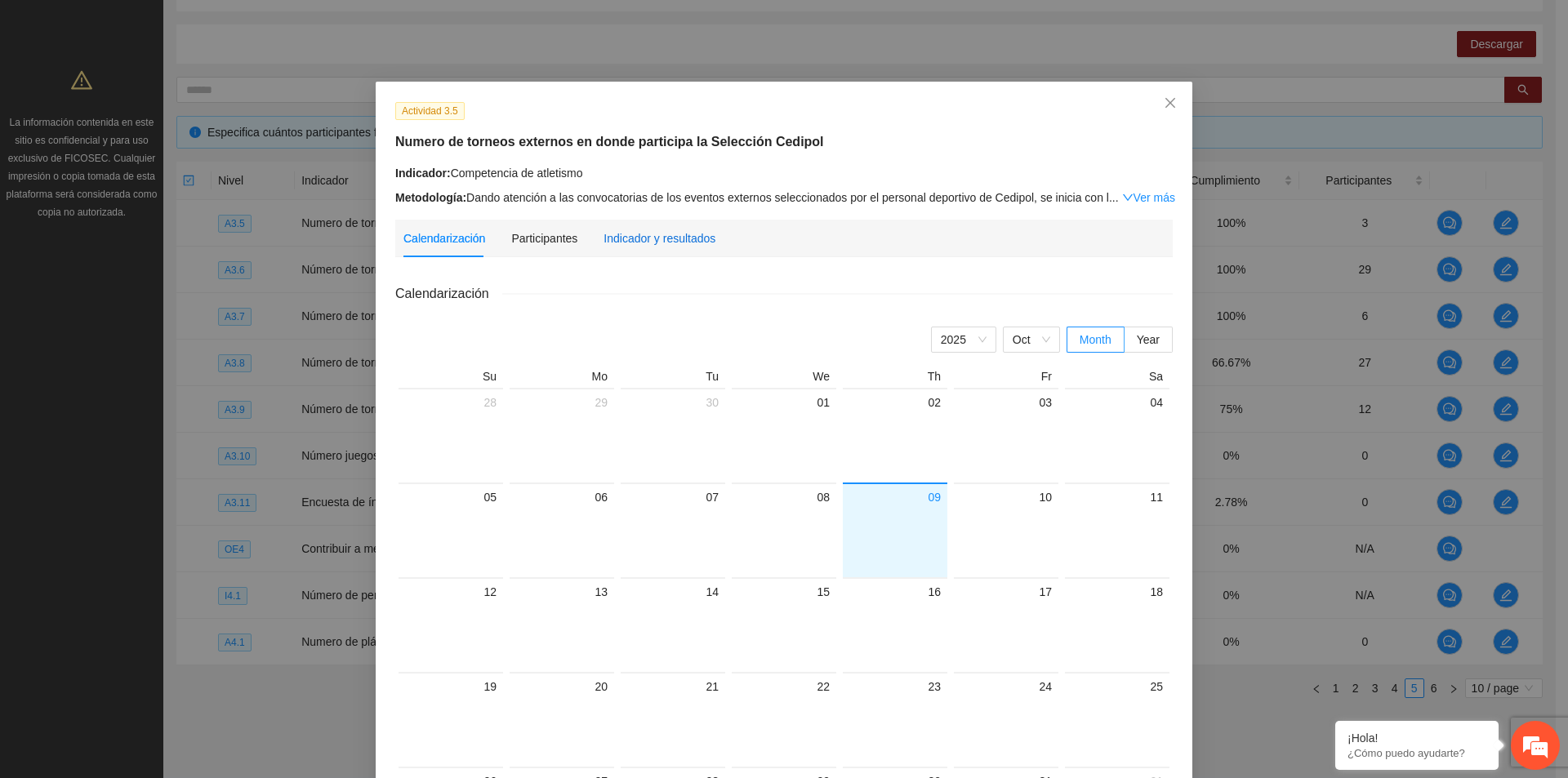
click at [673, 237] on div "Indicador y resultados" at bounding box center [659, 238] width 112 height 18
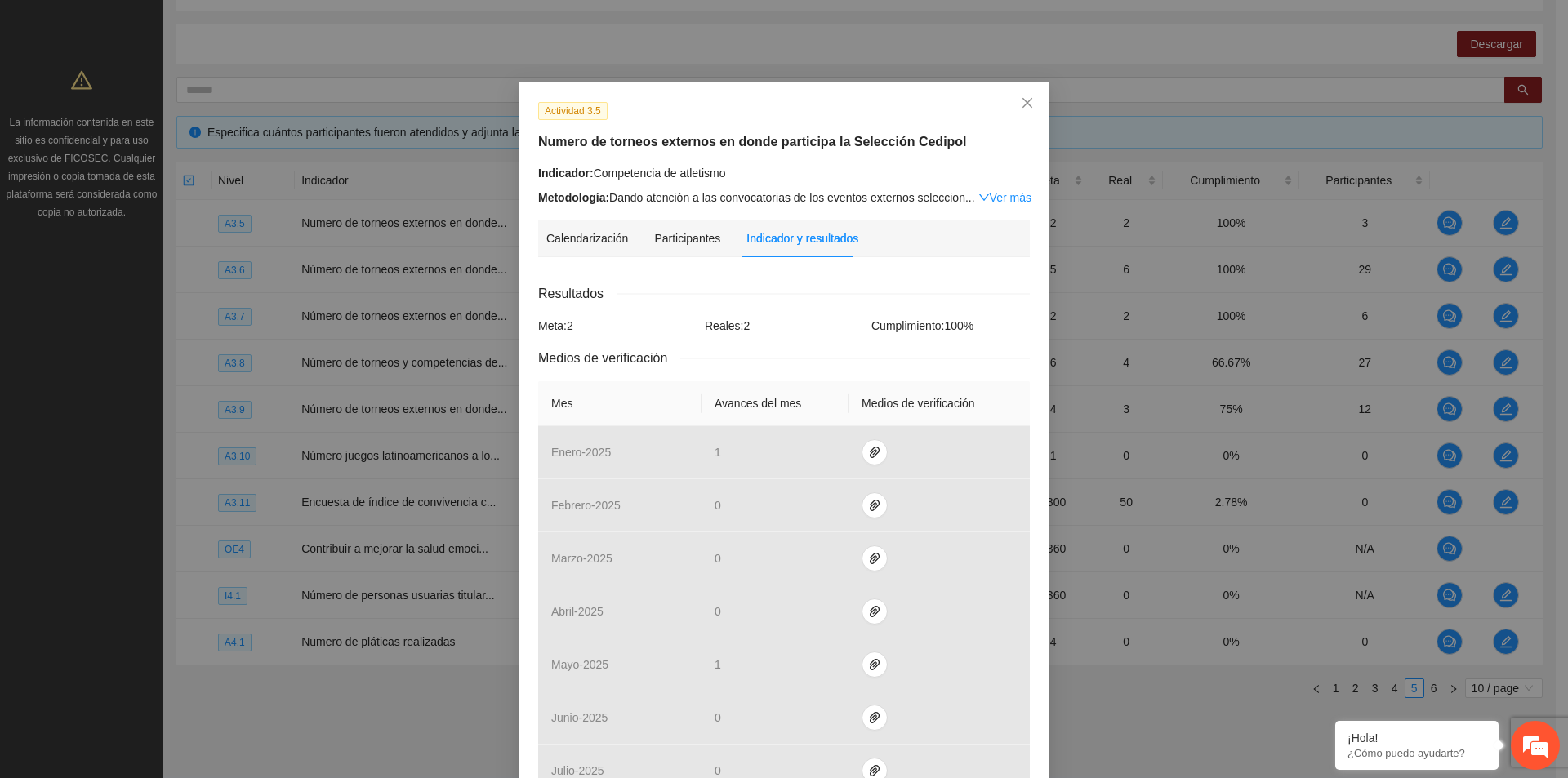
drag, startPoint x: 991, startPoint y: 190, endPoint x: 971, endPoint y: 197, distance: 21.2
click at [991, 191] on link "Ver más" at bounding box center [1004, 198] width 53 height 14
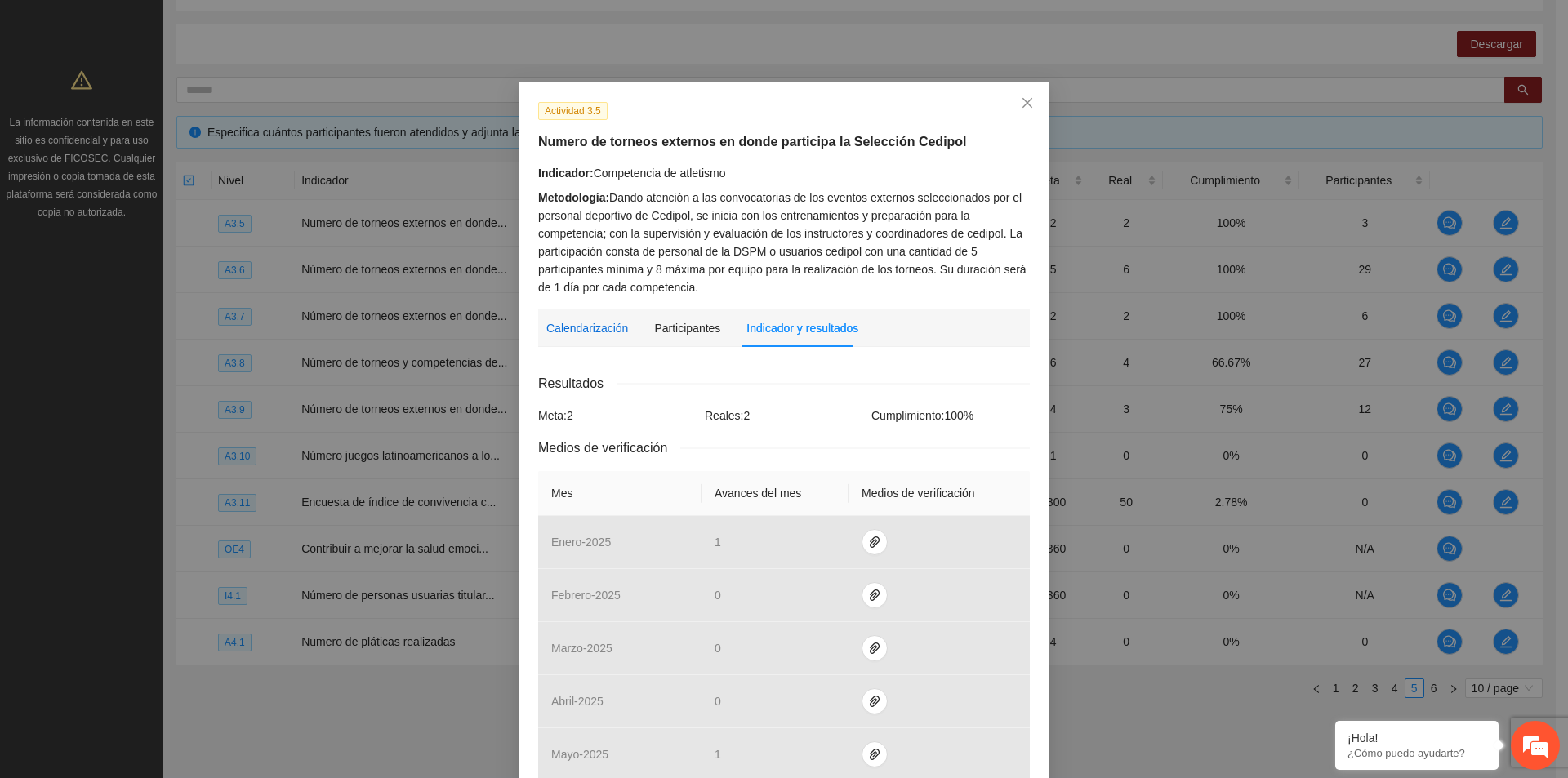
click at [620, 328] on div "Calendarización" at bounding box center [587, 328] width 81 height 18
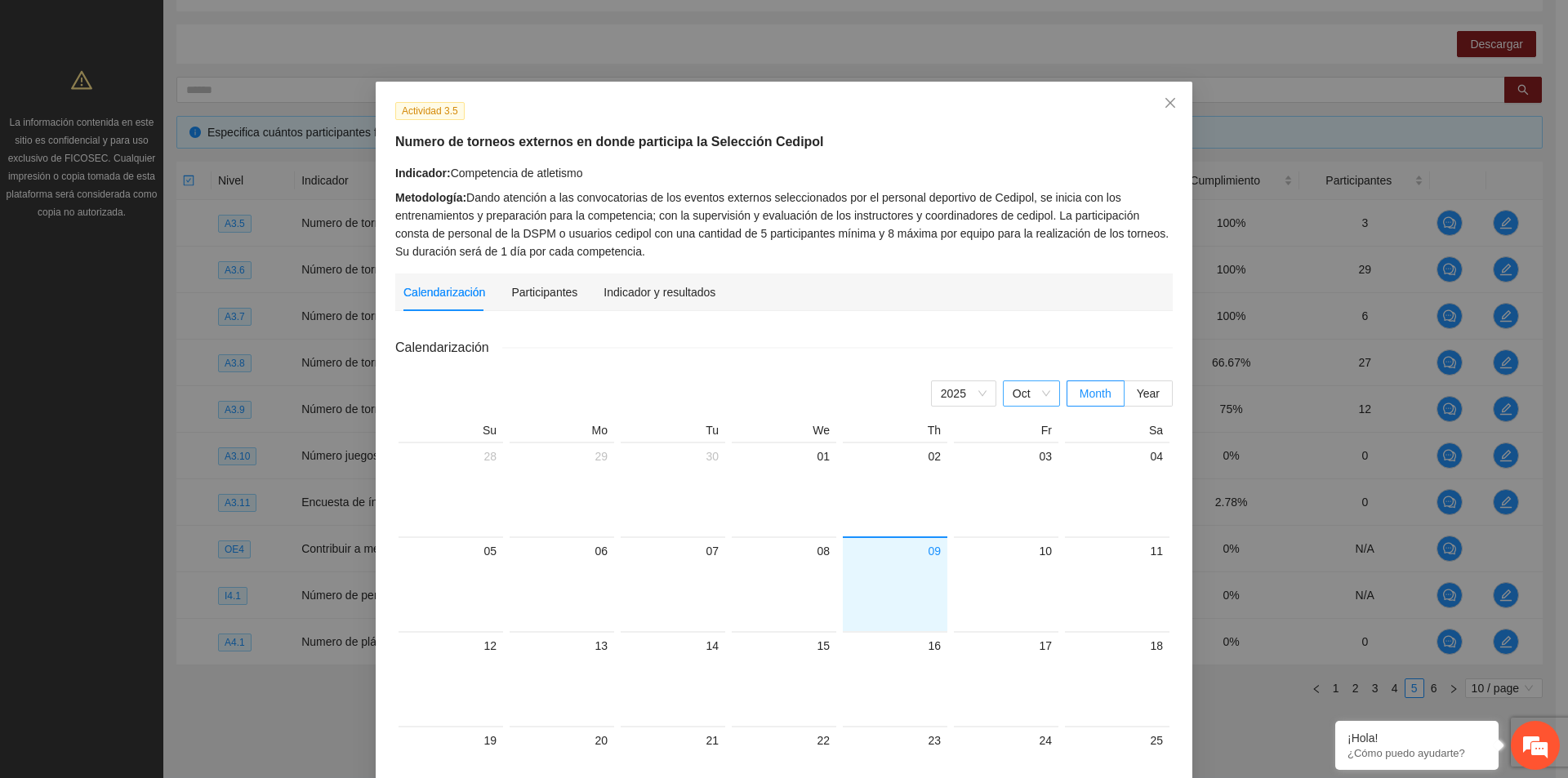
click at [1032, 395] on span "Oct" at bounding box center [1031, 392] width 38 height 24
click at [1031, 418] on div "Mar" at bounding box center [1031, 426] width 38 height 18
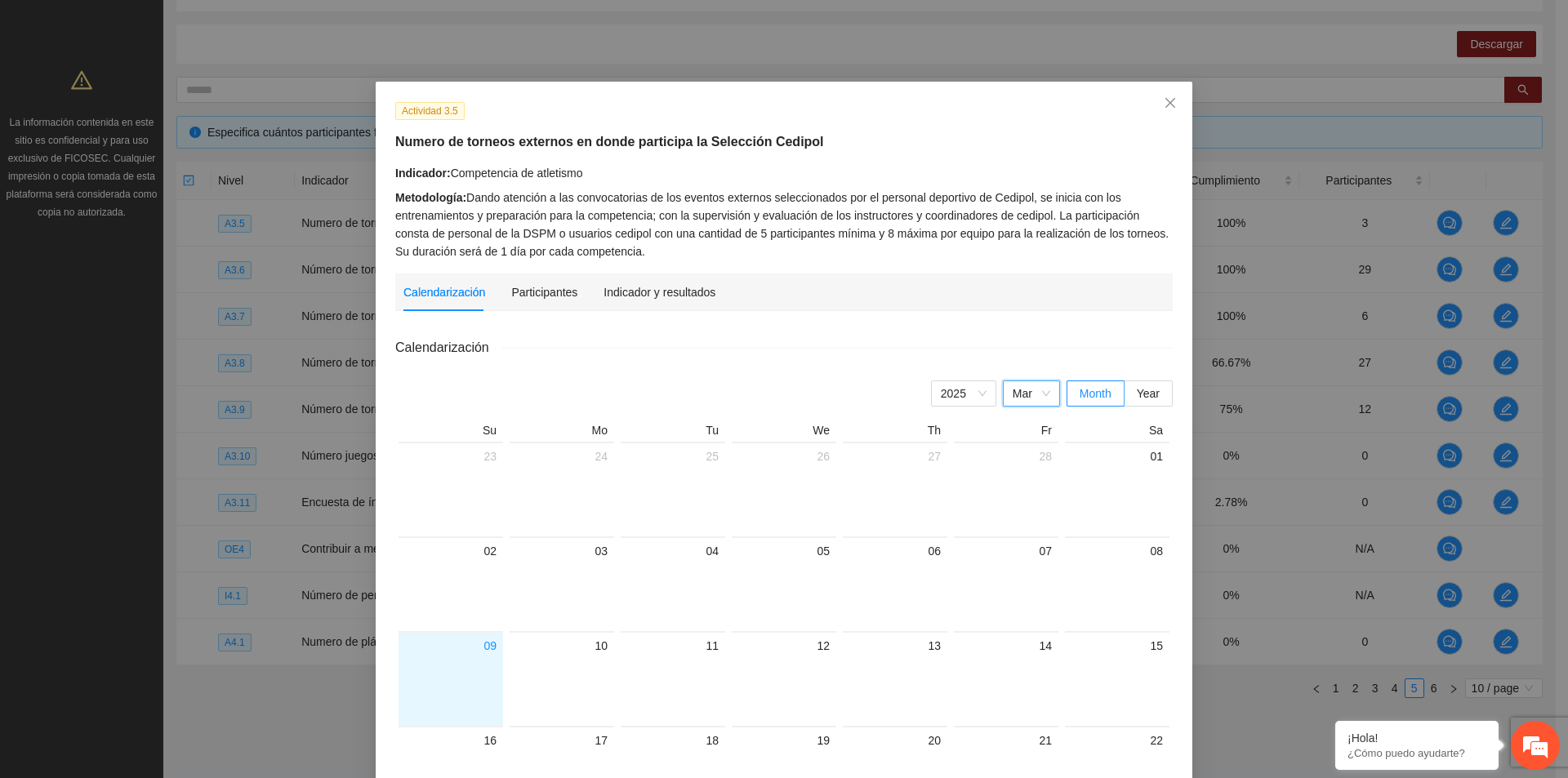
click at [1038, 394] on span "Mar" at bounding box center [1031, 392] width 38 height 24
click at [1030, 423] on div "Jan" at bounding box center [1031, 426] width 38 height 18
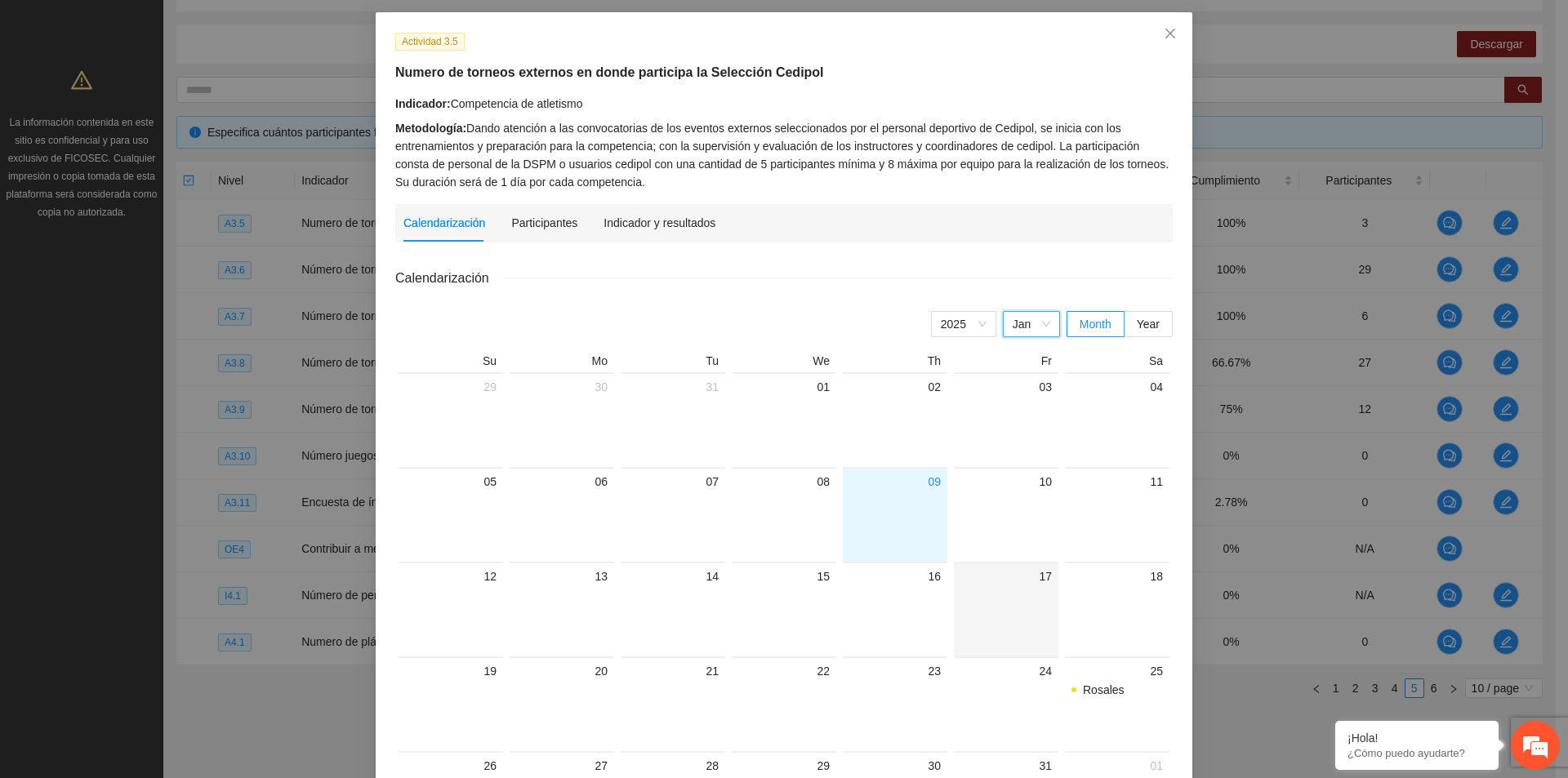
scroll to position [163, 0]
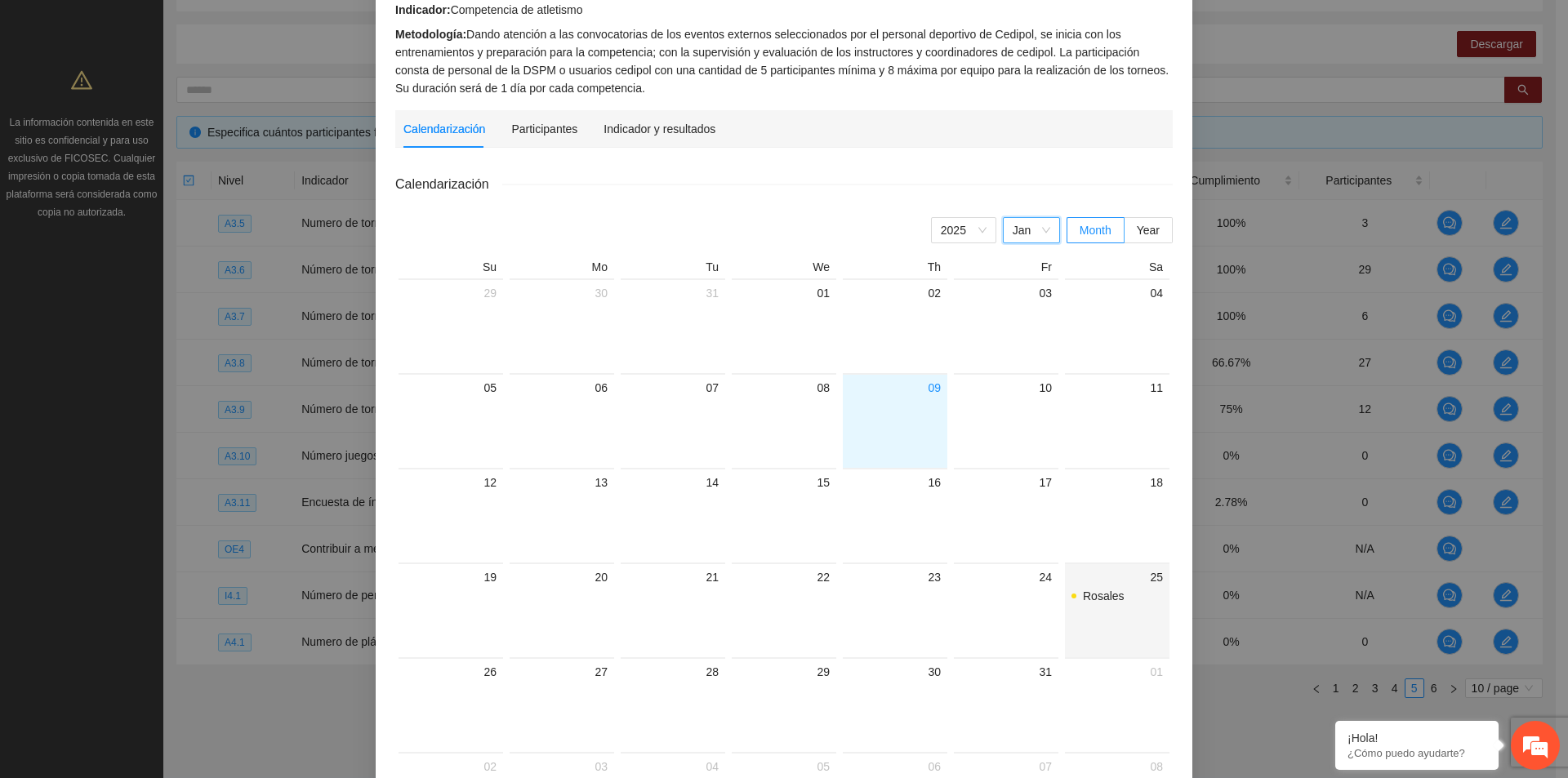
click at [1117, 600] on div "Rosales" at bounding box center [1117, 595] width 92 height 18
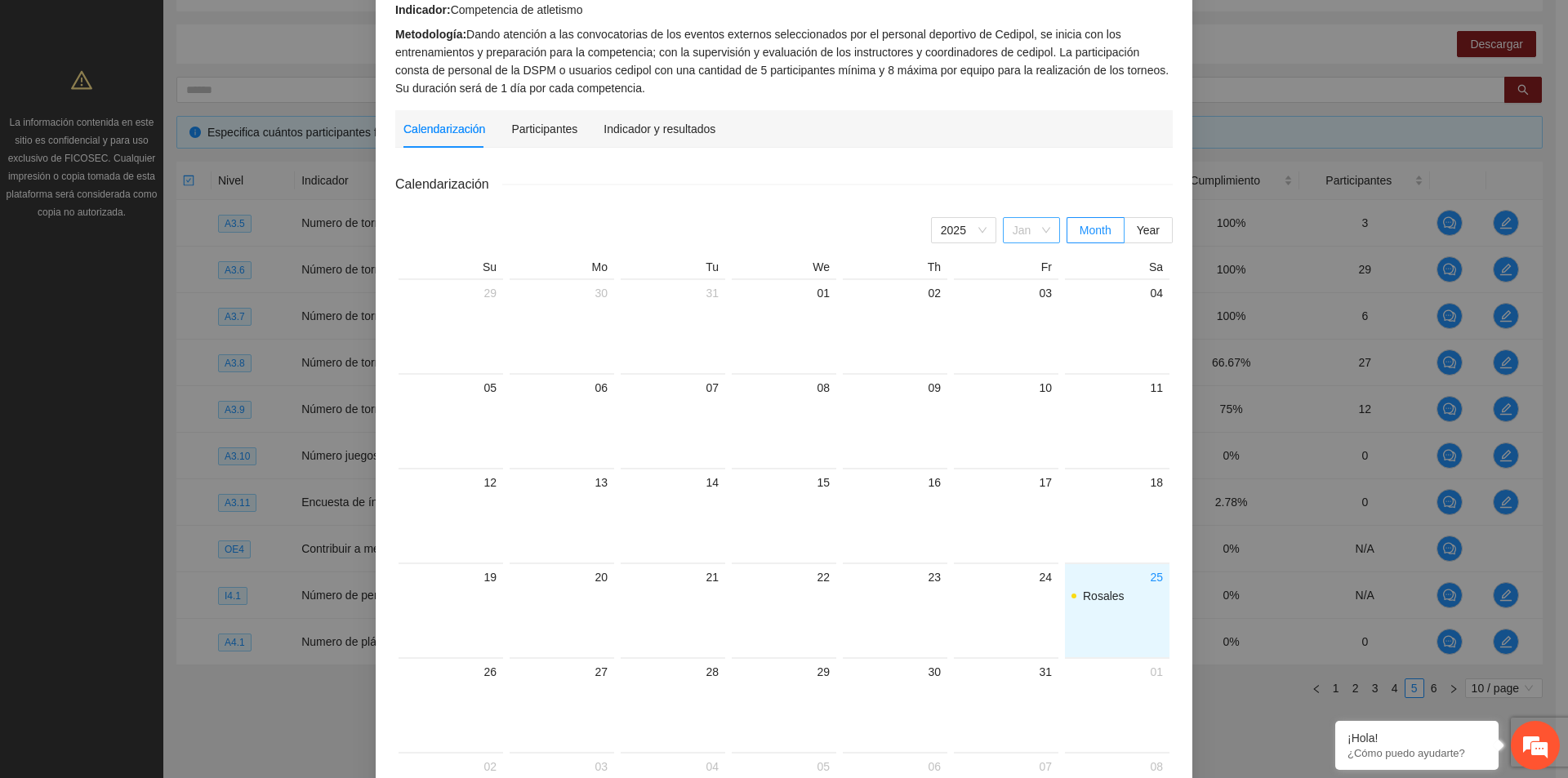
click at [1034, 236] on span "Jan" at bounding box center [1031, 230] width 38 height 24
click at [1034, 288] on div "Feb" at bounding box center [1031, 289] width 38 height 18
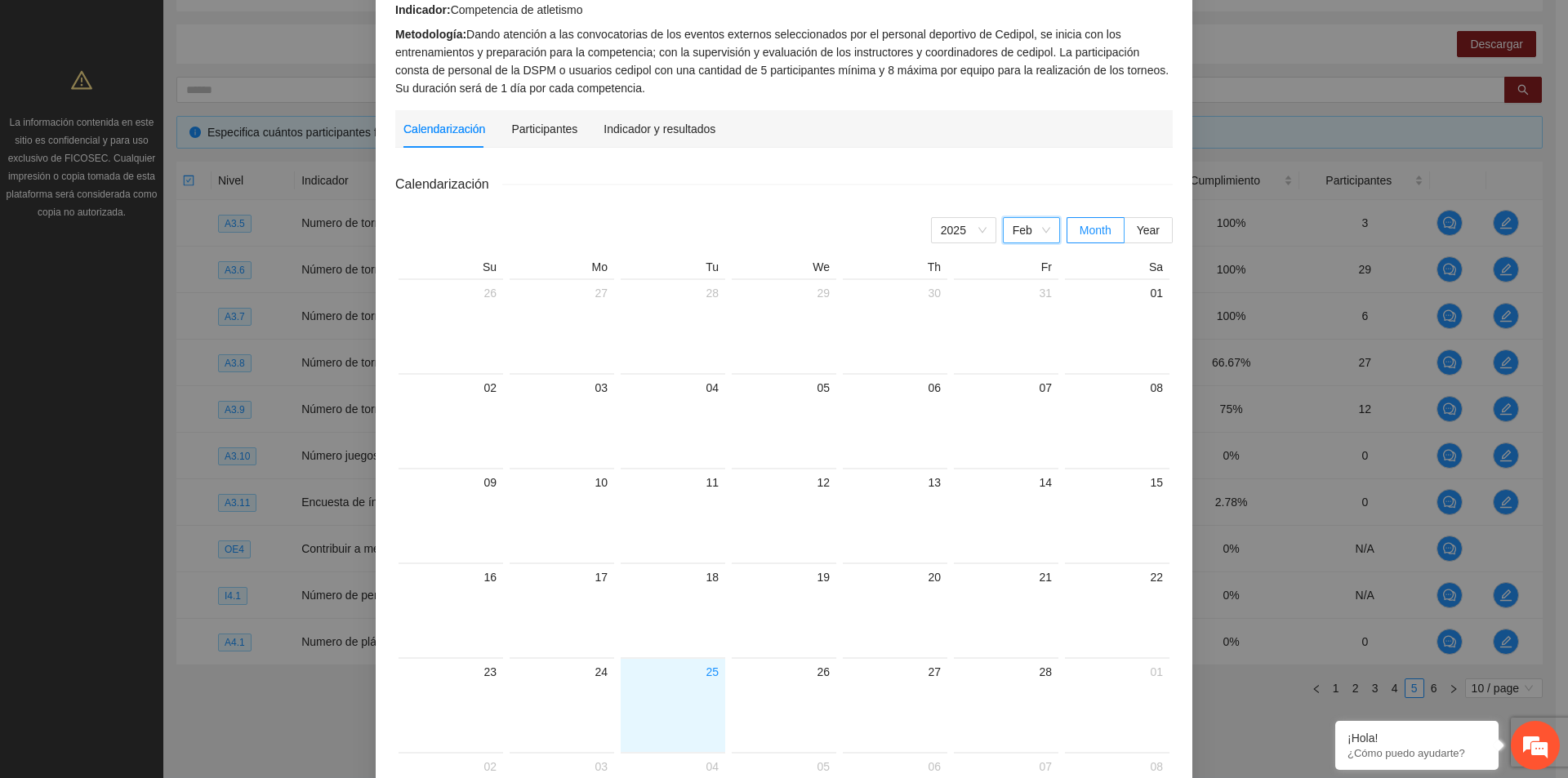
click at [1029, 240] on span "Feb" at bounding box center [1031, 230] width 38 height 24
click at [1030, 315] on div "Mar" at bounding box center [1031, 315] width 38 height 18
click at [1023, 226] on span "Mar" at bounding box center [1031, 230] width 38 height 24
click at [1031, 352] on div "Apr" at bounding box center [1031, 341] width 57 height 26
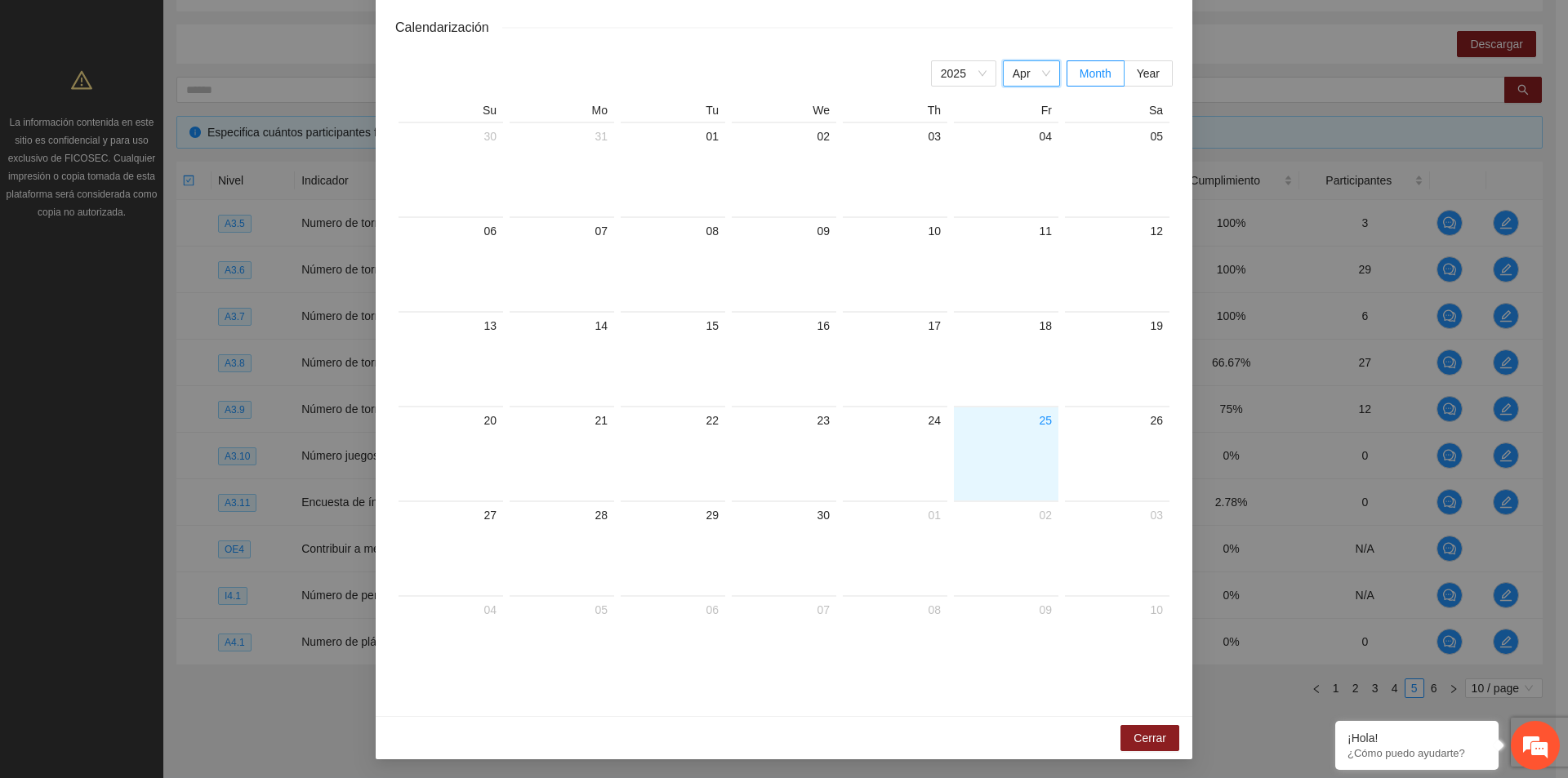
scroll to position [239, 0]
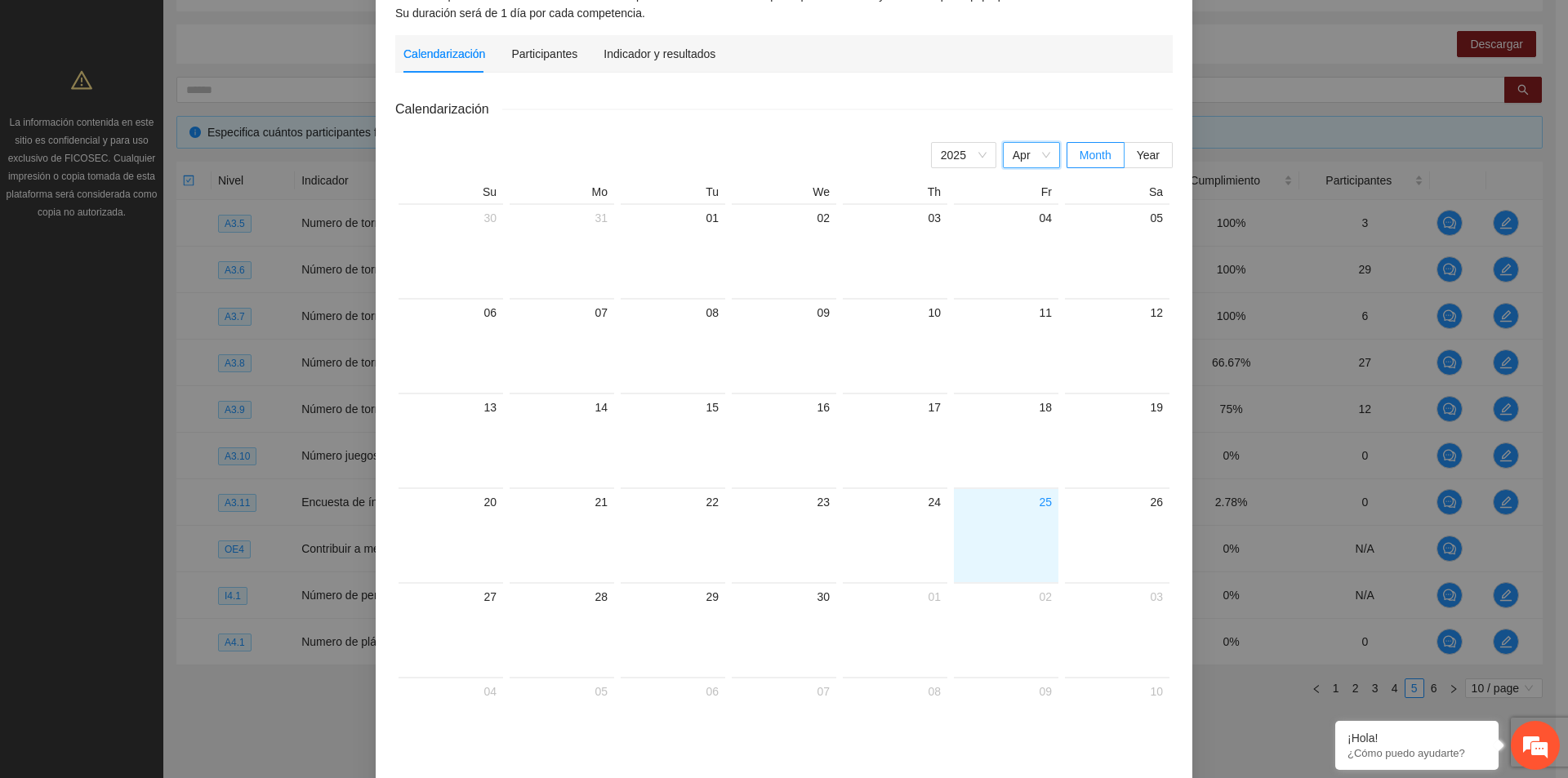
click at [1034, 164] on span "Apr" at bounding box center [1031, 155] width 38 height 24
click at [1034, 296] on div "May" at bounding box center [1031, 292] width 38 height 18
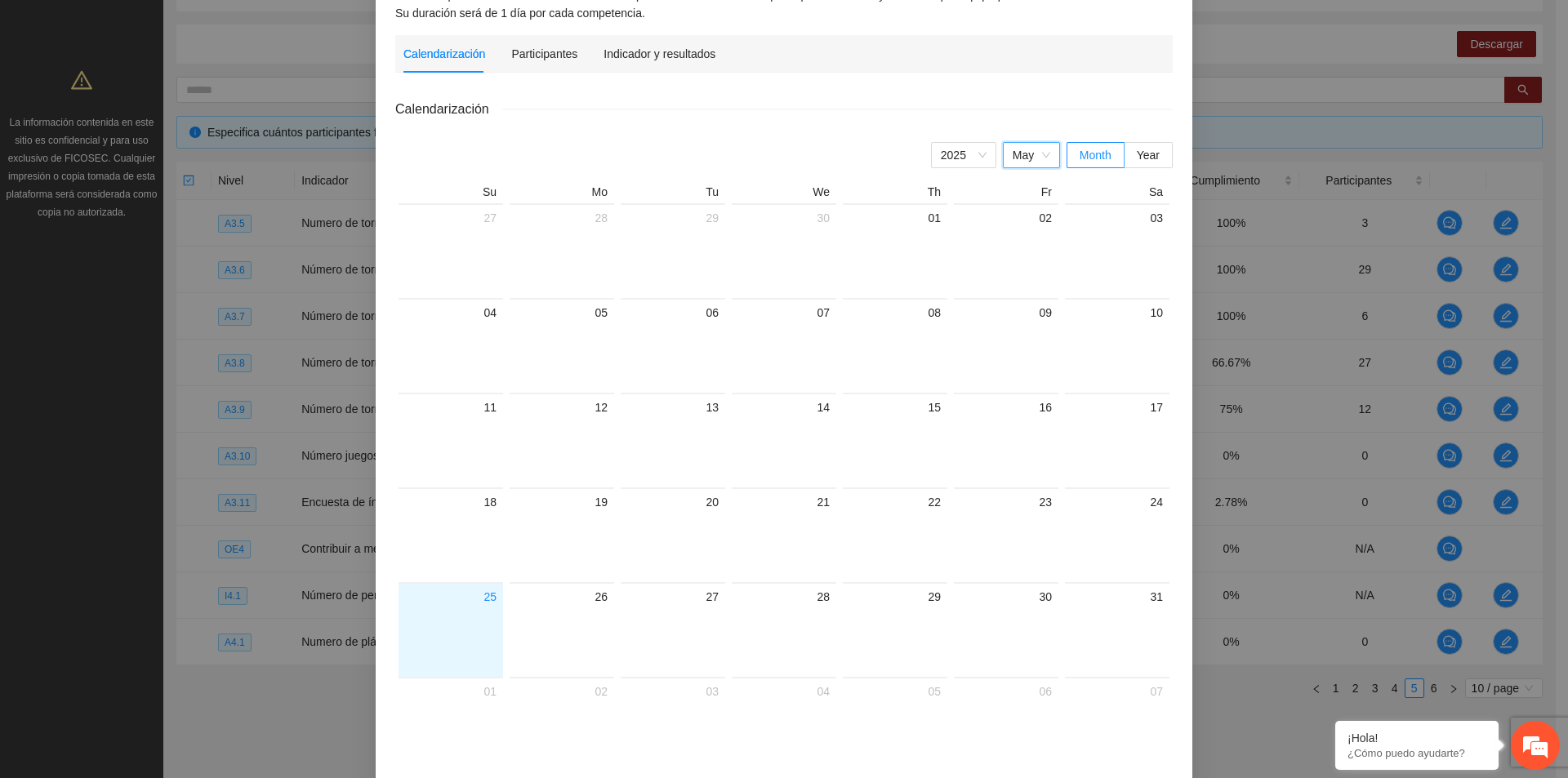
click at [1019, 152] on span "May" at bounding box center [1031, 155] width 38 height 24
click at [1026, 314] on div "Jun" at bounding box center [1031, 318] width 38 height 18
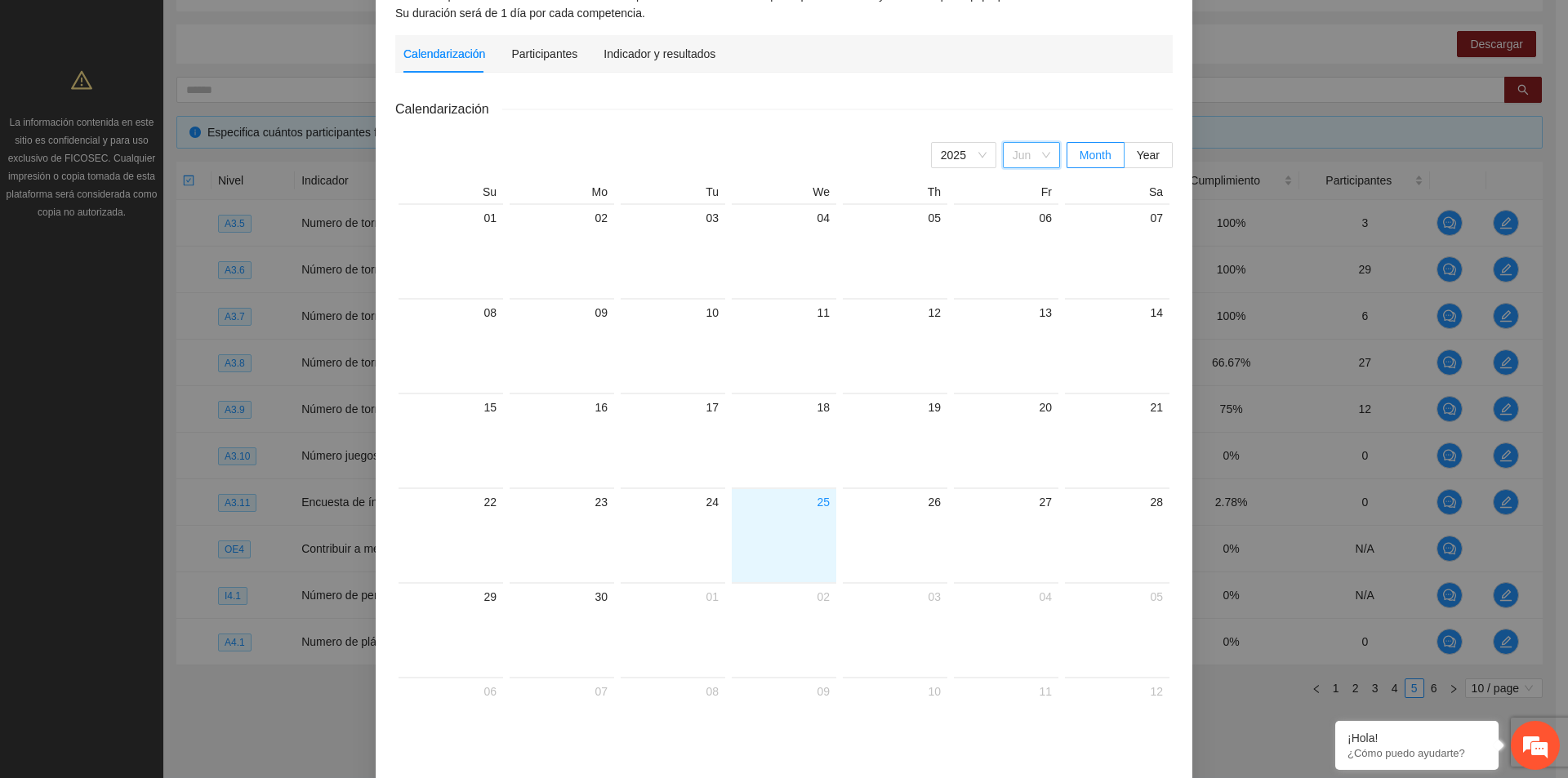
click at [1020, 154] on span "Jun" at bounding box center [1031, 155] width 38 height 24
click at [1021, 341] on div "Jul" at bounding box center [1031, 344] width 38 height 18
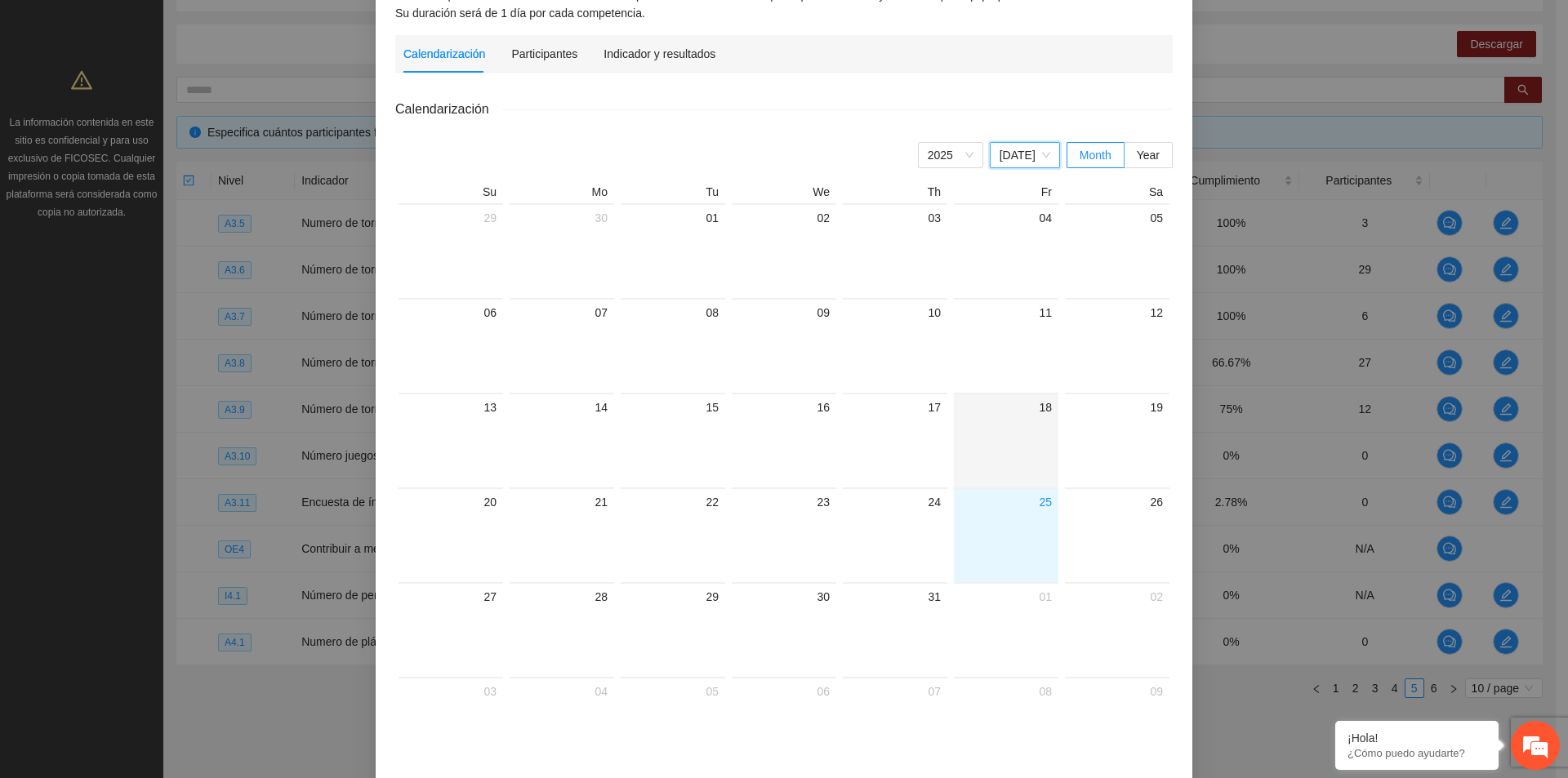
scroll to position [320, 0]
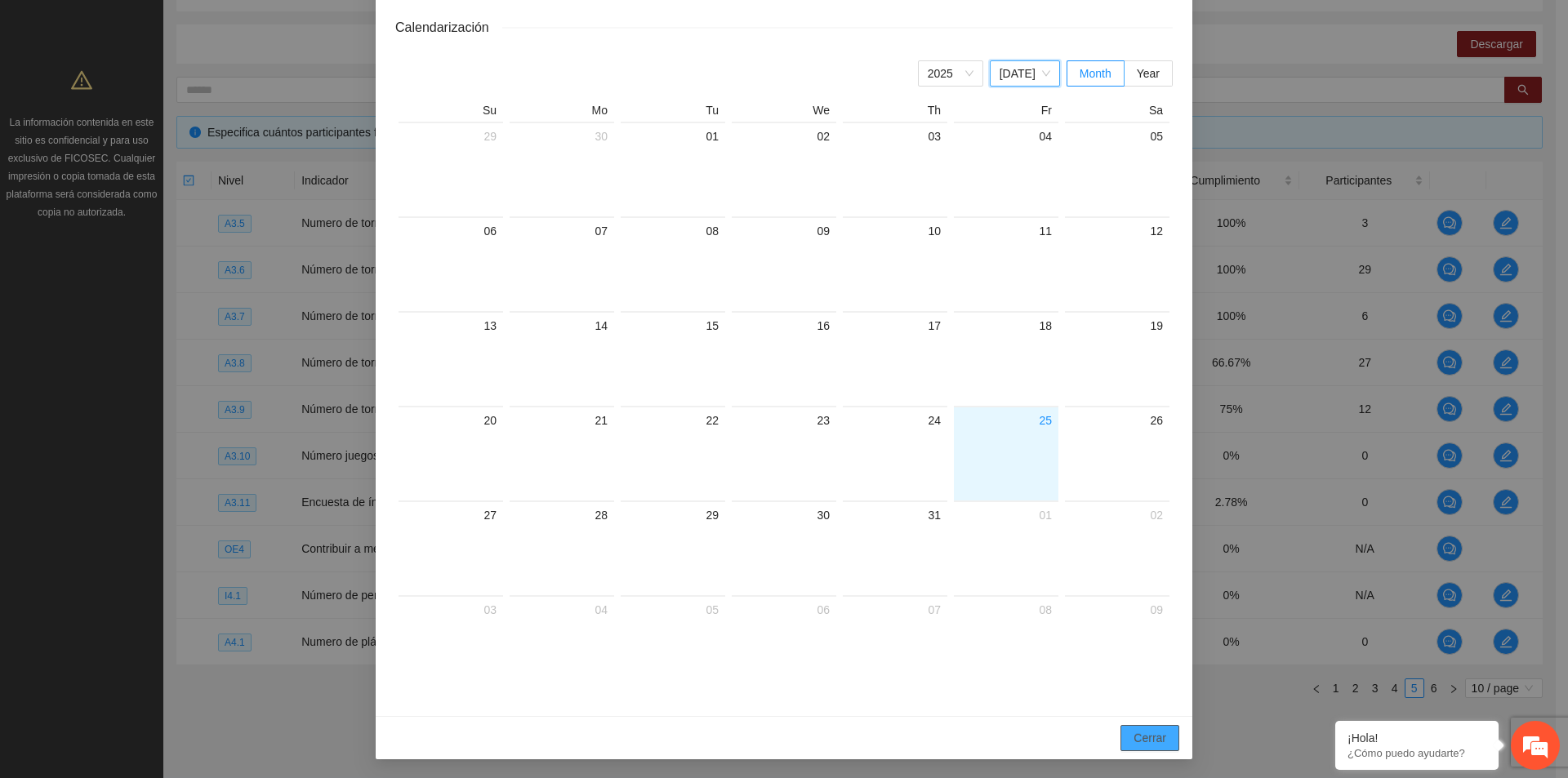
click at [1140, 736] on span "Cerrar" at bounding box center [1149, 737] width 33 height 18
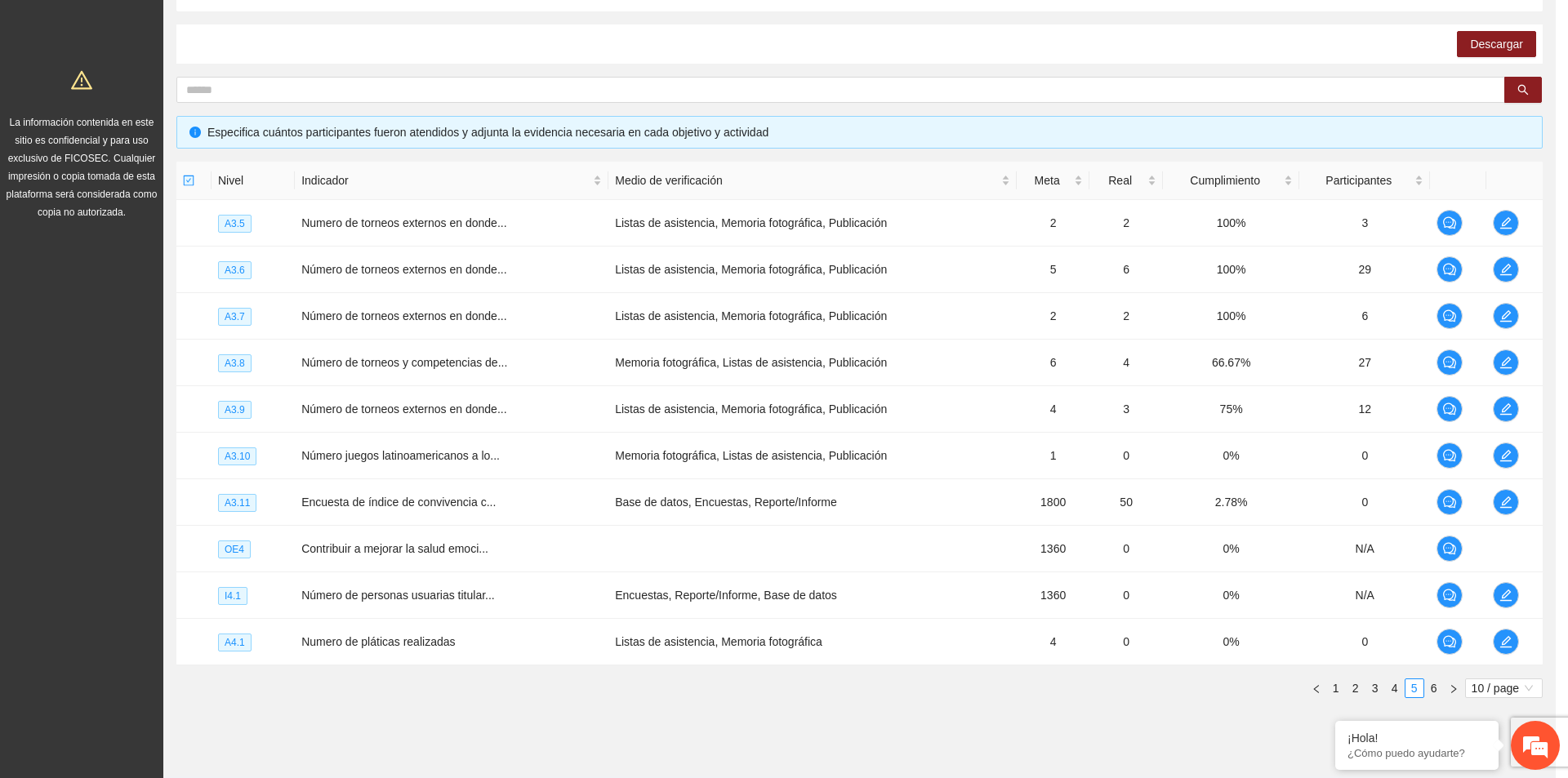
scroll to position [274, 0]
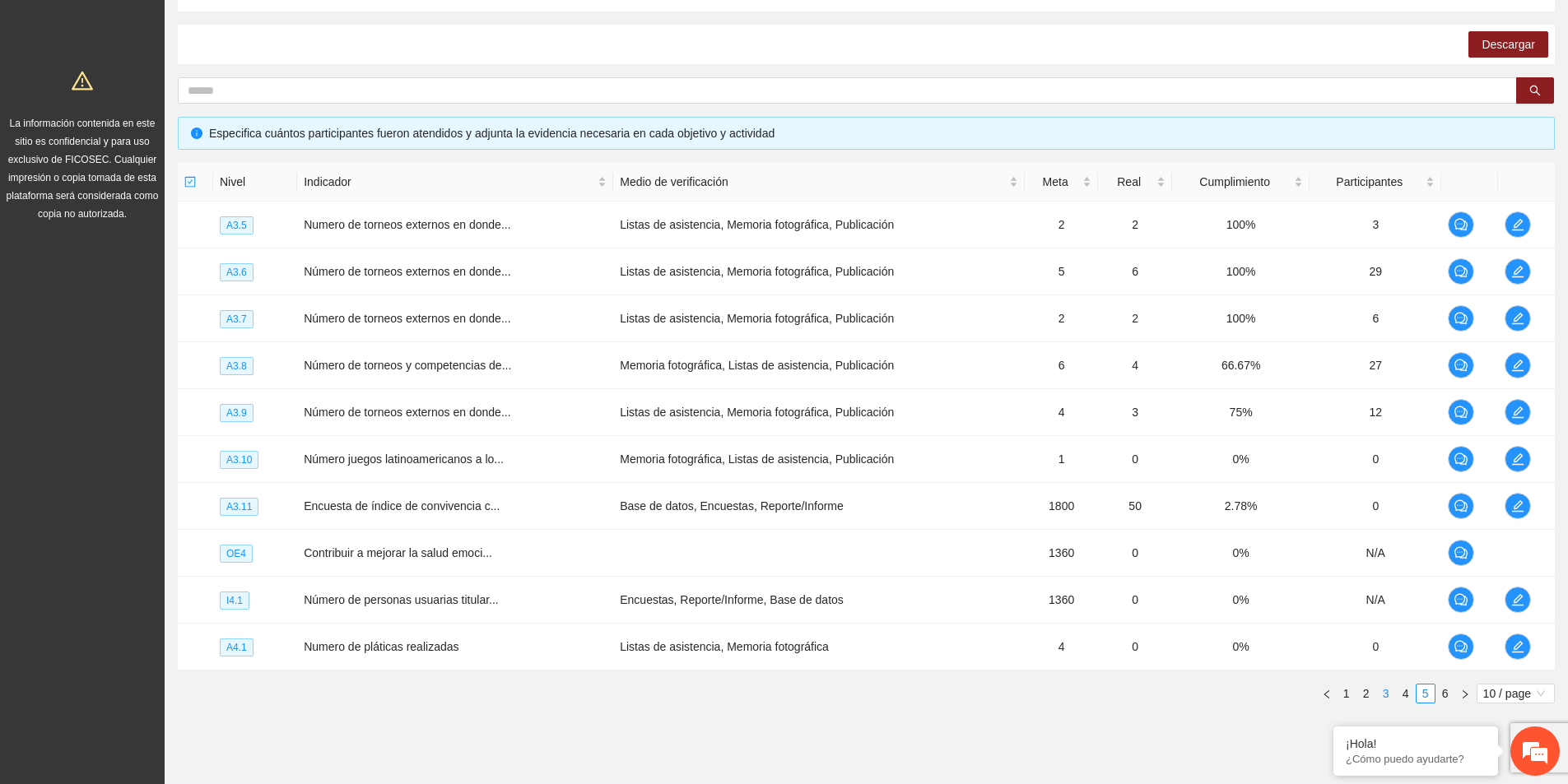
click at [1391, 699] on link "3" at bounding box center [1386, 693] width 19 height 19
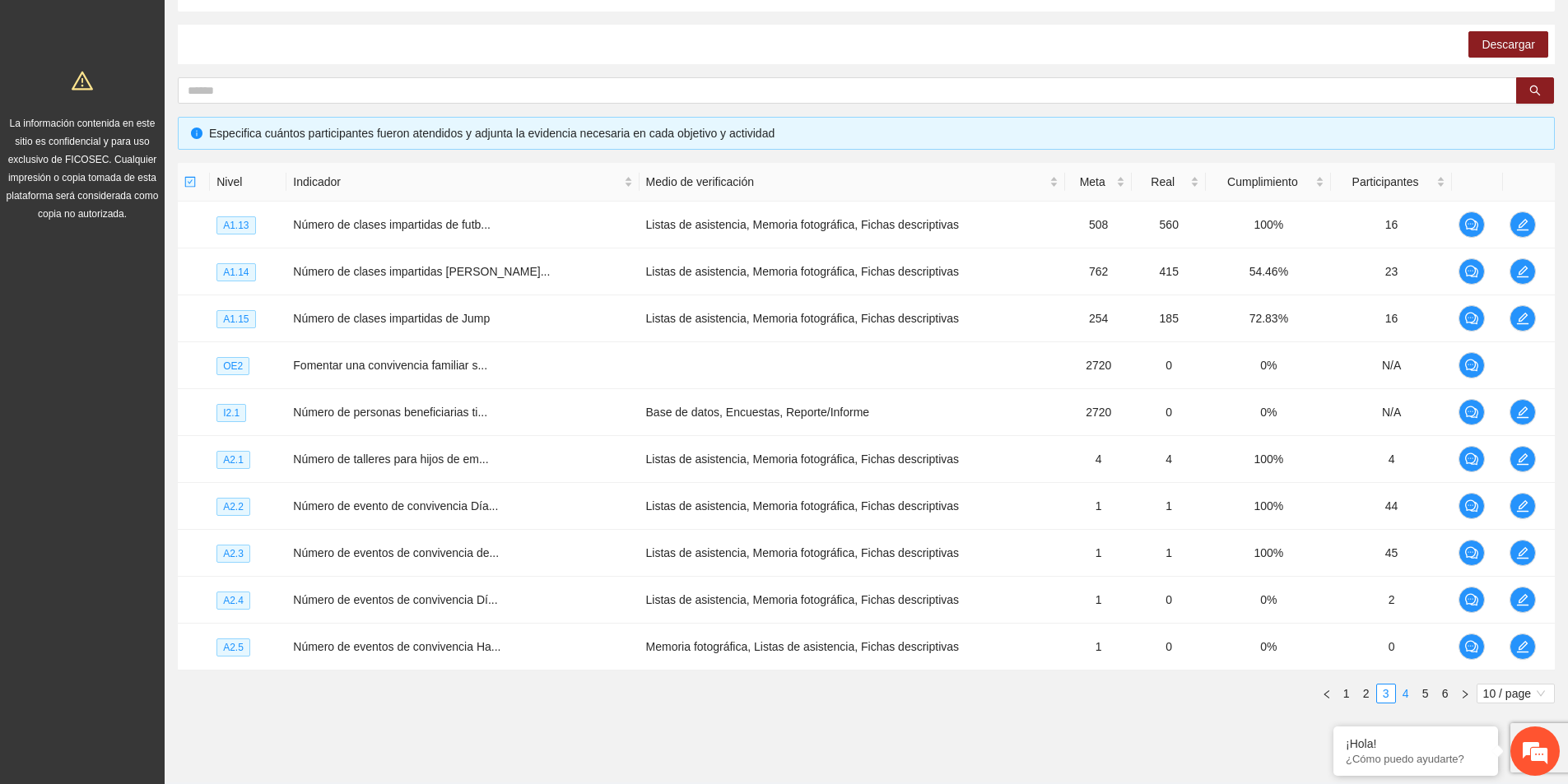
click at [1407, 693] on link "4" at bounding box center [1405, 693] width 19 height 19
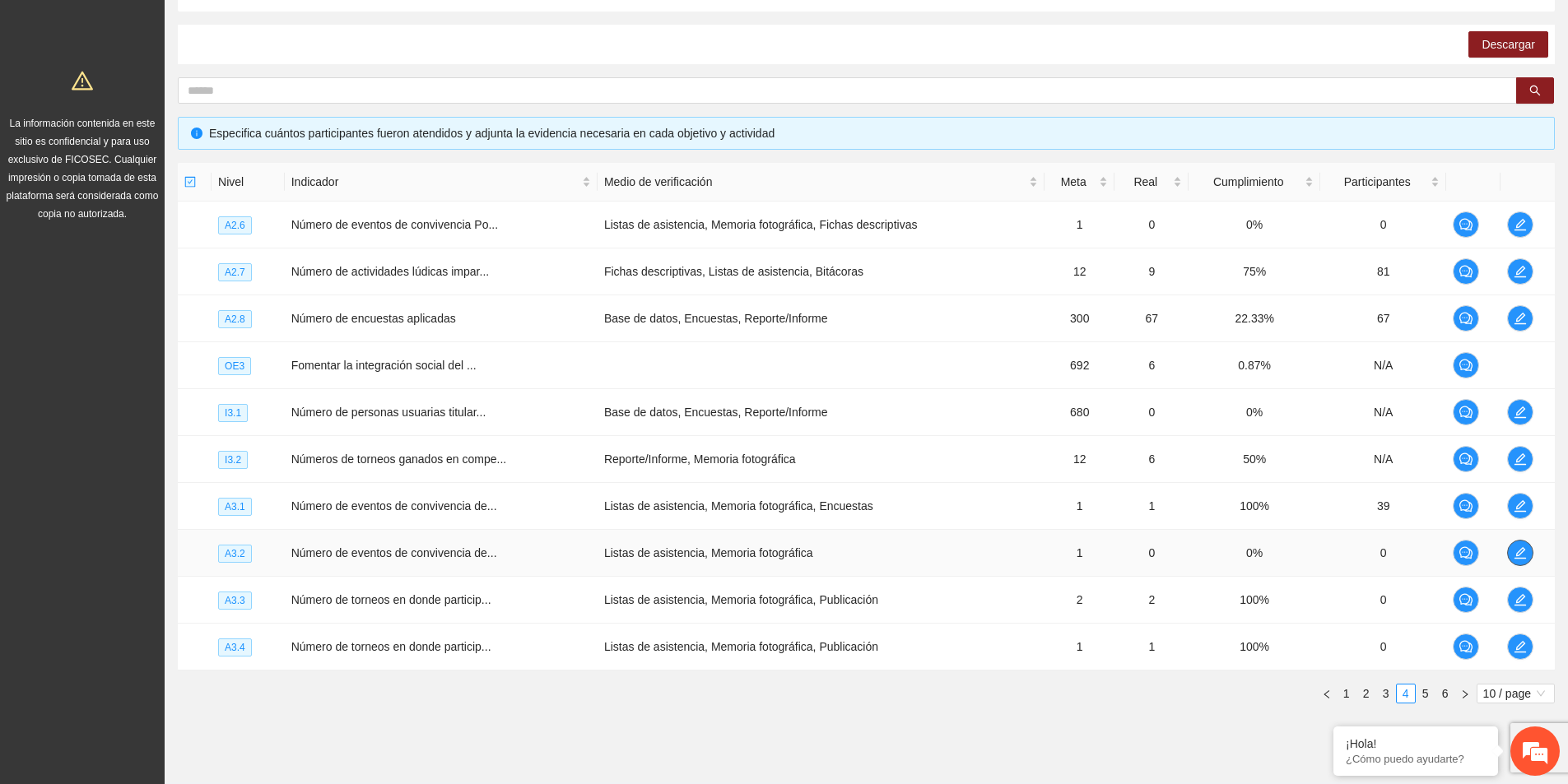
click at [1518, 558] on icon "edit" at bounding box center [1520, 553] width 14 height 14
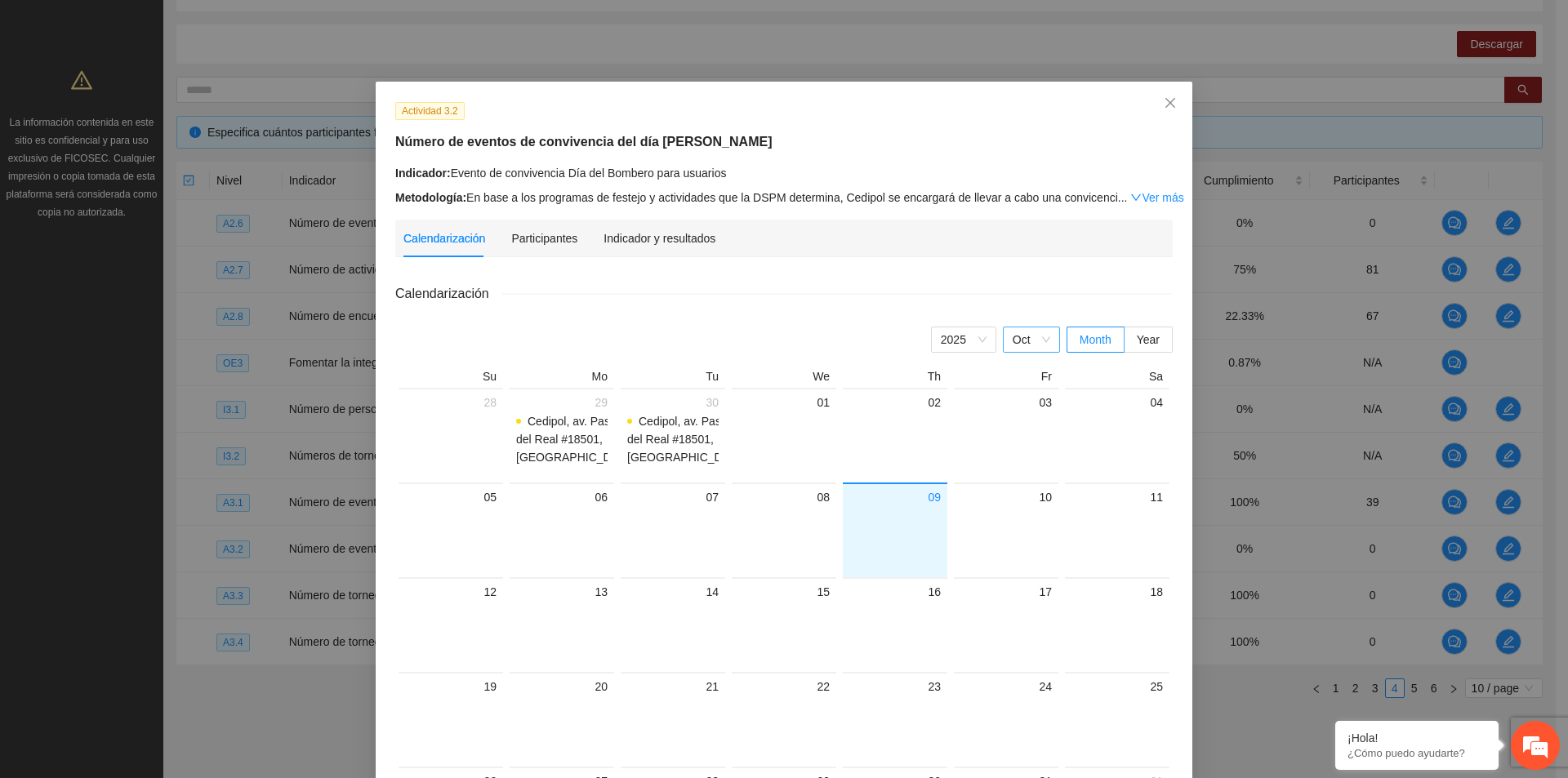
click at [1030, 344] on span "Oct" at bounding box center [1031, 339] width 38 height 24
click at [1039, 530] on div "Sep" at bounding box center [1031, 529] width 38 height 18
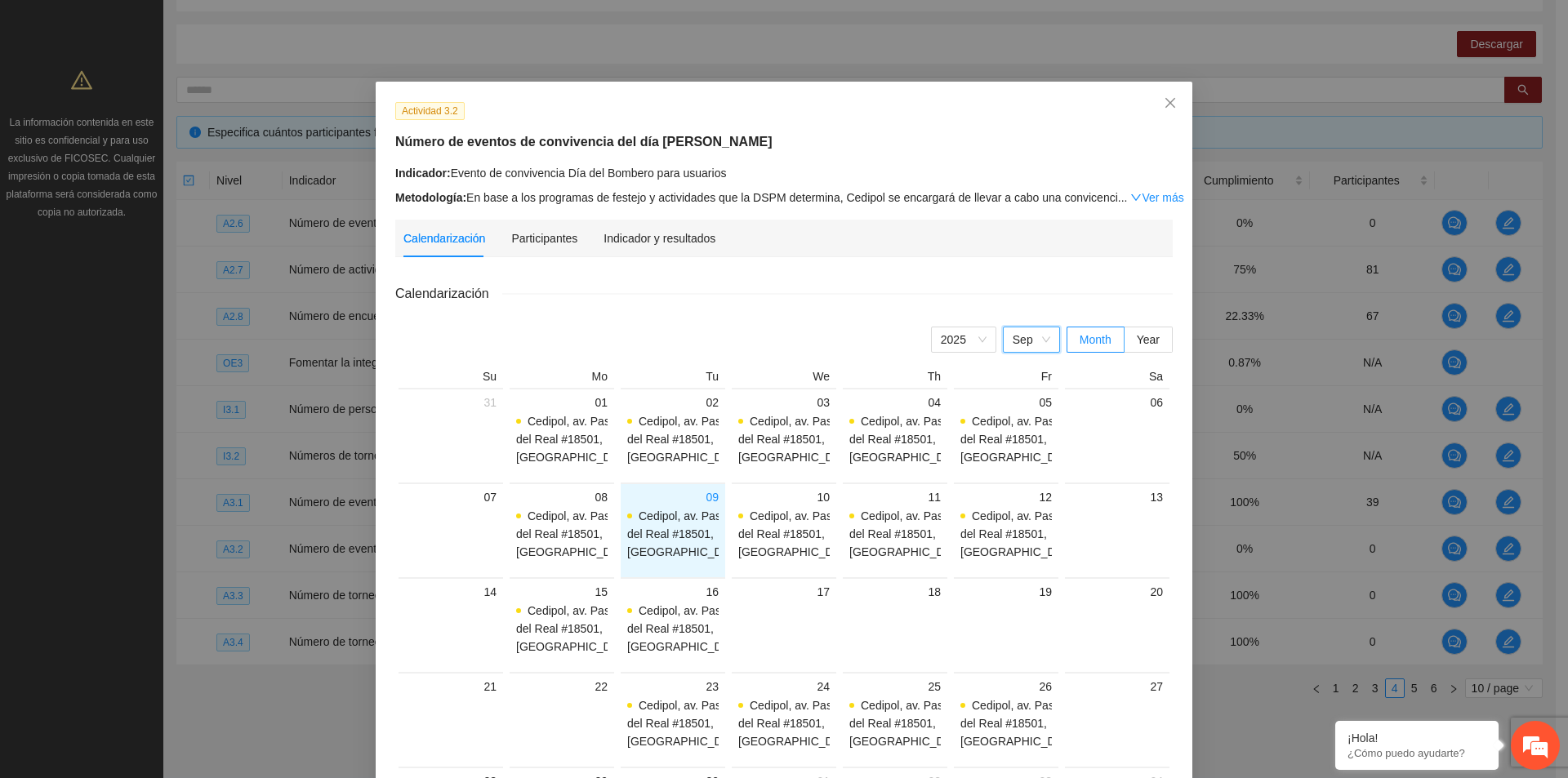
click at [1030, 338] on span "Sep" at bounding box center [1031, 339] width 38 height 24
click at [1043, 510] on div "Aug" at bounding box center [1031, 503] width 38 height 18
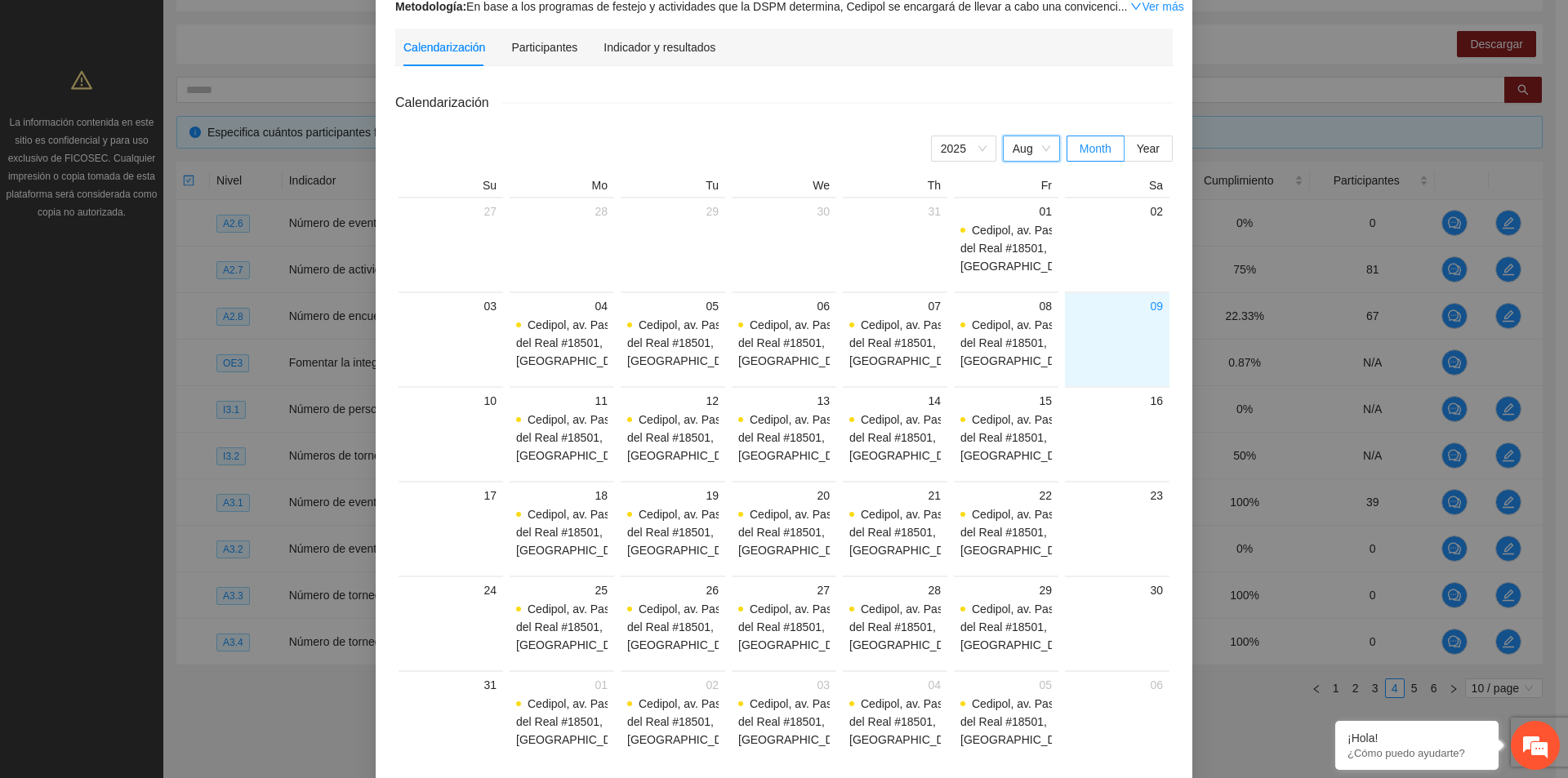
scroll to position [102, 0]
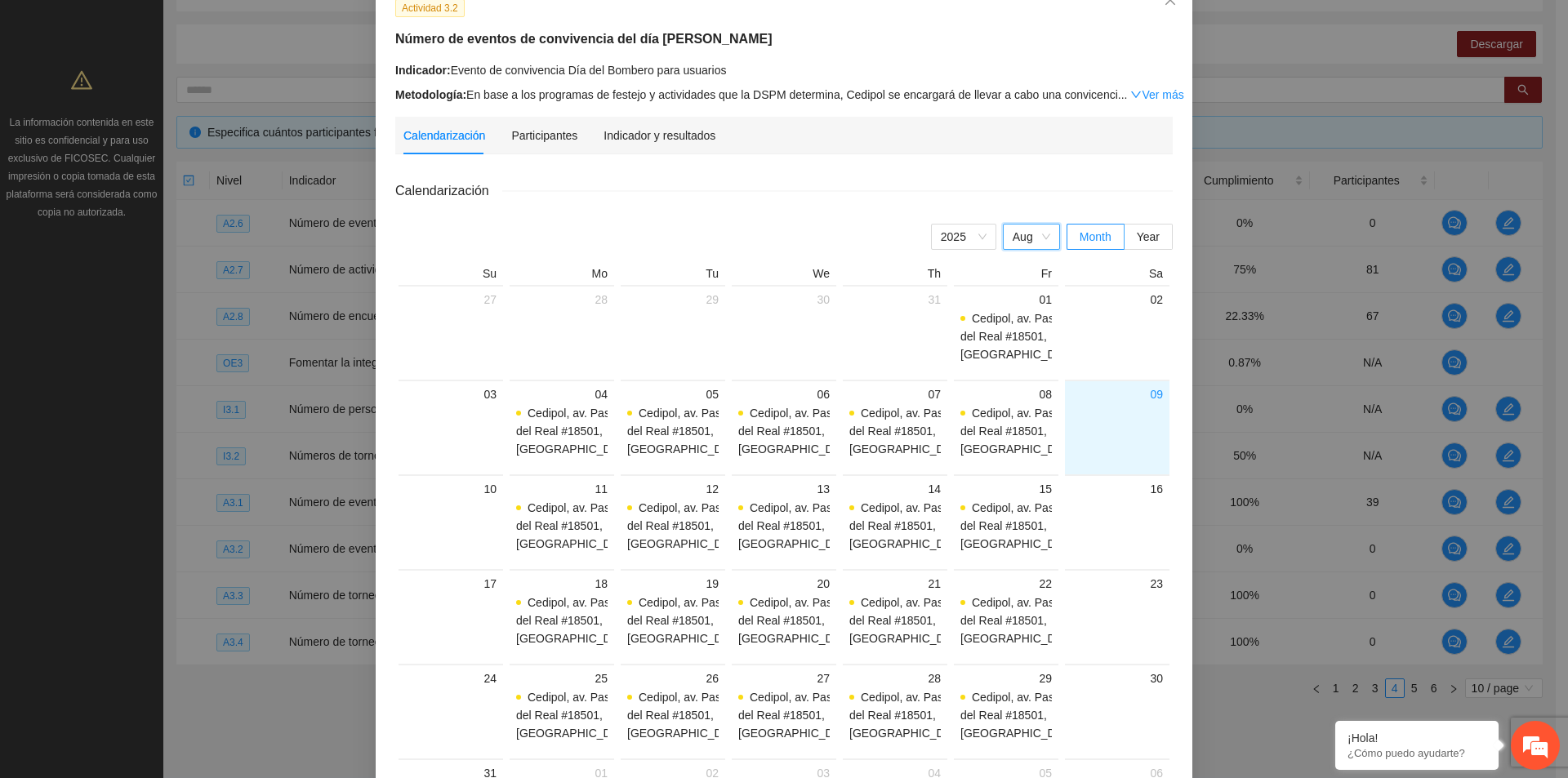
click at [1043, 234] on span "Aug" at bounding box center [1031, 236] width 38 height 24
click at [1028, 418] on div "Sep" at bounding box center [1031, 426] width 38 height 18
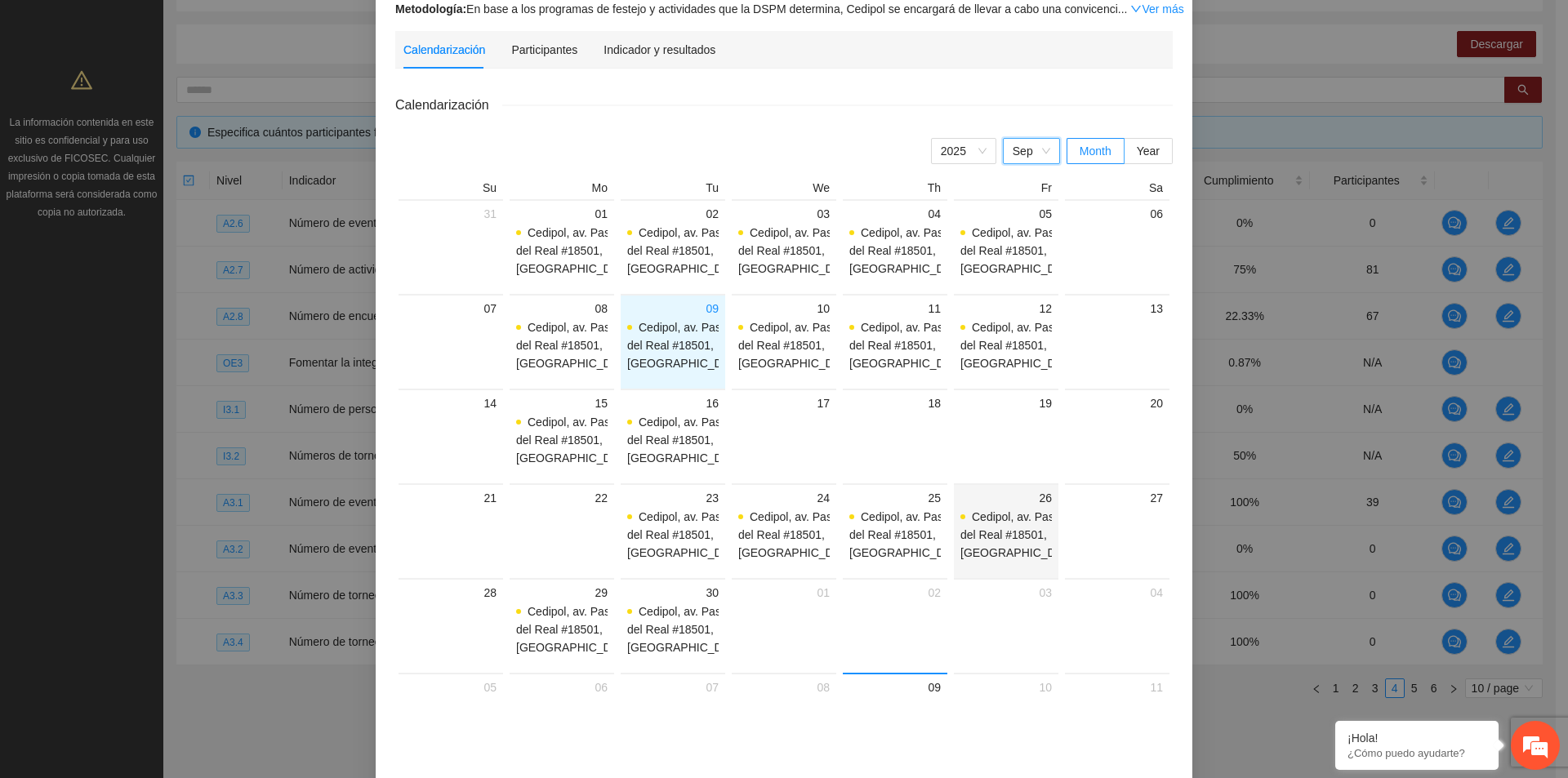
scroll to position [266, 0]
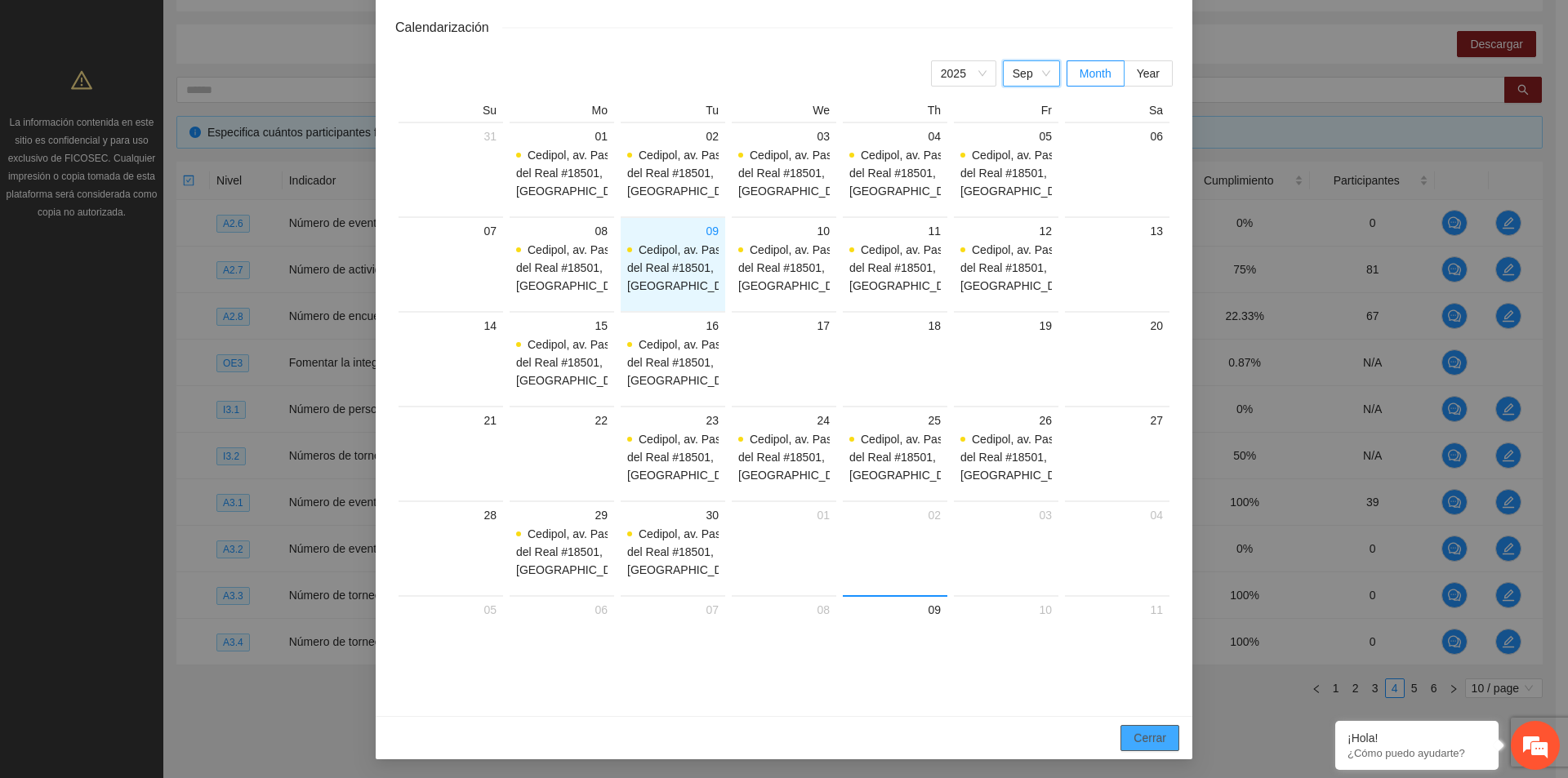
click at [1138, 733] on span "Cerrar" at bounding box center [1149, 737] width 33 height 18
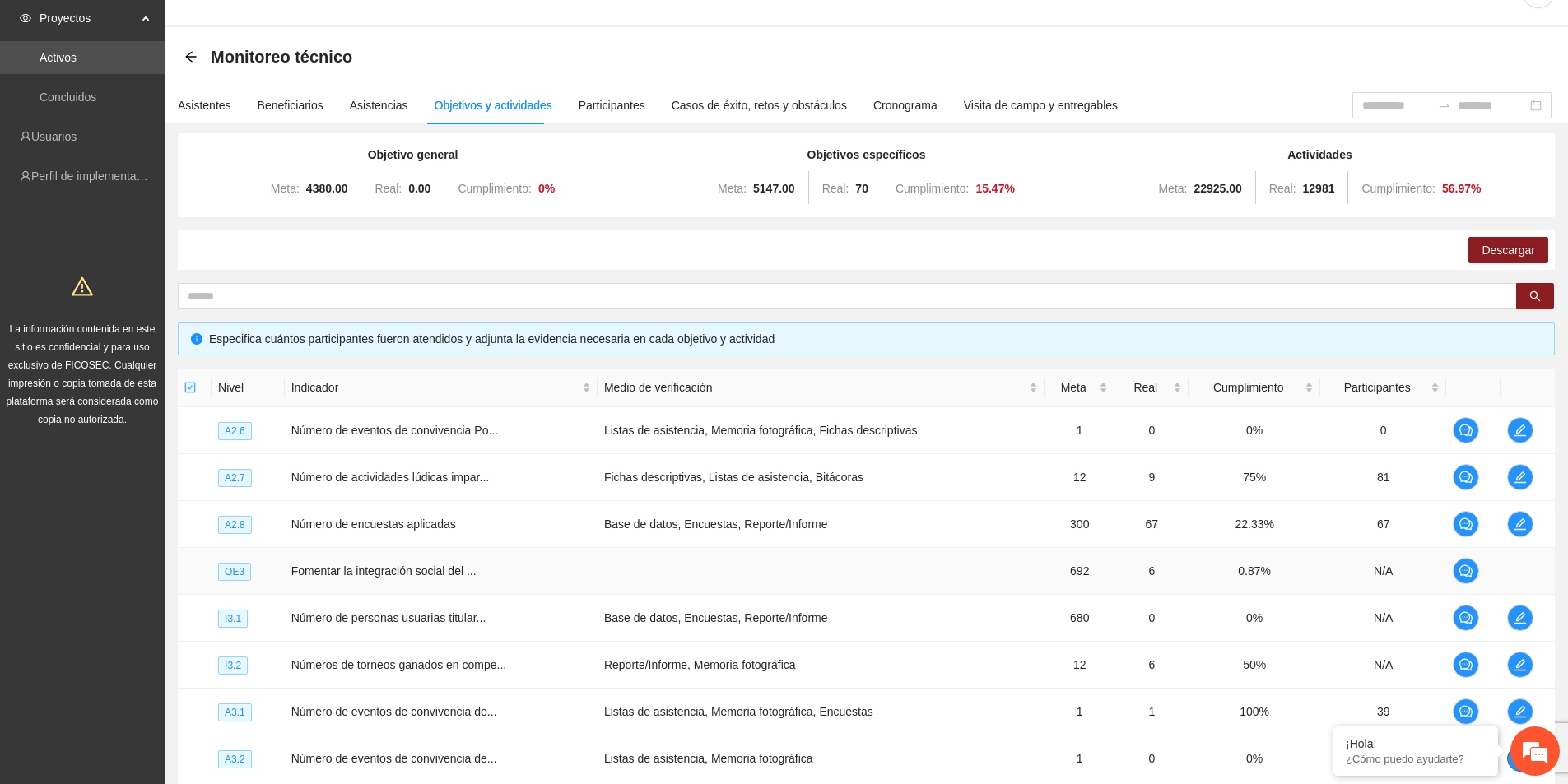
scroll to position [0, 0]
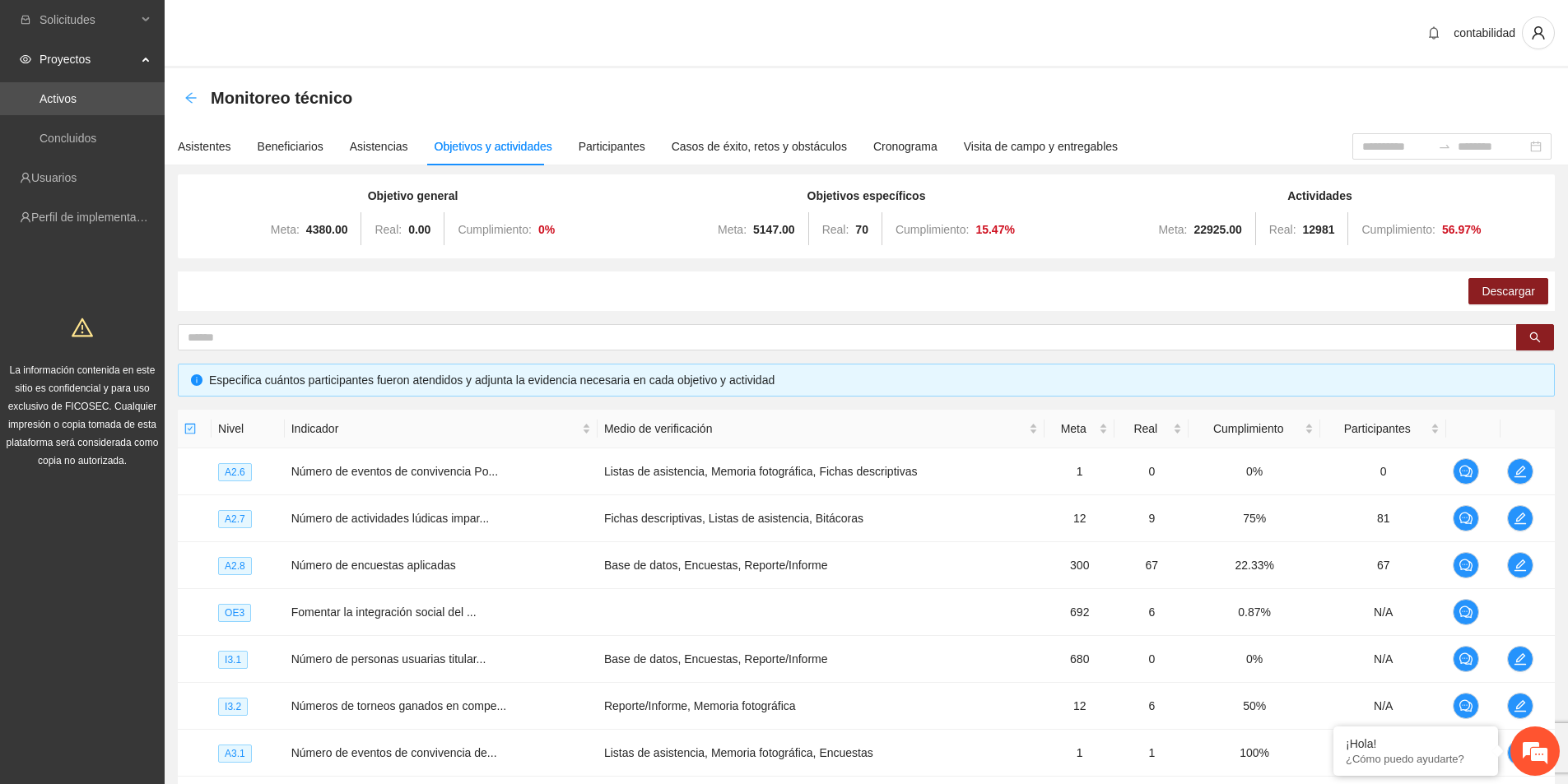
click at [191, 98] on icon "arrow-left" at bounding box center [190, 97] width 11 height 11
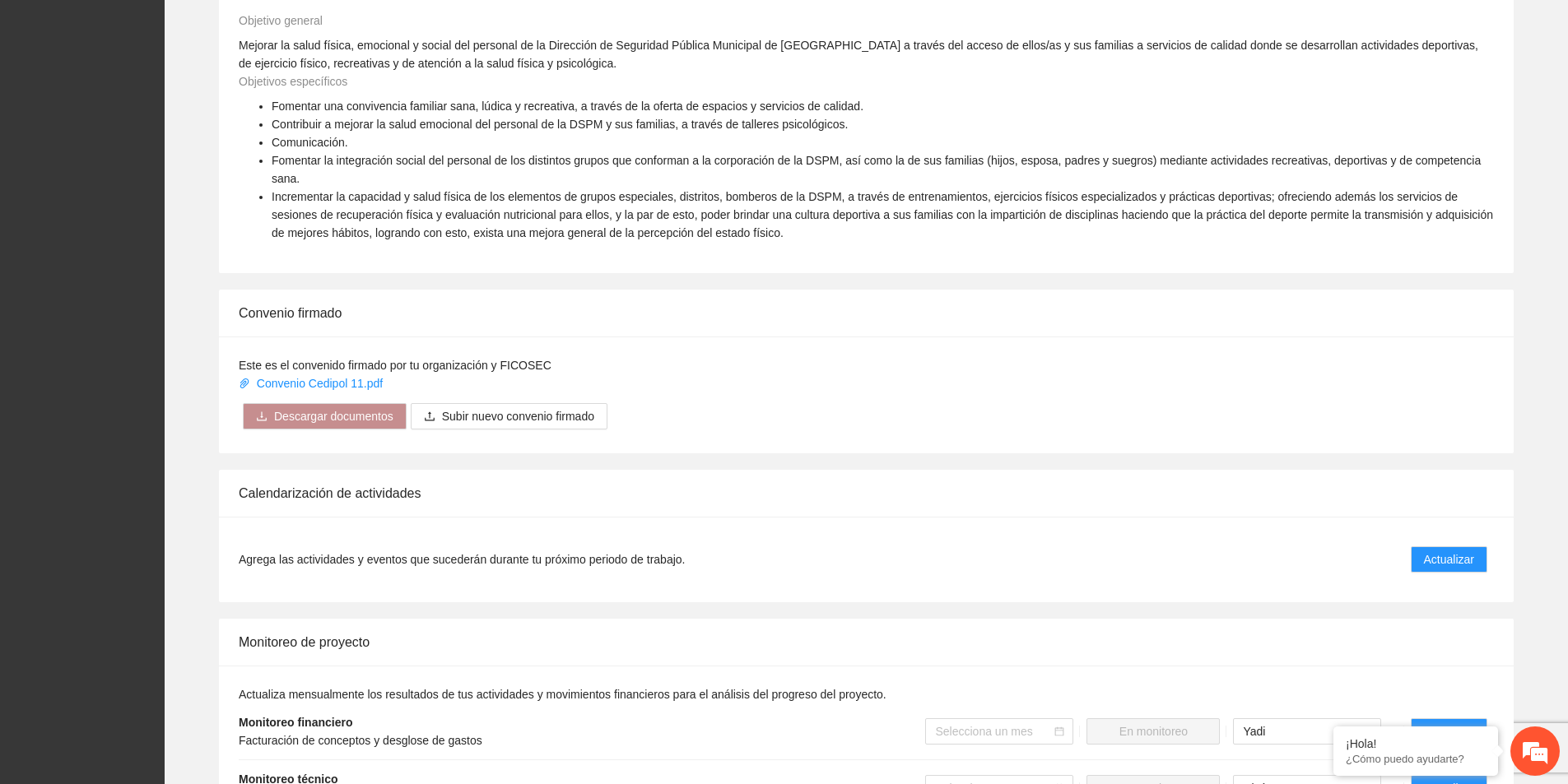
scroll to position [823, 0]
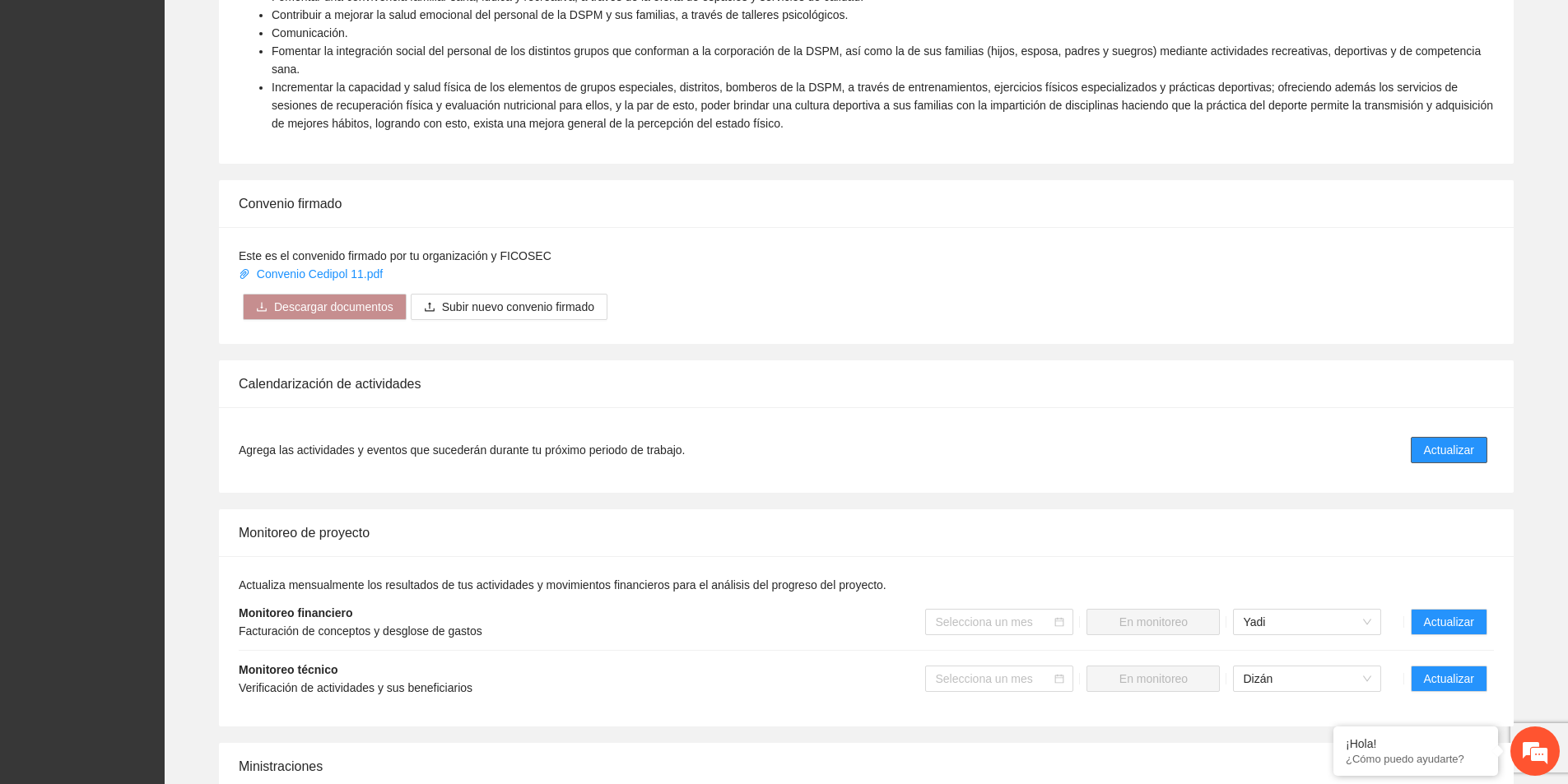
click at [1477, 439] on button "Actualizar" at bounding box center [1449, 449] width 77 height 26
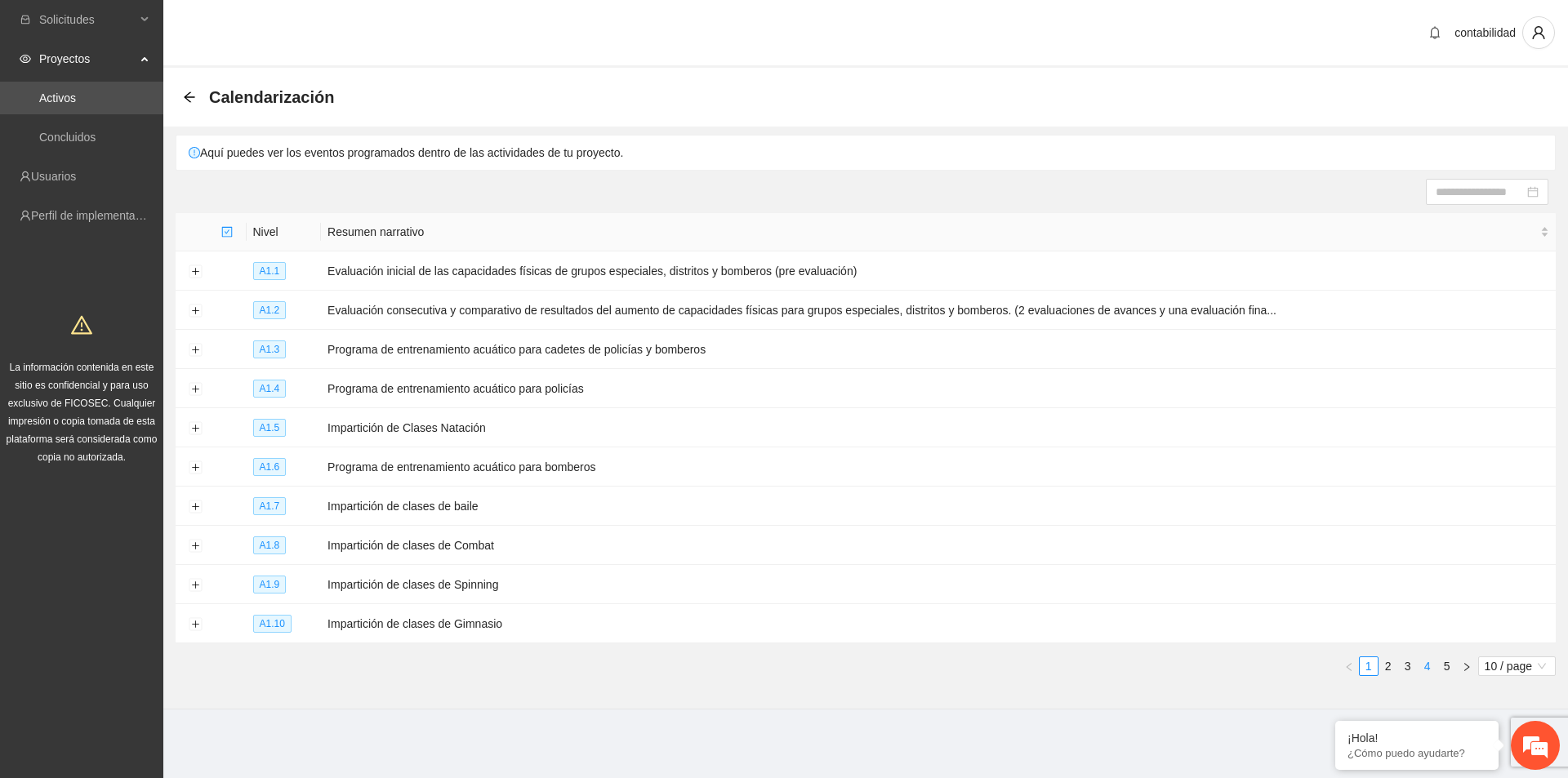
click at [1422, 659] on link "4" at bounding box center [1427, 666] width 18 height 18
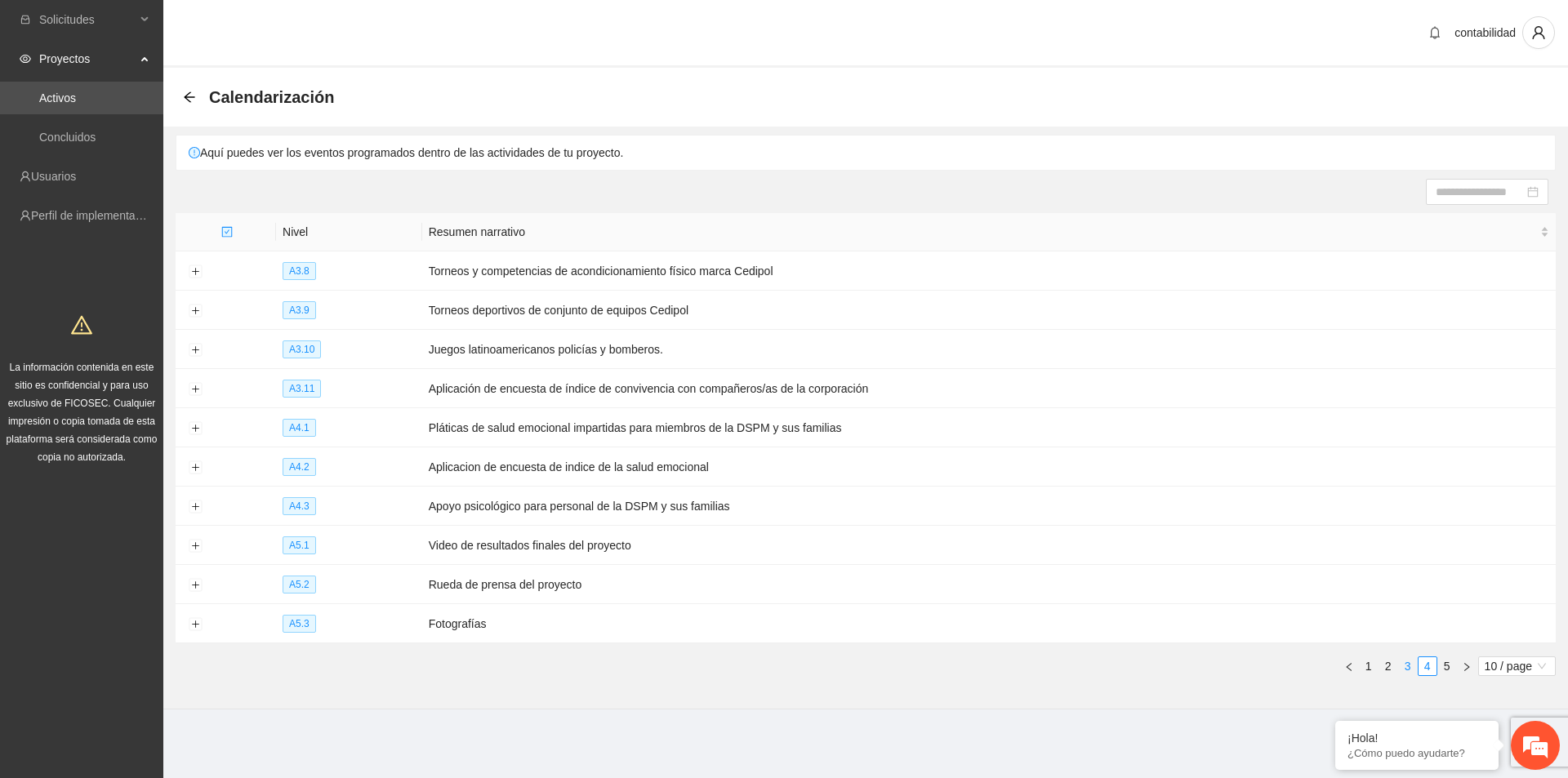
click at [1408, 658] on link "3" at bounding box center [1408, 666] width 18 height 18
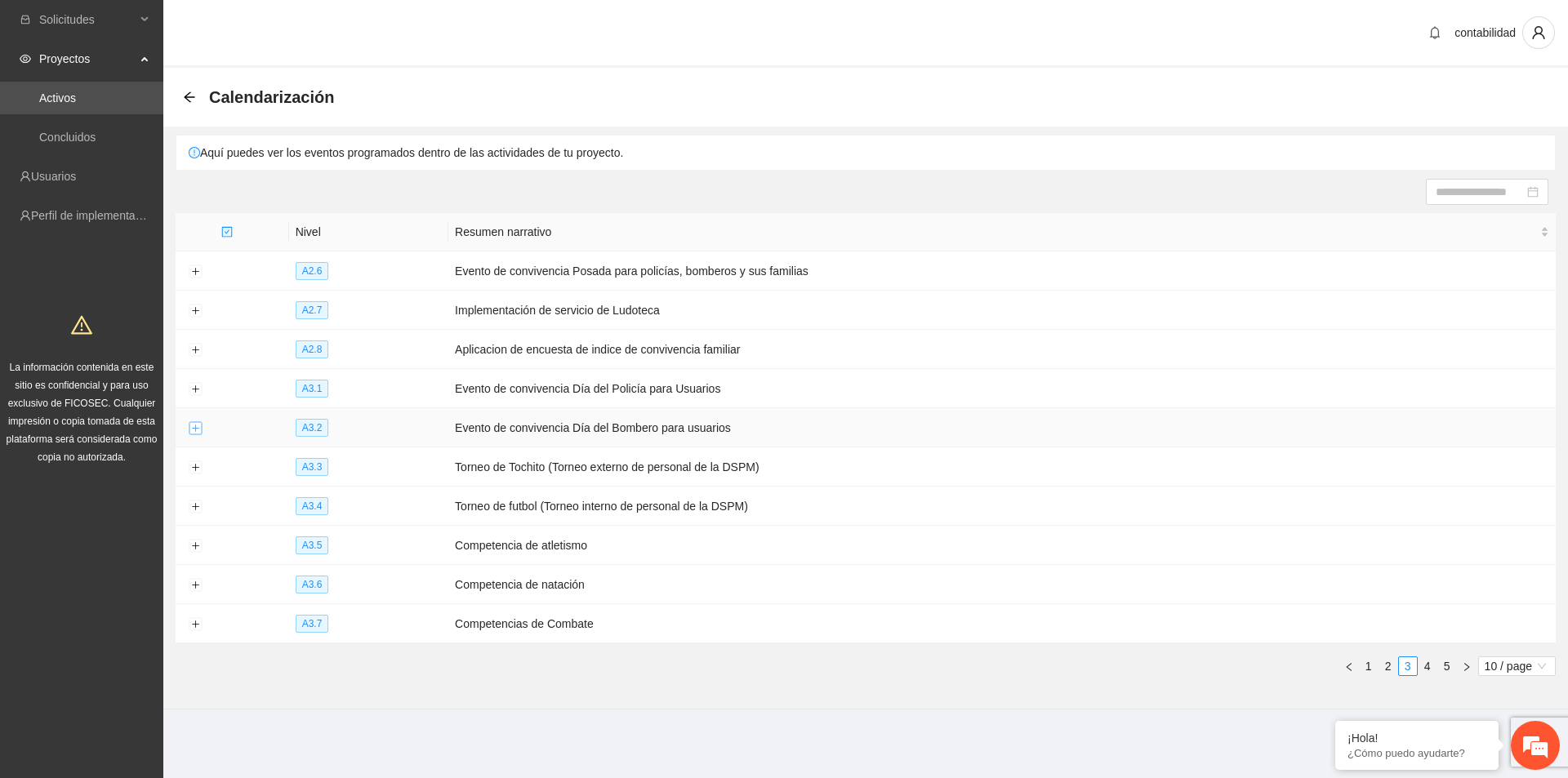
click at [193, 424] on button "Expand row" at bounding box center [195, 429] width 14 height 14
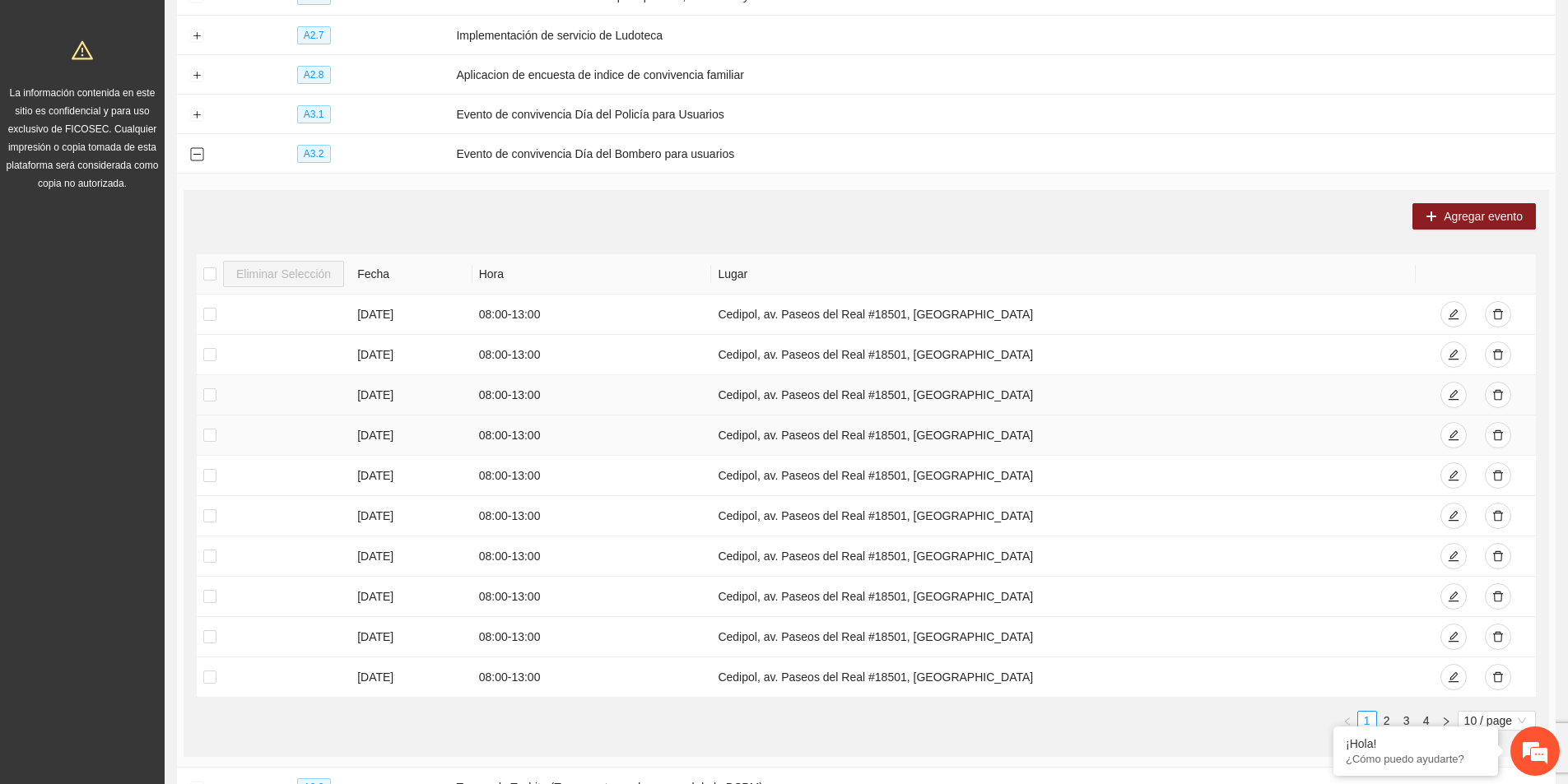
scroll to position [411, 0]
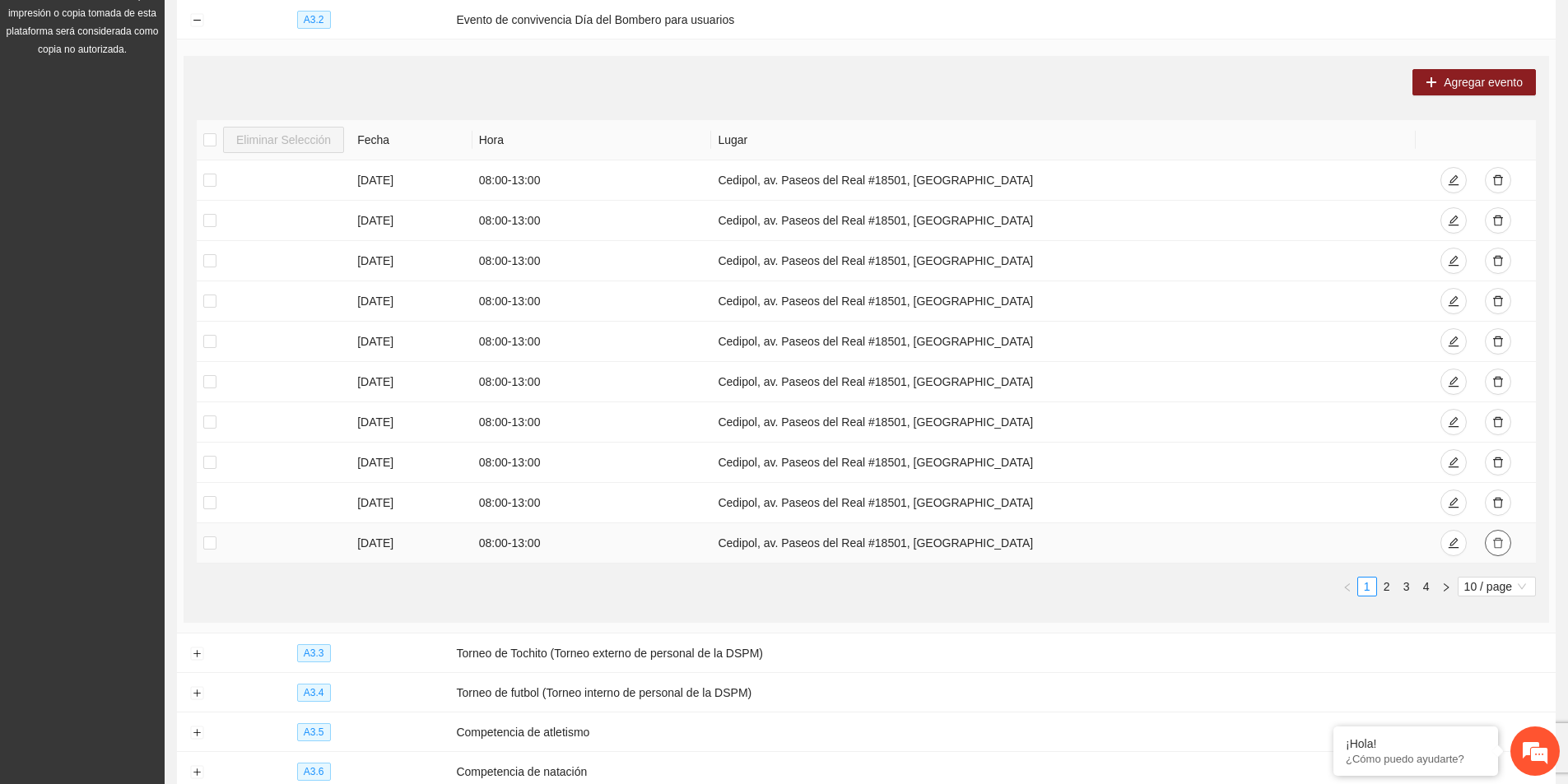
click at [1505, 543] on button "button" at bounding box center [1498, 542] width 26 height 26
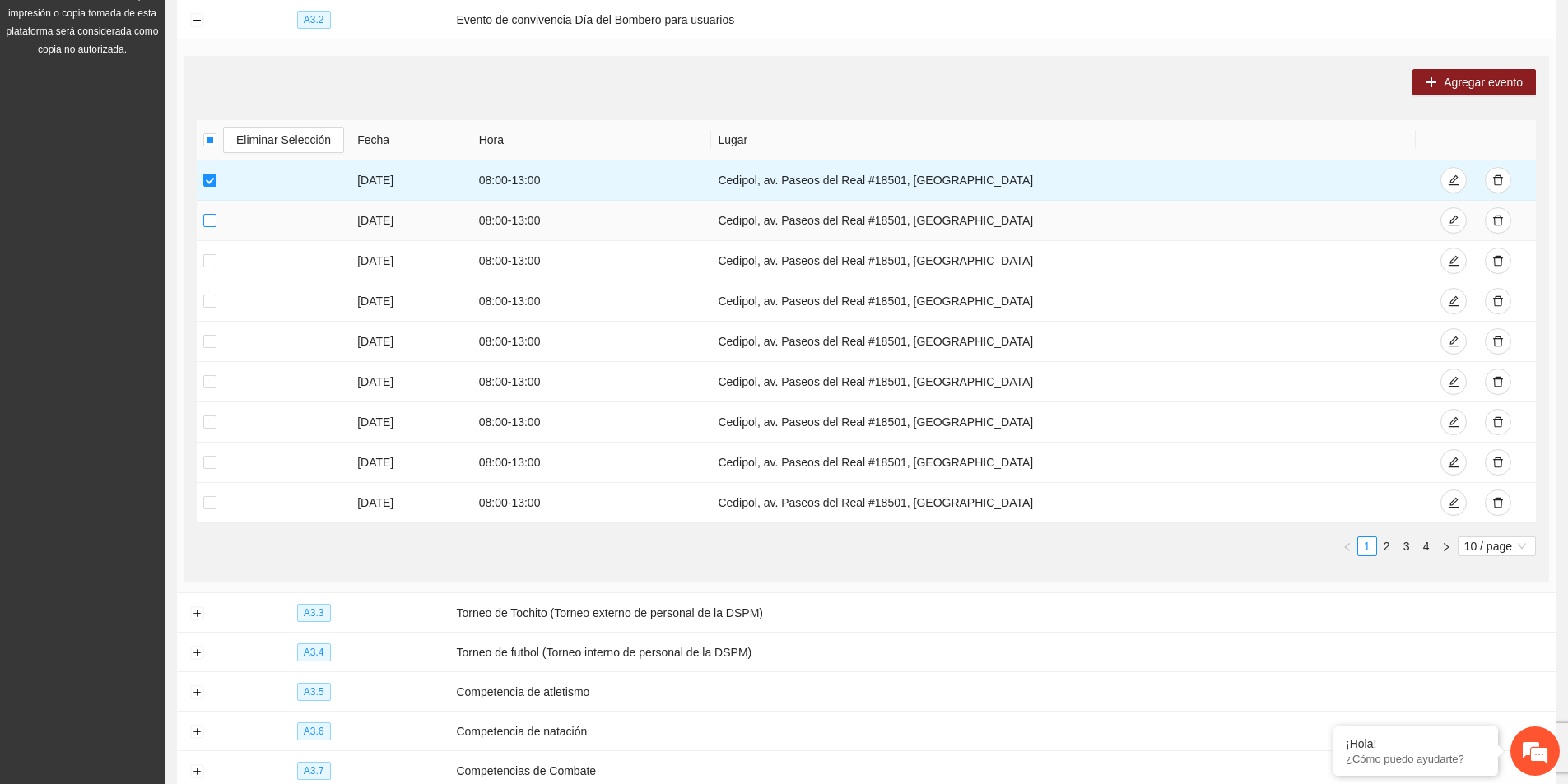
click at [206, 224] on label at bounding box center [210, 220] width 14 height 19
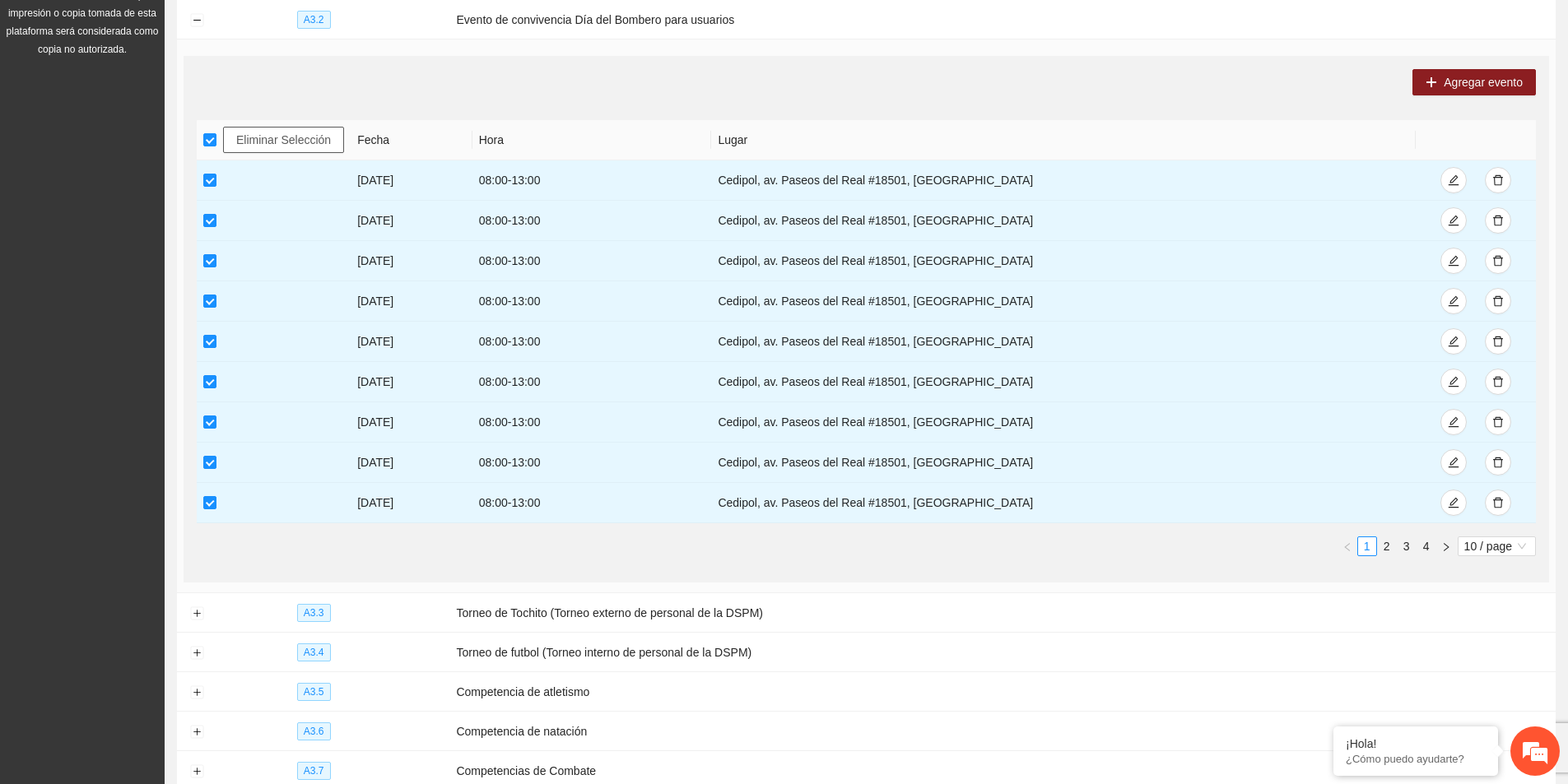
click at [260, 131] on span "Eliminar Selección" at bounding box center [283, 139] width 95 height 19
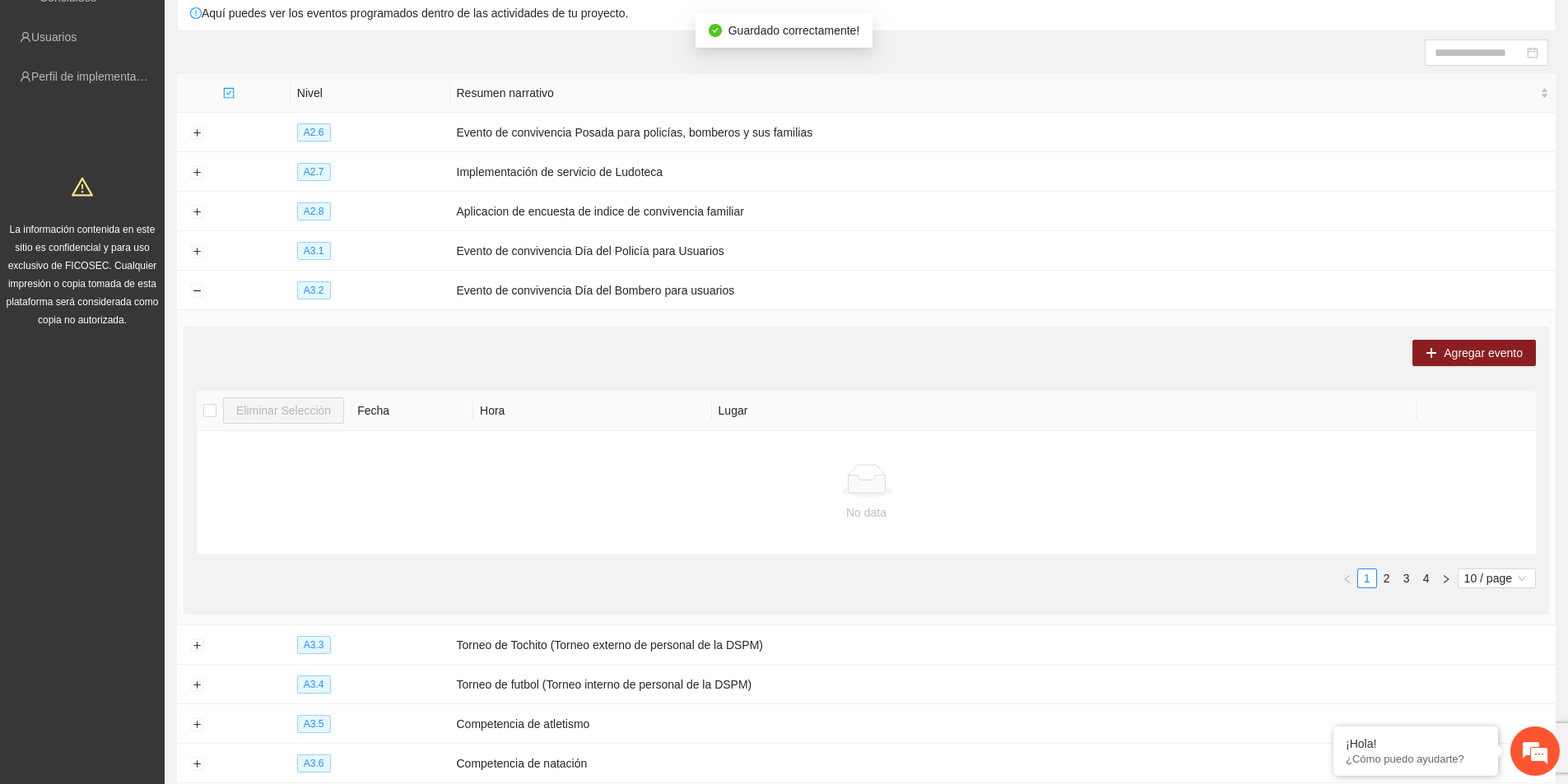
scroll to position [221, 0]
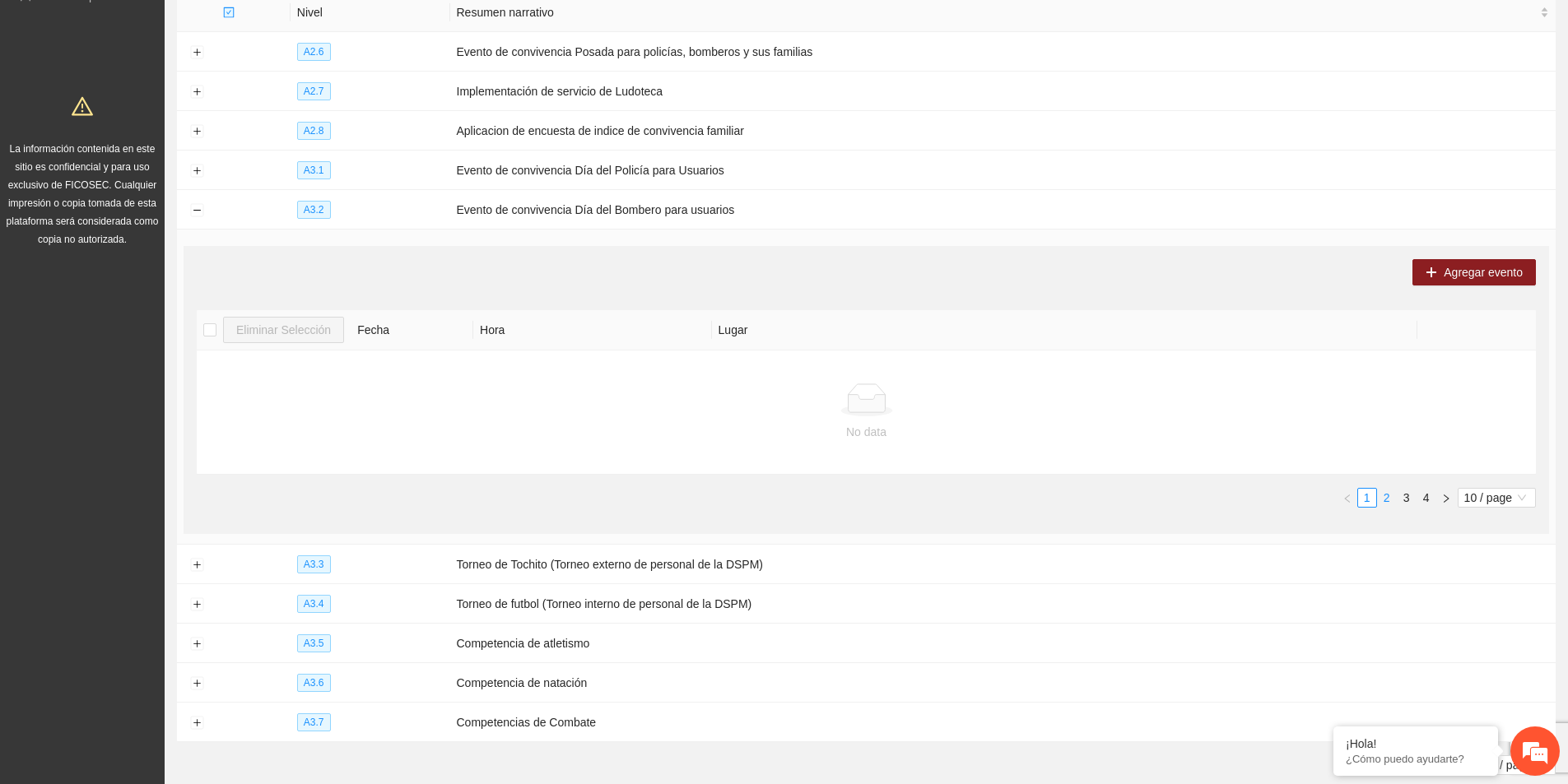
click at [1391, 493] on link "2" at bounding box center [1387, 498] width 19 height 19
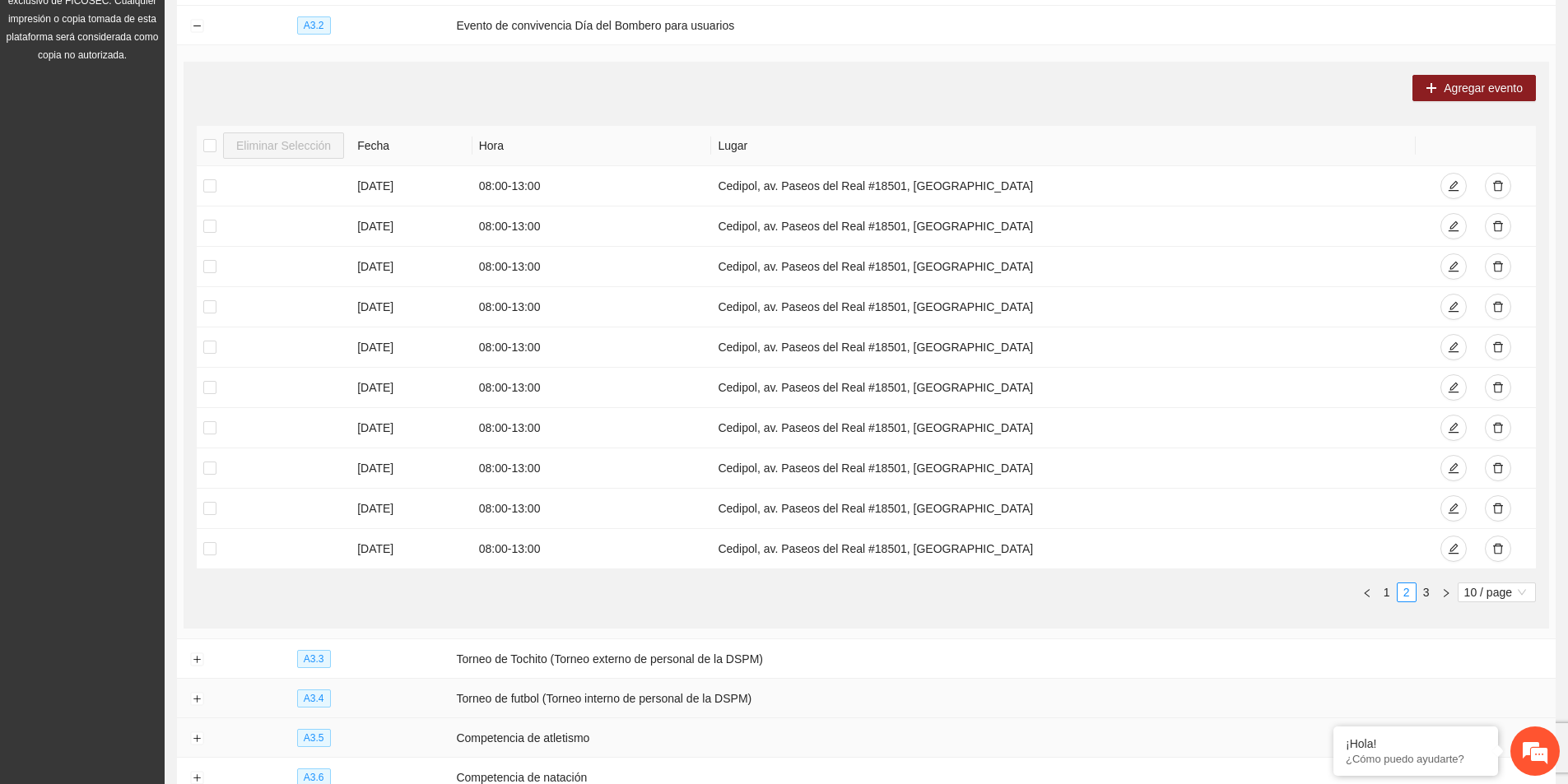
scroll to position [468, 0]
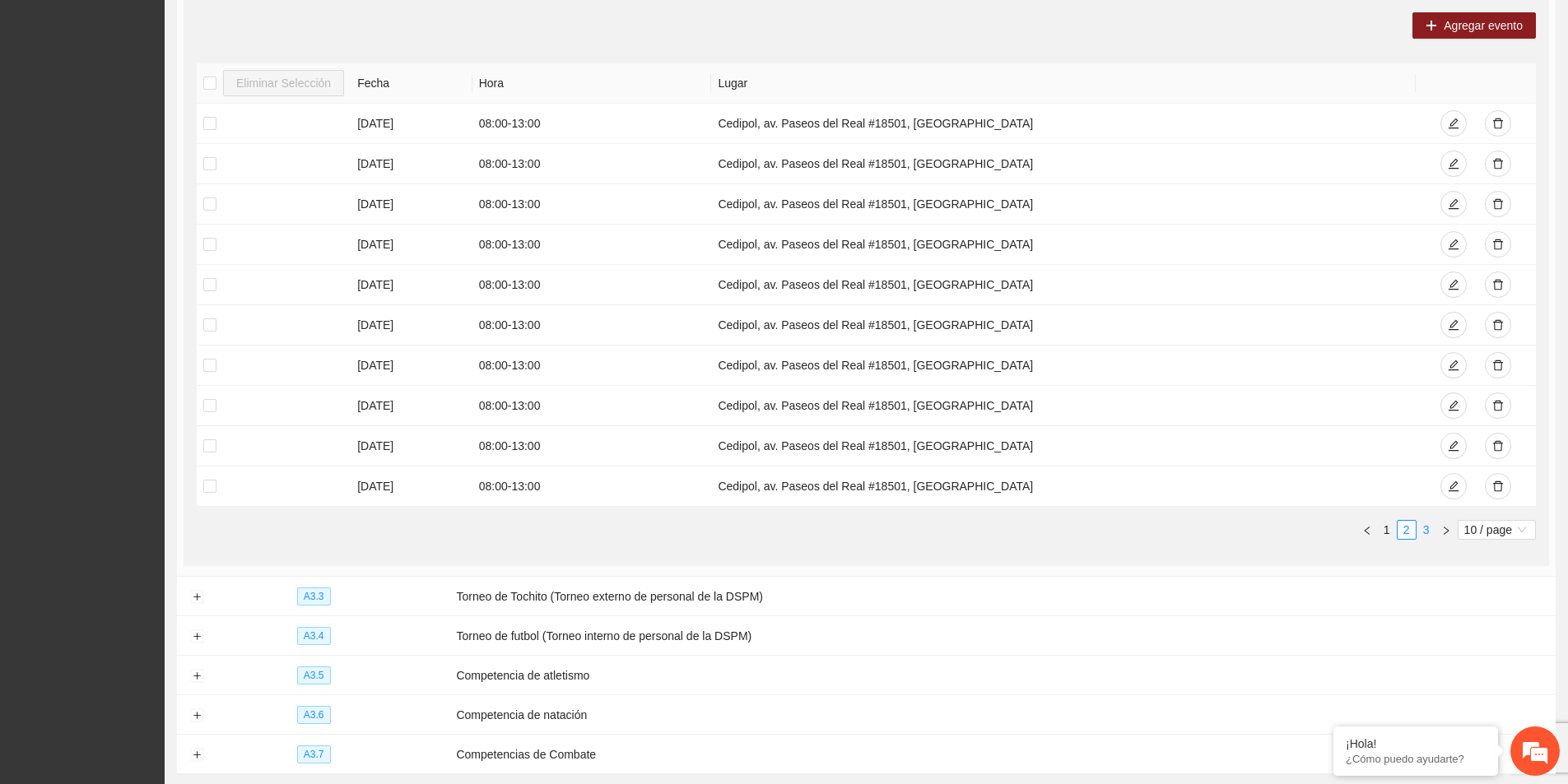
click at [1427, 534] on link "3" at bounding box center [1426, 530] width 19 height 19
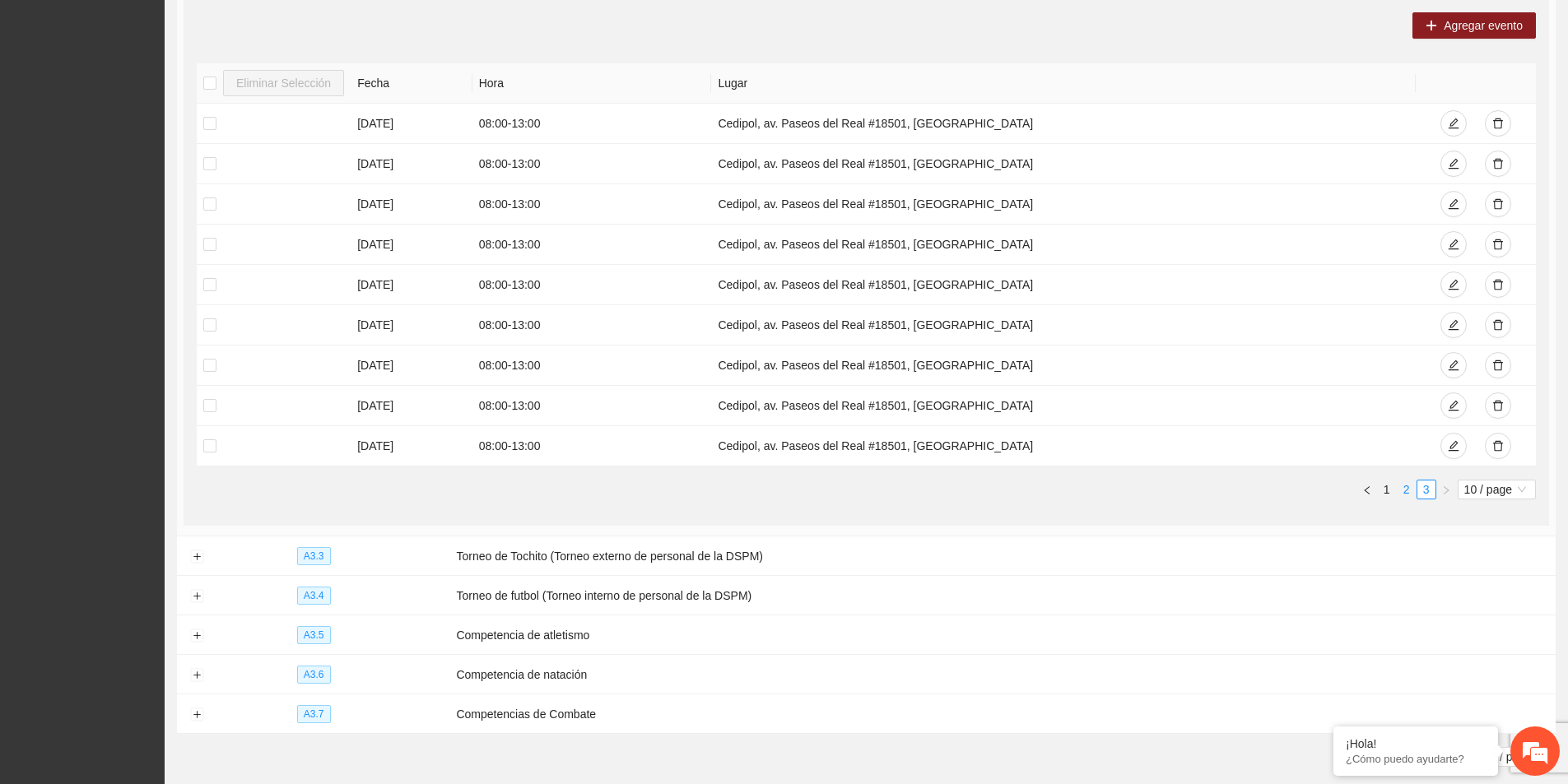
click at [1405, 491] on link "2" at bounding box center [1406, 489] width 19 height 19
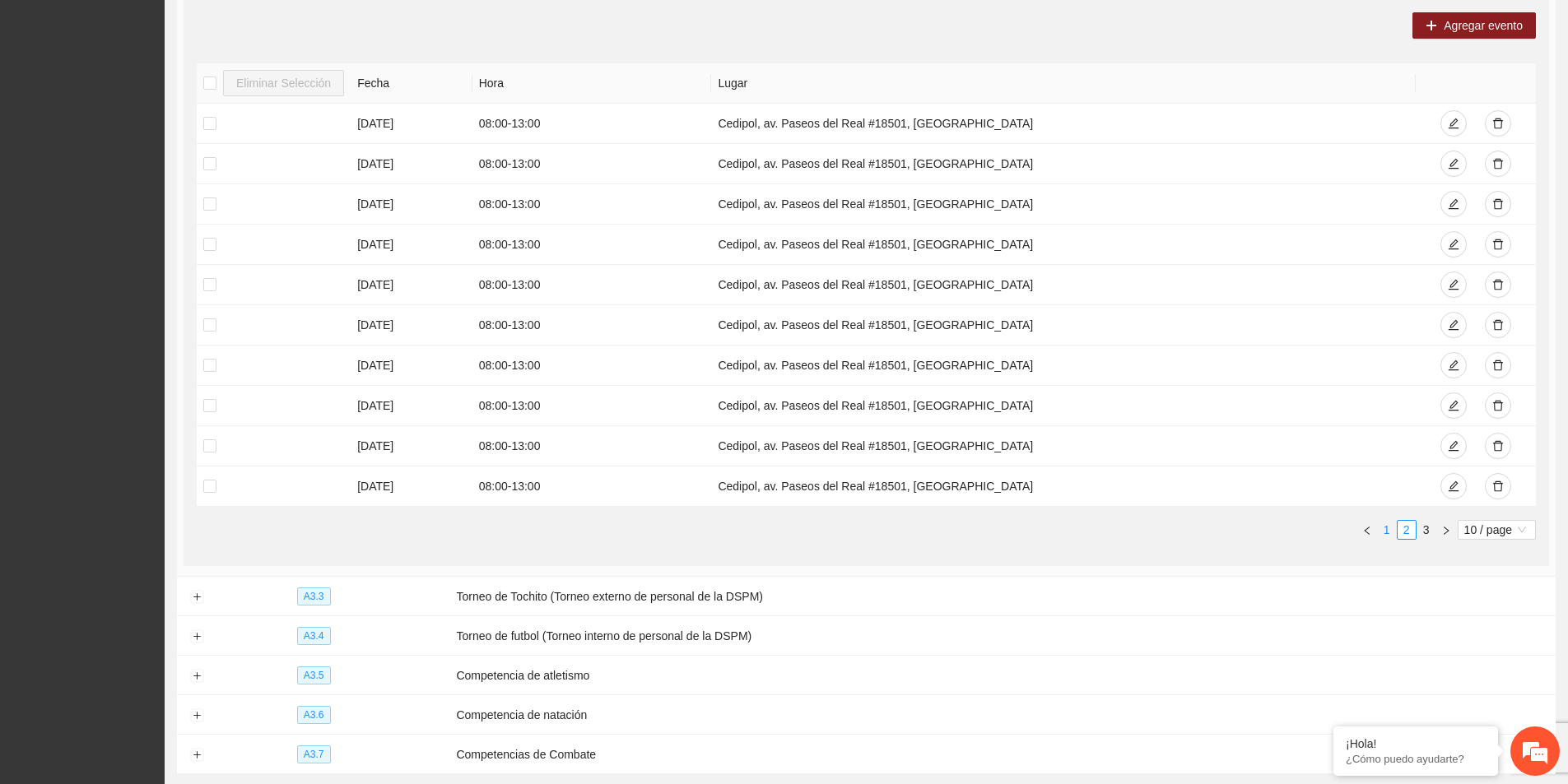
click at [1382, 524] on link "1" at bounding box center [1387, 530] width 19 height 19
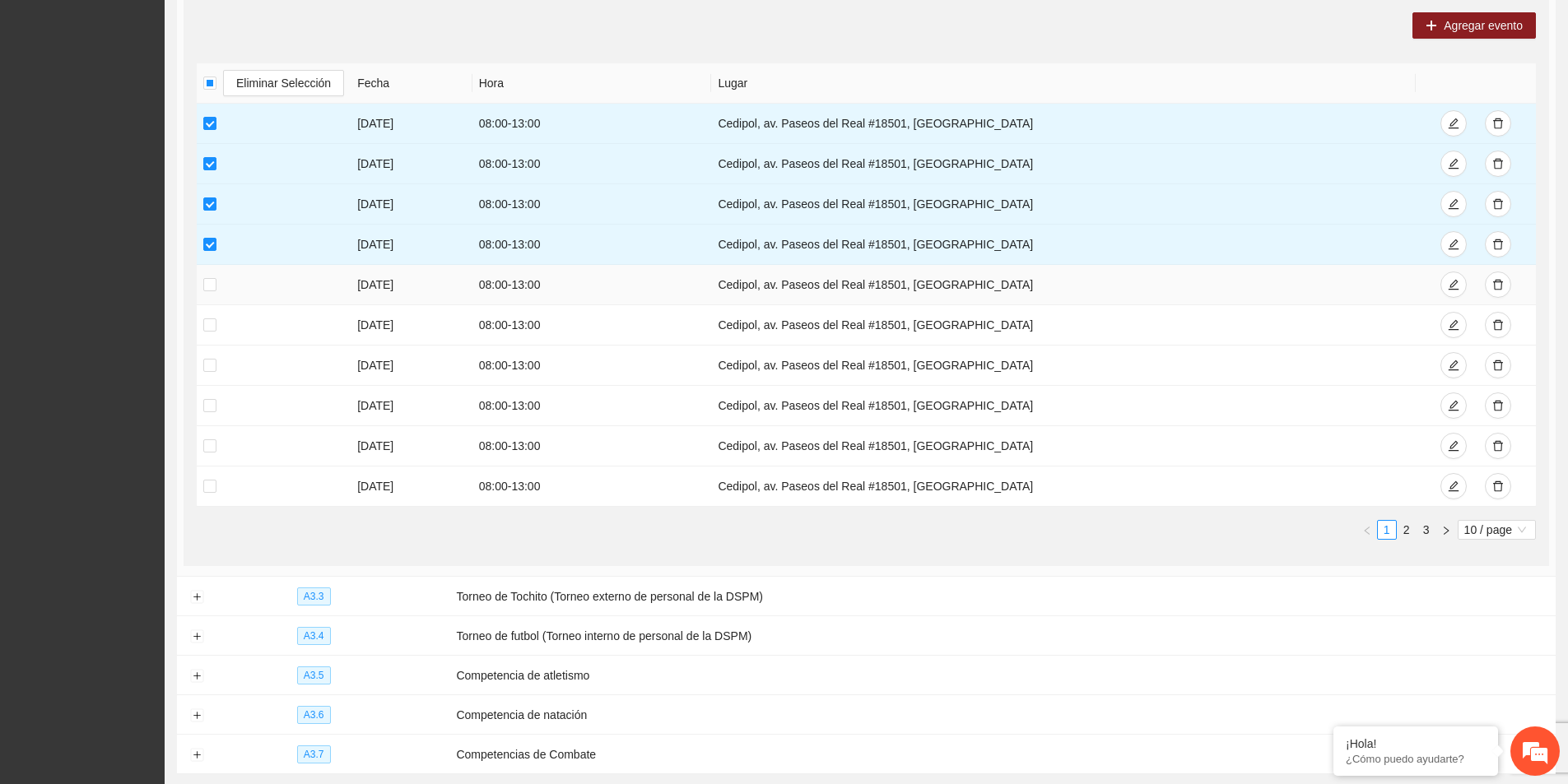
click at [211, 290] on td at bounding box center [274, 284] width 154 height 40
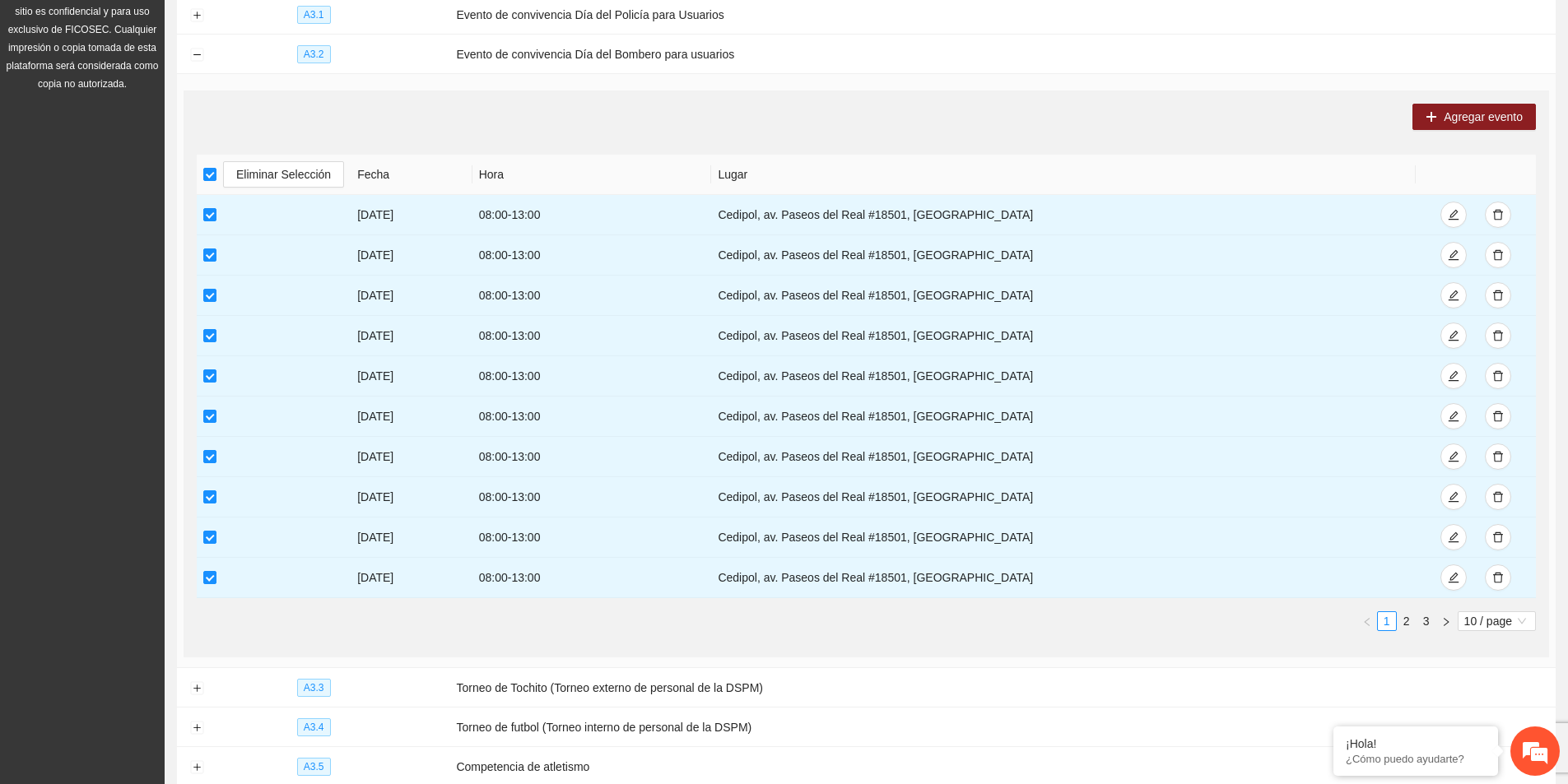
scroll to position [304, 0]
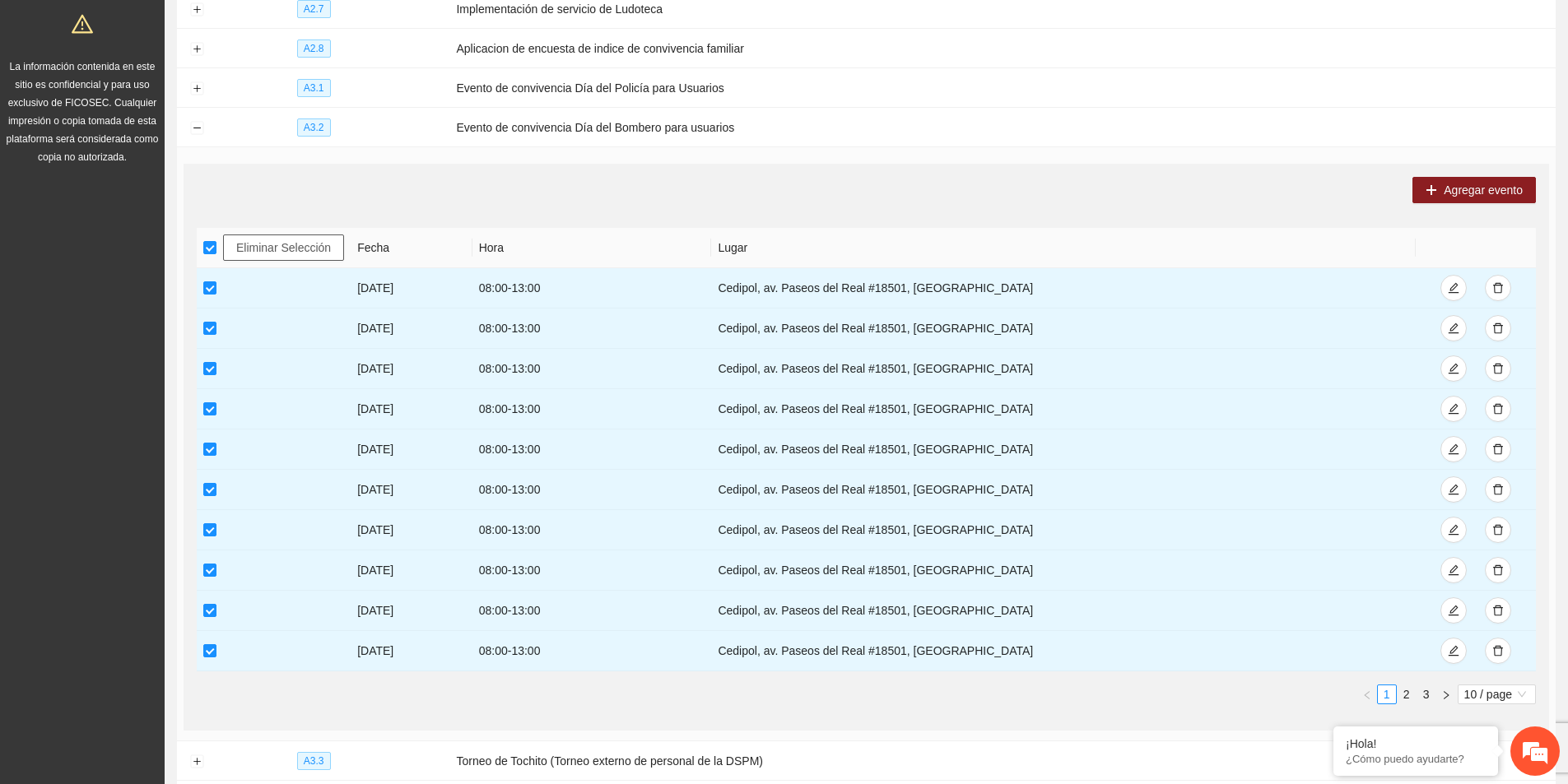
click at [301, 243] on span "Eliminar Selección" at bounding box center [283, 247] width 95 height 19
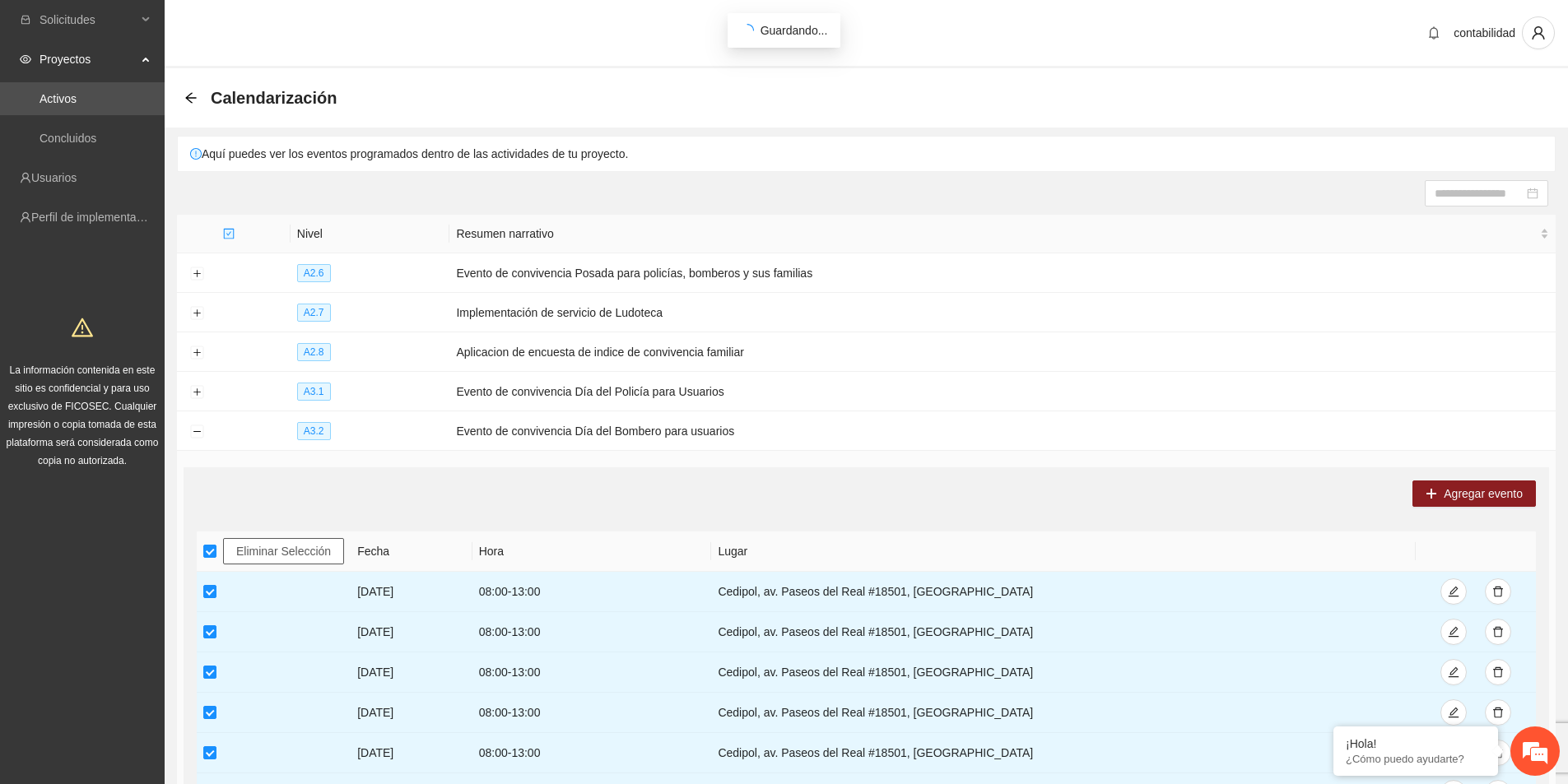
scroll to position [411, 0]
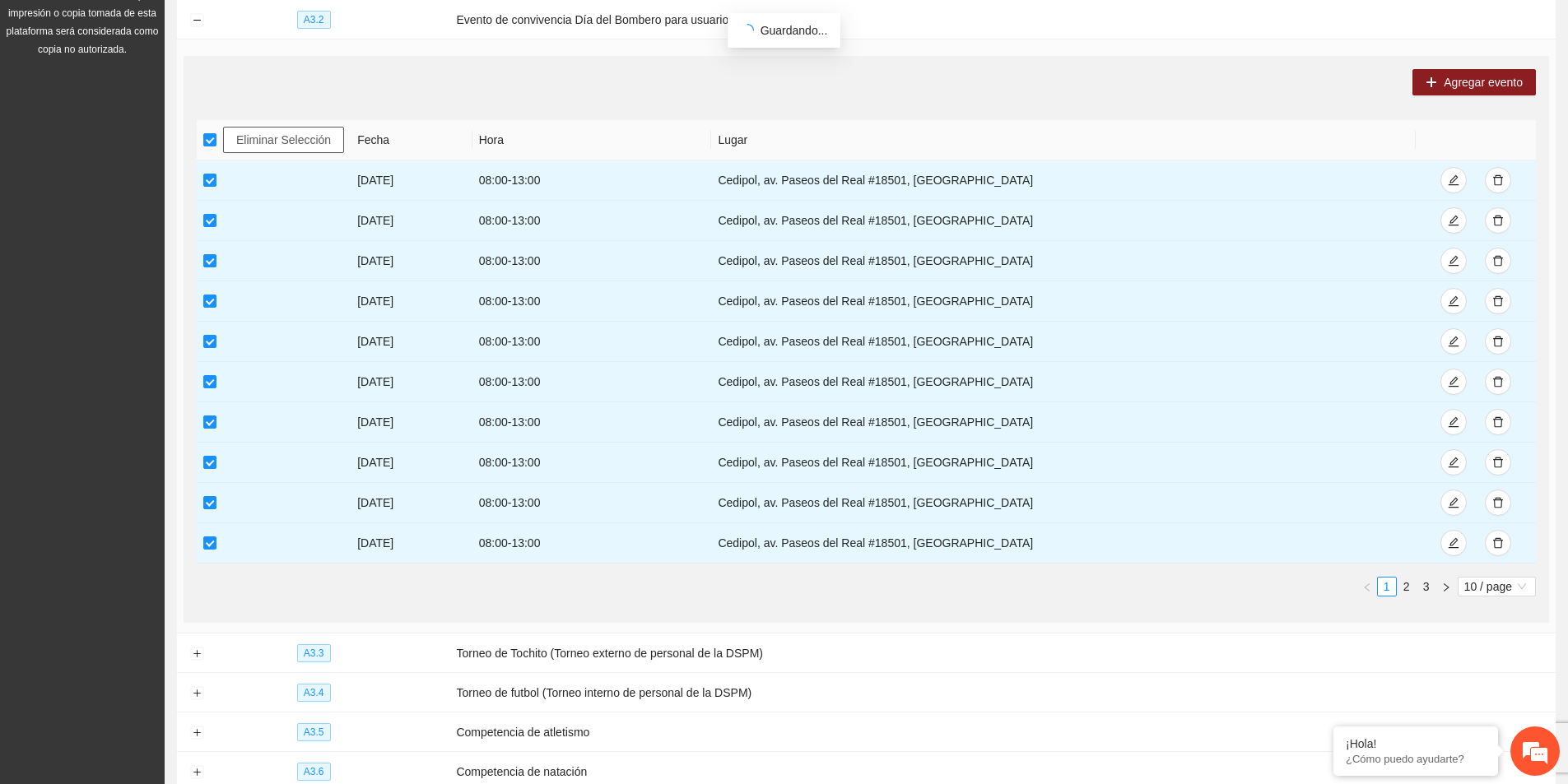
drag, startPoint x: 290, startPoint y: 130, endPoint x: 305, endPoint y: 151, distance: 25.8
click at [288, 131] on span "Eliminar Selección" at bounding box center [283, 139] width 95 height 19
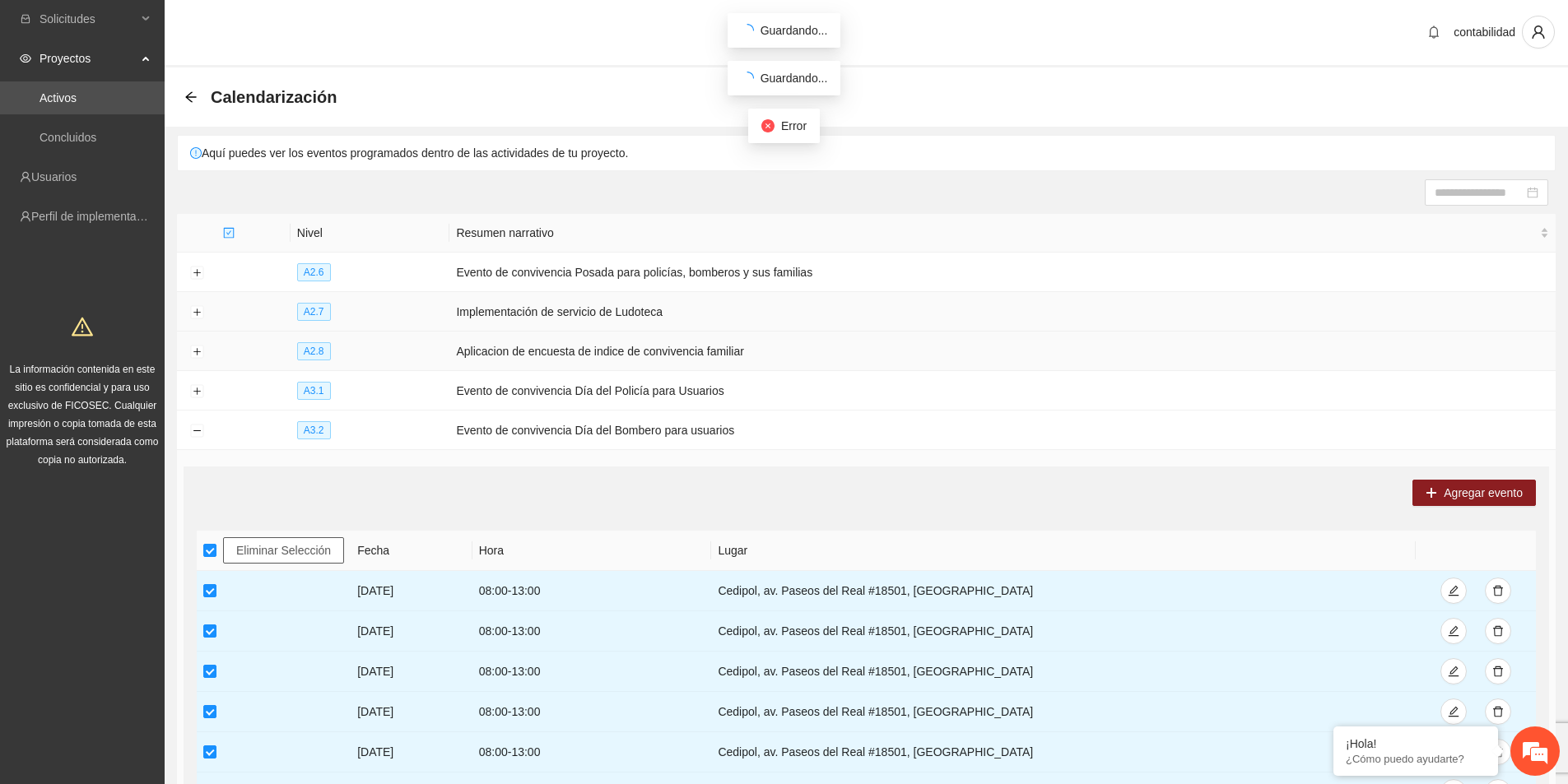
scroll to position [0, 0]
click at [183, 86] on div "Calendarización" at bounding box center [866, 97] width 1403 height 59
click at [196, 98] on icon "arrow-left" at bounding box center [190, 97] width 11 height 11
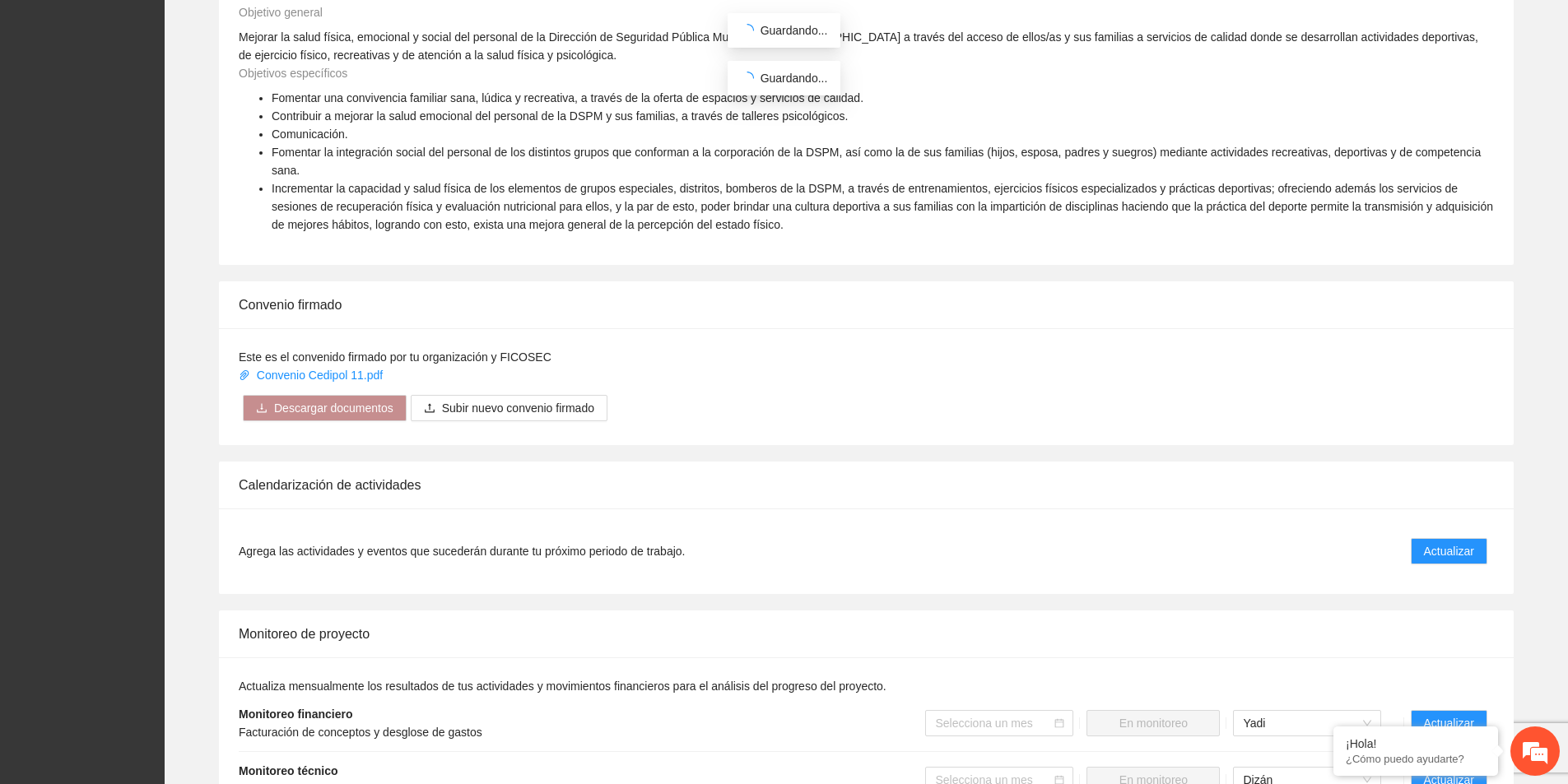
scroll to position [988, 0]
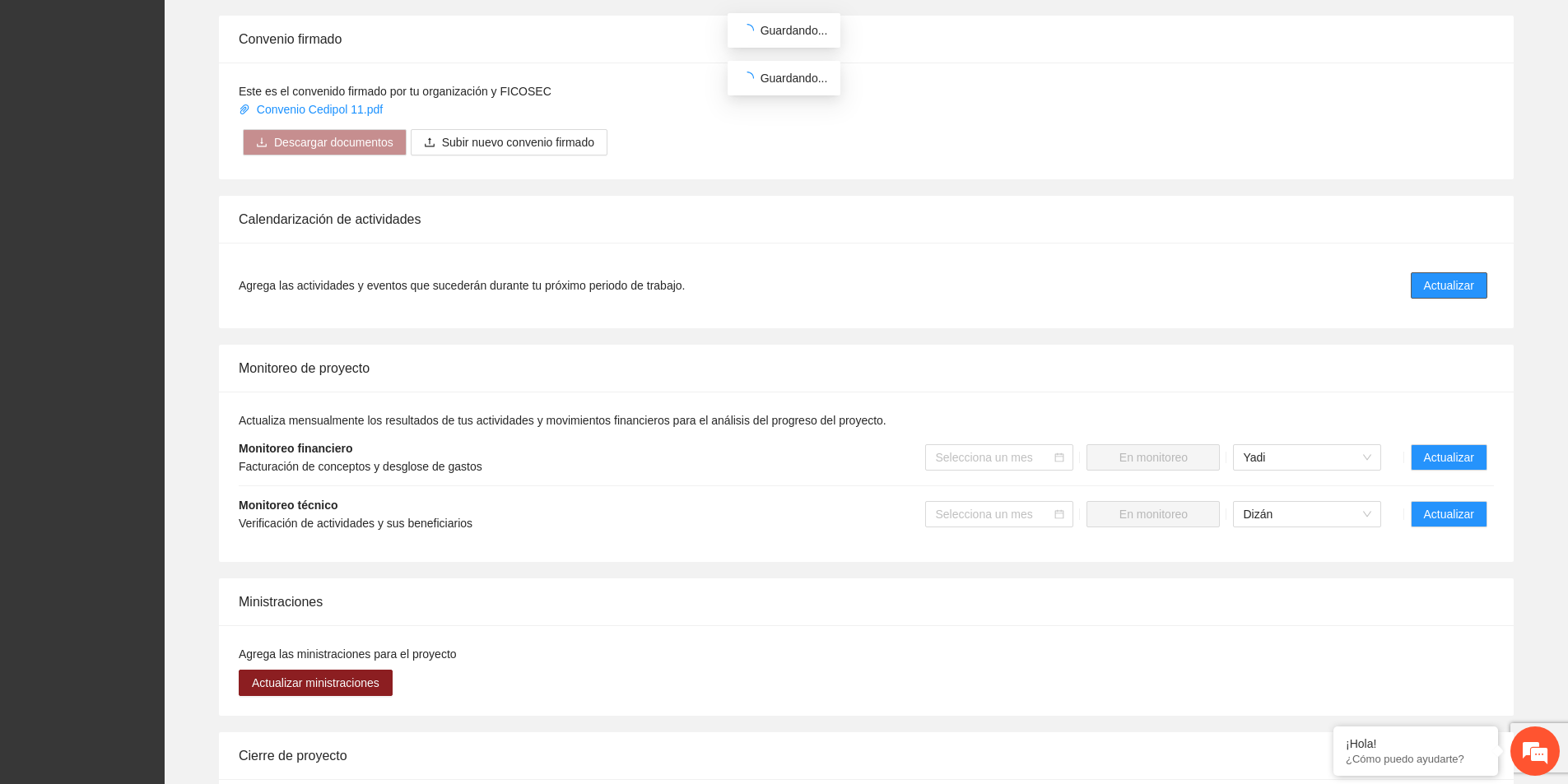
click at [1468, 277] on span "Actualizar" at bounding box center [1449, 285] width 51 height 19
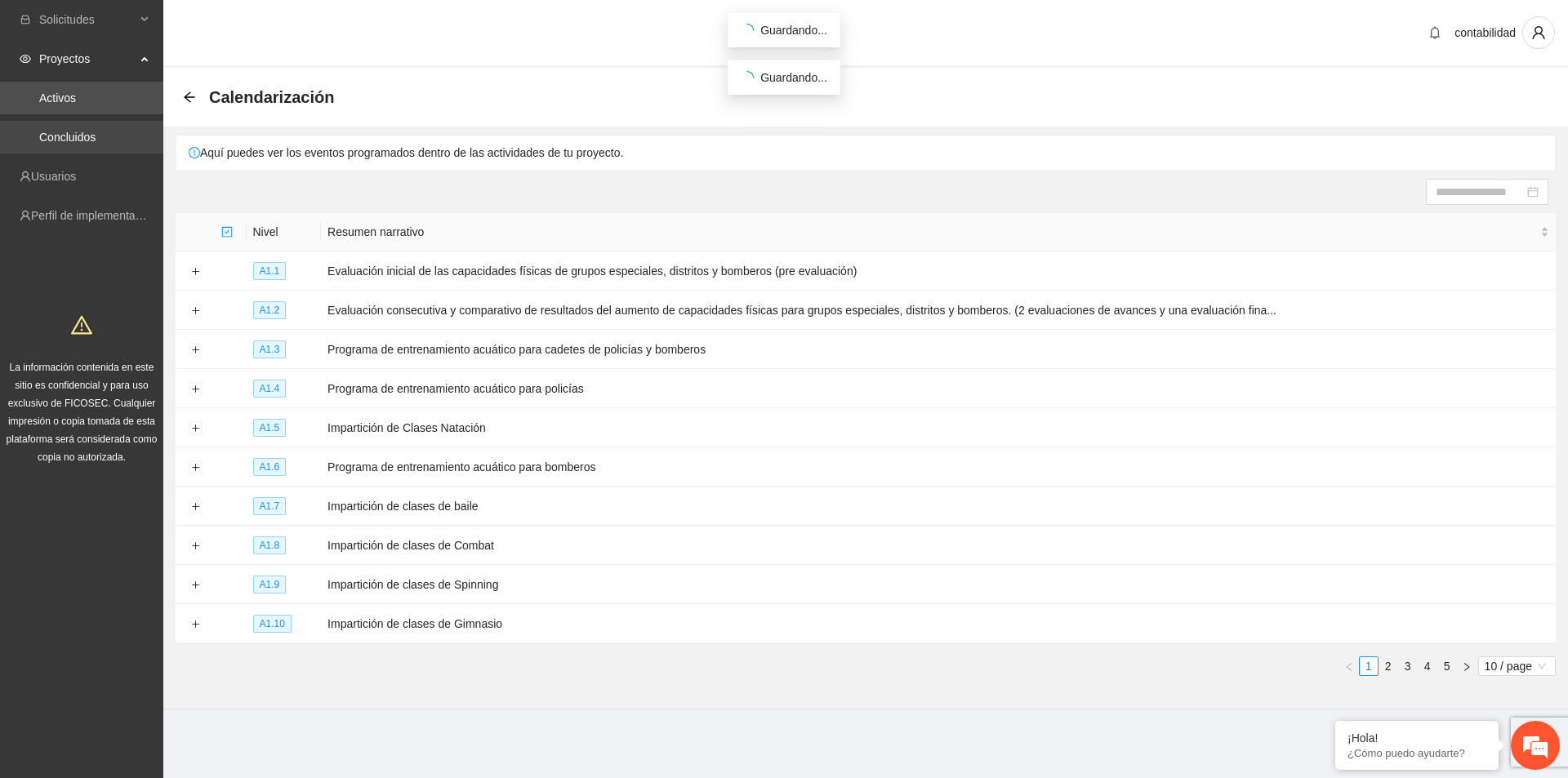
click at [96, 144] on link "Concluidos" at bounding box center [68, 137] width 56 height 14
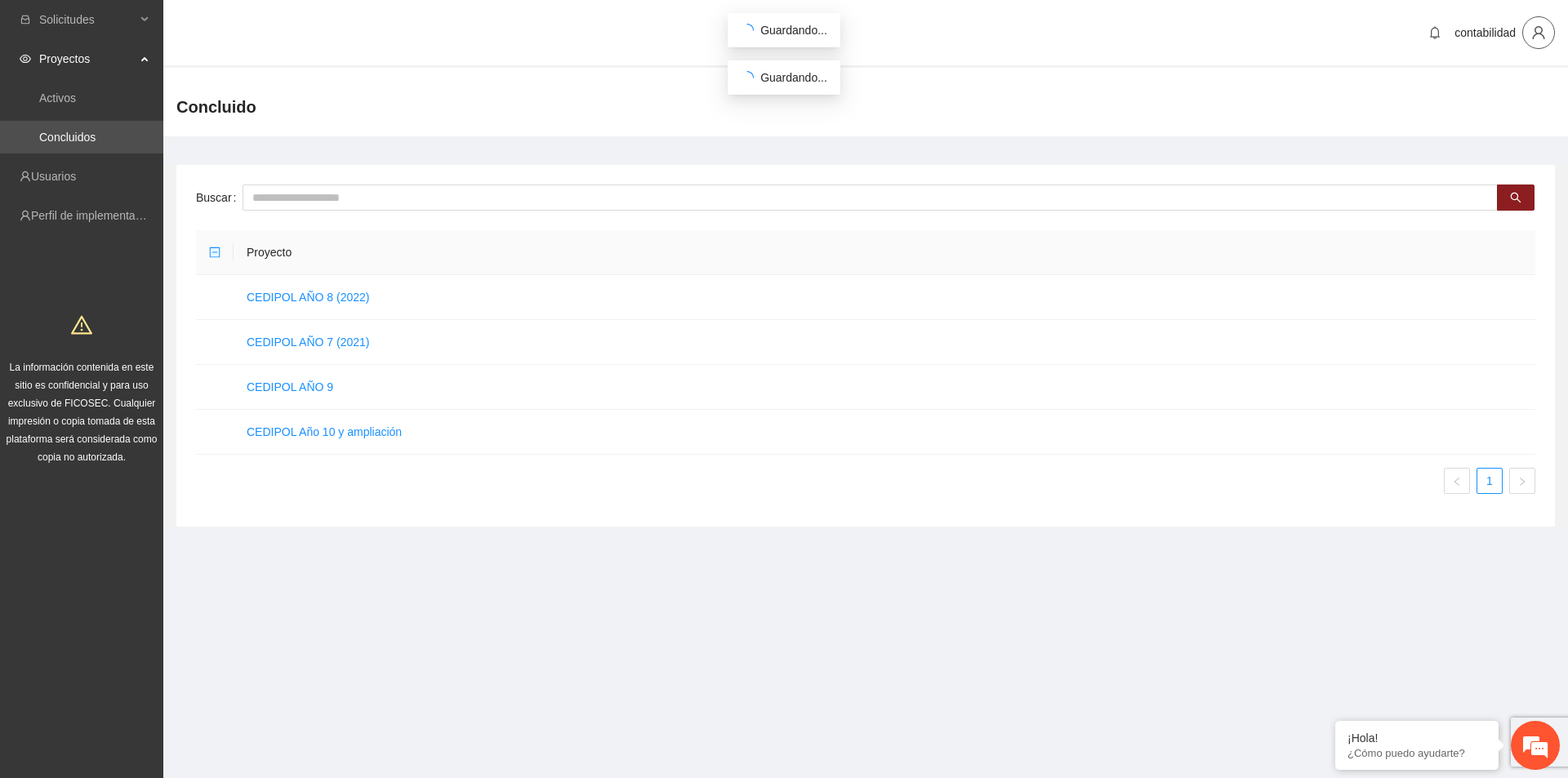
click at [1536, 34] on icon "user" at bounding box center [1538, 32] width 15 height 14
click at [1516, 93] on span "Cerrar sesión" at bounding box center [1495, 95] width 102 height 18
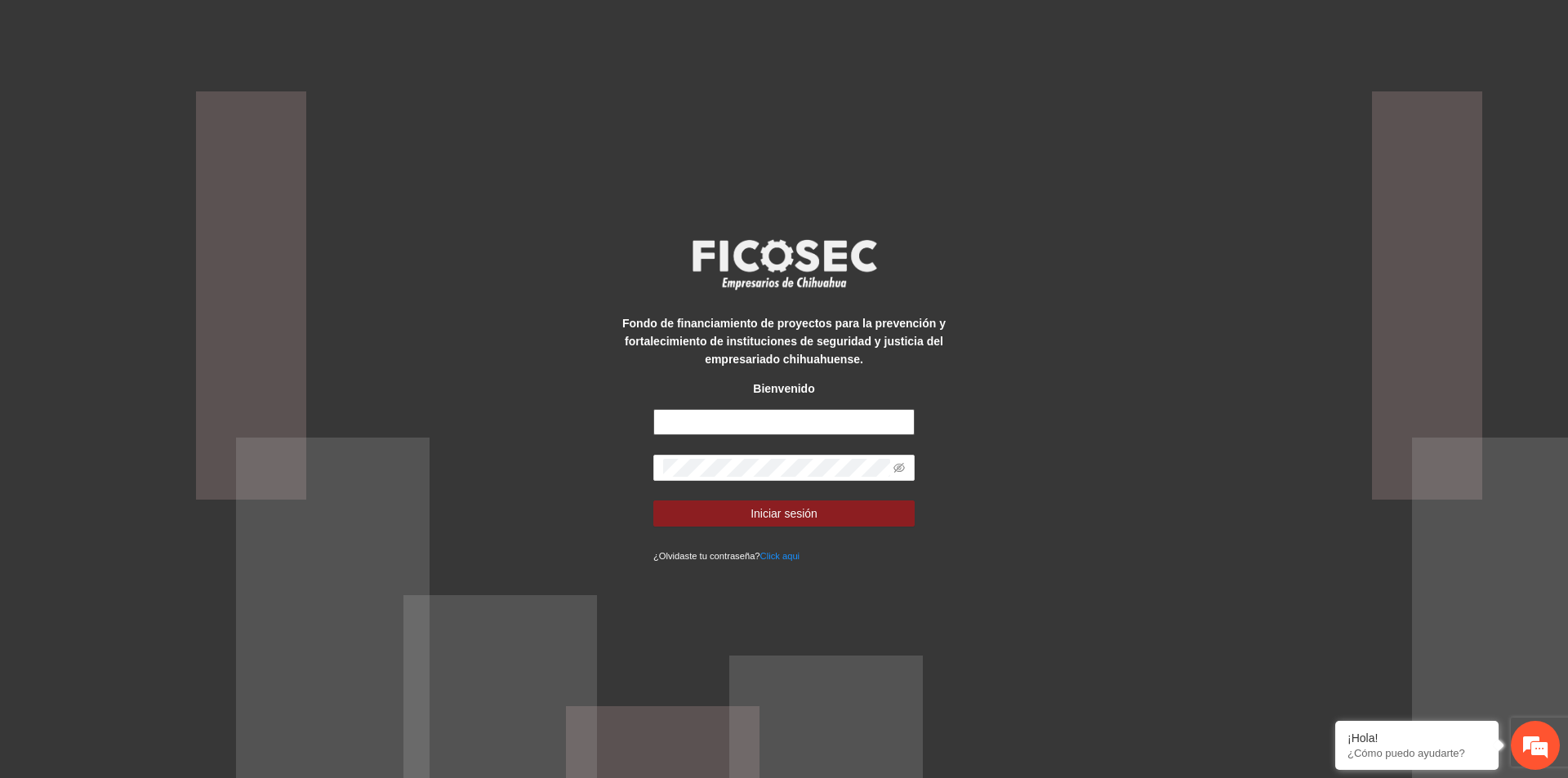
click at [708, 418] on input "text" at bounding box center [784, 421] width 261 height 26
type input "**********"
click at [184, 538] on div "**********" at bounding box center [784, 389] width 1568 height 778
click at [731, 454] on span at bounding box center [784, 467] width 261 height 26
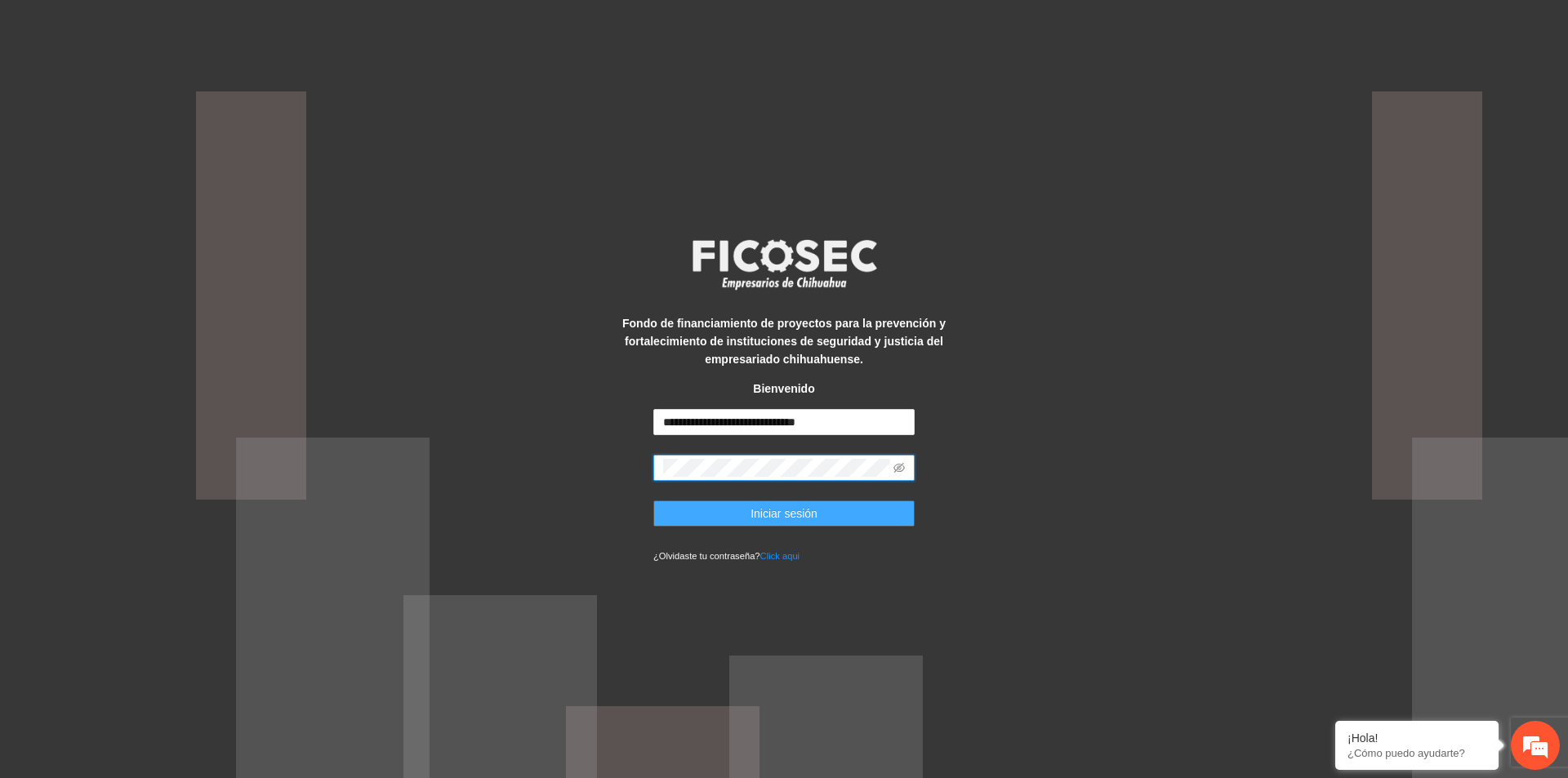
click at [796, 513] on span "Iniciar sesión" at bounding box center [783, 513] width 67 height 18
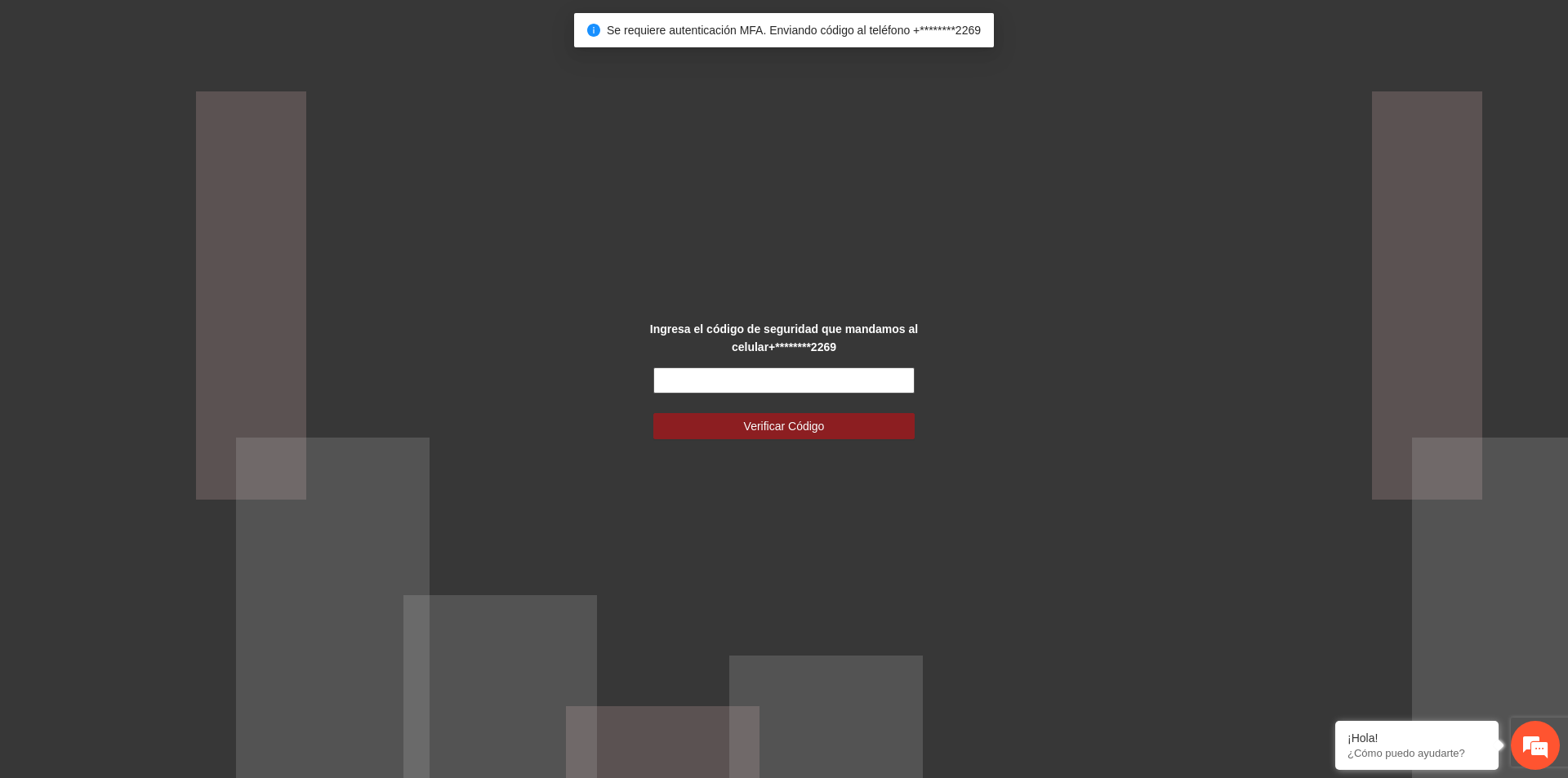
click at [769, 387] on input "text" at bounding box center [784, 380] width 261 height 26
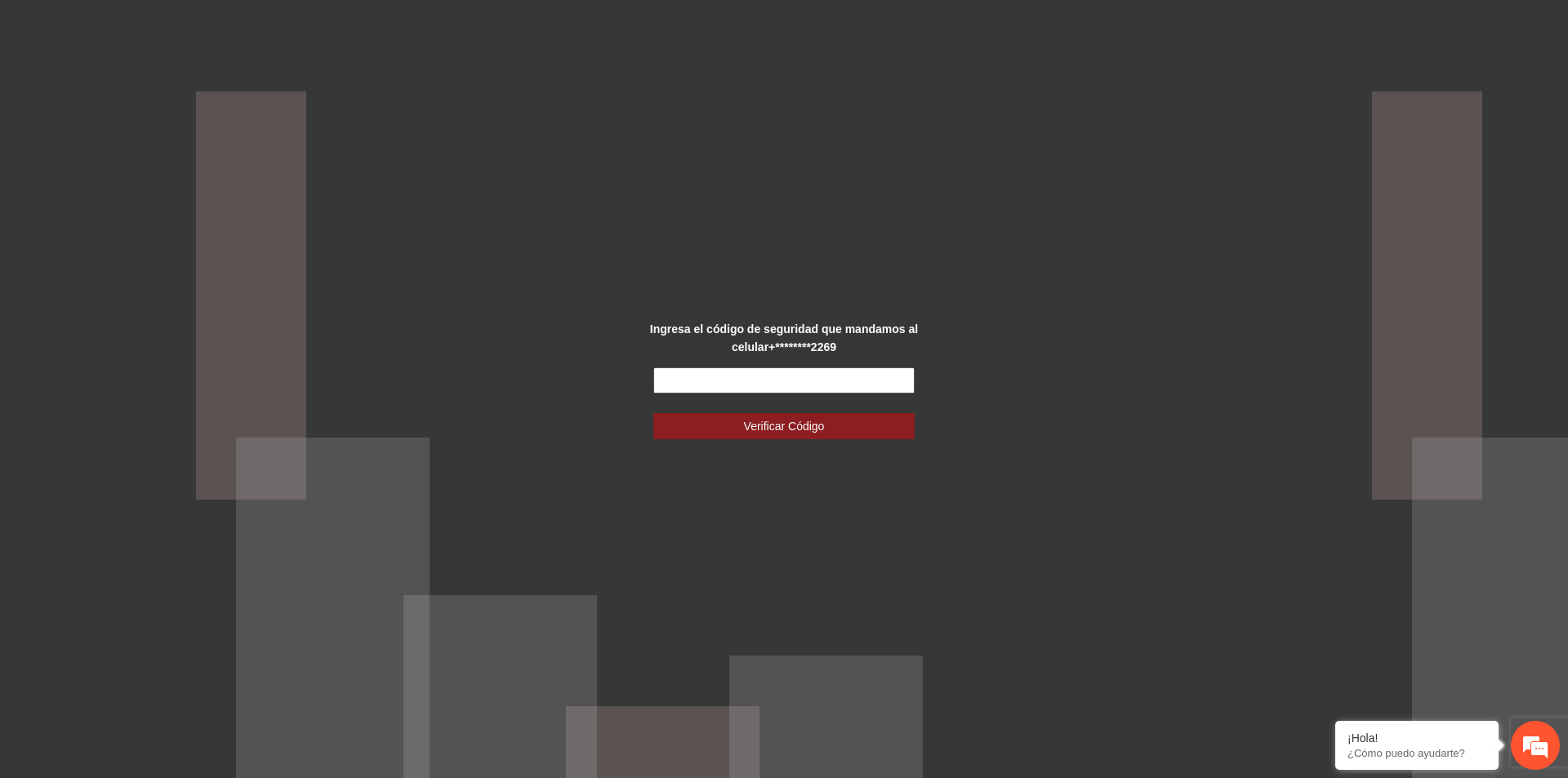
click at [758, 387] on input "text" at bounding box center [784, 380] width 261 height 26
type input "******"
click at [748, 418] on span "Verificar Código" at bounding box center [784, 426] width 81 height 18
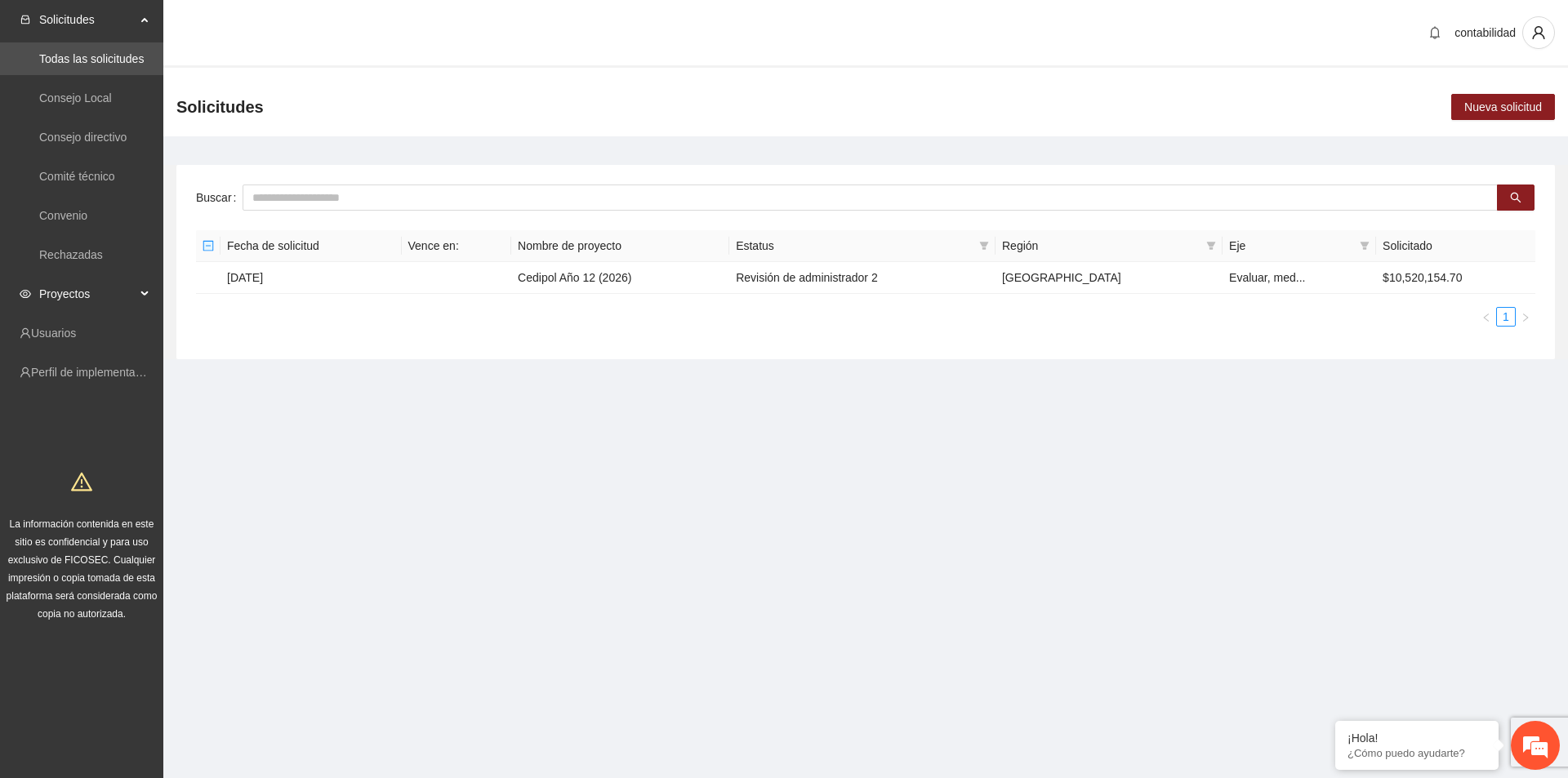
click at [82, 298] on span "Proyectos" at bounding box center [88, 294] width 97 height 33
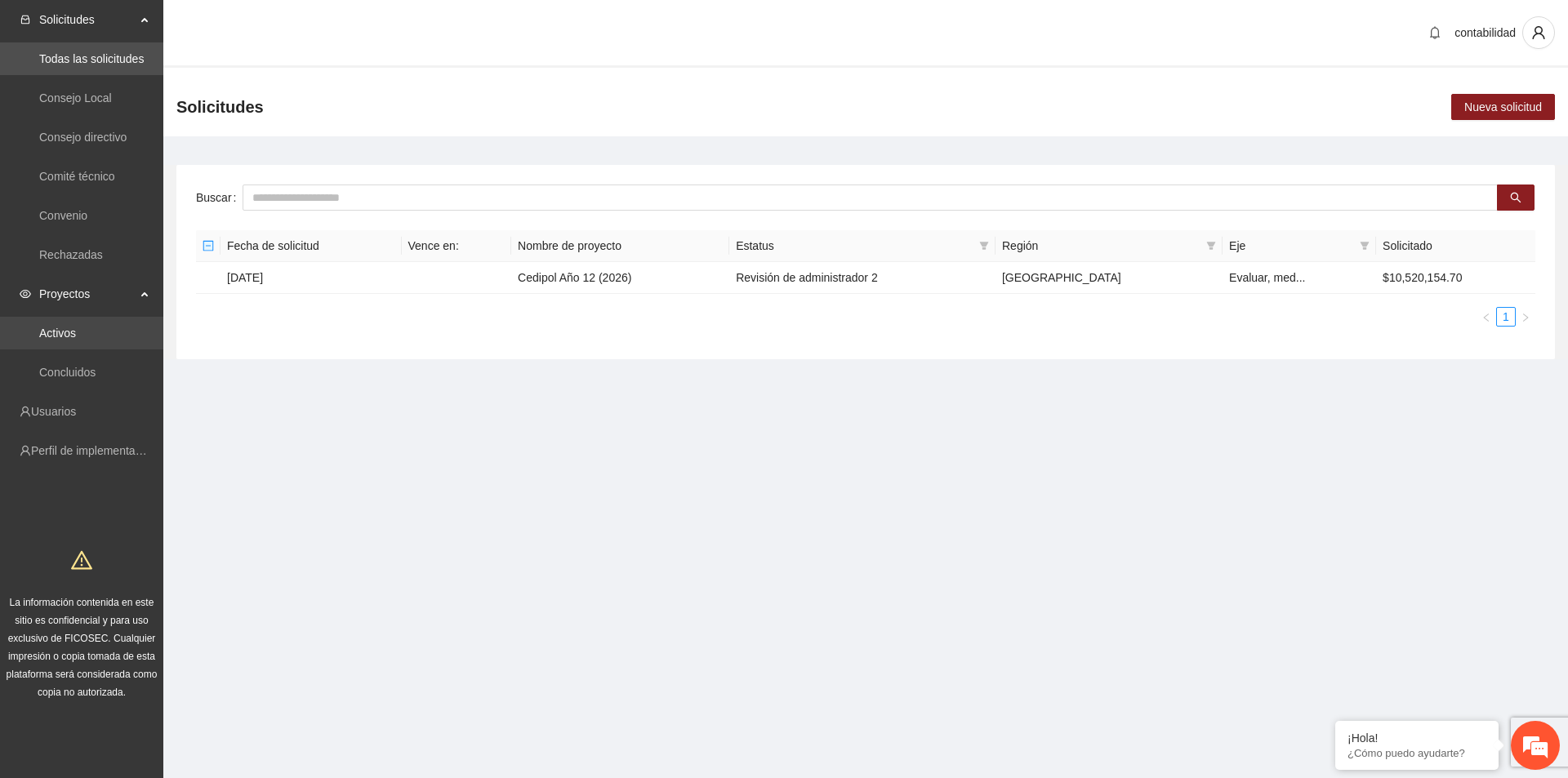
click at [76, 333] on link "Activos" at bounding box center [58, 333] width 37 height 14
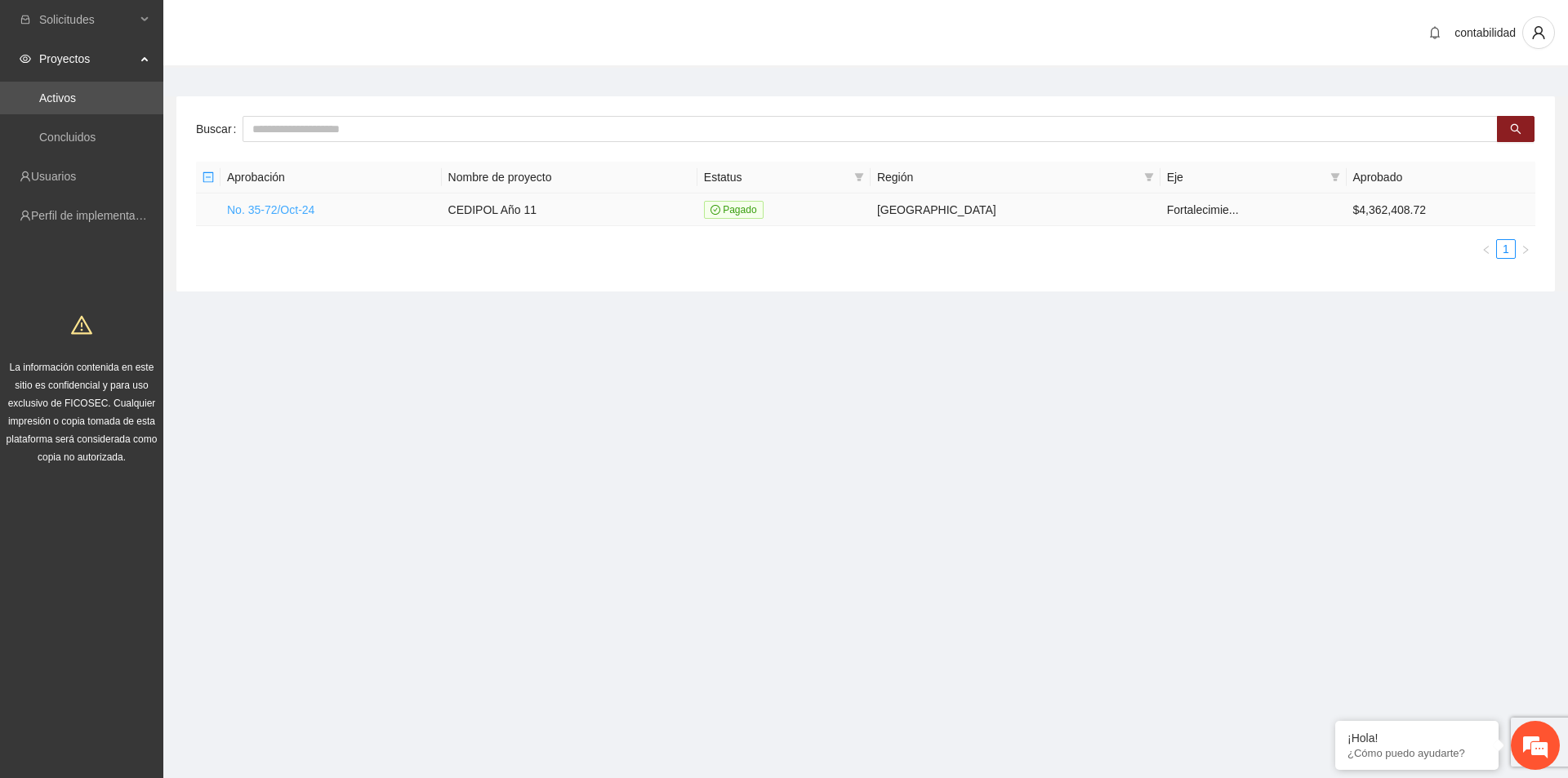
click at [302, 215] on link "No. 35-72/Oct-24" at bounding box center [271, 210] width 87 height 14
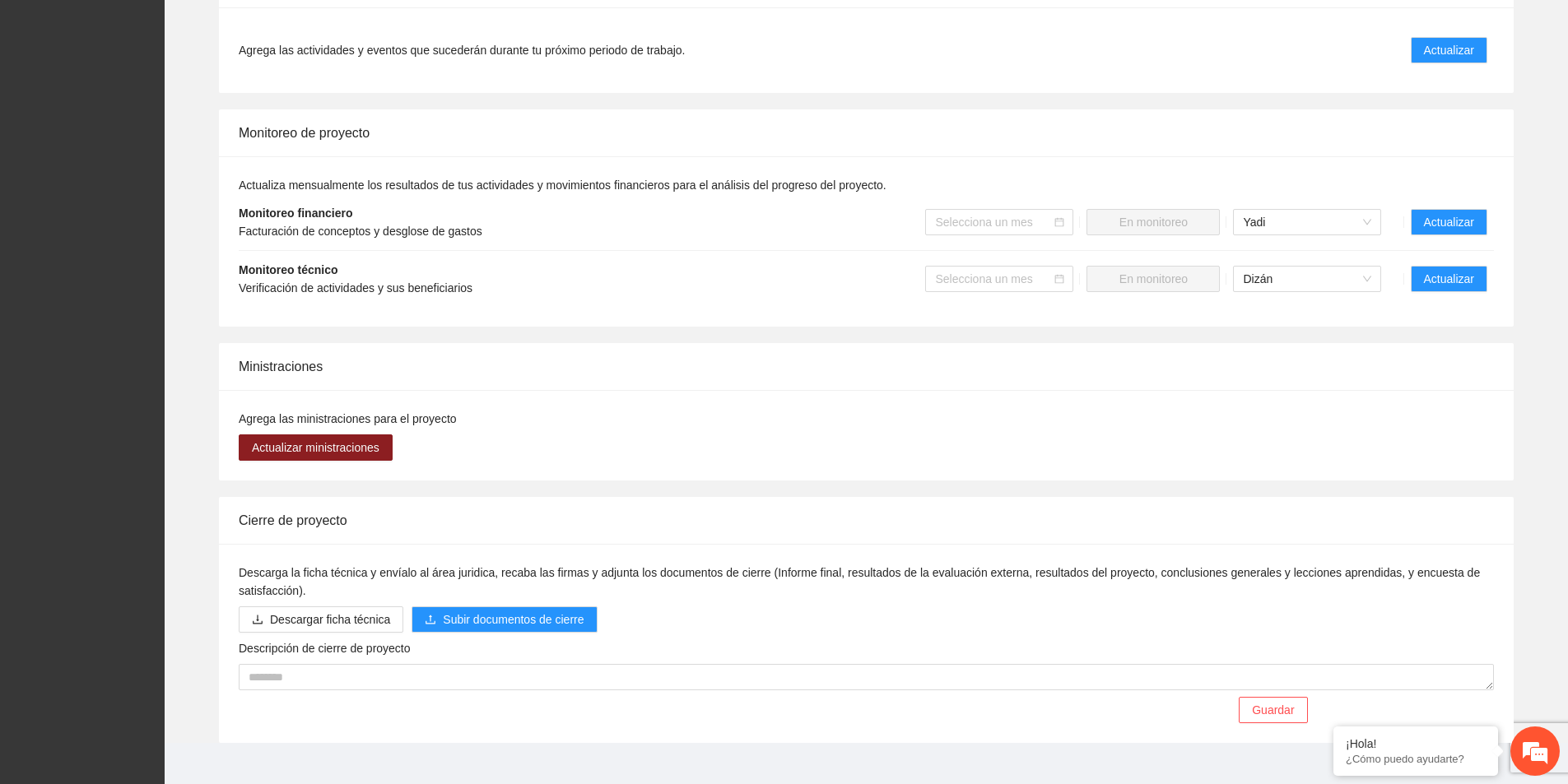
scroll to position [1225, 0]
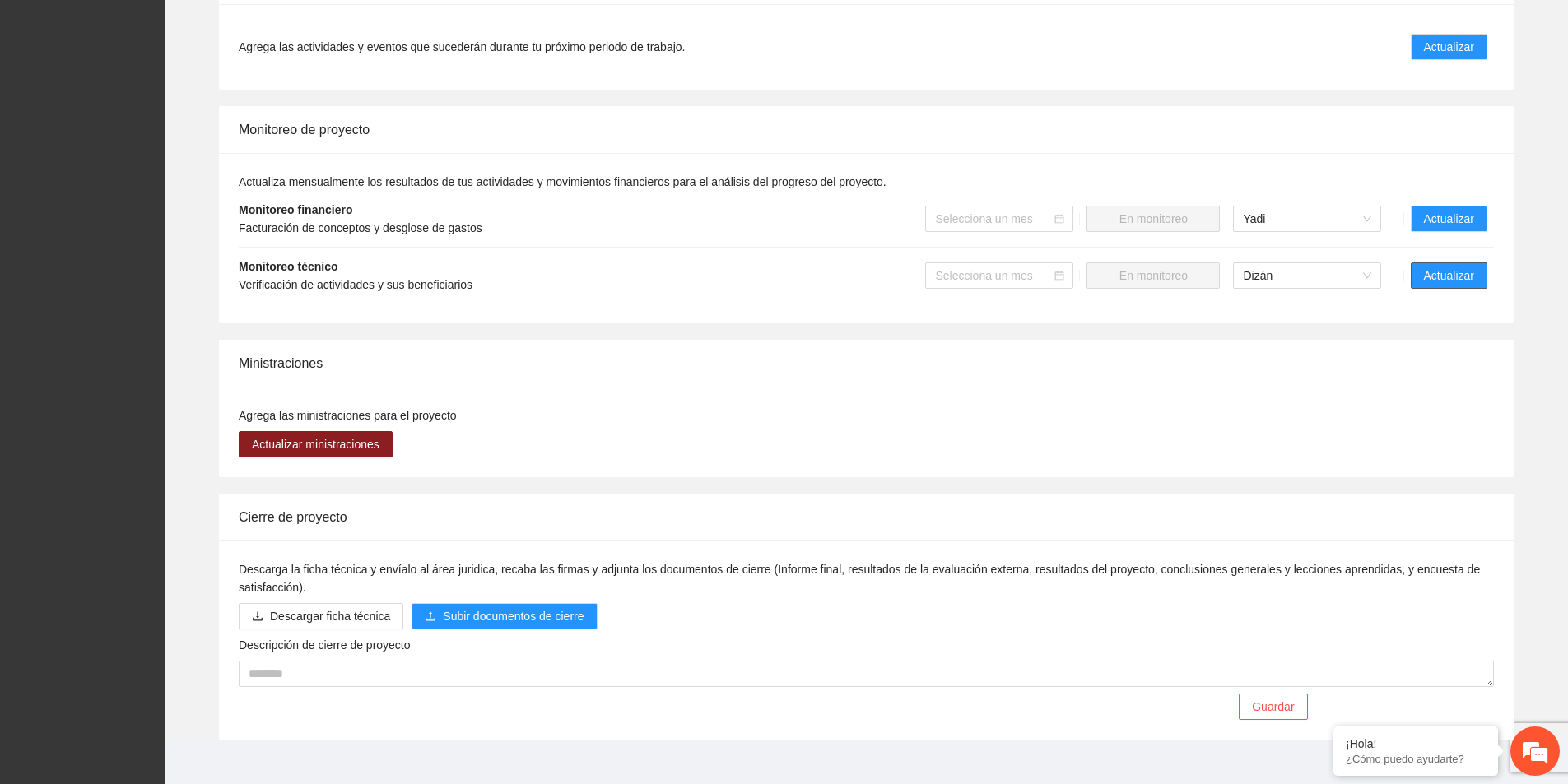
click at [1436, 267] on span "Actualizar" at bounding box center [1449, 276] width 51 height 19
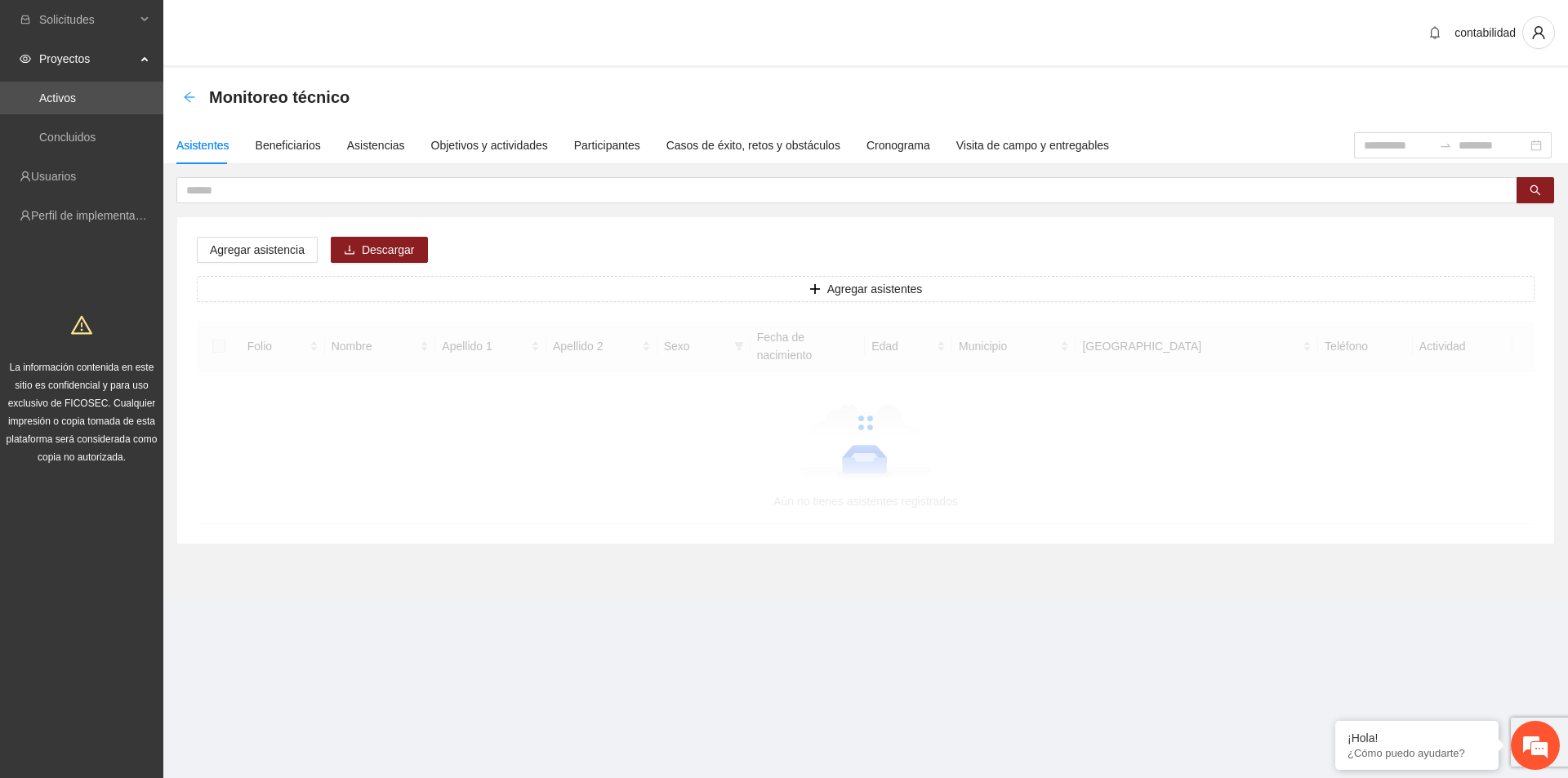
click at [189, 100] on icon "arrow-left" at bounding box center [189, 98] width 14 height 14
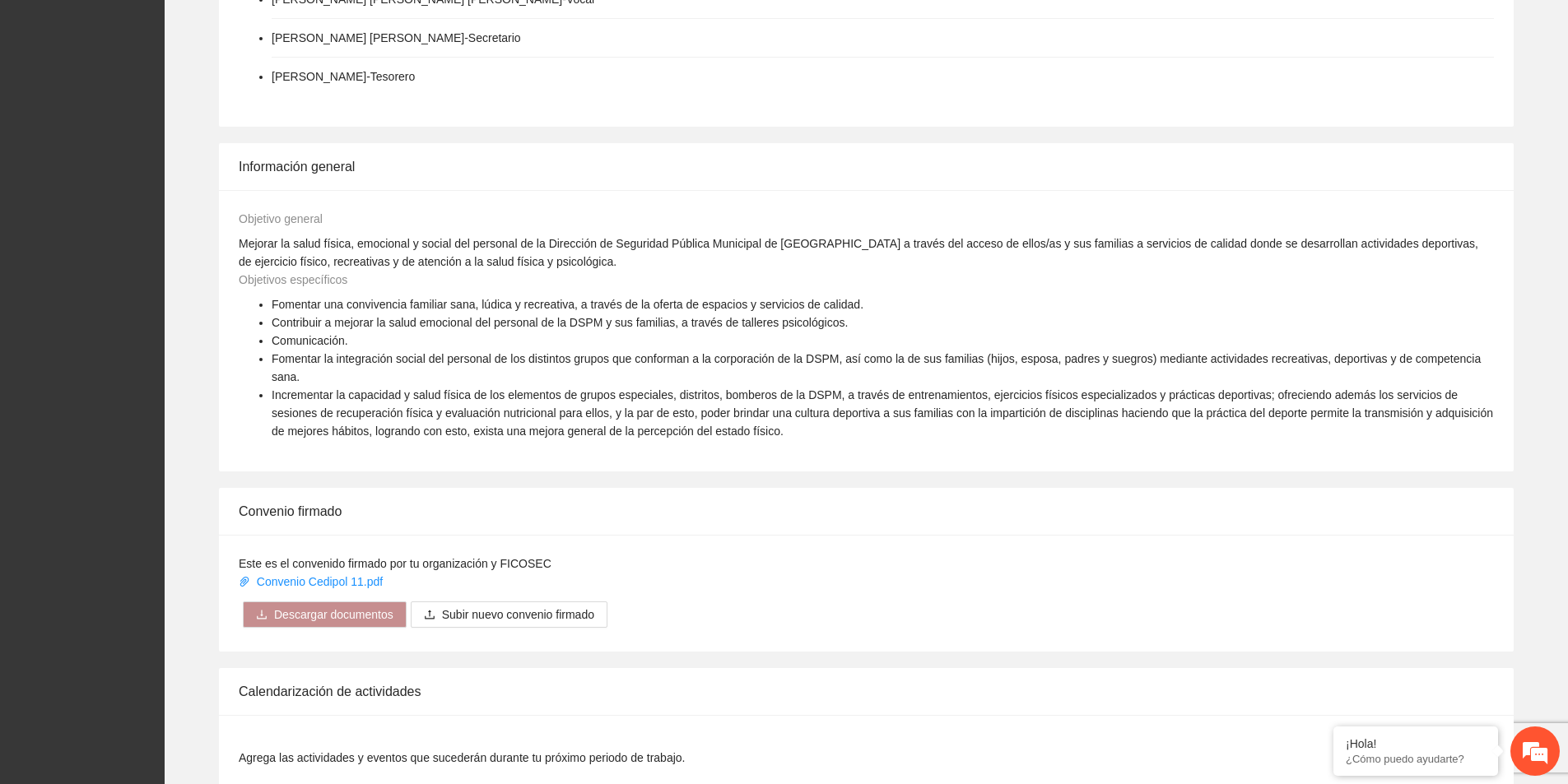
scroll to position [658, 0]
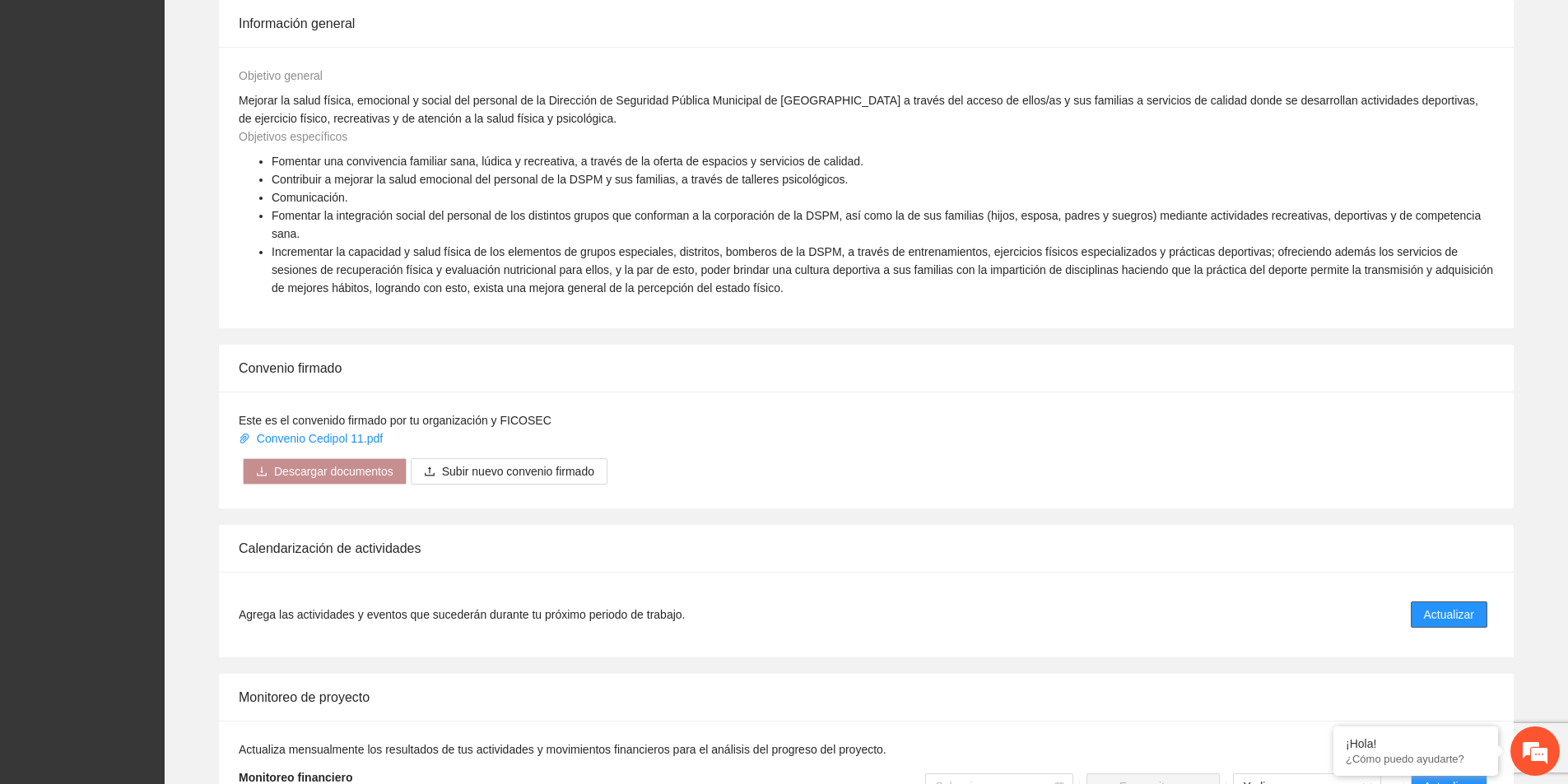
click at [1454, 606] on span "Actualizar" at bounding box center [1449, 615] width 51 height 19
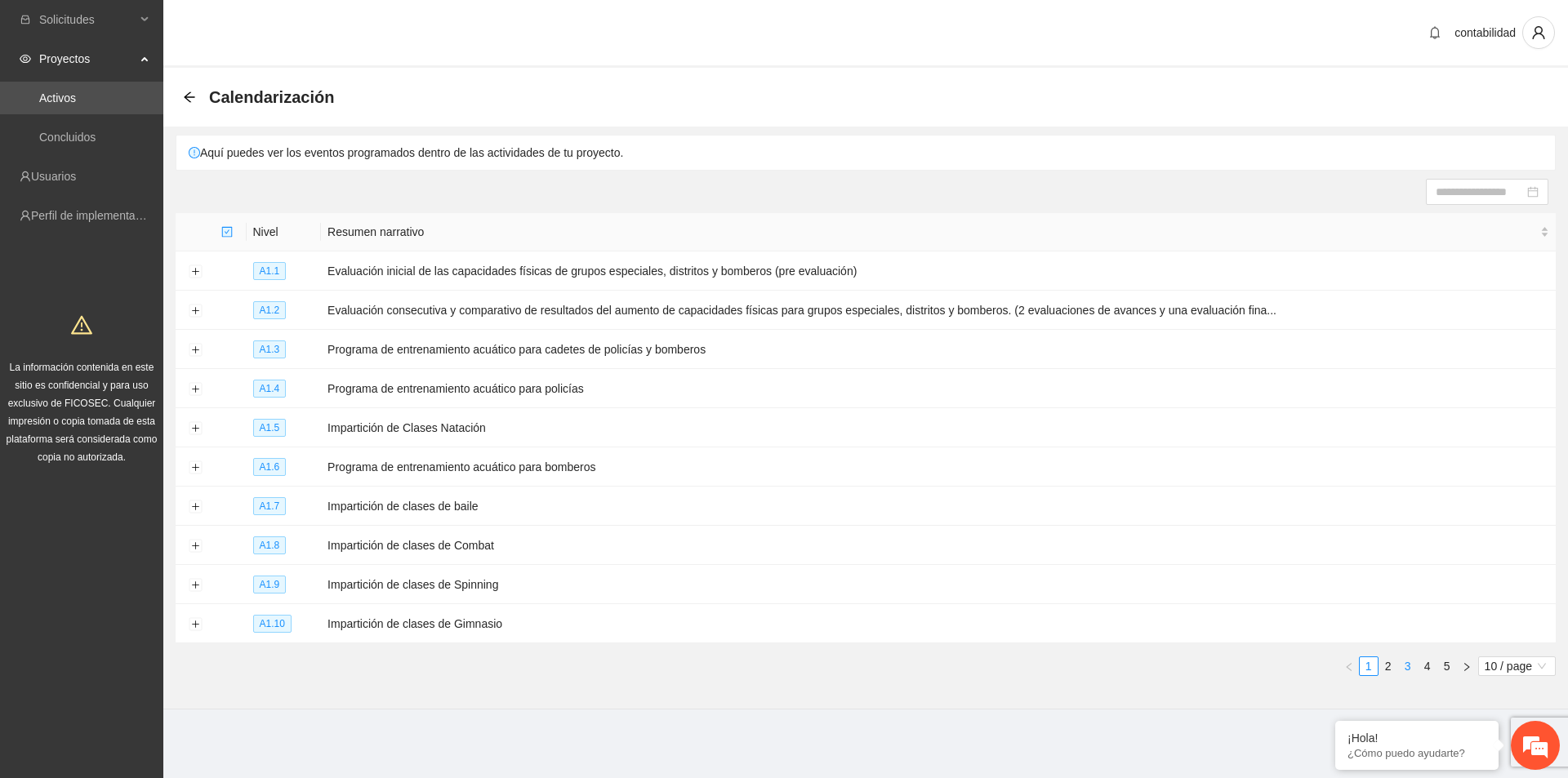
click at [1411, 657] on link "3" at bounding box center [1408, 666] width 18 height 18
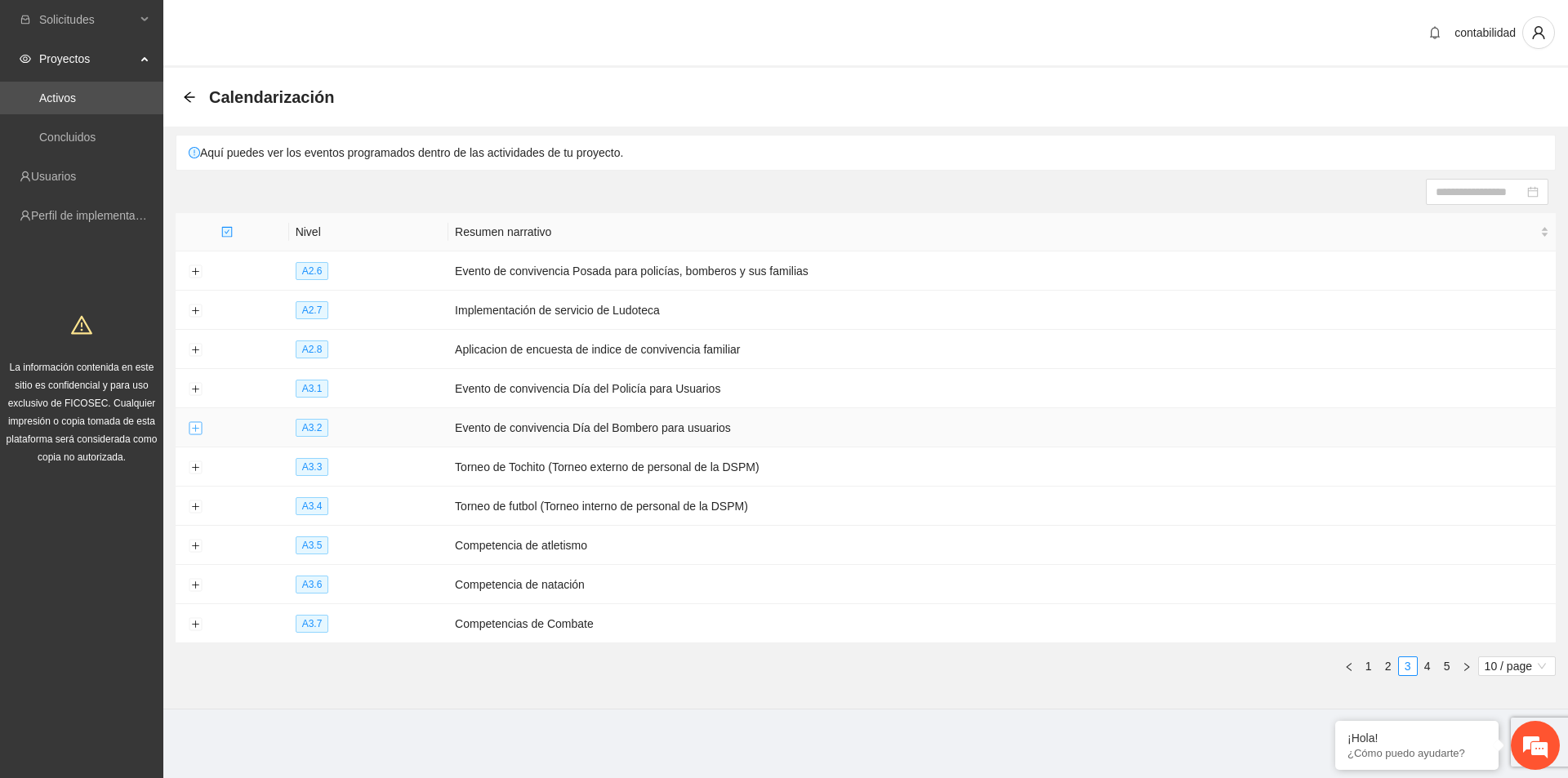
click at [189, 423] on button "Expand row" at bounding box center [195, 429] width 14 height 14
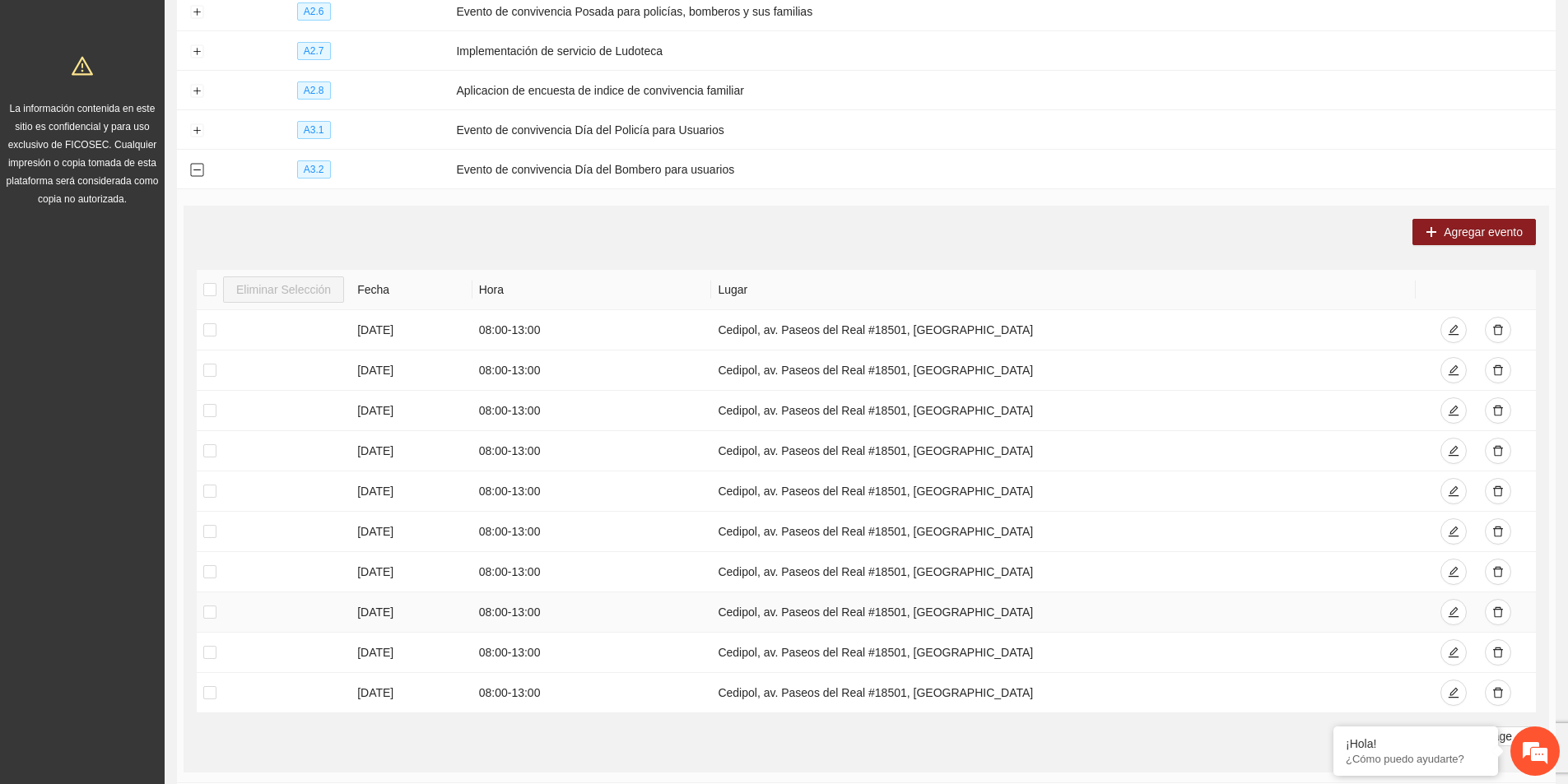
scroll to position [411, 0]
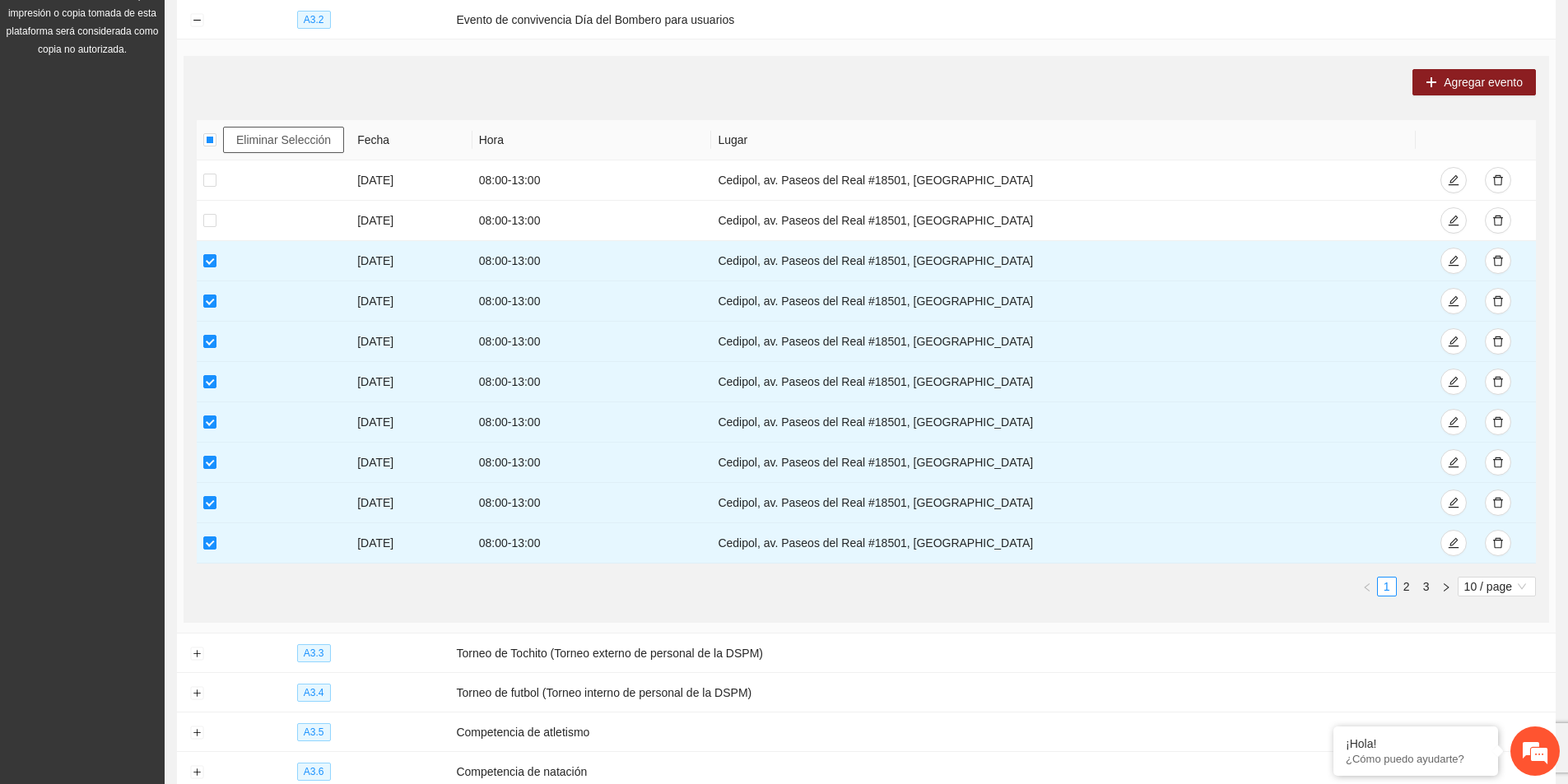
click at [278, 142] on span "Eliminar Selección" at bounding box center [283, 139] width 95 height 19
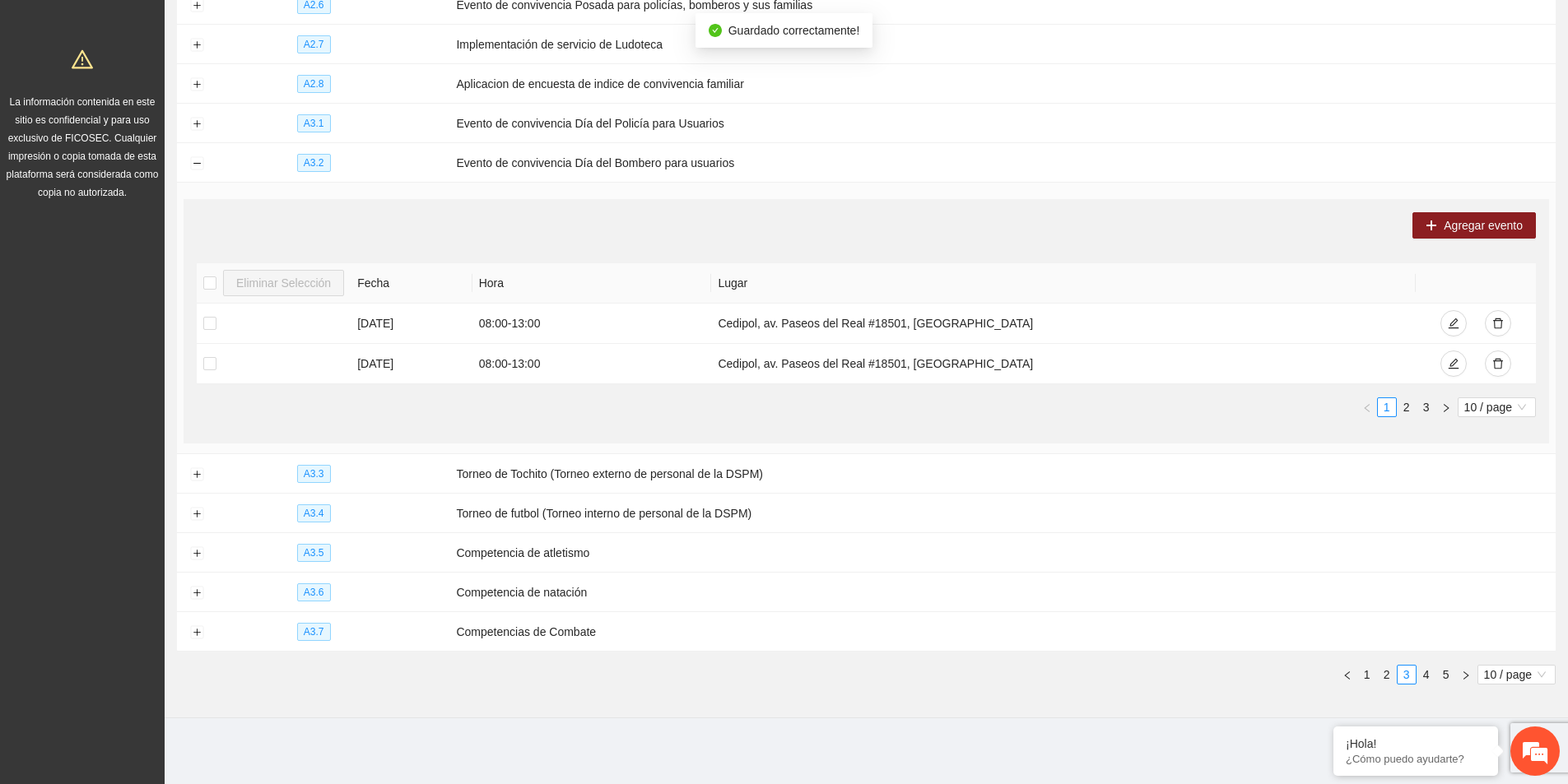
scroll to position [260, 0]
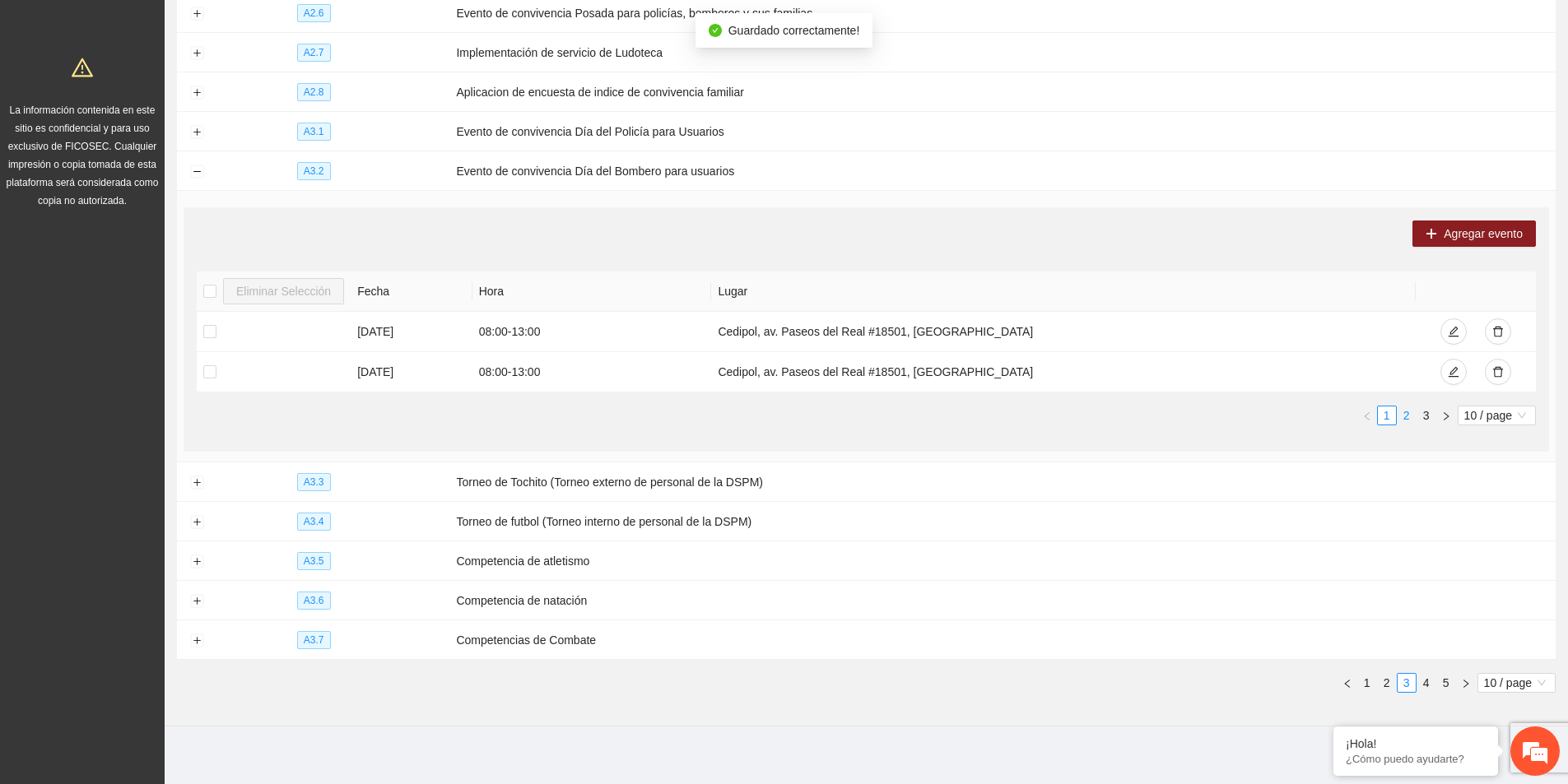
click at [1410, 414] on link "2" at bounding box center [1406, 415] width 19 height 19
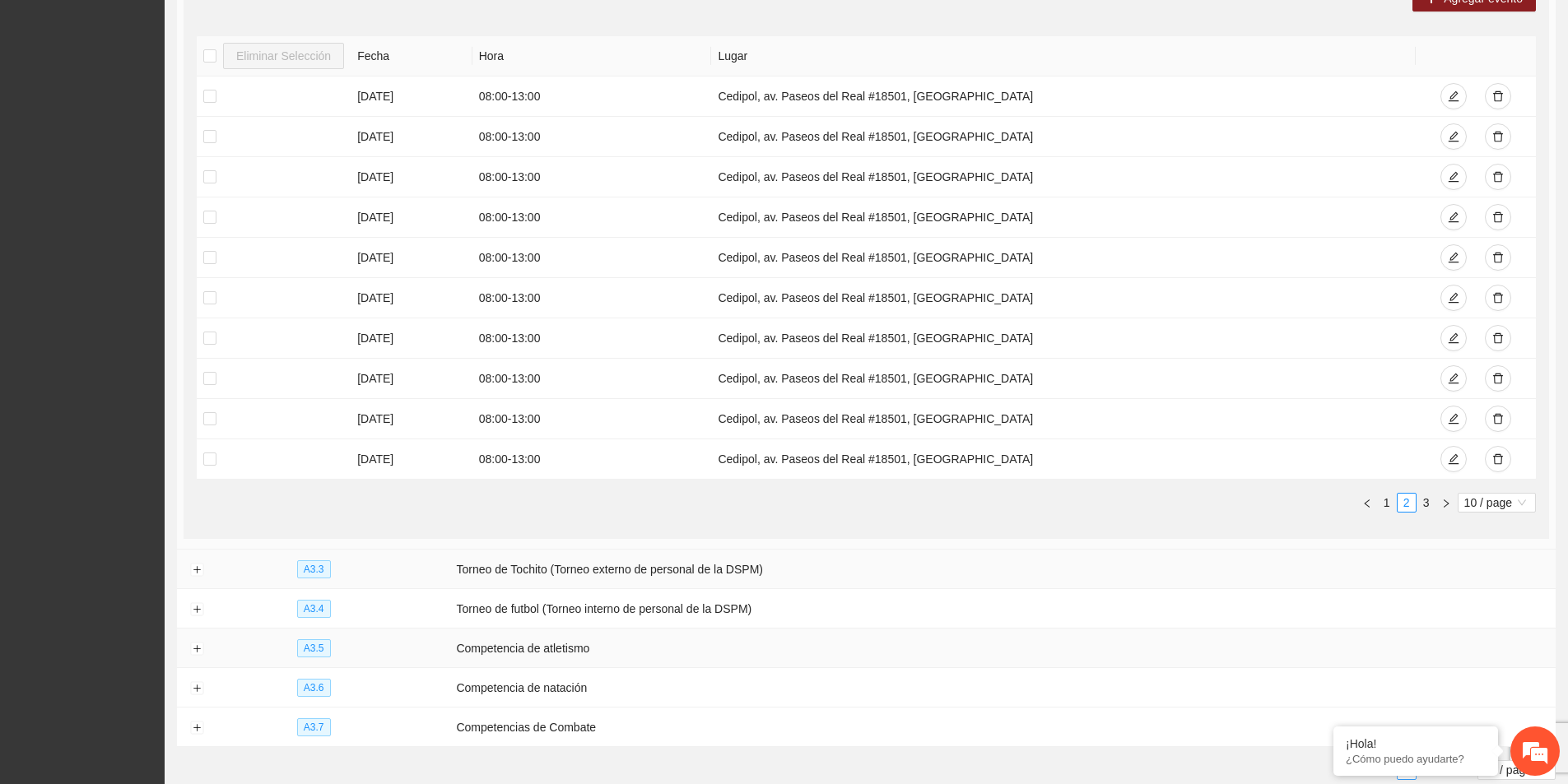
scroll to position [506, 0]
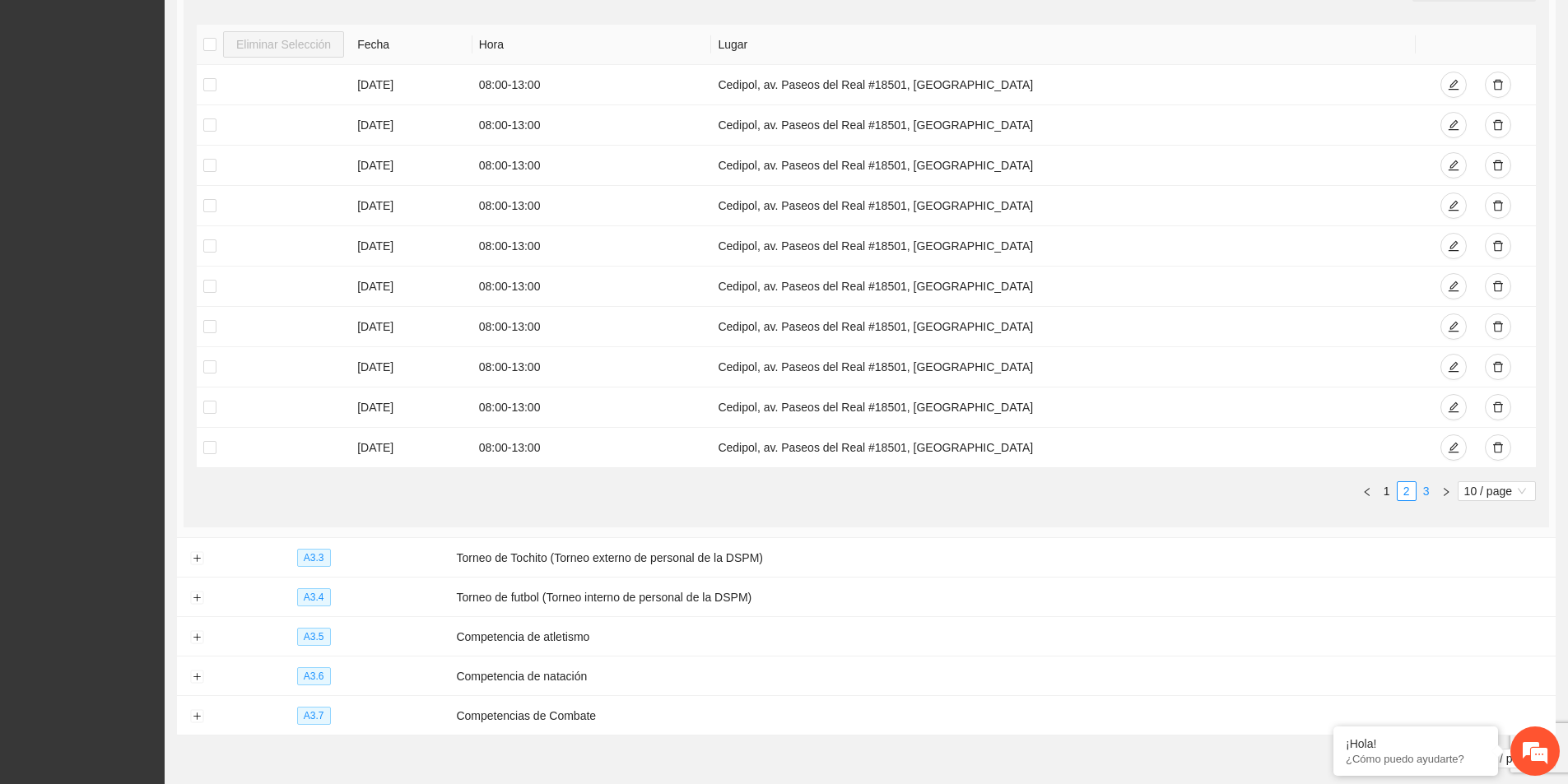
click at [1432, 488] on link "3" at bounding box center [1426, 491] width 19 height 19
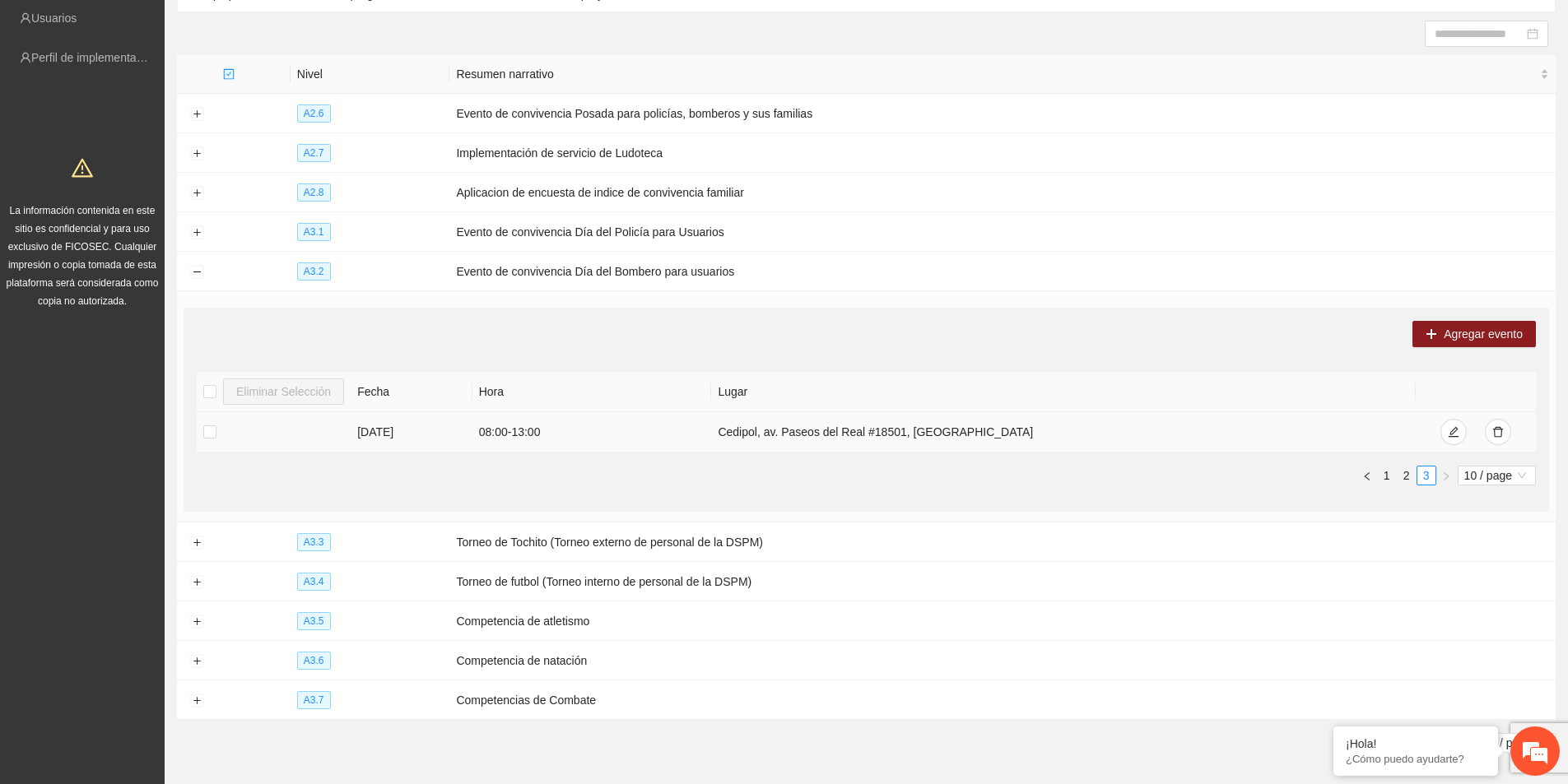
scroll to position [220, 0]
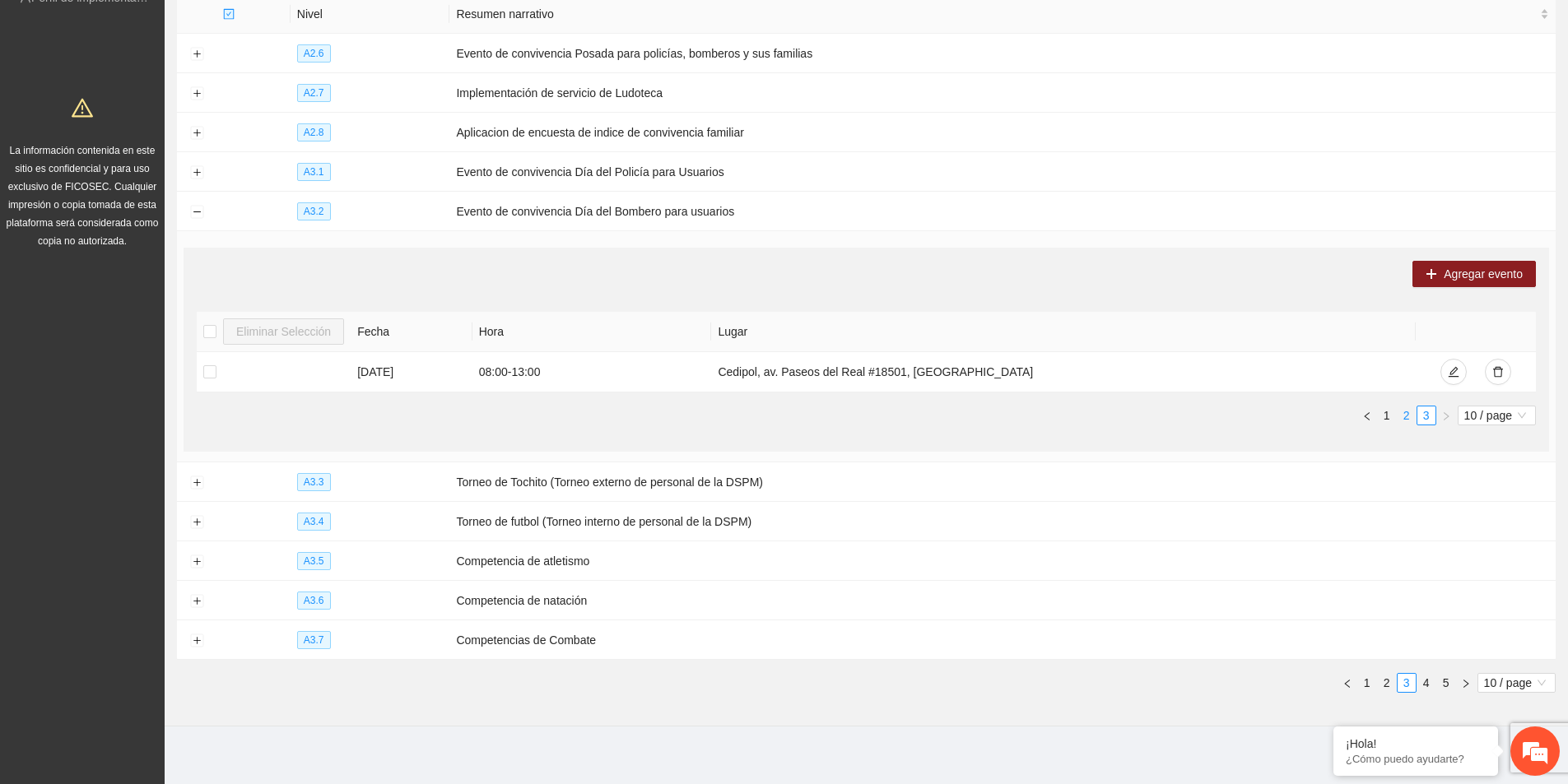
click at [1404, 406] on link "2" at bounding box center [1406, 415] width 19 height 19
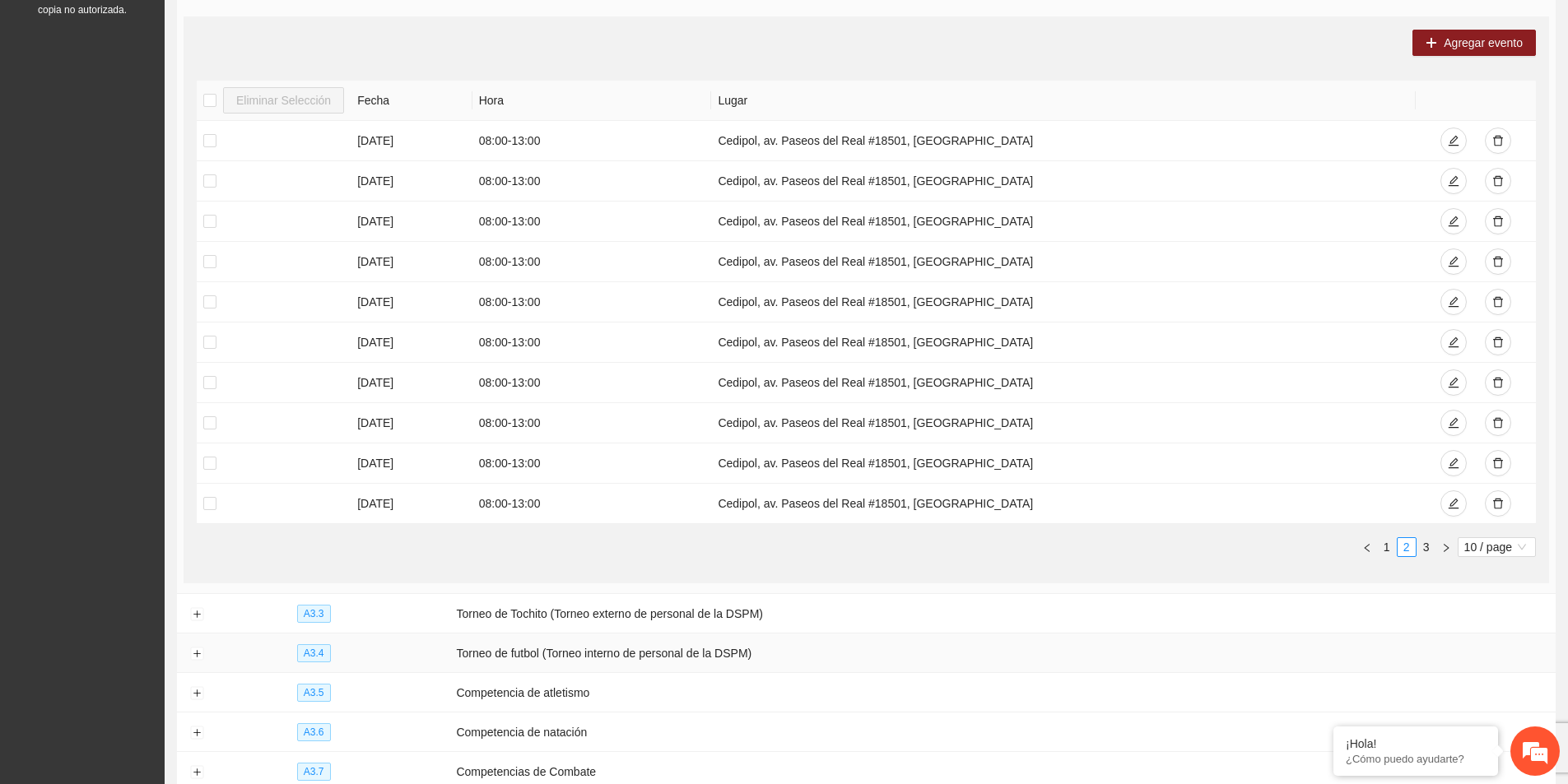
scroll to position [548, 0]
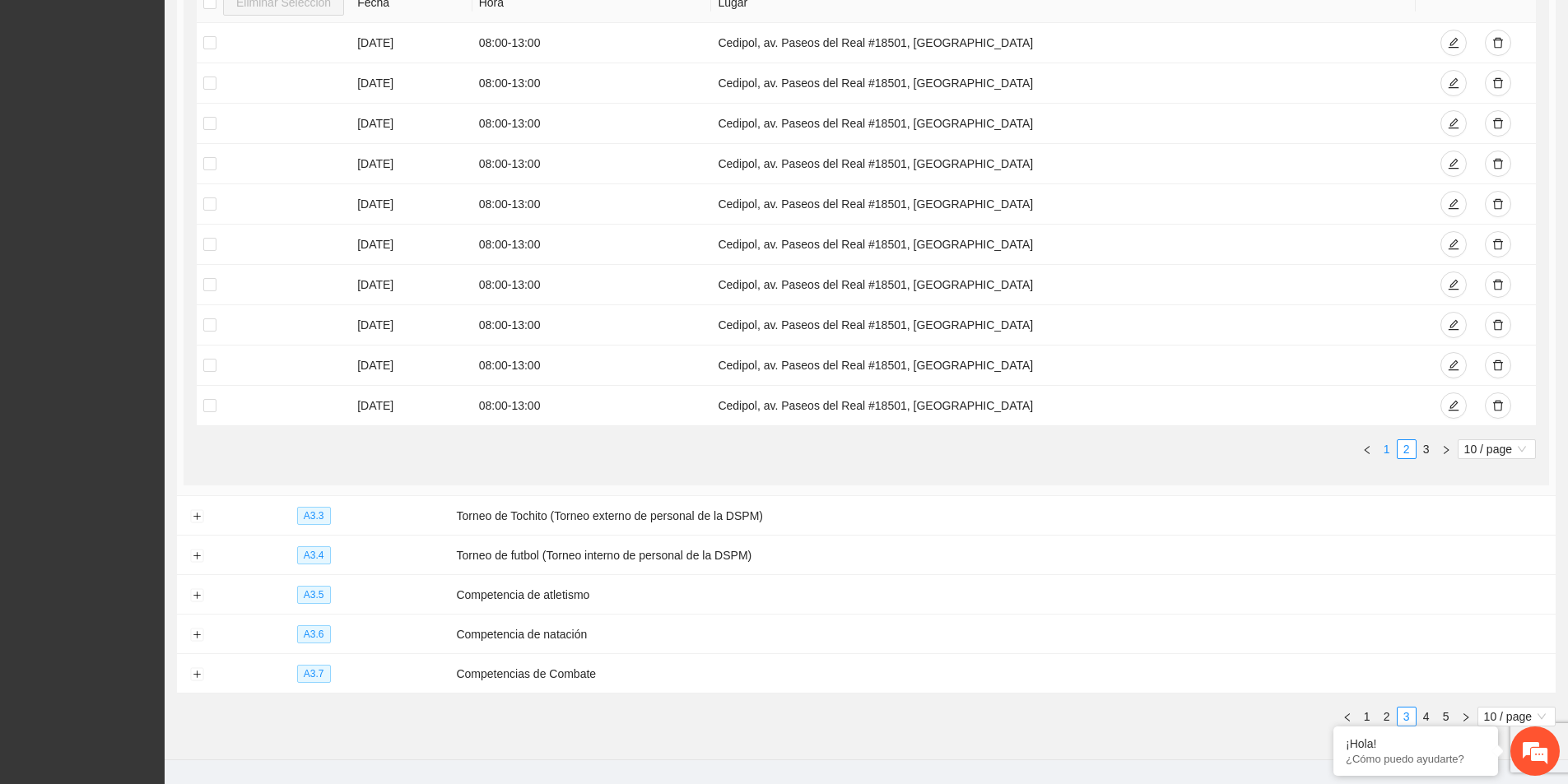
click at [1378, 448] on link "1" at bounding box center [1387, 449] width 19 height 19
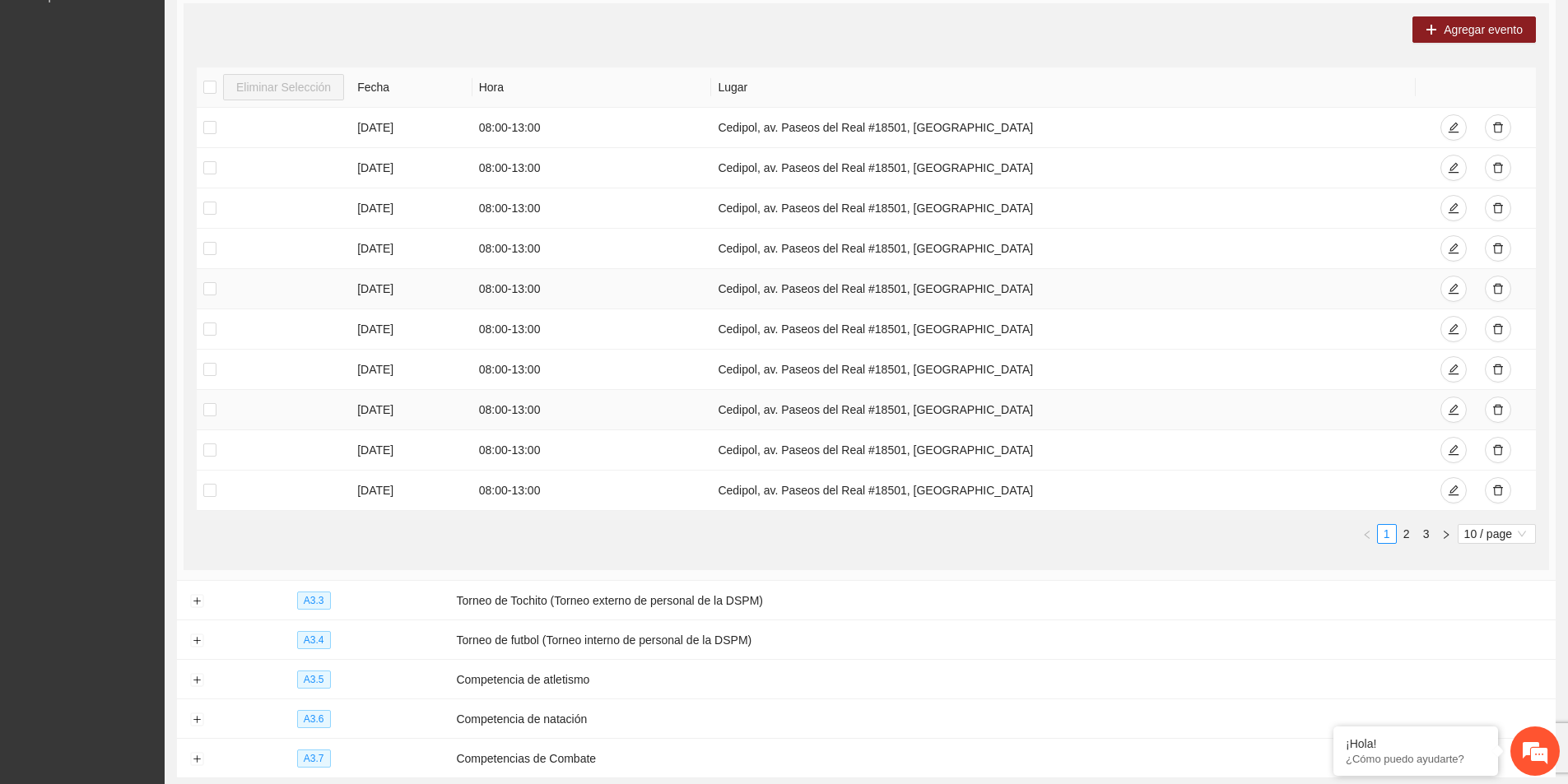
scroll to position [384, 0]
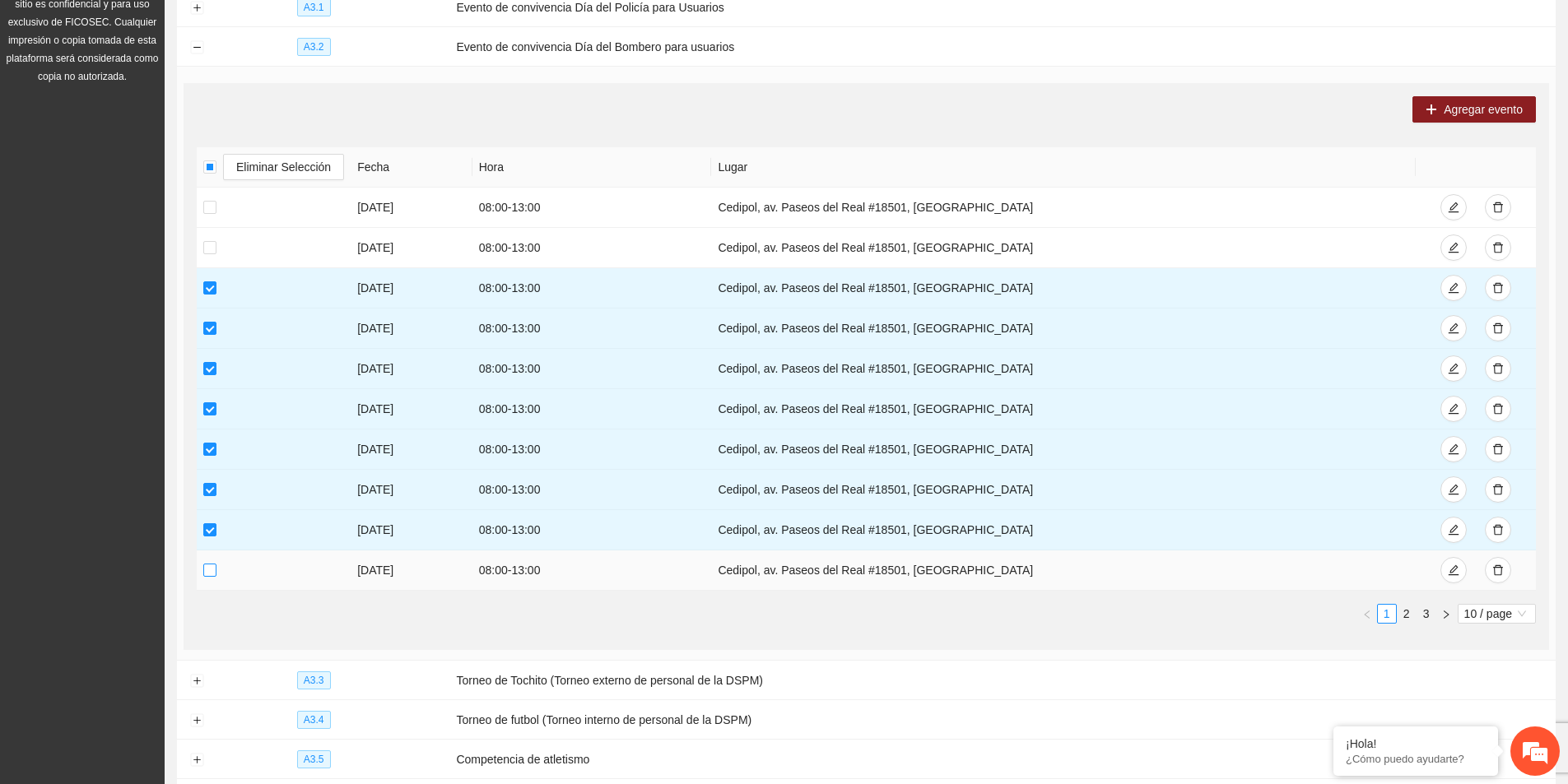
click at [207, 573] on label at bounding box center [210, 570] width 14 height 19
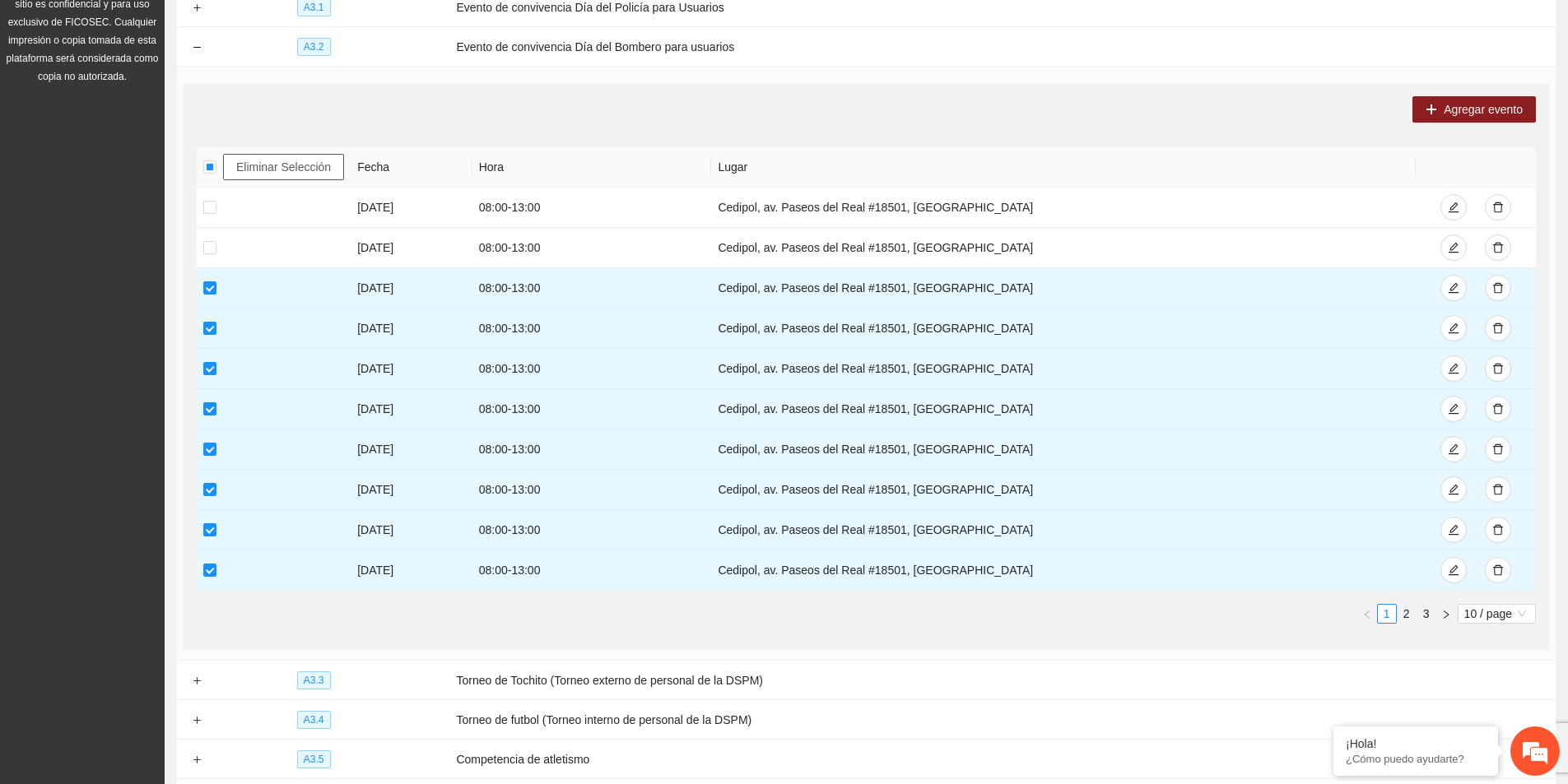
click at [257, 159] on span "Eliminar Selección" at bounding box center [283, 167] width 95 height 19
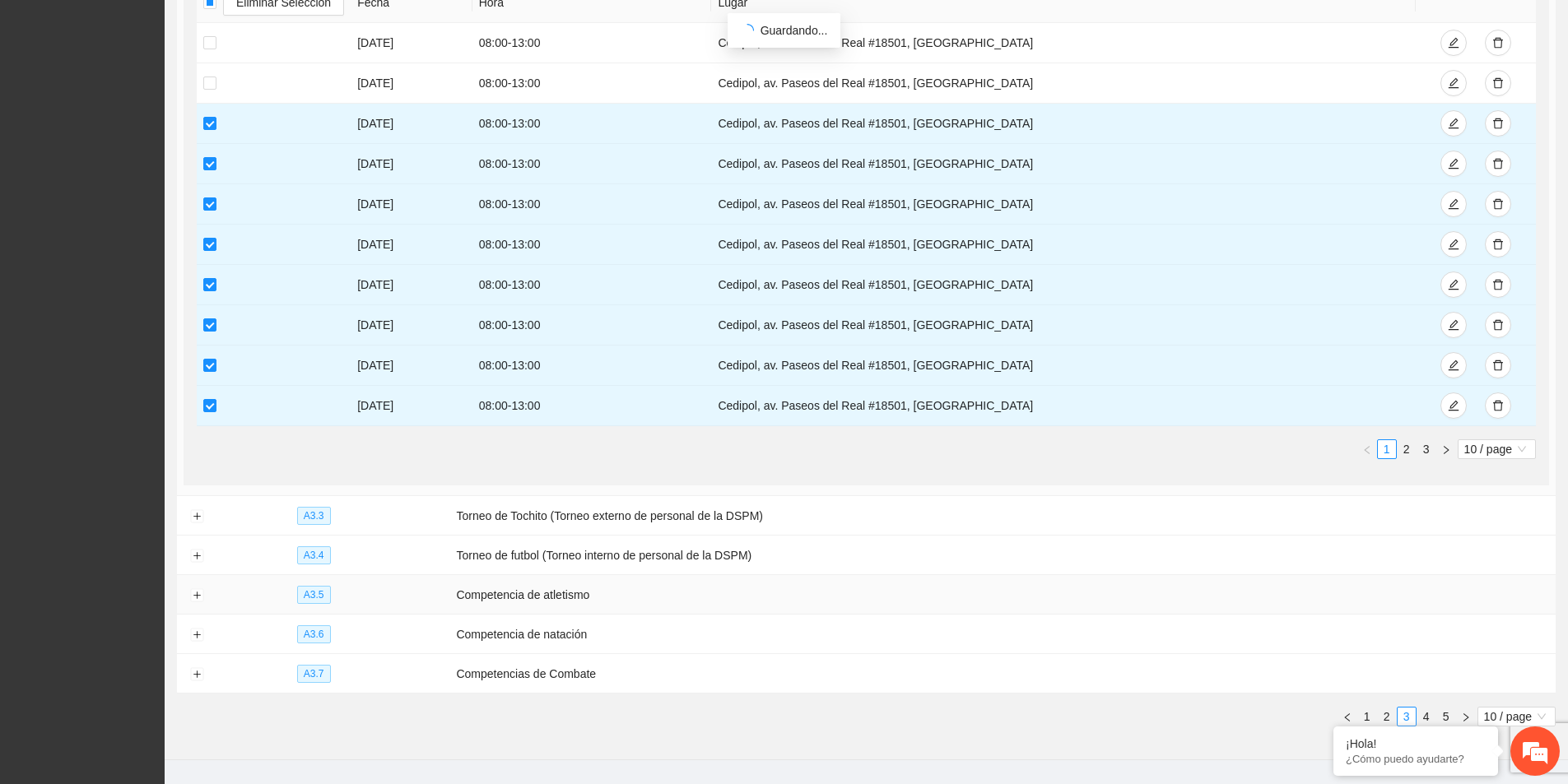
click at [185, 598] on td at bounding box center [197, 594] width 40 height 40
click at [200, 589] on button "Expand row" at bounding box center [197, 596] width 14 height 14
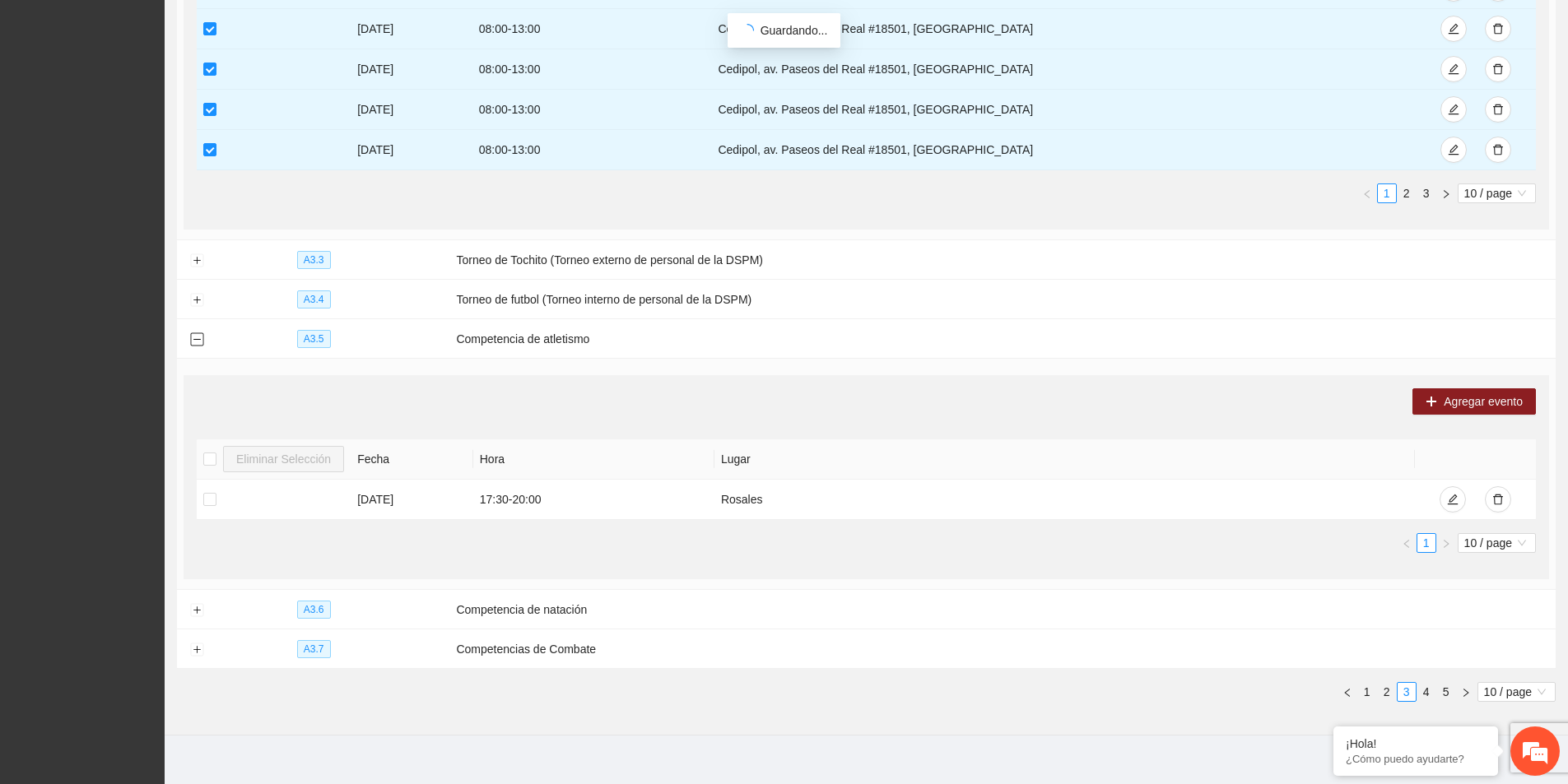
scroll to position [813, 0]
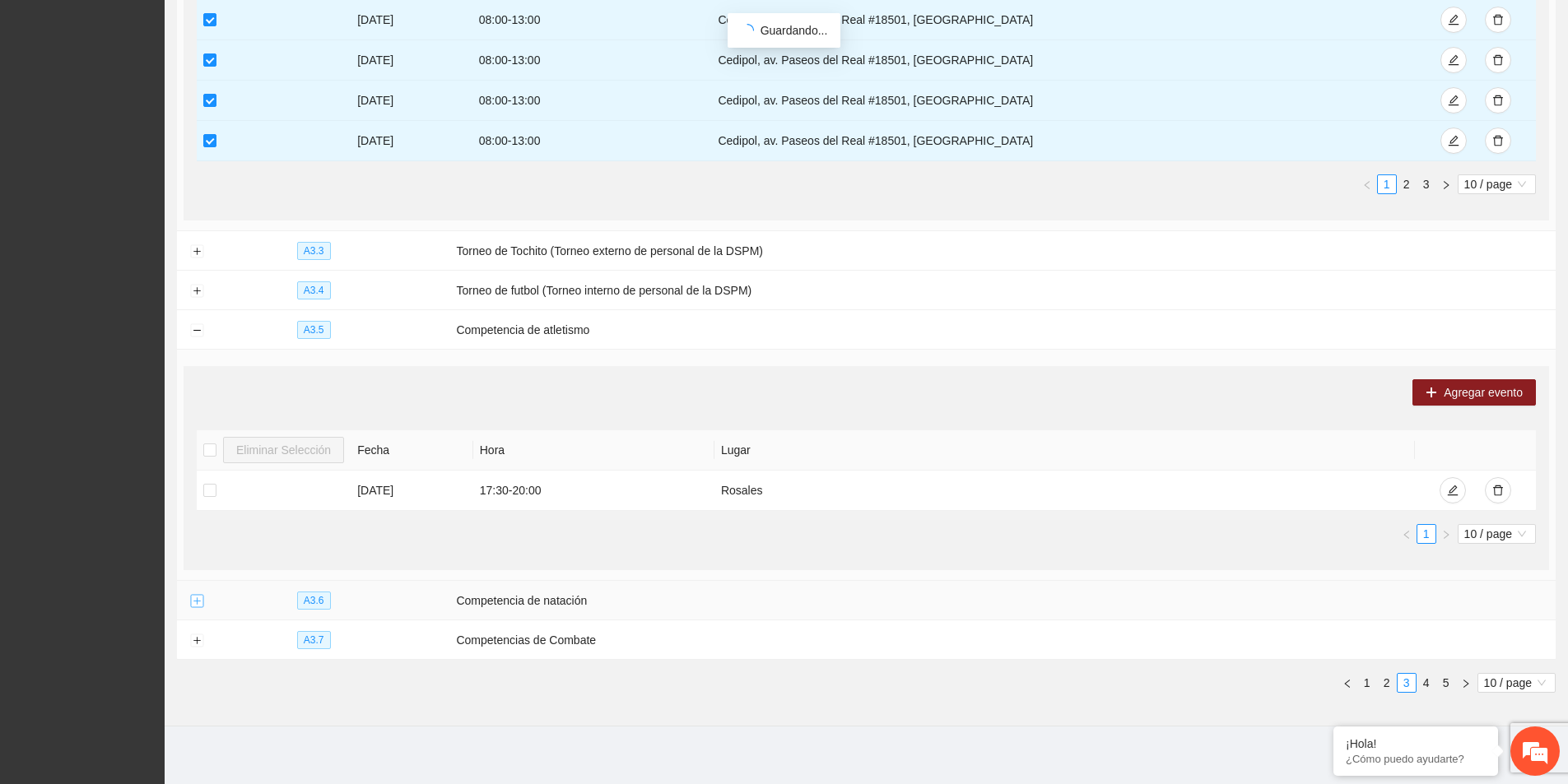
click at [199, 596] on button "Expand row" at bounding box center [197, 602] width 14 height 14
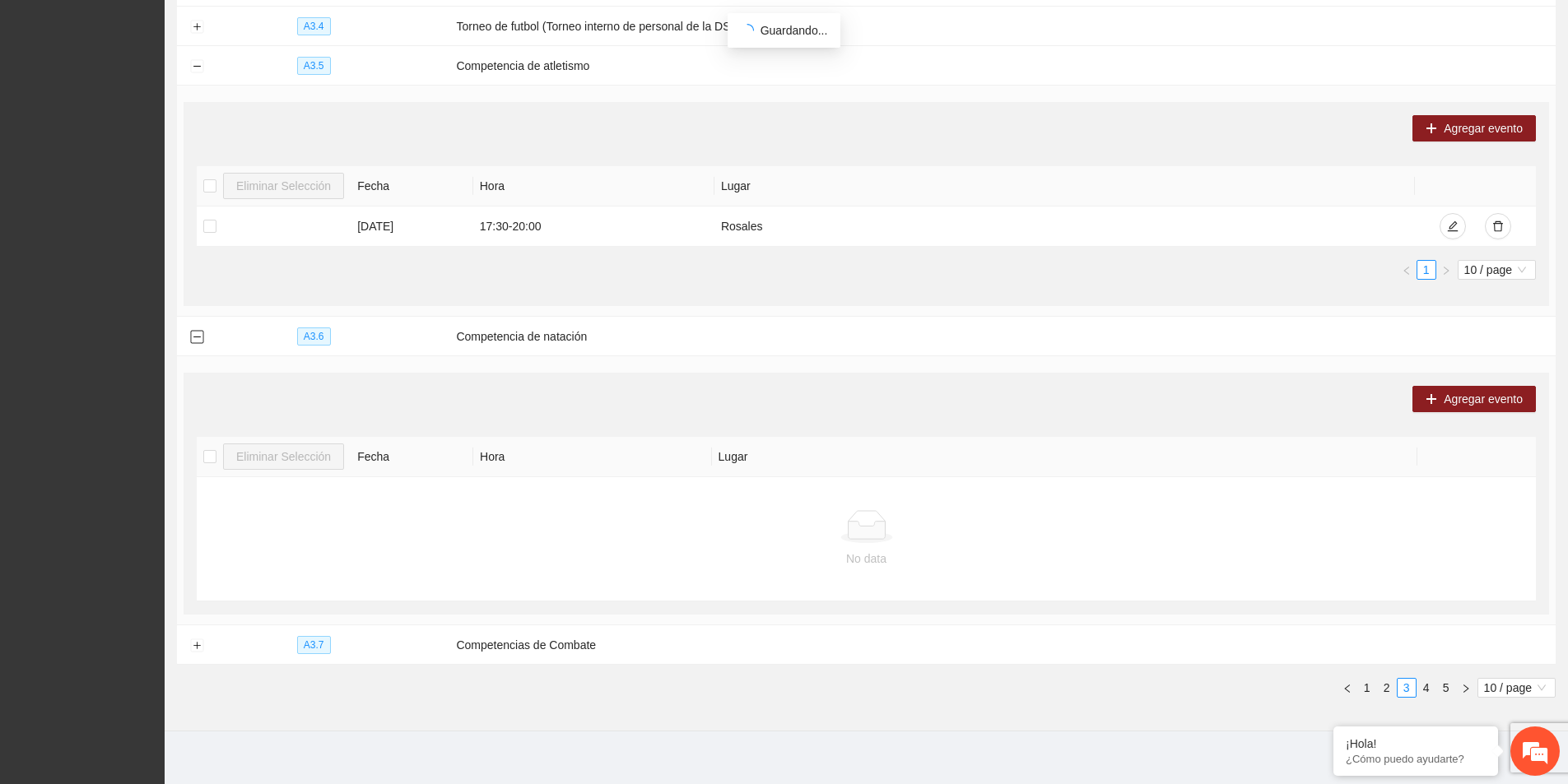
scroll to position [1083, 0]
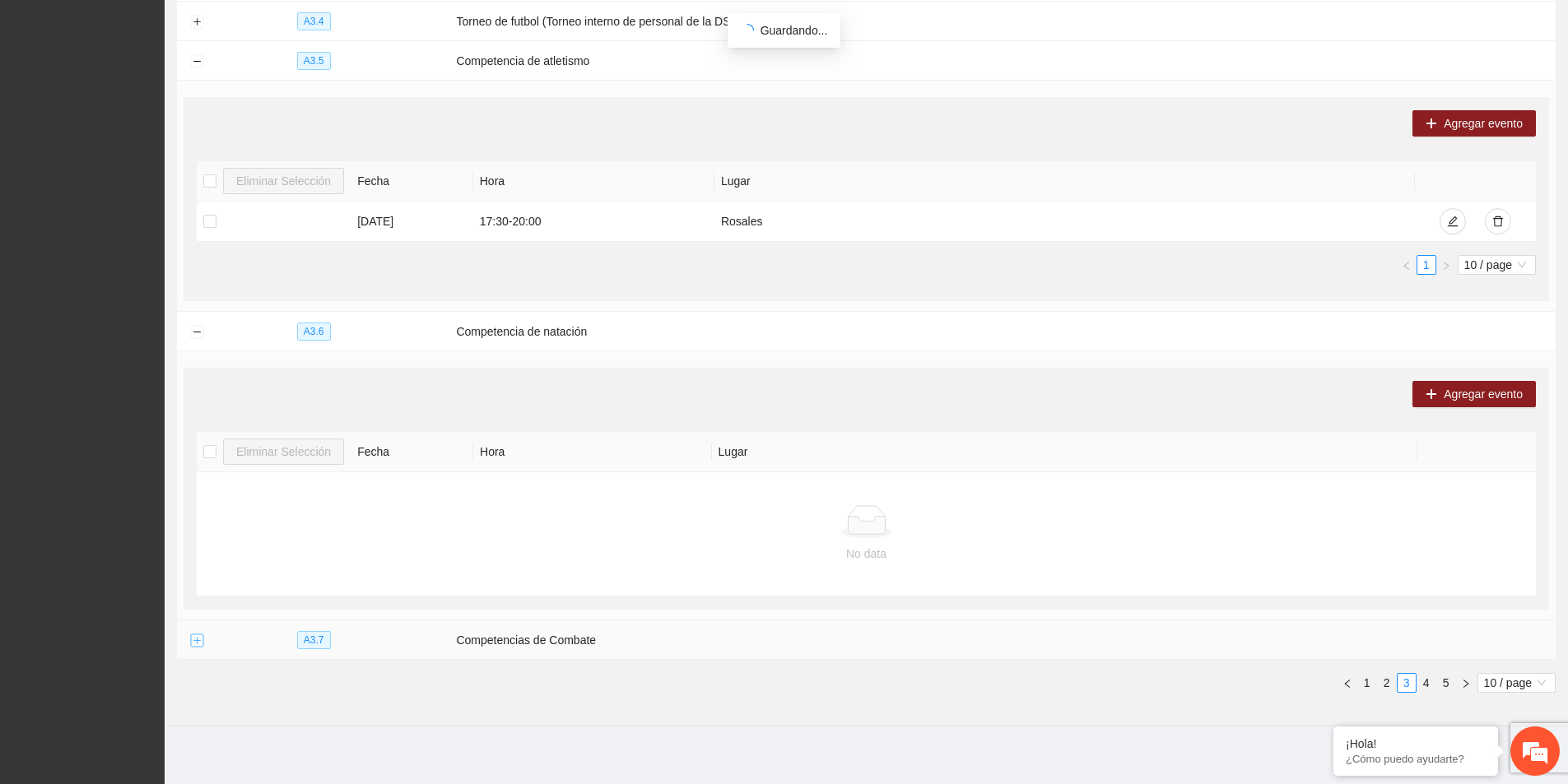
click at [201, 636] on button "Expand row" at bounding box center [197, 641] width 14 height 14
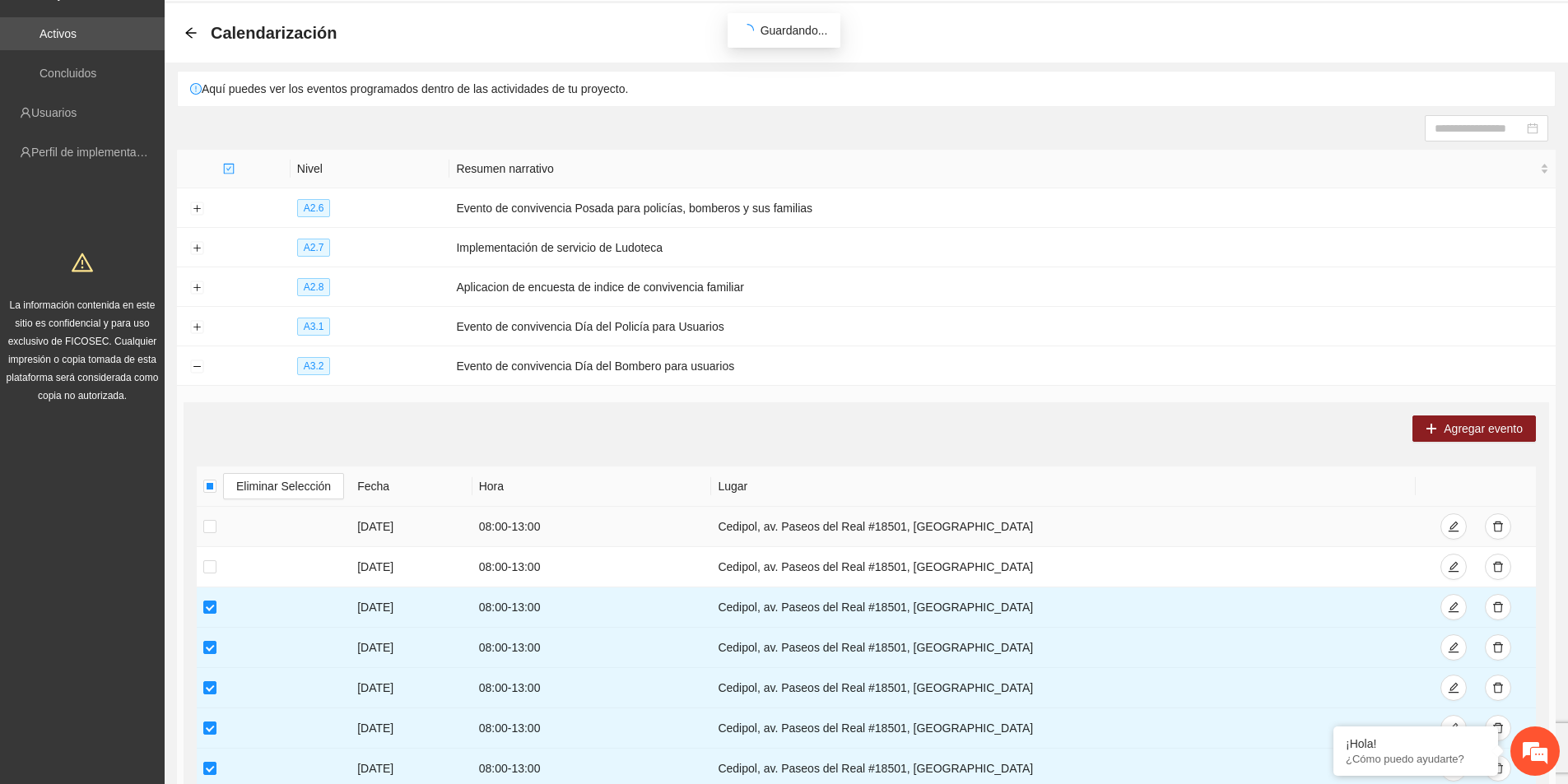
scroll to position [0, 0]
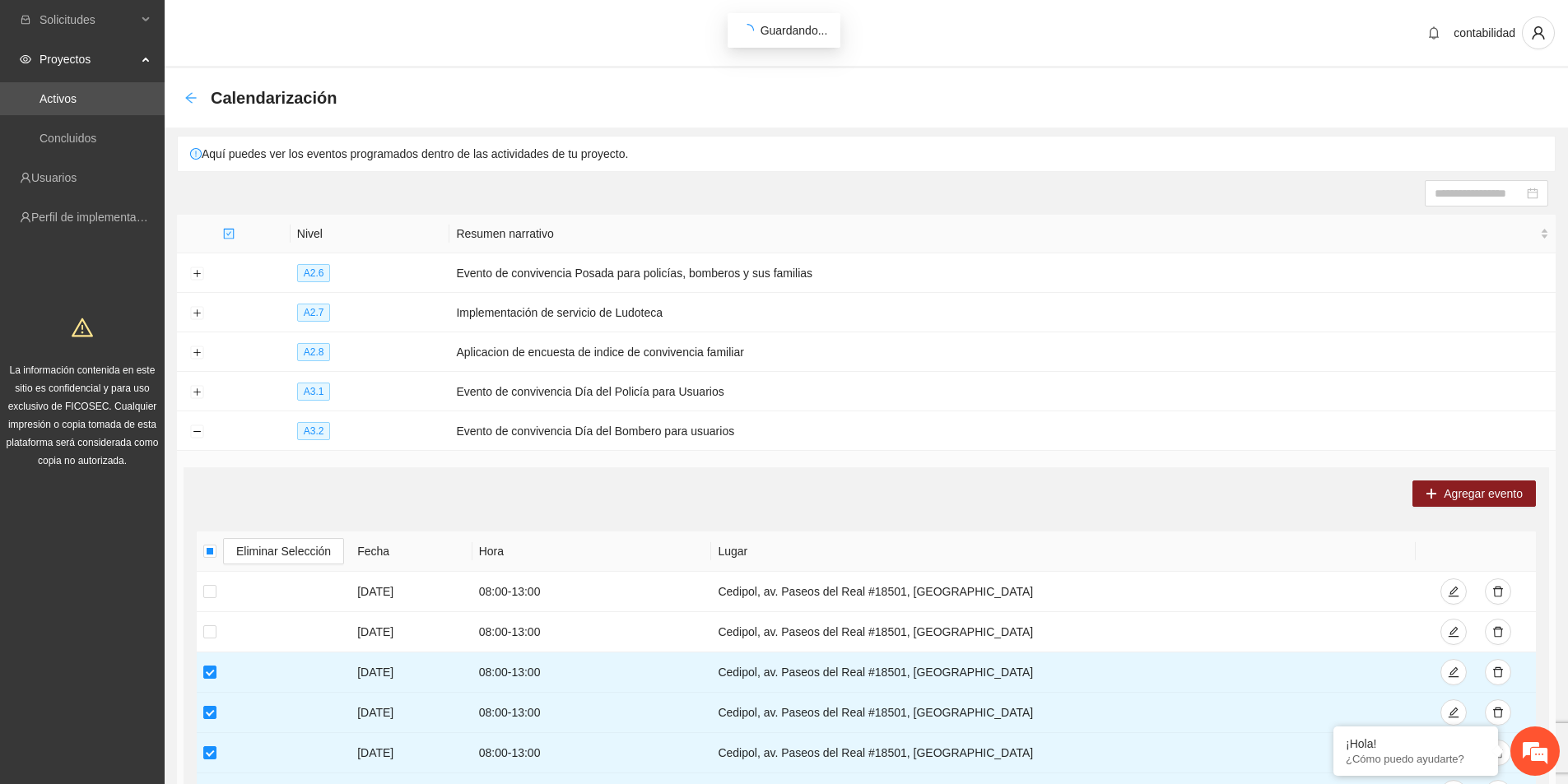
click at [190, 103] on icon "arrow-left" at bounding box center [191, 98] width 14 height 14
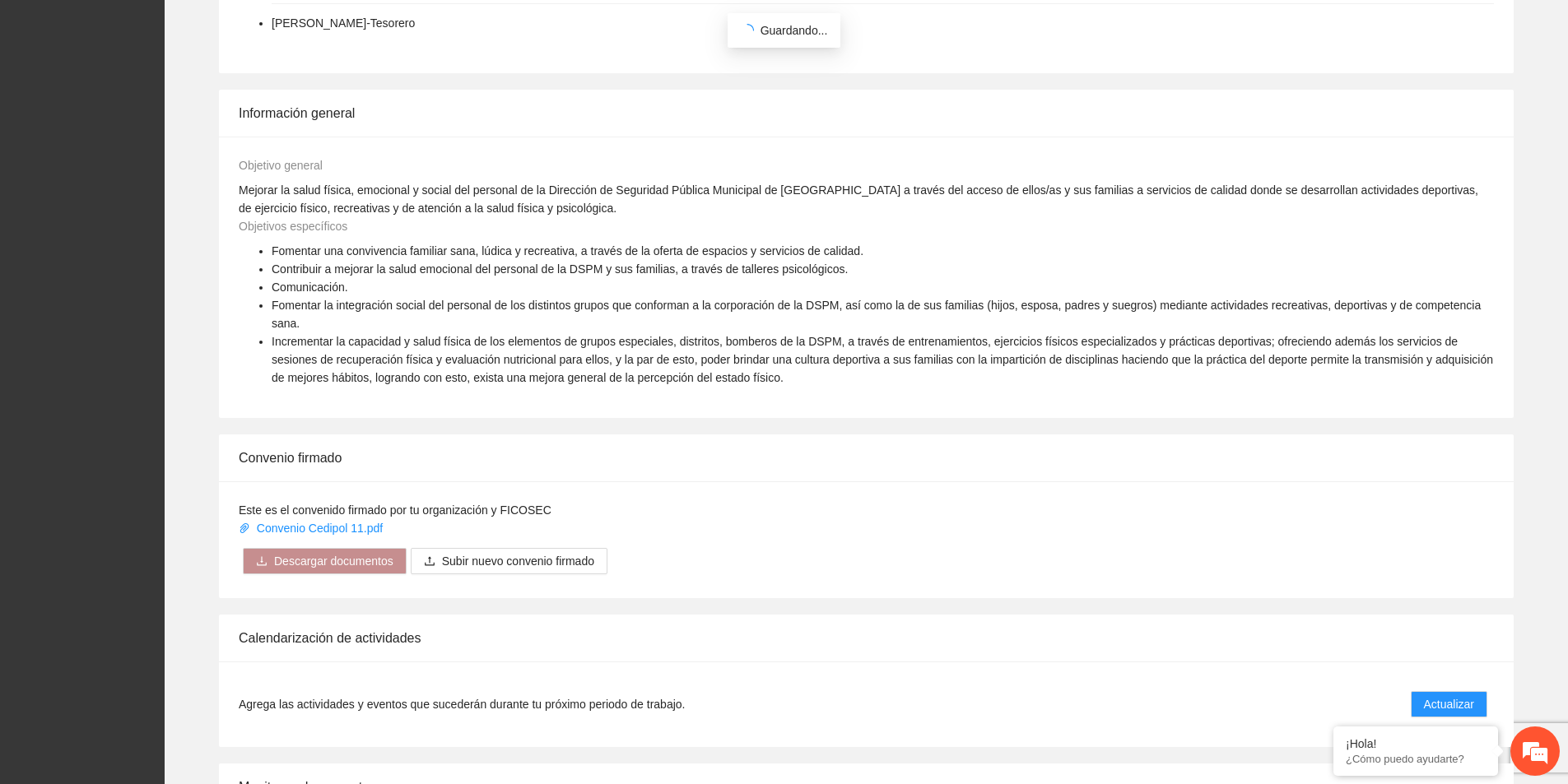
scroll to position [658, 0]
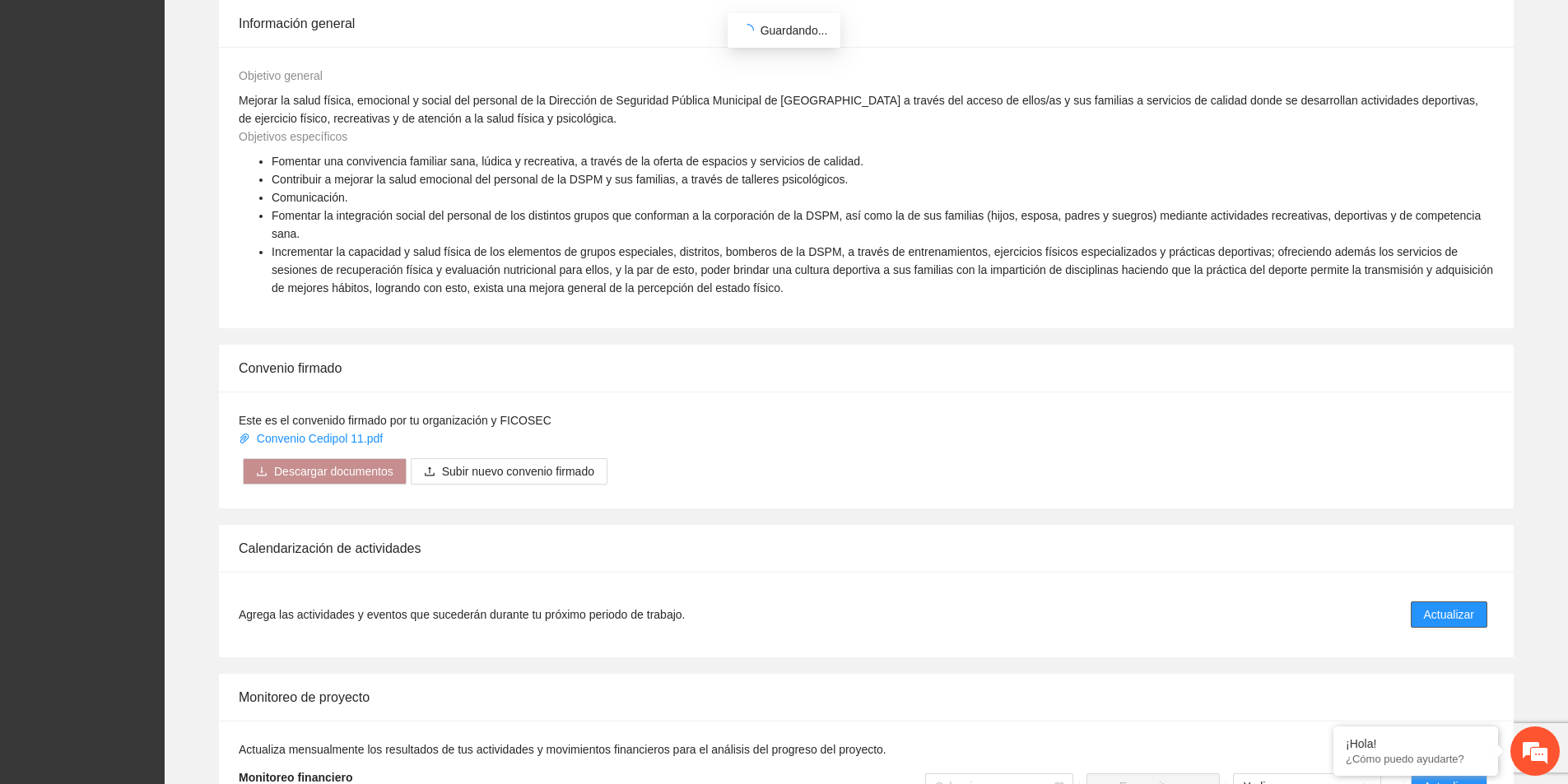
click at [1454, 606] on span "Actualizar" at bounding box center [1449, 615] width 51 height 19
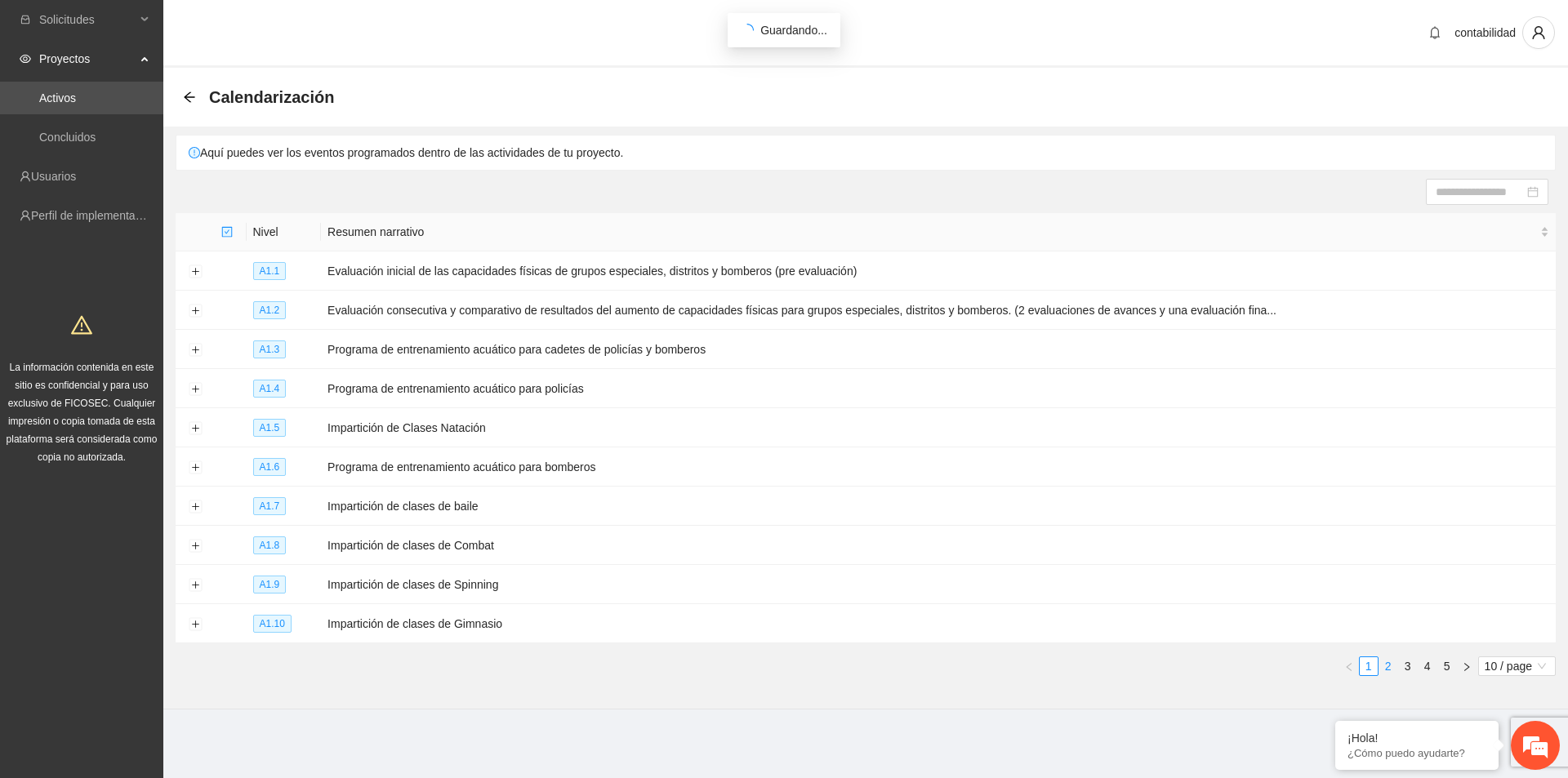
click at [1388, 661] on link "2" at bounding box center [1388, 666] width 18 height 18
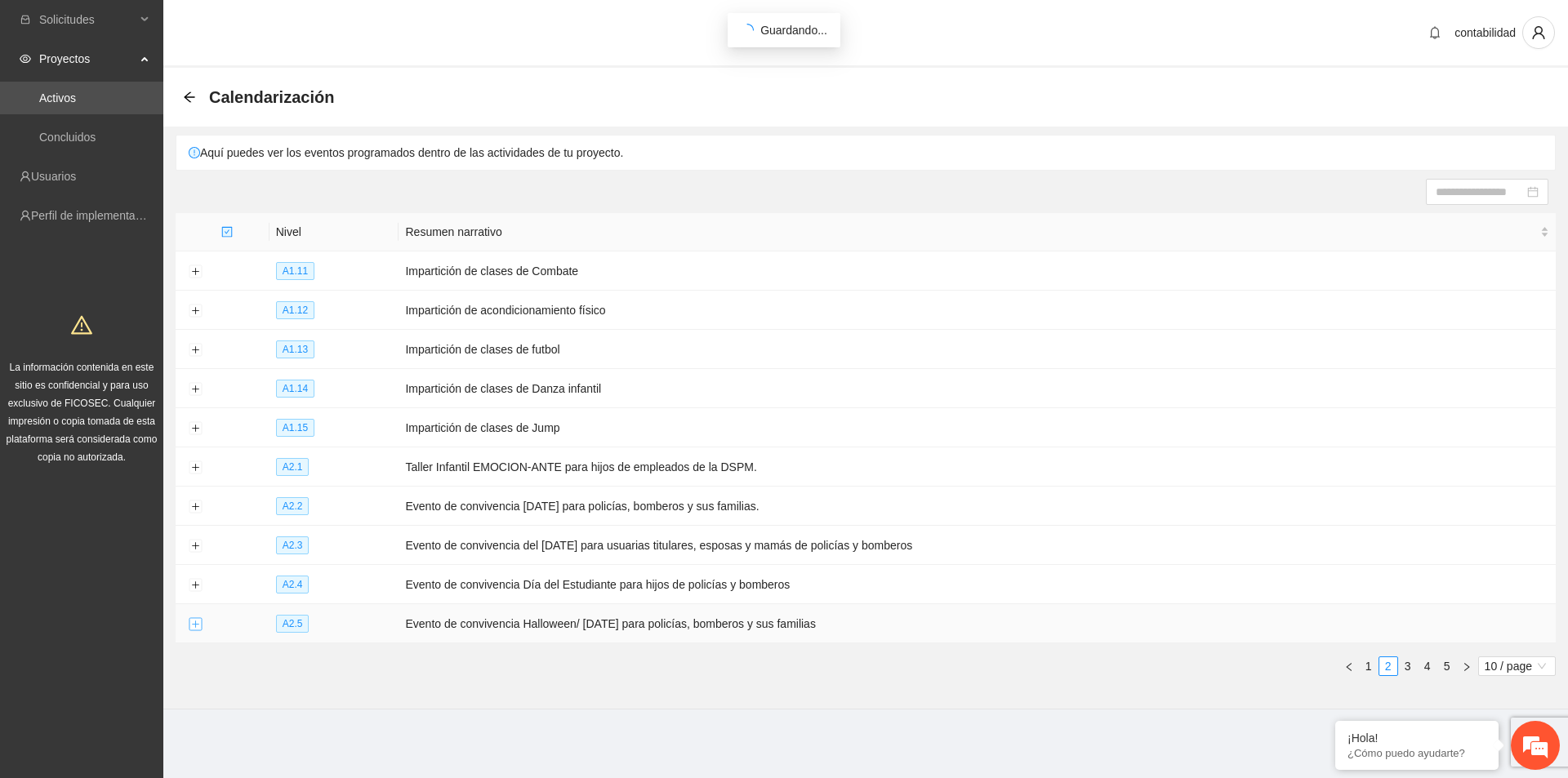
click at [198, 618] on button "Expand row" at bounding box center [195, 624] width 14 height 14
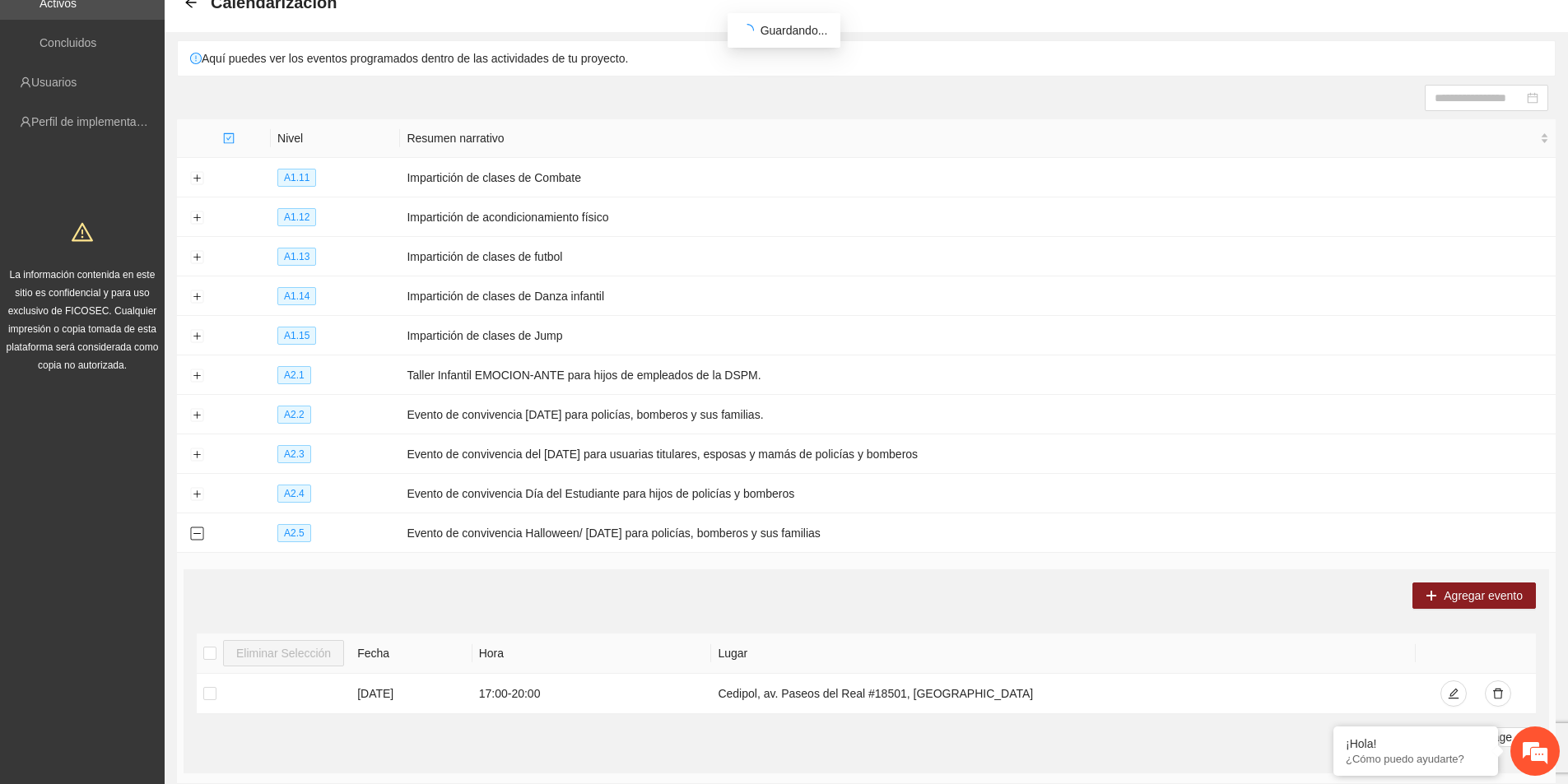
scroll to position [220, 0]
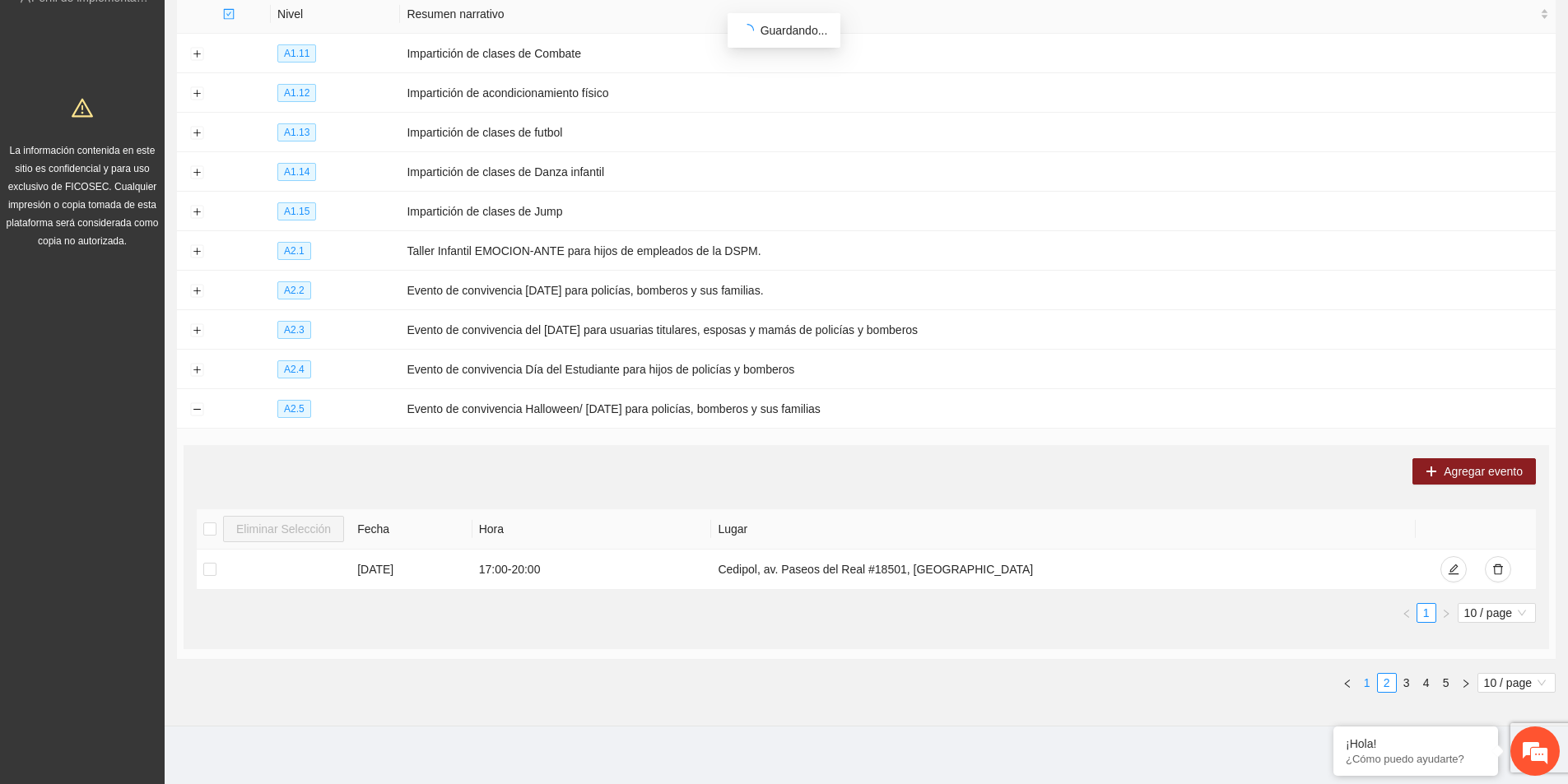
click at [1371, 675] on link "1" at bounding box center [1367, 683] width 19 height 19
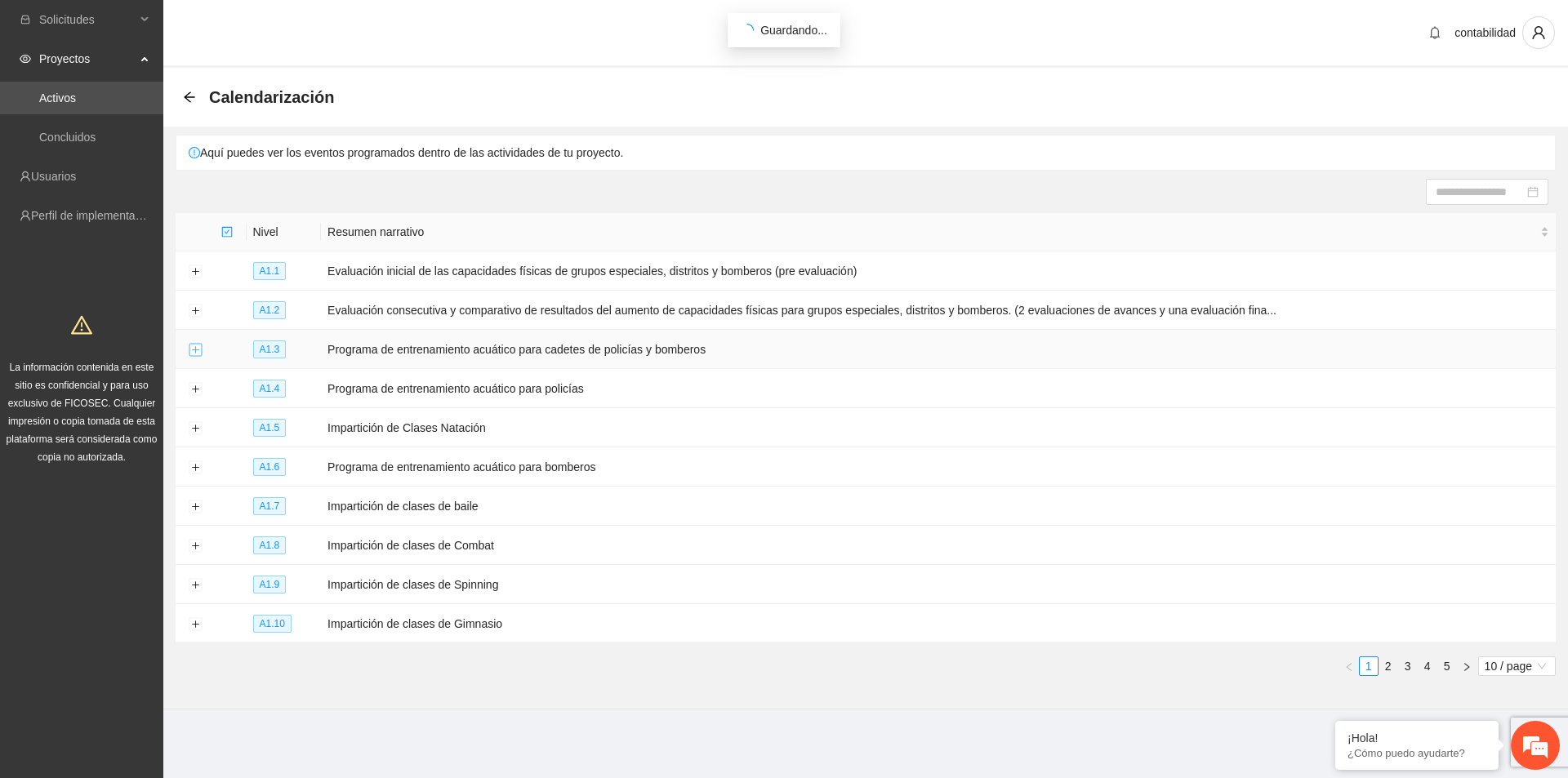
click at [193, 351] on button "Expand row" at bounding box center [195, 351] width 14 height 14
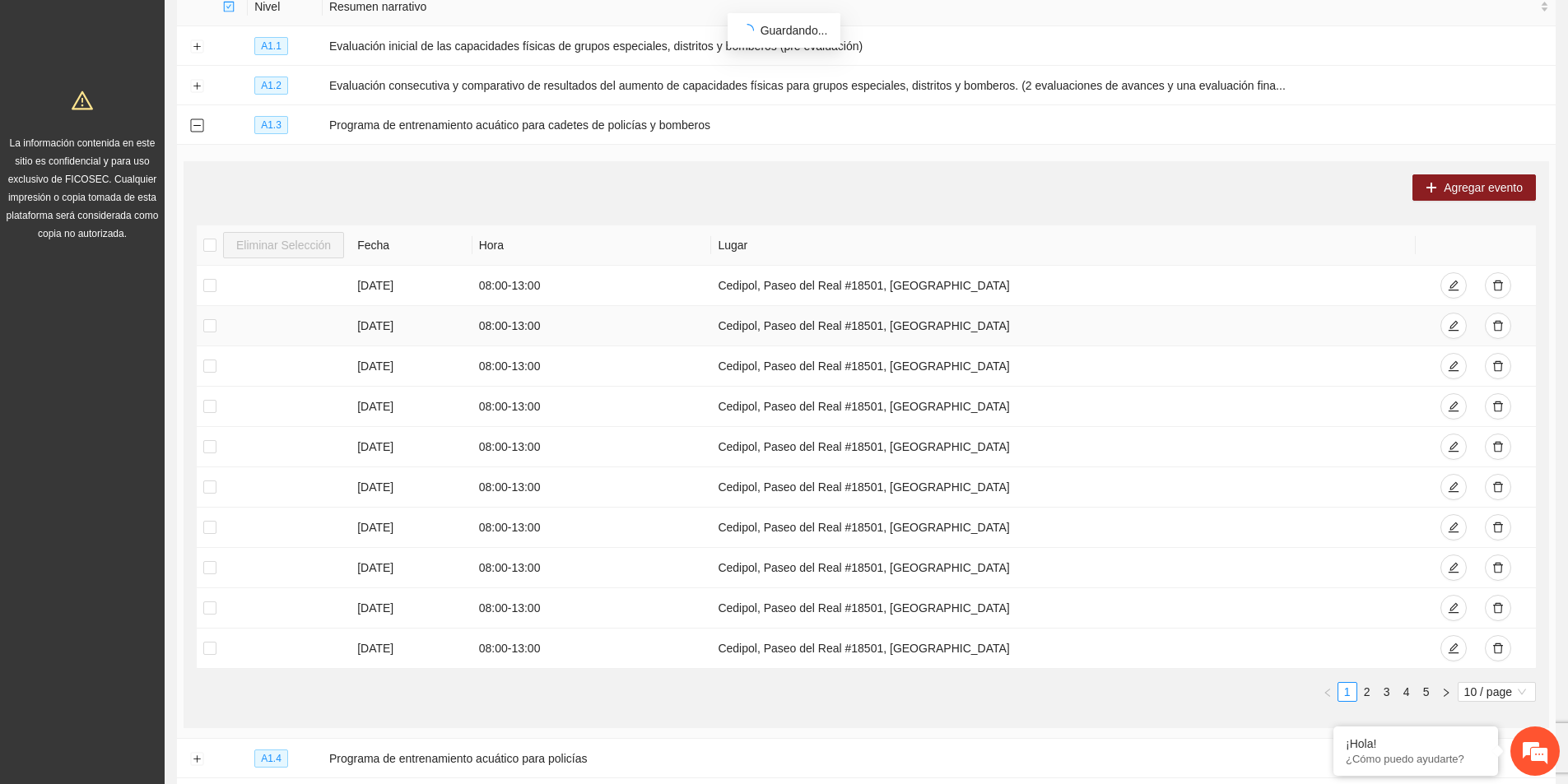
scroll to position [246, 0]
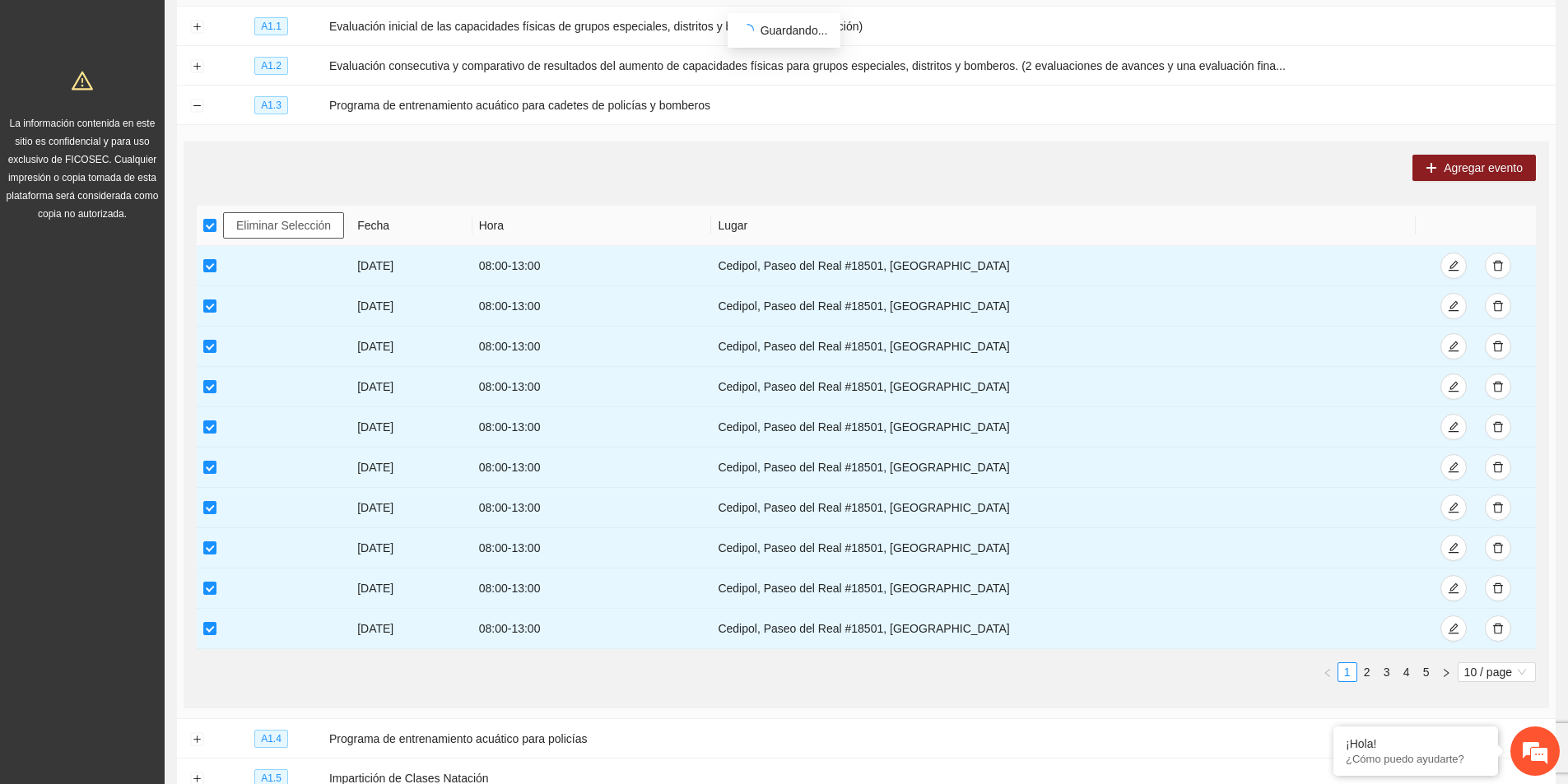
click at [284, 221] on span "Eliminar Selección" at bounding box center [283, 225] width 95 height 19
click at [1374, 673] on link "2" at bounding box center [1367, 672] width 19 height 19
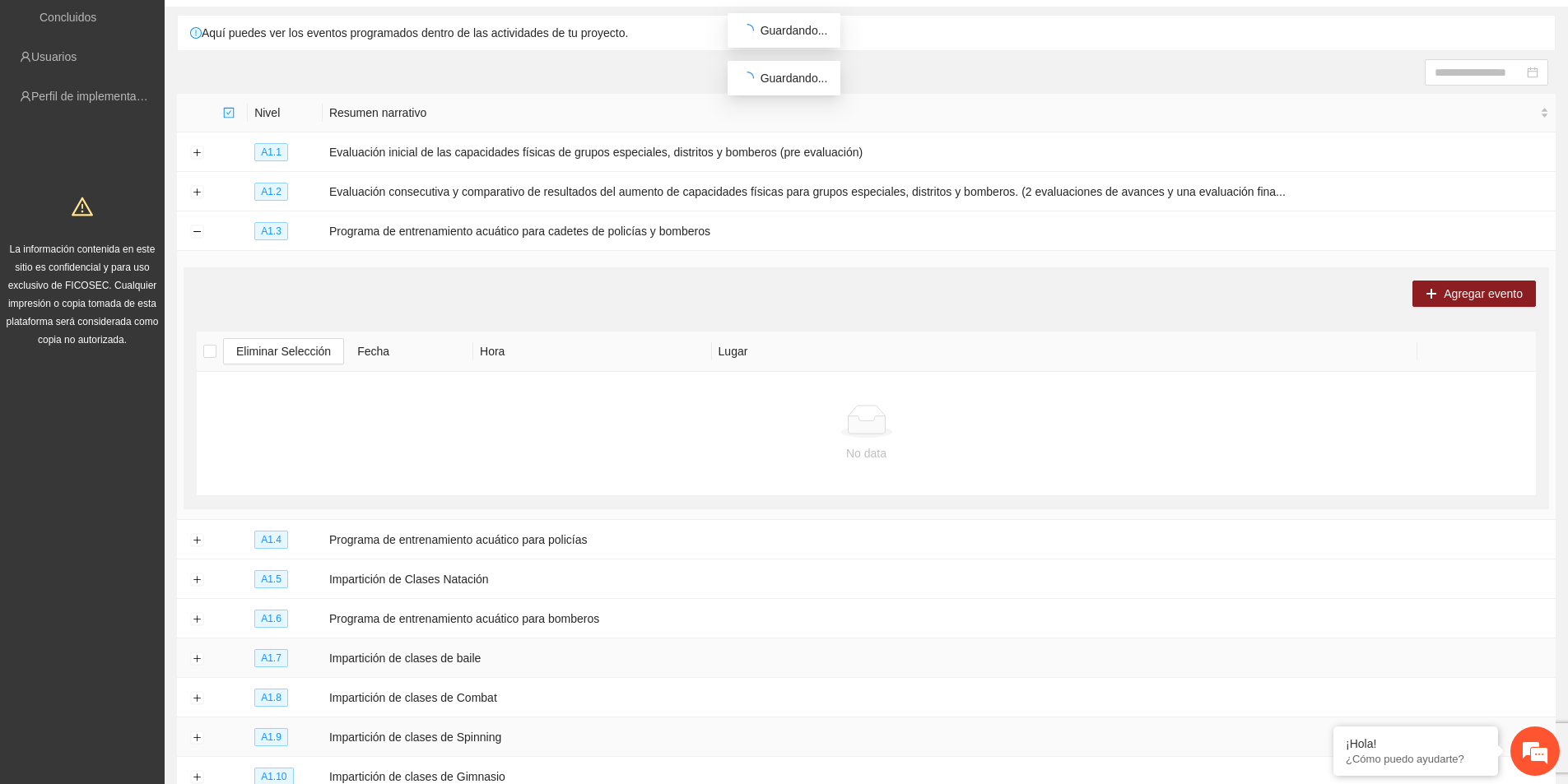
scroll to position [0, 0]
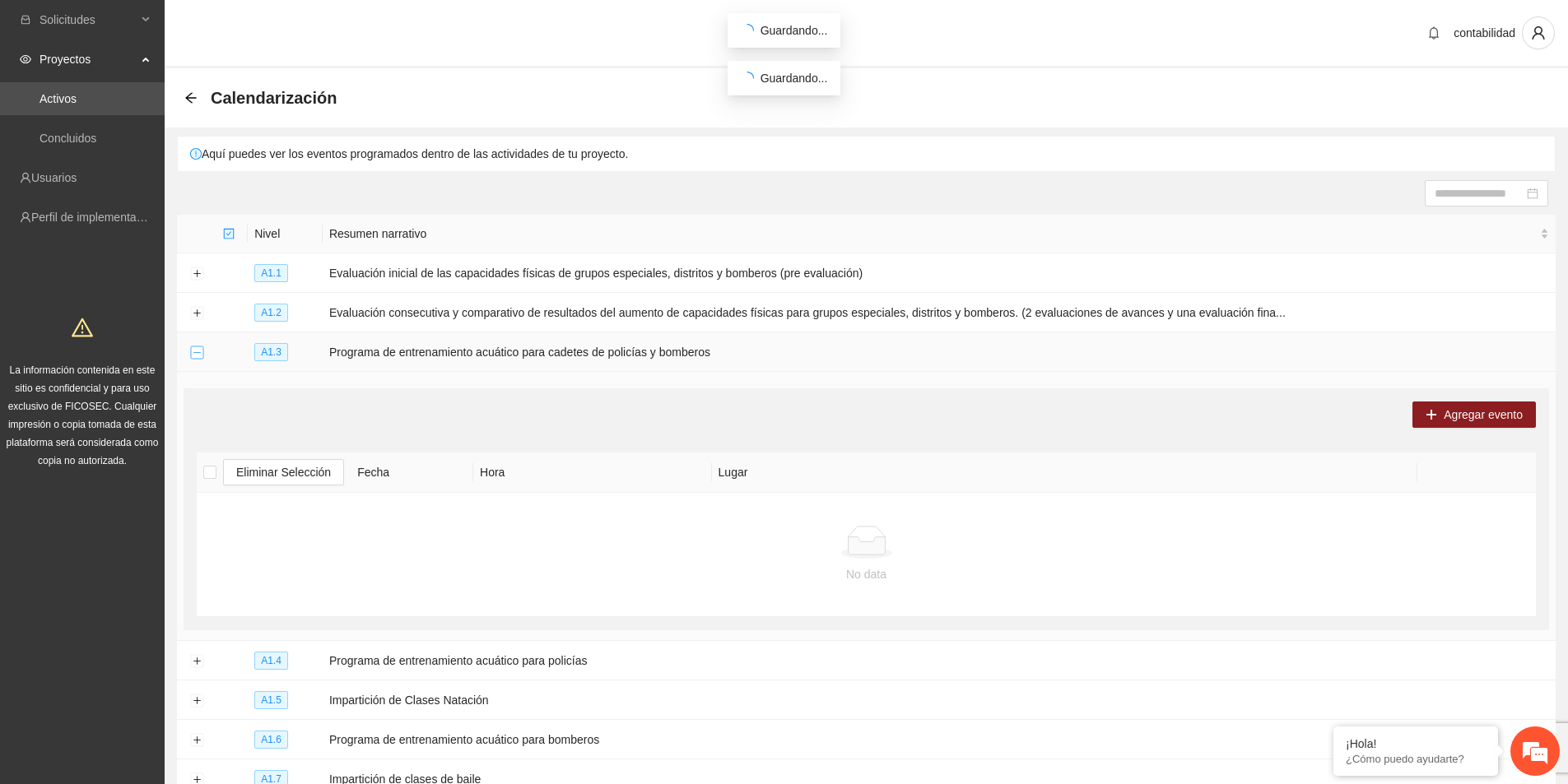
click at [200, 351] on button "Collapse row" at bounding box center [197, 354] width 14 height 14
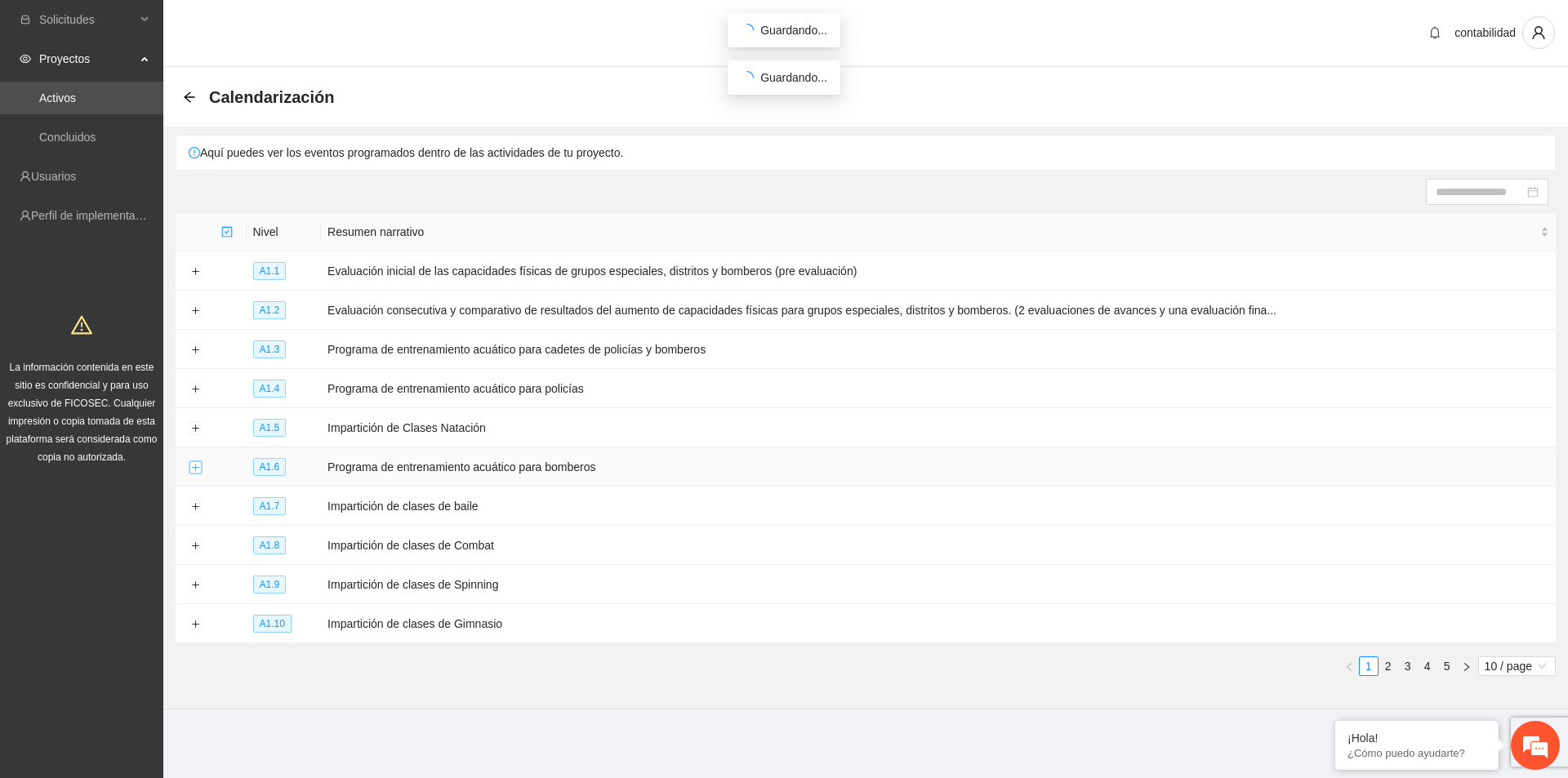
click at [198, 463] on button "Expand row" at bounding box center [195, 468] width 14 height 14
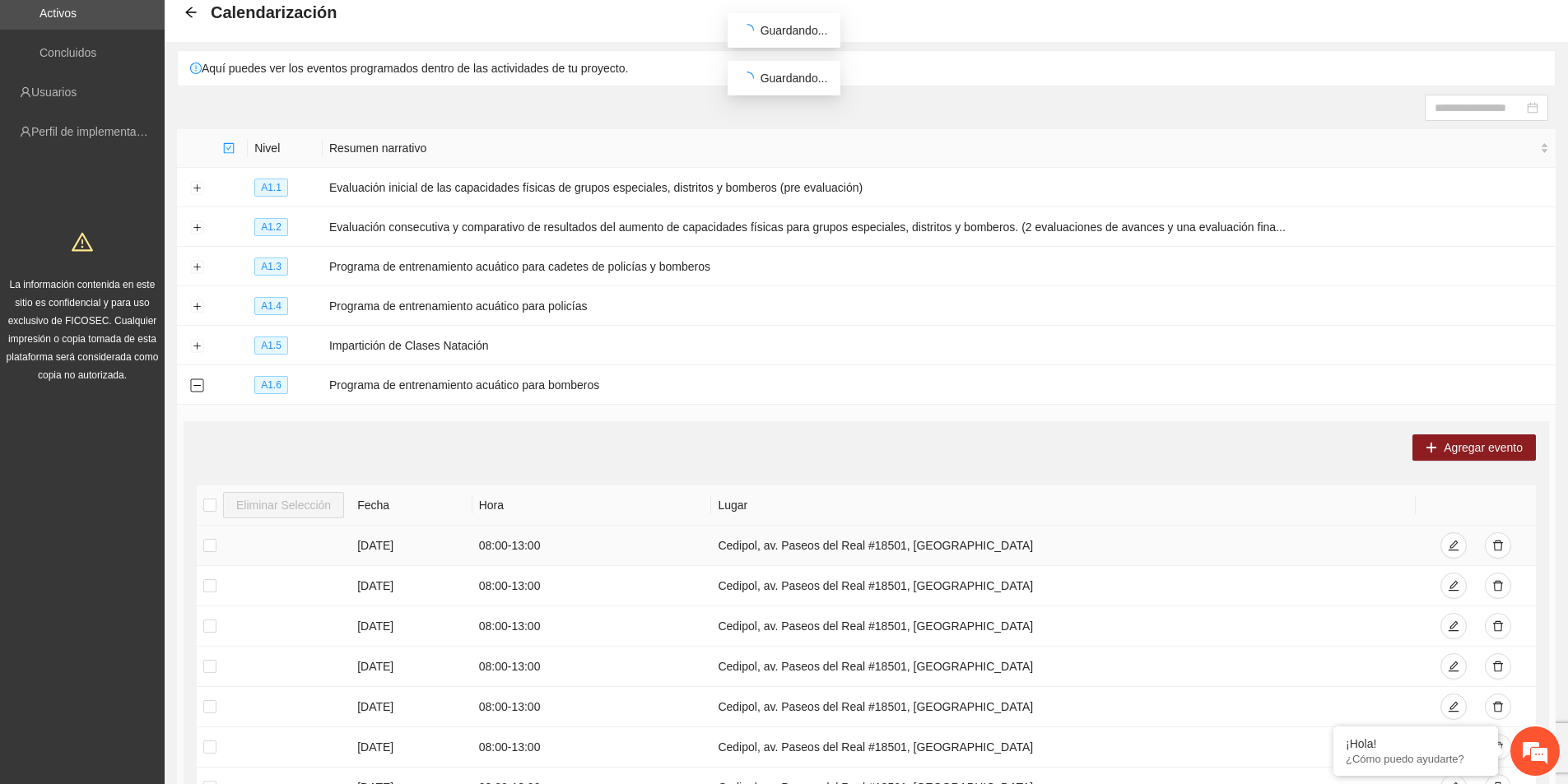
scroll to position [329, 0]
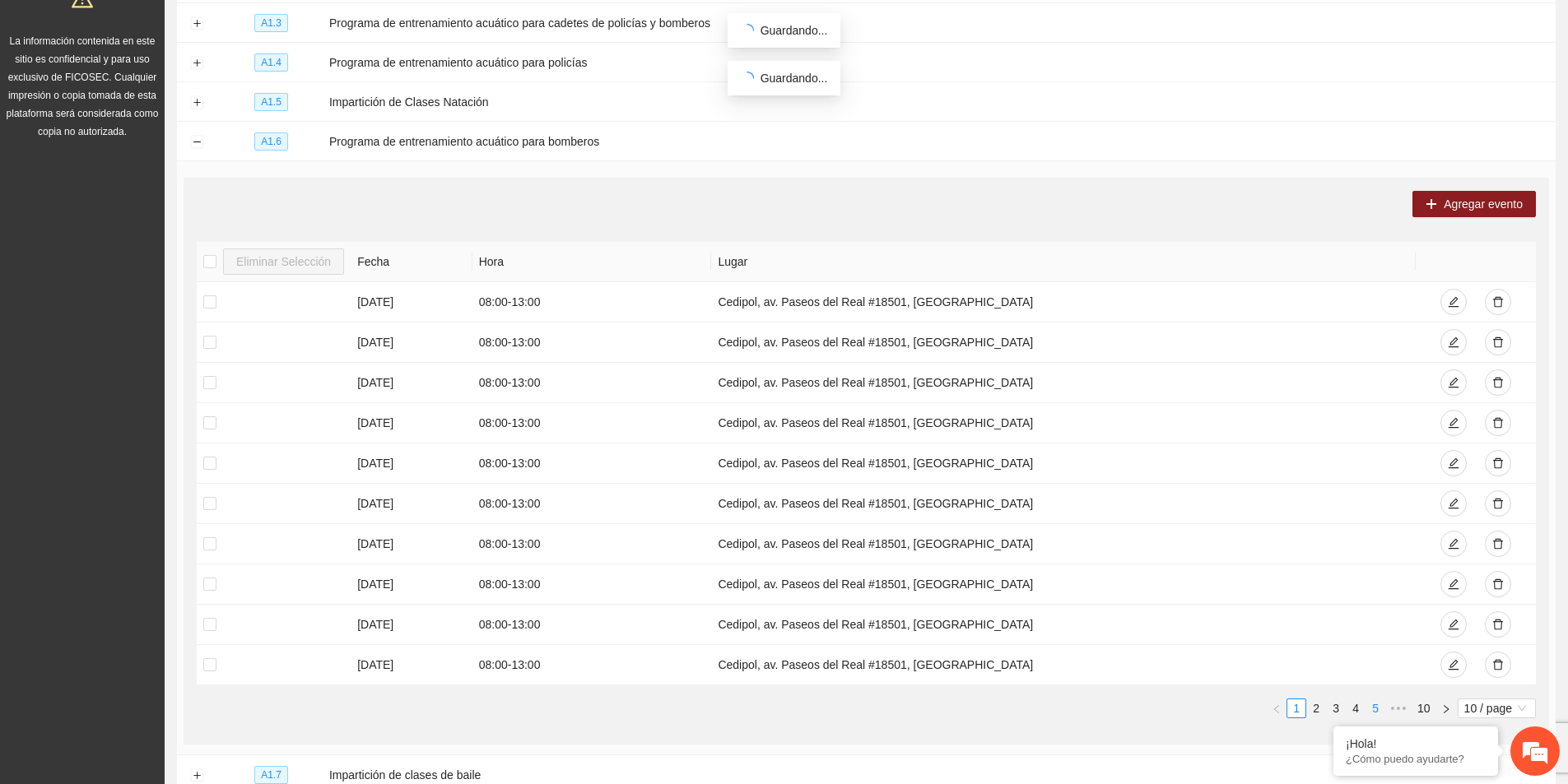
click at [1376, 712] on link "5" at bounding box center [1375, 708] width 19 height 19
click at [1374, 702] on link "7" at bounding box center [1375, 708] width 19 height 19
click at [1382, 702] on link "8" at bounding box center [1382, 708] width 19 height 19
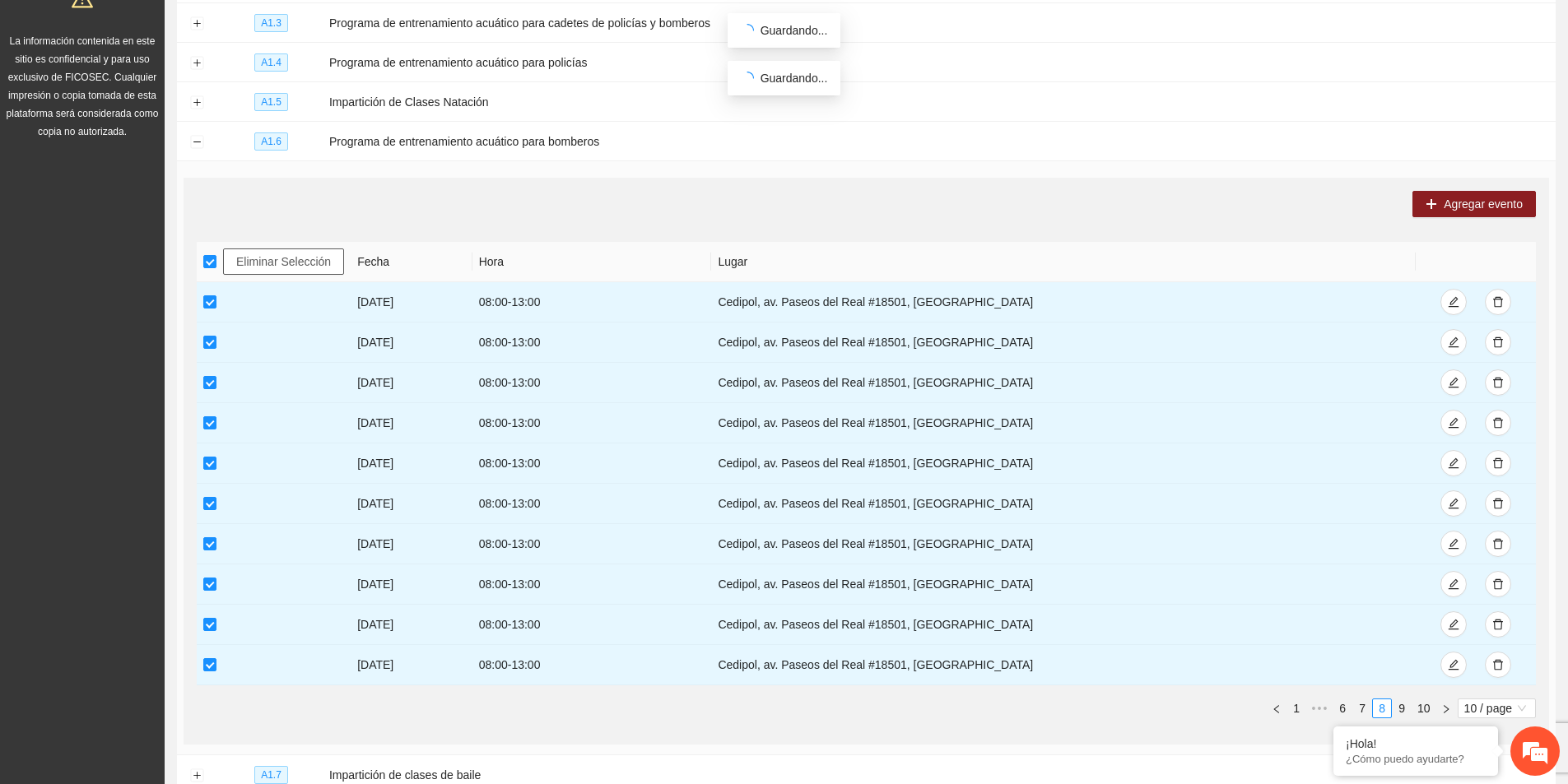
click at [267, 252] on span "Eliminar Selección" at bounding box center [283, 261] width 95 height 19
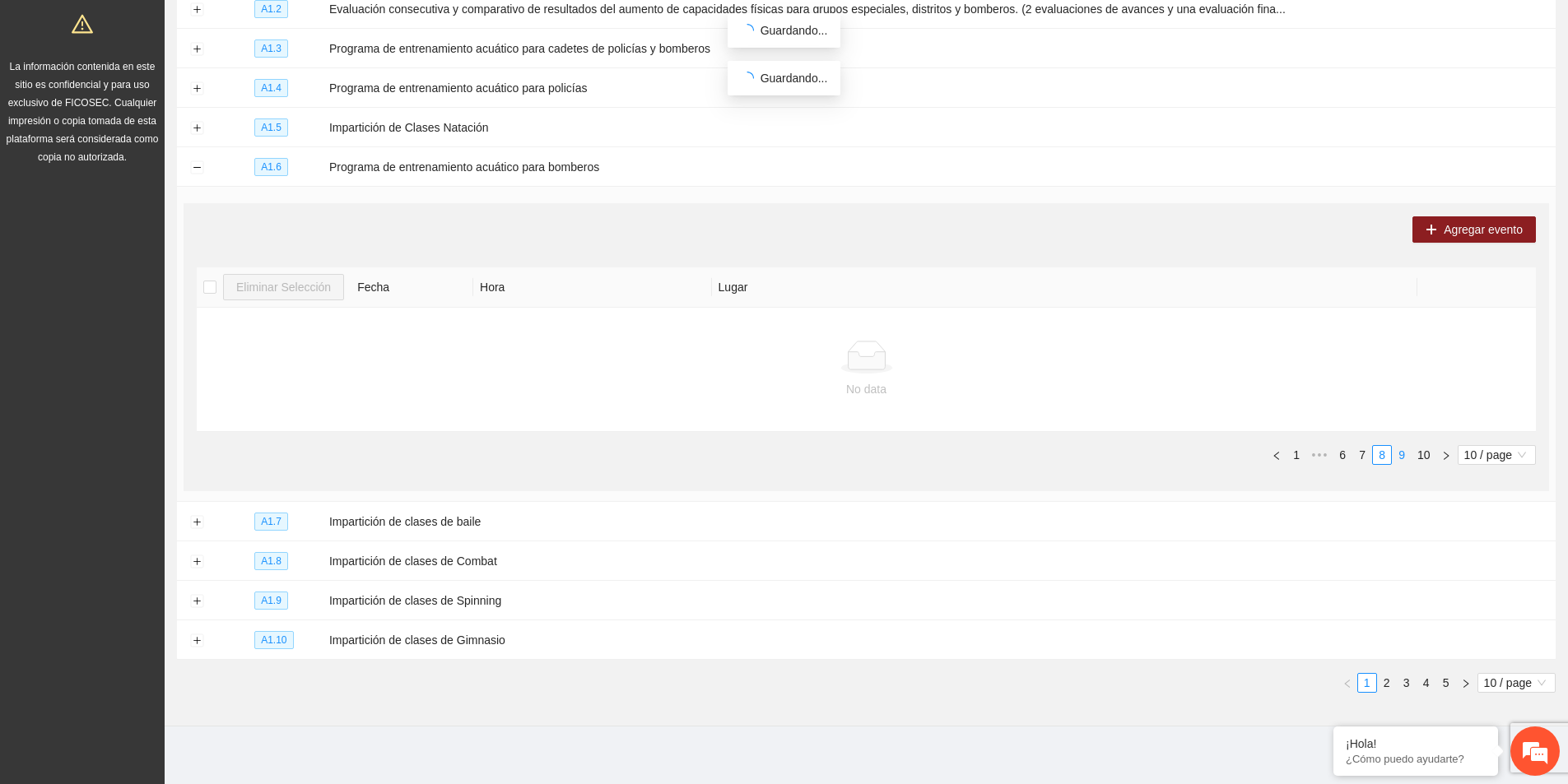
click at [1402, 449] on link "9" at bounding box center [1401, 455] width 19 height 19
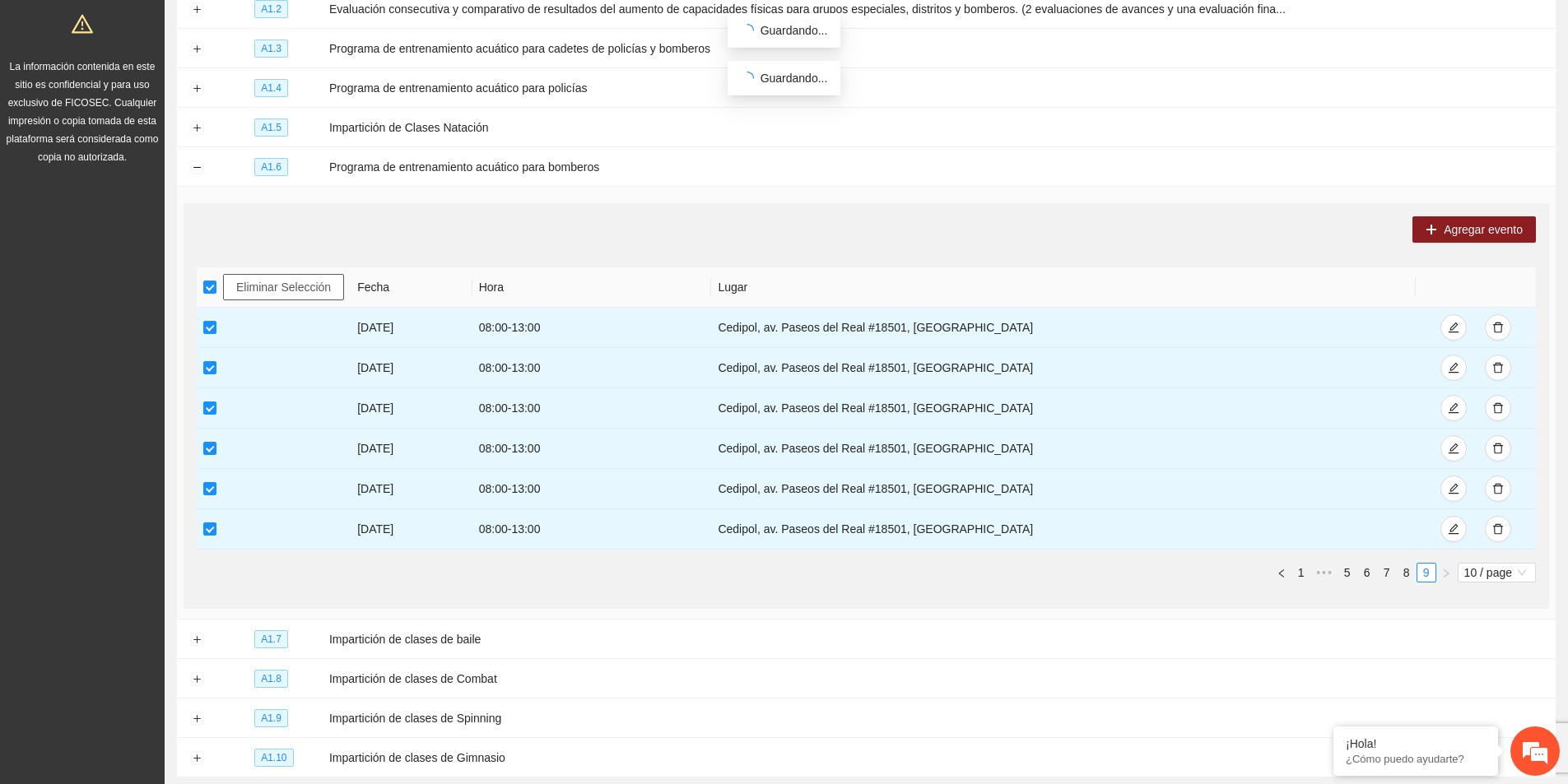
click at [310, 288] on span "Eliminar Selección" at bounding box center [283, 286] width 95 height 19
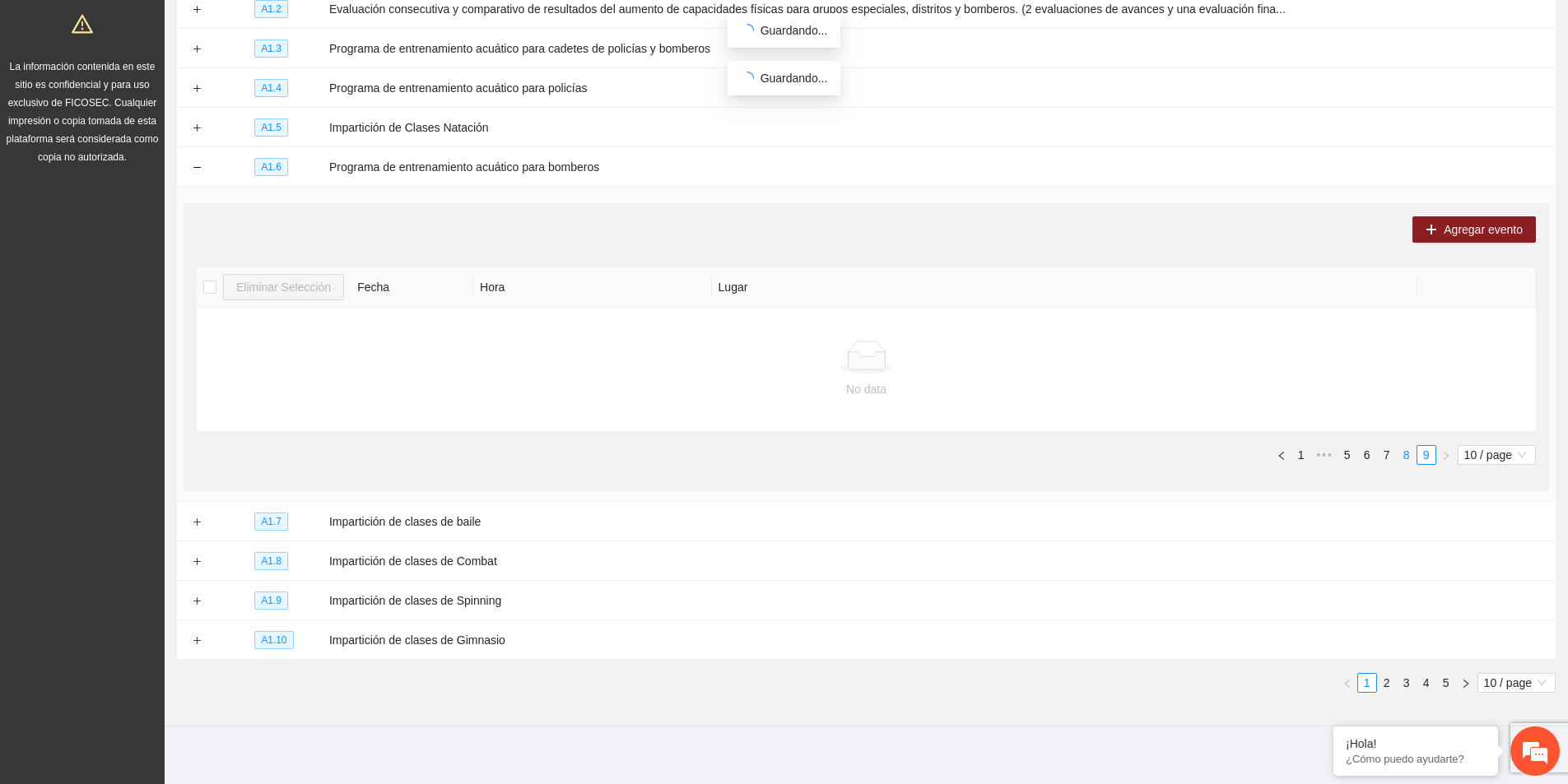
click at [1401, 450] on link "8" at bounding box center [1406, 455] width 19 height 19
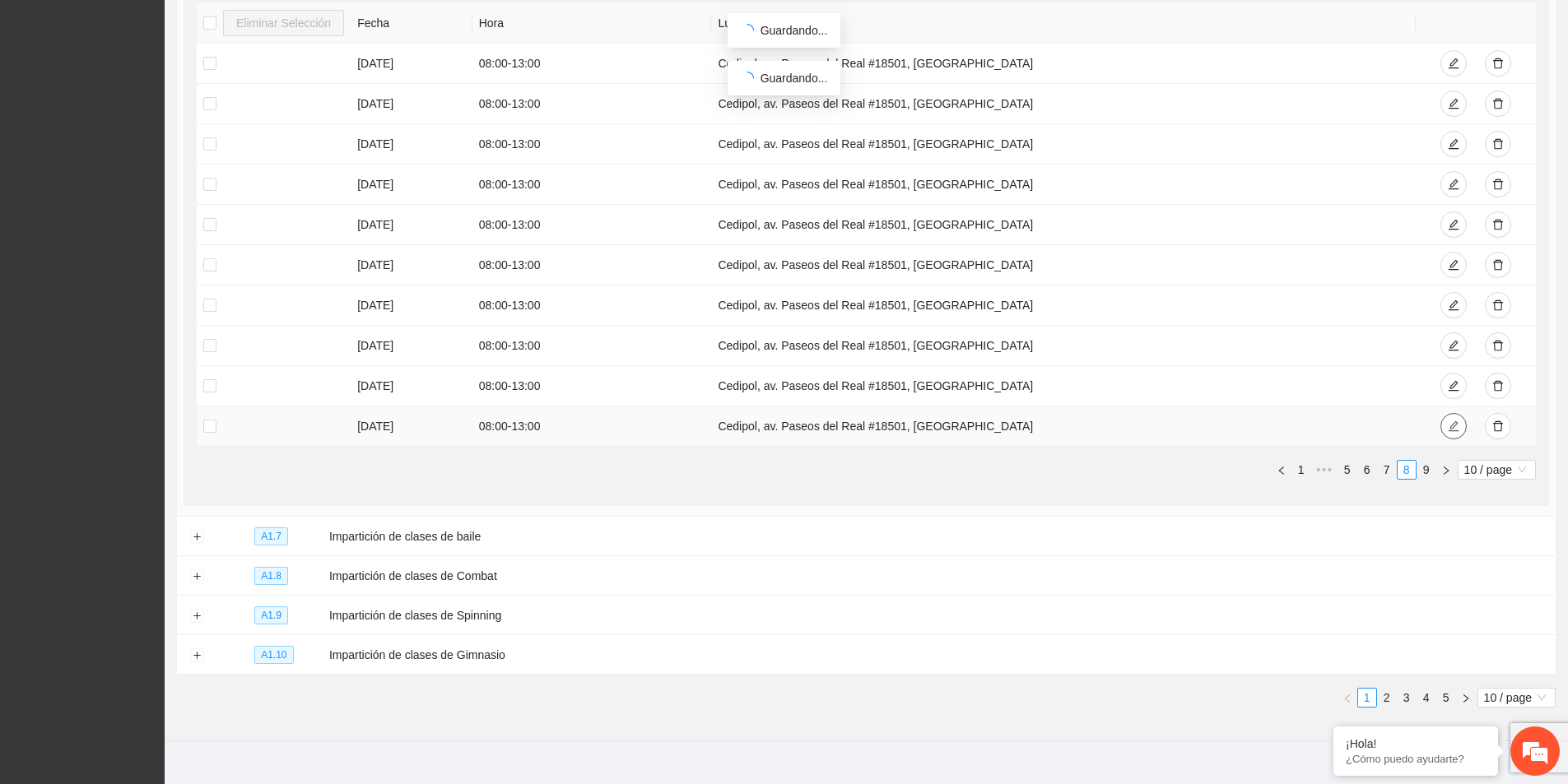
scroll to position [582, 0]
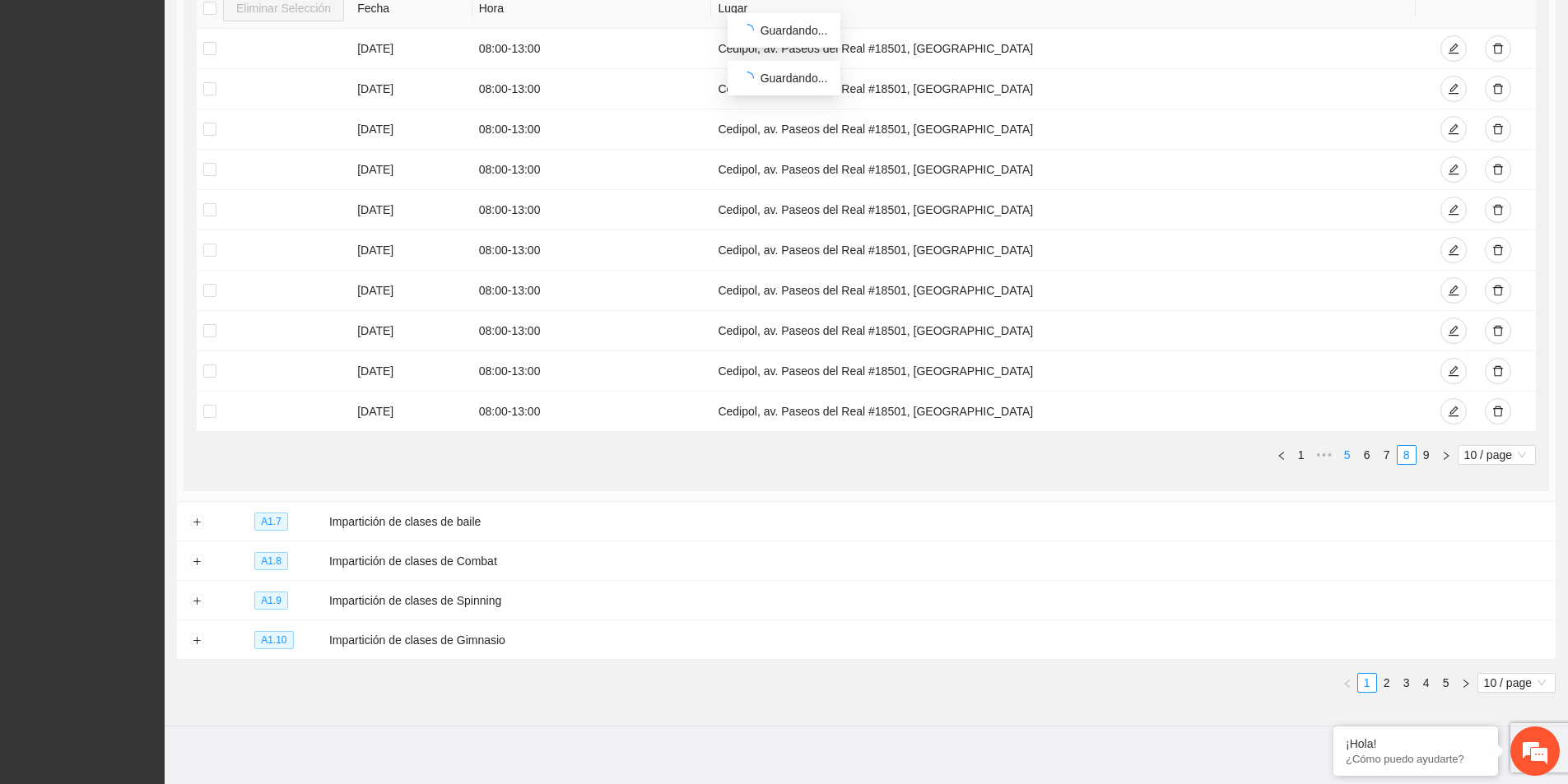
click at [1351, 456] on link "5" at bounding box center [1347, 455] width 19 height 19
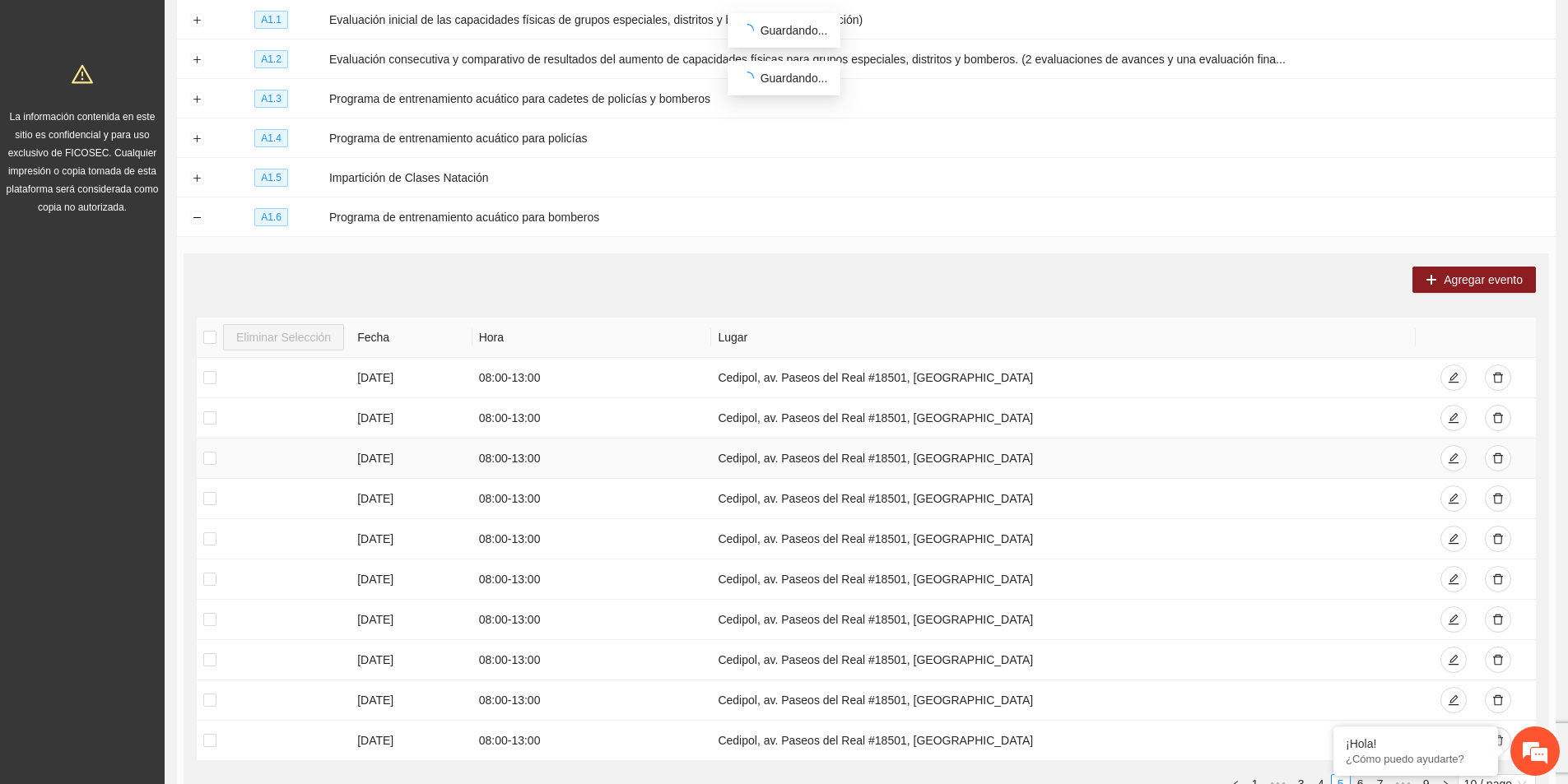
scroll to position [0, 0]
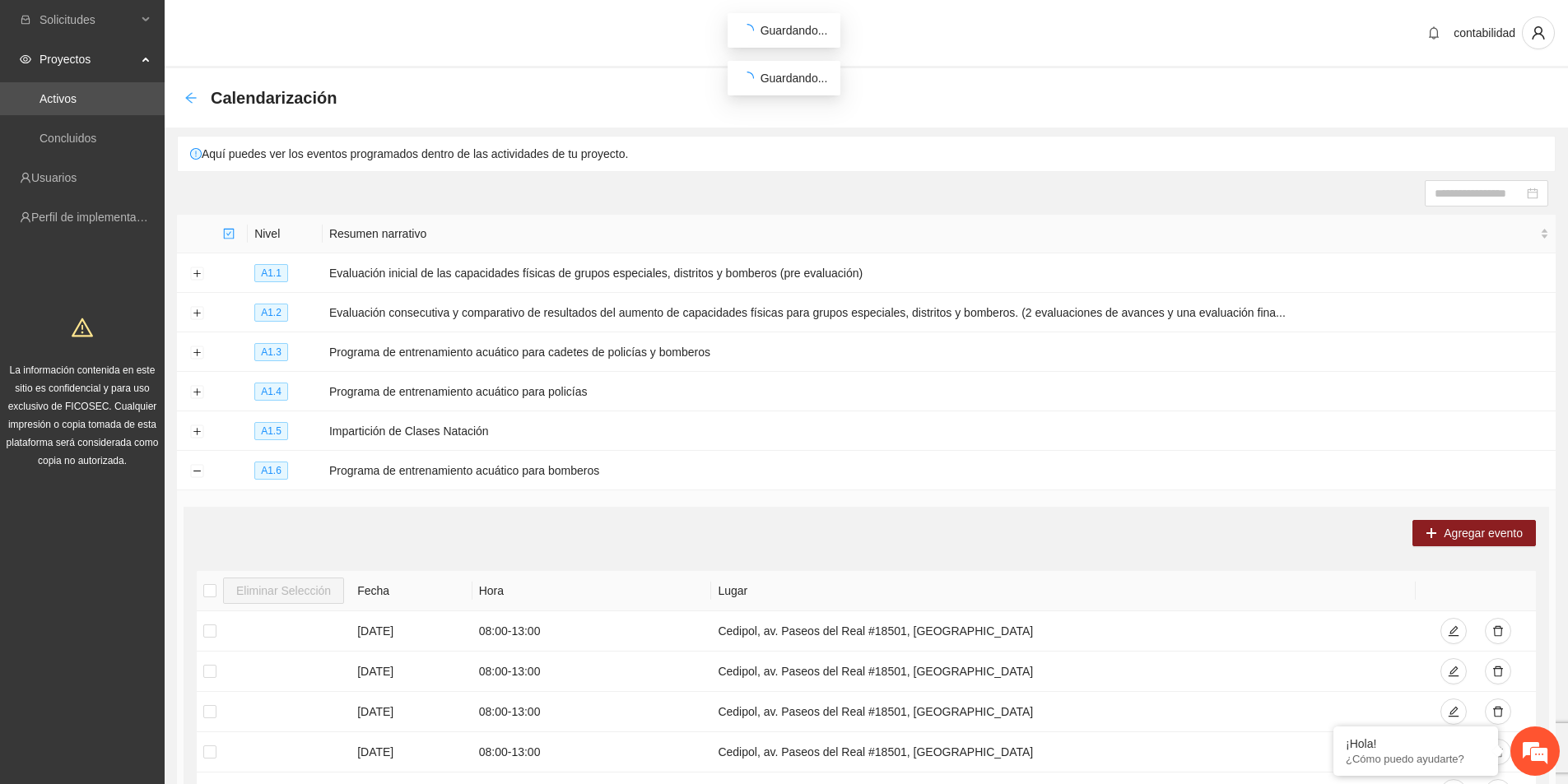
click at [194, 95] on icon "arrow-left" at bounding box center [191, 98] width 14 height 14
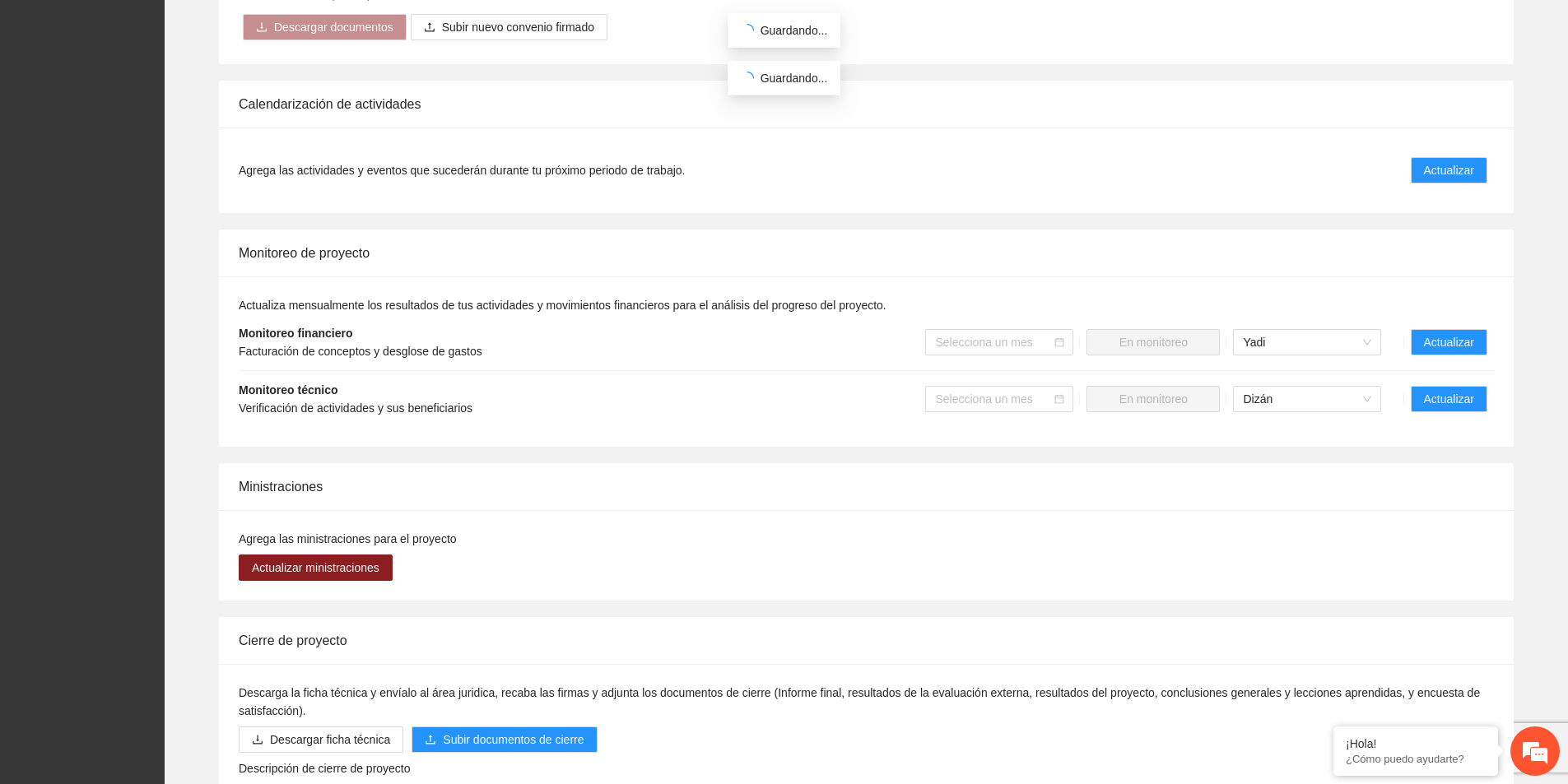
scroll to position [979, 0]
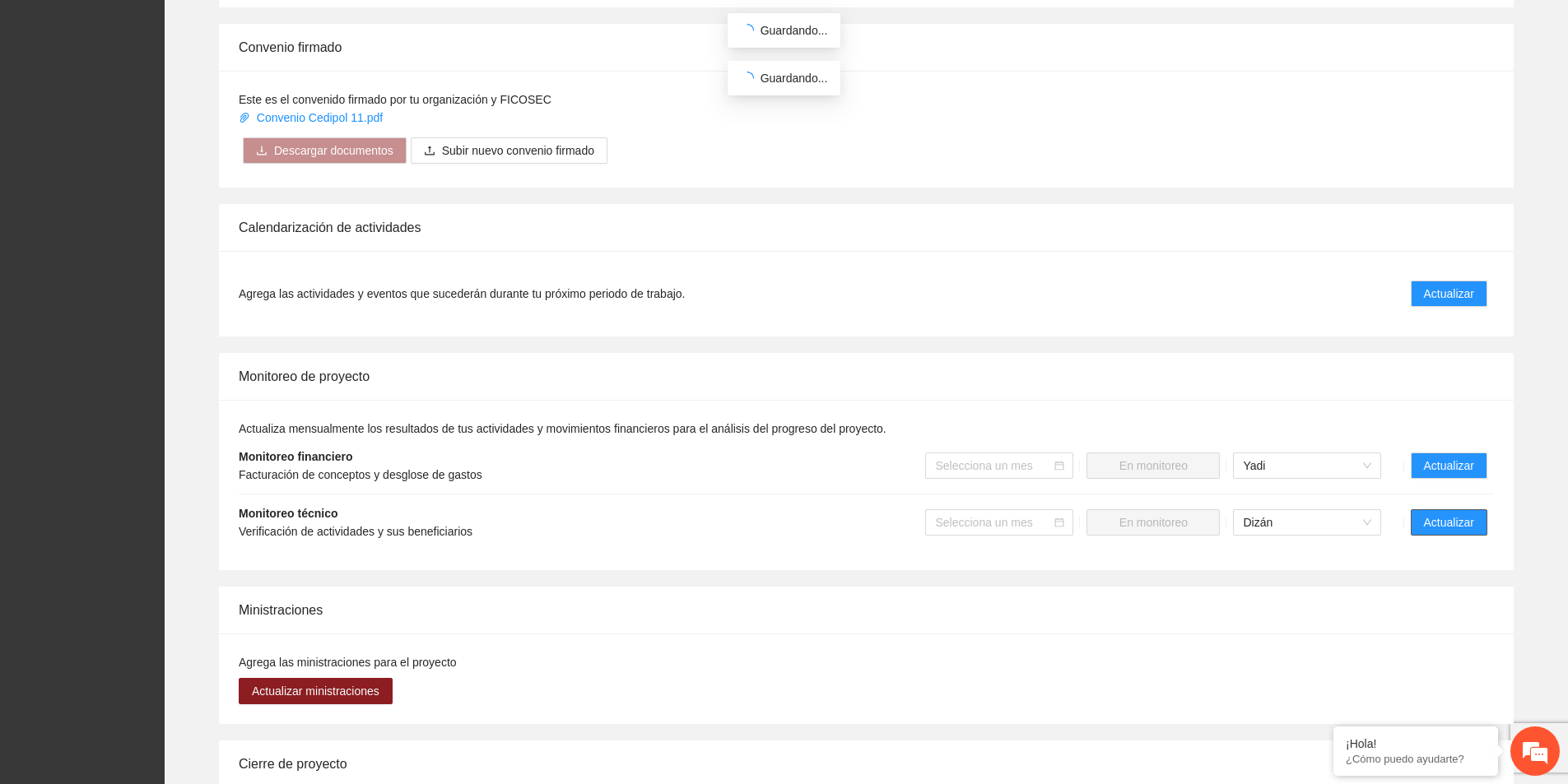
click at [1472, 513] on span "Actualizar" at bounding box center [1449, 522] width 51 height 19
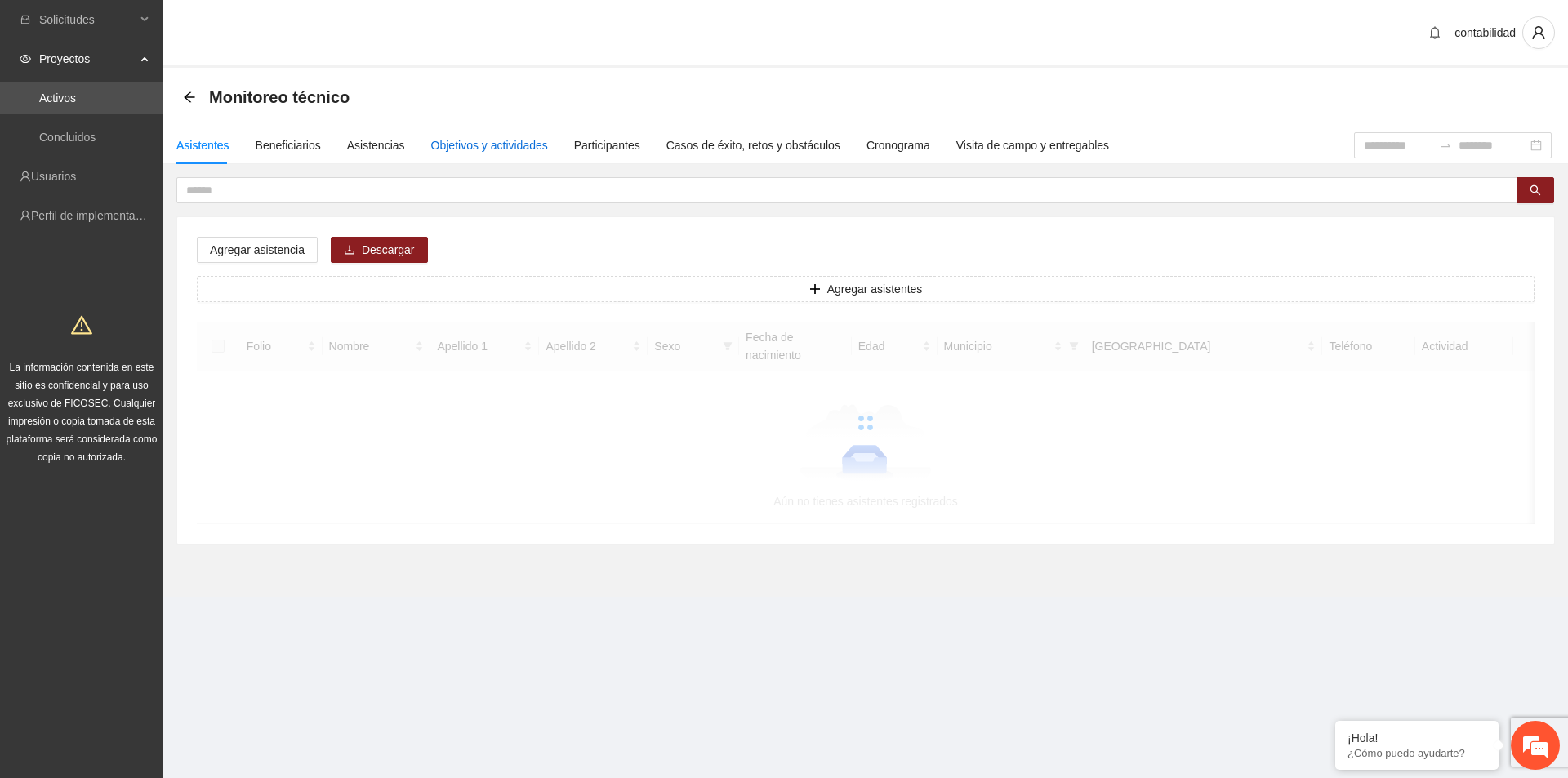
click at [507, 141] on div "Objetivos y actividades" at bounding box center [489, 145] width 117 height 18
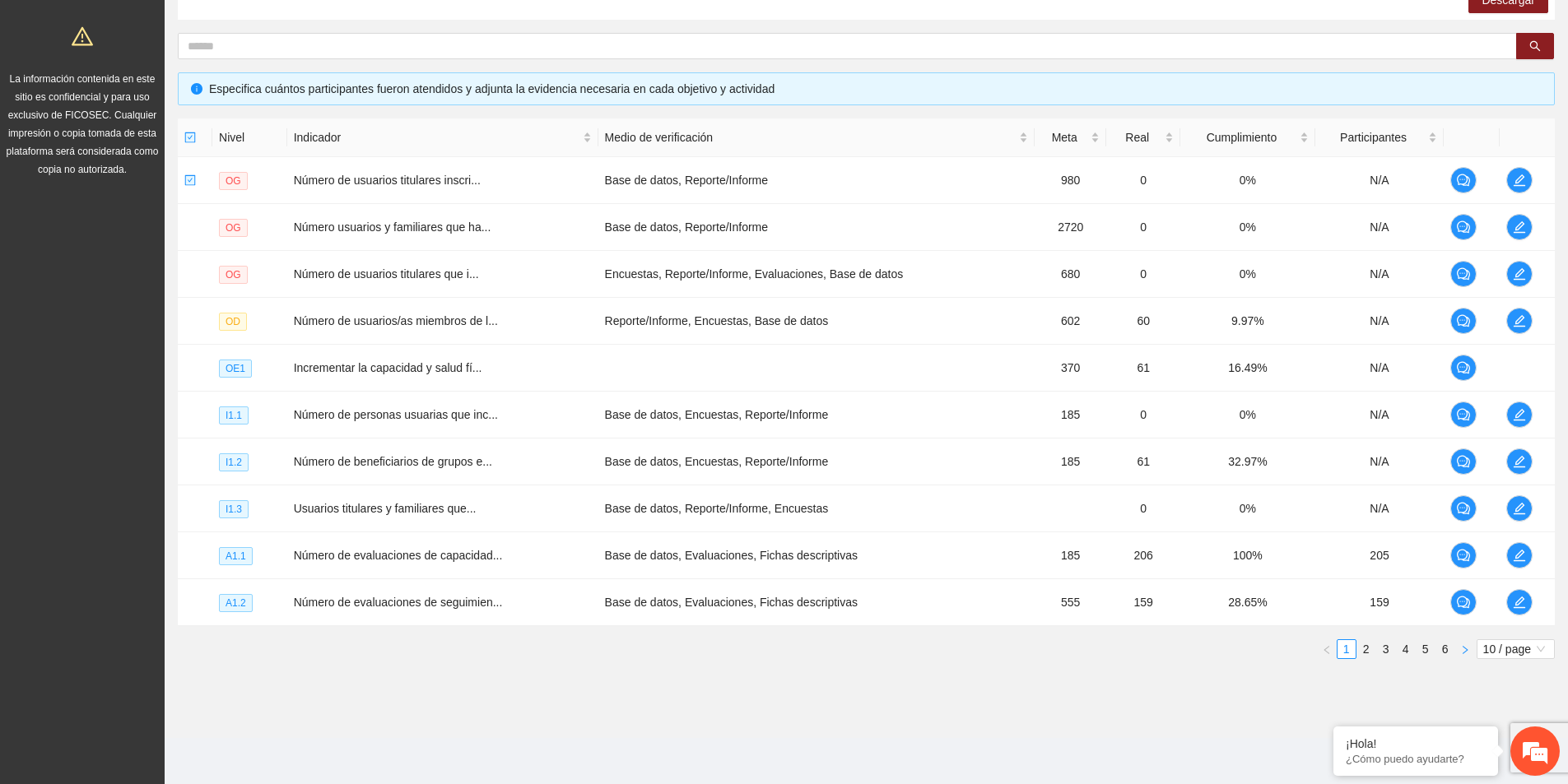
click at [1455, 654] on button "button" at bounding box center [1465, 649] width 19 height 19
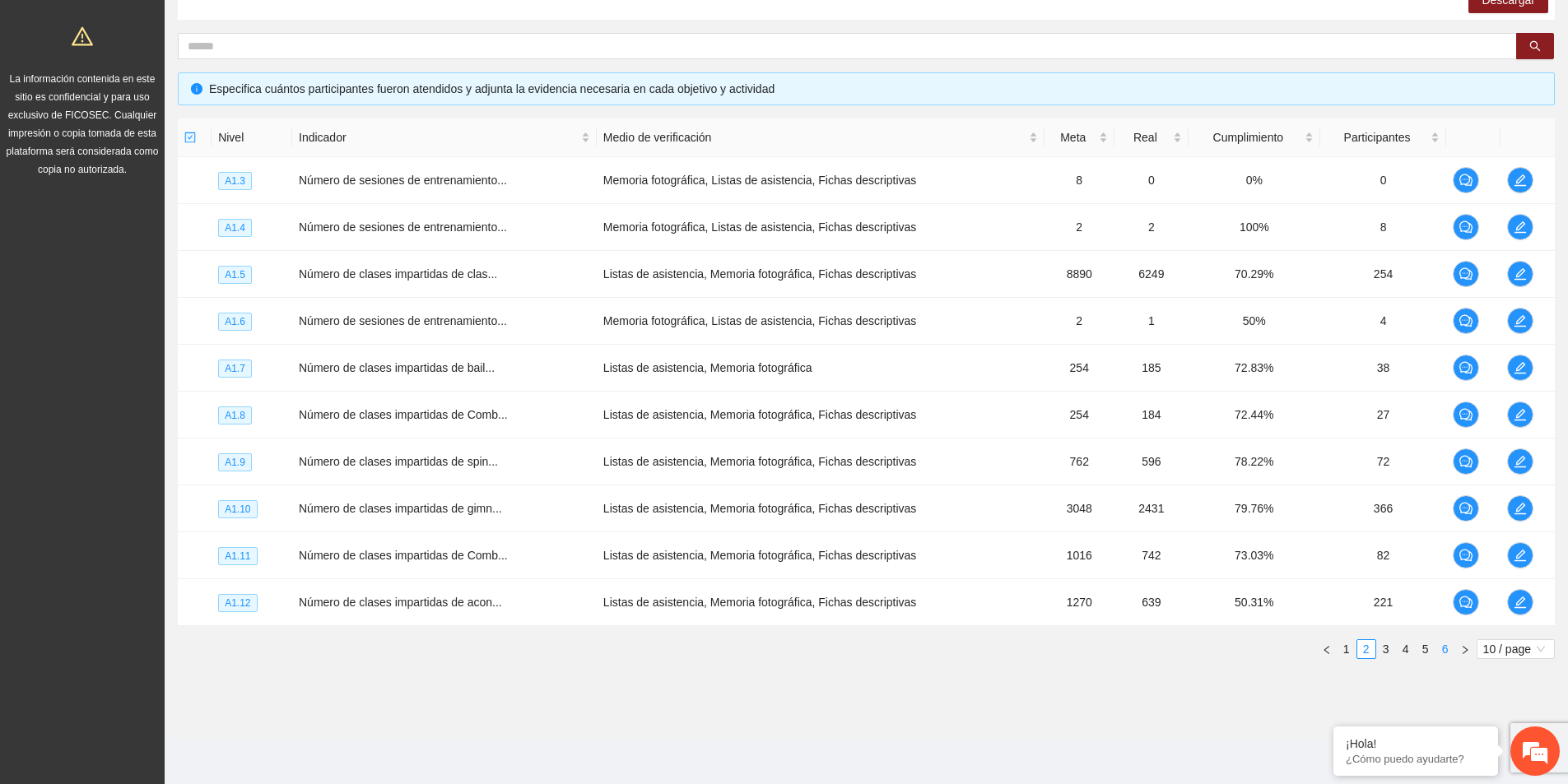
click at [1445, 653] on link "6" at bounding box center [1445, 649] width 19 height 19
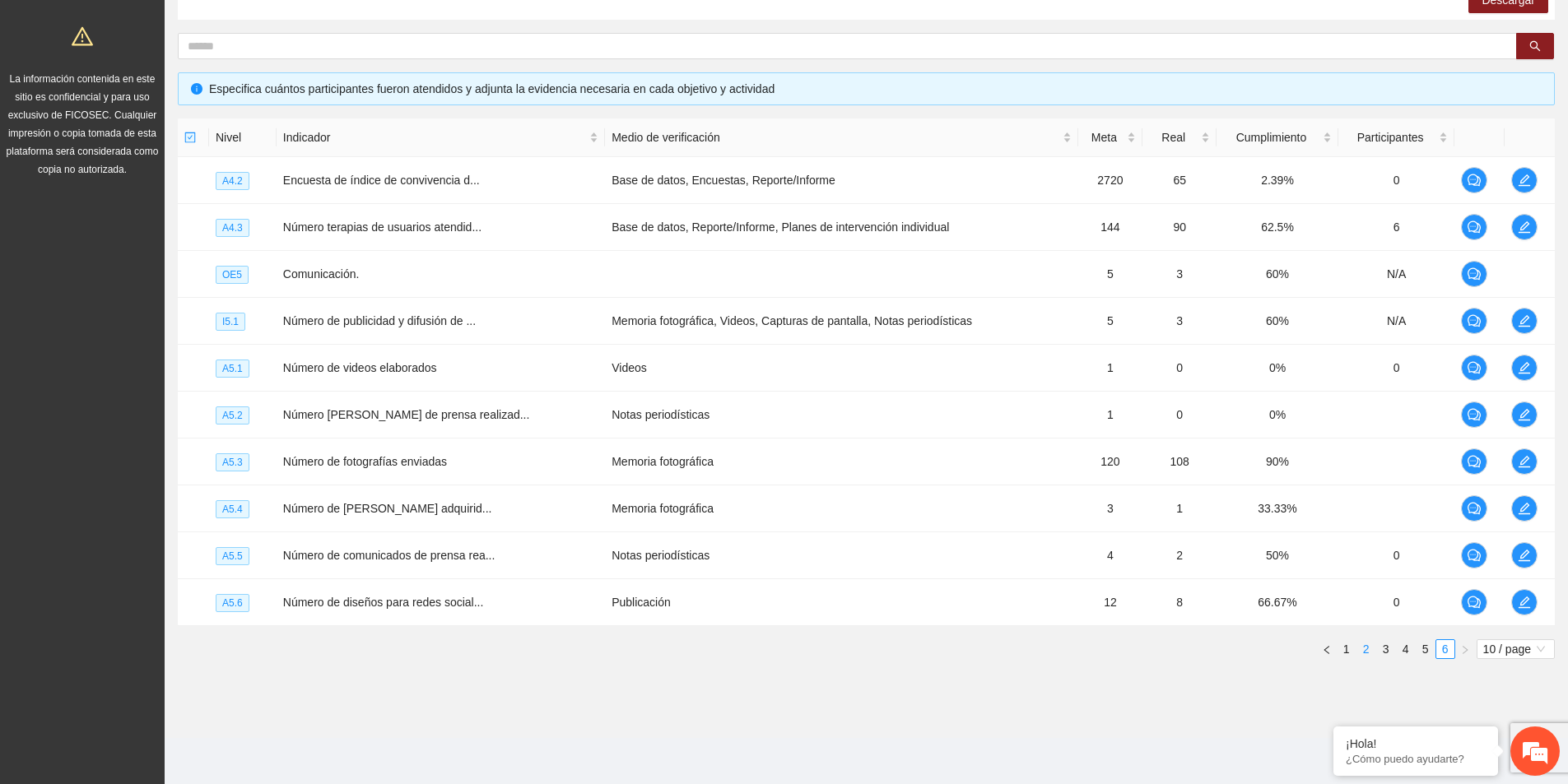
click at [1372, 654] on link "2" at bounding box center [1366, 649] width 19 height 19
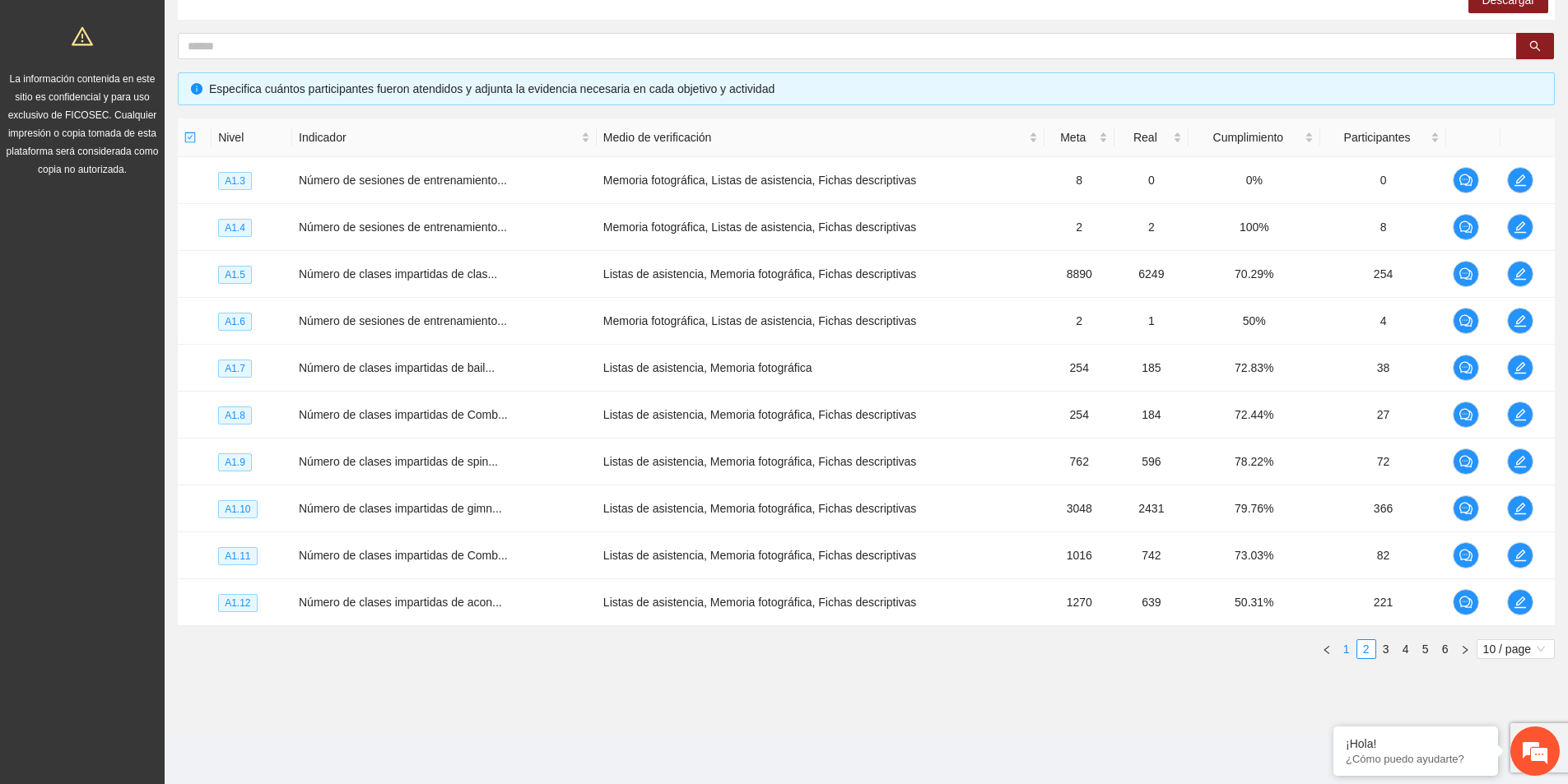
click at [1343, 653] on link "1" at bounding box center [1346, 649] width 19 height 19
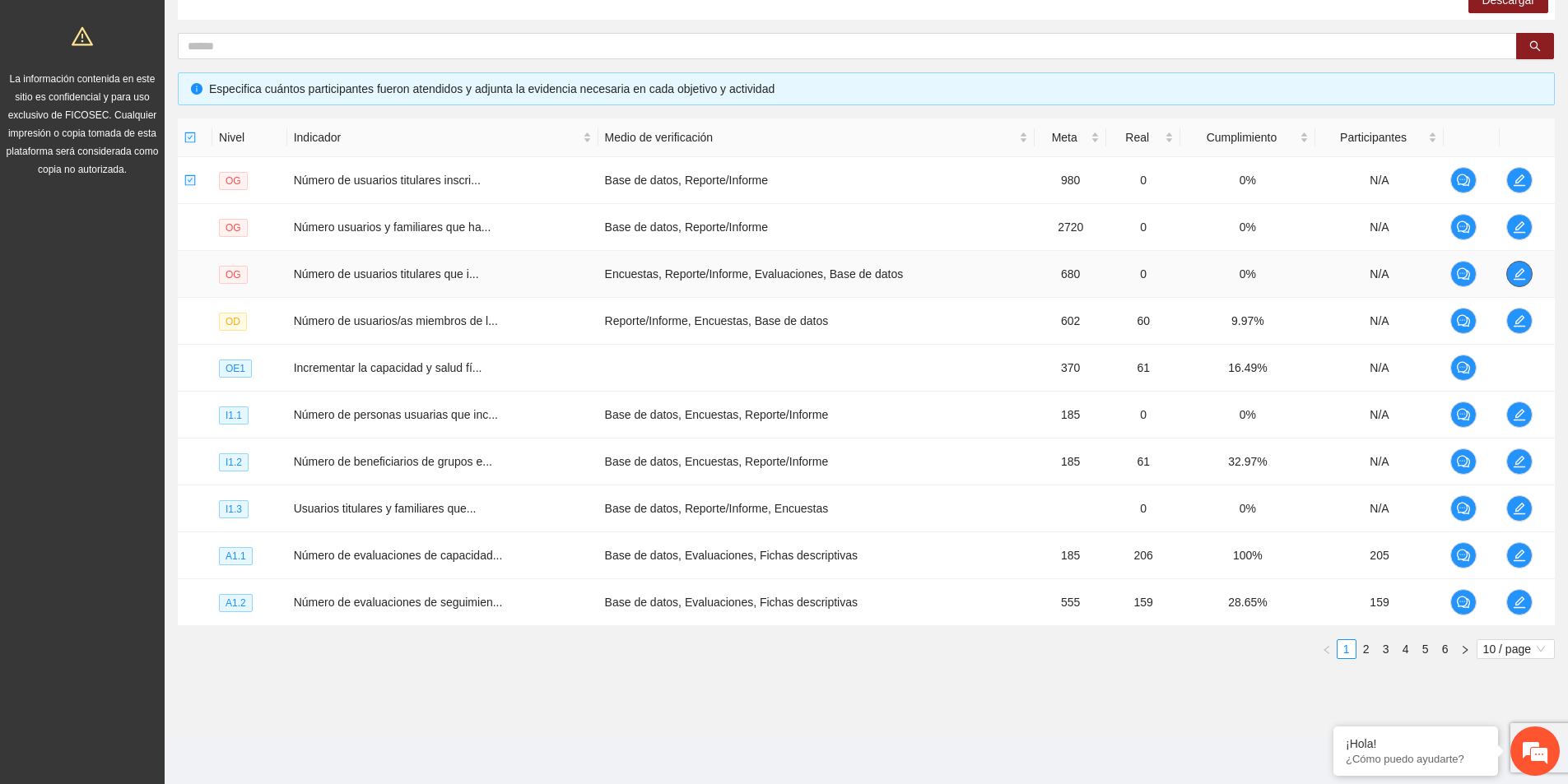
click at [1526, 276] on span "edit" at bounding box center [1518, 274] width 24 height 14
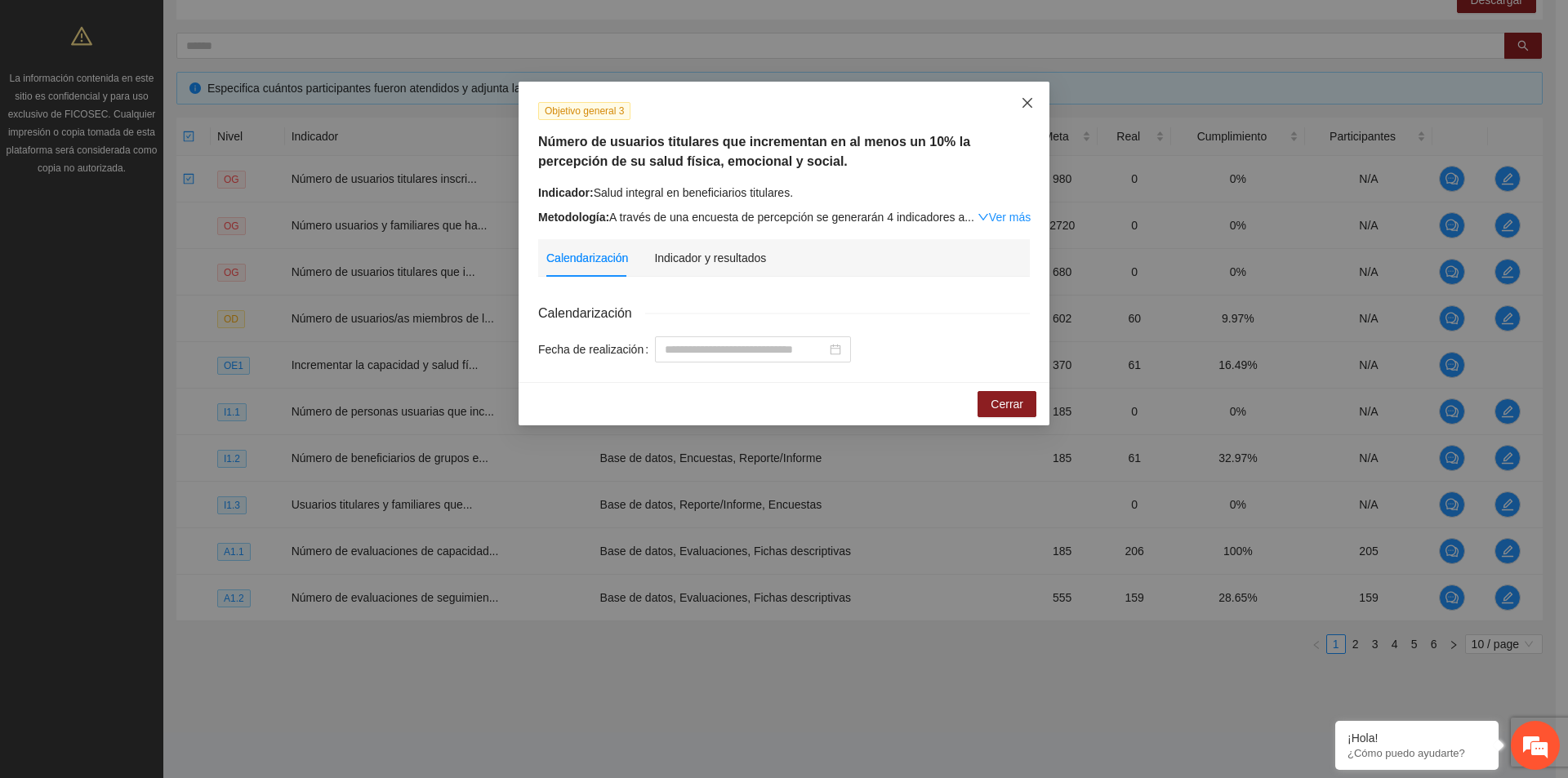
click at [1022, 99] on icon "close" at bounding box center [1028, 103] width 14 height 14
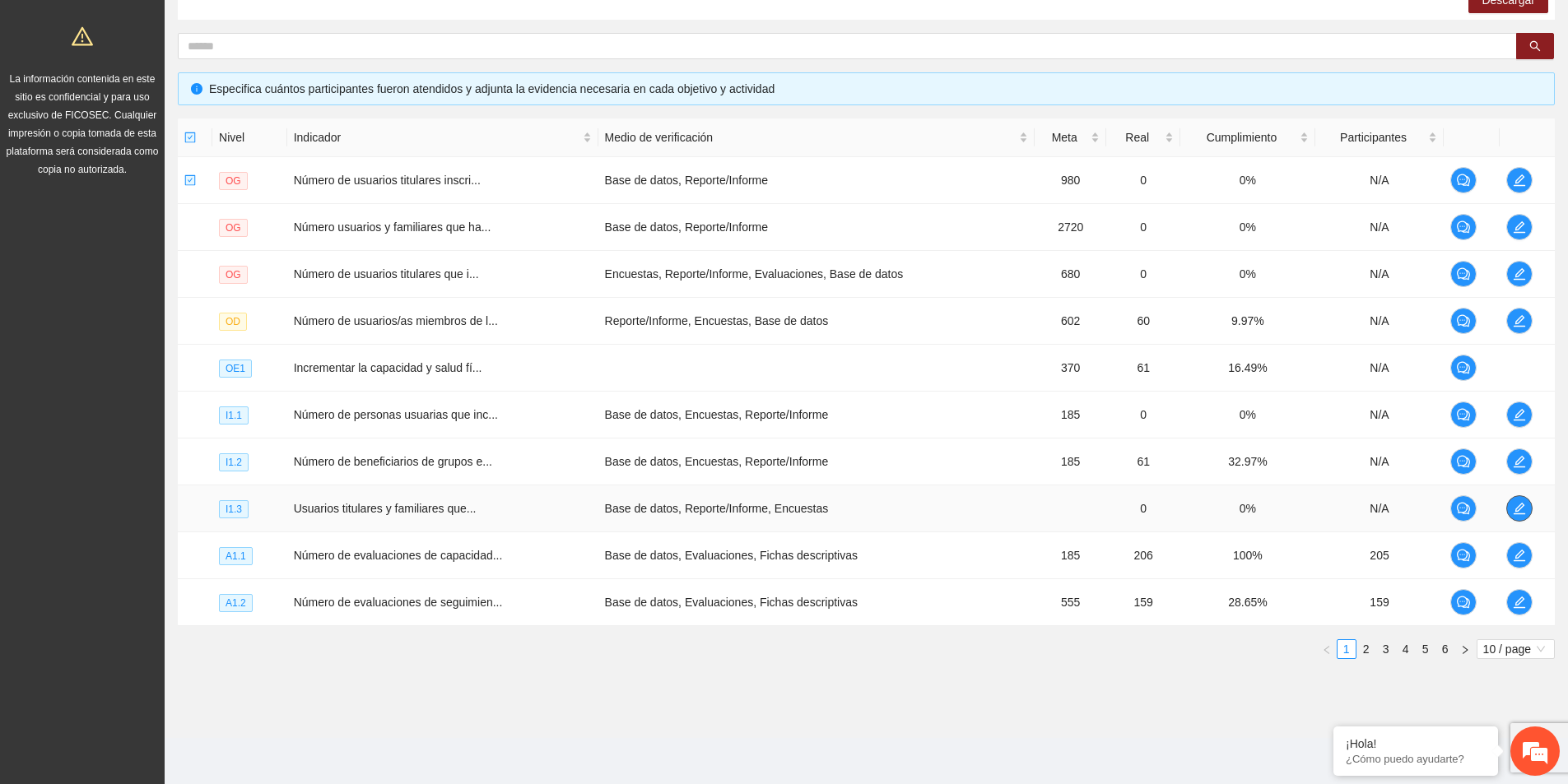
click at [1521, 513] on icon "edit" at bounding box center [1519, 508] width 12 height 12
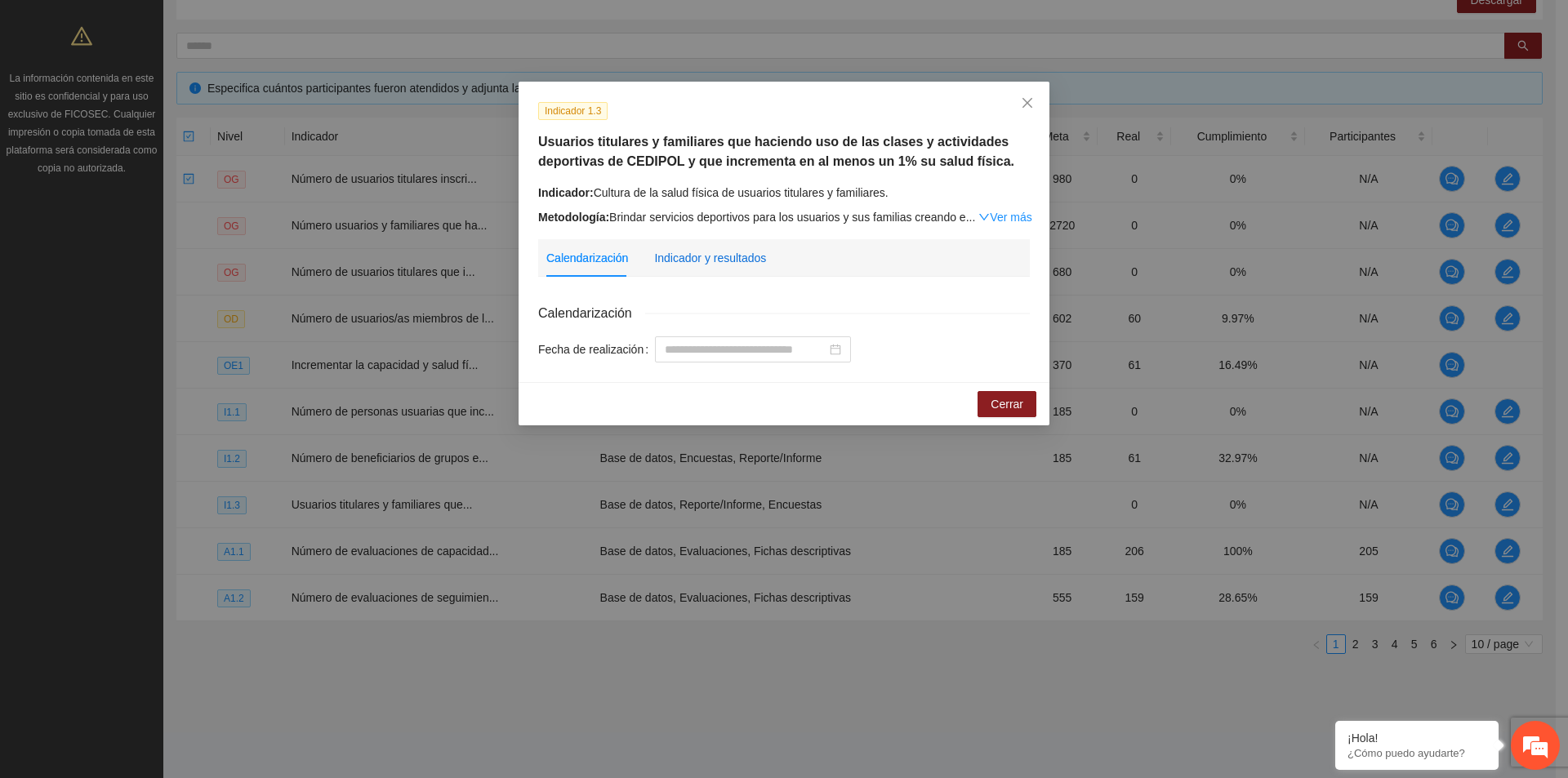
click at [747, 265] on div "Indicador y resultados" at bounding box center [711, 258] width 112 height 18
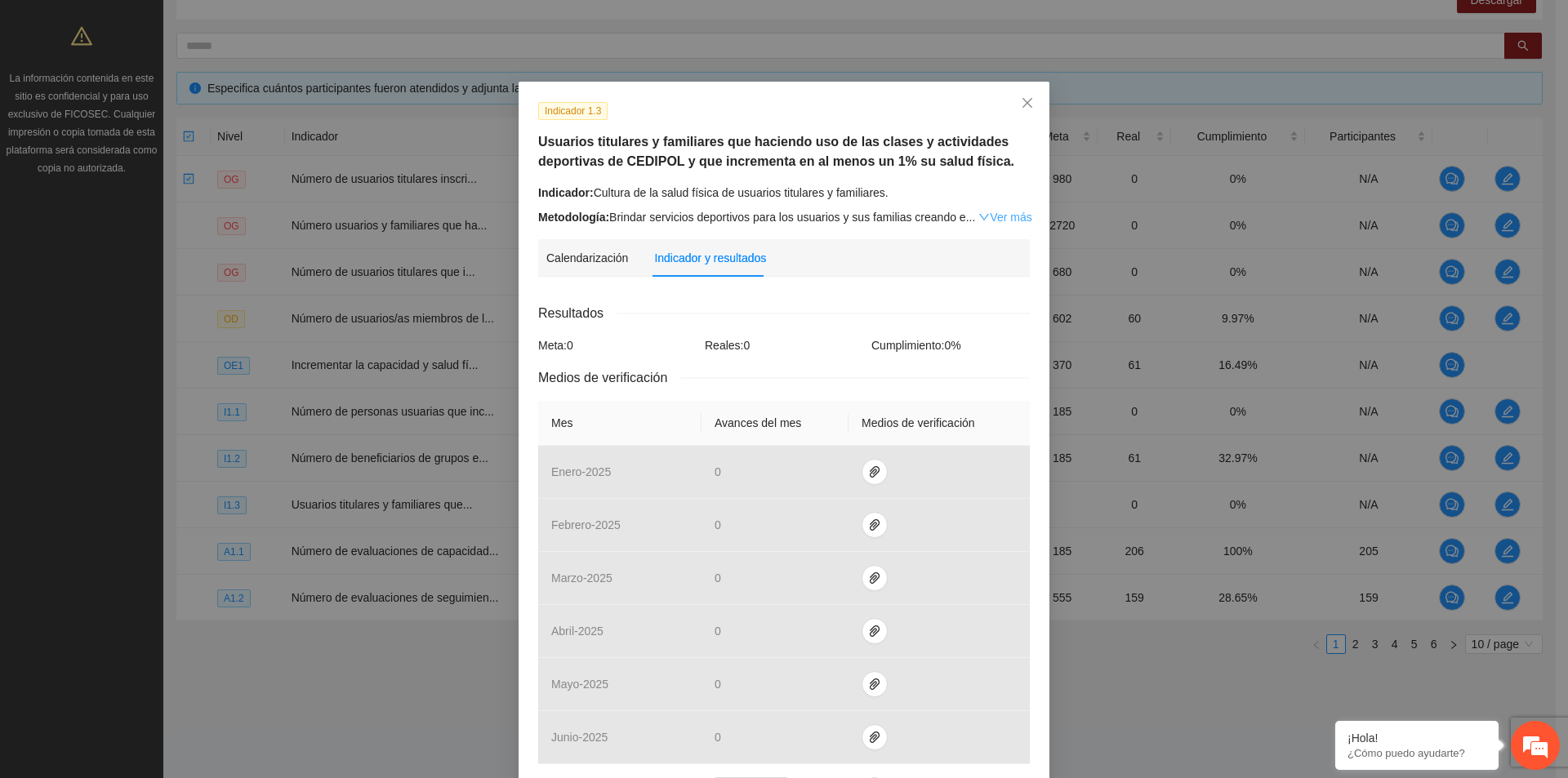
click at [995, 220] on link "Ver más" at bounding box center [1004, 217] width 53 height 14
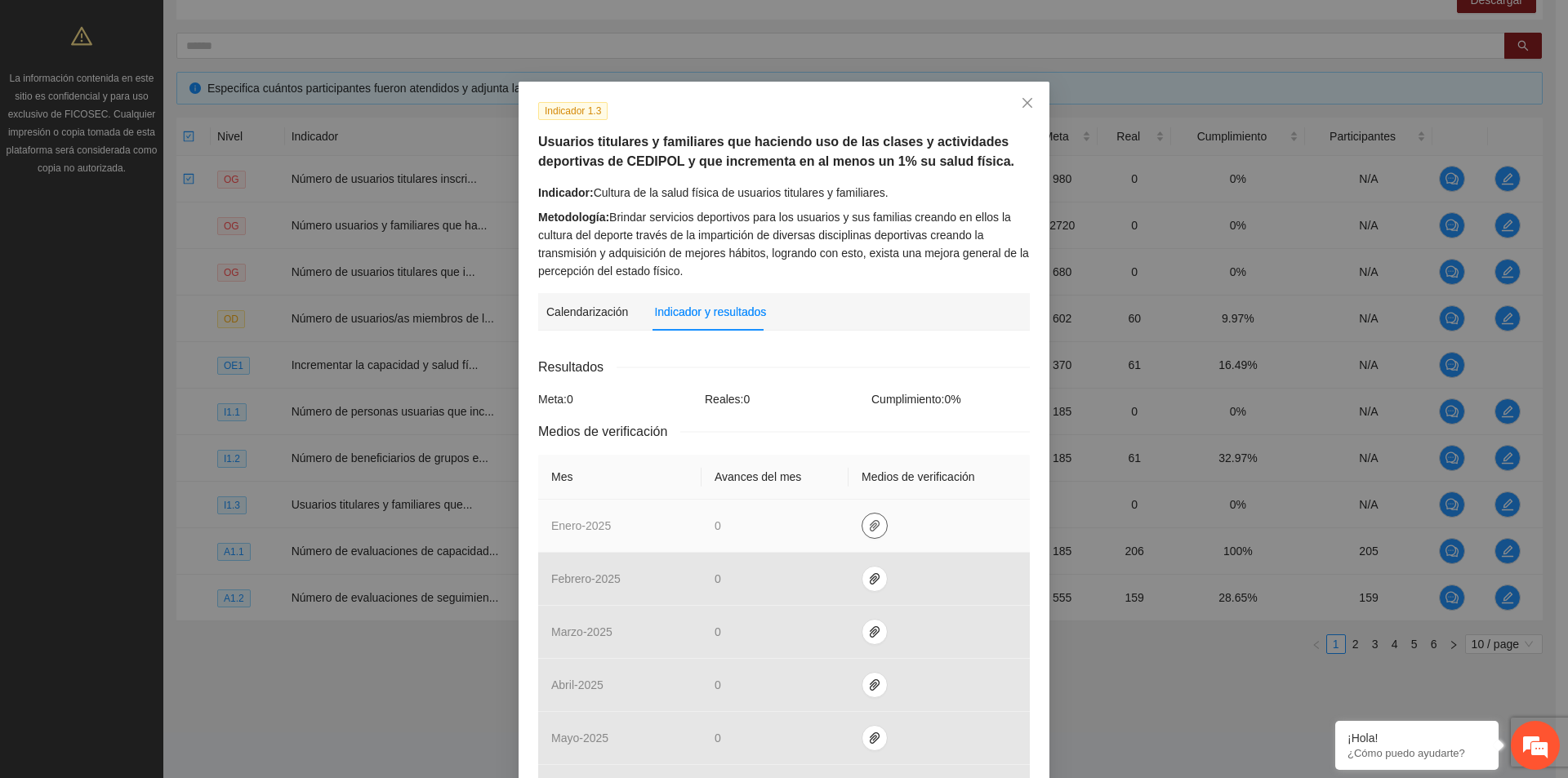
click at [868, 528] on icon "paper-clip" at bounding box center [875, 526] width 14 height 14
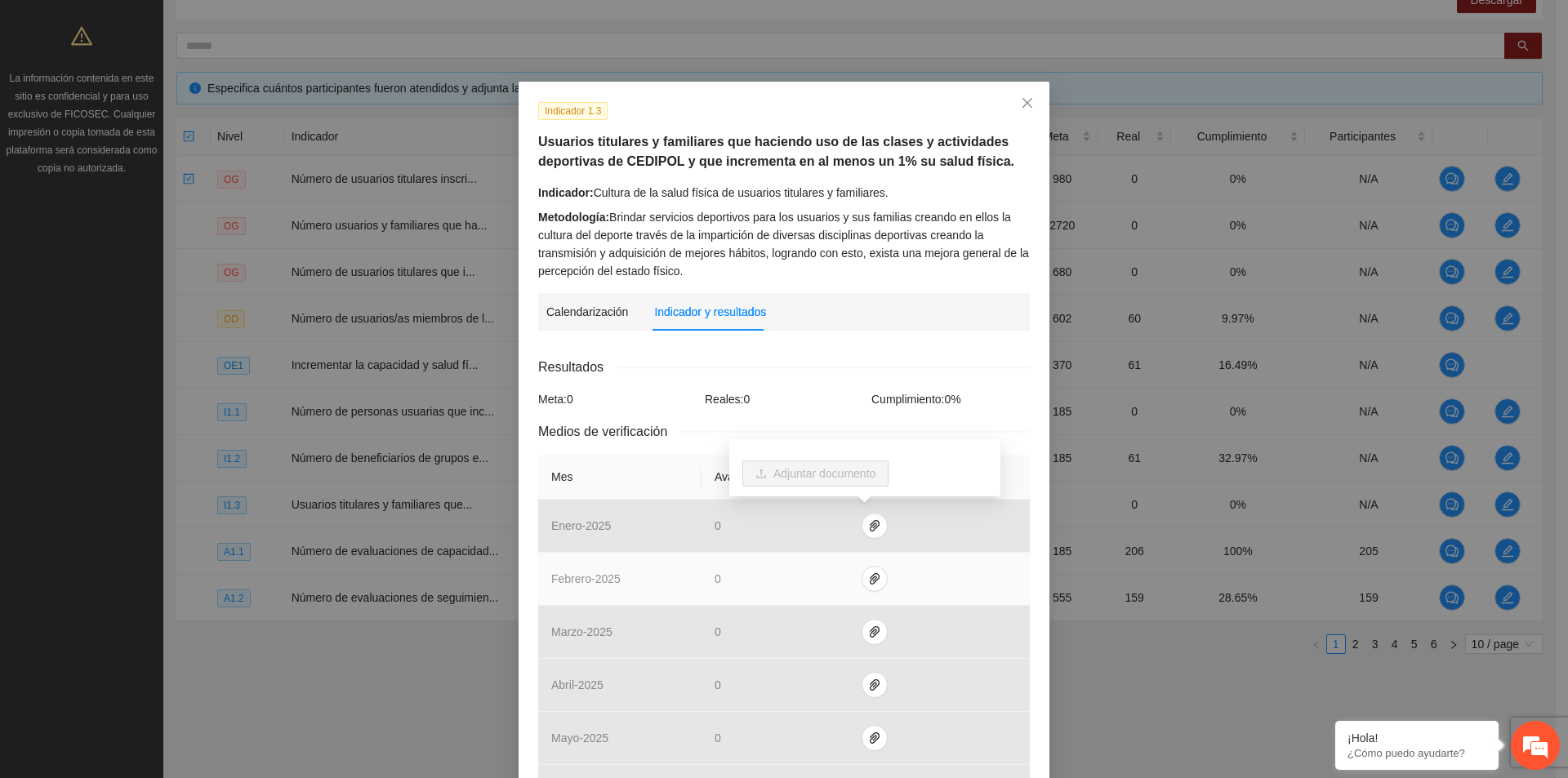
click at [864, 591] on td at bounding box center [940, 579] width 182 height 53
click at [875, 586] on button "button" at bounding box center [874, 578] width 26 height 26
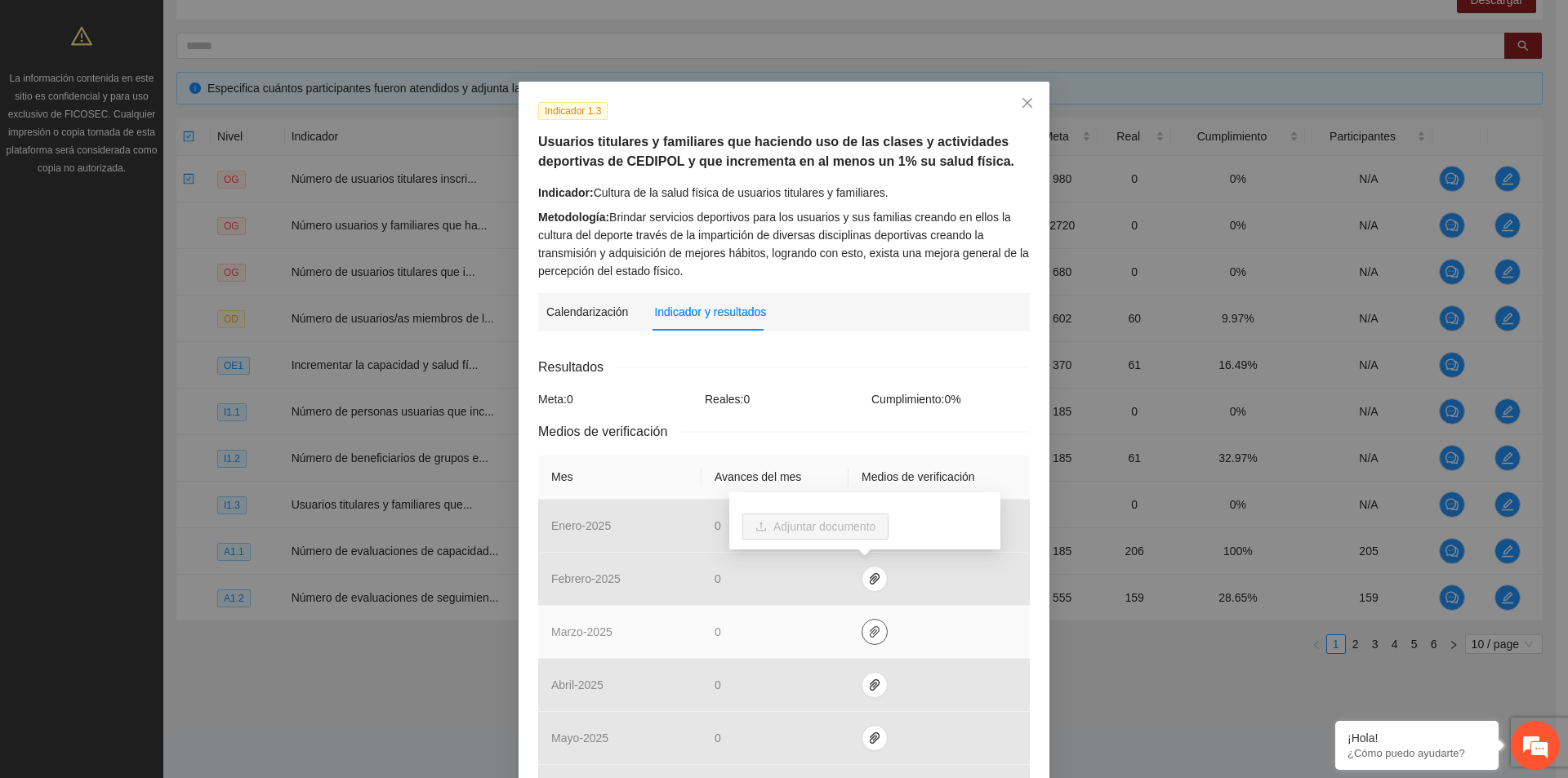
click at [870, 633] on icon "paper-clip" at bounding box center [875, 632] width 10 height 12
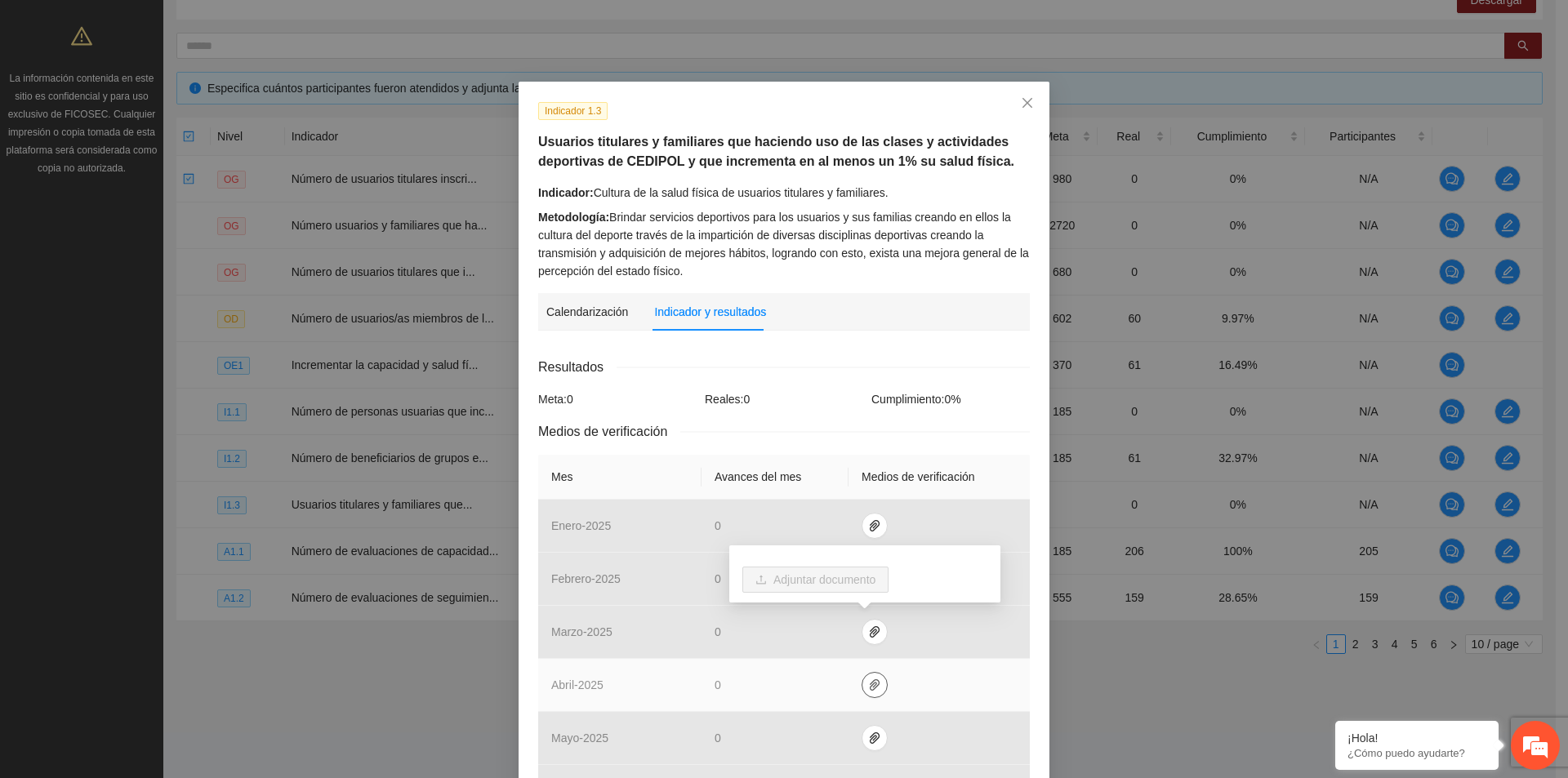
drag, startPoint x: 864, startPoint y: 686, endPoint x: 872, endPoint y: 708, distance: 23.4
click at [868, 686] on icon "paper-clip" at bounding box center [875, 685] width 14 height 14
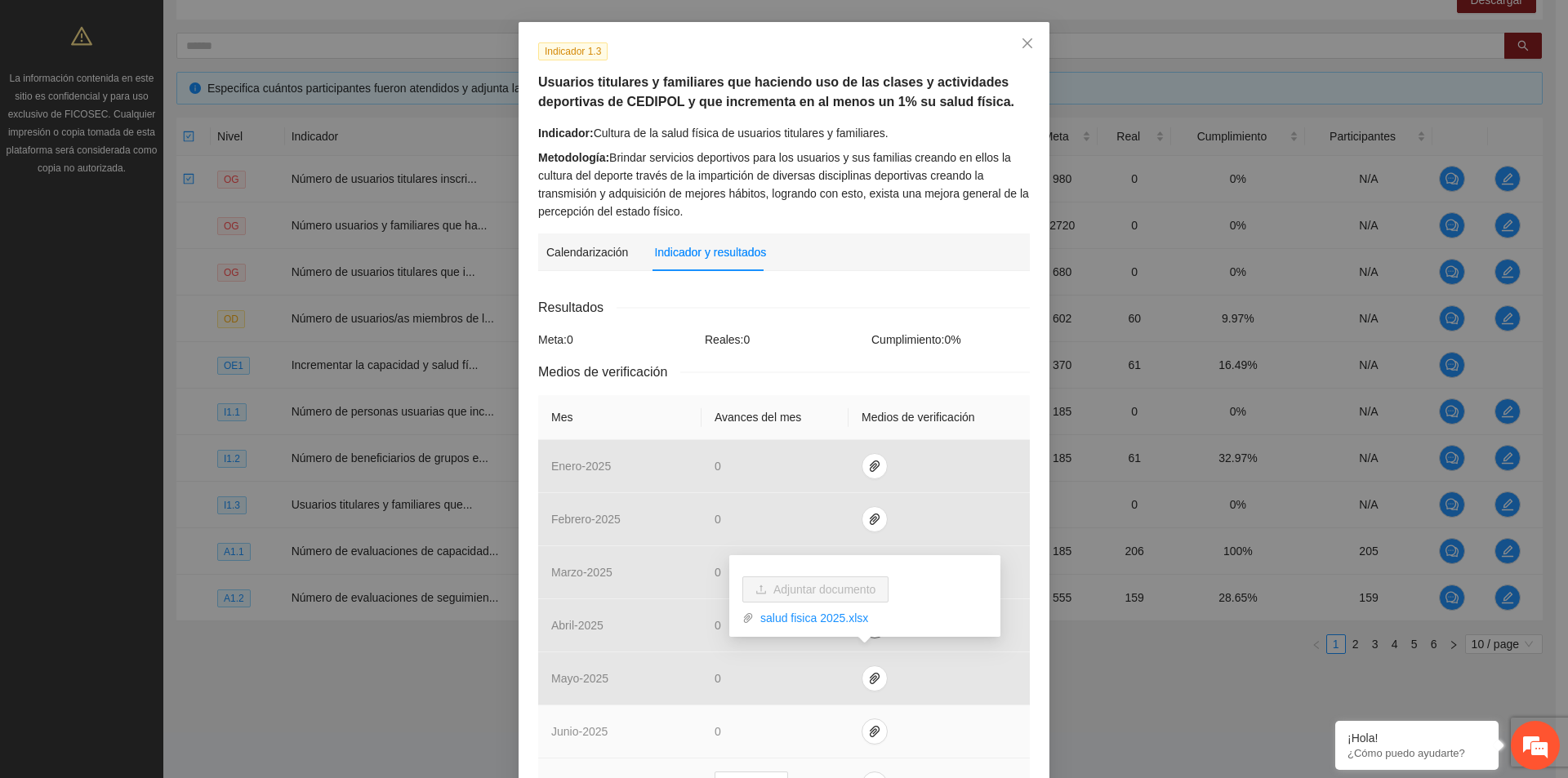
scroll to position [163, 0]
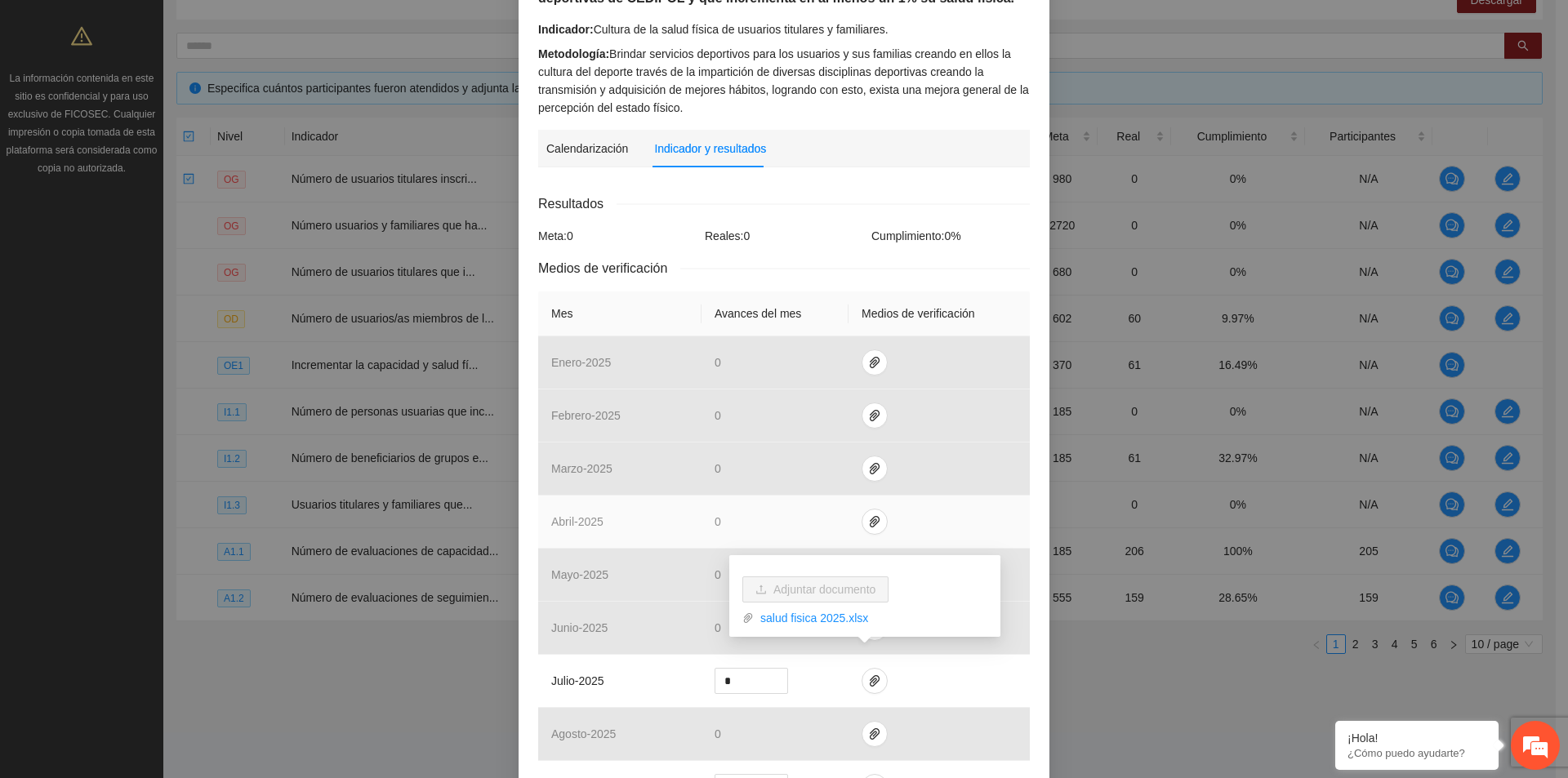
click at [958, 533] on td at bounding box center [940, 522] width 182 height 53
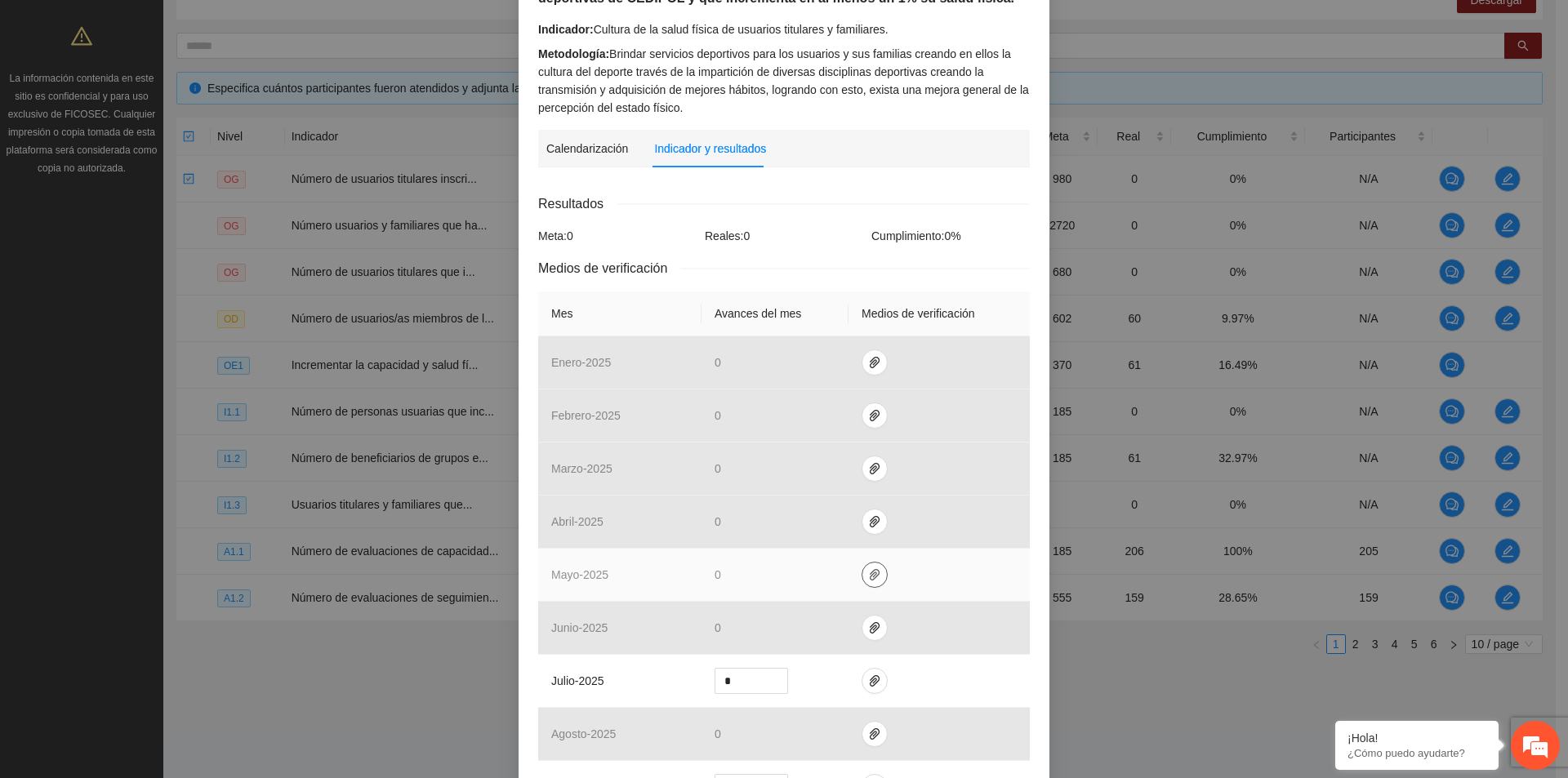
click at [876, 568] on span "paper-clip" at bounding box center [874, 575] width 24 height 14
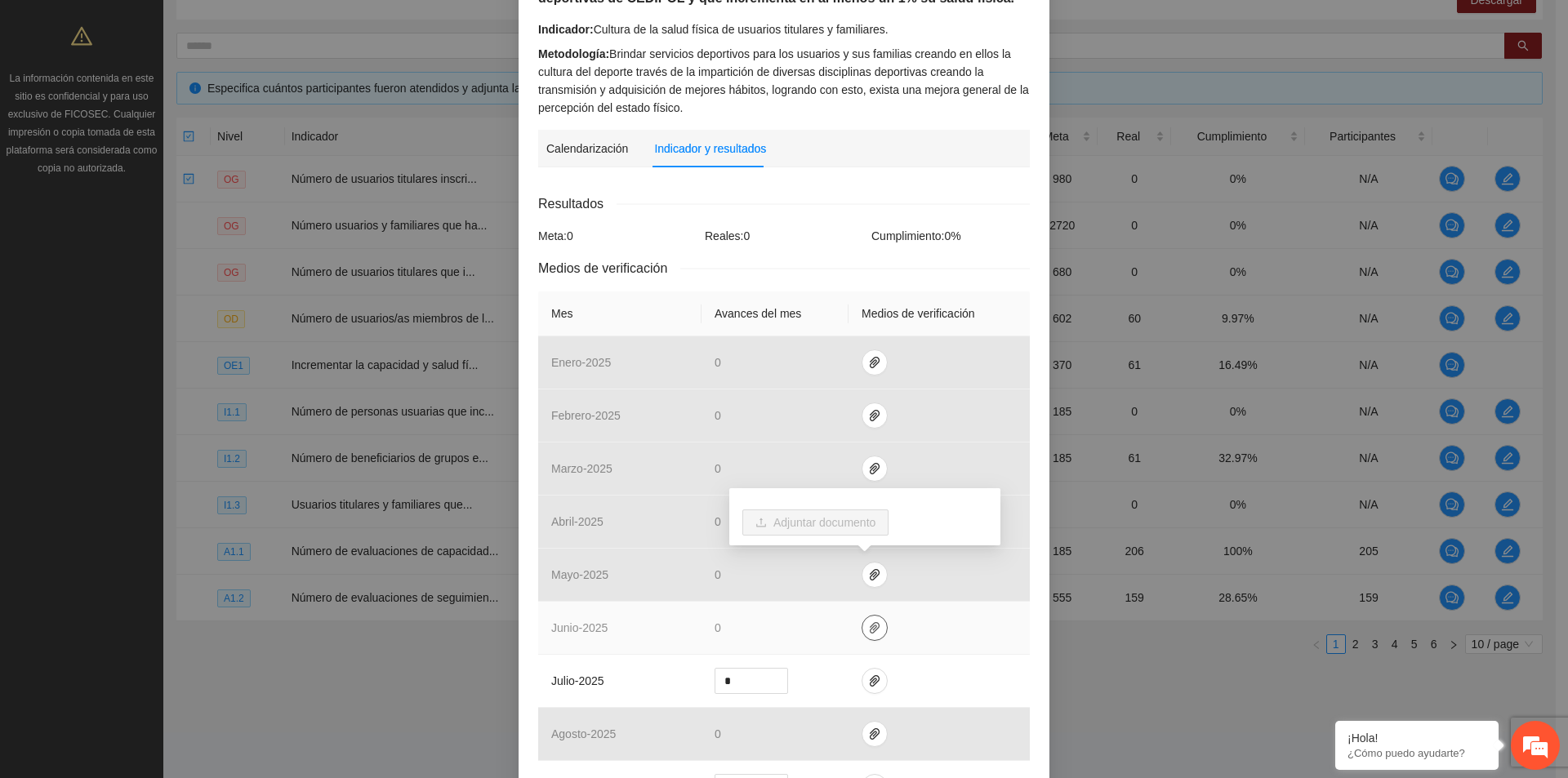
click at [874, 628] on span "paper-clip" at bounding box center [874, 628] width 24 height 14
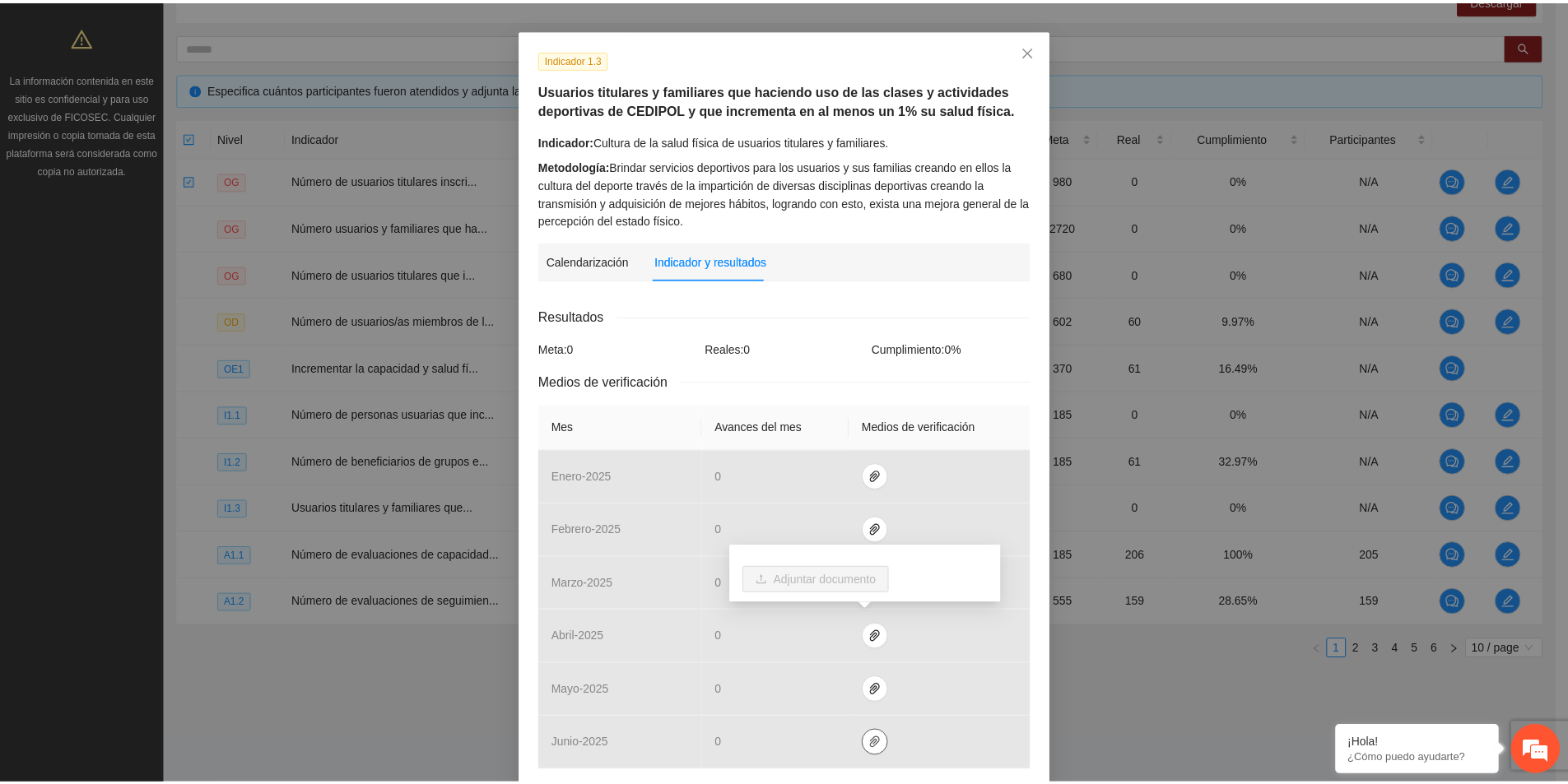
scroll to position [0, 0]
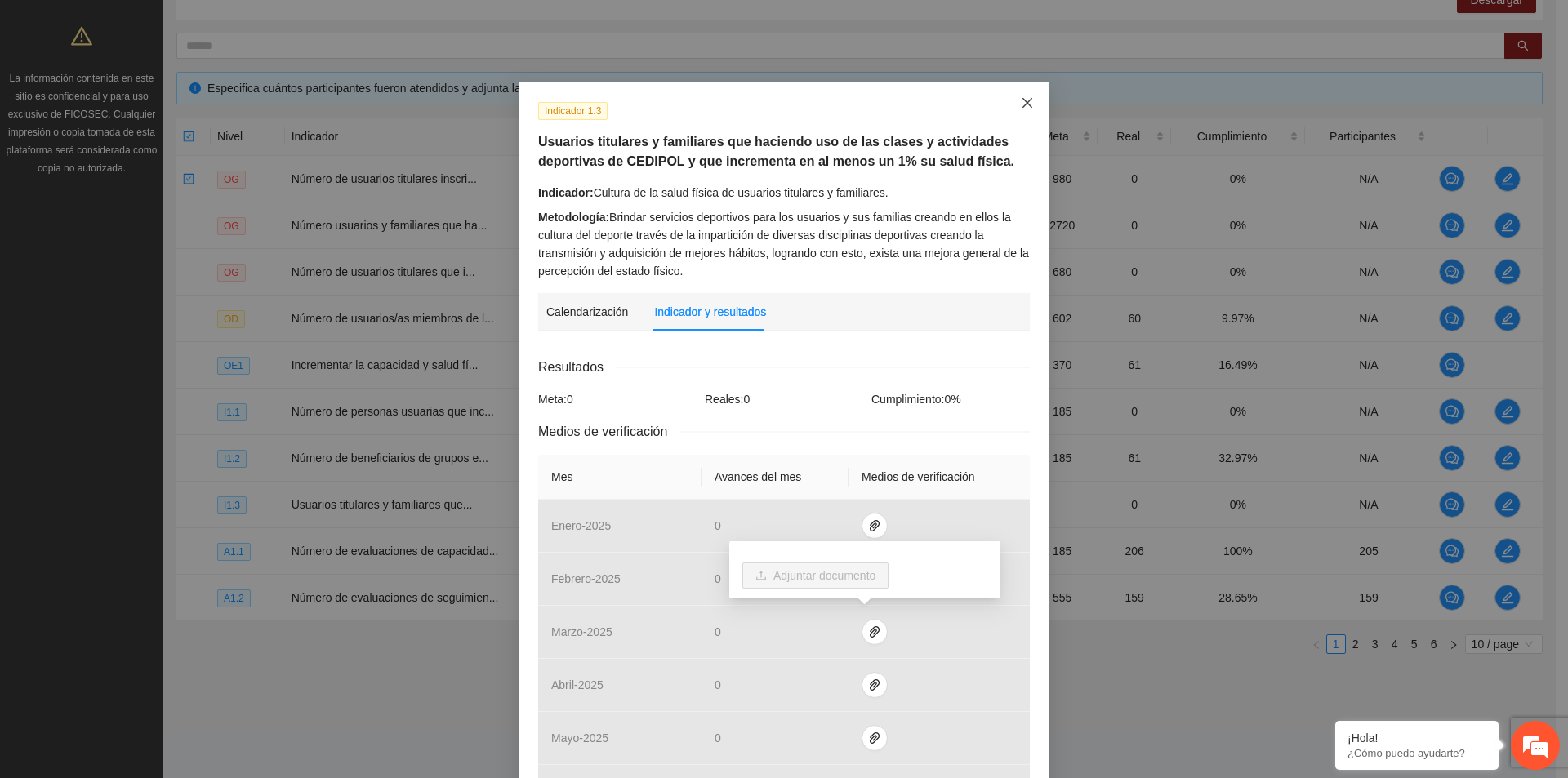
click at [1023, 112] on span "Close" at bounding box center [1028, 103] width 44 height 44
